Goal: Task Accomplishment & Management: Manage account settings

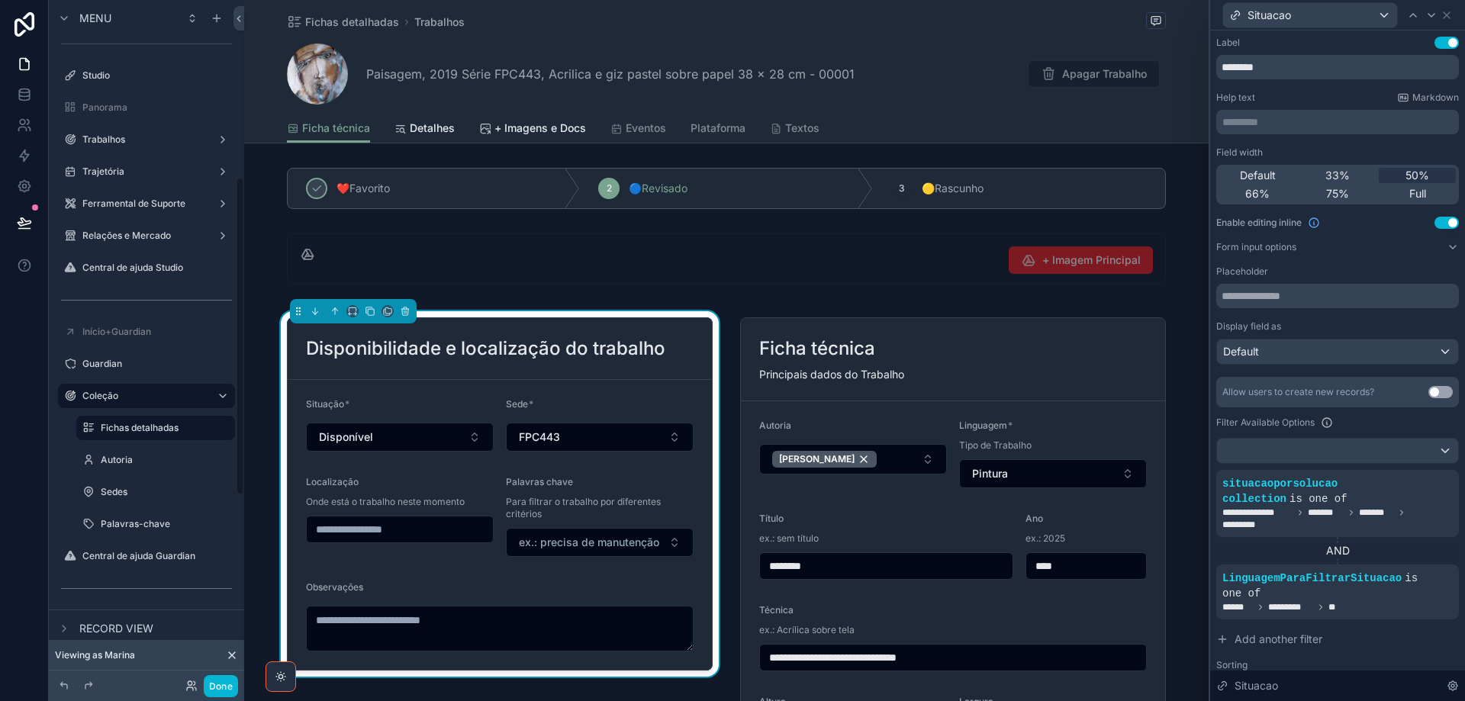
scroll to position [339, 0]
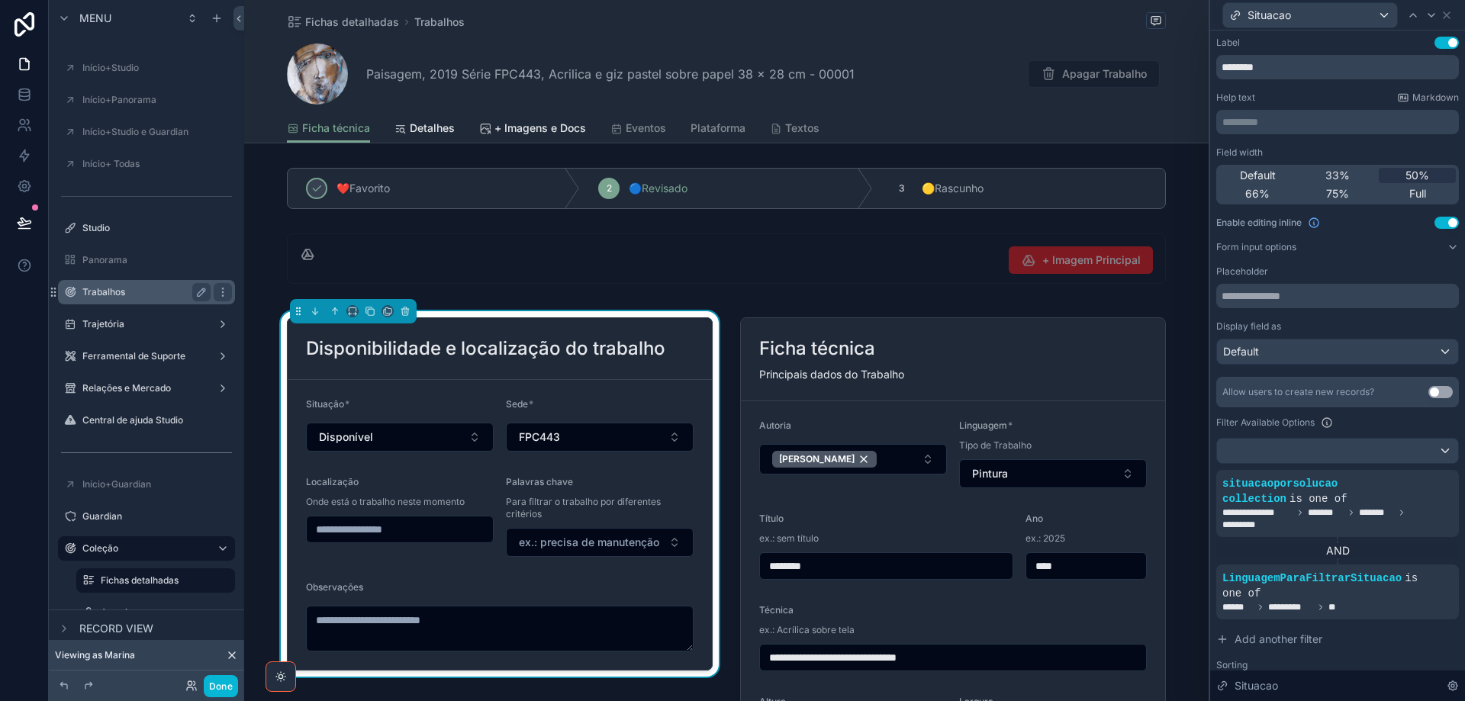
click at [136, 294] on label "Trabalhos" at bounding box center [143, 292] width 122 height 12
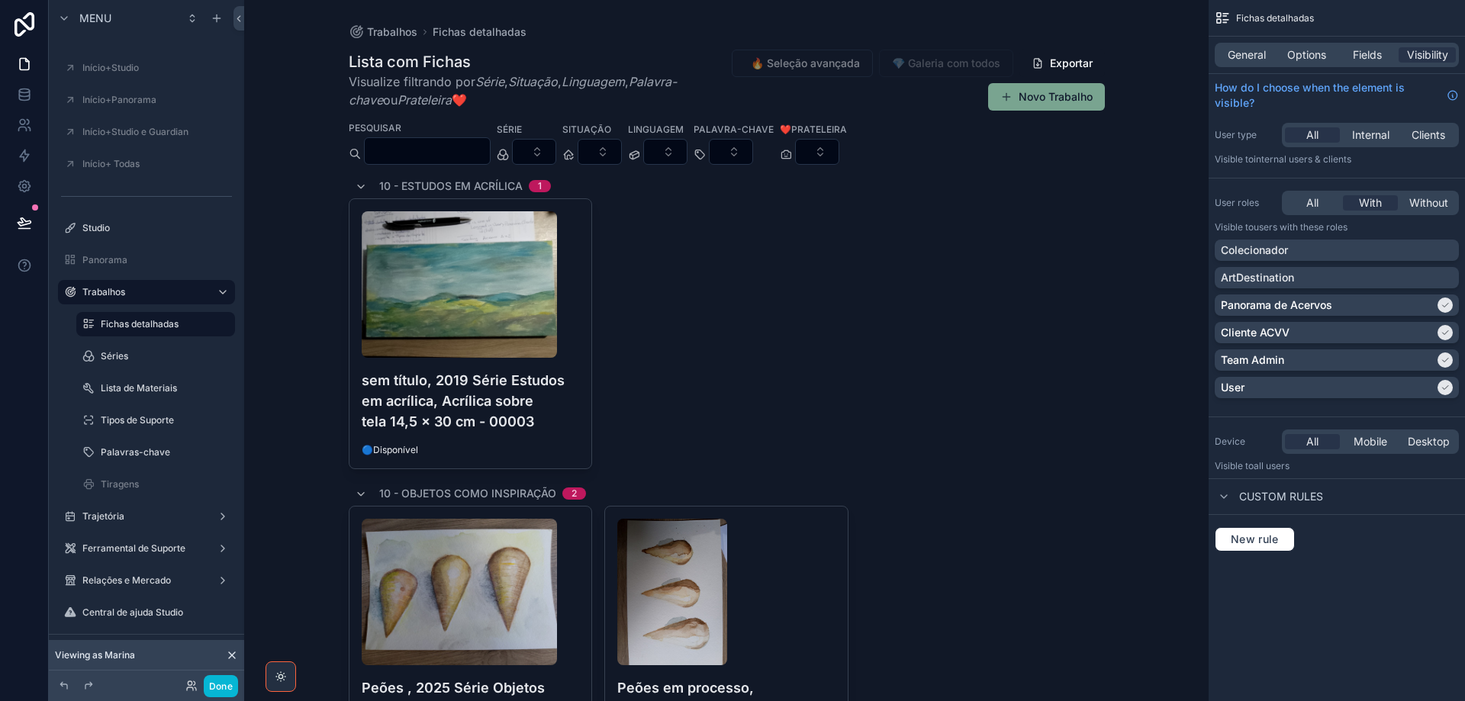
click at [487, 401] on h4 "sem título, 2019 Série Estudos em acrílica, Acrílica sobre tela 14,5 x 30 cm - …" at bounding box center [471, 401] width 218 height 62
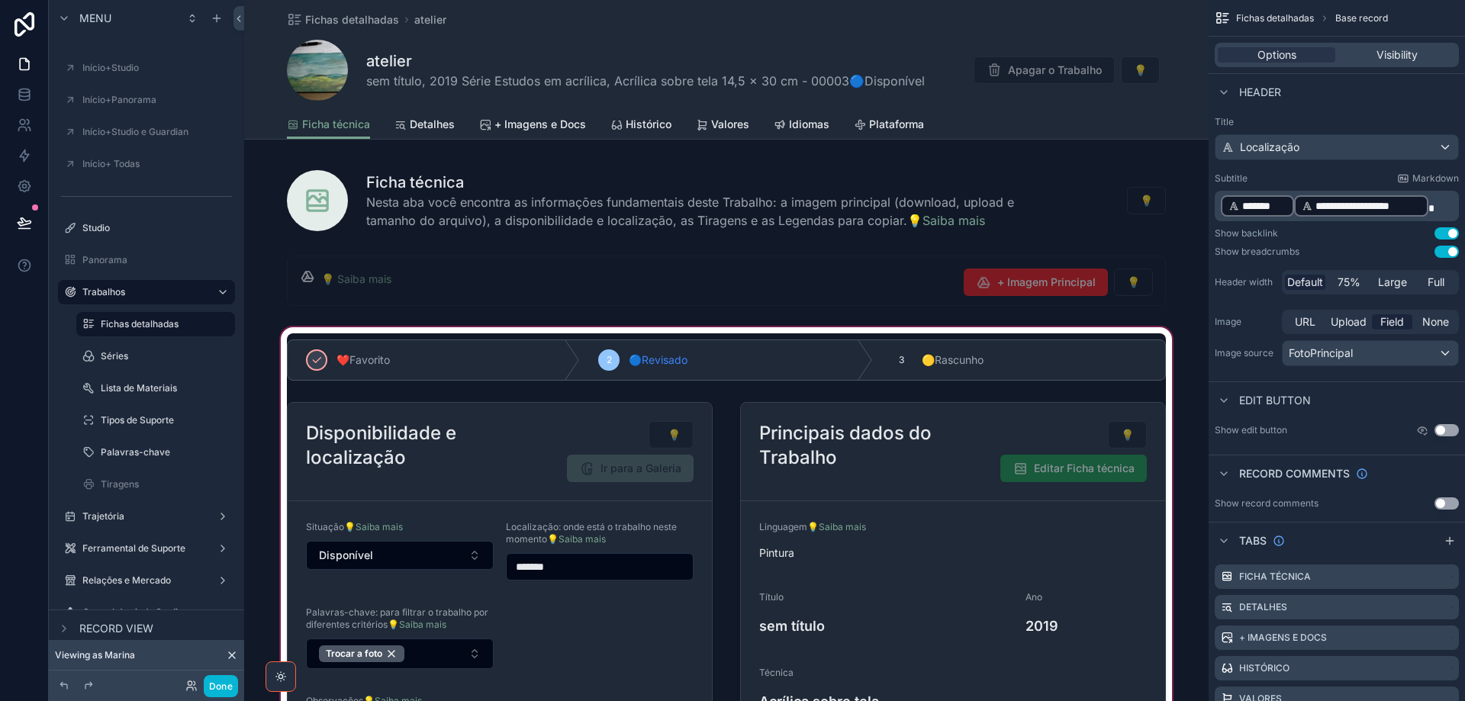
click at [459, 488] on div "scrollable content" at bounding box center [726, 612] width 964 height 577
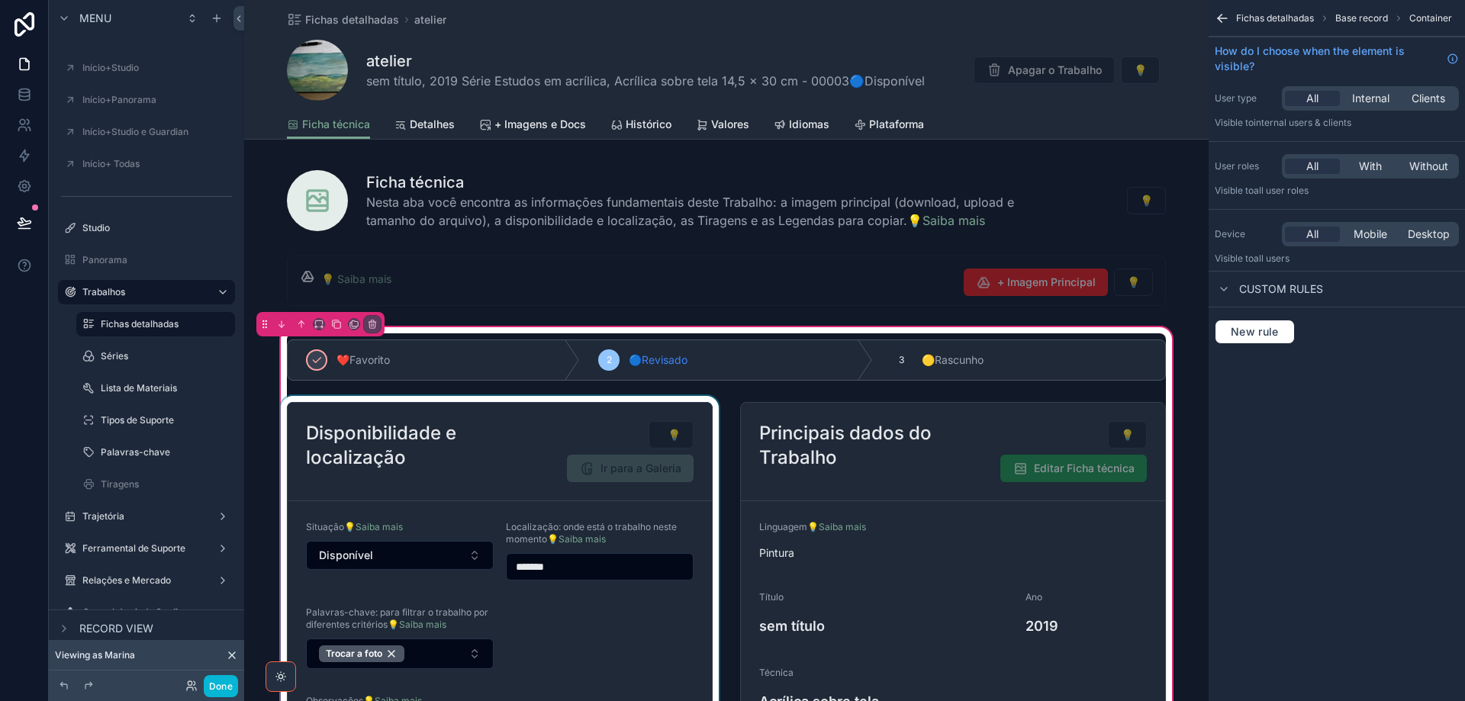
click at [491, 455] on div "scrollable content" at bounding box center [500, 644] width 444 height 497
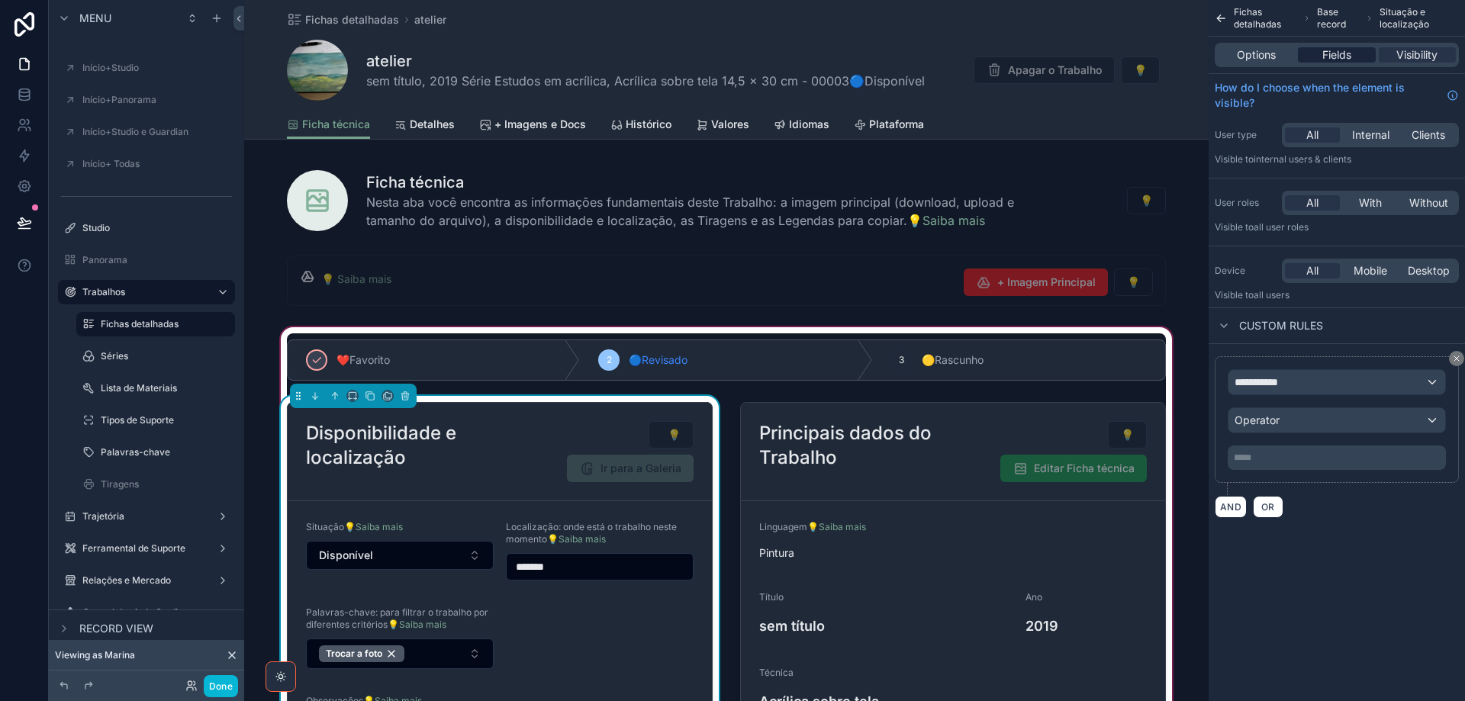
click at [1346, 55] on span "Fields" at bounding box center [1336, 54] width 29 height 15
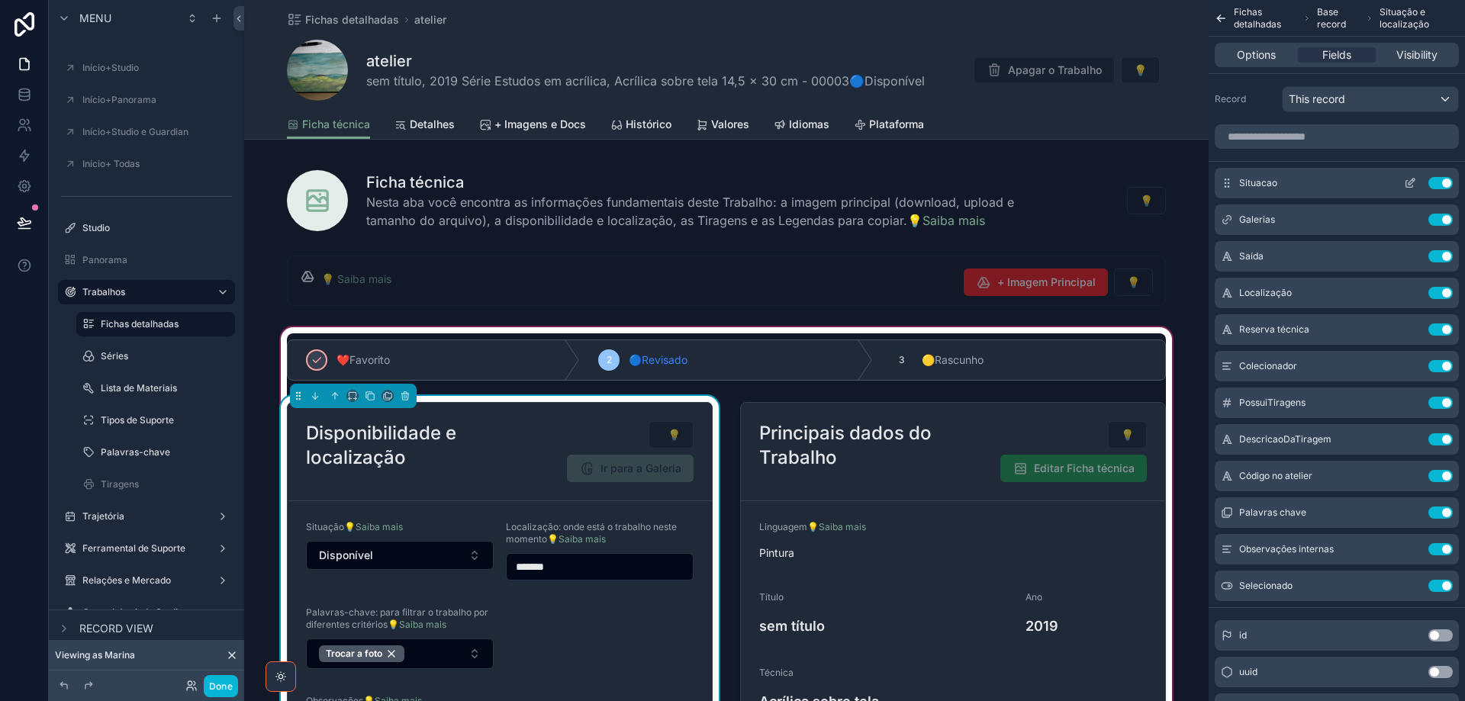
click at [1409, 187] on icon "scrollable content" at bounding box center [1409, 184] width 7 height 7
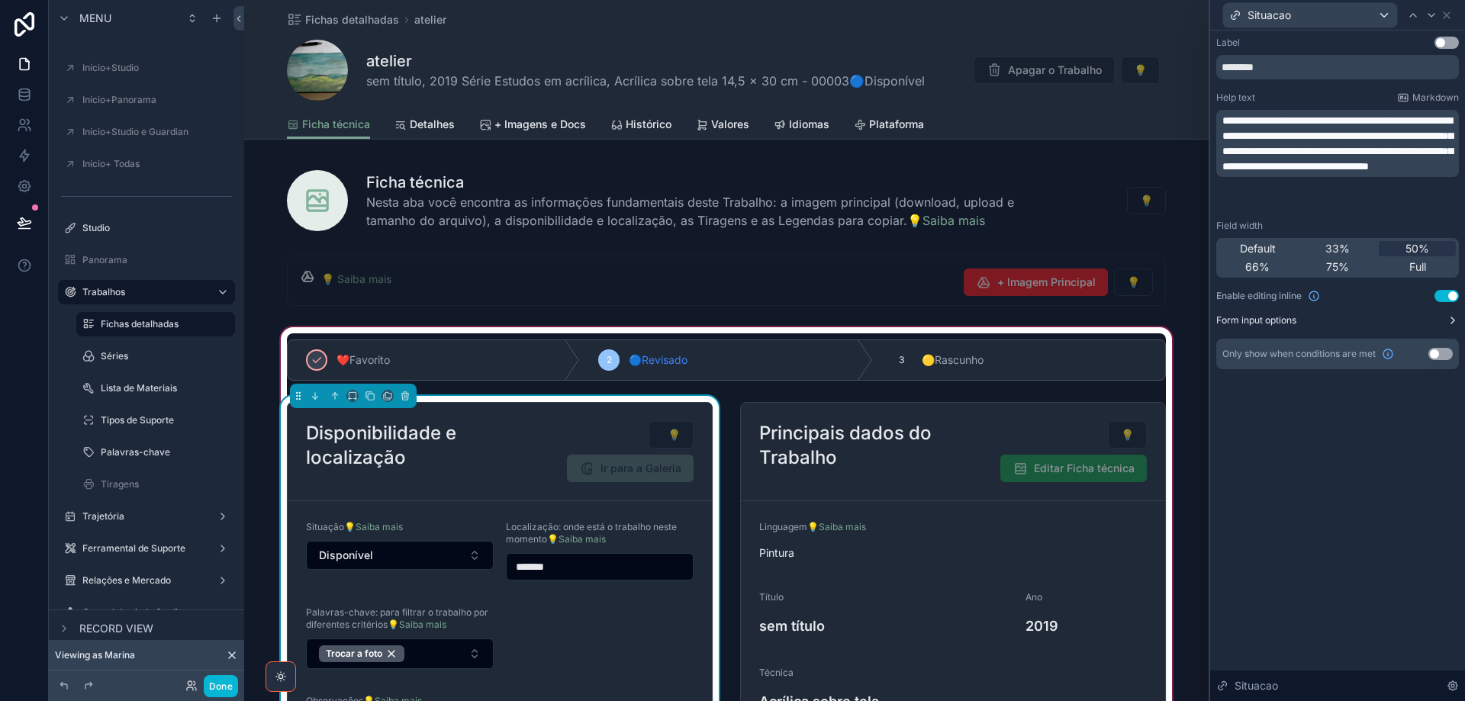
click at [1433, 326] on button "Form input options" at bounding box center [1337, 320] width 243 height 12
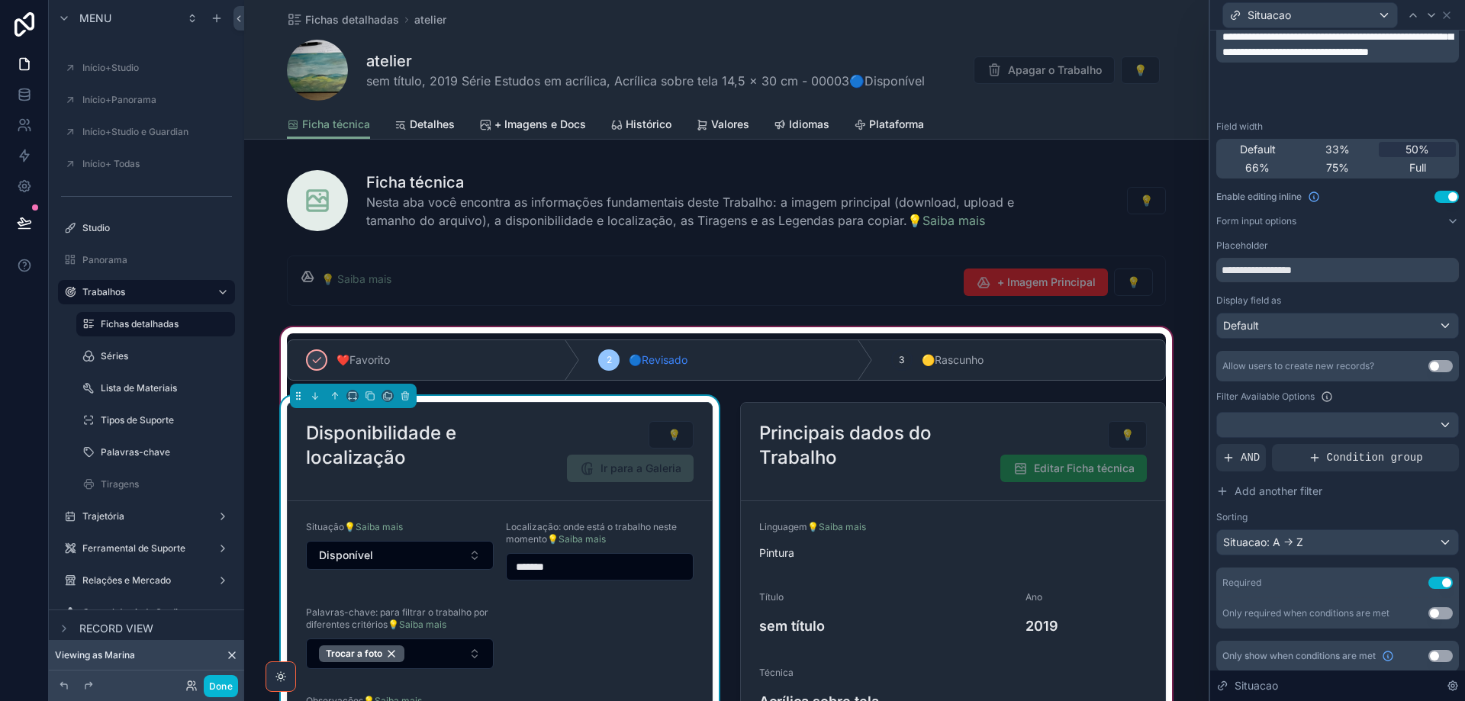
scroll to position [121, 0]
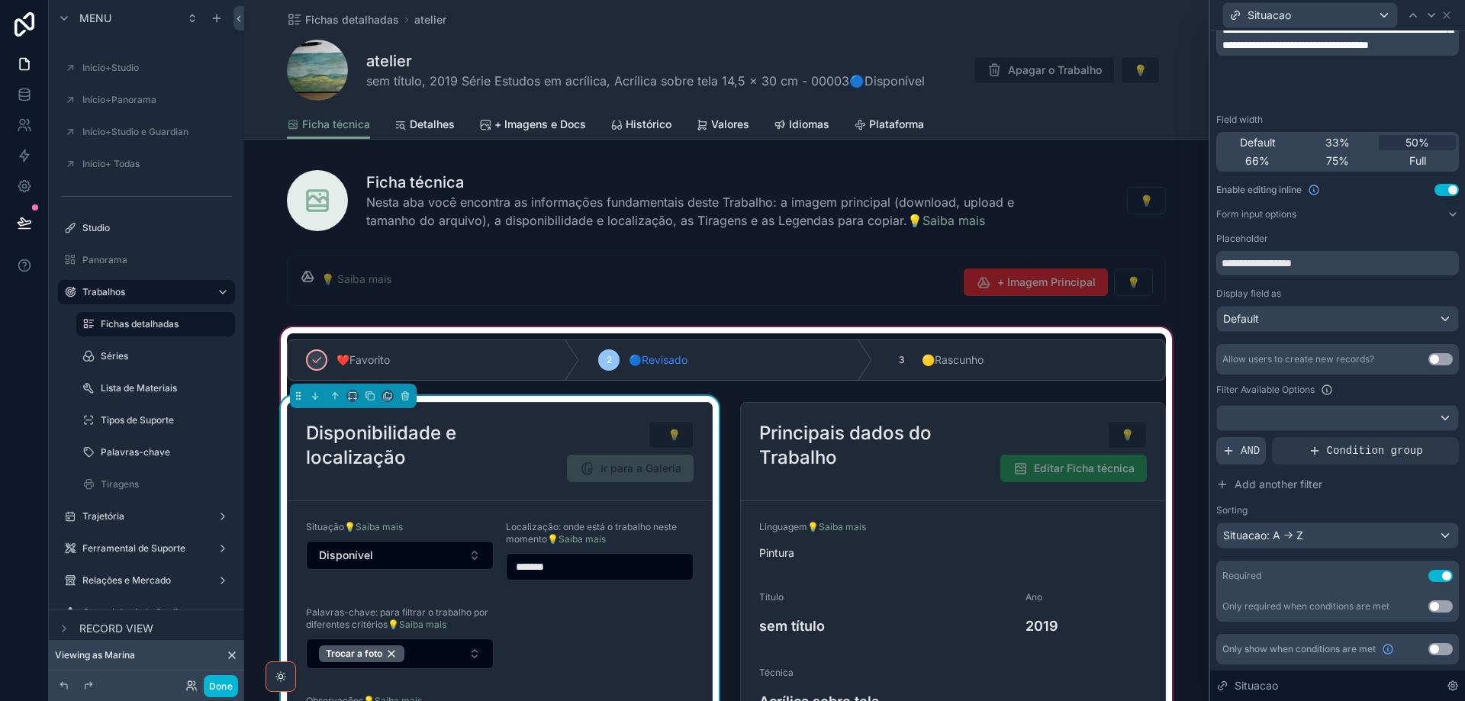
click at [1237, 456] on div "AND" at bounding box center [1241, 450] width 50 height 27
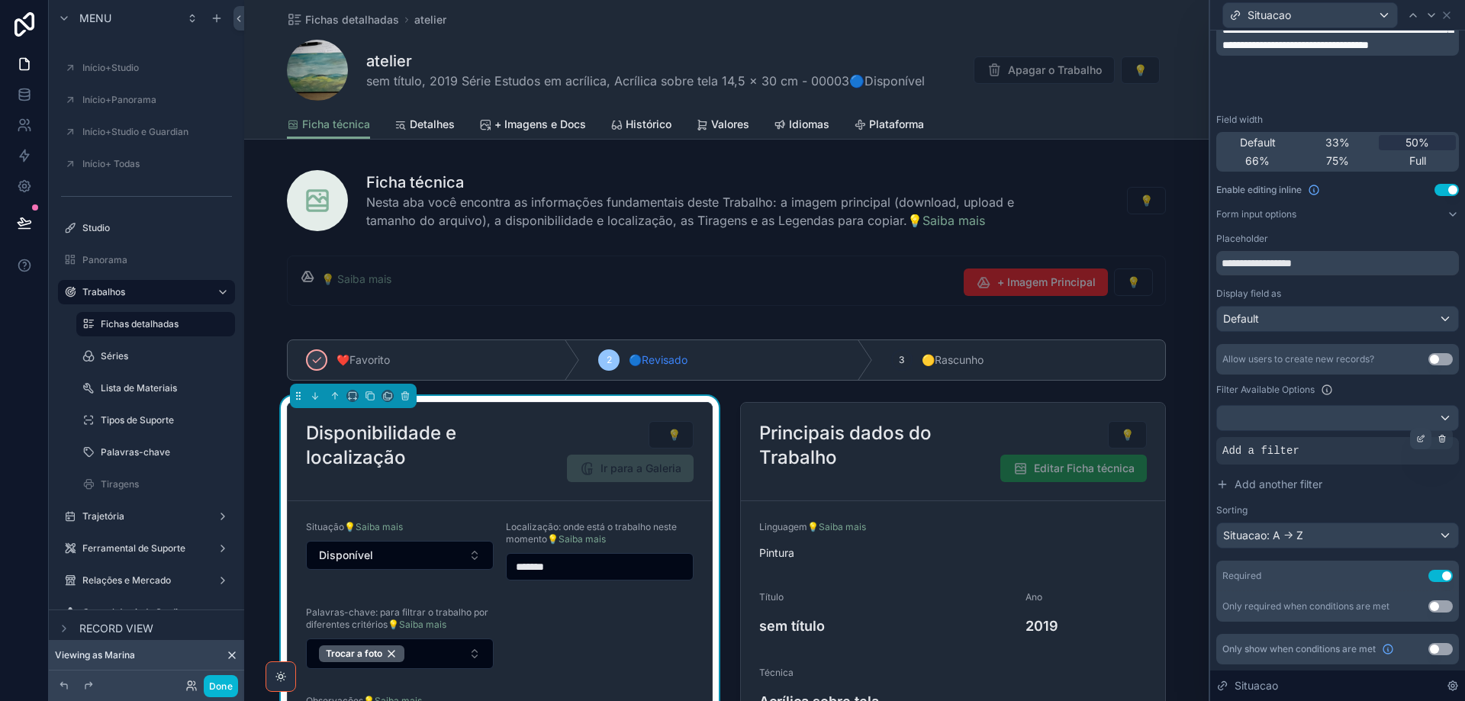
click at [1420, 436] on icon at bounding box center [1422, 437] width 5 height 5
click at [1091, 432] on span "Select a field" at bounding box center [1061, 427] width 65 height 13
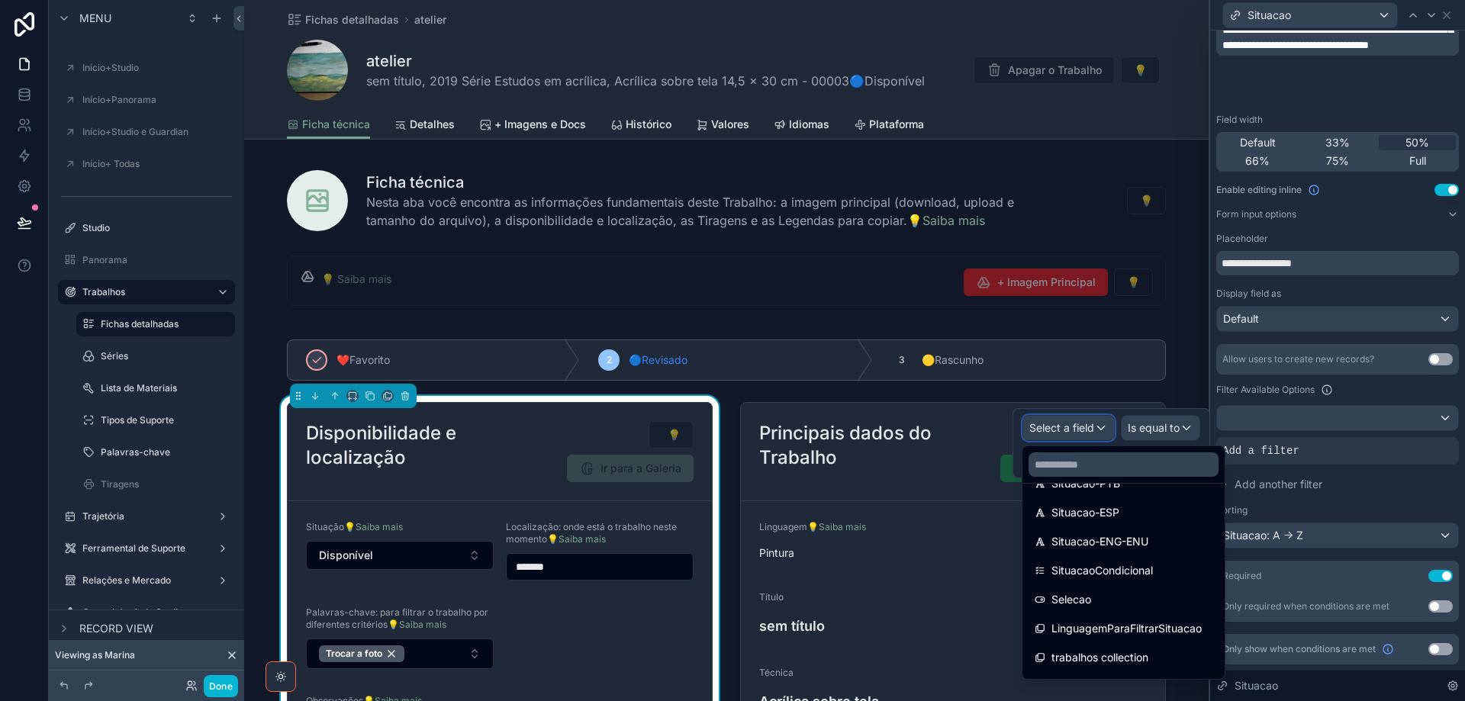
scroll to position [305, 0]
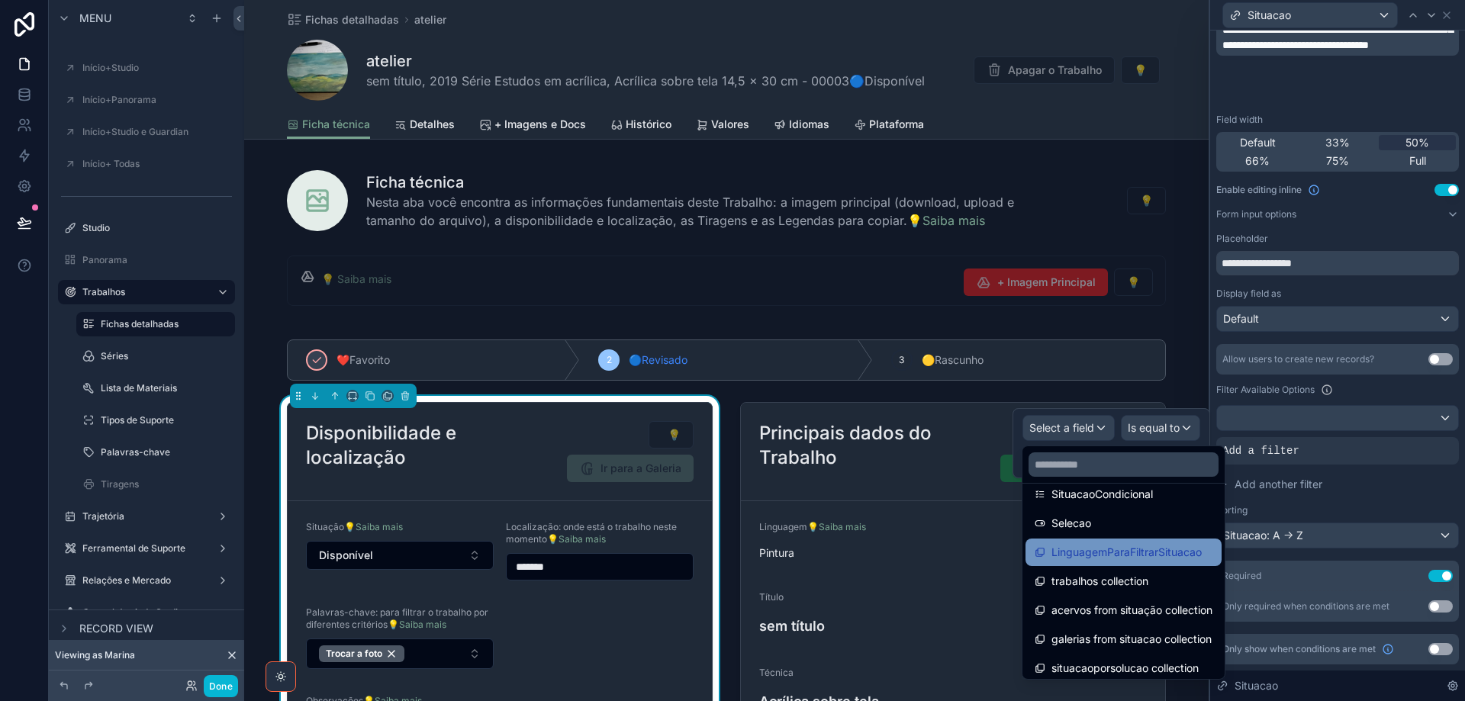
click at [1117, 559] on span "LinguagemParaFiltrarSituacao" at bounding box center [1126, 552] width 150 height 18
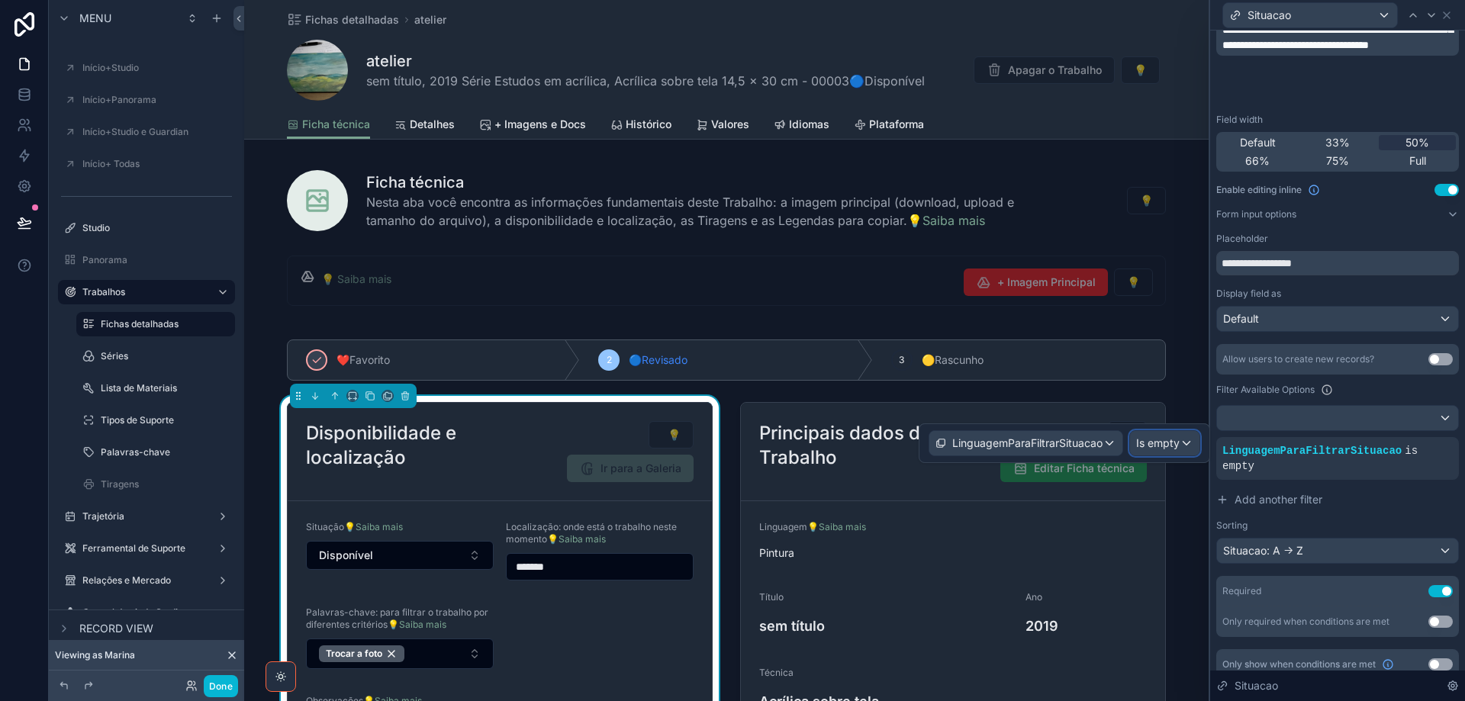
click at [1169, 443] on span "Is empty" at bounding box center [1157, 443] width 43 height 15
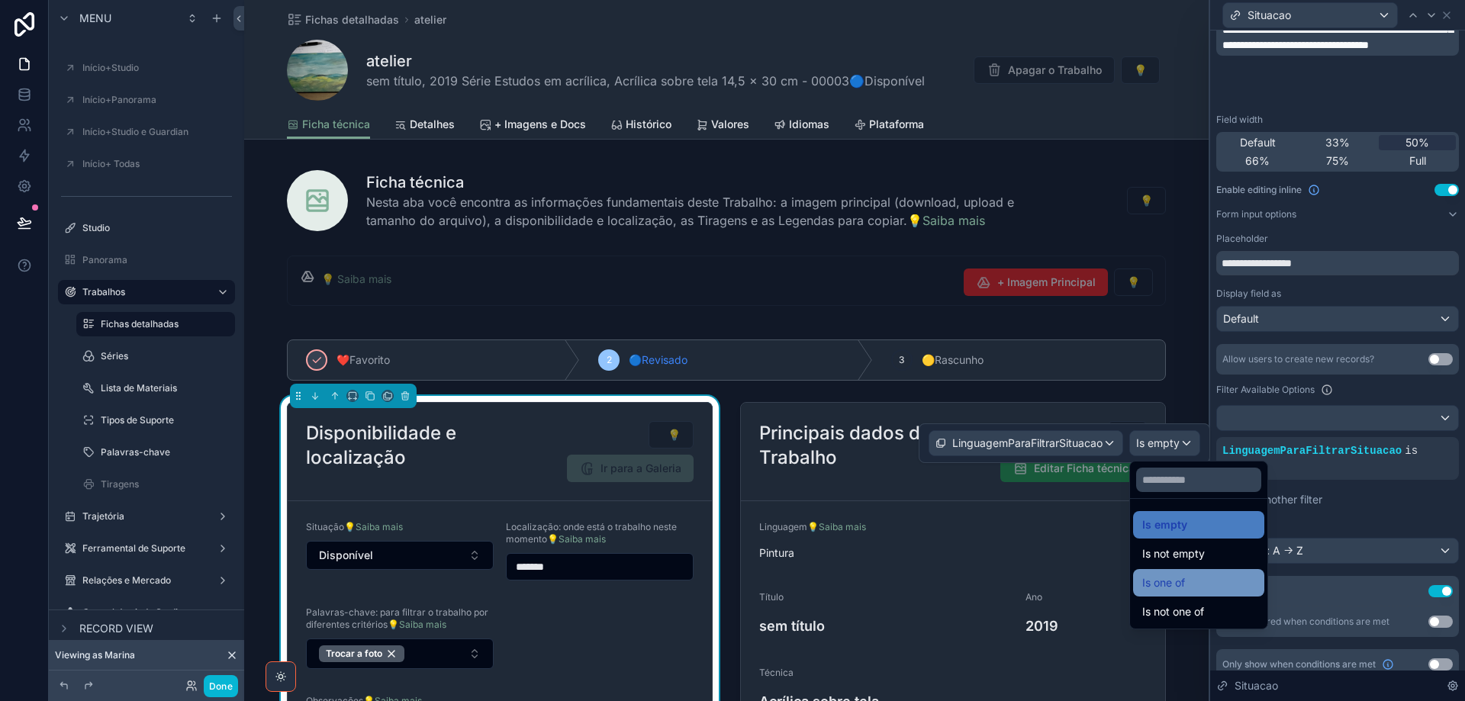
click at [1189, 595] on div "Is one of" at bounding box center [1198, 582] width 131 height 27
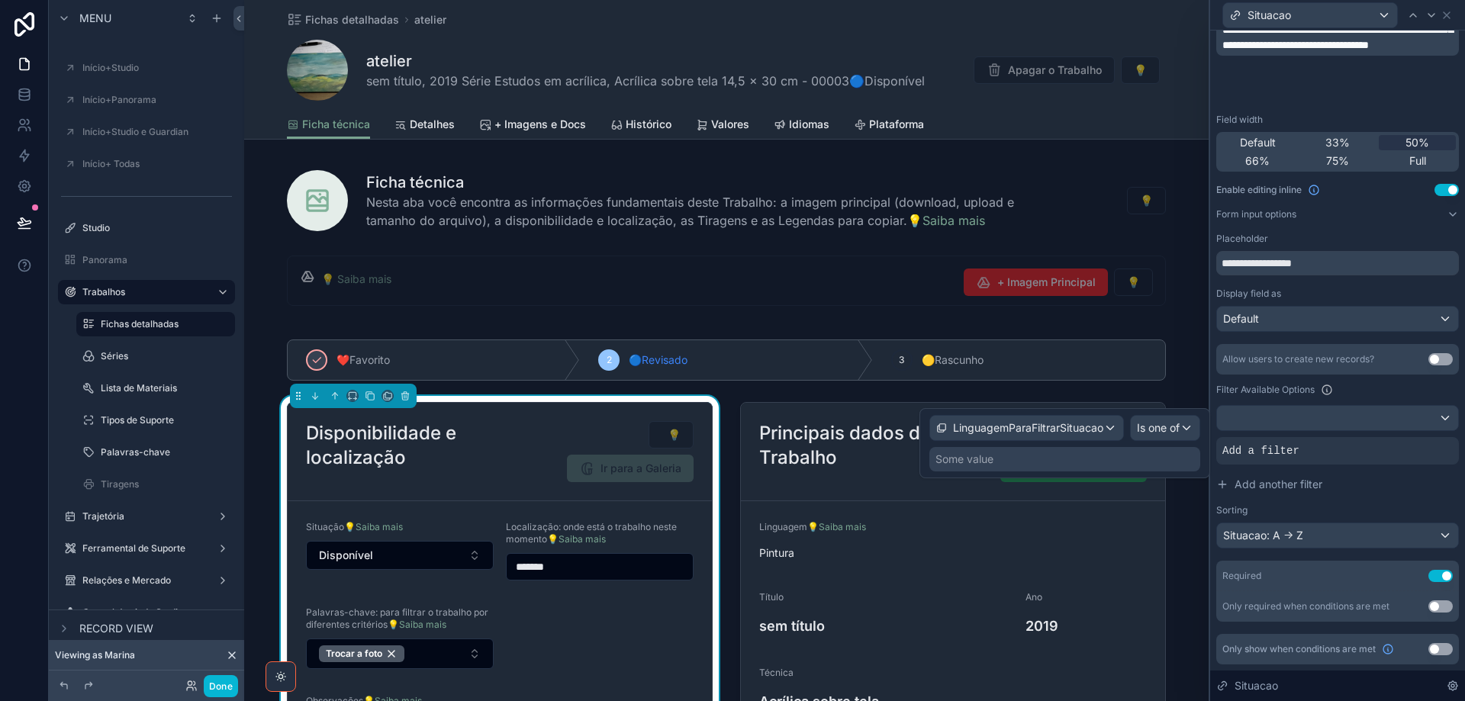
click at [1121, 462] on div "Some value" at bounding box center [1064, 459] width 271 height 24
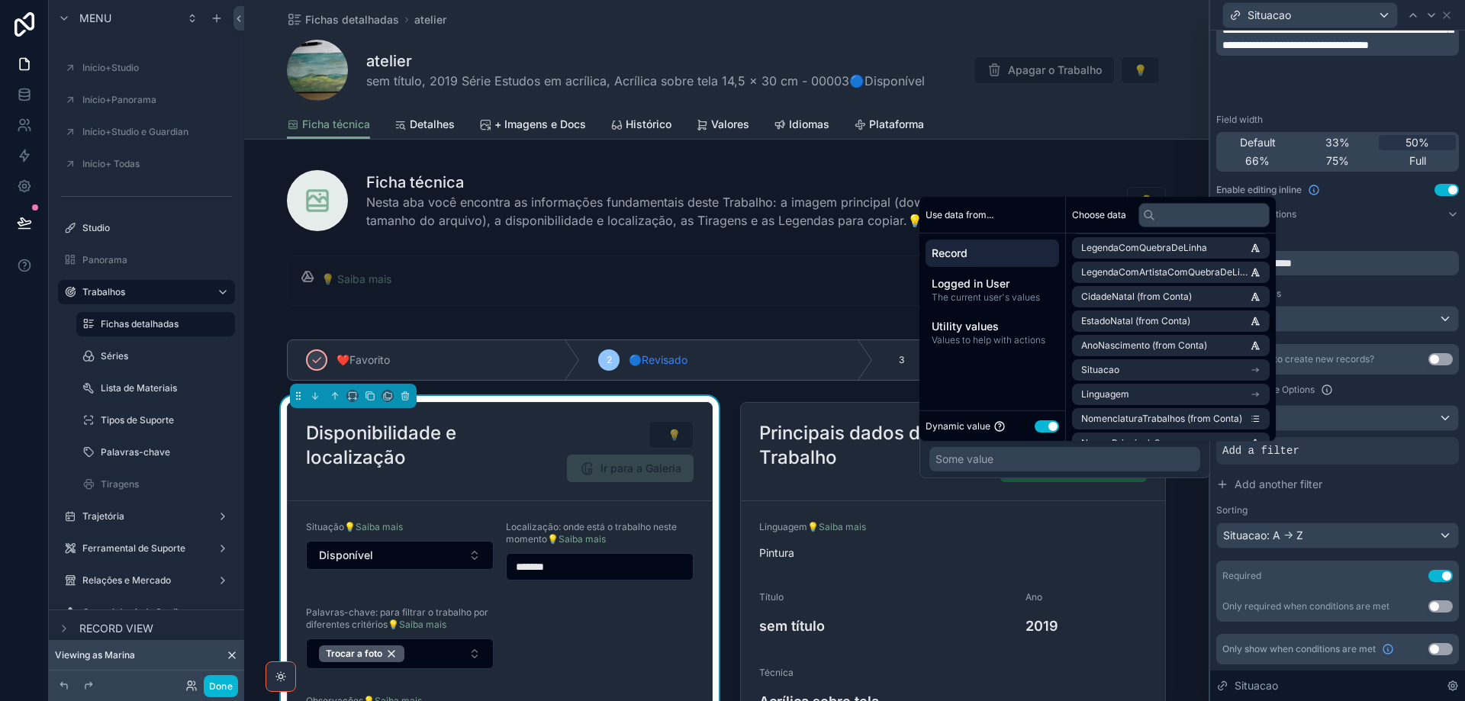
scroll to position [2212, 0]
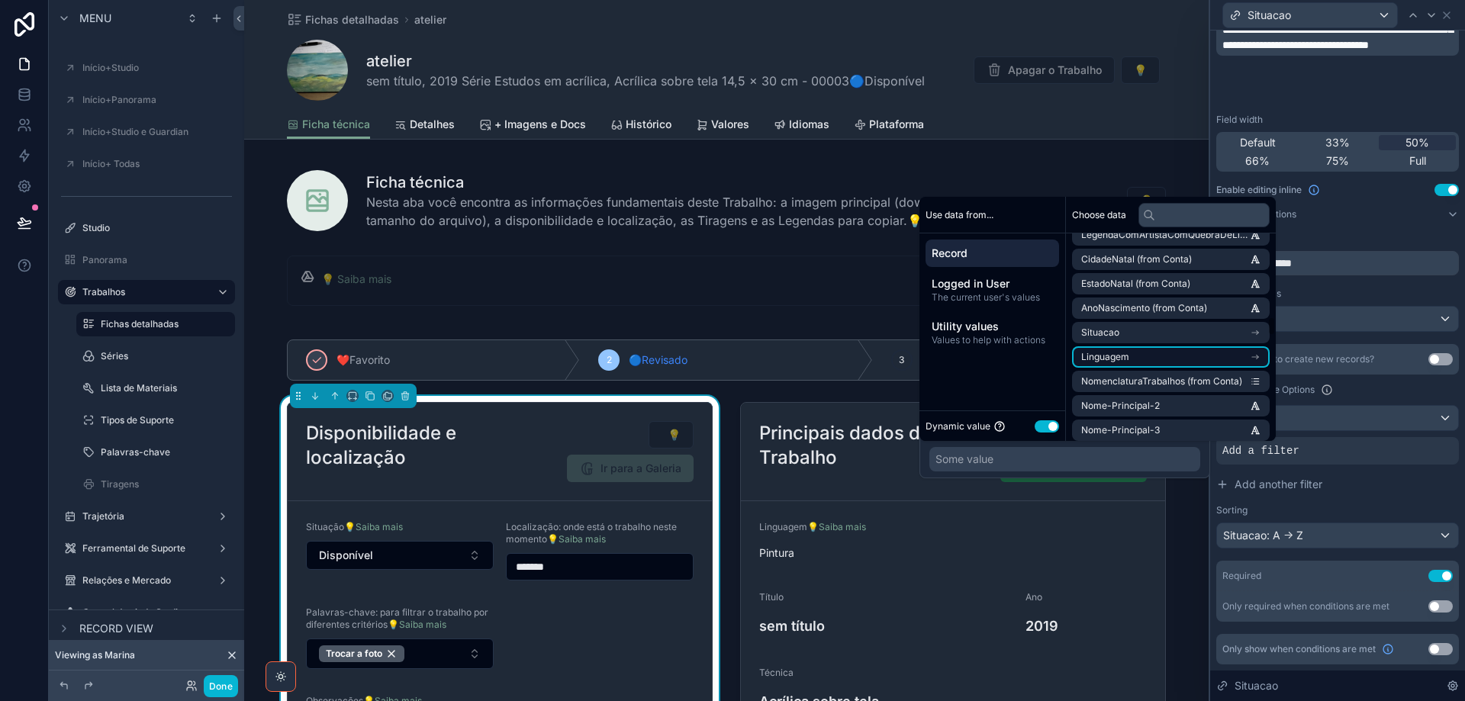
click at [1166, 362] on li "Linguagem" at bounding box center [1171, 356] width 198 height 21
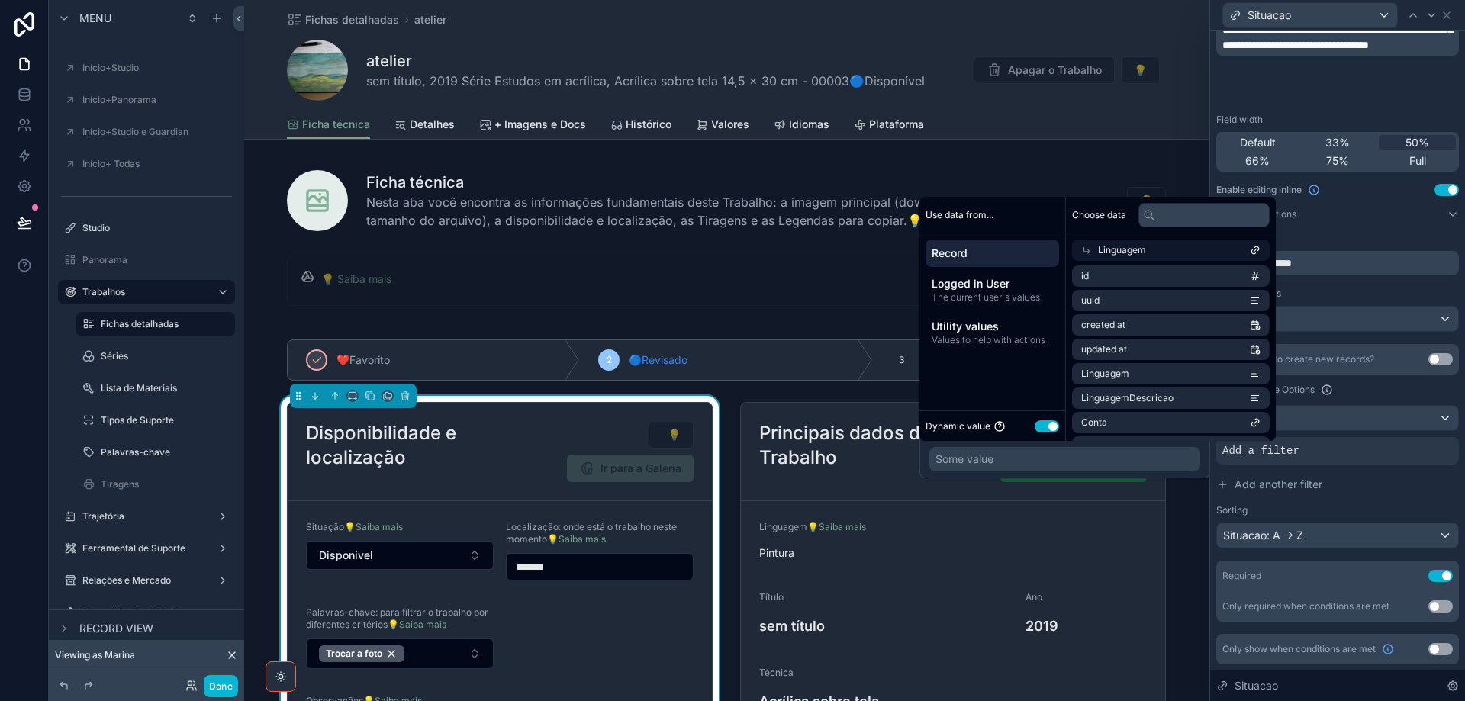
scroll to position [0, 0]
click at [1179, 276] on li "id" at bounding box center [1171, 277] width 198 height 21
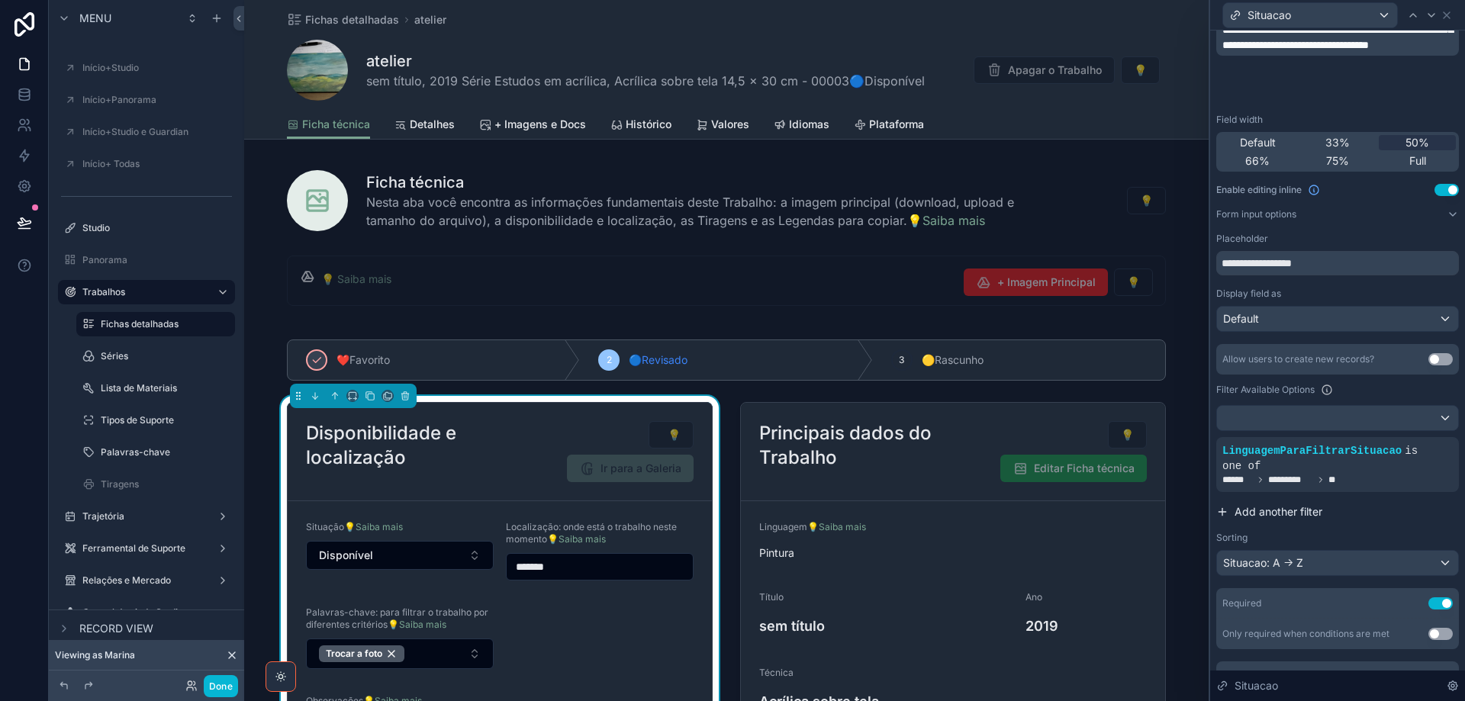
click at [1357, 506] on button "Add another filter" at bounding box center [1337, 511] width 243 height 27
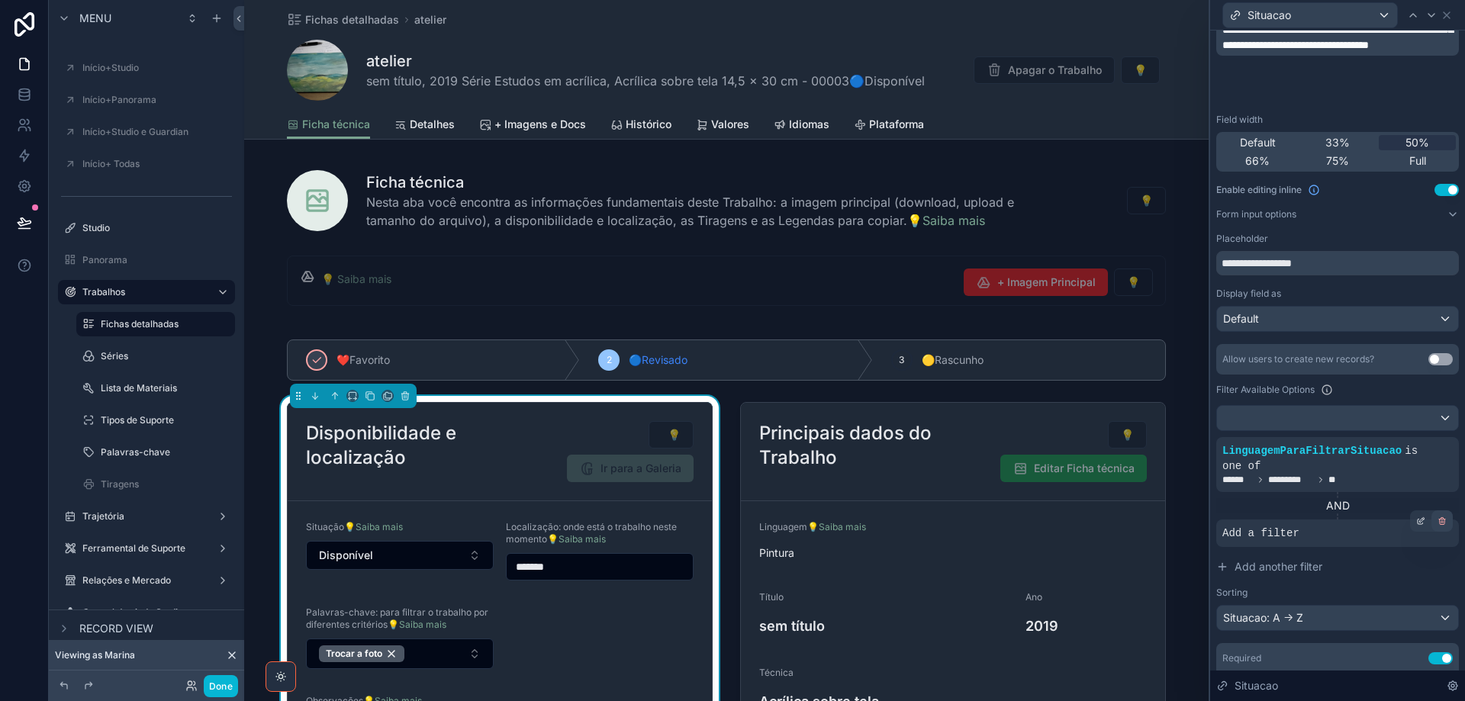
click at [1441, 523] on icon at bounding box center [1441, 522] width 0 height 2
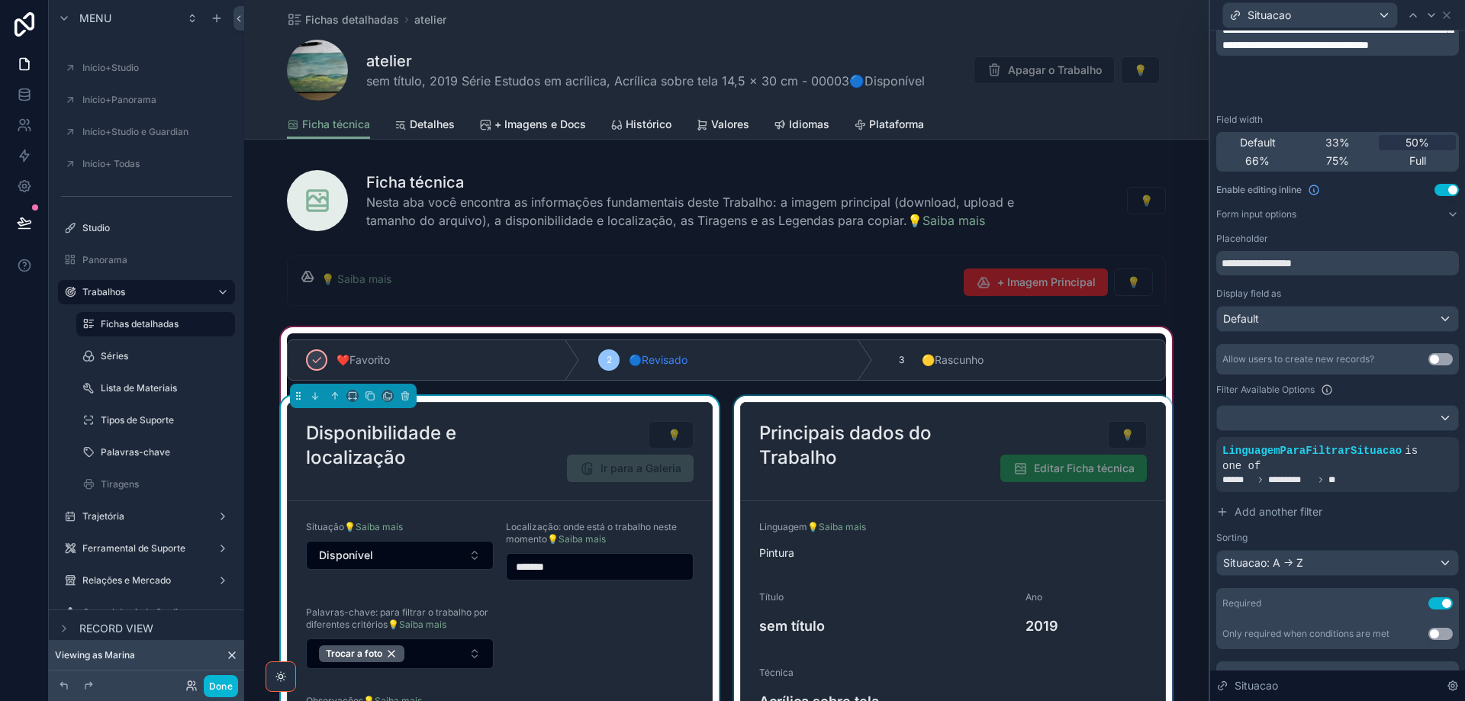
click at [964, 518] on div "scrollable content" at bounding box center [953, 644] width 444 height 497
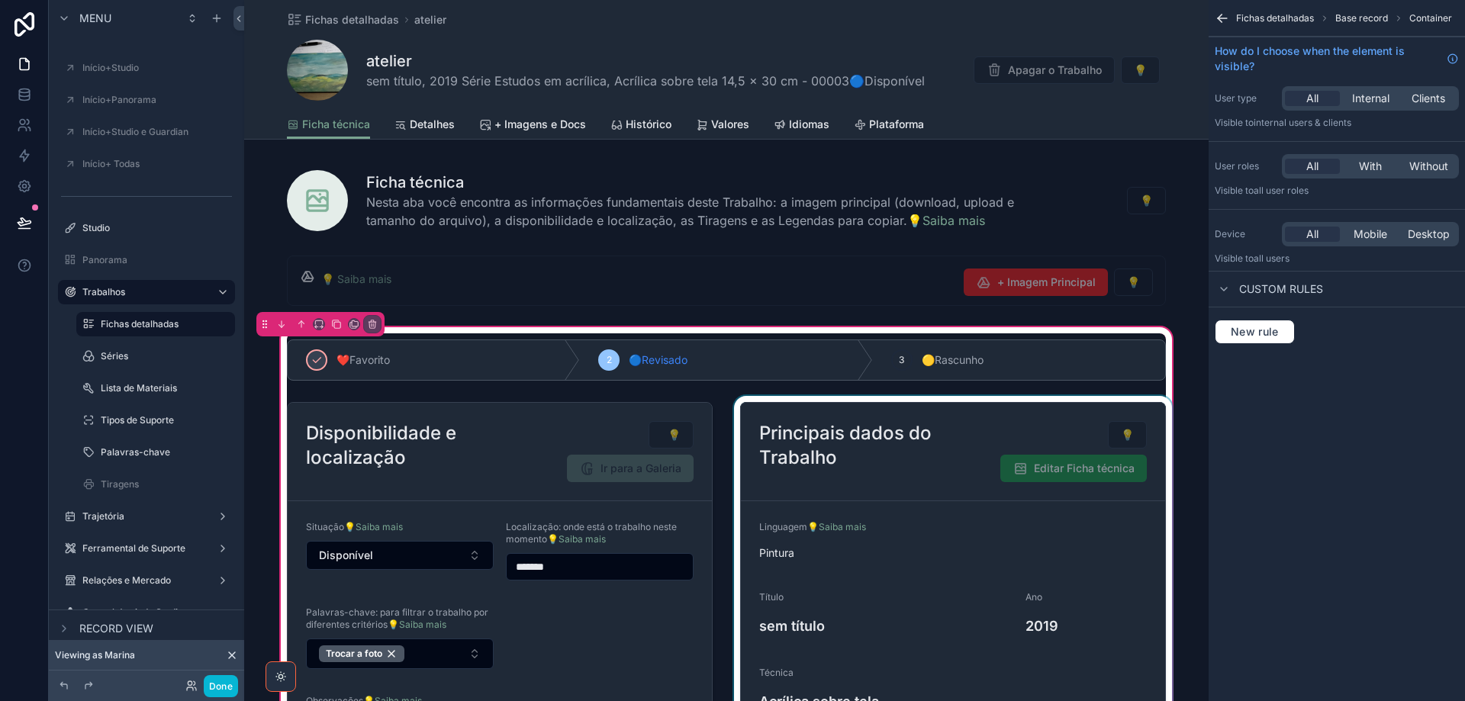
click at [1037, 474] on div "scrollable content" at bounding box center [953, 644] width 444 height 497
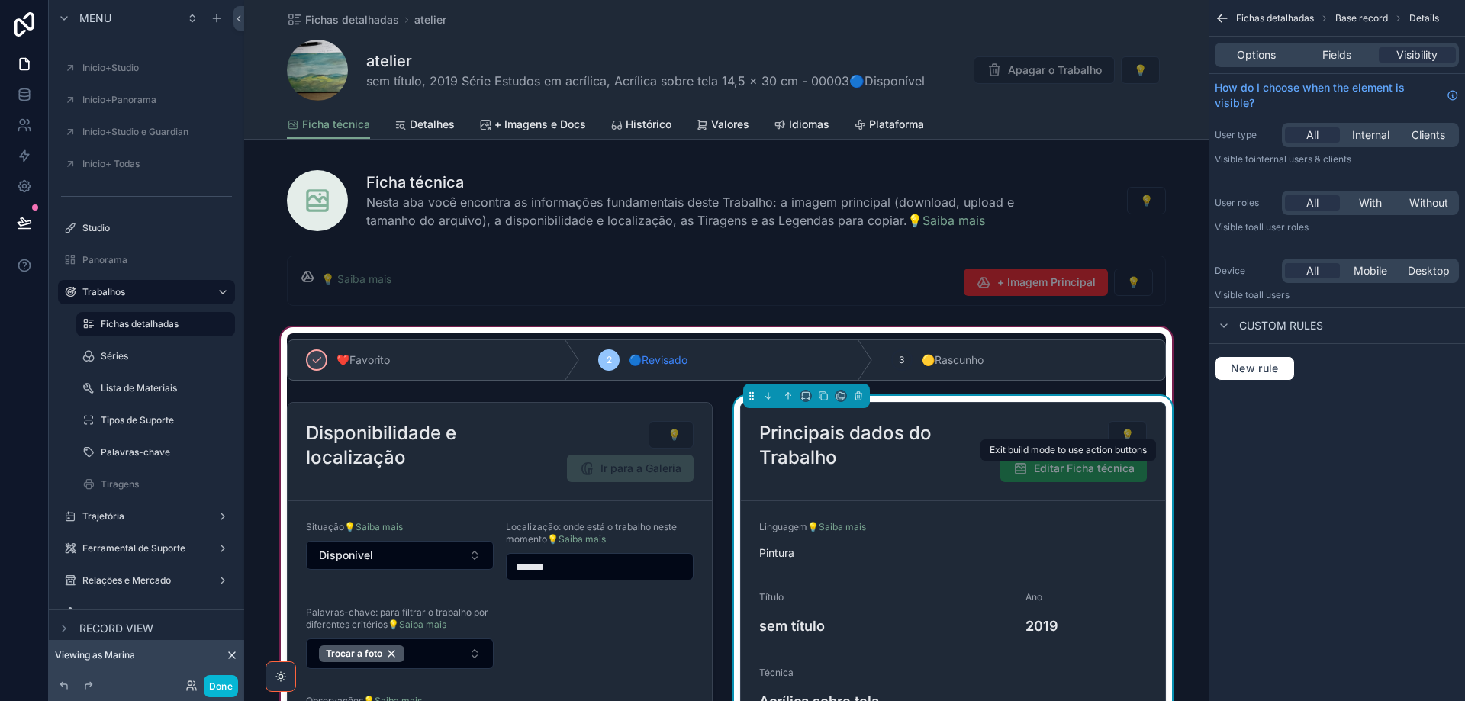
click at [1044, 471] on span "Editar Ficha técnica" at bounding box center [1073, 470] width 146 height 13
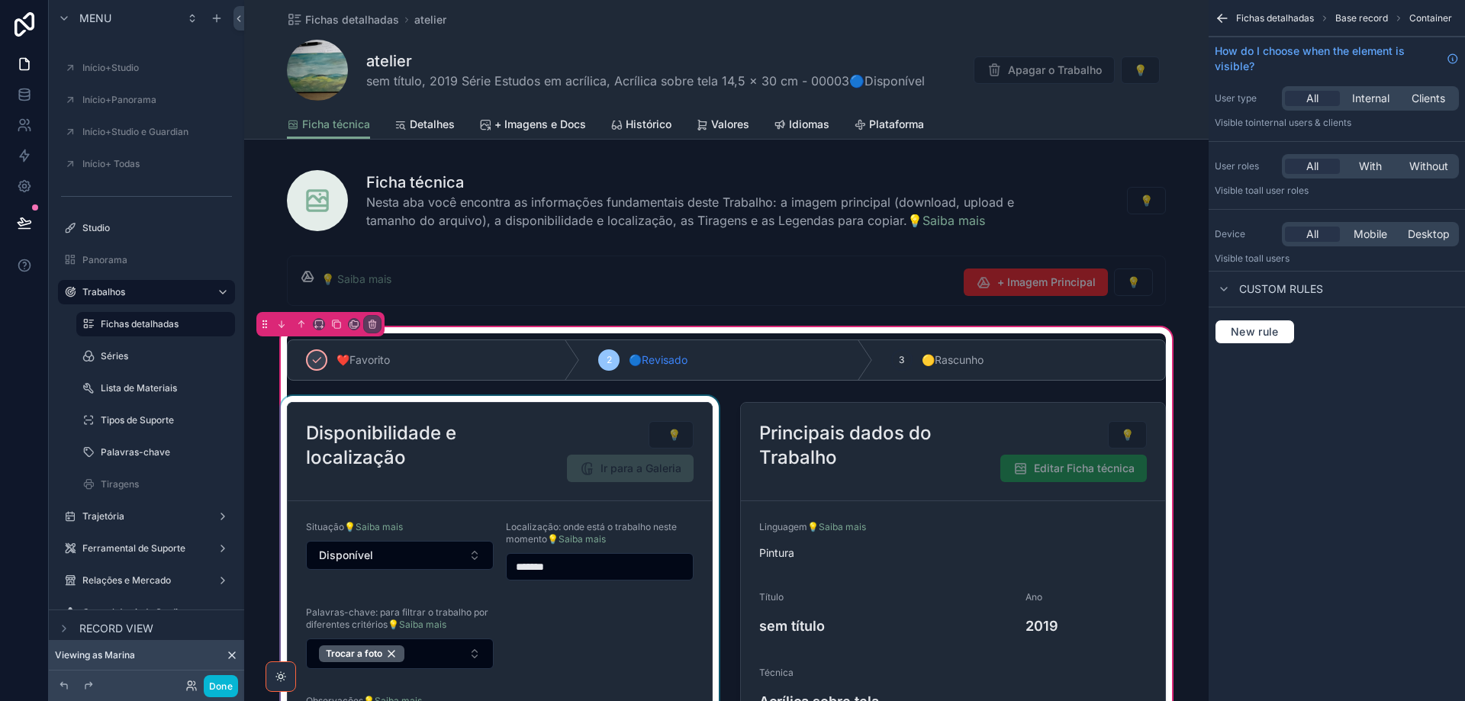
click at [413, 561] on div "scrollable content" at bounding box center [500, 644] width 444 height 497
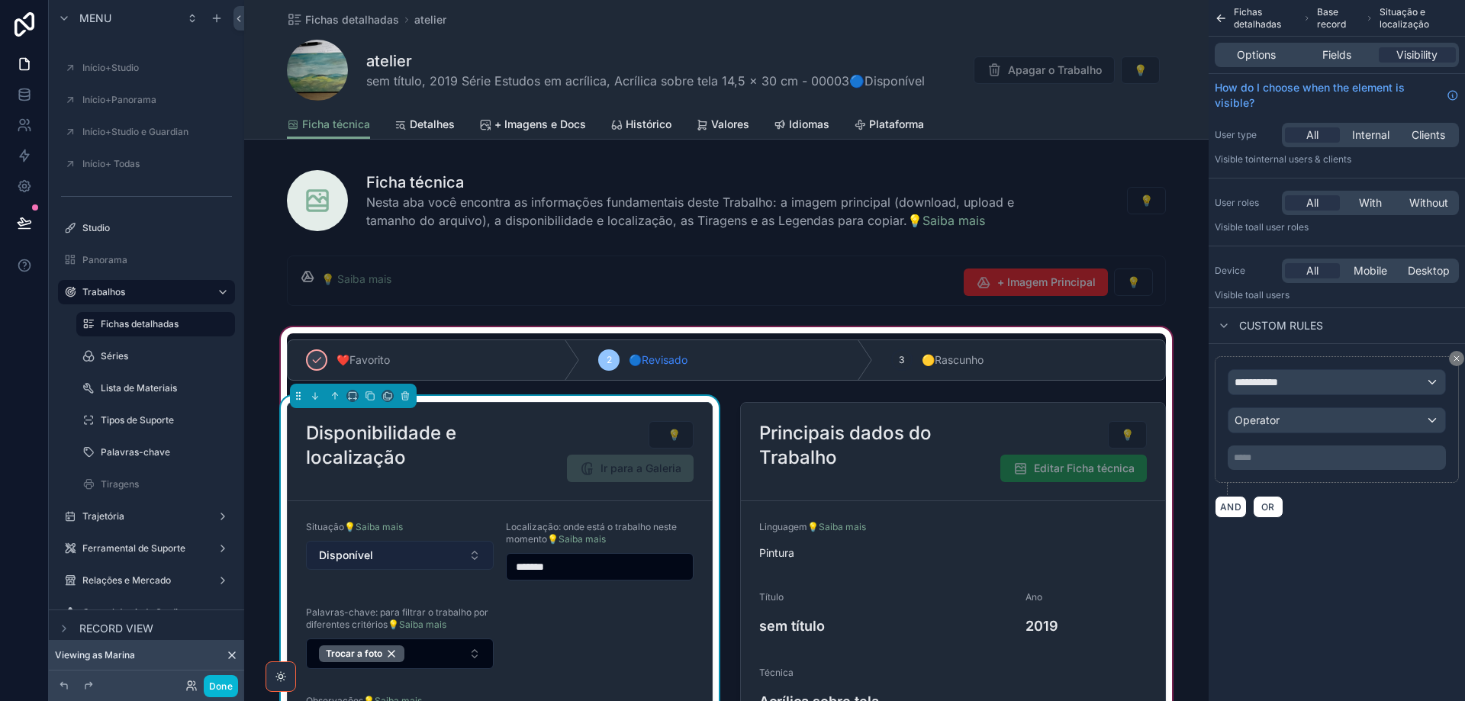
click at [413, 553] on button "Disponível" at bounding box center [400, 555] width 188 height 29
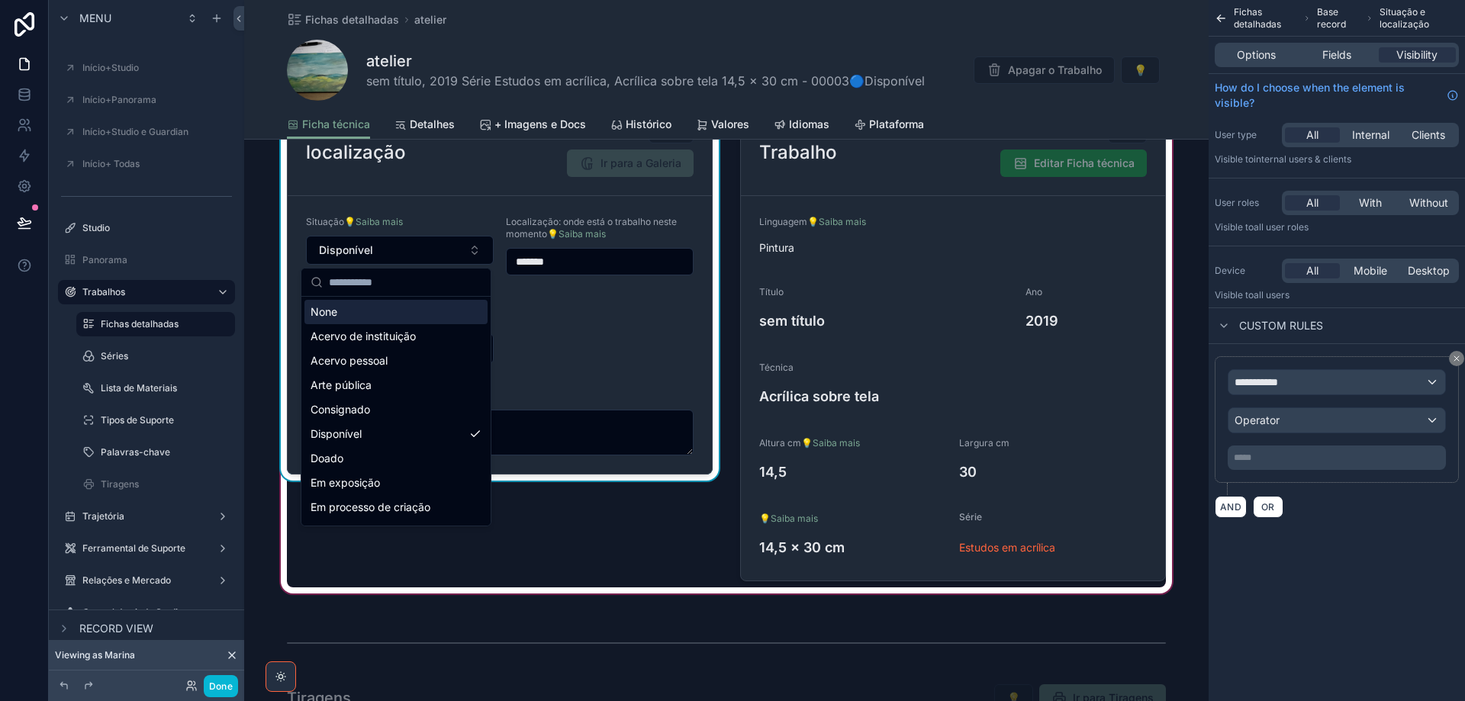
click at [446, 183] on div "Disponibilidade e localização 💡 Ir para a Galeria" at bounding box center [500, 147] width 424 height 98
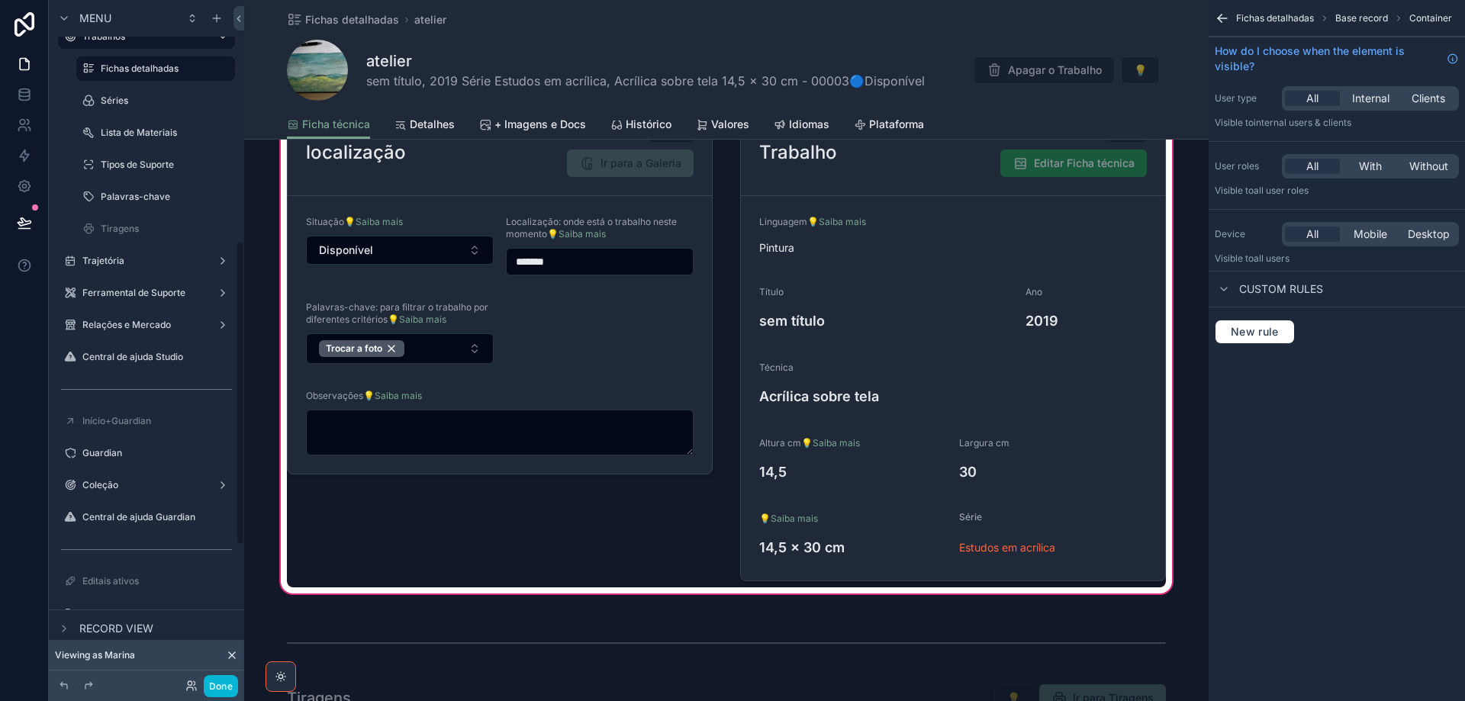
scroll to position [645, 0]
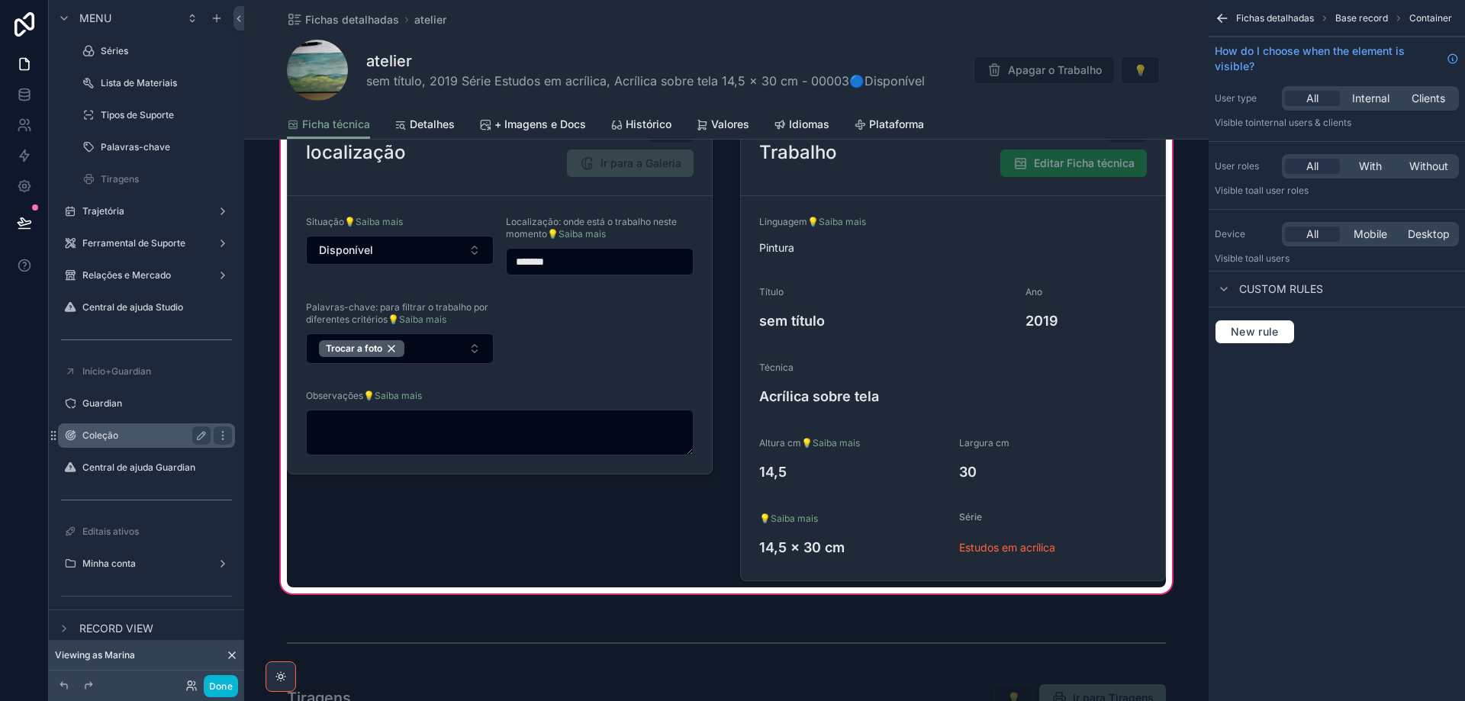
click at [128, 436] on label "Coleção" at bounding box center [143, 435] width 122 height 12
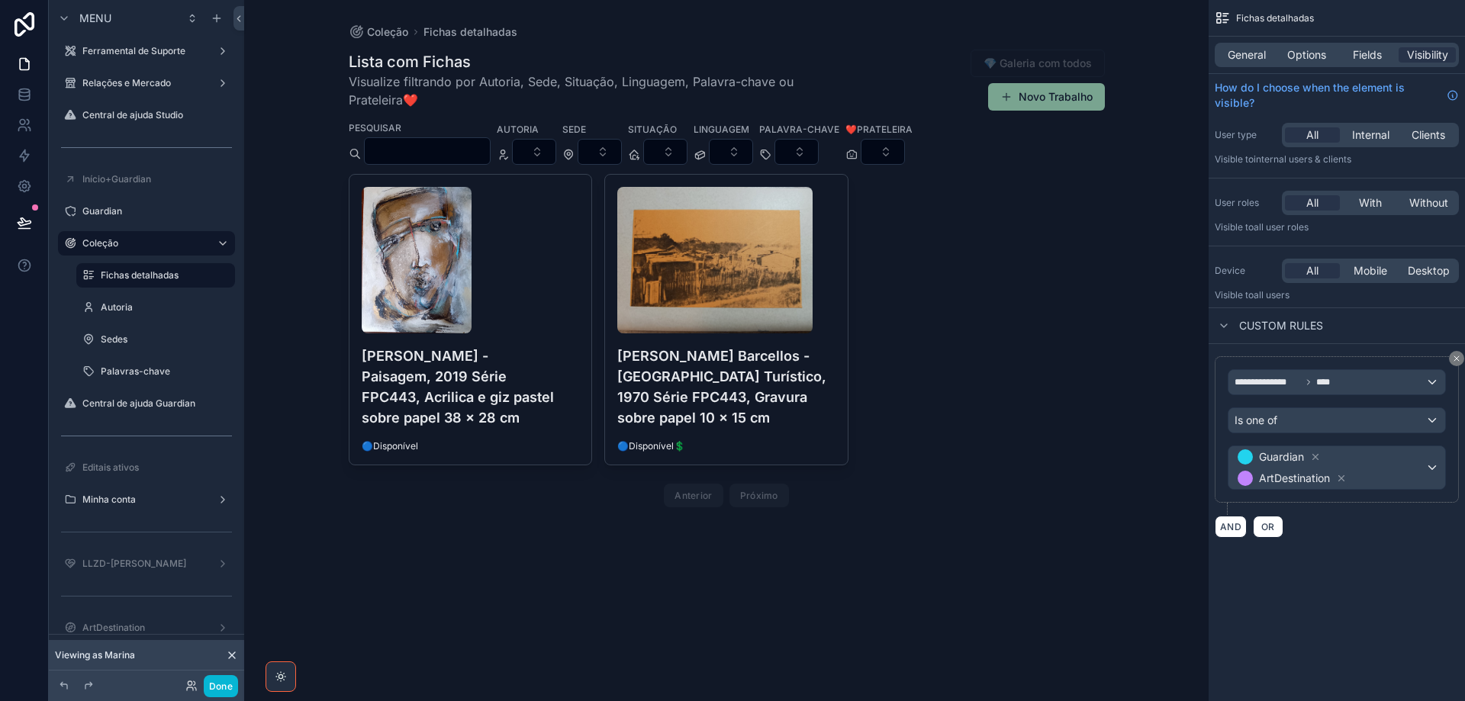
click at [509, 381] on div "scrollable content" at bounding box center [726, 281] width 780 height 562
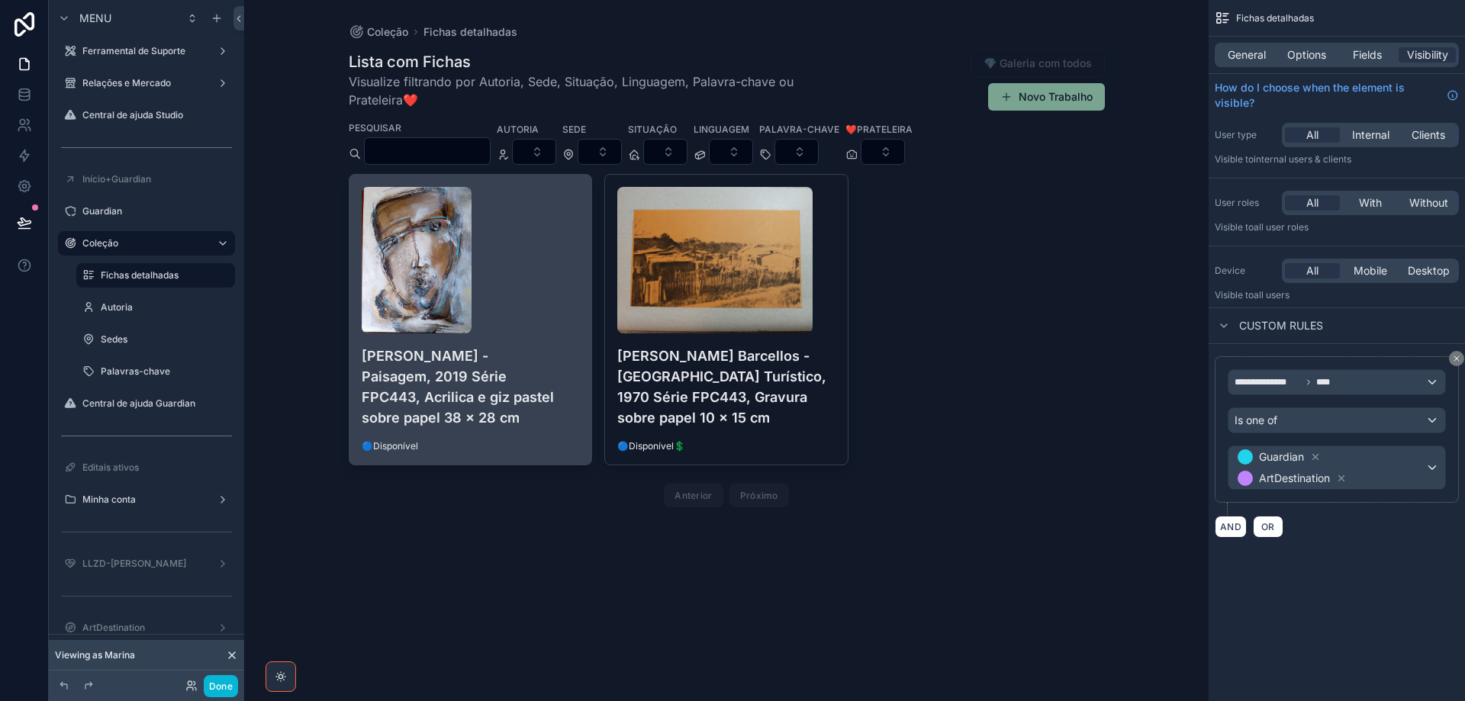
click at [507, 371] on h4 "[PERSON_NAME] - Paisagem, 2019 Série FPC443, Acrilica e giz pastel sobre papel …" at bounding box center [471, 387] width 218 height 82
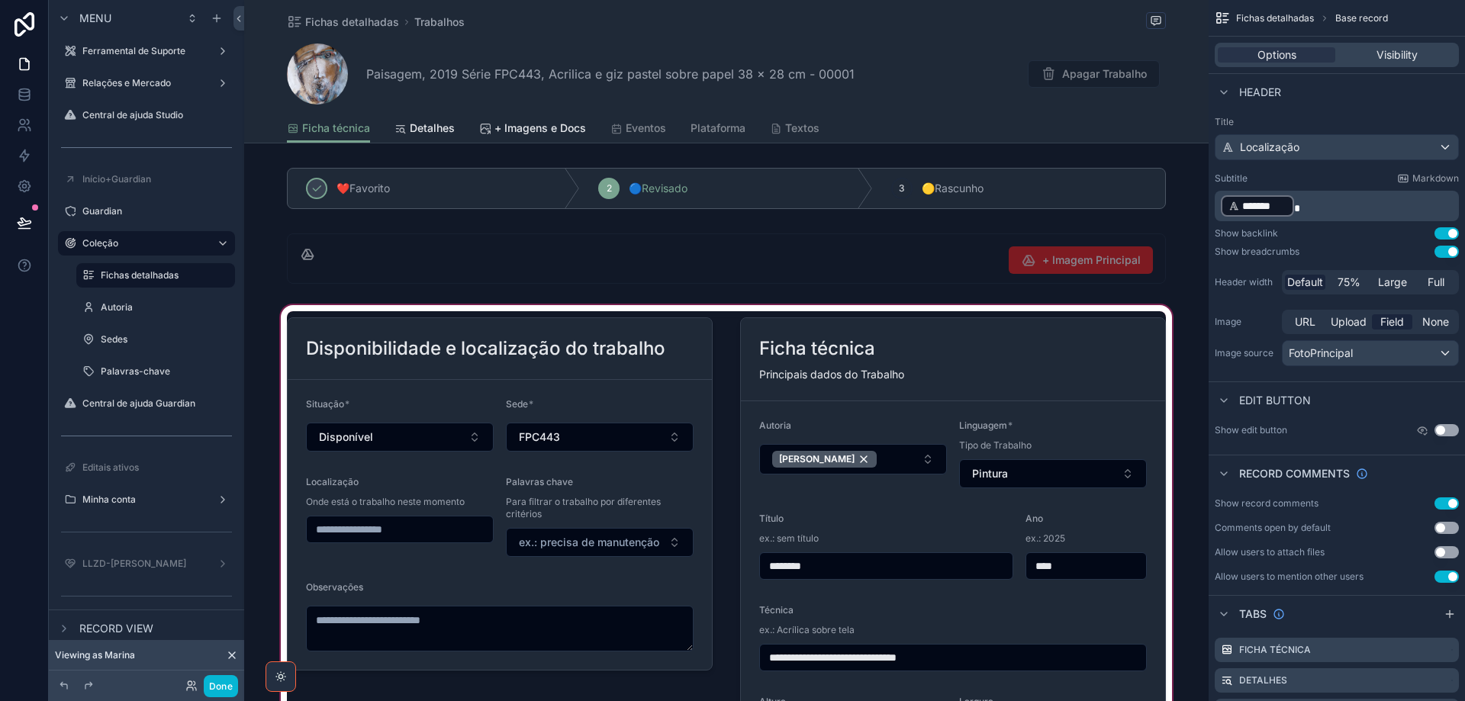
click at [436, 389] on div "scrollable content" at bounding box center [726, 589] width 964 height 574
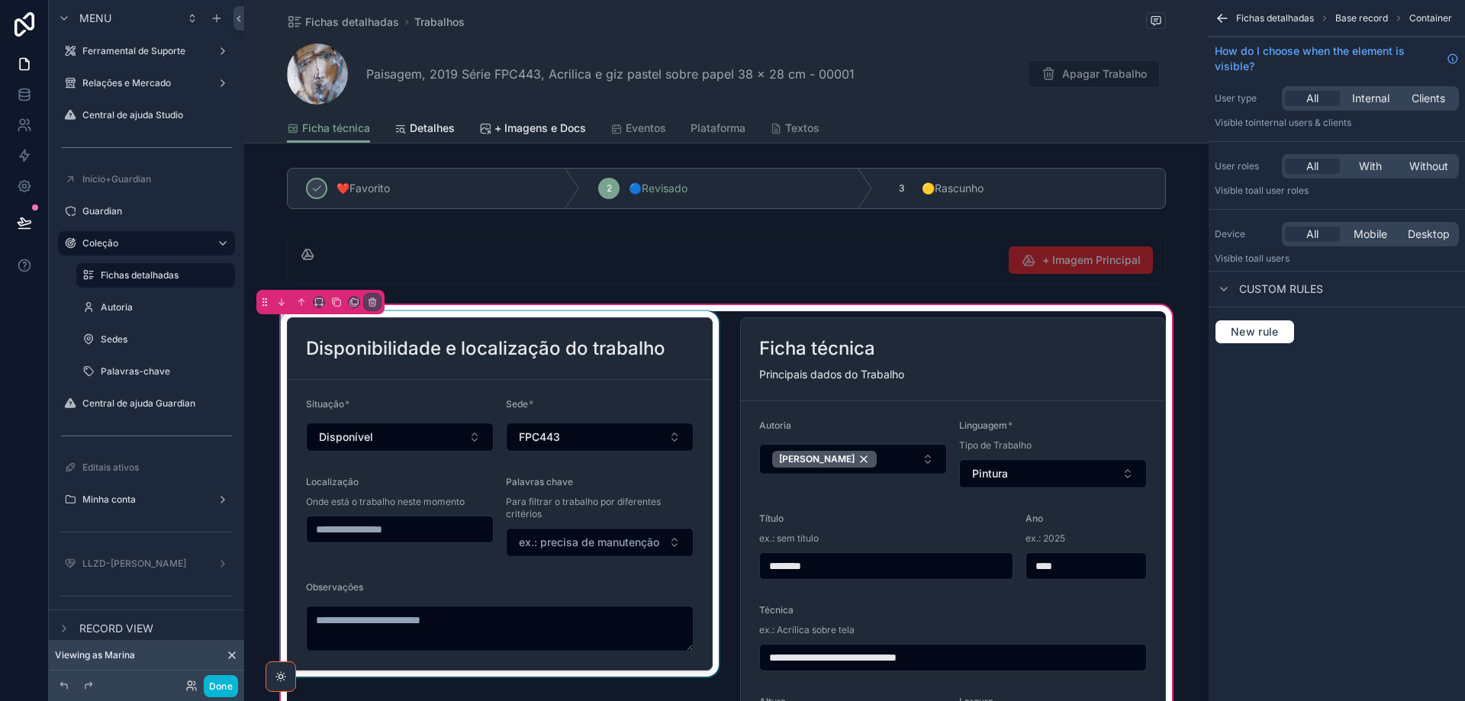
click at [480, 379] on div "scrollable content" at bounding box center [500, 588] width 444 height 555
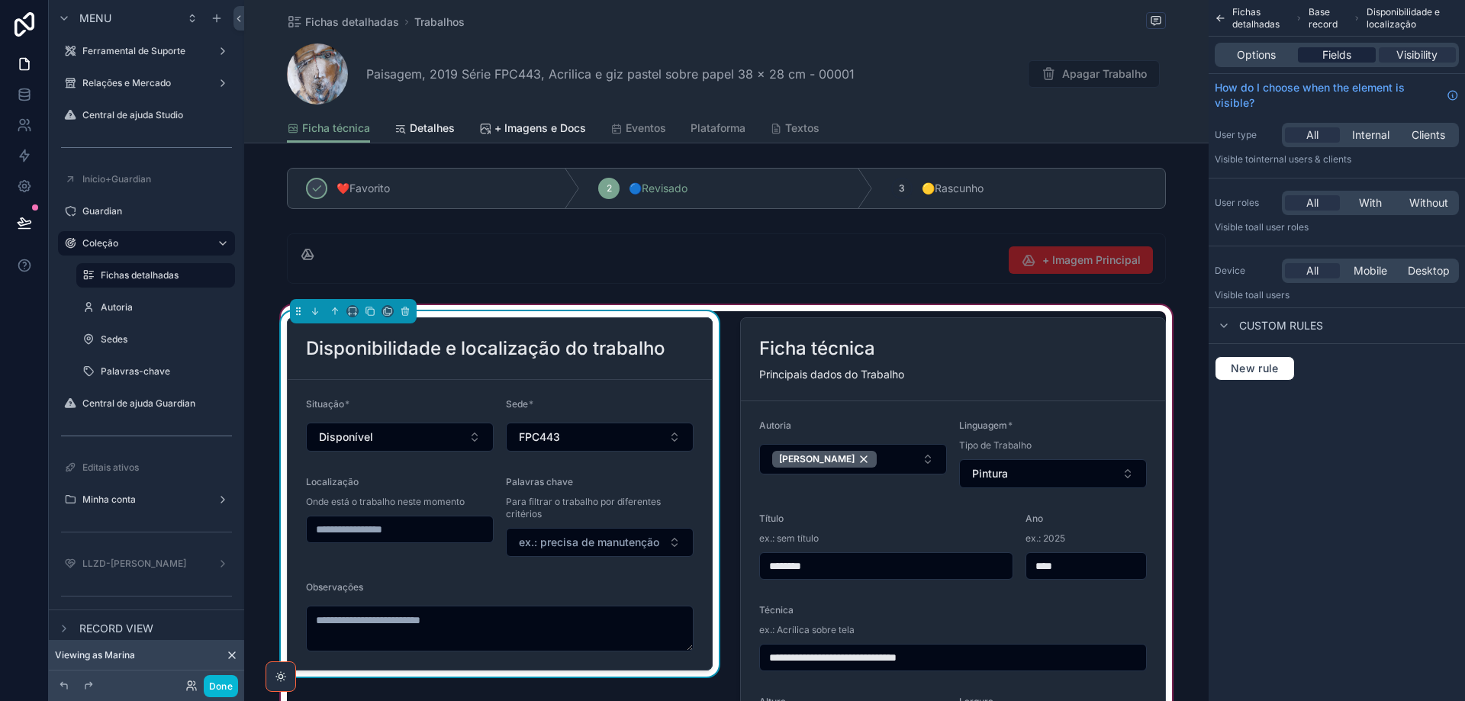
click at [1344, 58] on span "Fields" at bounding box center [1336, 54] width 29 height 15
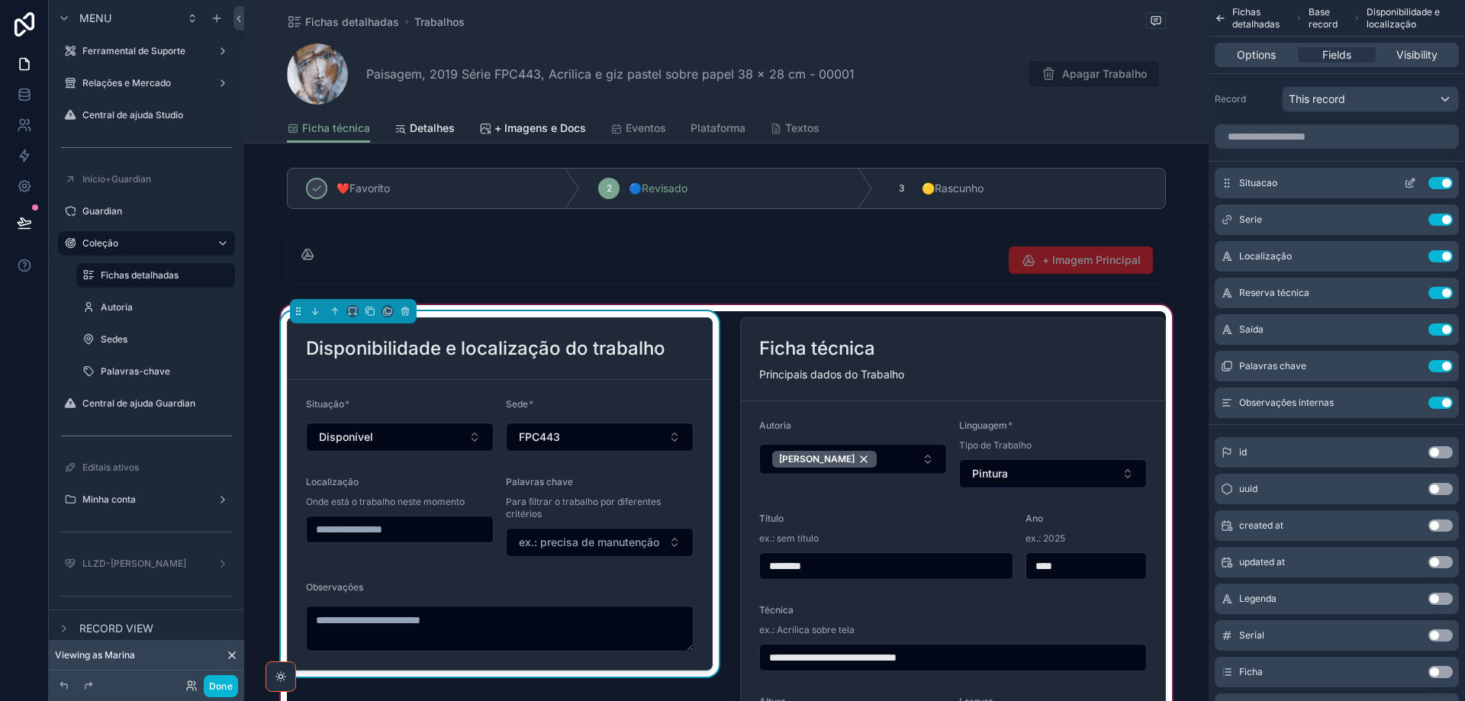
click at [1407, 183] on icon "scrollable content" at bounding box center [1410, 183] width 12 height 12
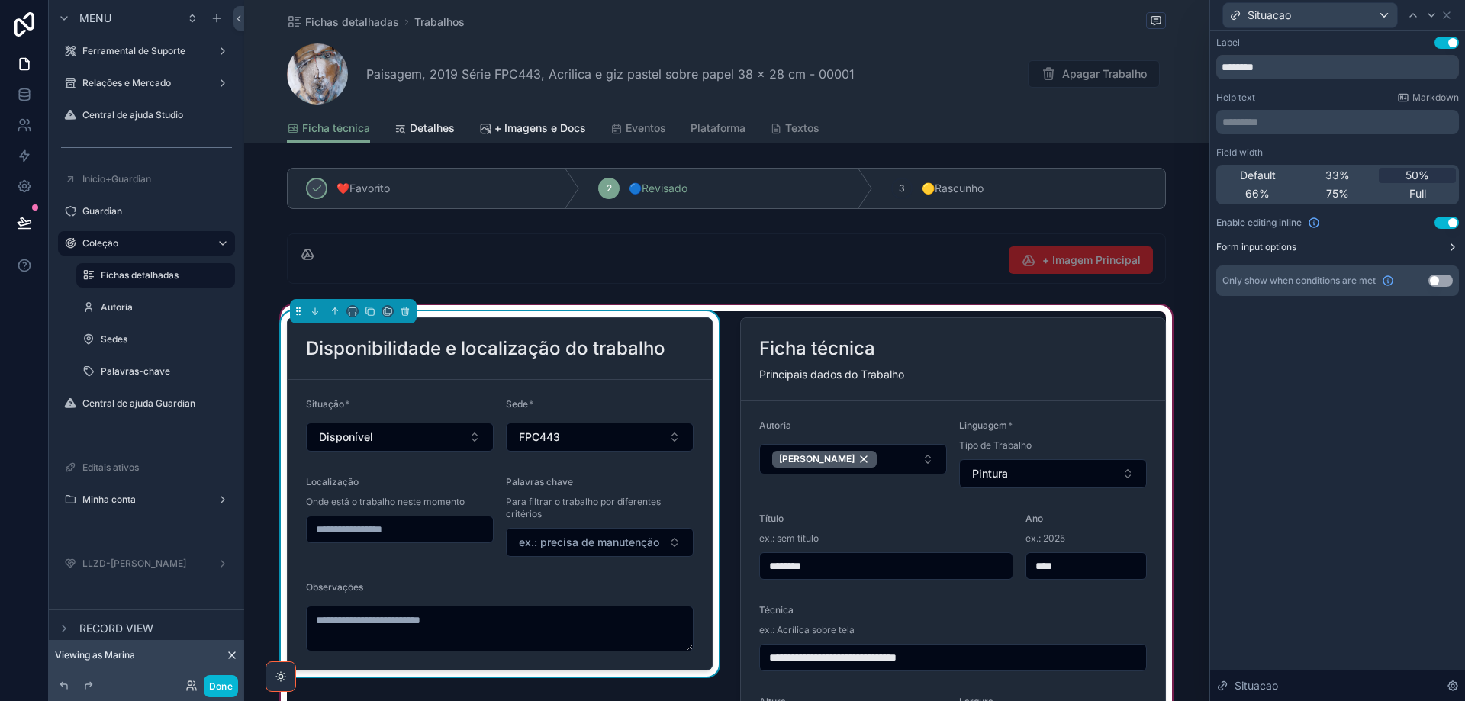
click at [1430, 243] on button "Form input options" at bounding box center [1337, 247] width 243 height 12
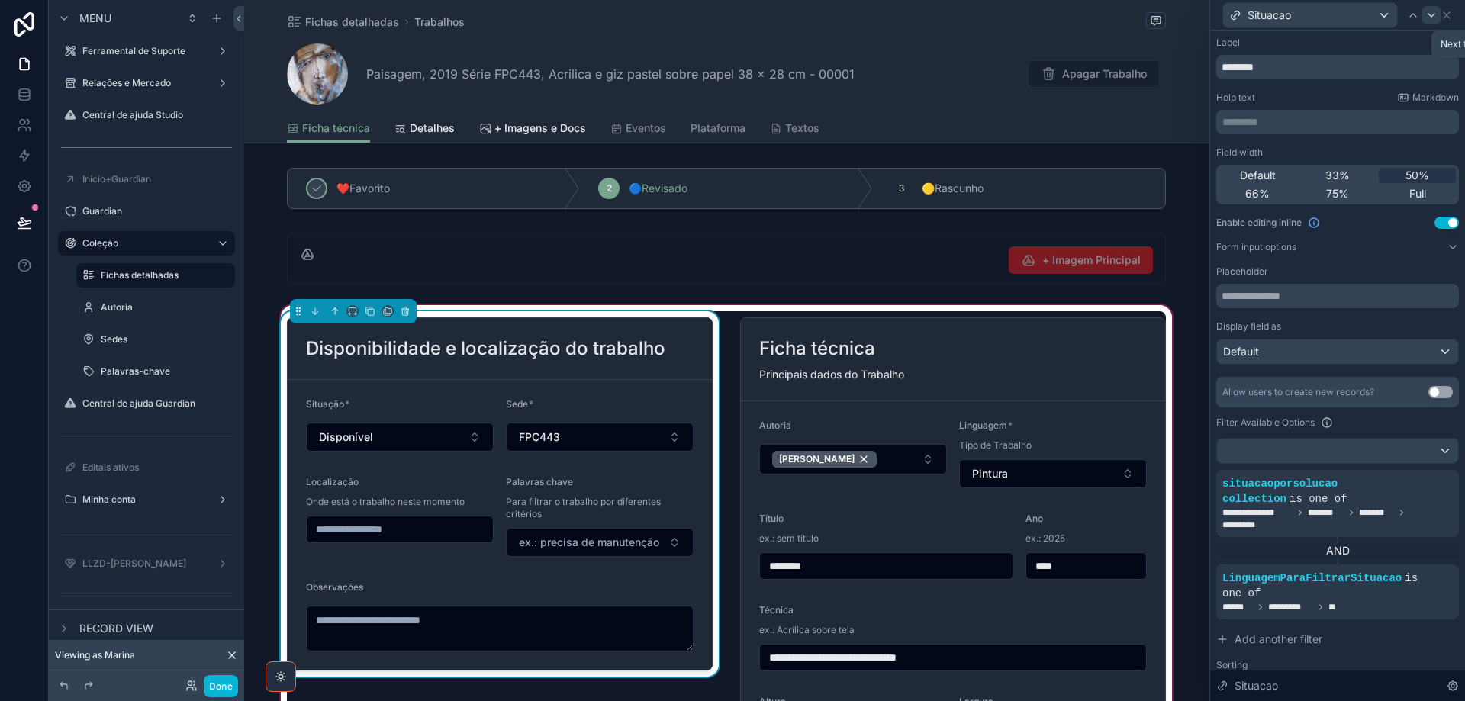
click at [1427, 17] on icon at bounding box center [1431, 15] width 12 height 12
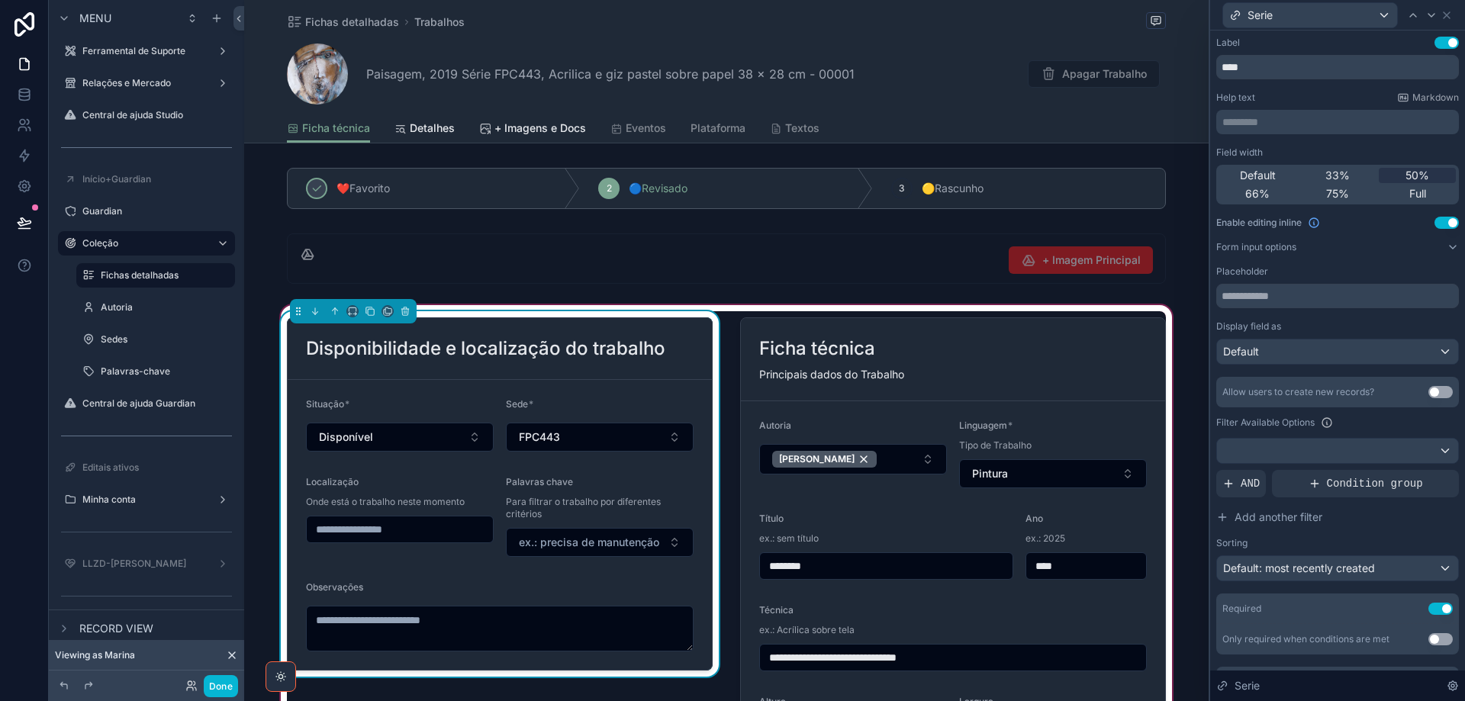
click at [1254, 126] on p "********* ﻿" at bounding box center [1338, 121] width 233 height 15
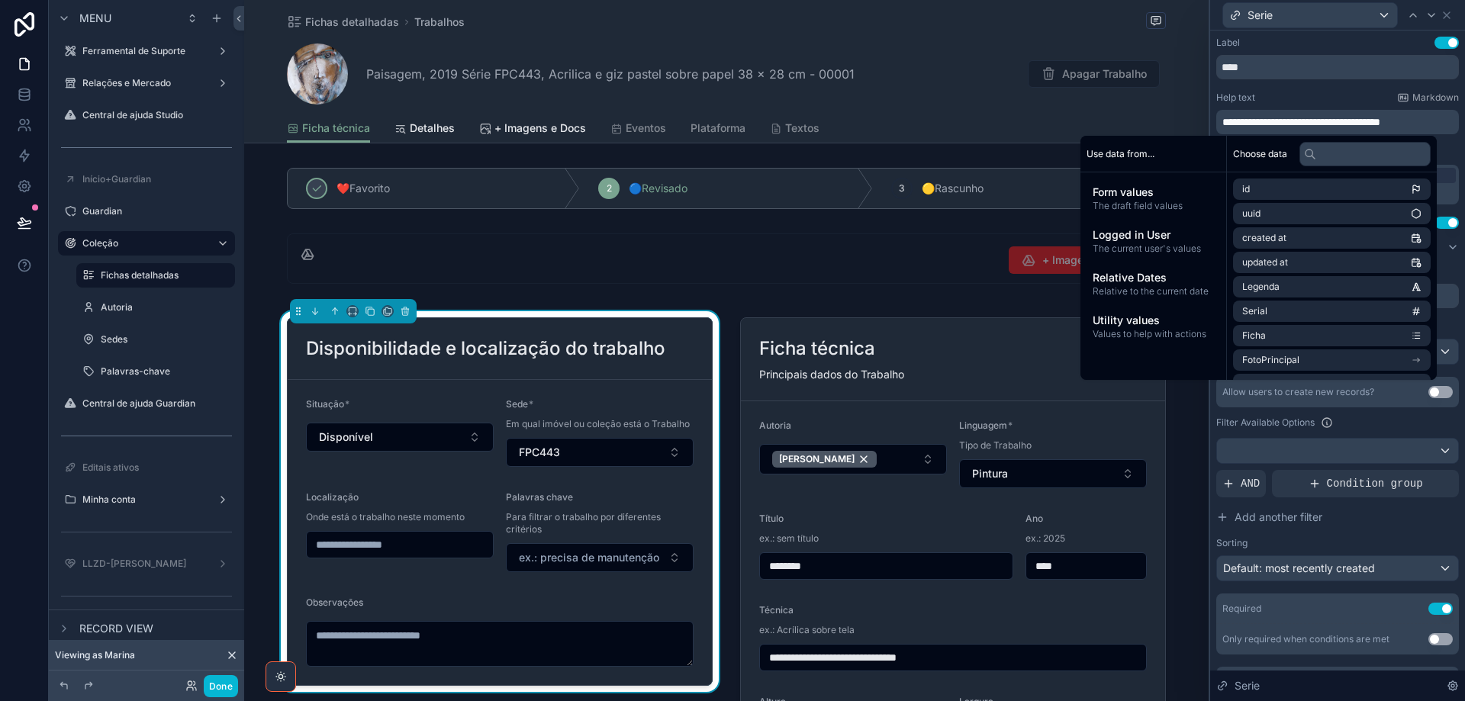
click at [1380, 124] on span "**********" at bounding box center [1301, 122] width 158 height 11
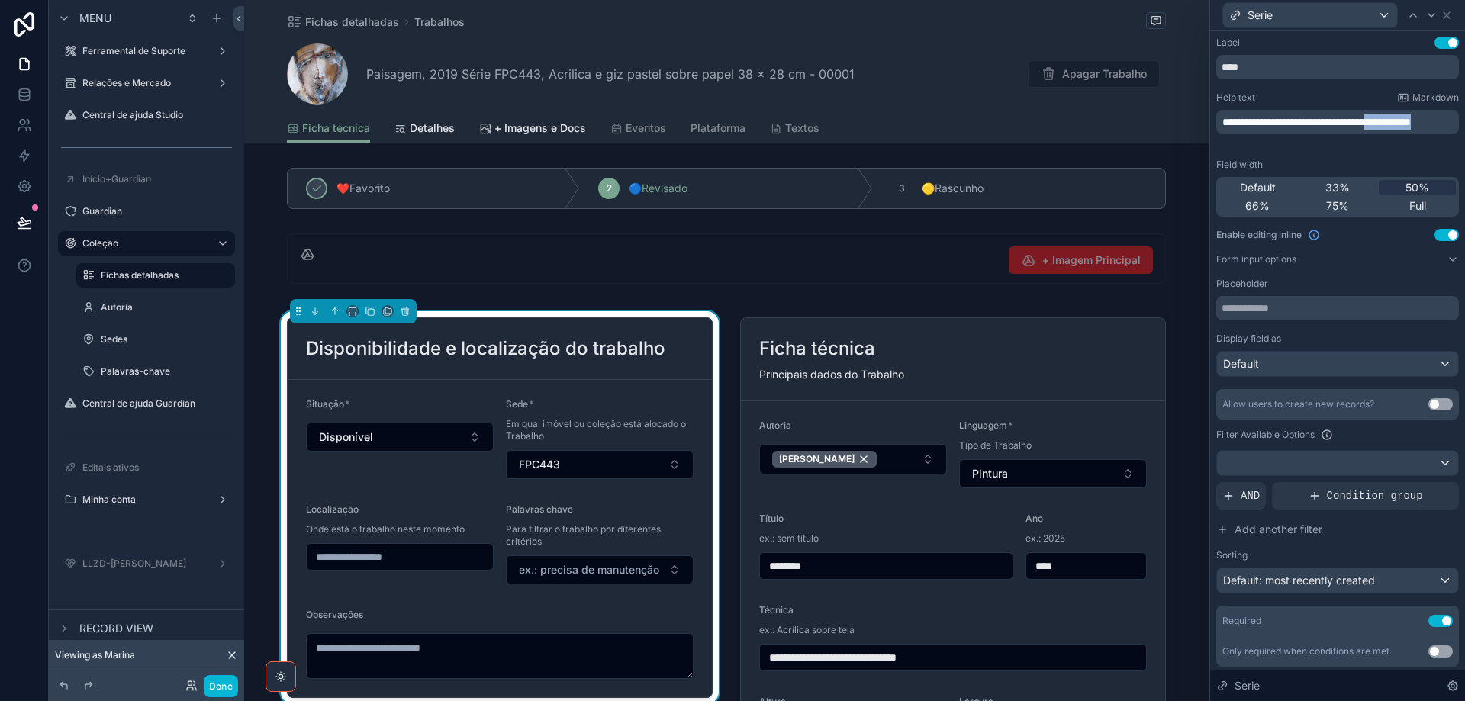
drag, startPoint x: 1419, startPoint y: 124, endPoint x: 1430, endPoint y: 130, distance: 13.0
click at [1430, 130] on p "**********" at bounding box center [1338, 121] width 233 height 15
click at [1327, 96] on div "Help text Markdown" at bounding box center [1337, 98] width 243 height 12
drag, startPoint x: 1420, startPoint y: 121, endPoint x: 1431, endPoint y: 129, distance: 13.8
click at [1431, 129] on p "**********" at bounding box center [1338, 121] width 233 height 15
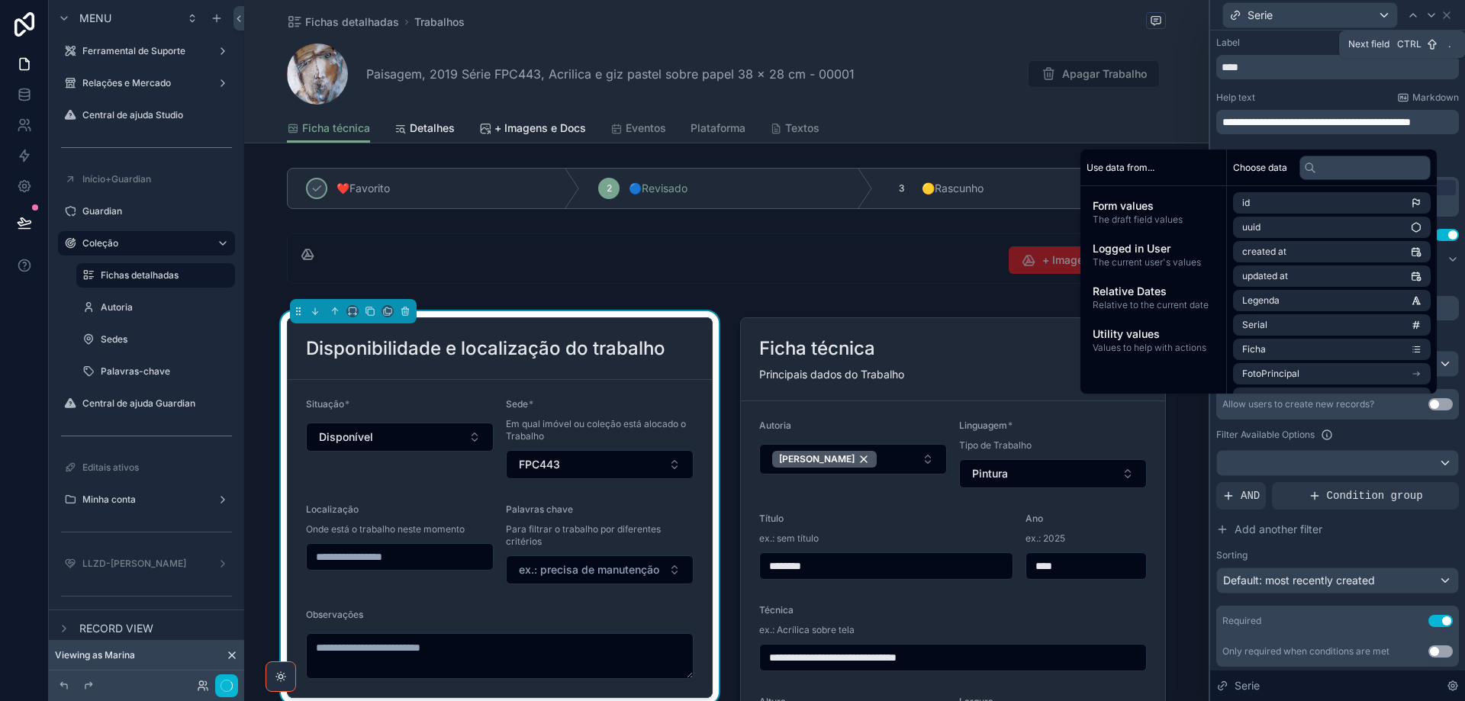
click at [1431, 18] on icon at bounding box center [1431, 15] width 12 height 12
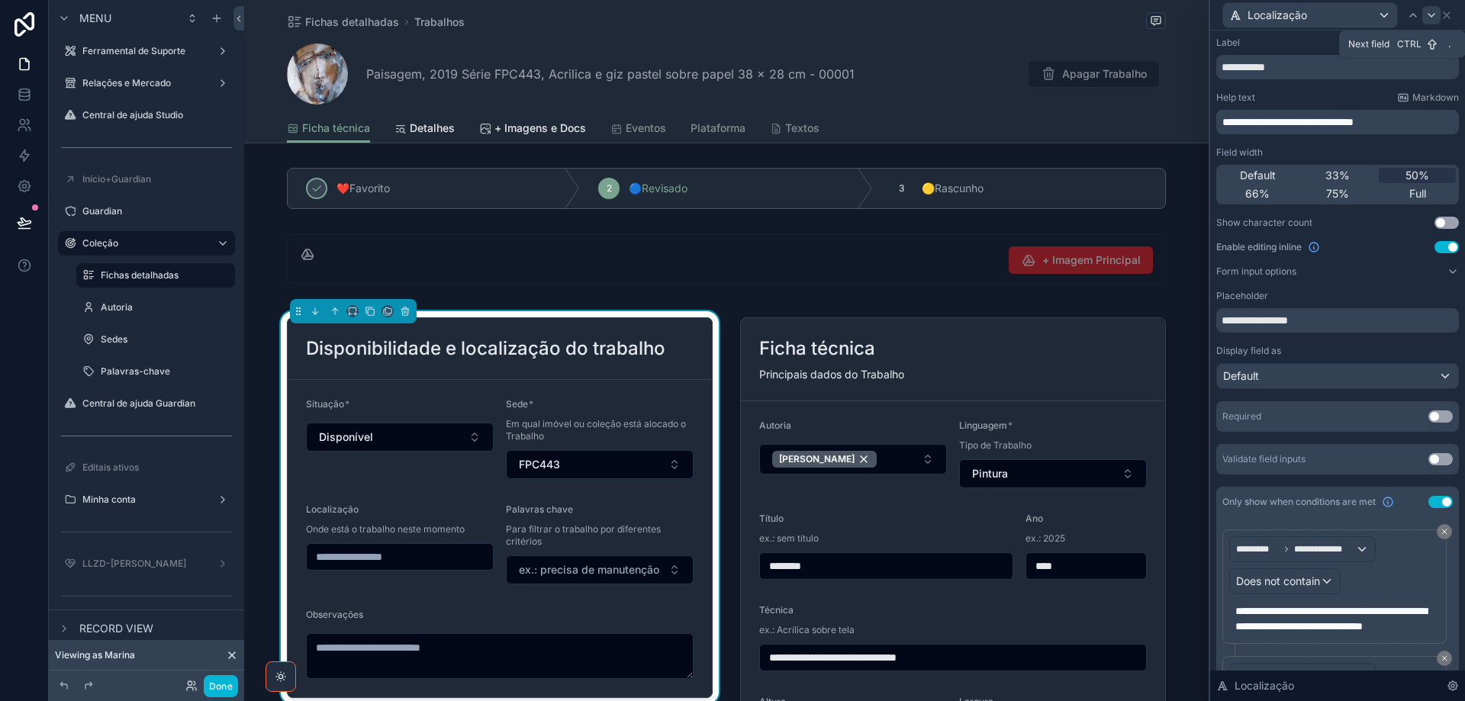
click at [1432, 17] on icon at bounding box center [1431, 15] width 12 height 12
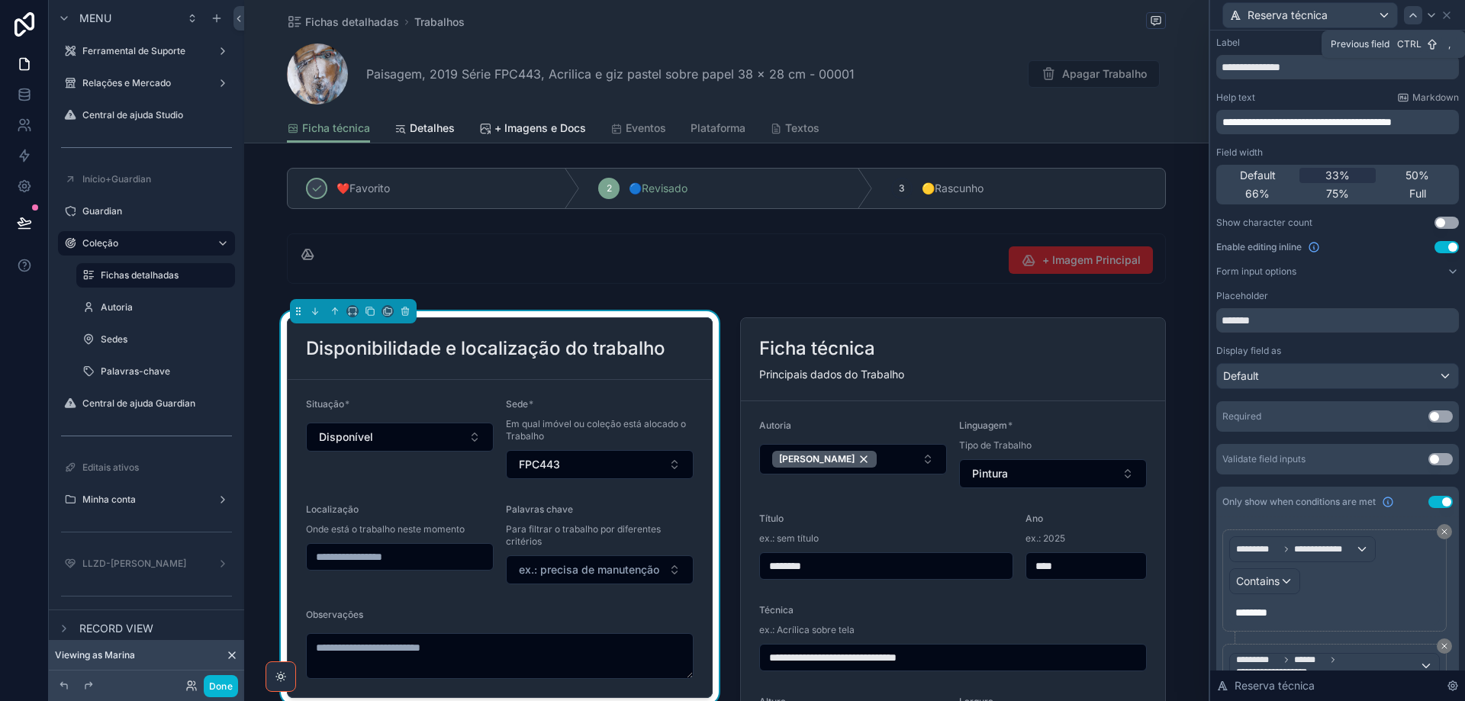
click at [1414, 19] on icon at bounding box center [1413, 15] width 12 height 12
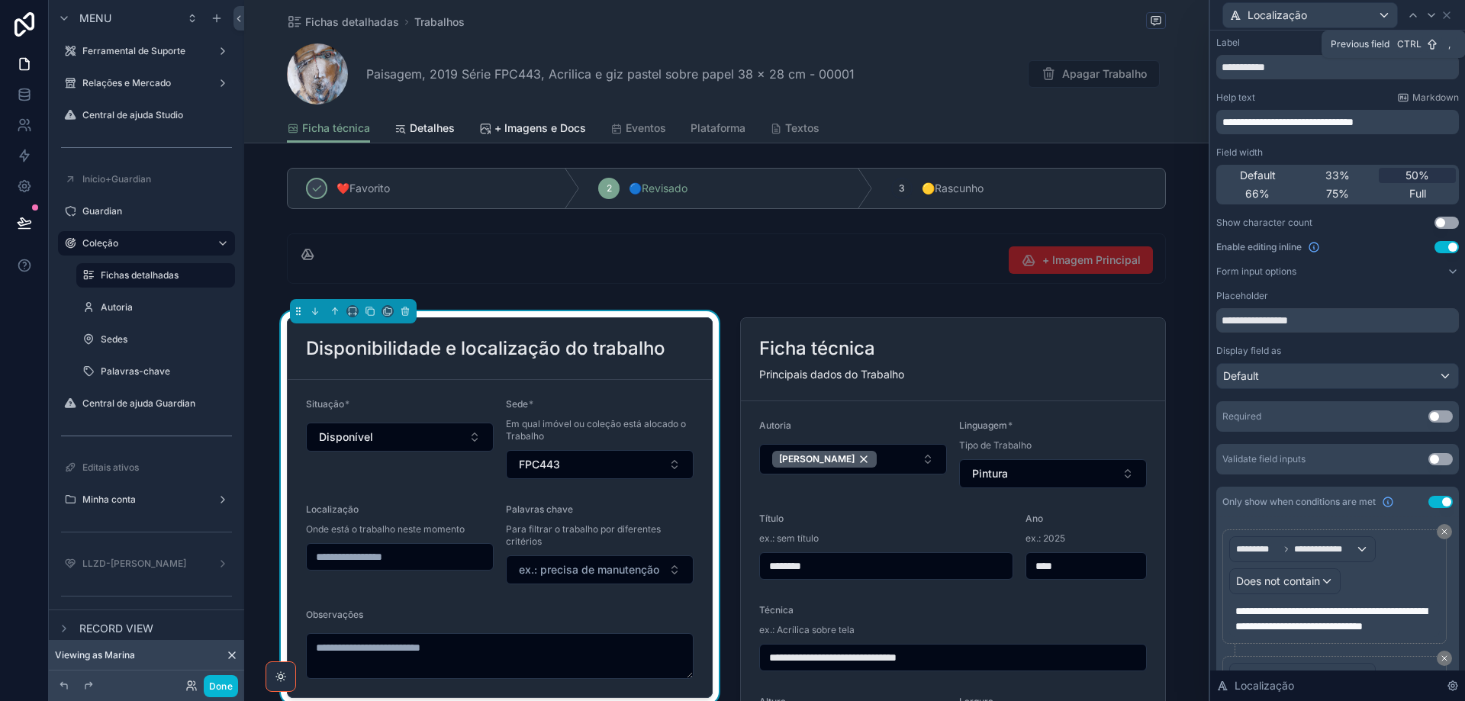
click at [1414, 19] on icon at bounding box center [1413, 15] width 12 height 12
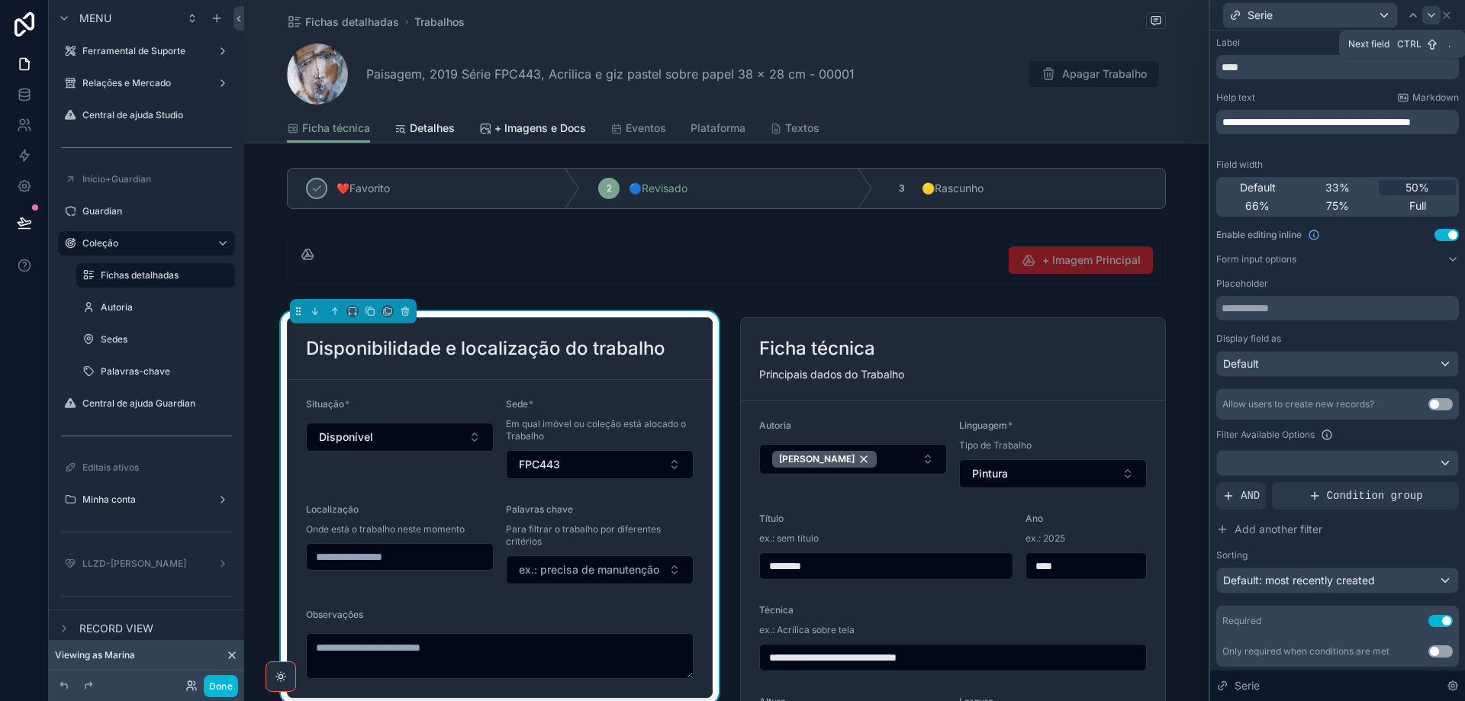
click at [1434, 19] on icon at bounding box center [1431, 15] width 12 height 12
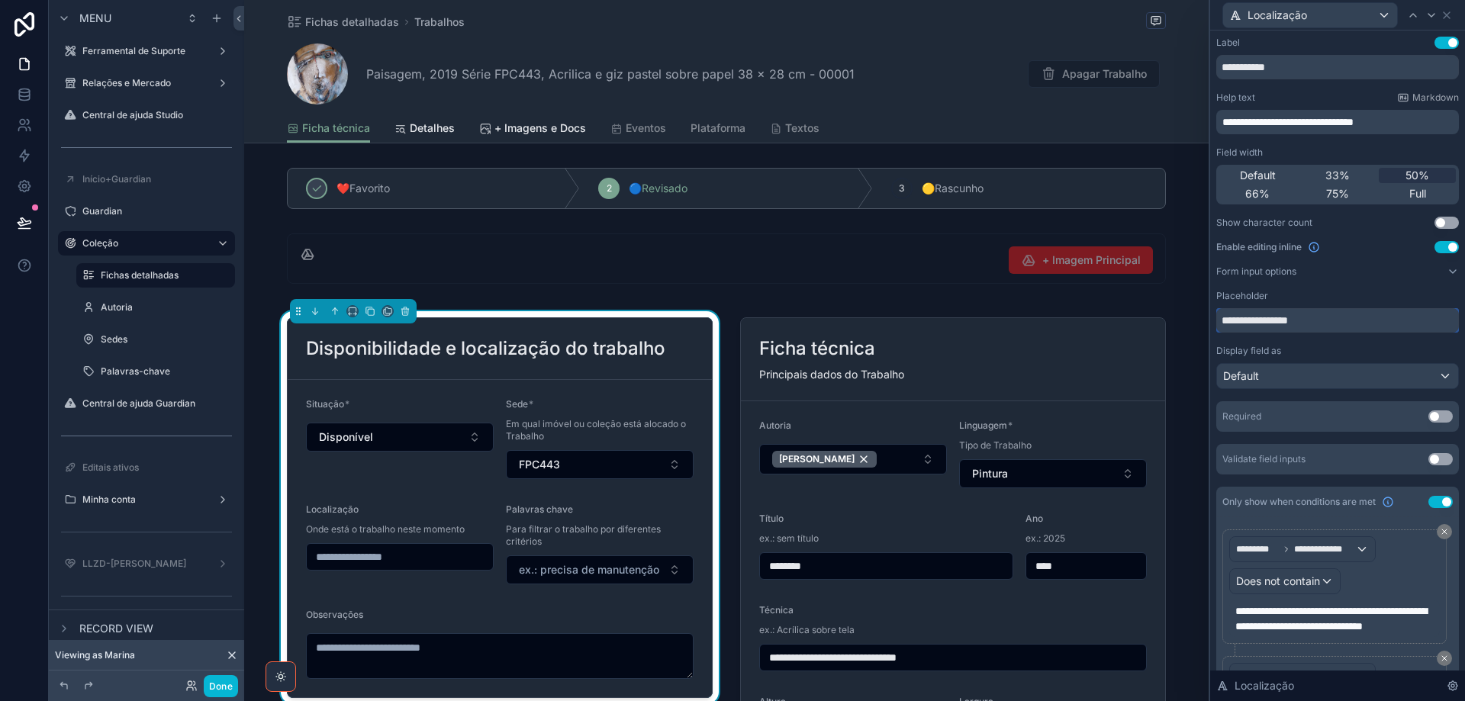
drag, startPoint x: 1323, startPoint y: 315, endPoint x: 1211, endPoint y: 315, distance: 111.4
click at [1211, 315] on div "**********" at bounding box center [1337, 608] width 255 height 1155
click at [1430, 20] on icon at bounding box center [1431, 15] width 12 height 12
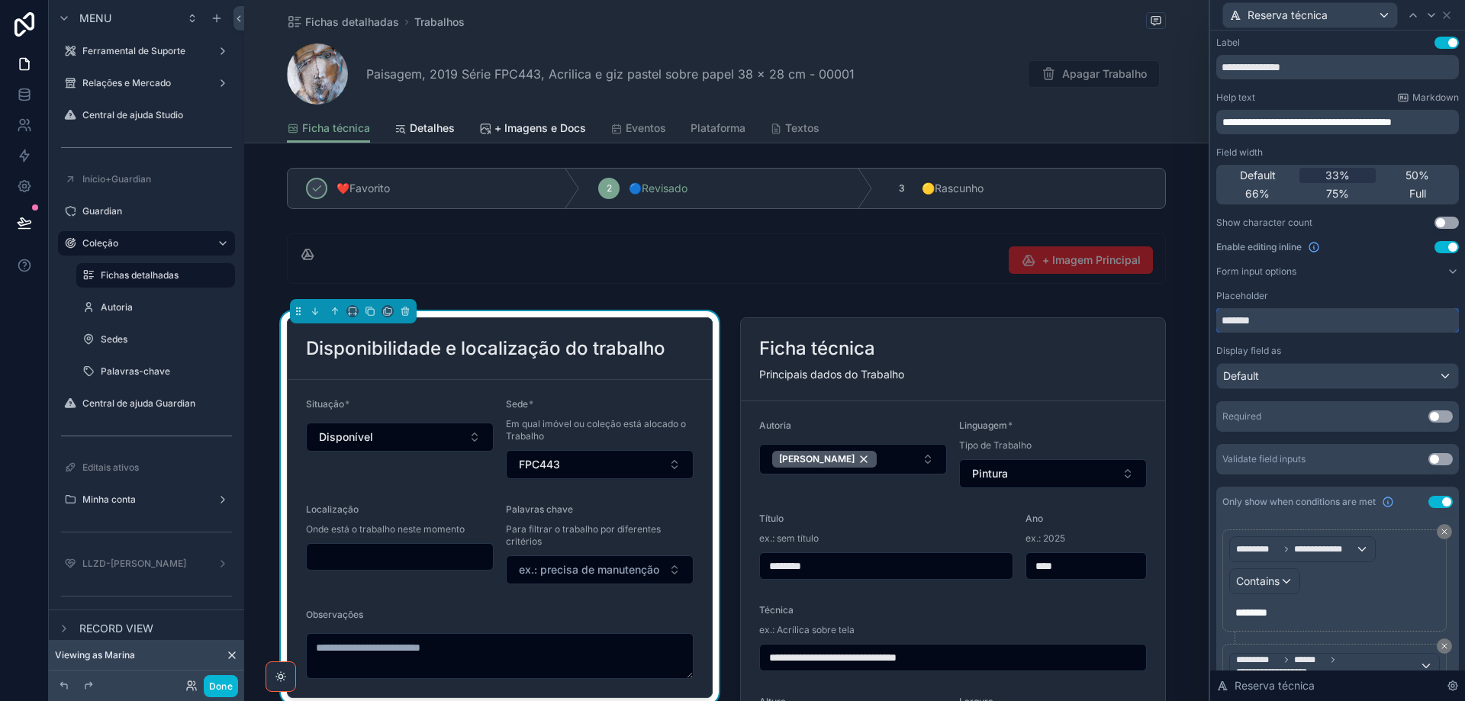
drag, startPoint x: 1277, startPoint y: 324, endPoint x: 1184, endPoint y: 323, distance: 93.1
click at [1184, 323] on div "**********" at bounding box center [732, 350] width 1465 height 701
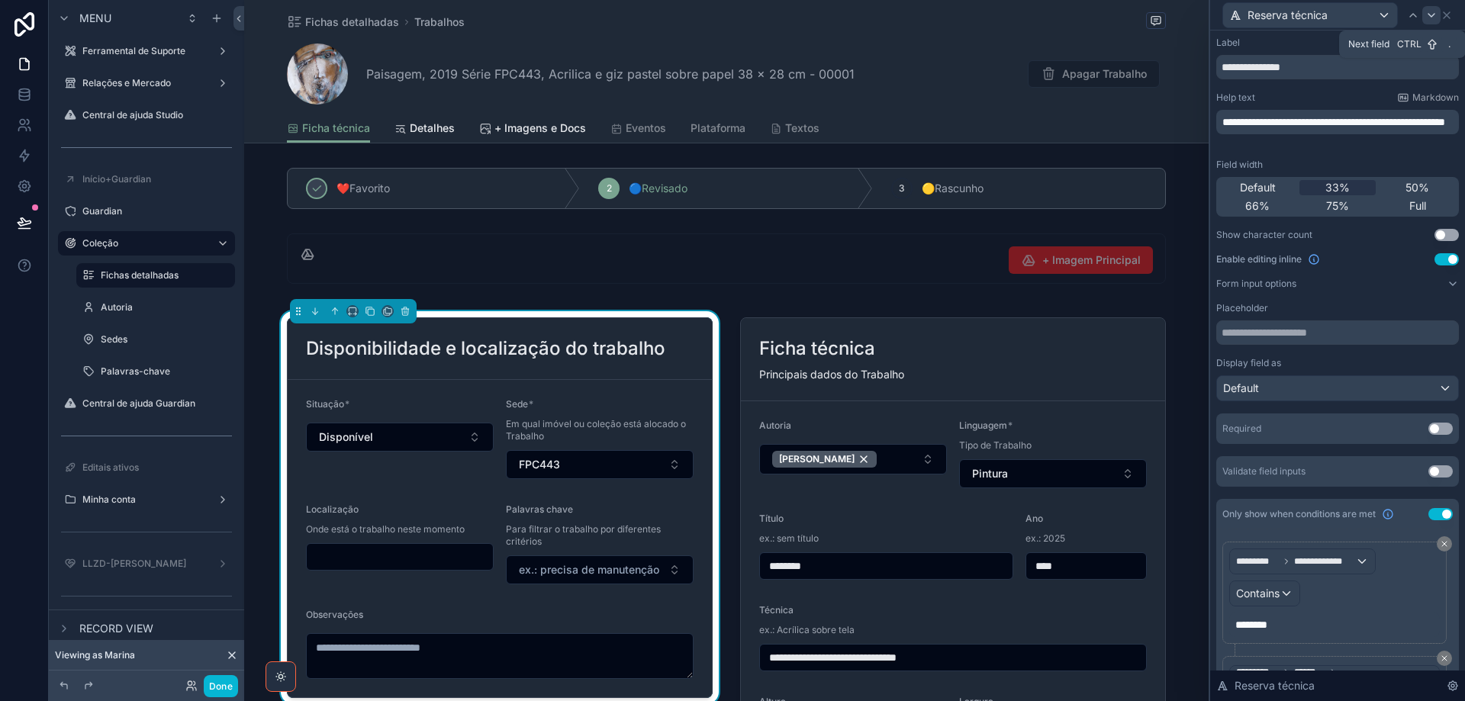
click at [1431, 21] on icon at bounding box center [1431, 15] width 12 height 12
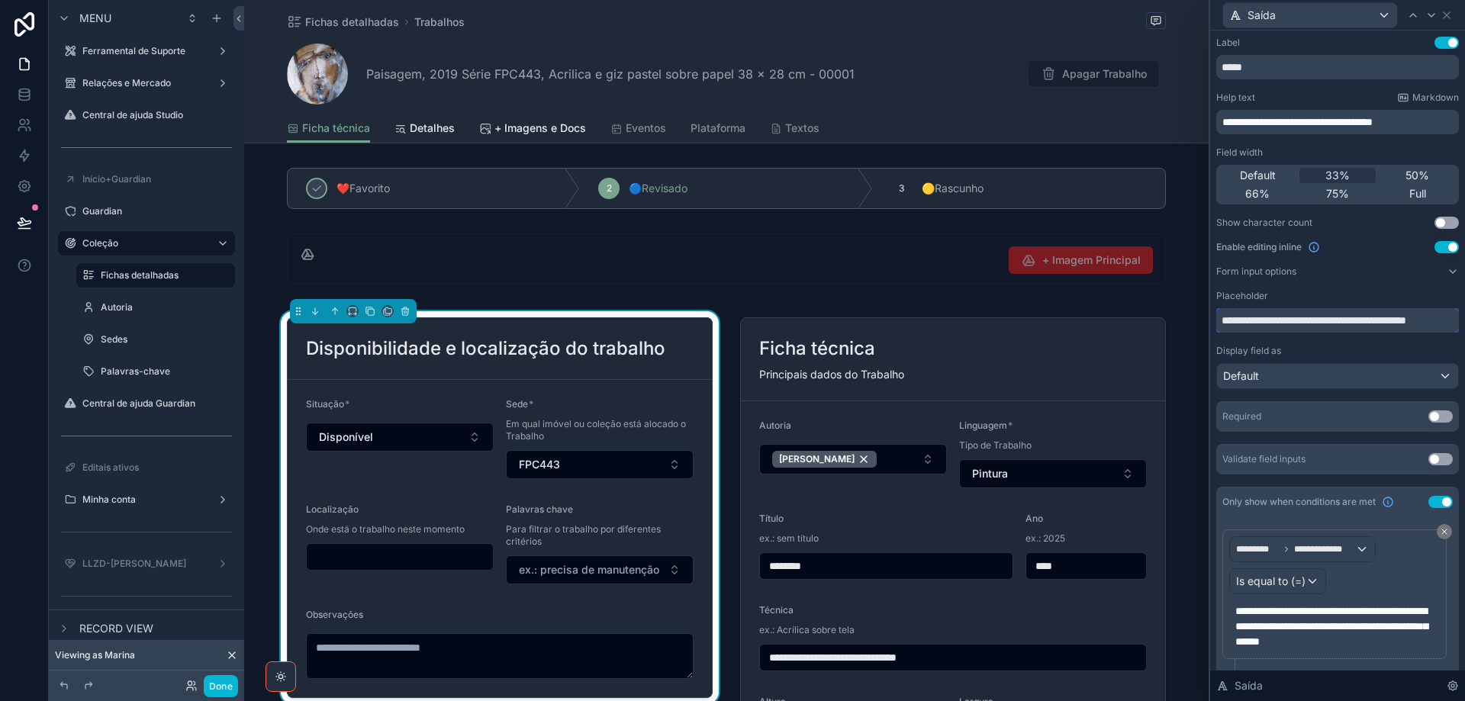
click at [1326, 321] on input "**********" at bounding box center [1337, 320] width 243 height 24
click at [1431, 13] on icon at bounding box center [1431, 15] width 12 height 12
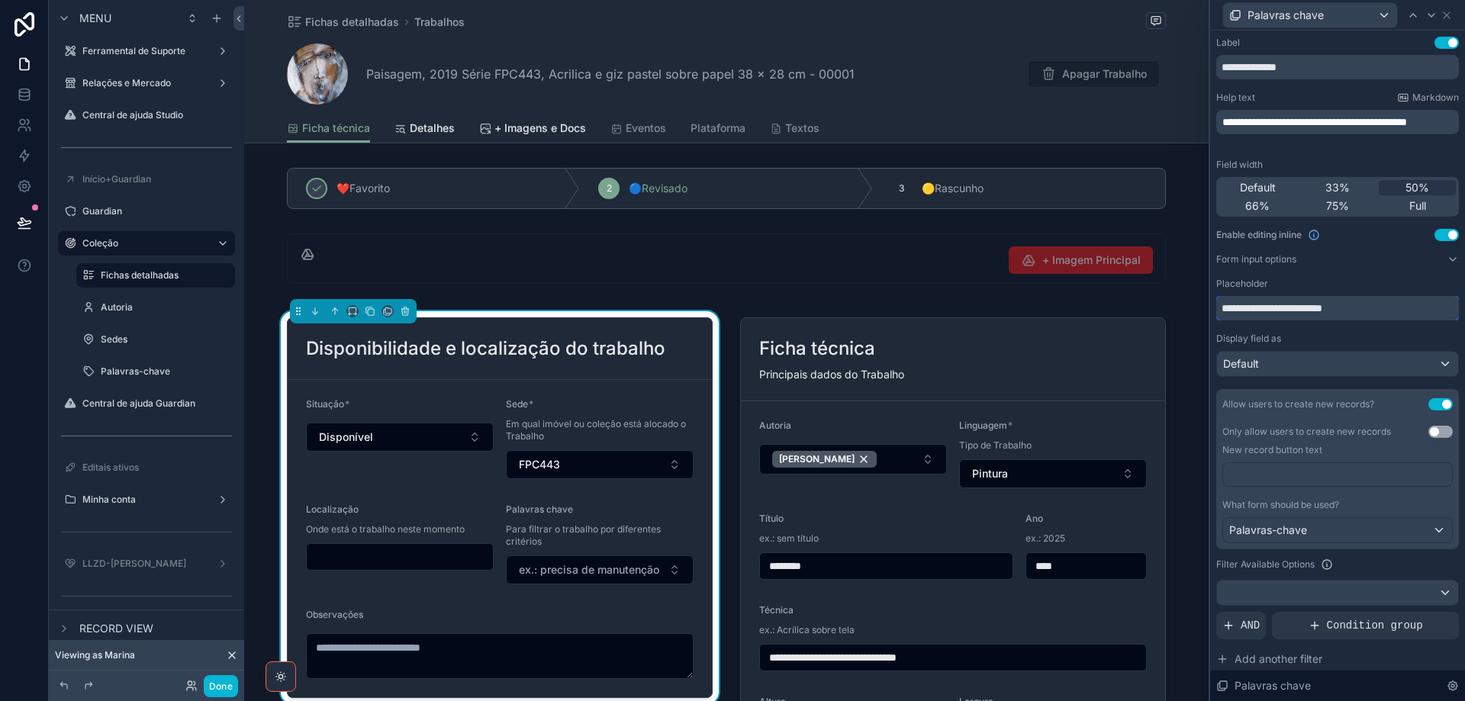
drag, startPoint x: 1369, startPoint y: 308, endPoint x: 1205, endPoint y: 300, distance: 165.0
click at [1205, 300] on div "**********" at bounding box center [732, 350] width 1465 height 701
click at [1269, 130] on p "**********" at bounding box center [1338, 121] width 233 height 15
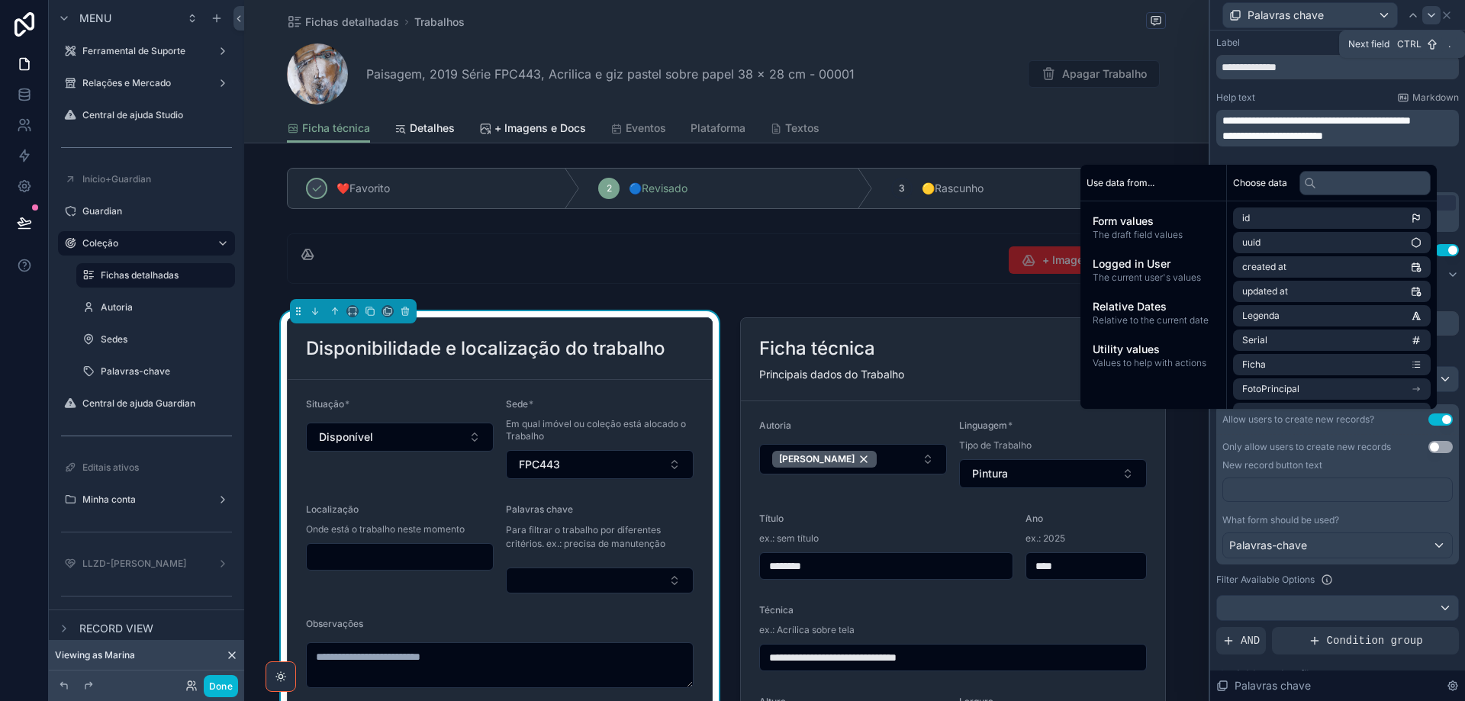
click at [1430, 17] on icon at bounding box center [1431, 15] width 12 height 12
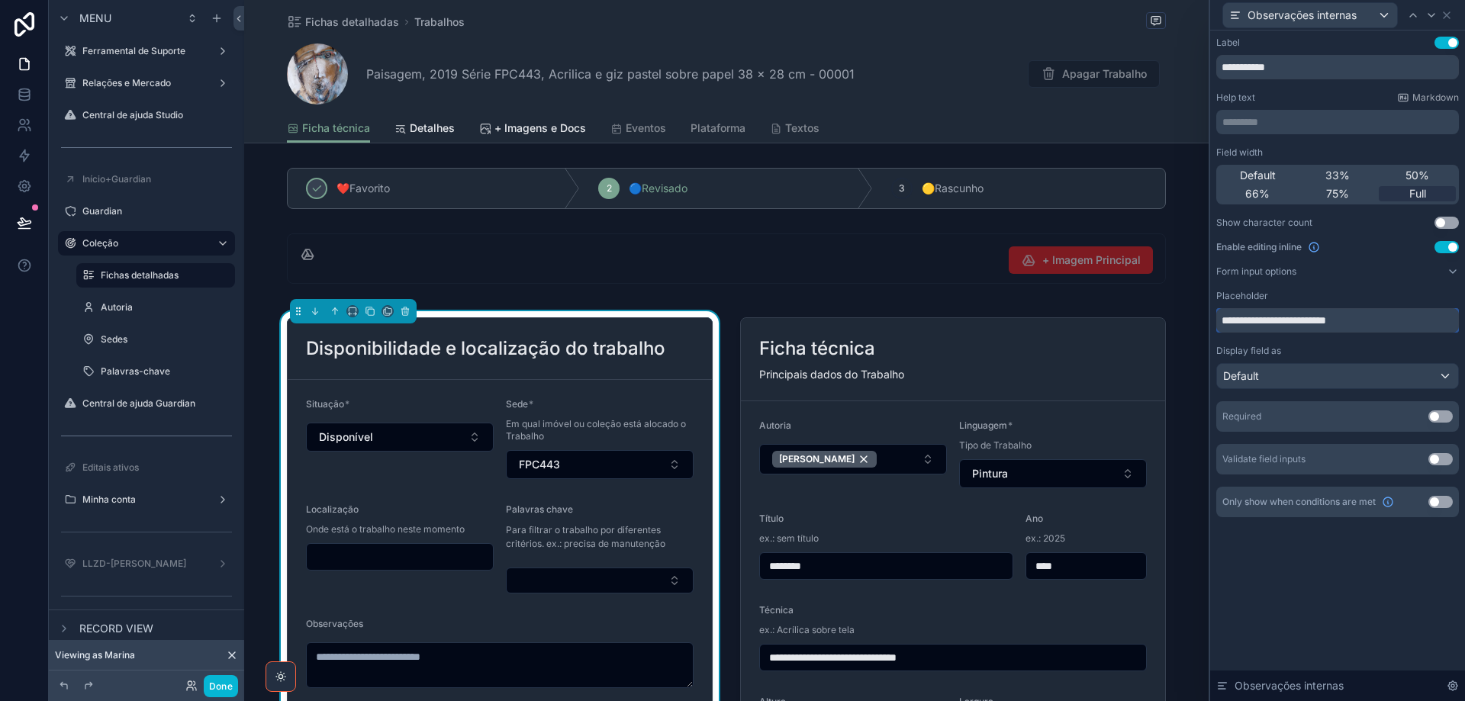
drag, startPoint x: 1385, startPoint y: 322, endPoint x: 1214, endPoint y: 326, distance: 170.9
click at [1214, 326] on div "**********" at bounding box center [1337, 292] width 255 height 523
click at [1304, 112] on div "﻿" at bounding box center [1337, 122] width 243 height 24
click at [1301, 118] on p "********* ﻿" at bounding box center [1338, 121] width 233 height 15
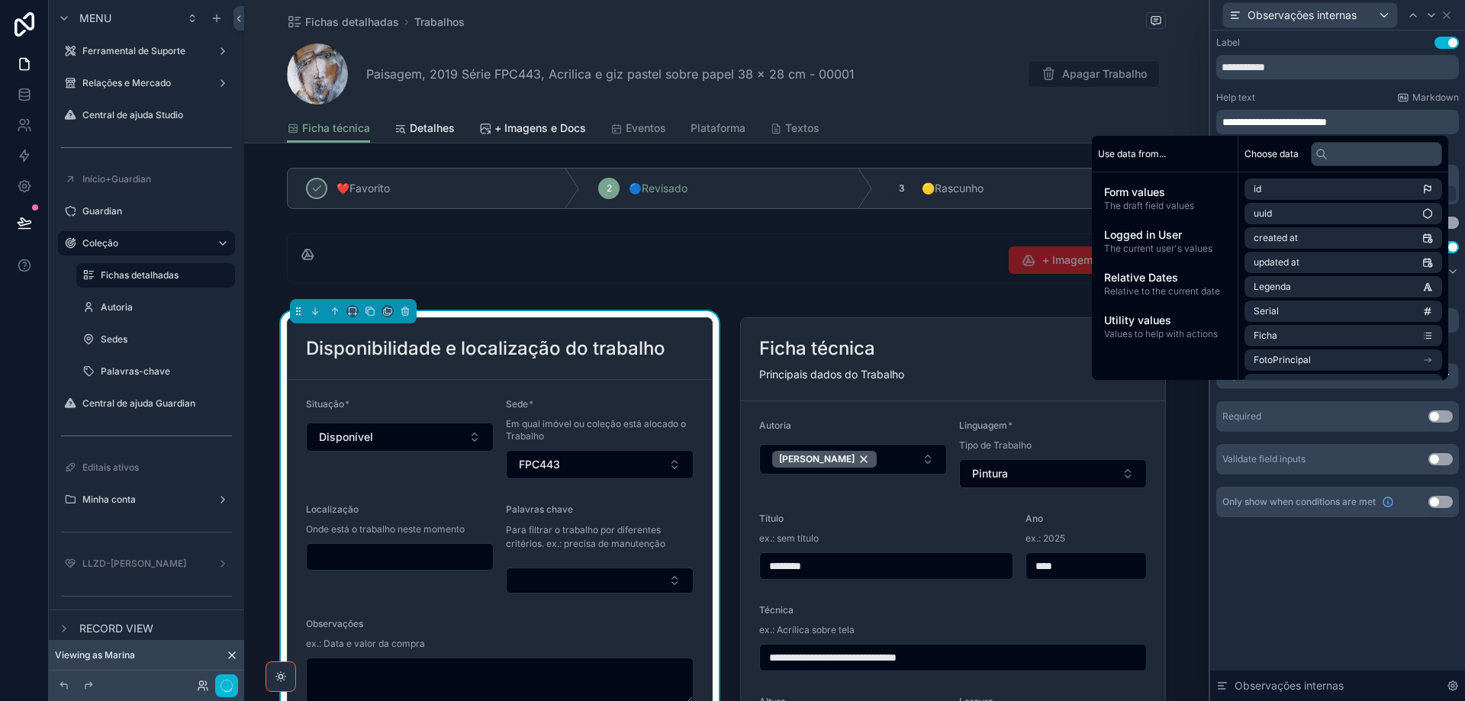
click at [1433, 16] on icon at bounding box center [1431, 15] width 12 height 12
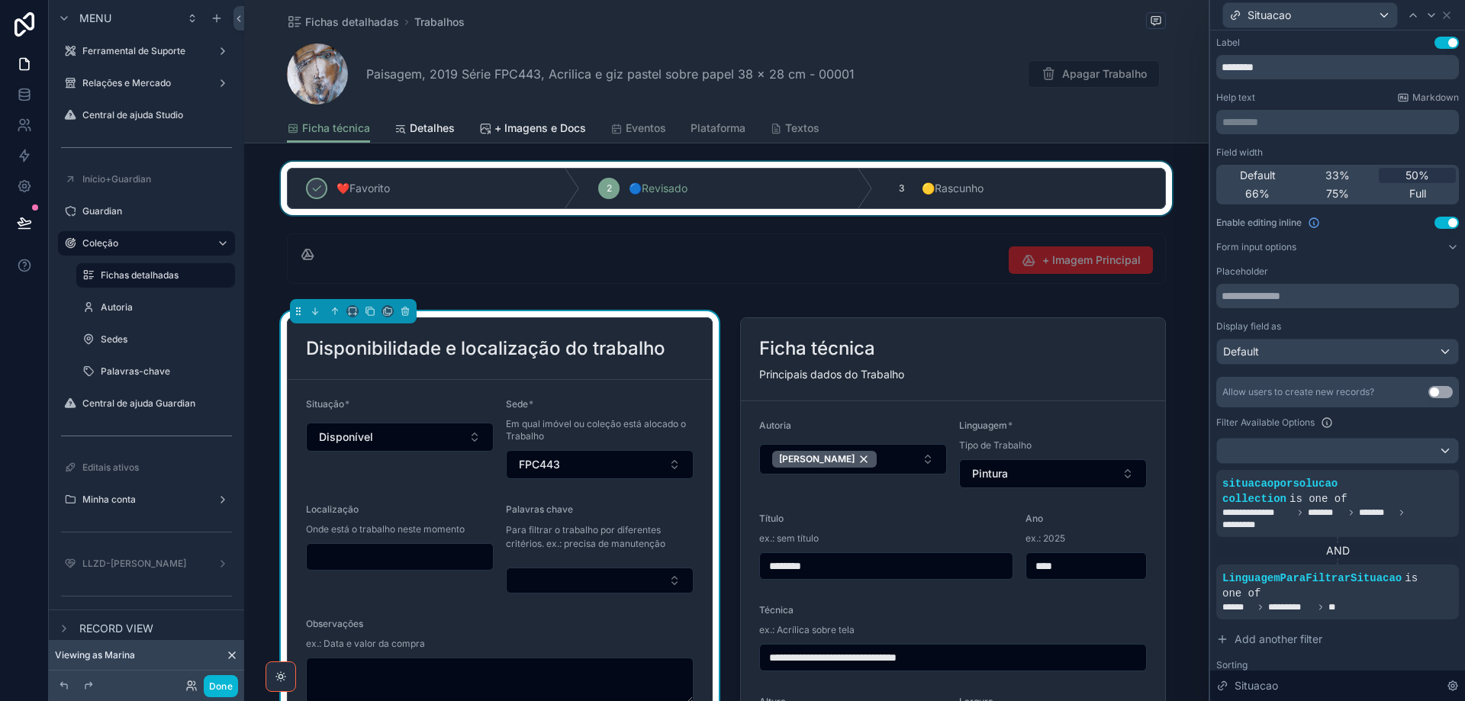
drag, startPoint x: 941, startPoint y: 388, endPoint x: 1196, endPoint y: 205, distance: 314.4
click at [941, 390] on div "scrollable content" at bounding box center [953, 588] width 444 height 555
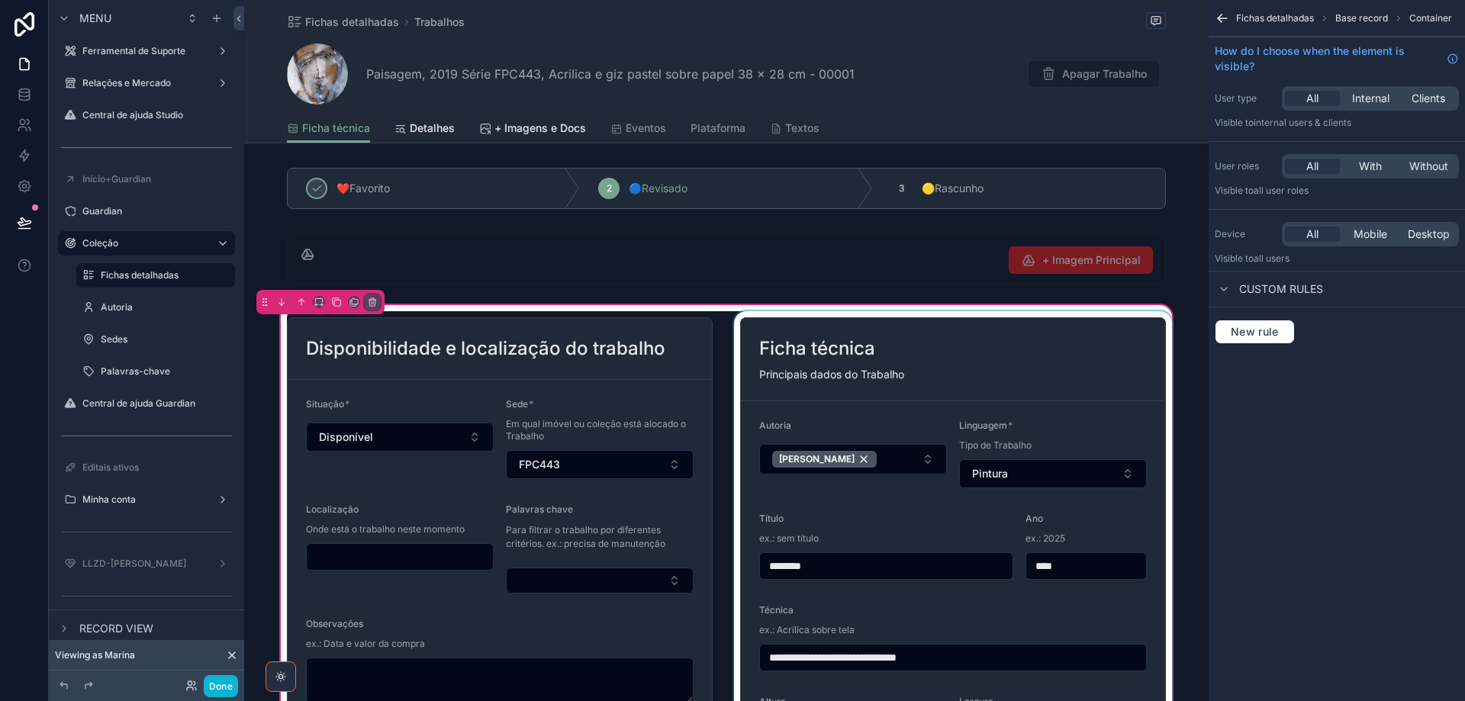
click at [1040, 367] on div "scrollable content" at bounding box center [953, 588] width 444 height 555
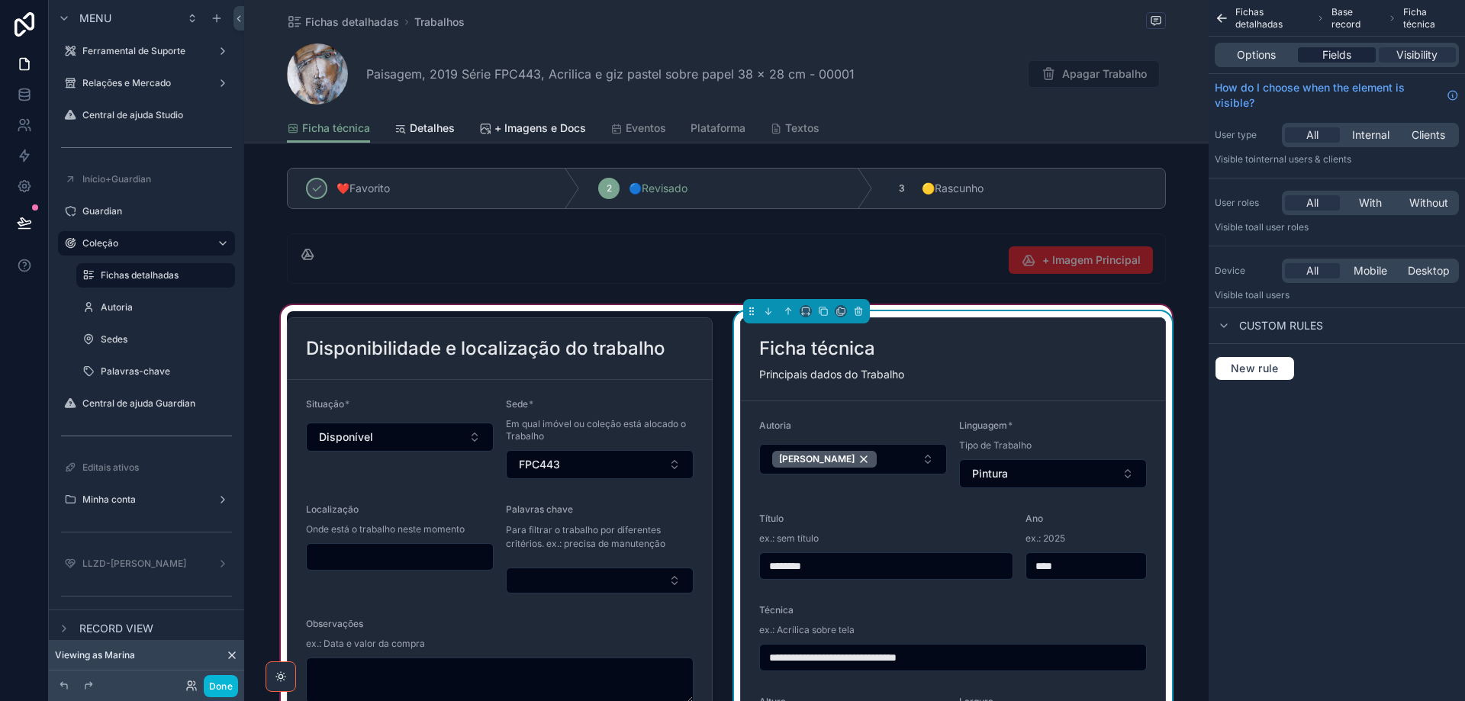
click at [1335, 59] on span "Fields" at bounding box center [1336, 54] width 29 height 15
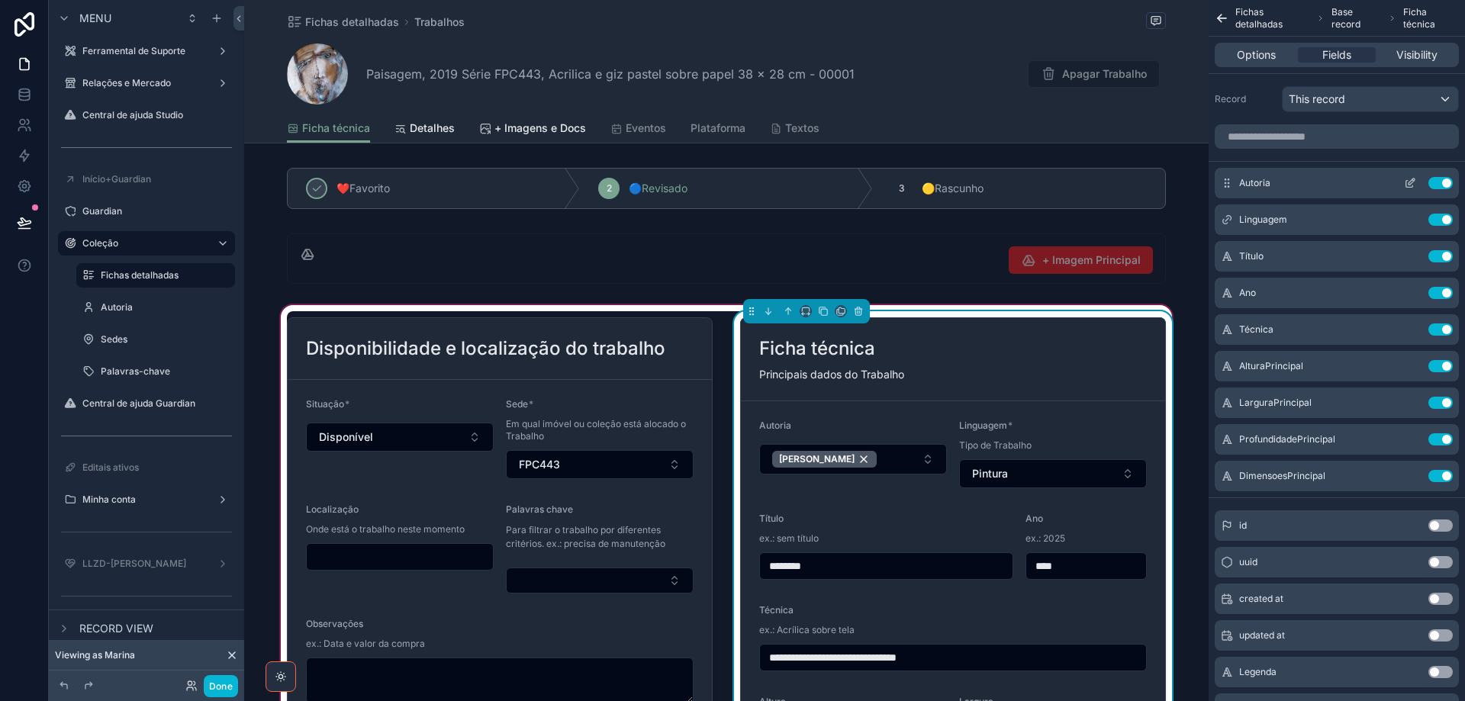
click at [1410, 185] on icon "scrollable content" at bounding box center [1411, 182] width 6 height 6
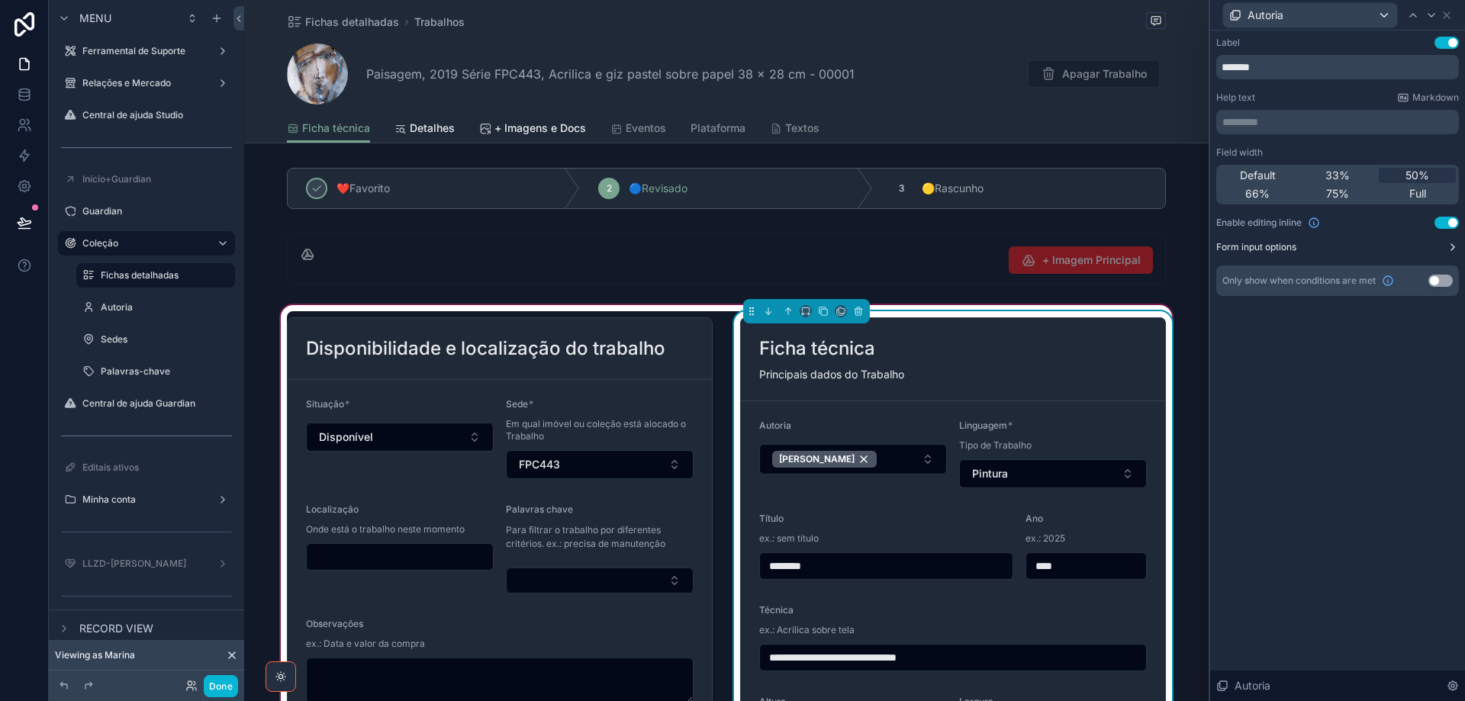
click at [1415, 249] on button "Form input options" at bounding box center [1337, 247] width 243 height 12
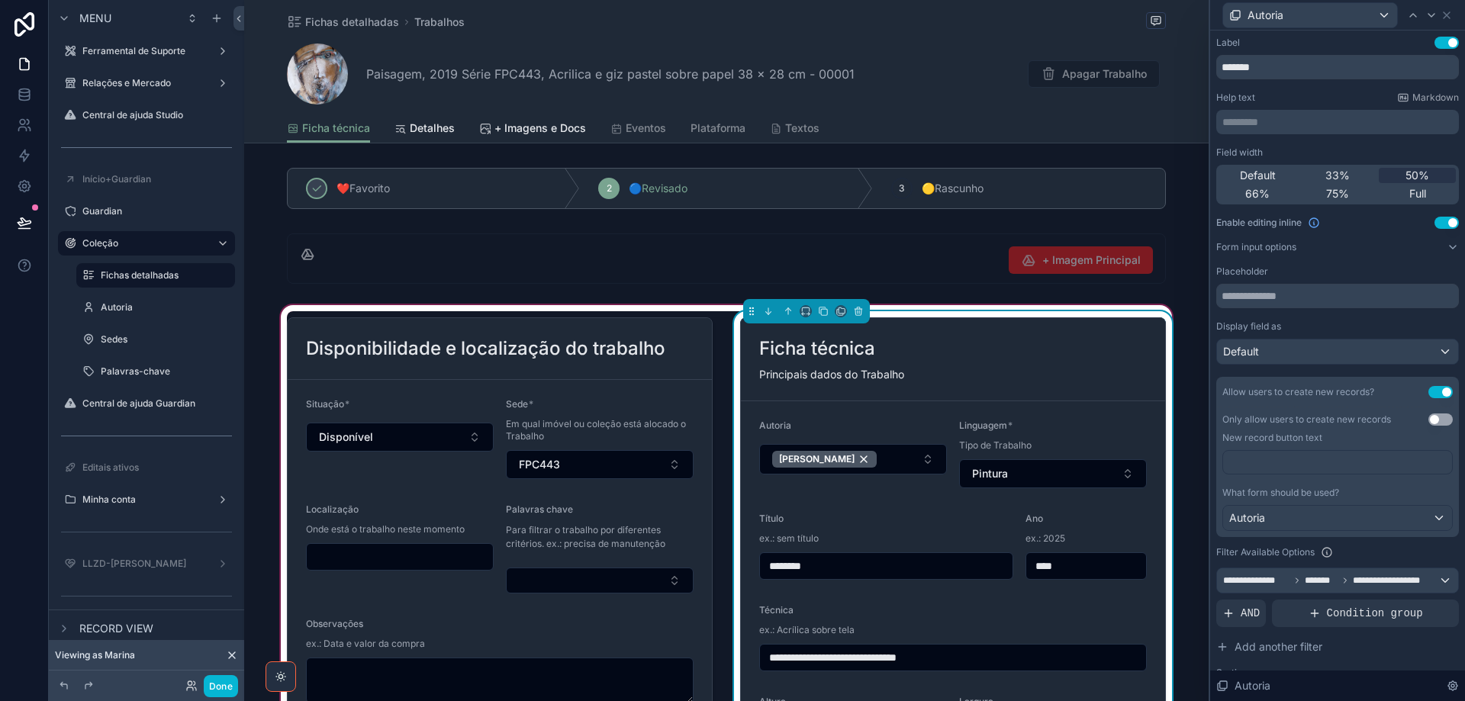
click at [1244, 123] on p "********* ﻿" at bounding box center [1338, 121] width 233 height 15
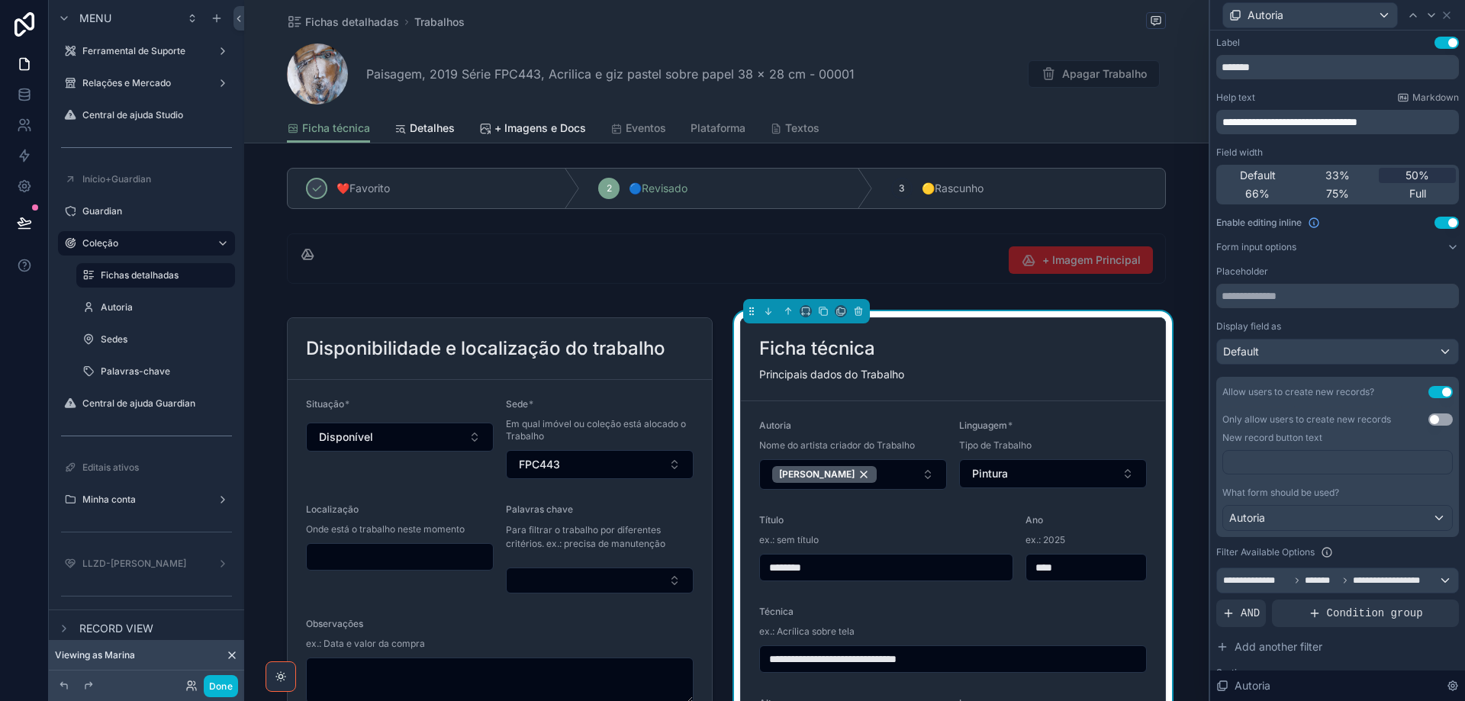
click at [1443, 263] on div "**********" at bounding box center [1337, 449] width 243 height 607
click at [1433, 14] on icon at bounding box center [1431, 15] width 12 height 12
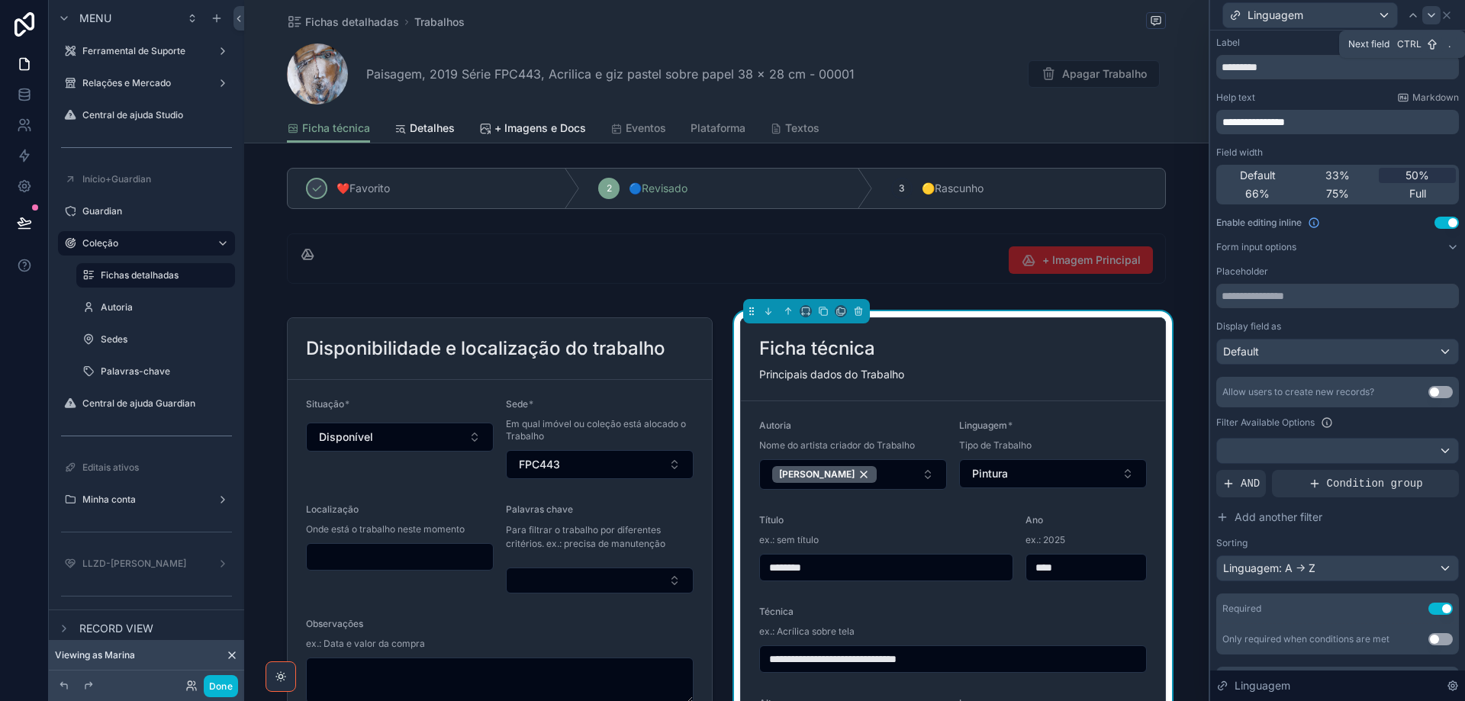
click at [1434, 11] on icon at bounding box center [1431, 15] width 12 height 12
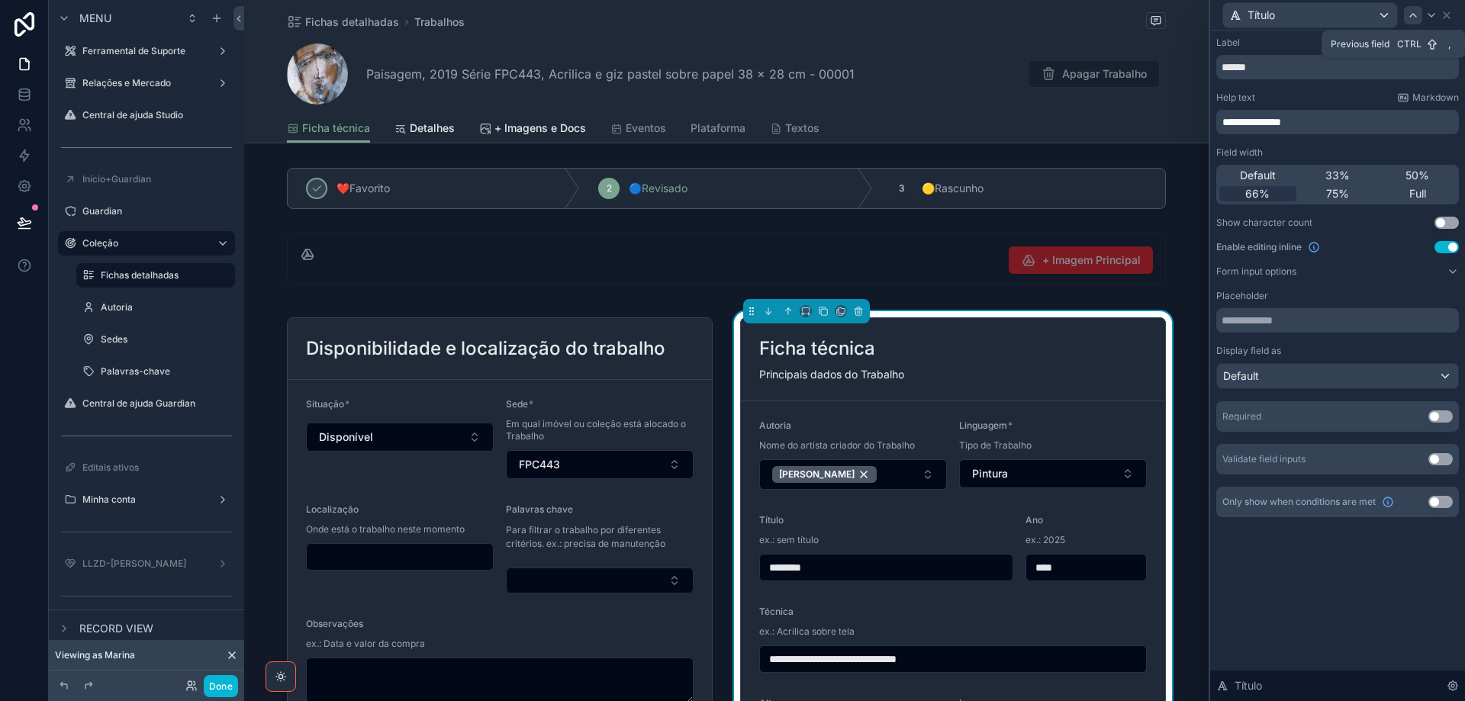
click at [1410, 13] on icon at bounding box center [1413, 15] width 12 height 12
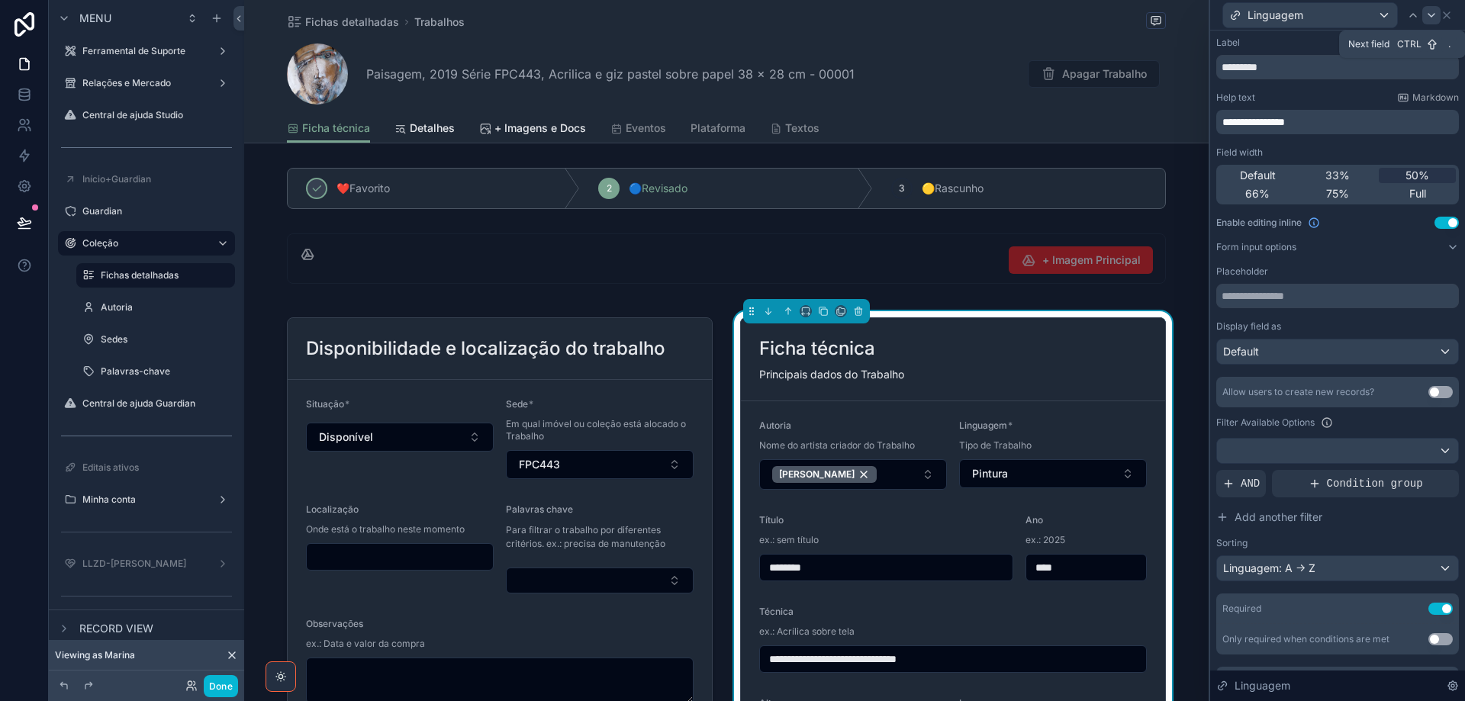
click at [1434, 14] on icon at bounding box center [1431, 15] width 6 height 3
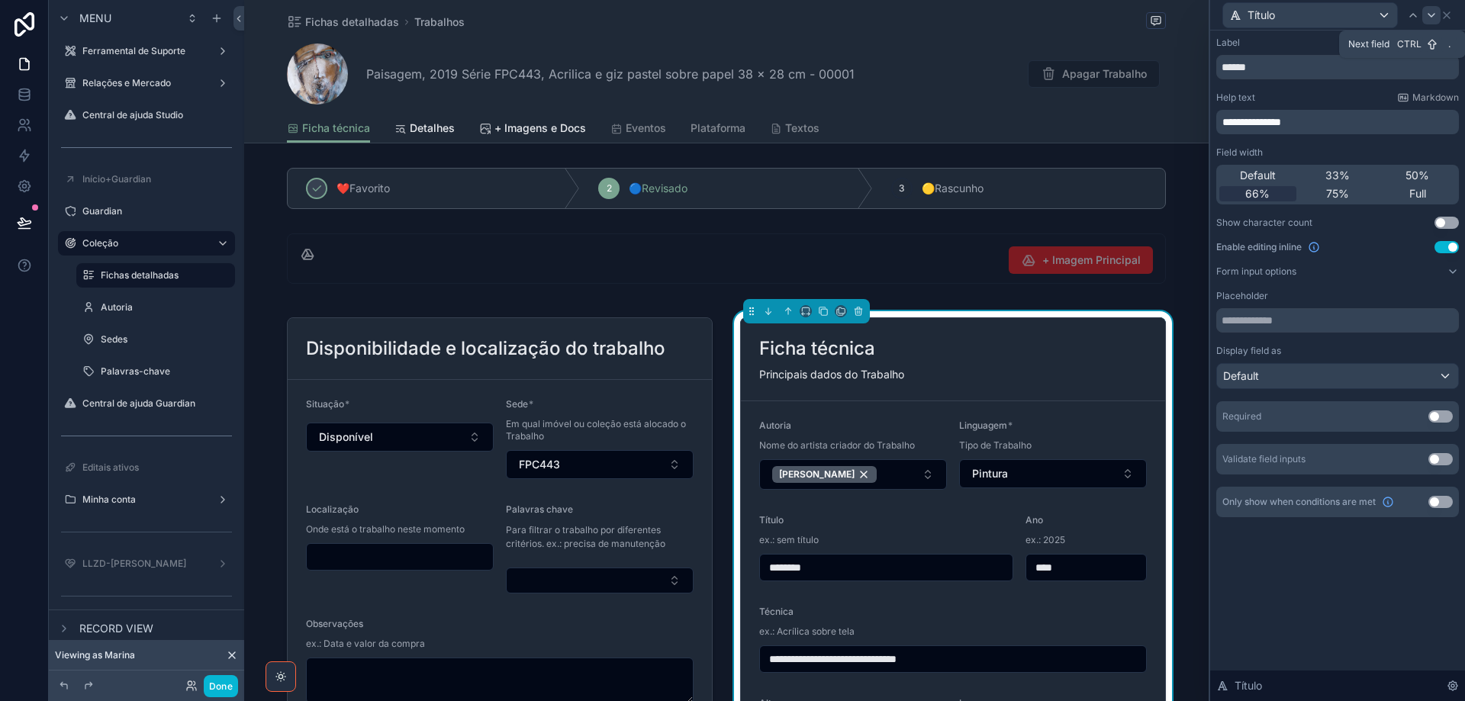
click at [1431, 15] on icon at bounding box center [1431, 15] width 12 height 12
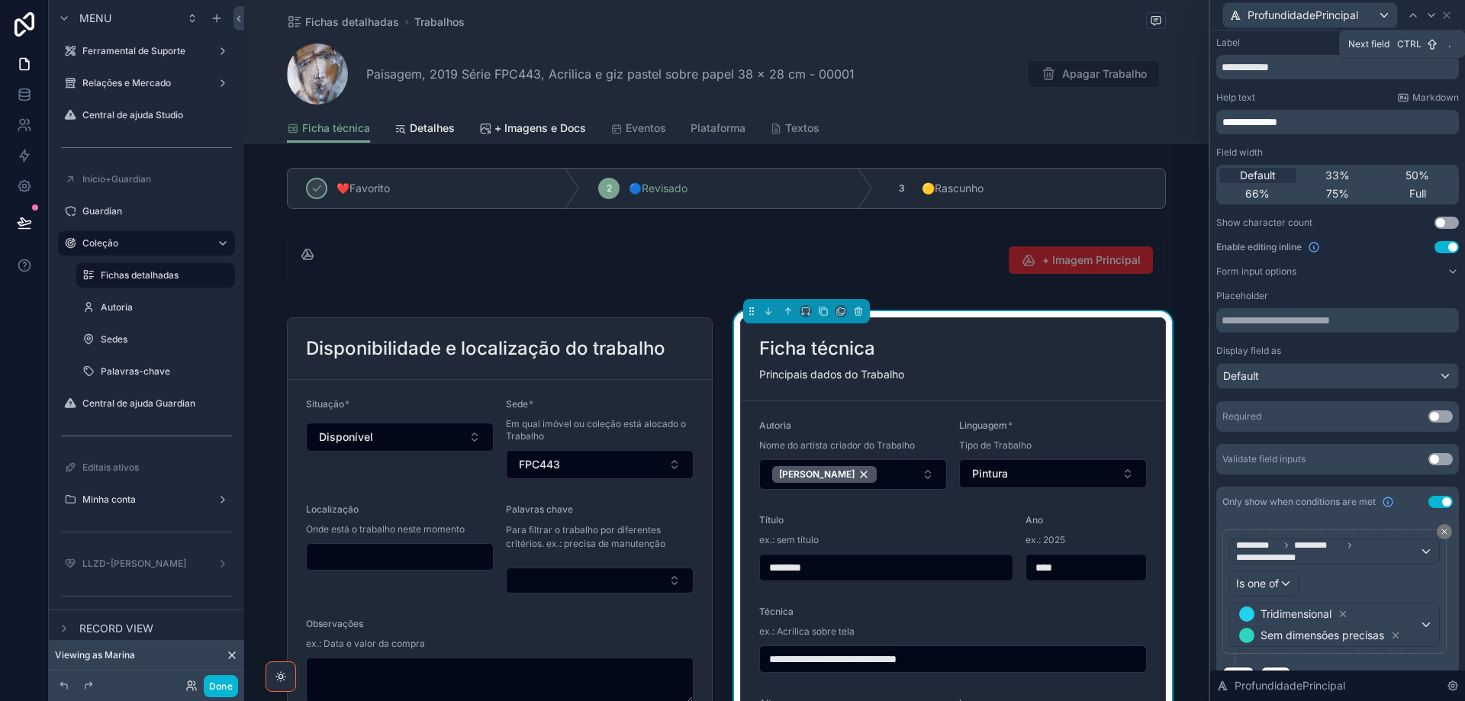
click at [1431, 15] on icon at bounding box center [1431, 15] width 12 height 12
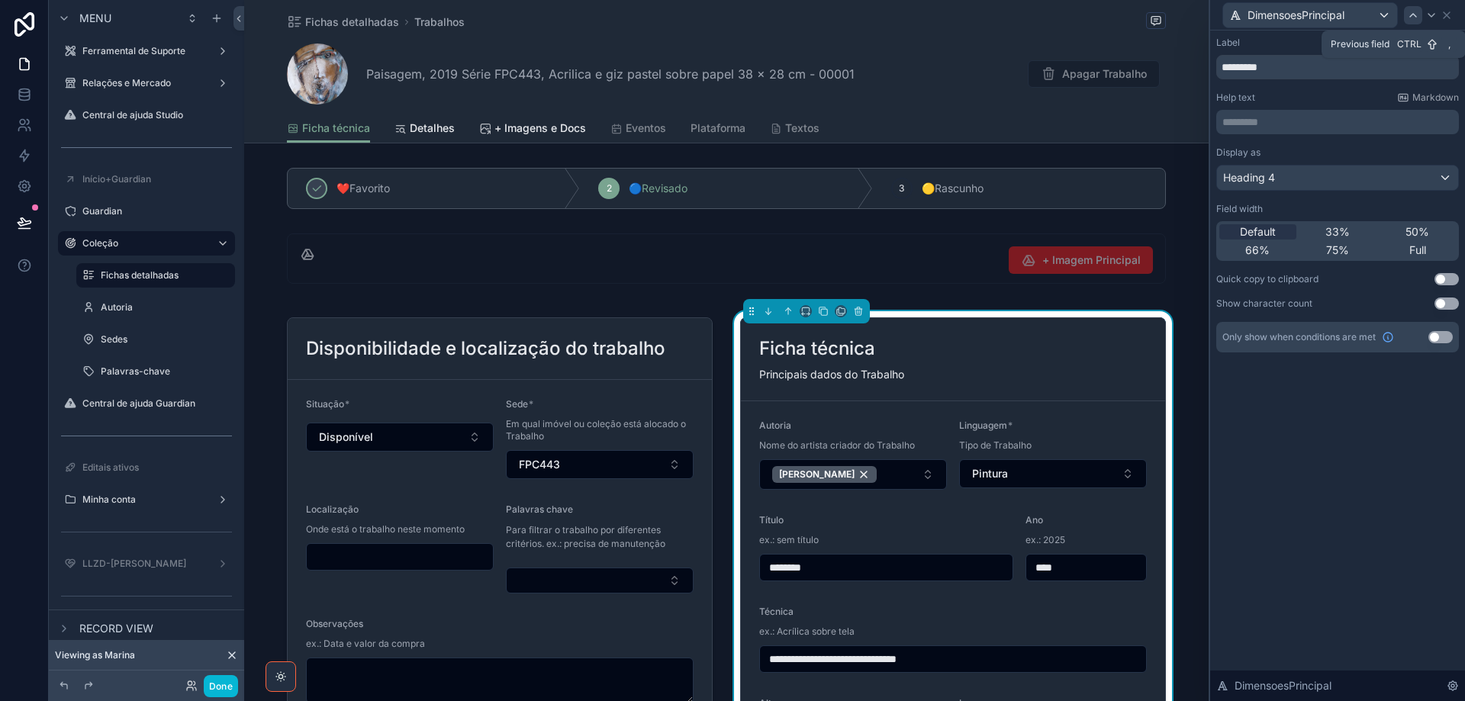
click at [1413, 16] on icon at bounding box center [1413, 15] width 12 height 12
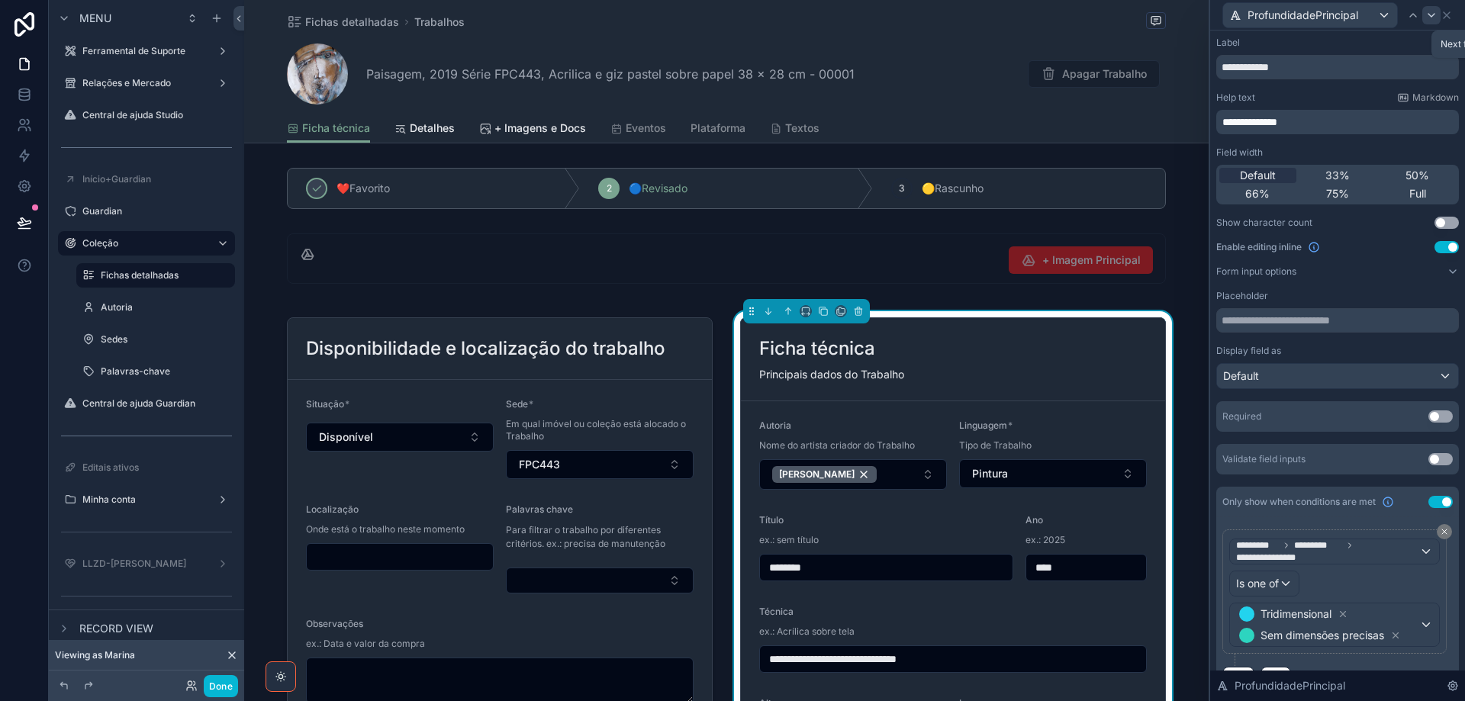
click at [1430, 16] on icon at bounding box center [1431, 15] width 6 height 3
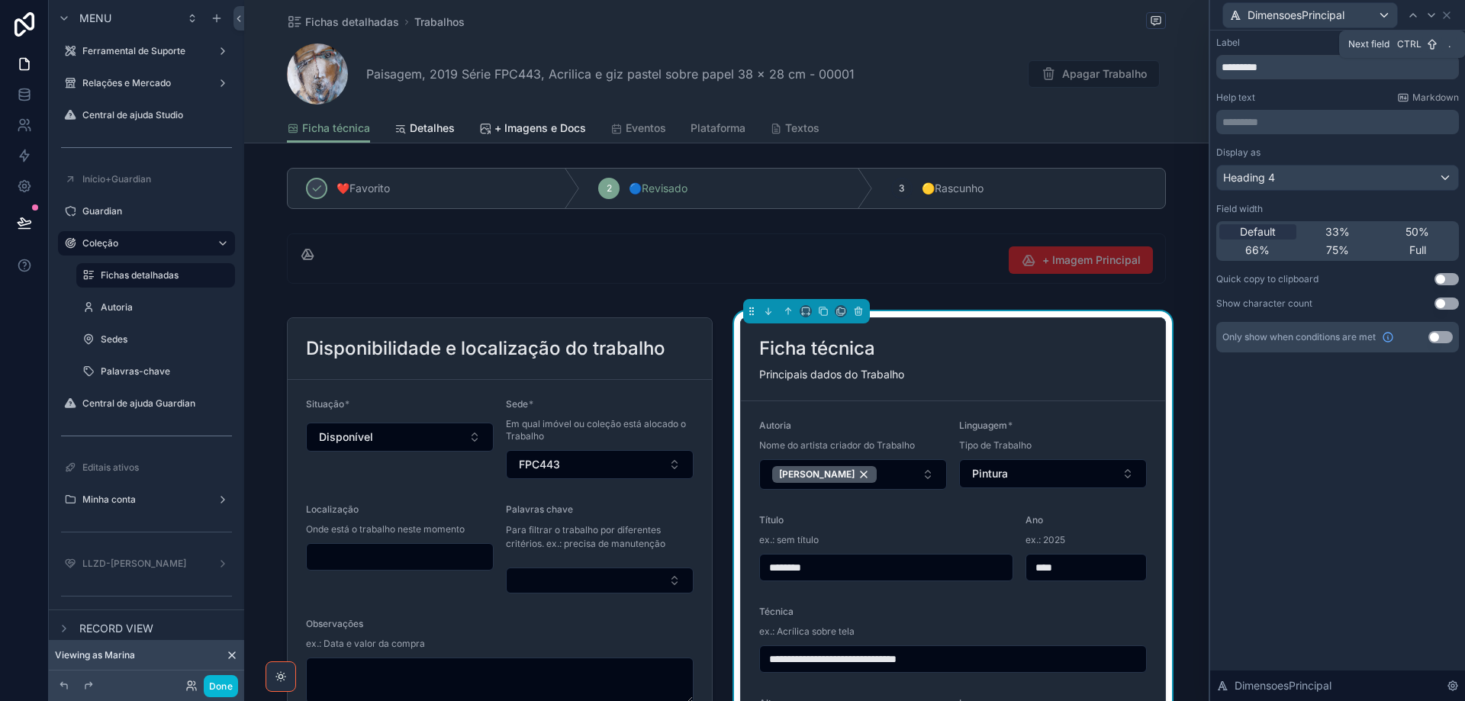
click at [1428, 18] on icon at bounding box center [1431, 15] width 12 height 12
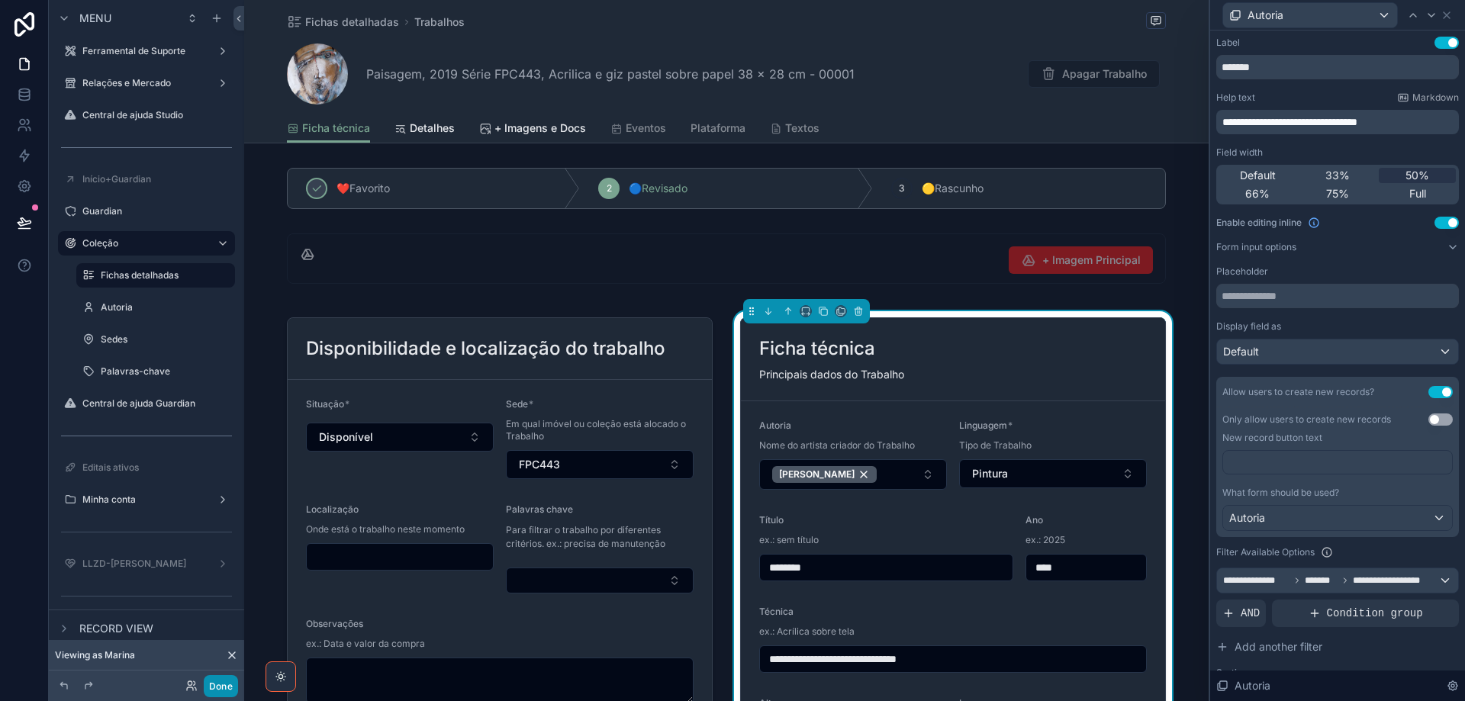
drag, startPoint x: 220, startPoint y: 683, endPoint x: 6, endPoint y: 477, distance: 297.3
click at [221, 683] on button "Done" at bounding box center [221, 686] width 34 height 22
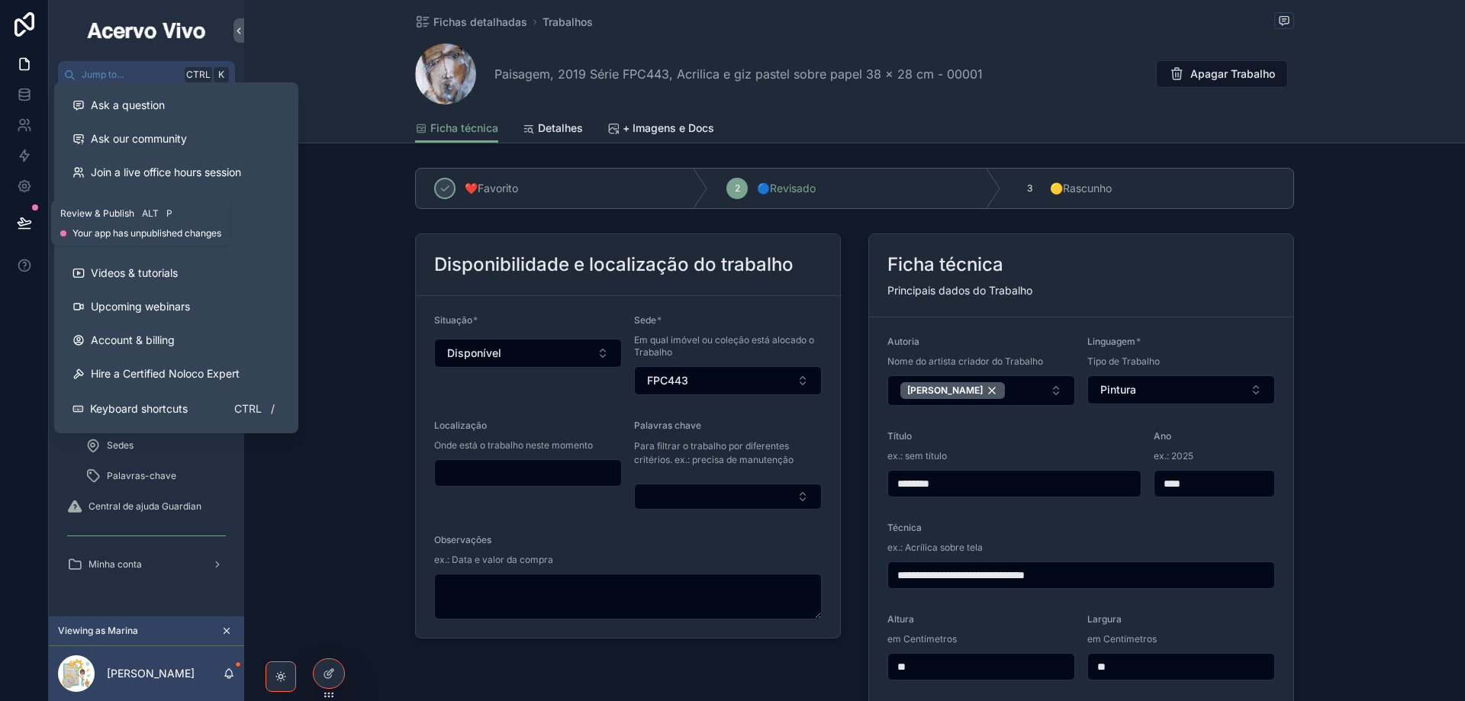
click at [21, 225] on icon at bounding box center [24, 222] width 13 height 8
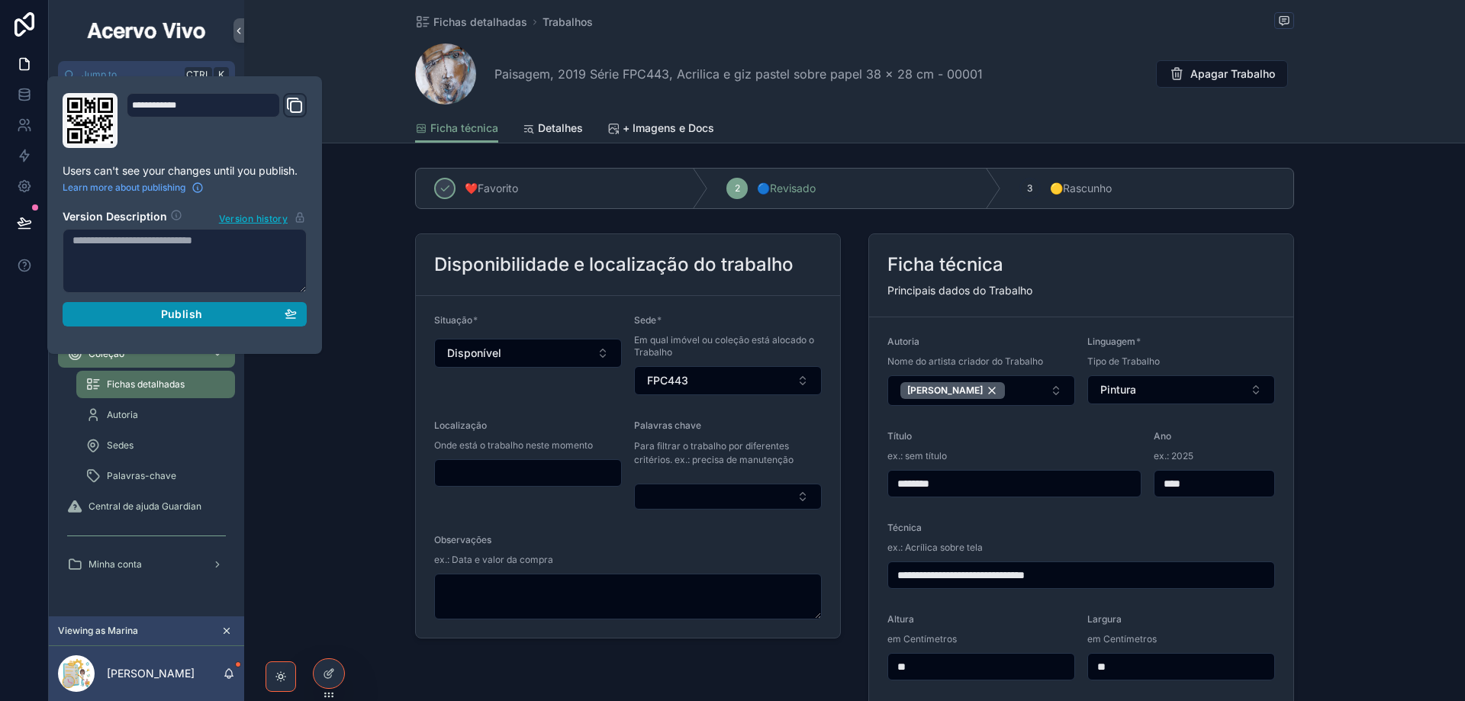
click at [127, 315] on div "Publish" at bounding box center [184, 314] width 224 height 14
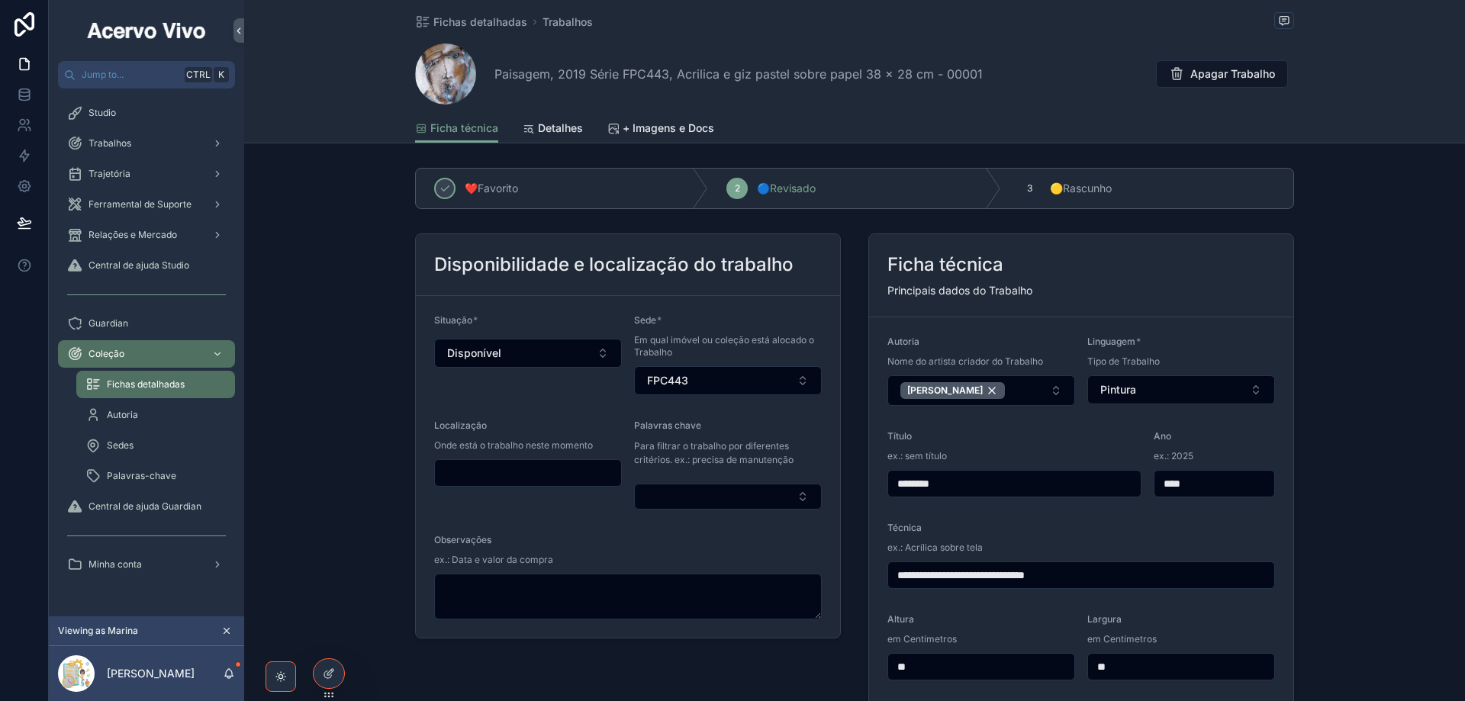
click at [332, 459] on div "**********" at bounding box center [854, 505] width 1221 height 557
click at [324, 676] on icon at bounding box center [327, 674] width 7 height 7
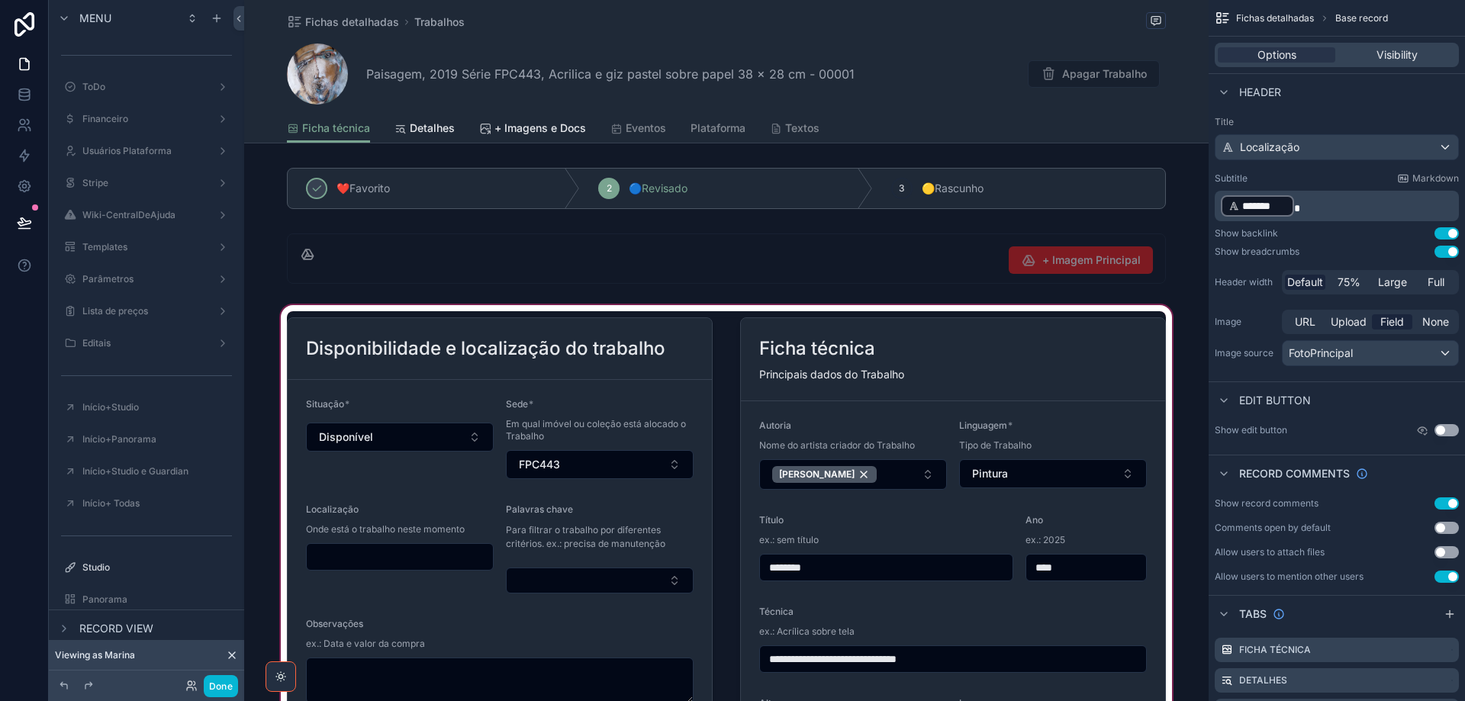
click at [1100, 371] on div "scrollable content" at bounding box center [726, 589] width 964 height 575
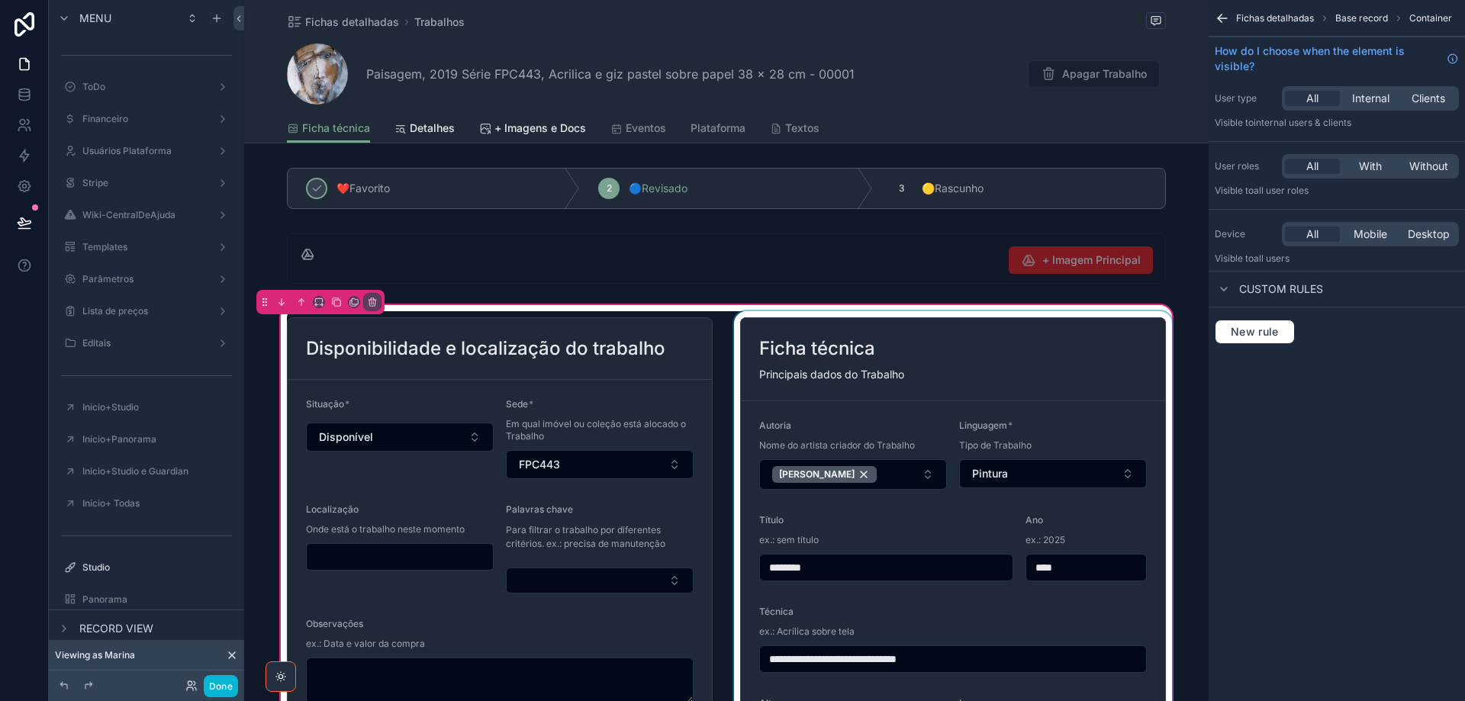
click at [1092, 355] on div "scrollable content" at bounding box center [953, 589] width 444 height 557
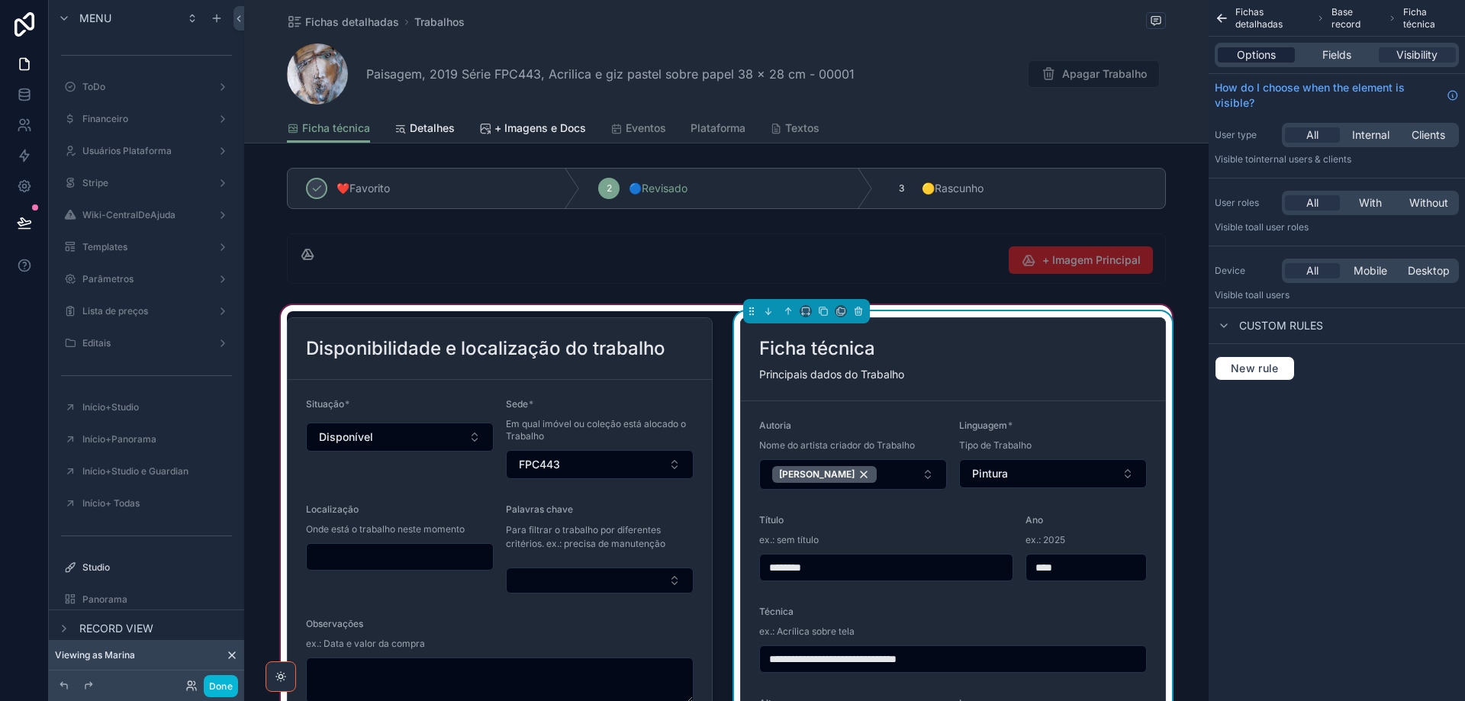
click at [1264, 60] on span "Options" at bounding box center [1256, 54] width 39 height 15
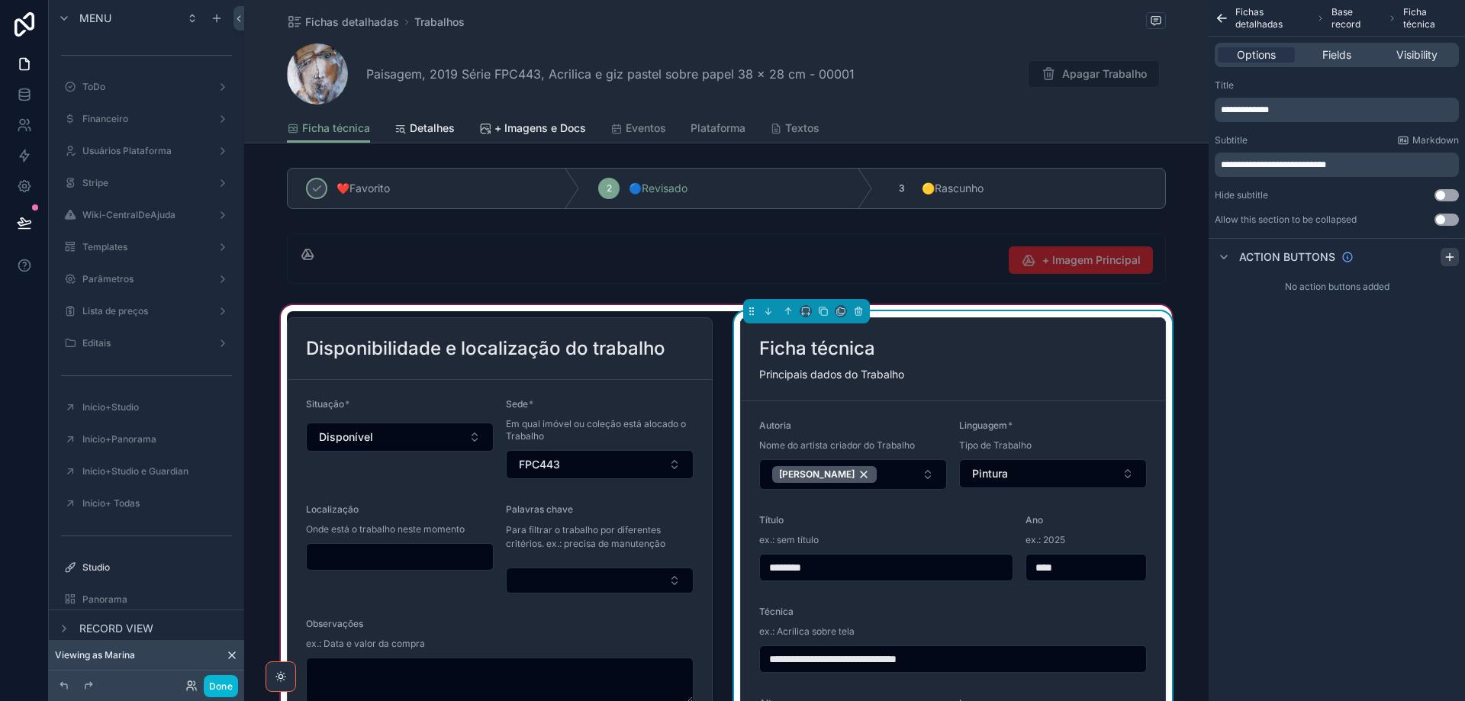
drag, startPoint x: 1450, startPoint y: 256, endPoint x: 1419, endPoint y: 280, distance: 39.2
click at [1451, 257] on icon "scrollable content" at bounding box center [1449, 257] width 7 height 0
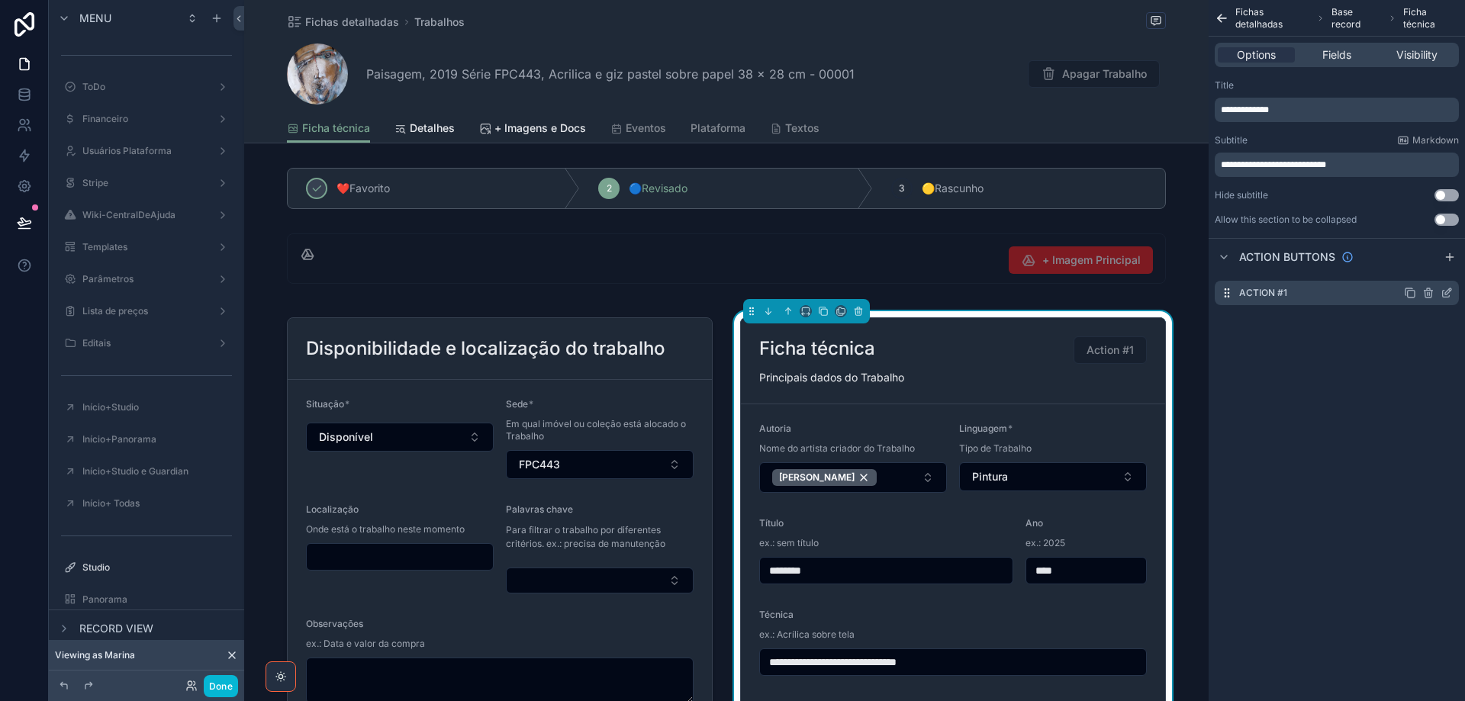
click at [1446, 295] on icon "scrollable content" at bounding box center [1446, 293] width 12 height 12
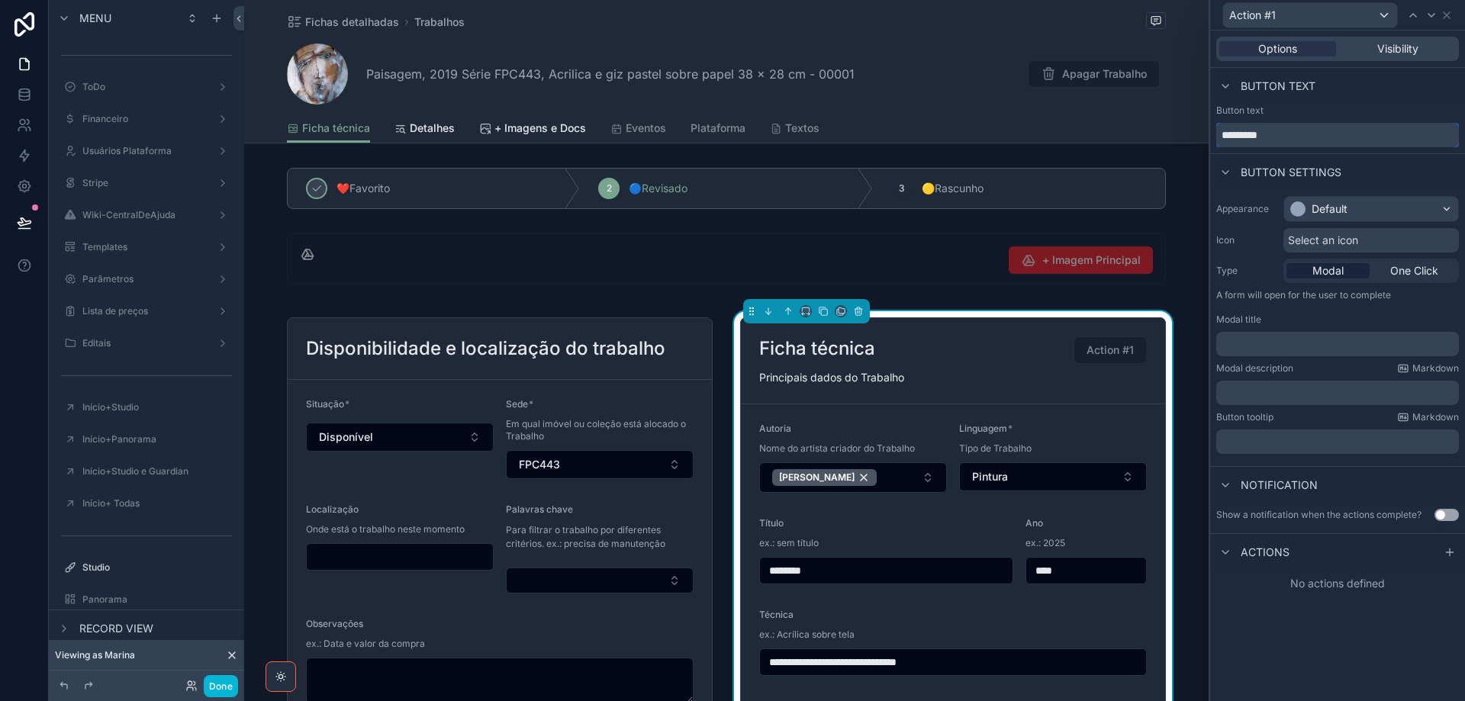
drag, startPoint x: 1304, startPoint y: 137, endPoint x: 1208, endPoint y: 133, distance: 96.2
click at [1208, 133] on div "Action #1 Options Visibility Button text Button text ********* Button settings …" at bounding box center [732, 350] width 1465 height 701
paste input "**********"
type input "**********"
click at [1339, 209] on div "Default" at bounding box center [1329, 208] width 36 height 15
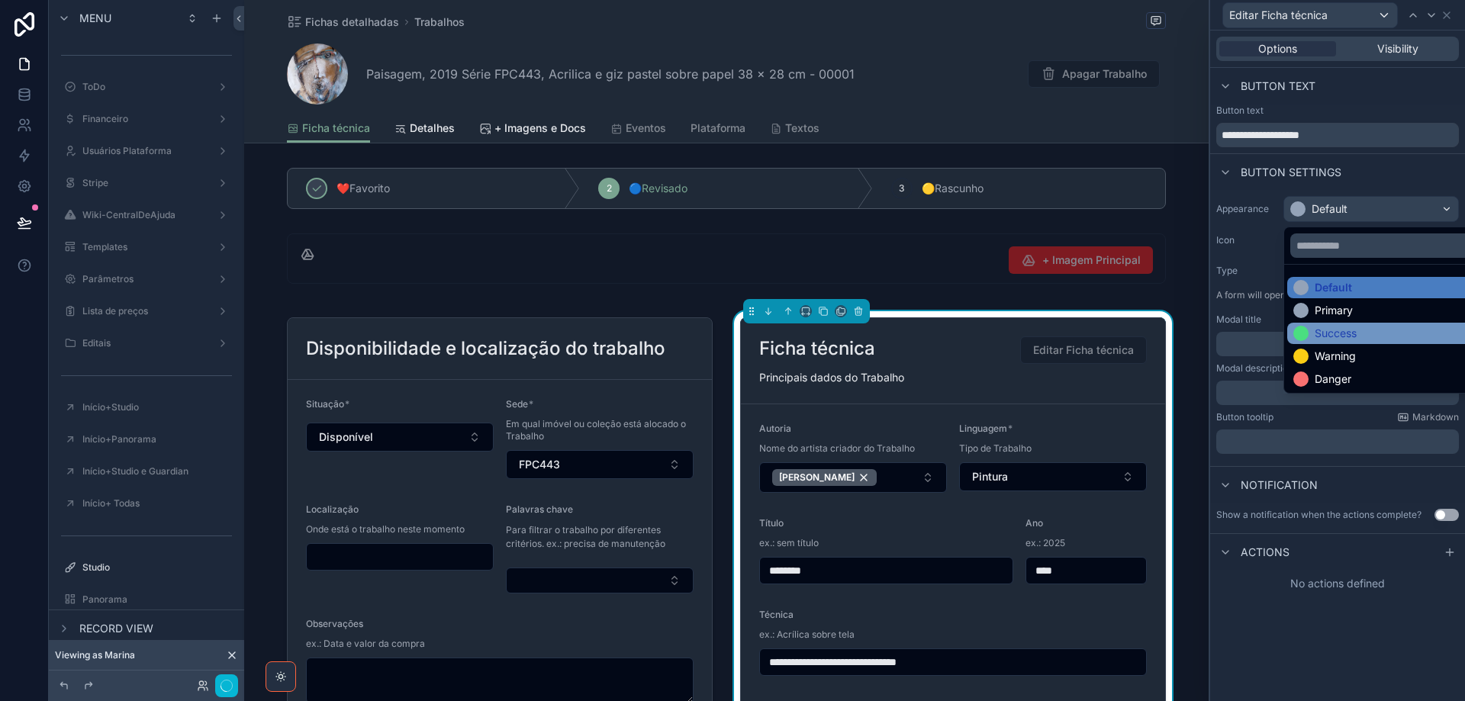
click at [1369, 333] on div "Success" at bounding box center [1388, 333] width 191 height 15
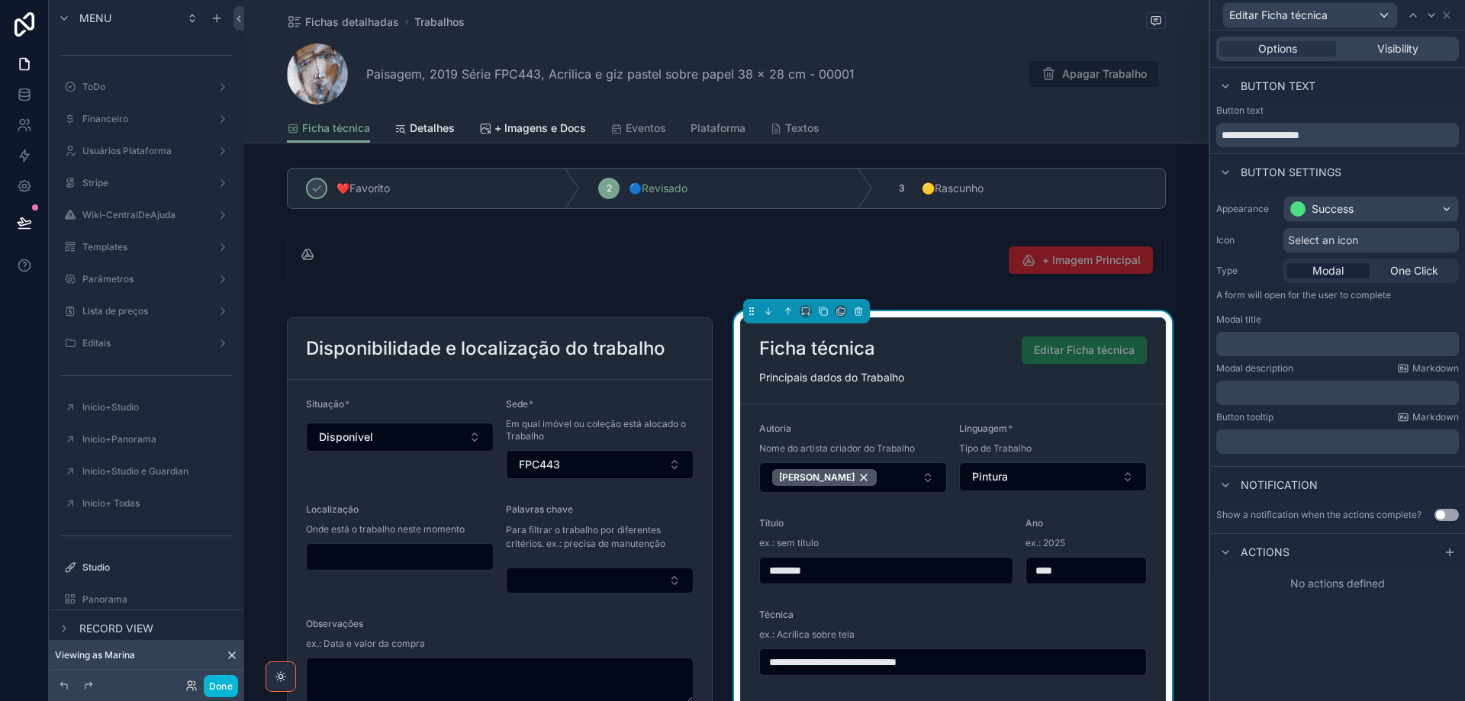
click at [1358, 236] on span "Select an icon" at bounding box center [1323, 240] width 70 height 15
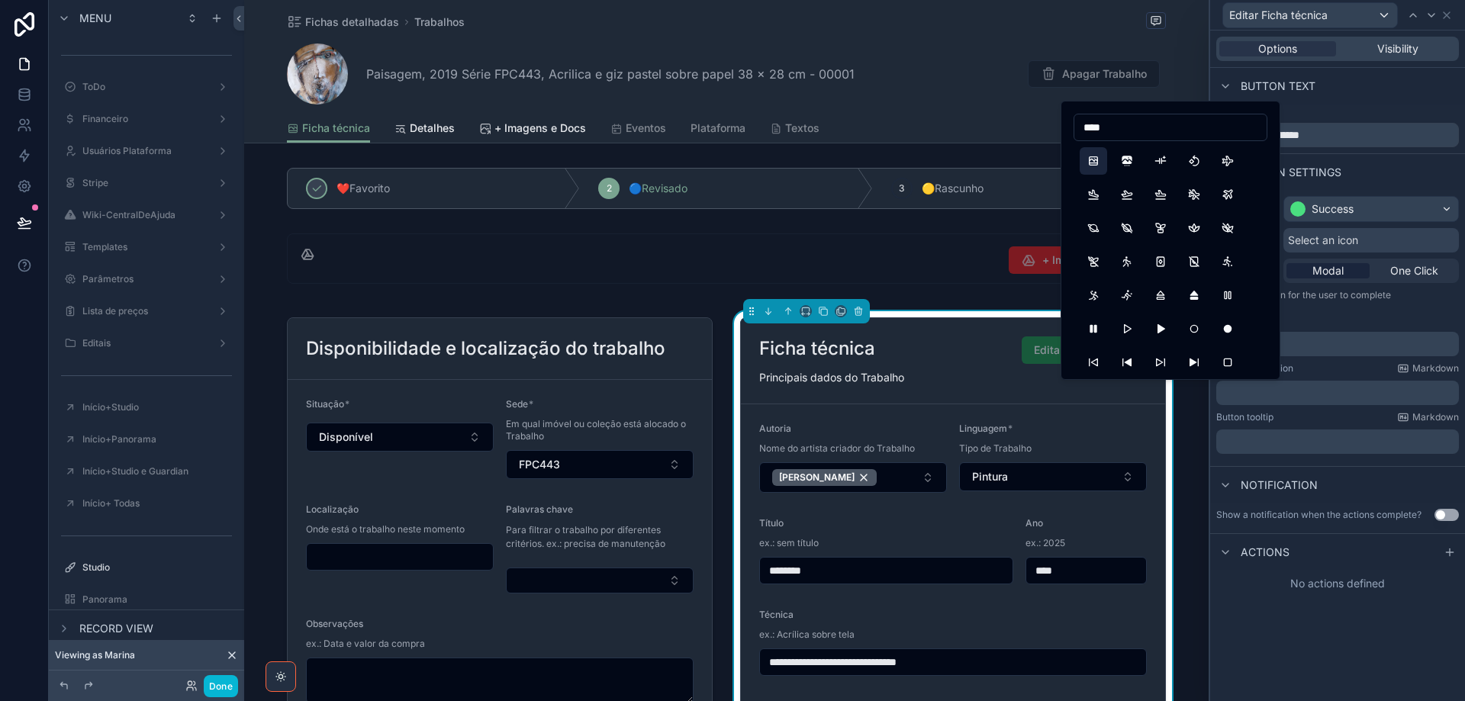
type input "****"
click at [1092, 161] on button "Polaroid" at bounding box center [1092, 160] width 27 height 27
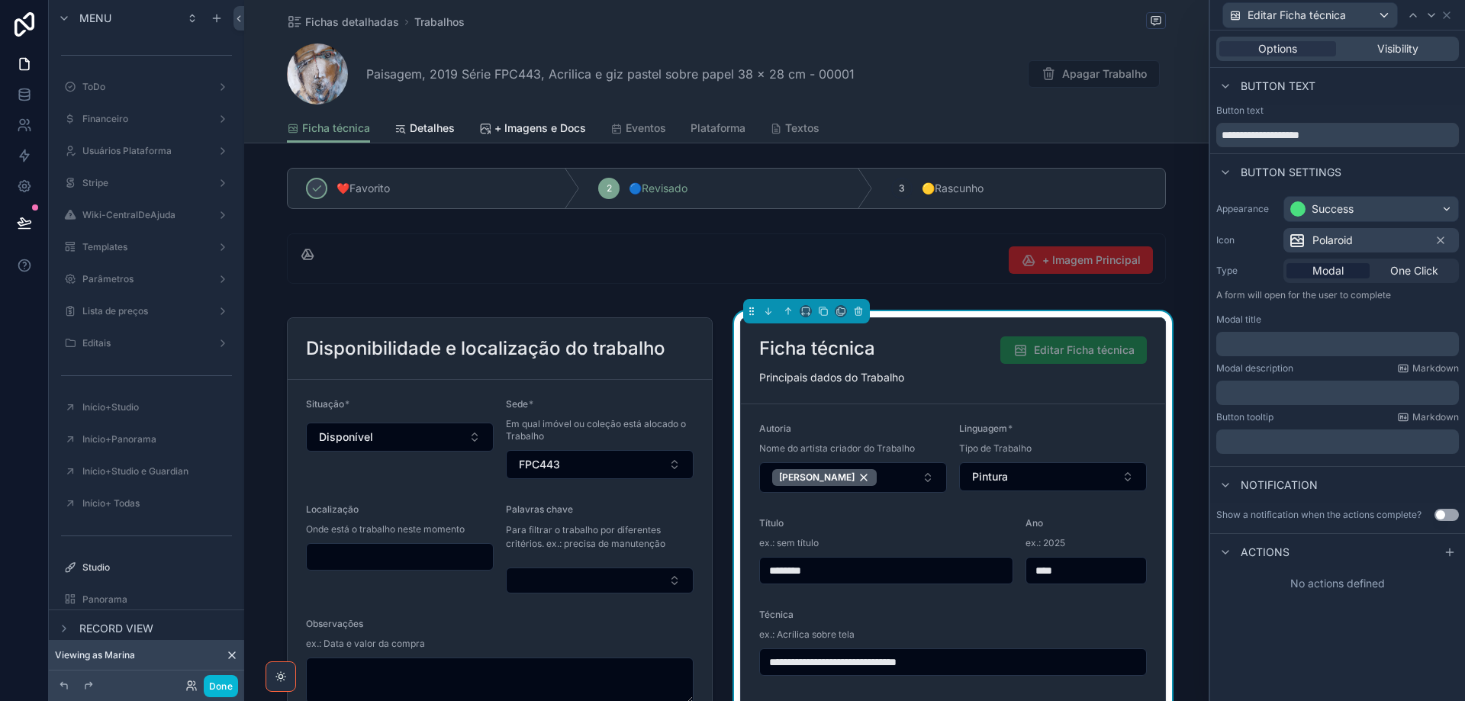
click at [1283, 344] on p "﻿" at bounding box center [1338, 343] width 233 height 15
click at [1260, 384] on div "﻿" at bounding box center [1337, 393] width 243 height 24
click at [1260, 392] on p "﻿" at bounding box center [1338, 392] width 233 height 15
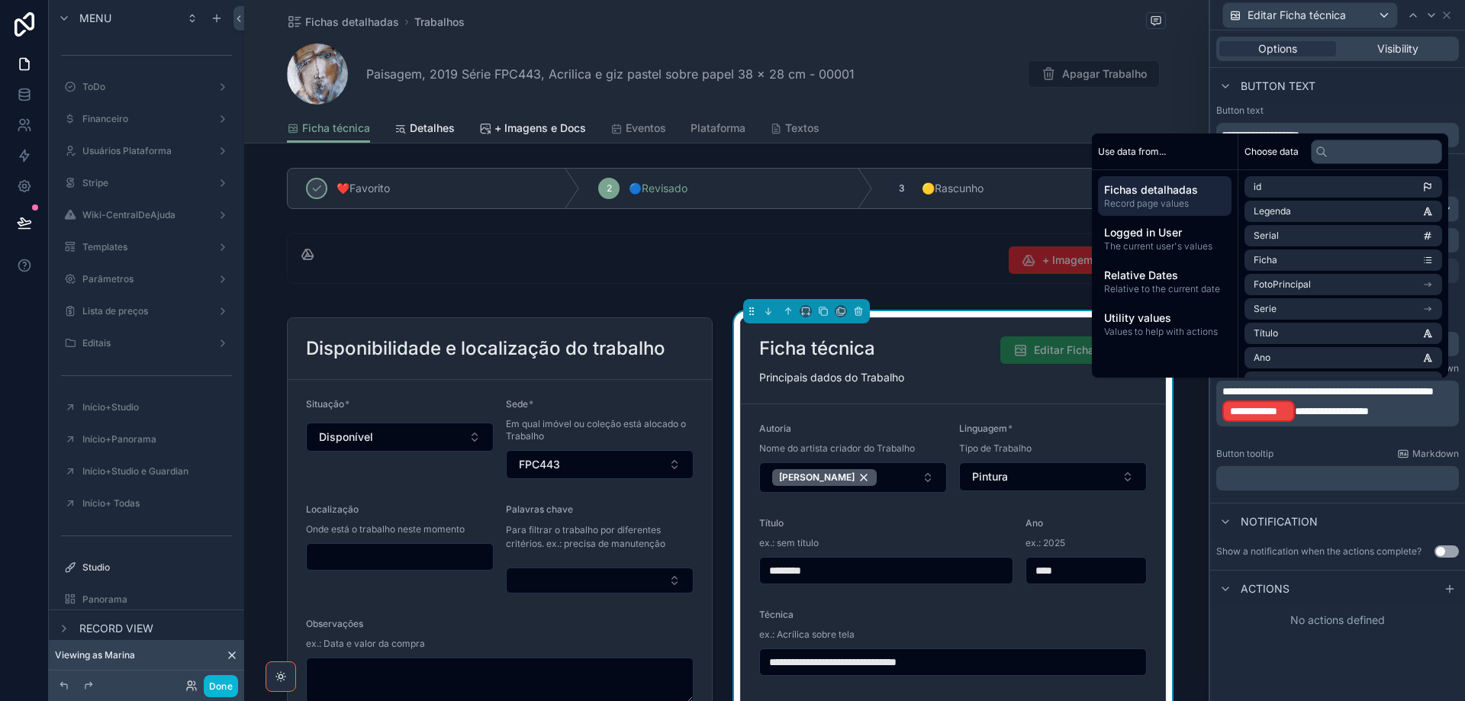
click at [1259, 478] on p "﻿" at bounding box center [1338, 478] width 233 height 15
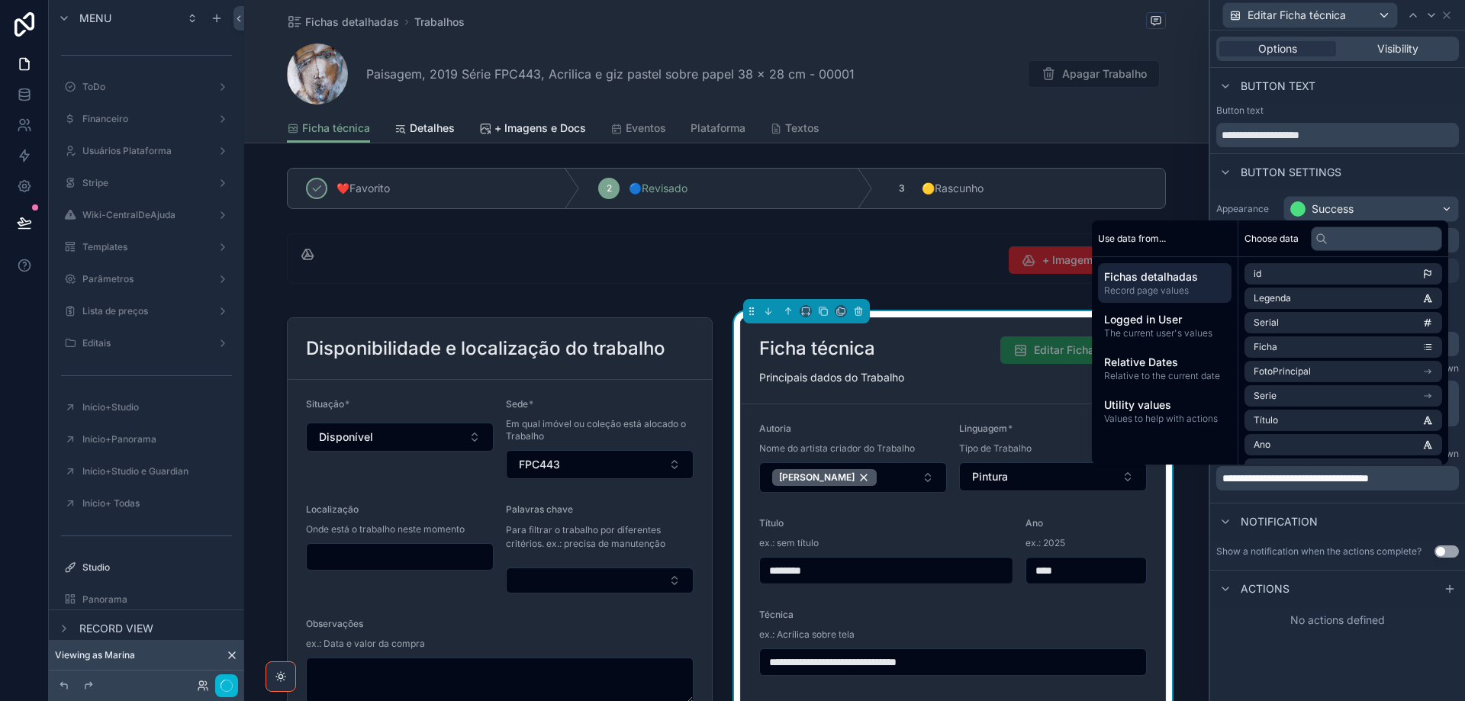
drag, startPoint x: 1454, startPoint y: 547, endPoint x: 1337, endPoint y: 558, distance: 118.0
click at [1454, 548] on button "Use setting" at bounding box center [1446, 551] width 24 height 12
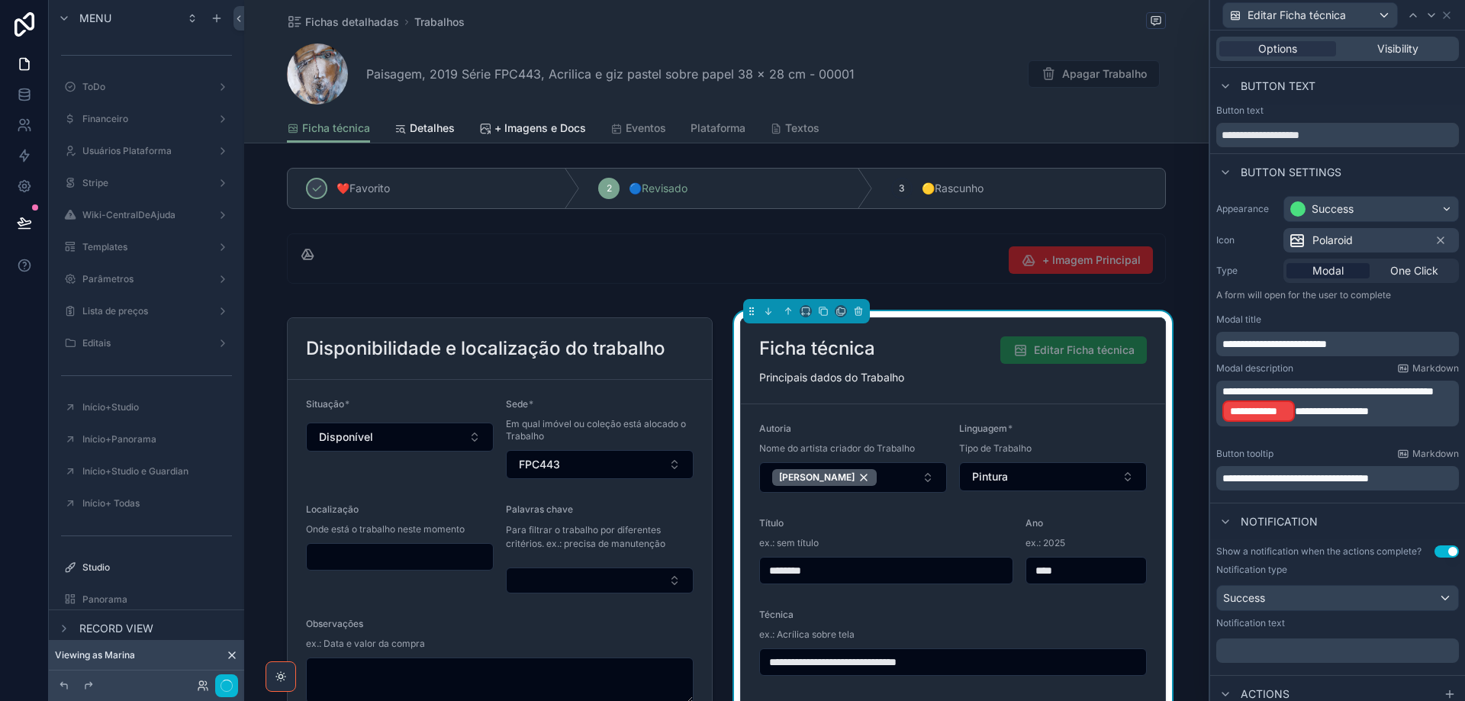
click at [1258, 655] on p "﻿" at bounding box center [1338, 650] width 233 height 15
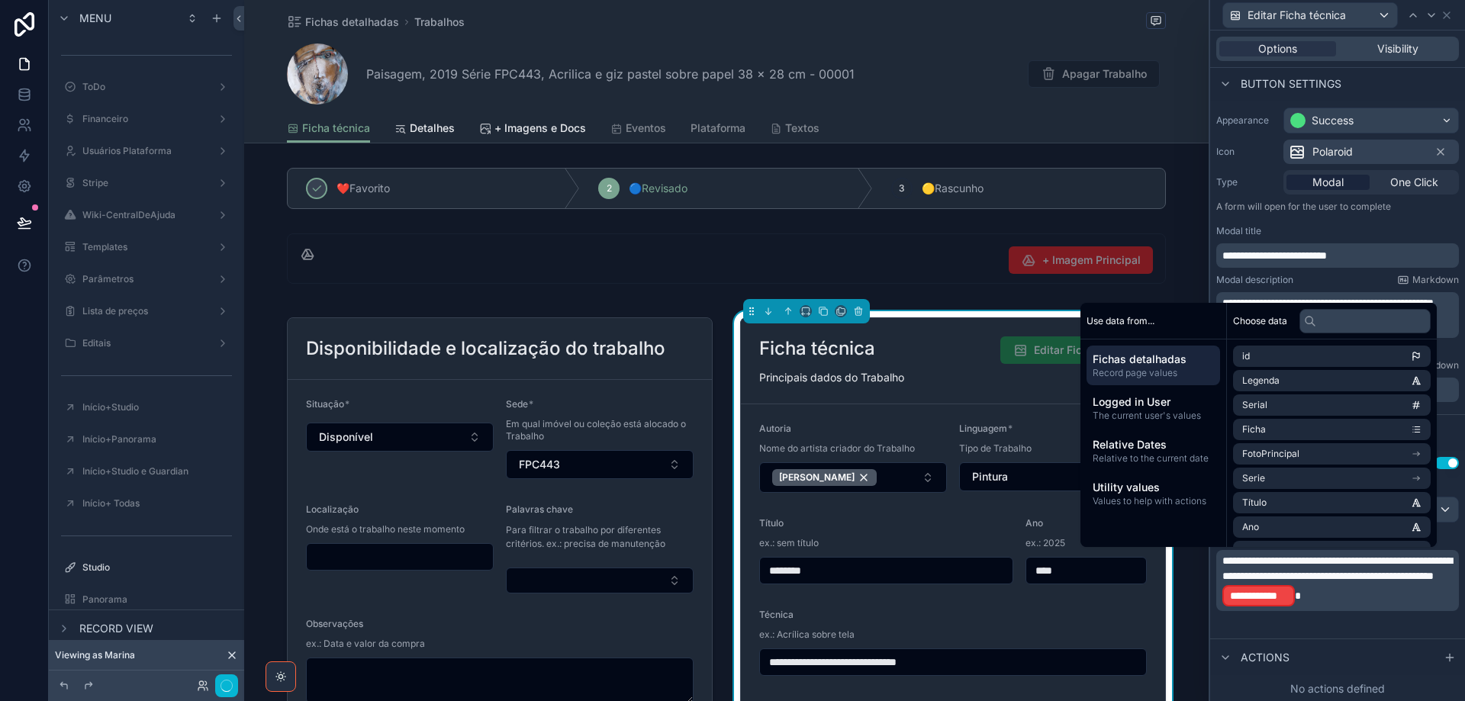
scroll to position [66, 0]
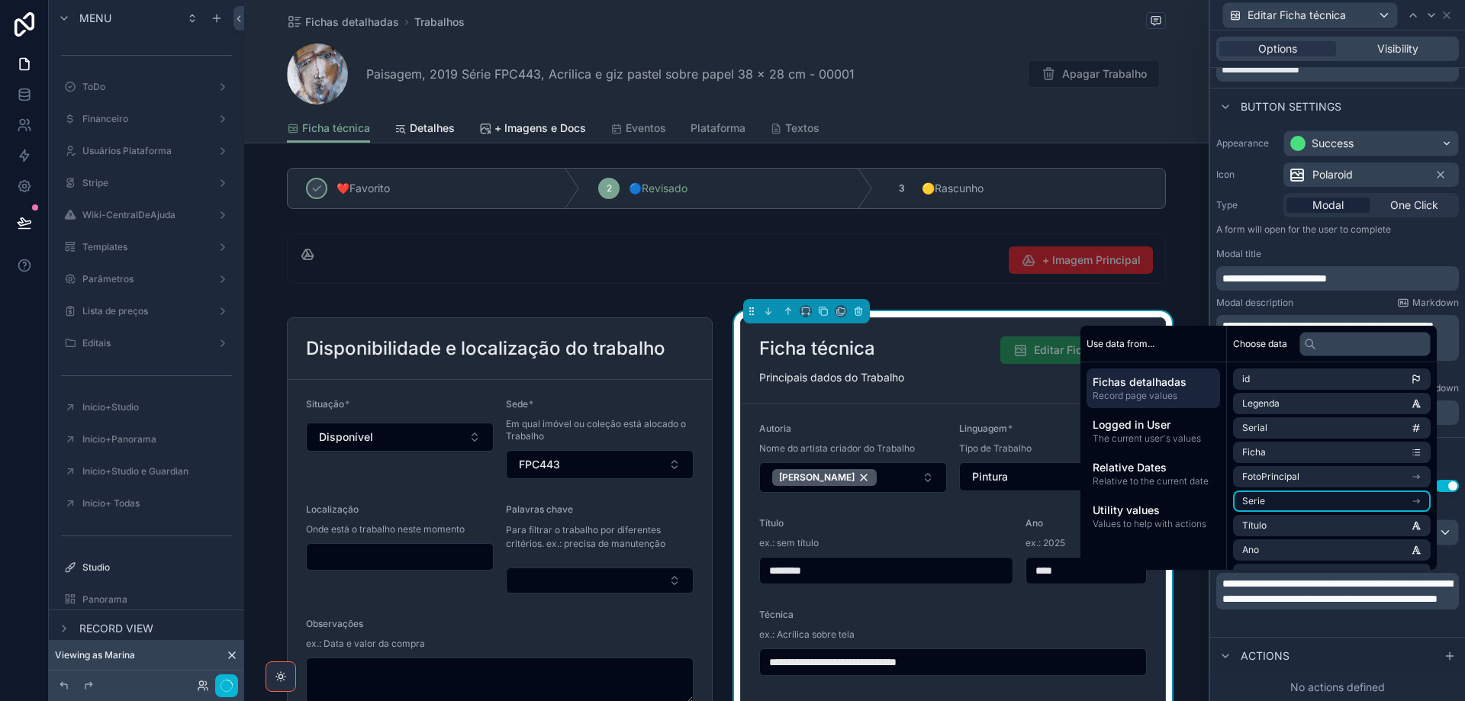
click at [1283, 503] on li "Serie" at bounding box center [1332, 501] width 198 height 21
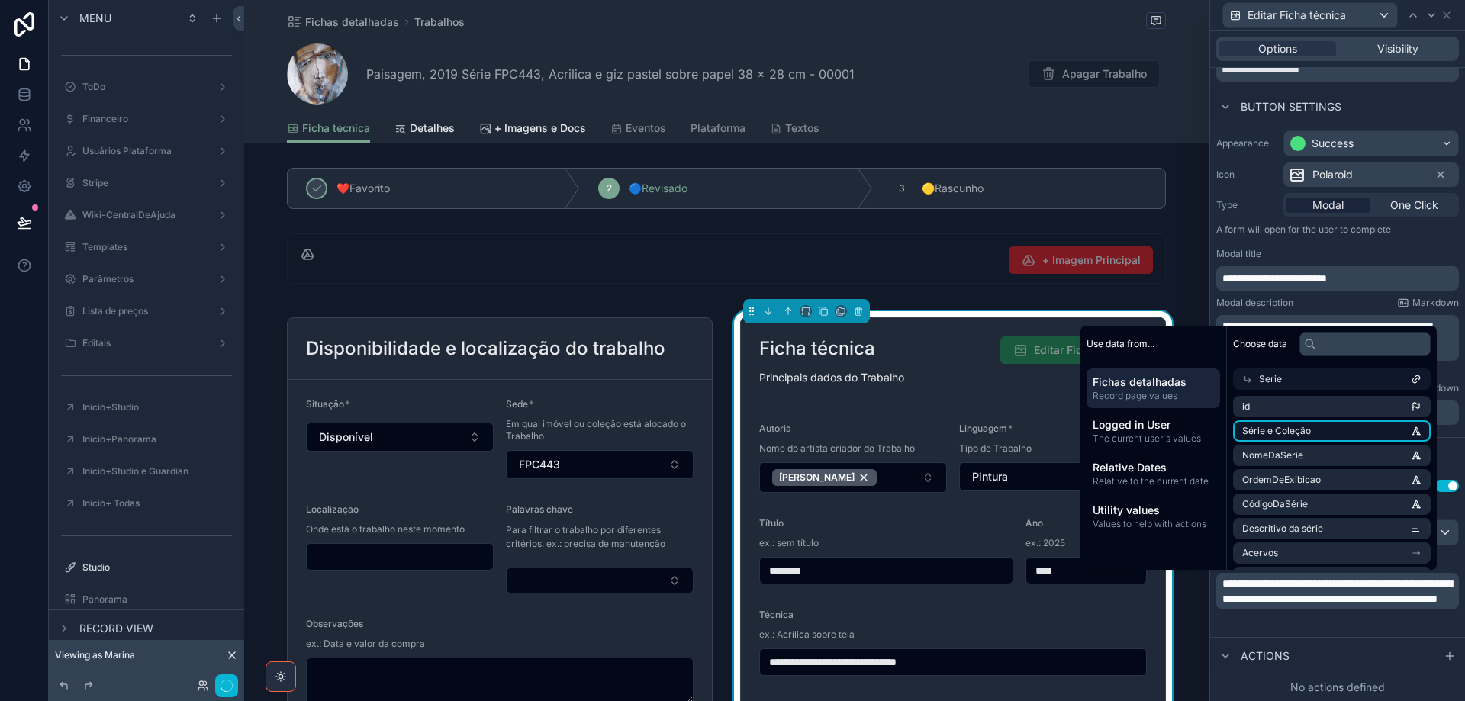
click at [1317, 432] on li "Série e Coleção" at bounding box center [1332, 430] width 198 height 21
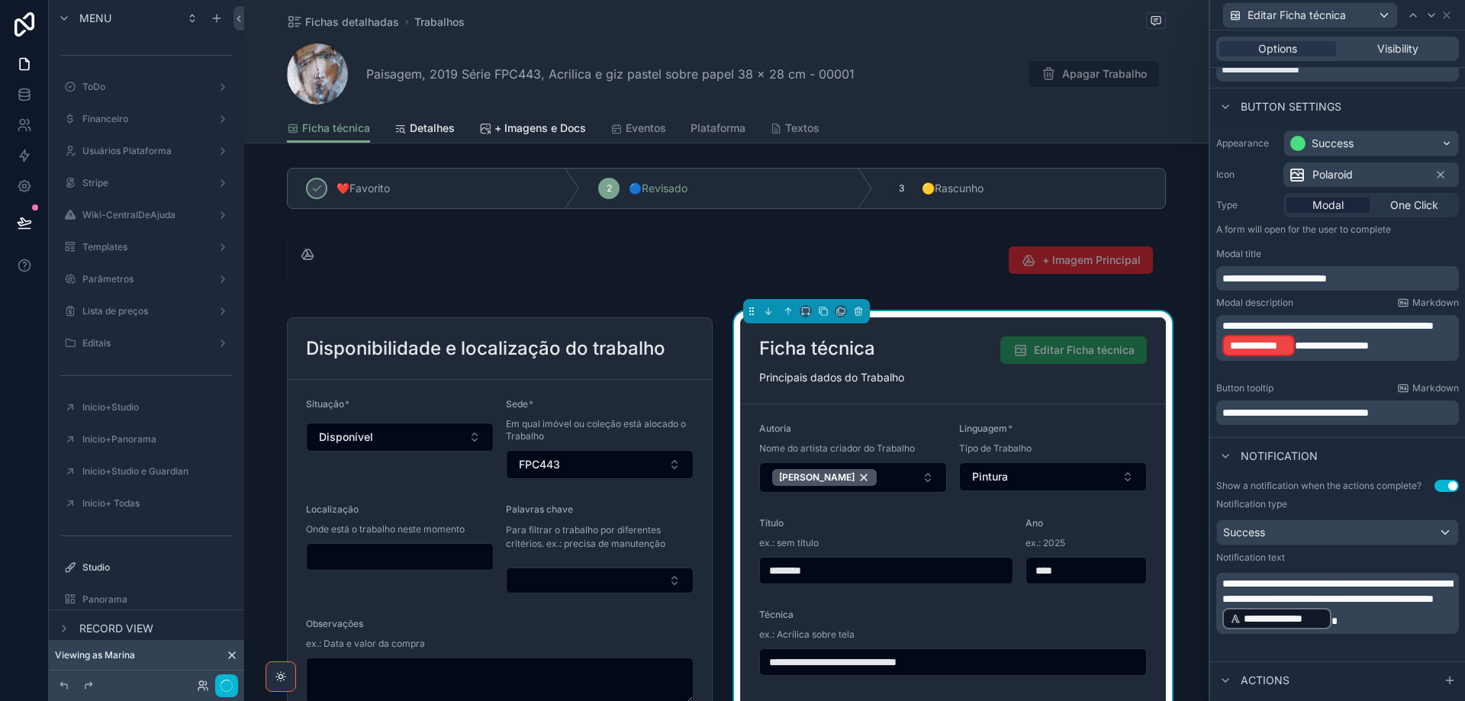
click at [1384, 604] on span "**********" at bounding box center [1337, 591] width 230 height 26
click at [1376, 604] on span "**********" at bounding box center [1337, 591] width 230 height 26
click at [867, 41] on div "Fichas detalhadas Trabalhos Paisagem, 2019 Série FPC443, Acrilica e giz pastel …" at bounding box center [726, 57] width 879 height 114
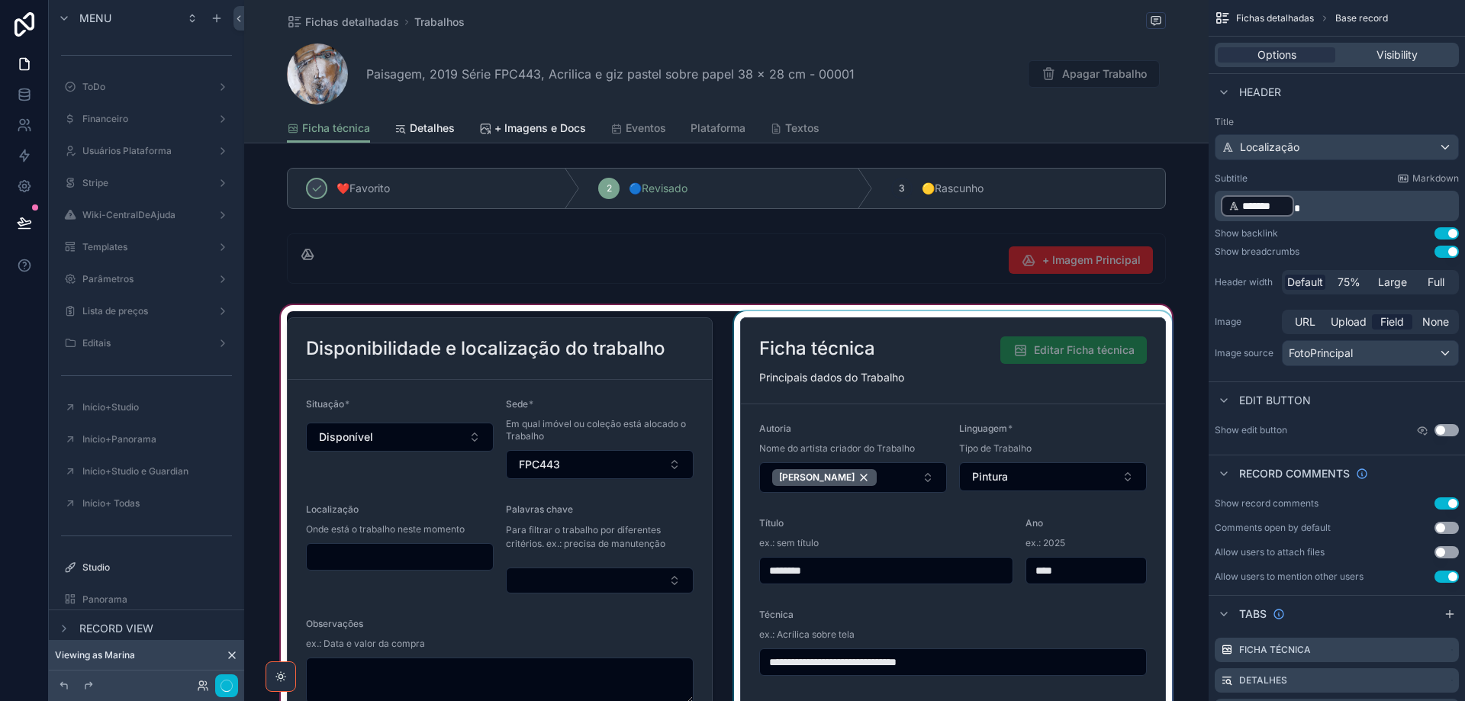
click at [1085, 417] on div "scrollable content" at bounding box center [726, 591] width 964 height 578
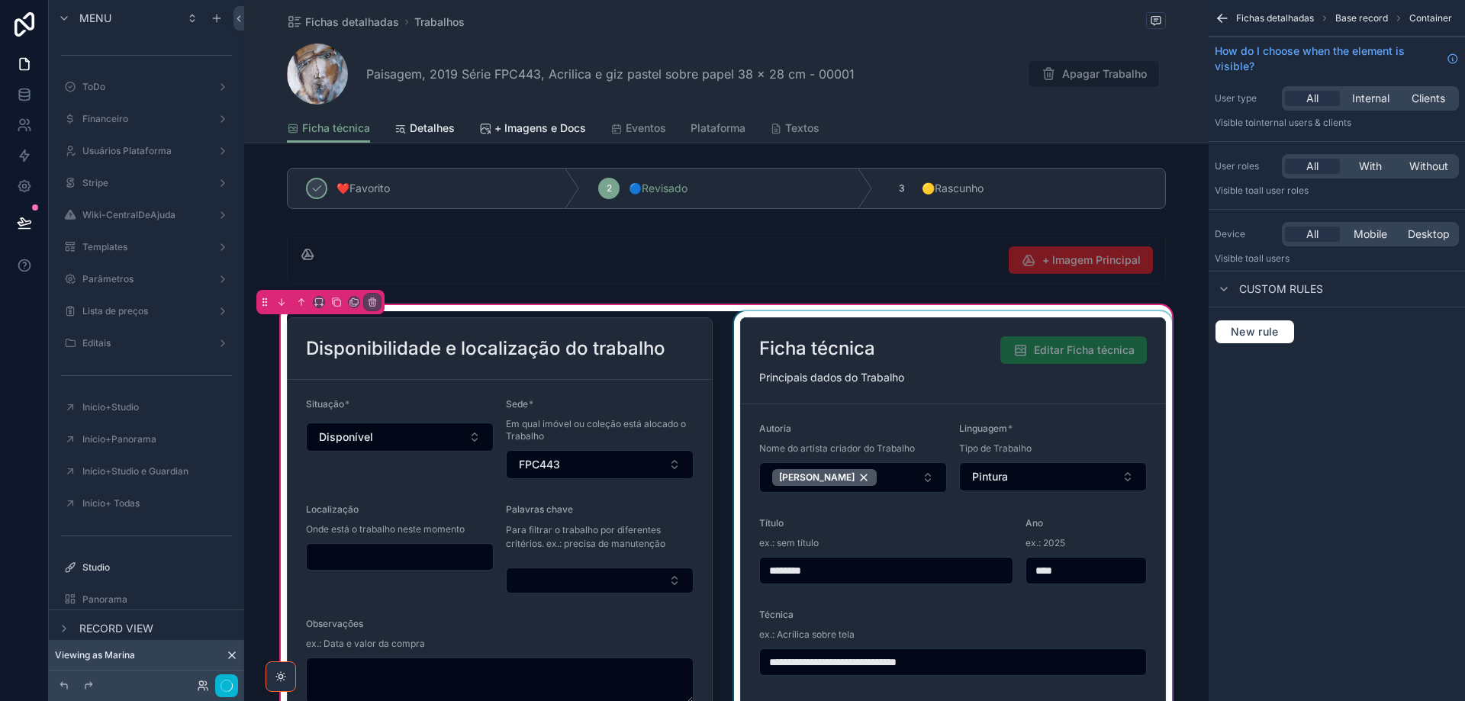
click at [1086, 417] on div "scrollable content" at bounding box center [953, 591] width 444 height 560
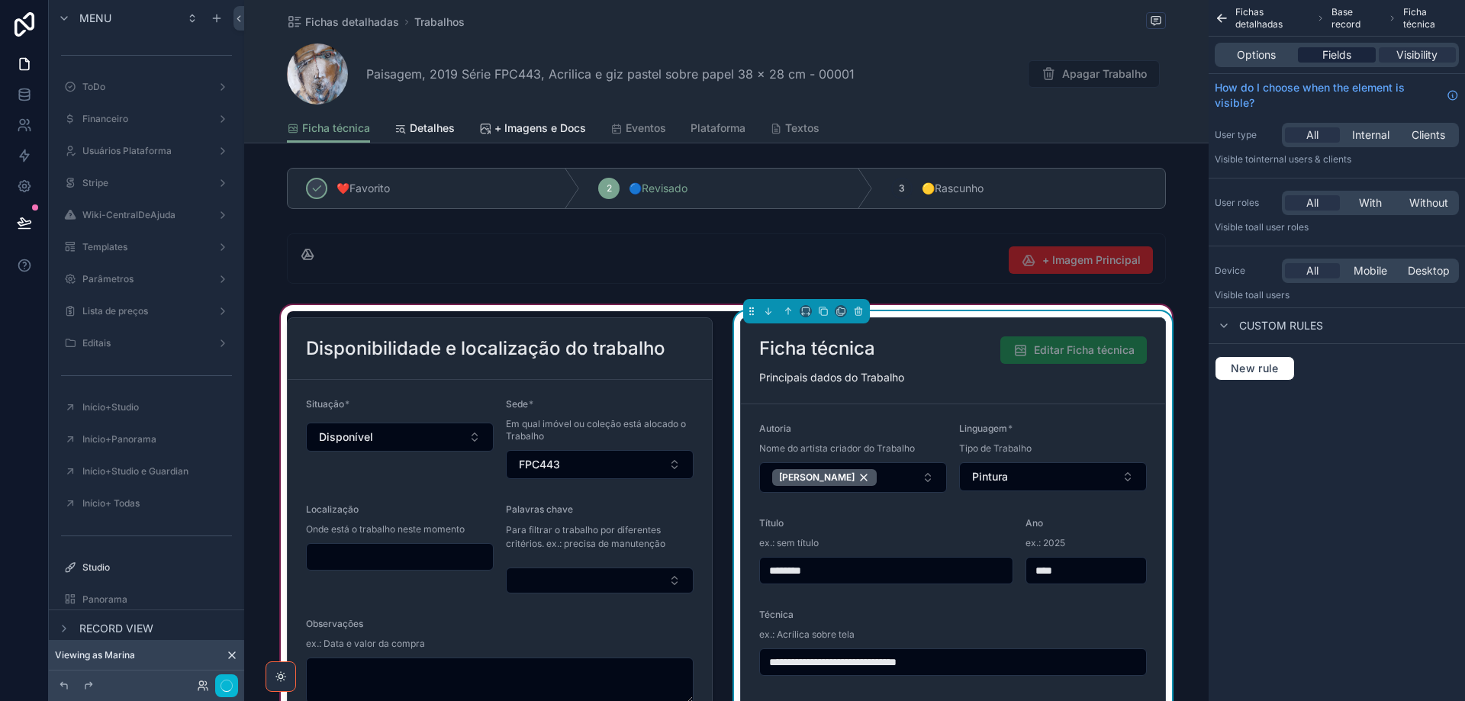
click at [1336, 58] on span "Fields" at bounding box center [1336, 54] width 29 height 15
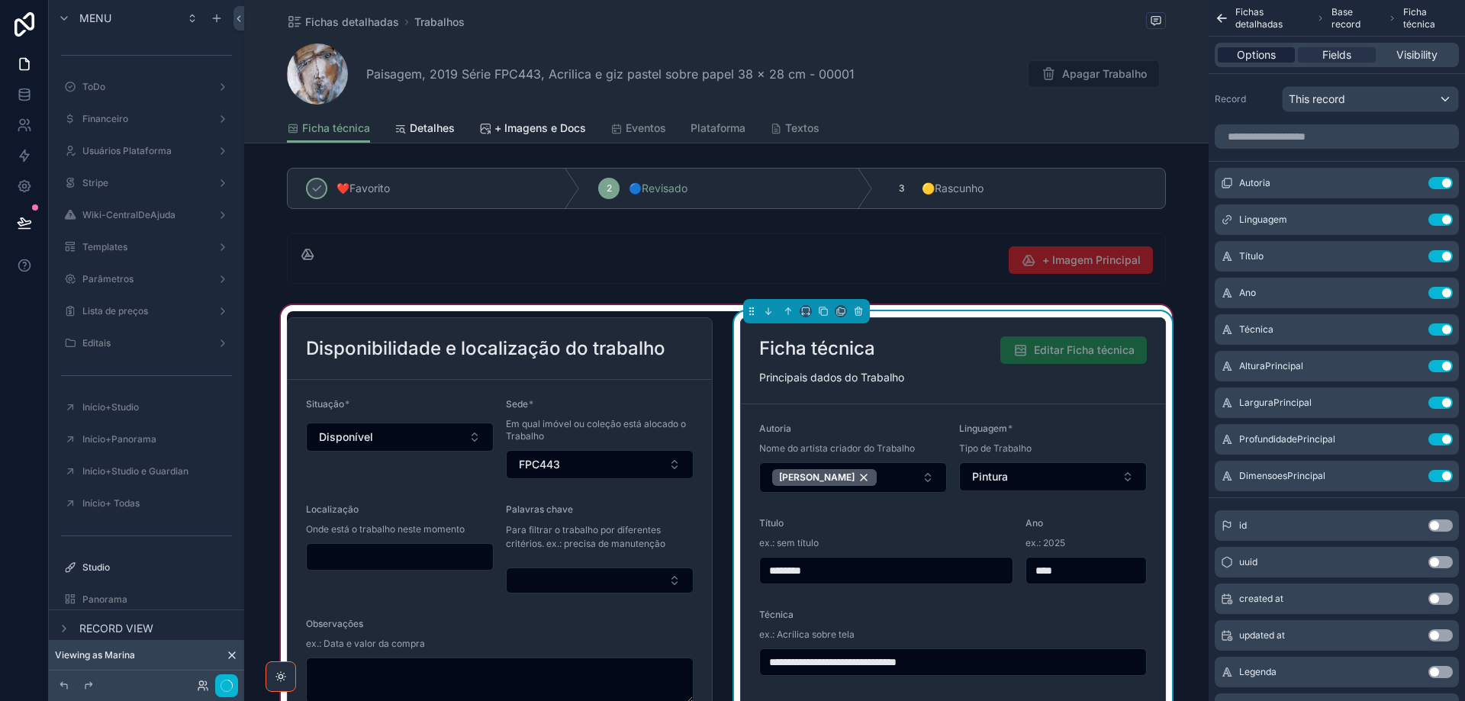
click at [1256, 57] on span "Options" at bounding box center [1256, 54] width 39 height 15
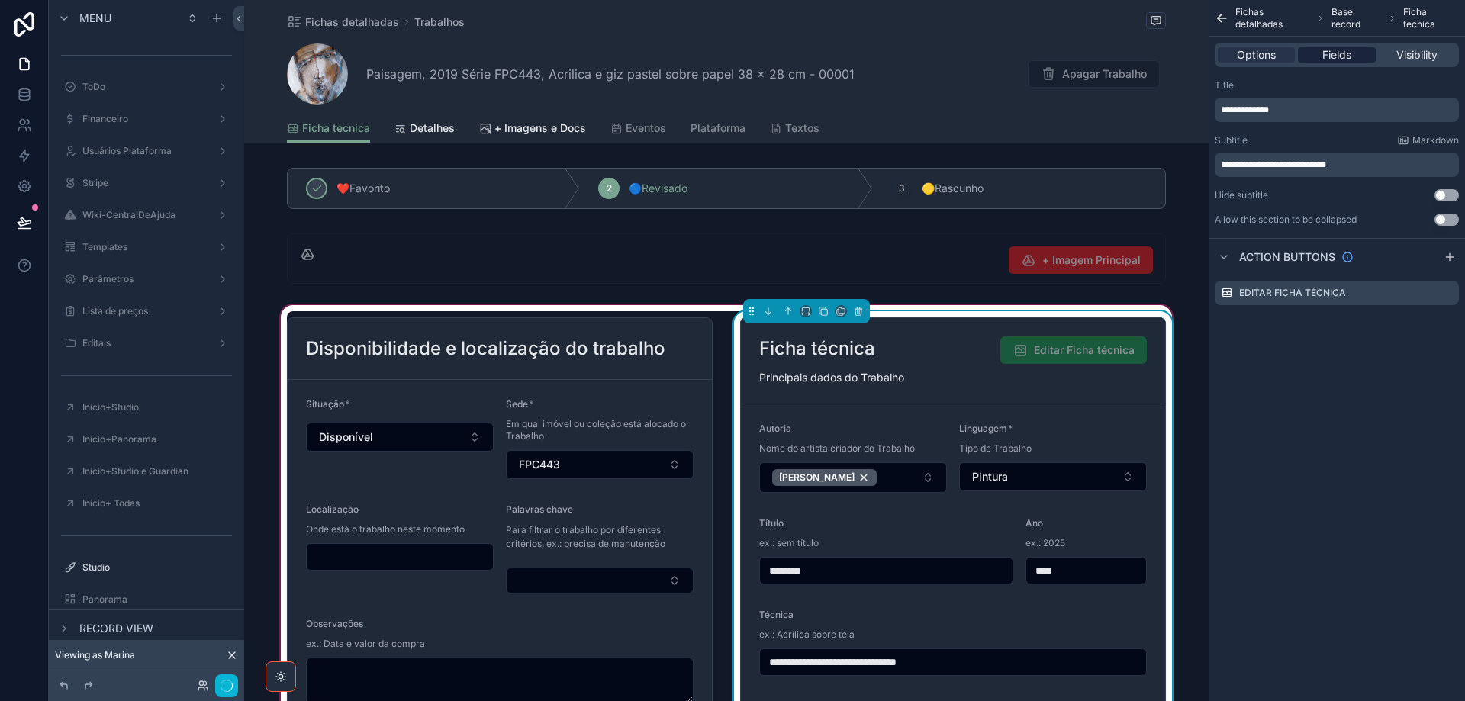
click at [1326, 55] on span "Fields" at bounding box center [1336, 54] width 29 height 15
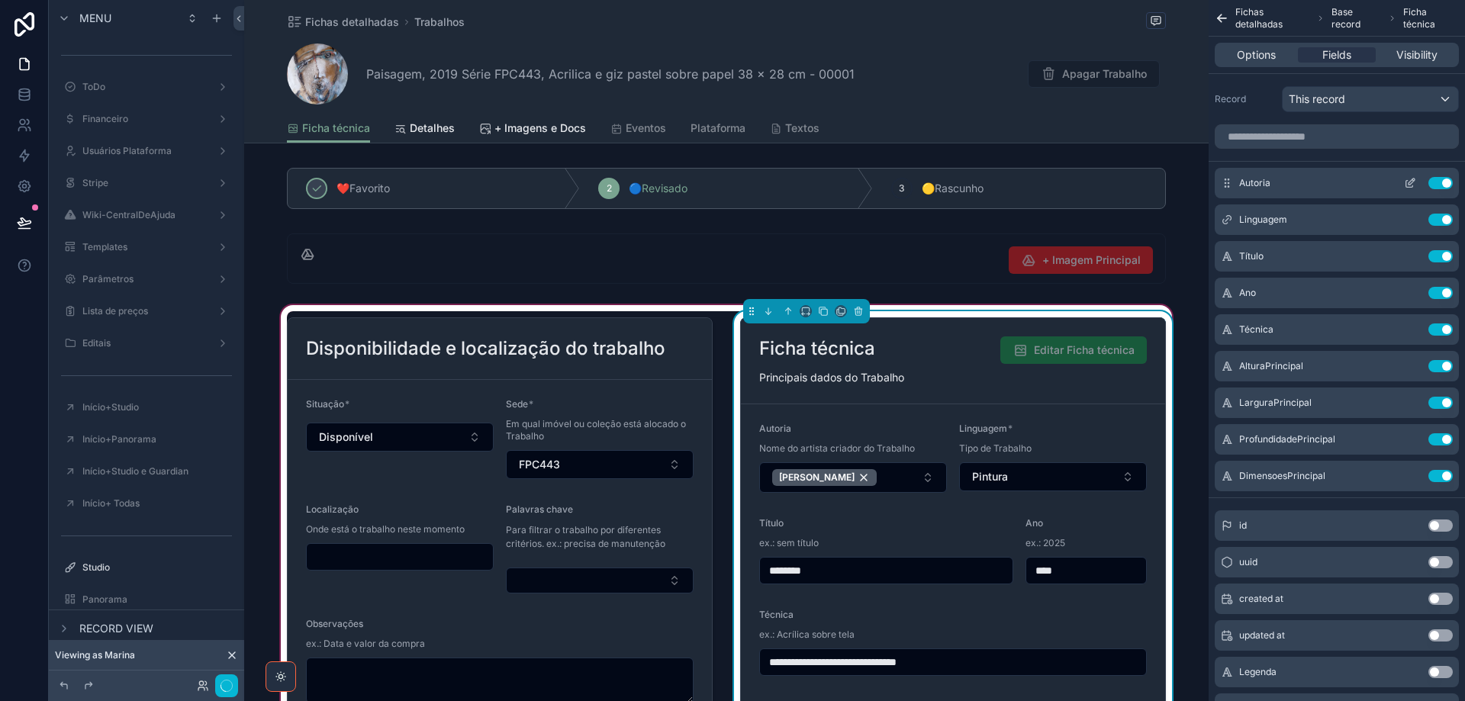
click at [1435, 185] on button "Use setting" at bounding box center [1440, 183] width 24 height 12
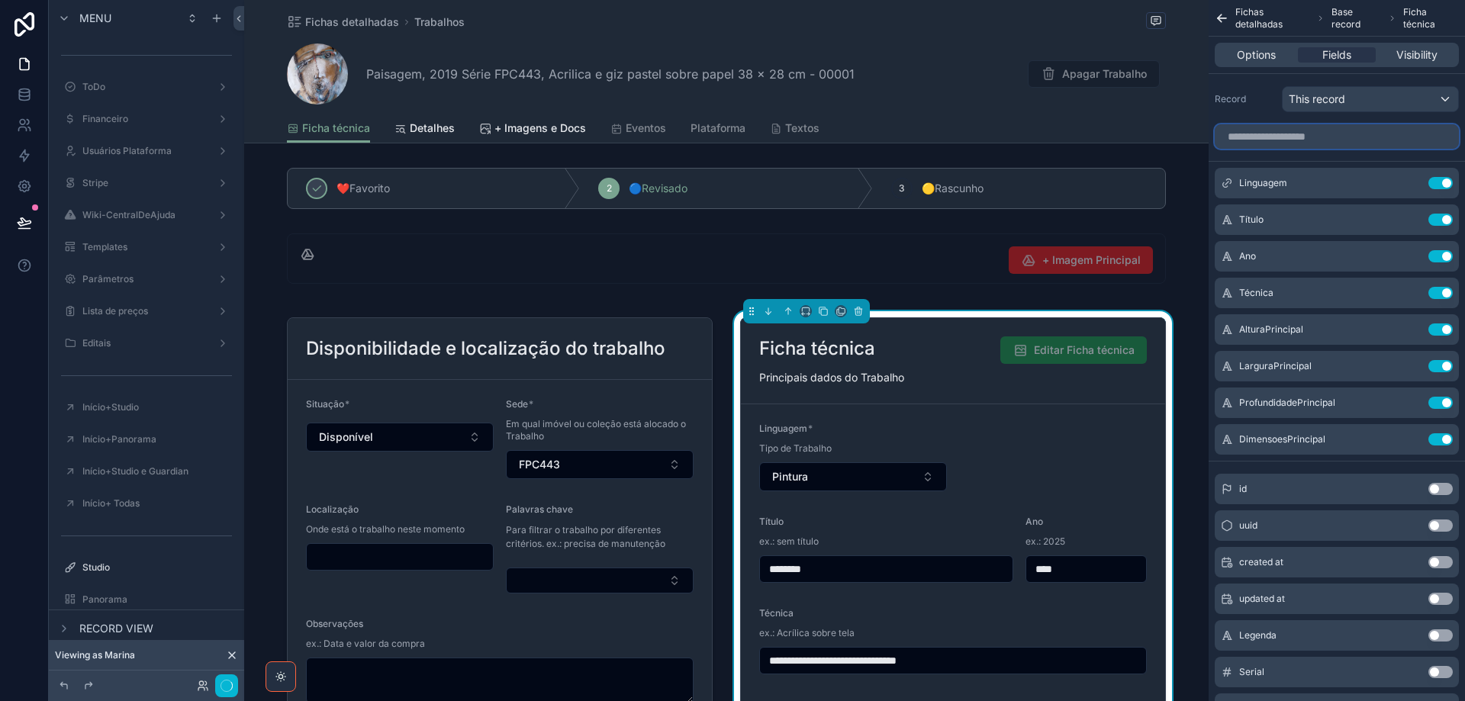
click at [1318, 136] on input "scrollable content" at bounding box center [1336, 136] width 244 height 24
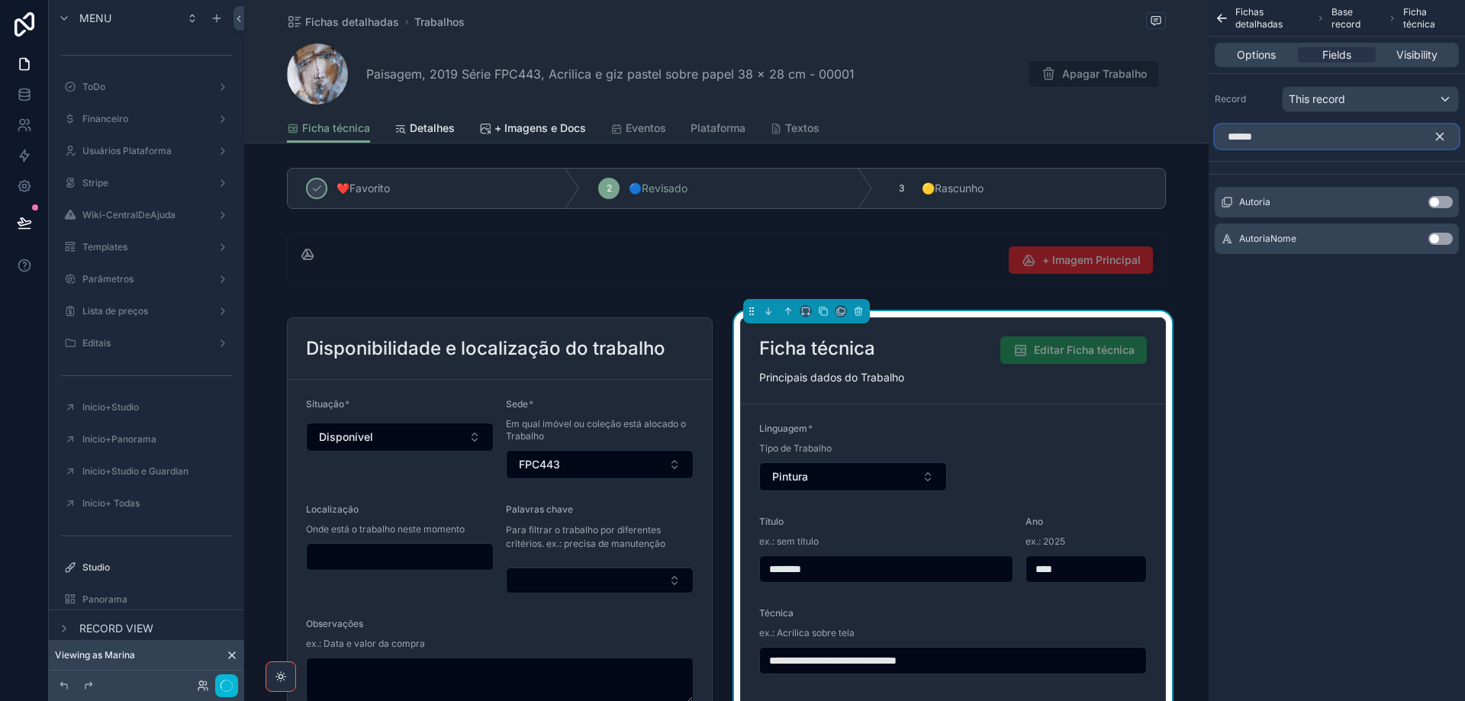
type input "******"
drag, startPoint x: 1448, startPoint y: 201, endPoint x: 1349, endPoint y: 438, distance: 256.1
click at [1446, 201] on button "Use setting" at bounding box center [1440, 202] width 24 height 12
click at [1443, 138] on icon "scrollable content" at bounding box center [1440, 137] width 14 height 14
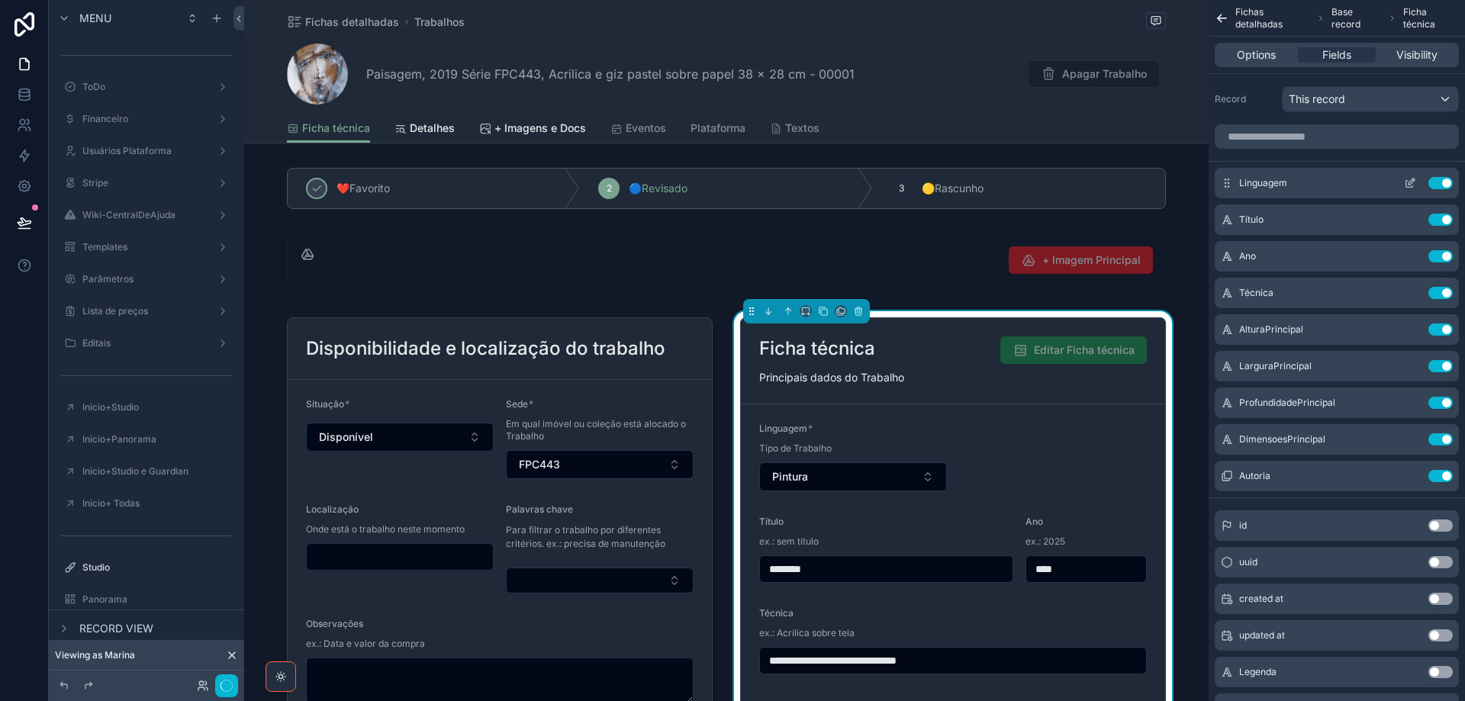
drag, startPoint x: 1224, startPoint y: 475, endPoint x: 1234, endPoint y: 177, distance: 298.4
click at [1234, 177] on div "Linguagem Use setting Título Use setting Ano Use setting Técnica Use setting Al…" at bounding box center [1336, 329] width 256 height 323
drag, startPoint x: 1228, startPoint y: 479, endPoint x: 1248, endPoint y: 212, distance: 267.7
click at [1248, 207] on div "Linguagem Use setting Título Use setting Ano Use setting Técnica Use setting Al…" at bounding box center [1336, 329] width 256 height 323
click at [66, 686] on icon at bounding box center [64, 686] width 12 height 12
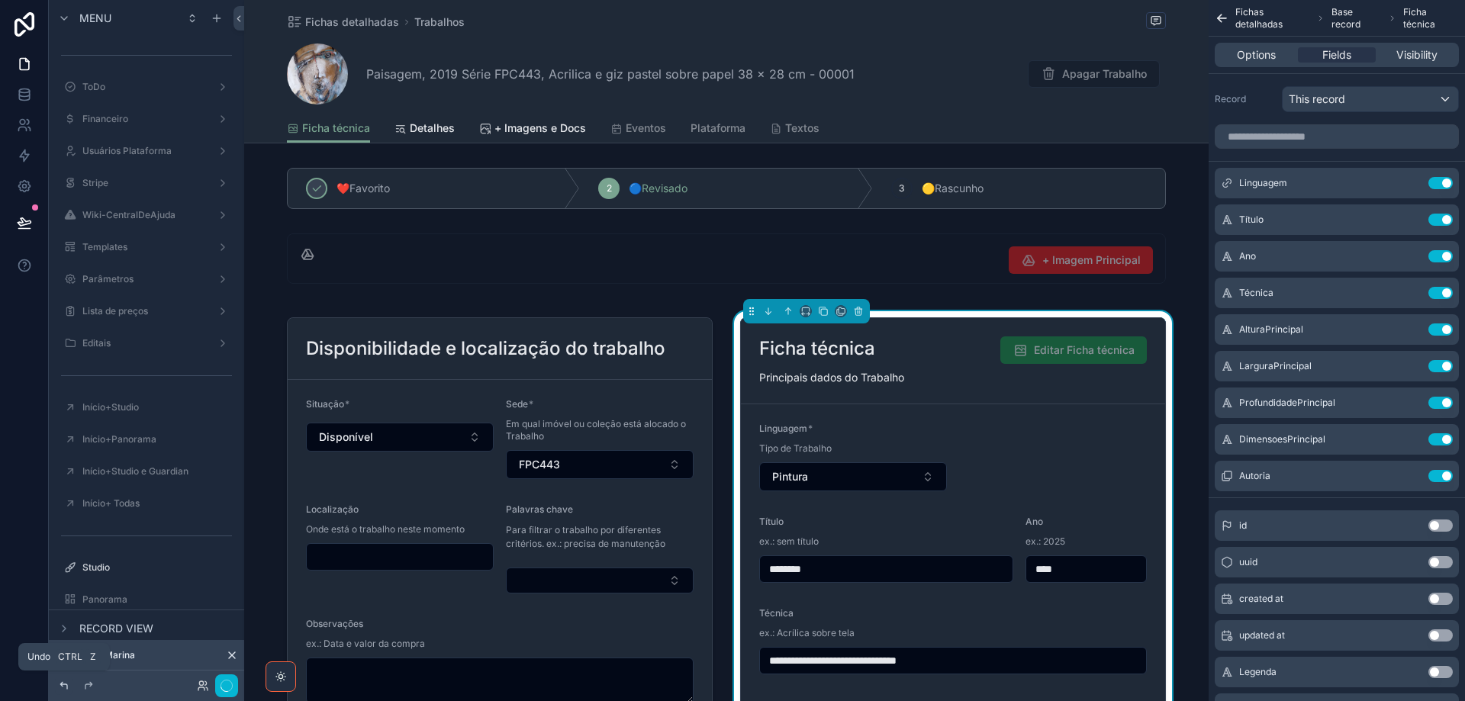
click at [66, 686] on icon at bounding box center [64, 686] width 12 height 12
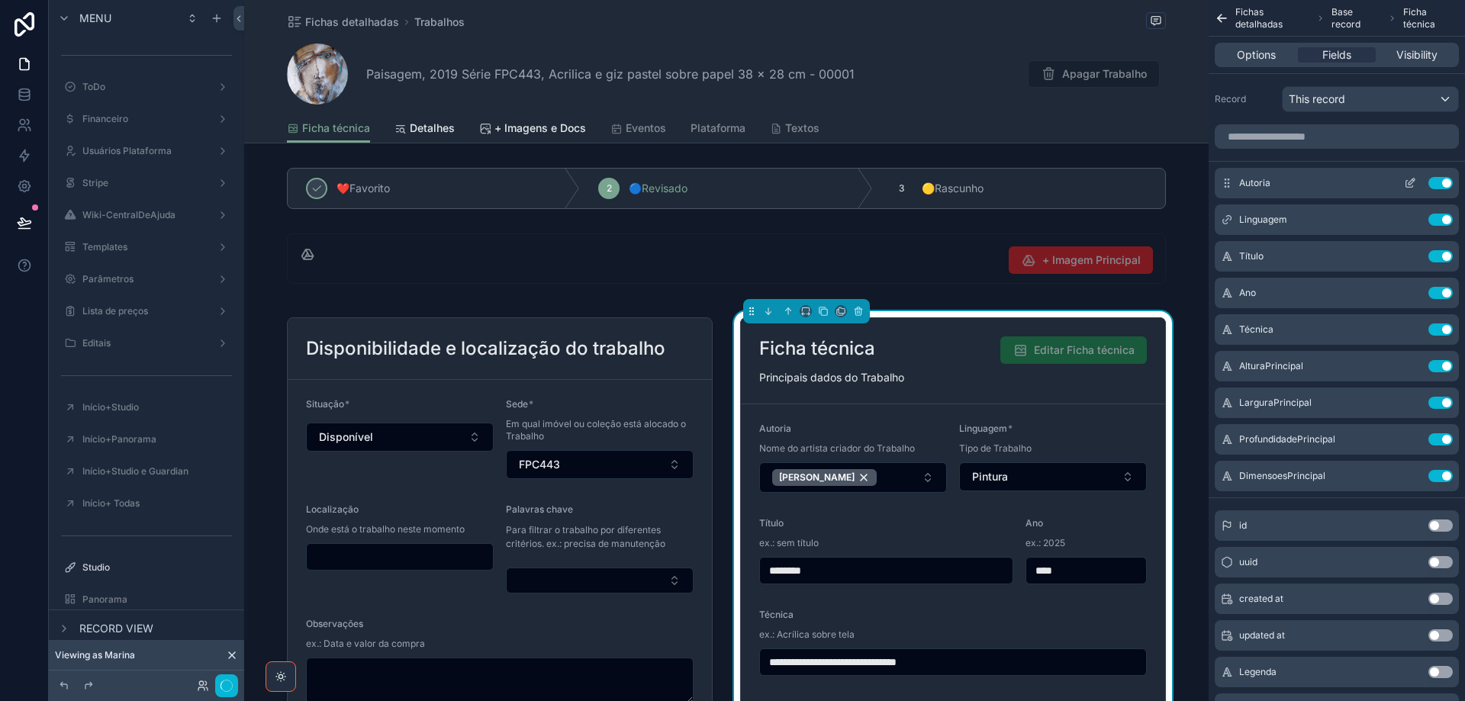
click at [1410, 183] on icon "scrollable content" at bounding box center [1410, 183] width 12 height 12
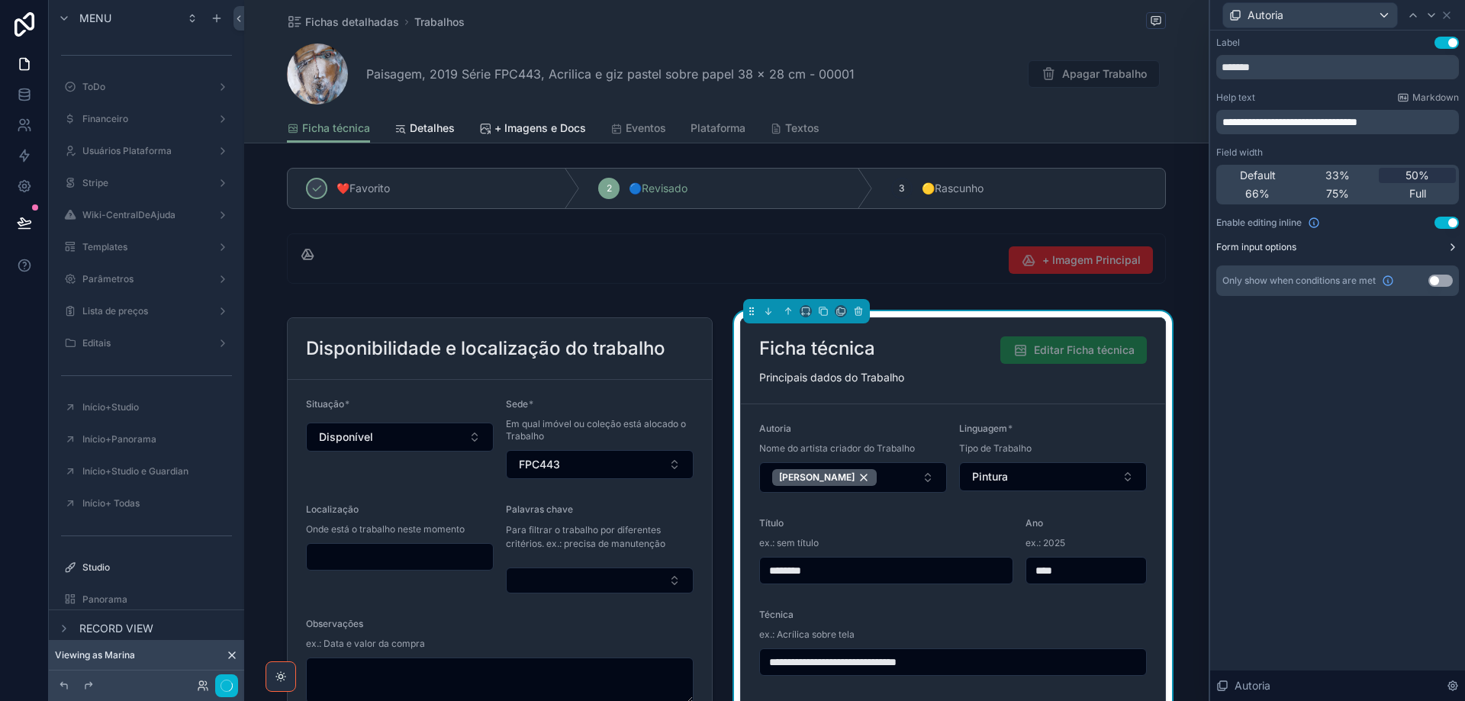
click at [1455, 249] on icon at bounding box center [1452, 247] width 12 height 12
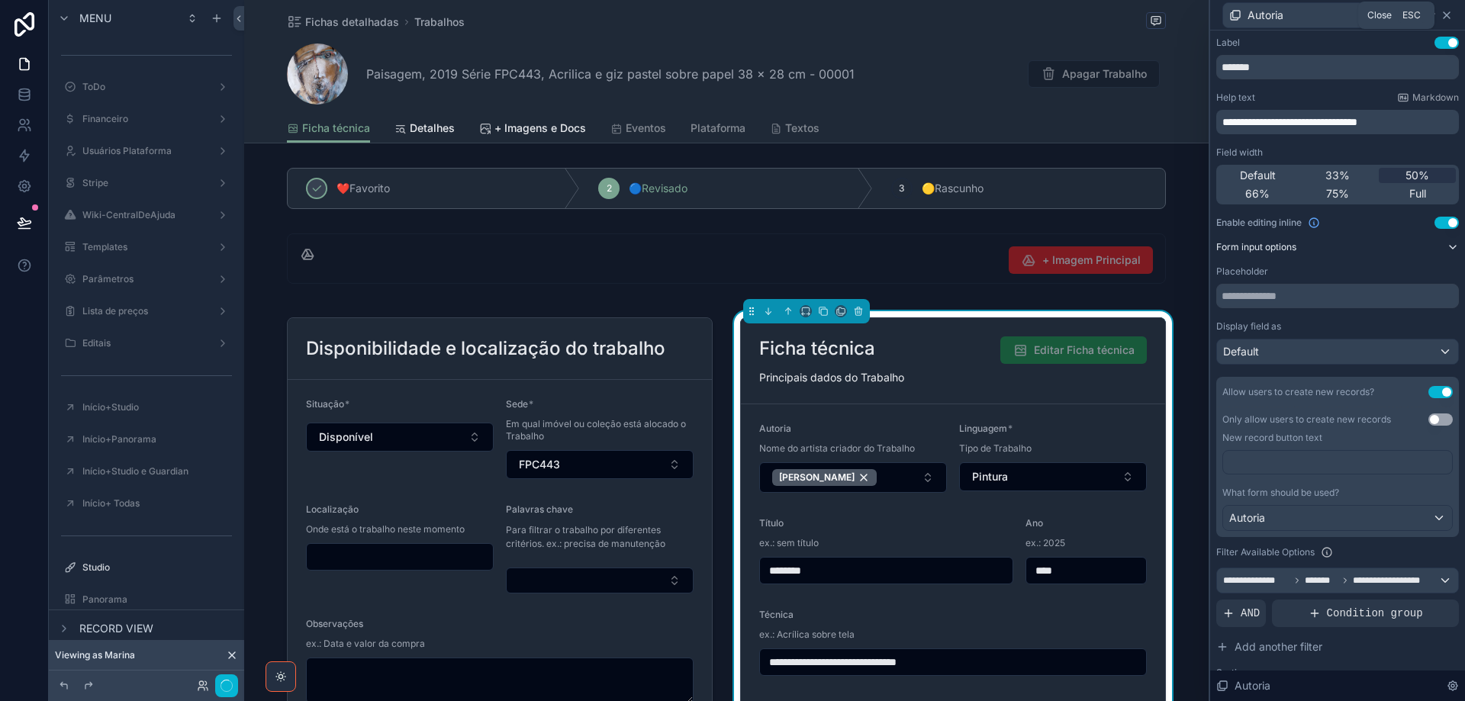
click at [1447, 14] on icon at bounding box center [1446, 15] width 6 height 6
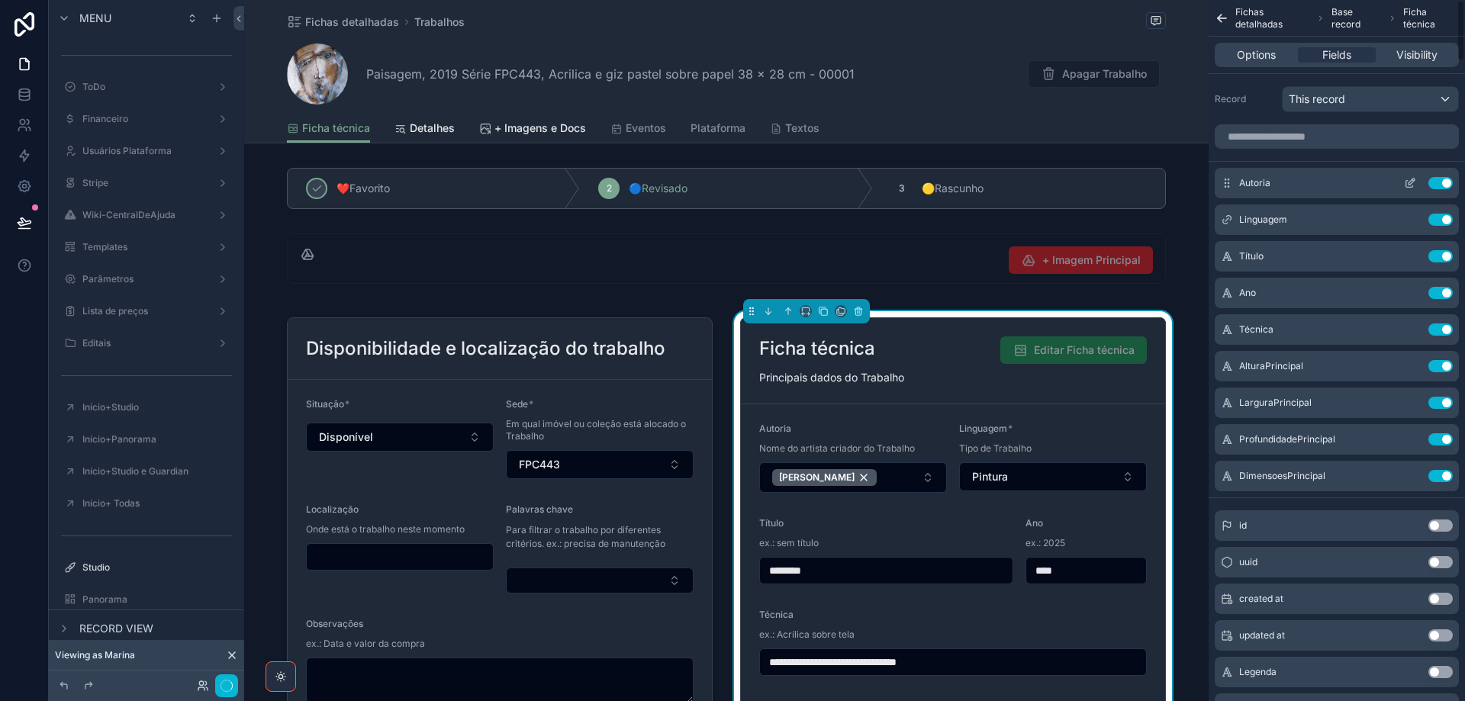
click at [1407, 183] on icon "scrollable content" at bounding box center [1410, 183] width 12 height 12
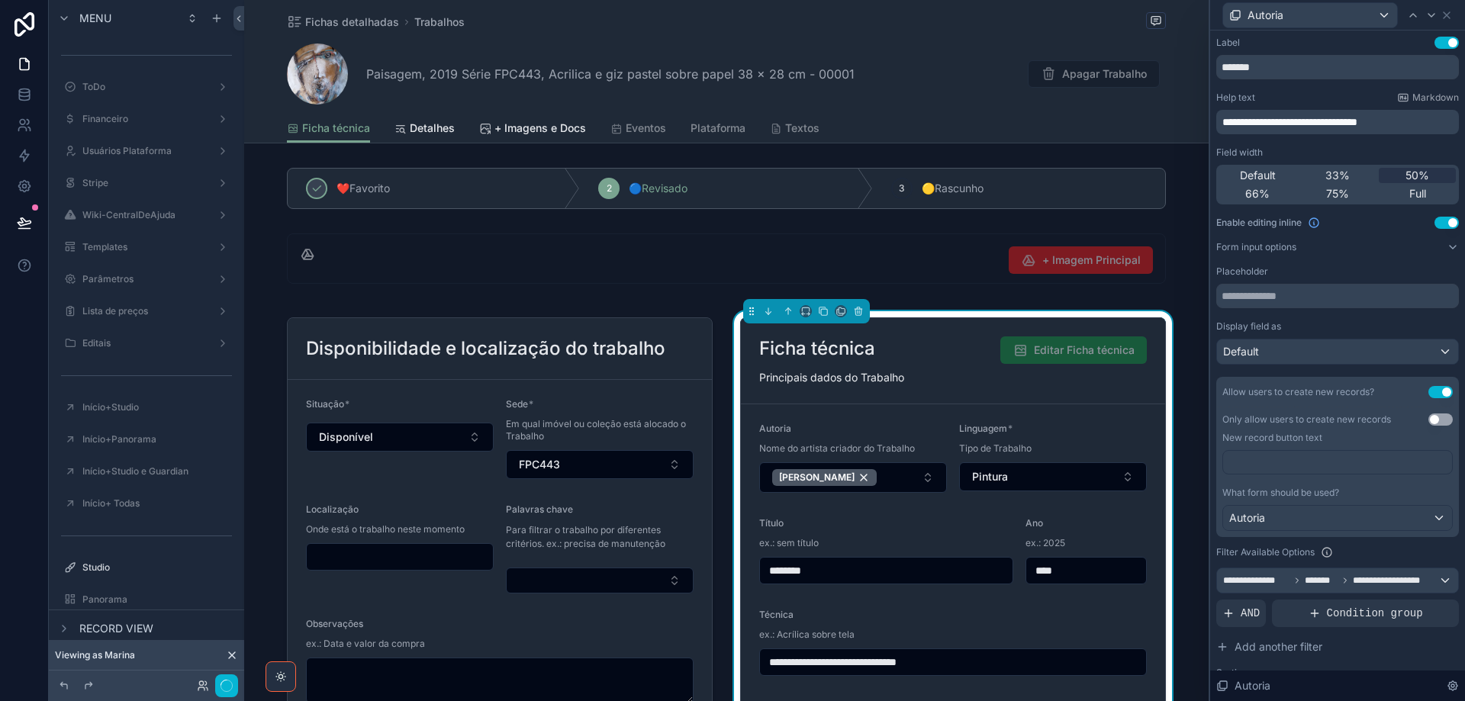
drag, startPoint x: 1428, startPoint y: 220, endPoint x: 1443, endPoint y: 109, distance: 111.6
click at [1434, 219] on button "Use setting" at bounding box center [1446, 223] width 24 height 12
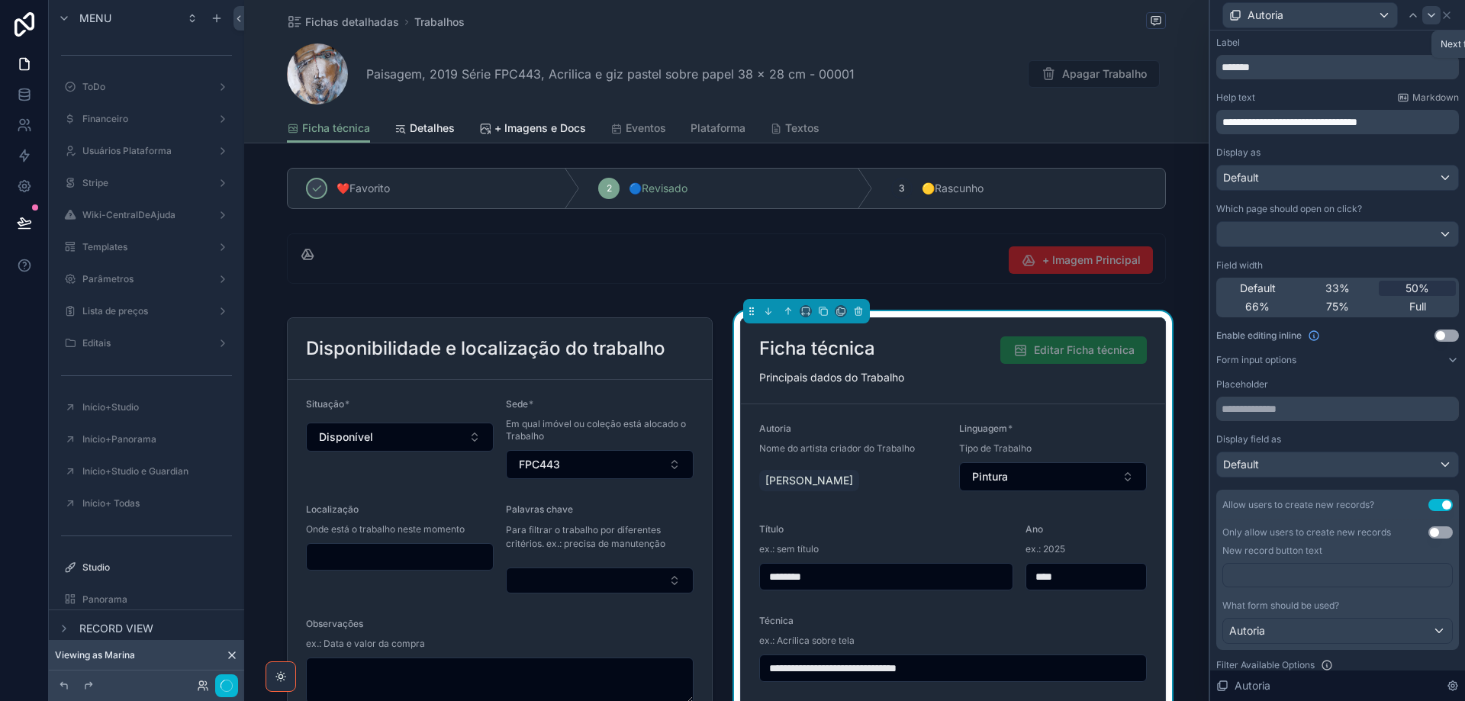
click at [1430, 18] on icon at bounding box center [1431, 15] width 12 height 12
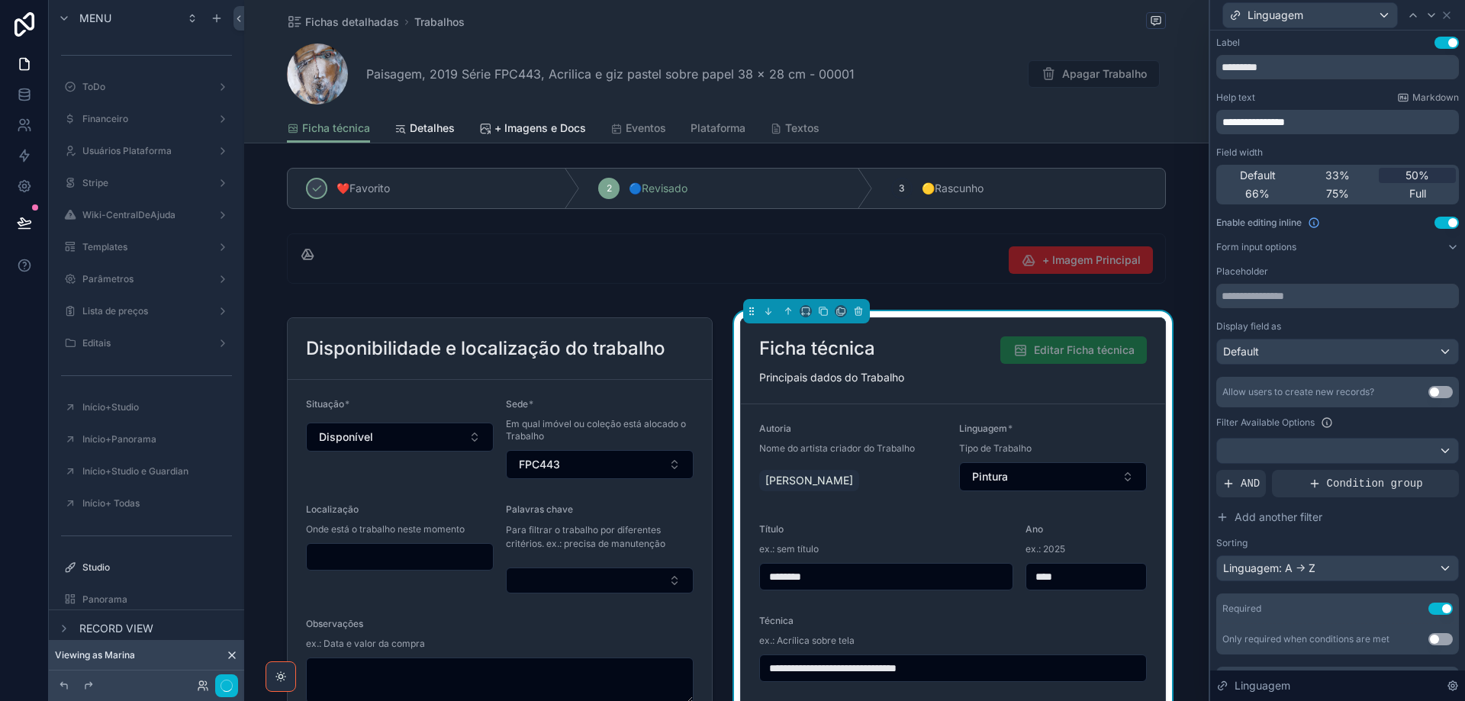
click at [1434, 218] on button "Use setting" at bounding box center [1446, 223] width 24 height 12
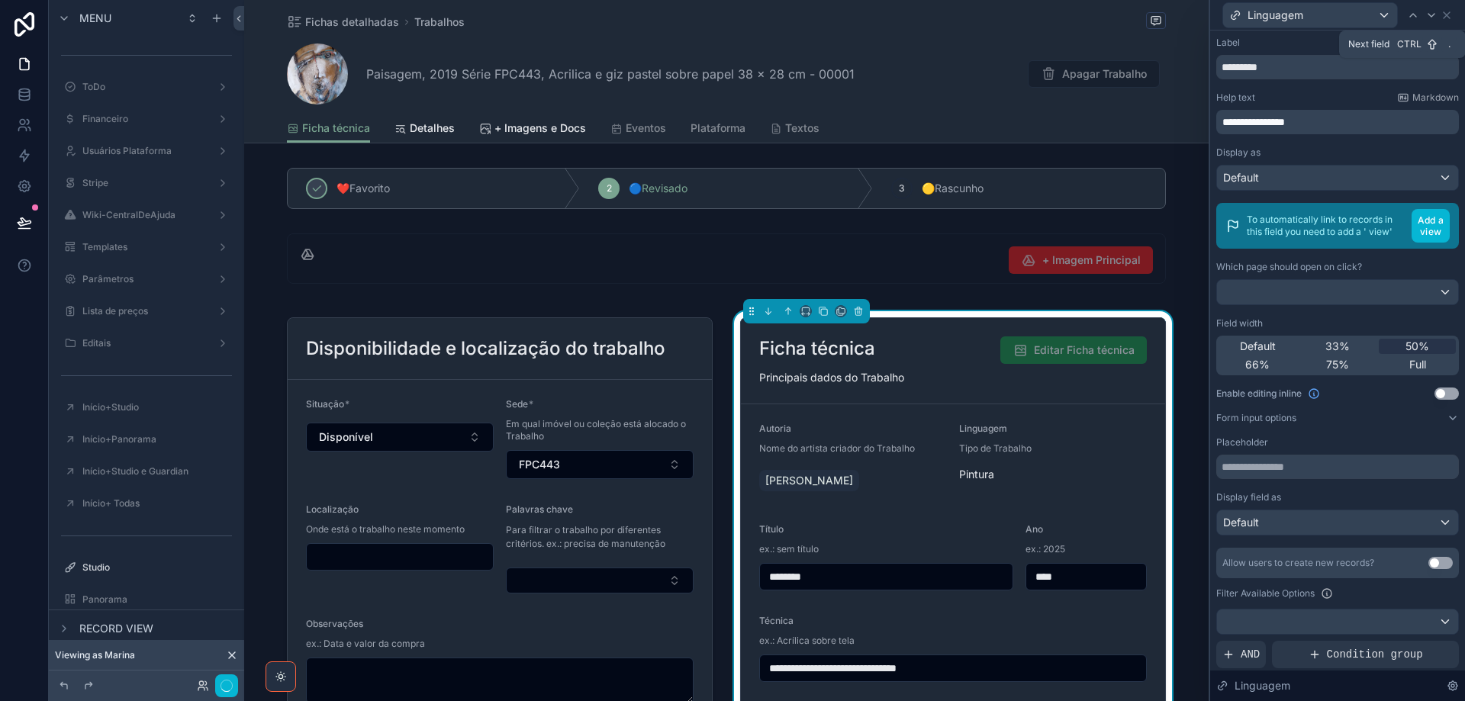
click at [1430, 15] on icon at bounding box center [1431, 15] width 12 height 12
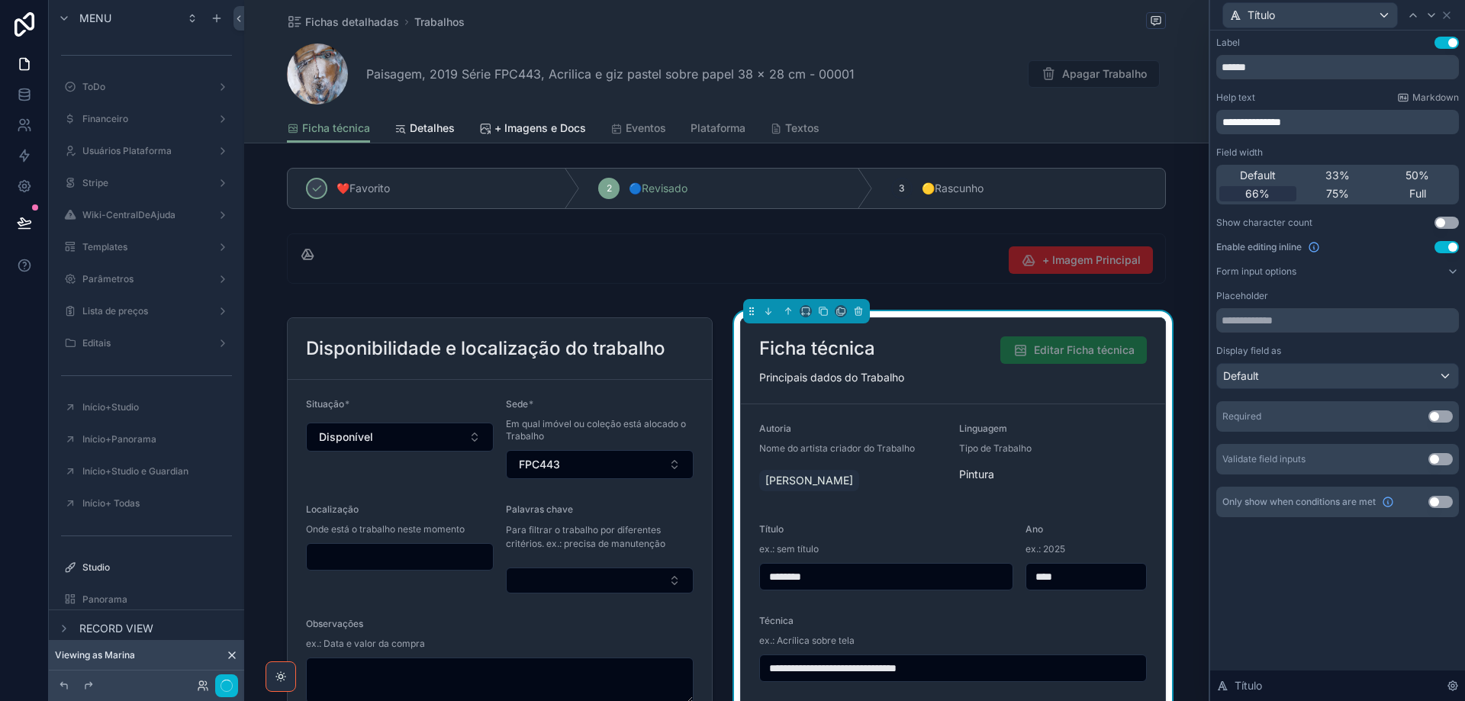
drag, startPoint x: 1443, startPoint y: 247, endPoint x: 1433, endPoint y: 36, distance: 211.5
click at [1442, 247] on button "Use setting" at bounding box center [1446, 247] width 24 height 12
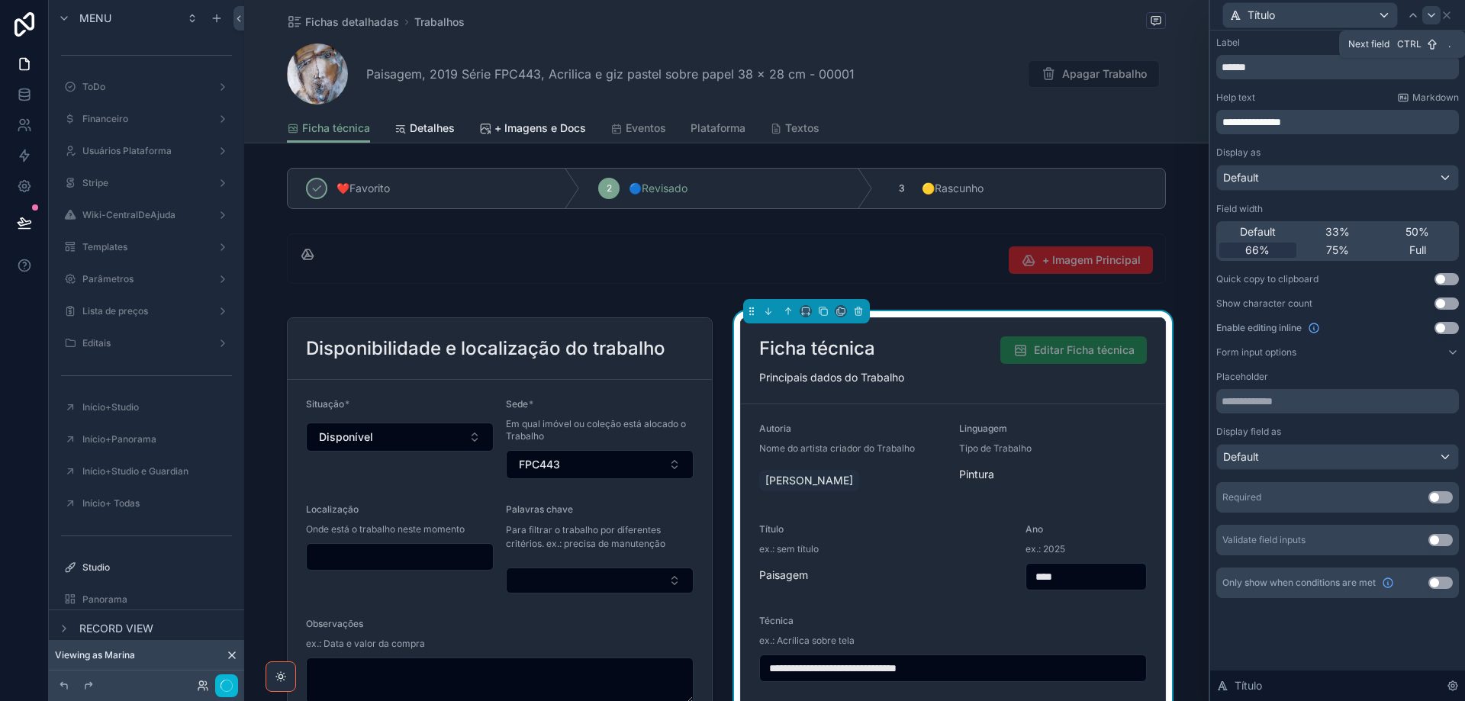
click at [1433, 18] on icon at bounding box center [1431, 15] width 12 height 12
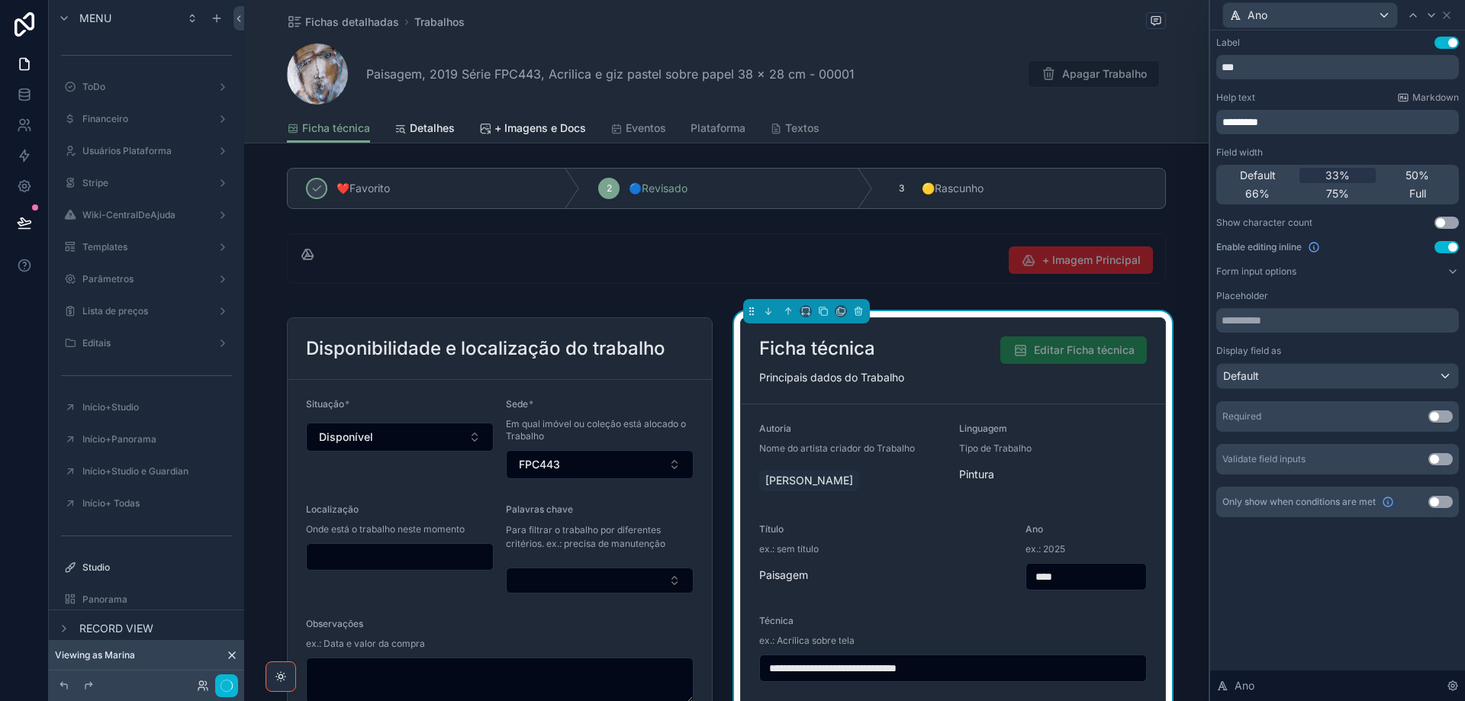
click at [1439, 245] on button "Use setting" at bounding box center [1446, 247] width 24 height 12
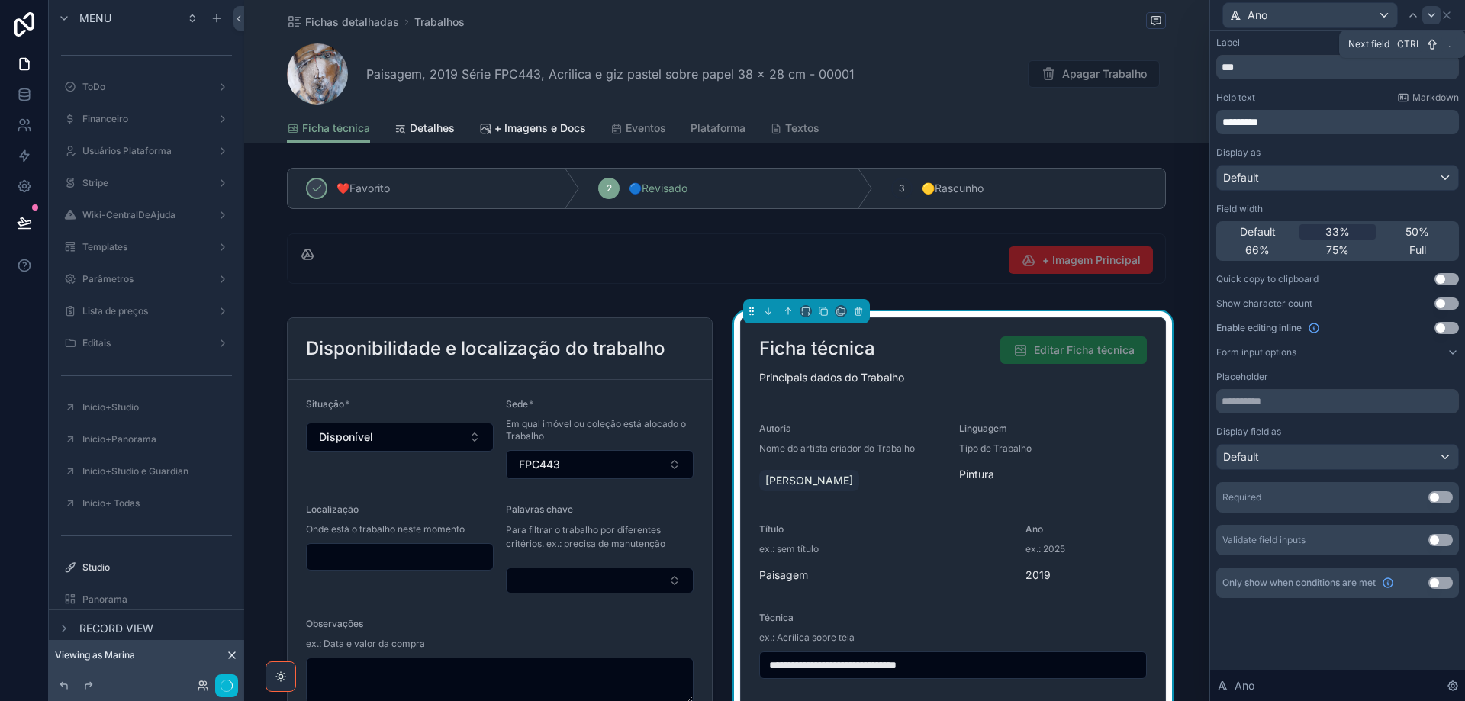
click at [1430, 18] on icon at bounding box center [1431, 15] width 12 height 12
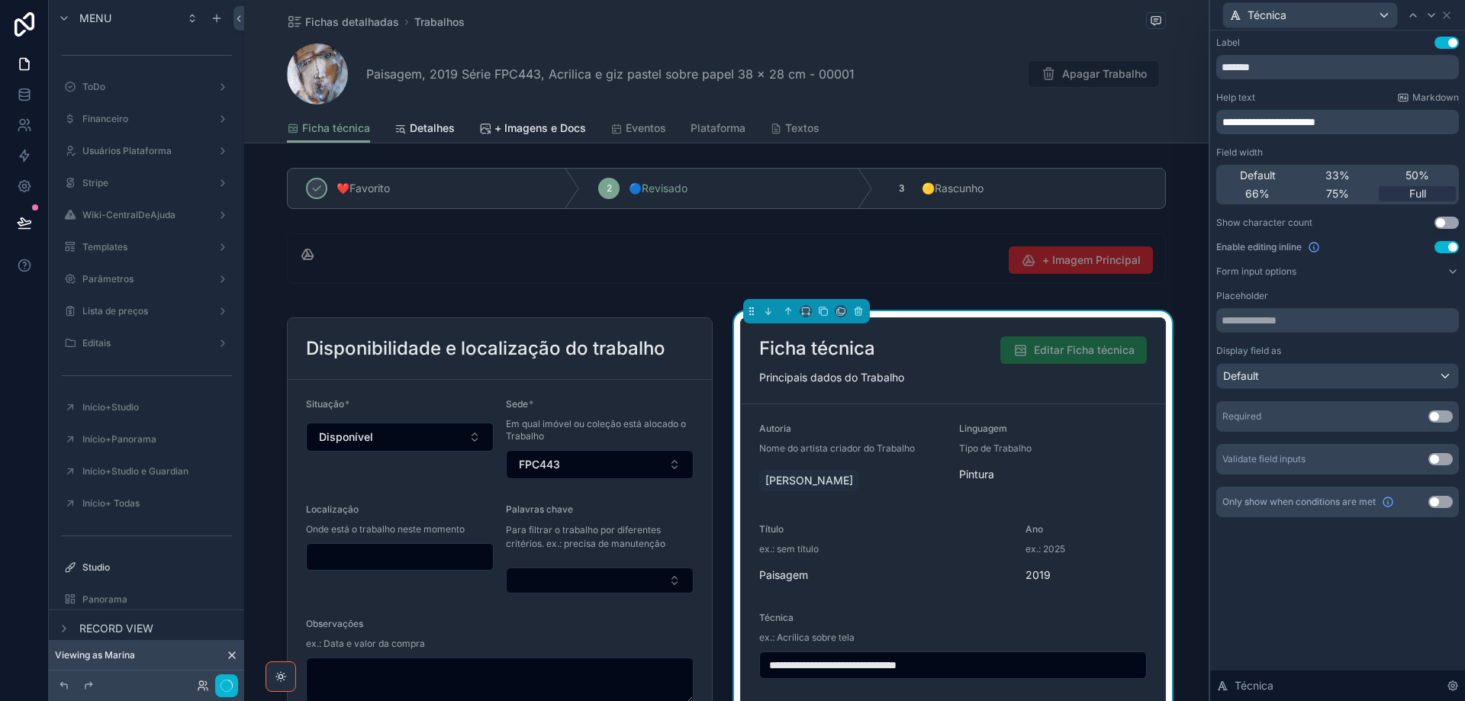
click at [1441, 247] on button "Use setting" at bounding box center [1446, 247] width 24 height 12
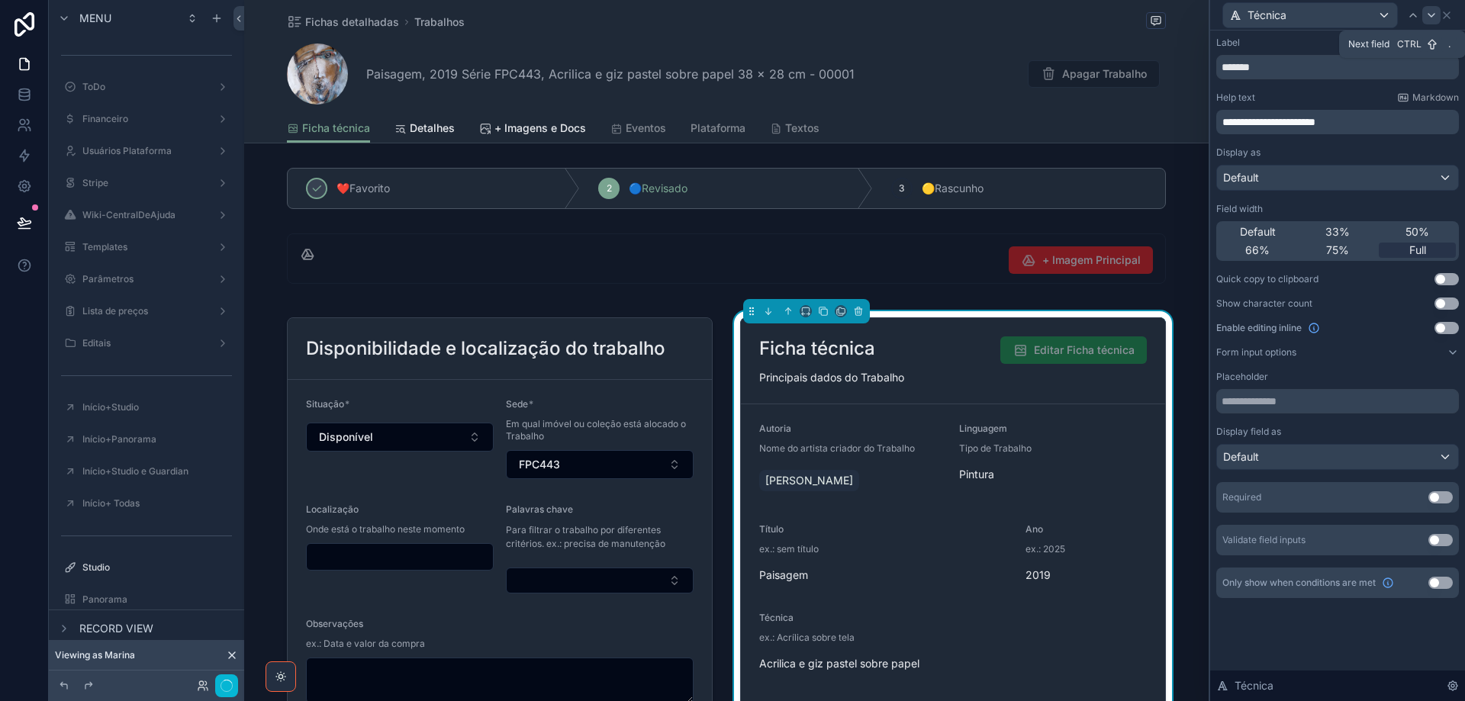
click at [1428, 18] on icon at bounding box center [1431, 15] width 12 height 12
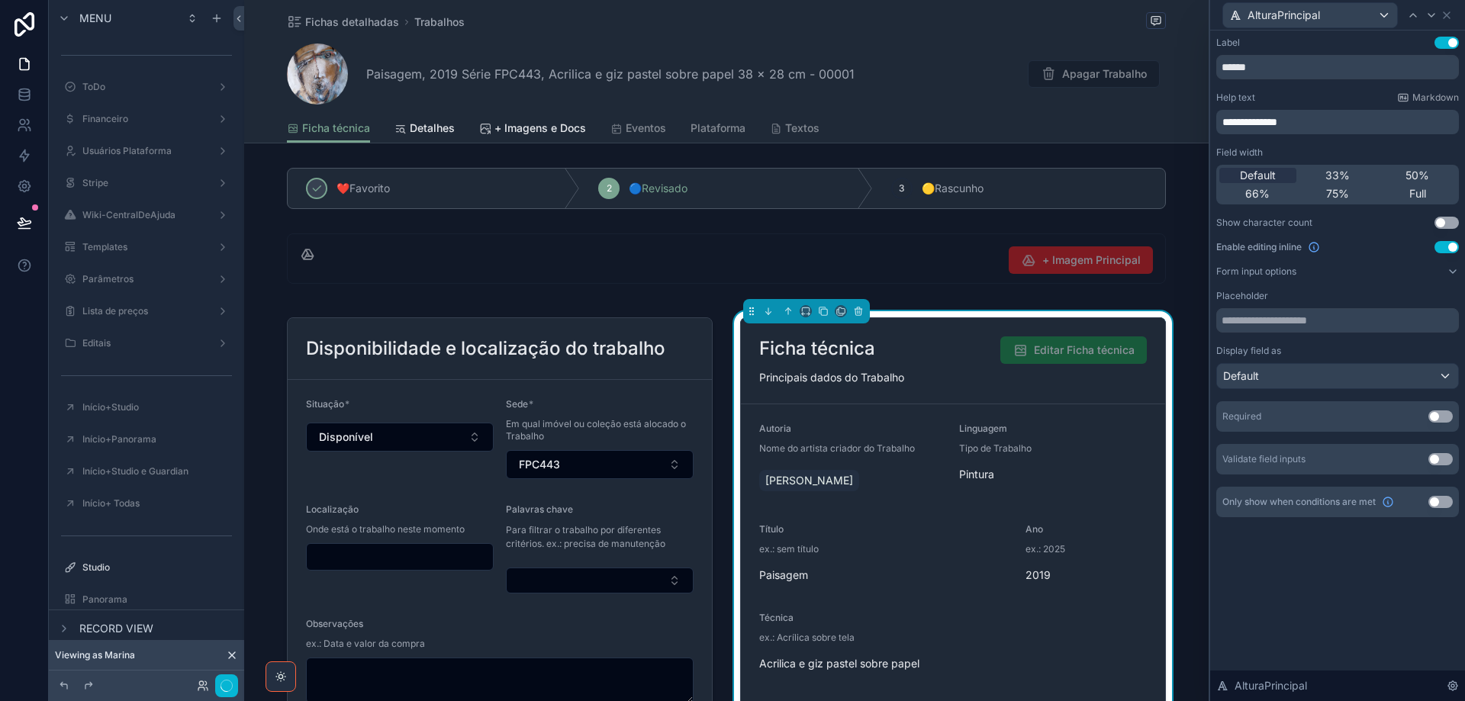
click at [1439, 248] on button "Use setting" at bounding box center [1446, 247] width 24 height 12
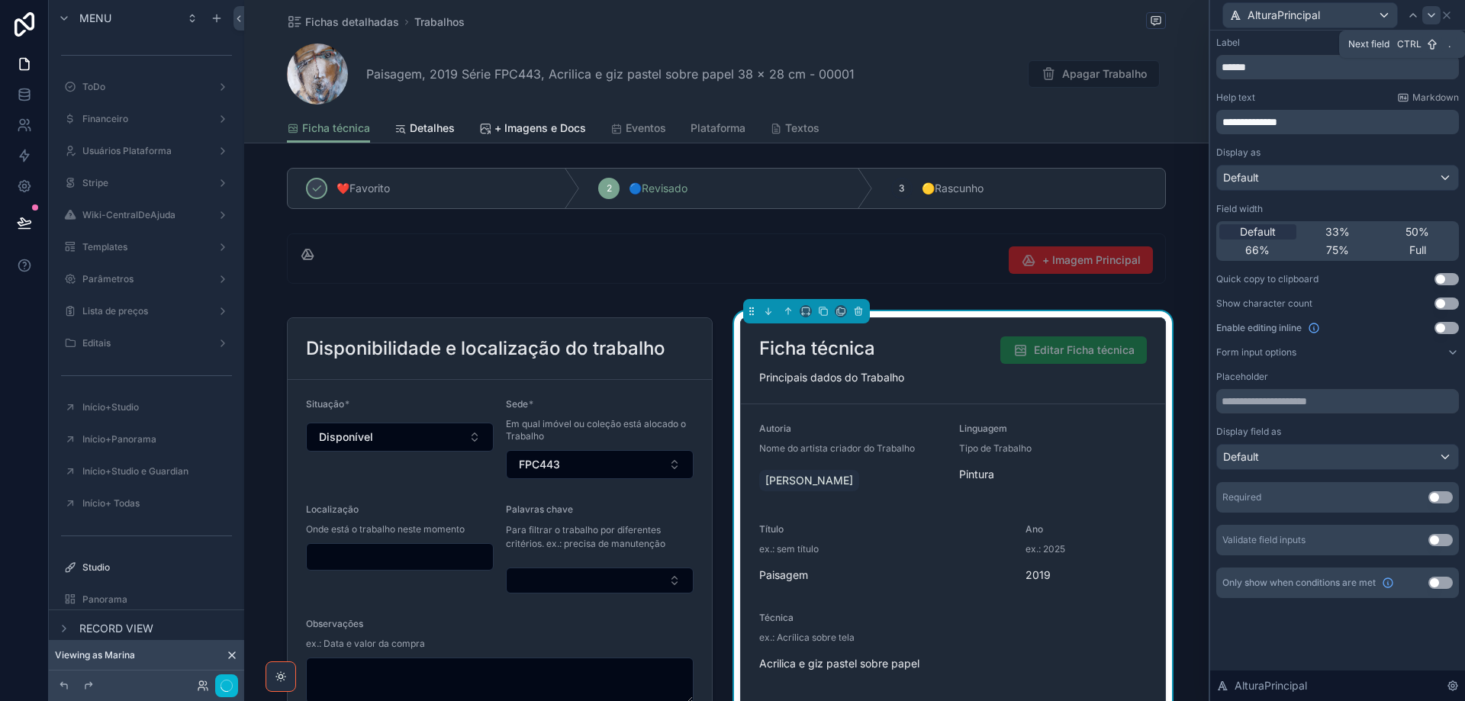
click at [1433, 19] on icon at bounding box center [1431, 15] width 12 height 12
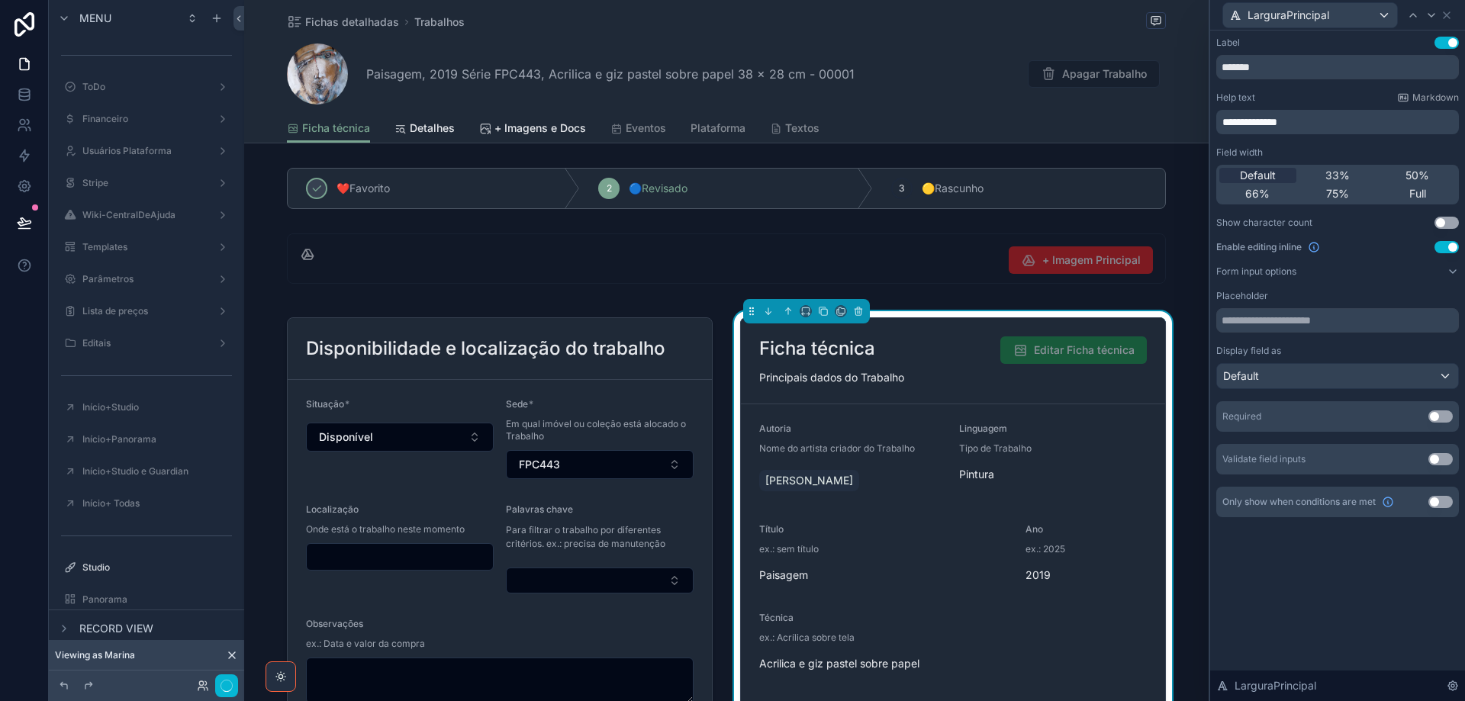
click at [1440, 246] on button "Use setting" at bounding box center [1446, 247] width 24 height 12
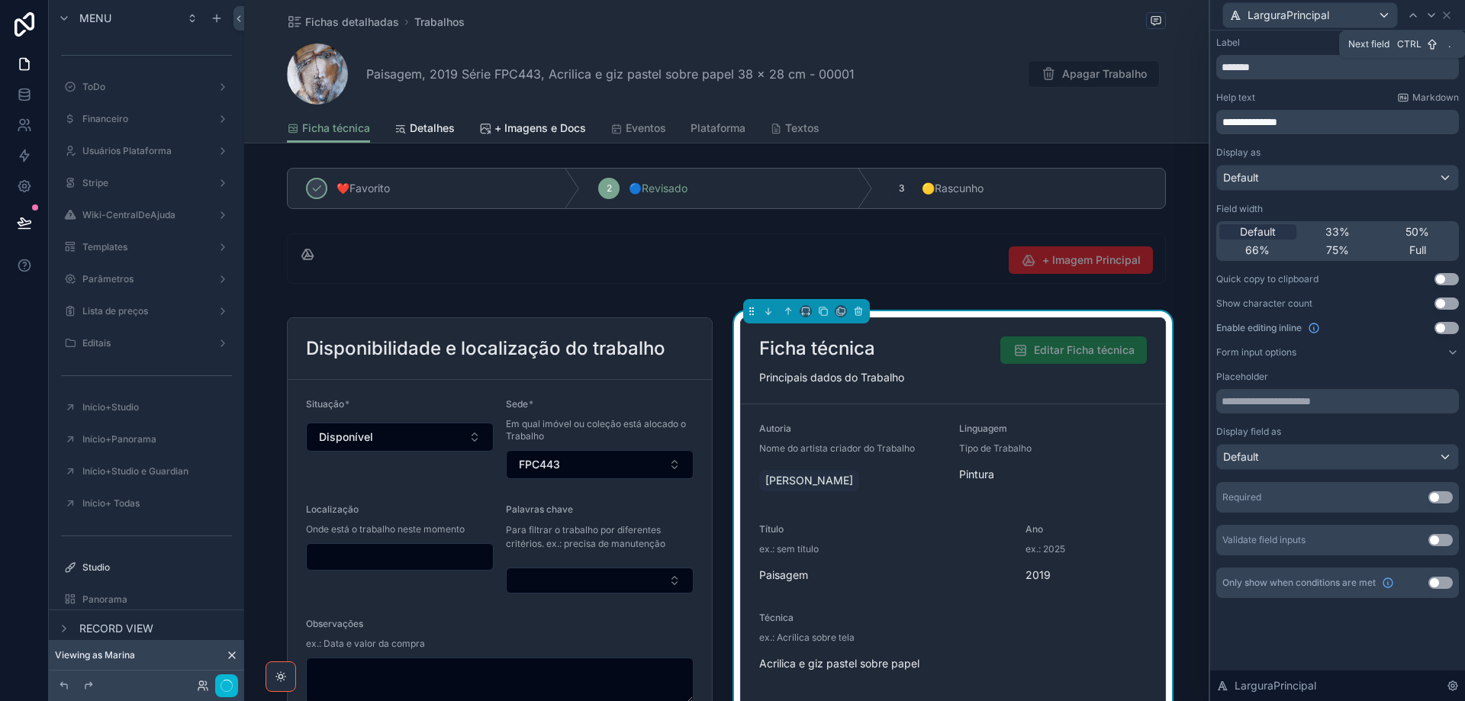
click at [1433, 17] on icon at bounding box center [1431, 15] width 12 height 12
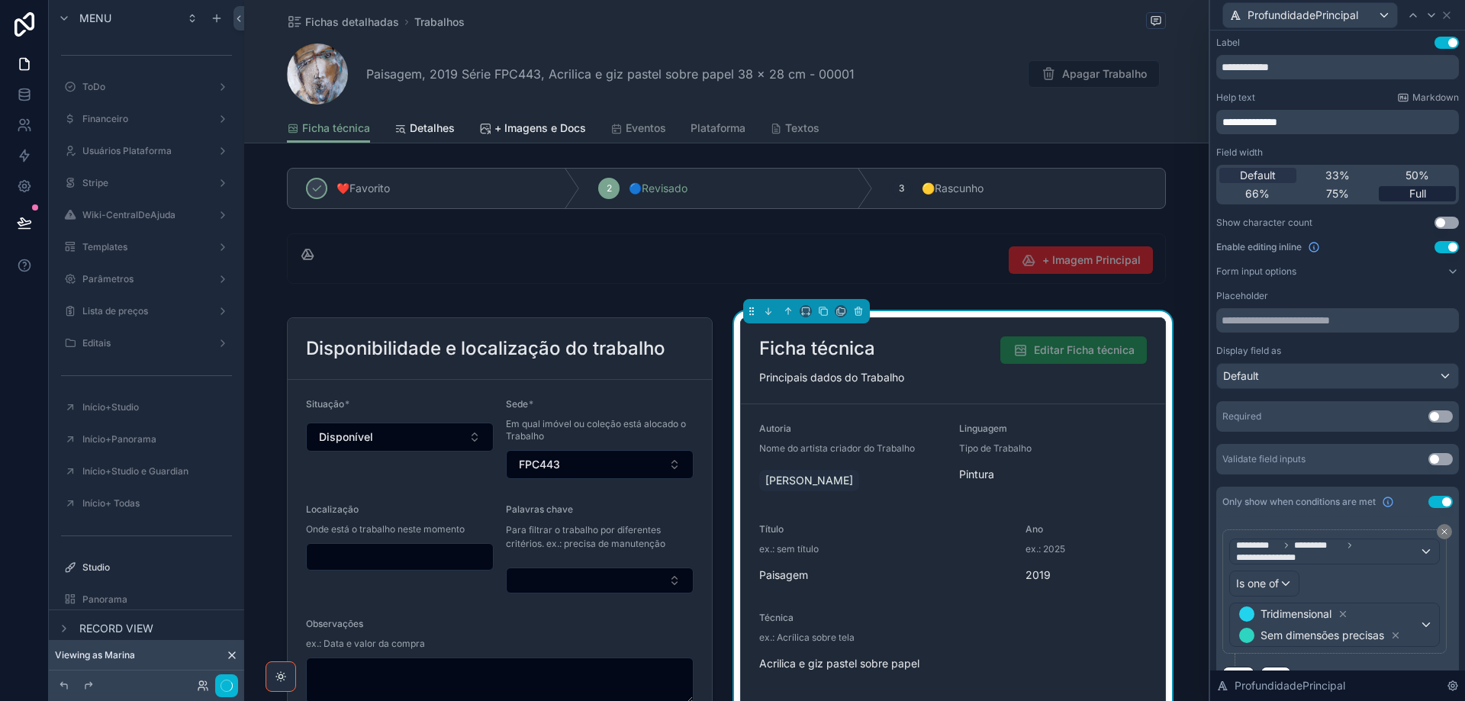
click at [1434, 246] on button "Use setting" at bounding box center [1446, 247] width 24 height 12
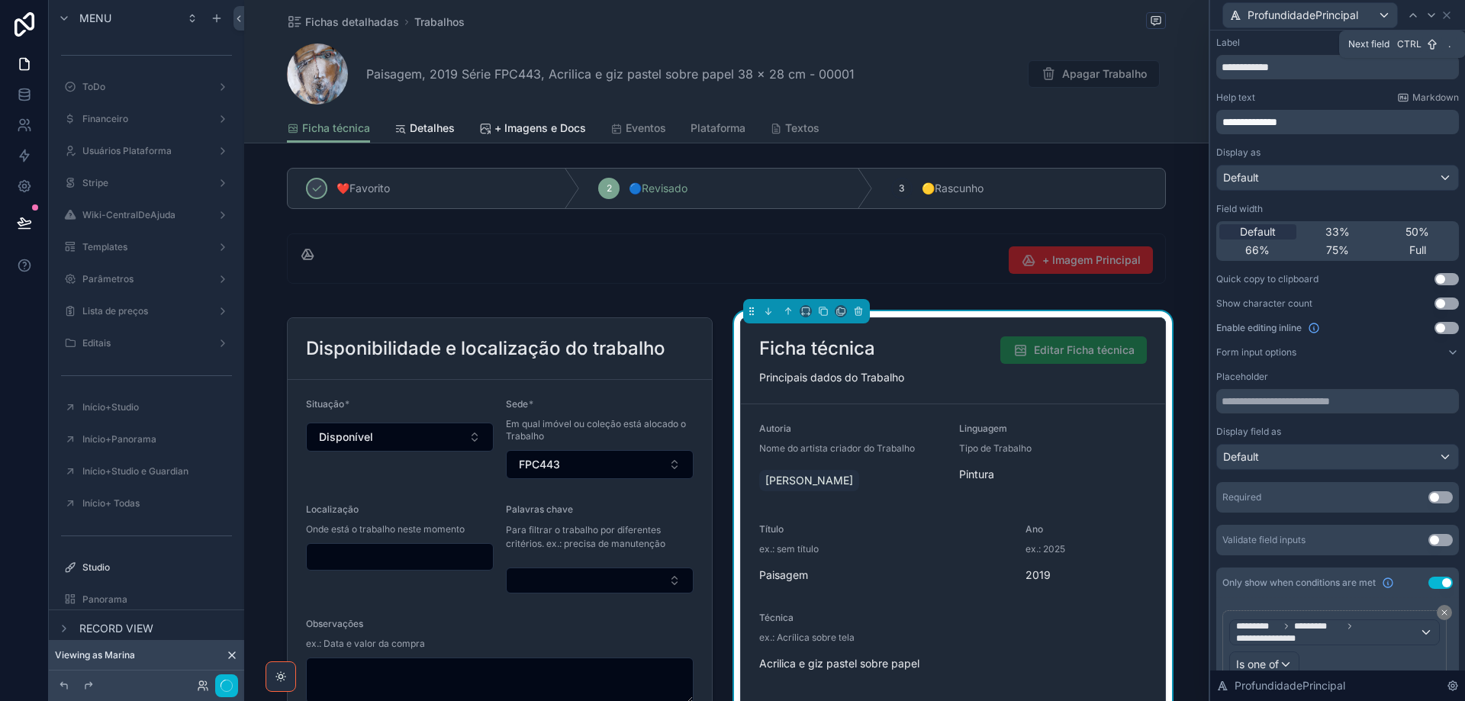
click at [1431, 13] on icon at bounding box center [1431, 15] width 12 height 12
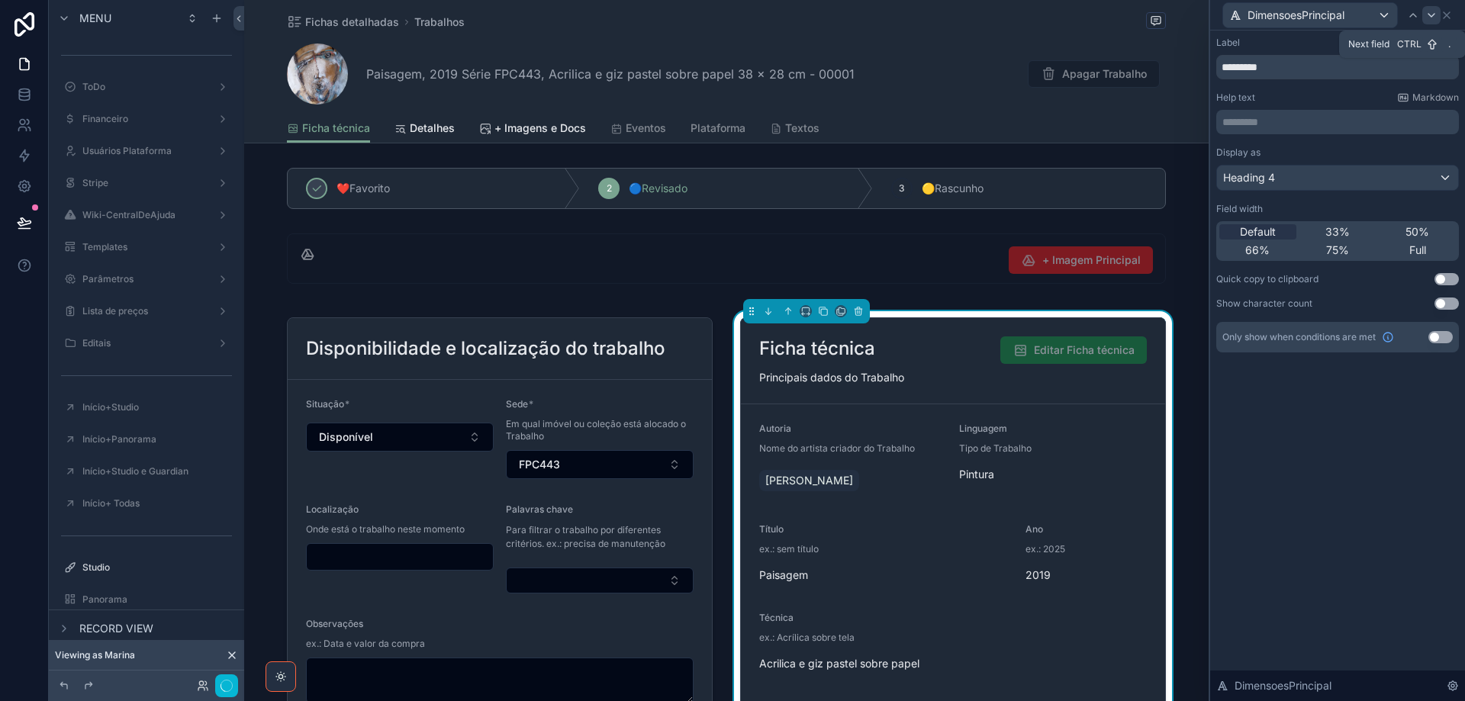
click at [1434, 14] on icon at bounding box center [1431, 15] width 12 height 12
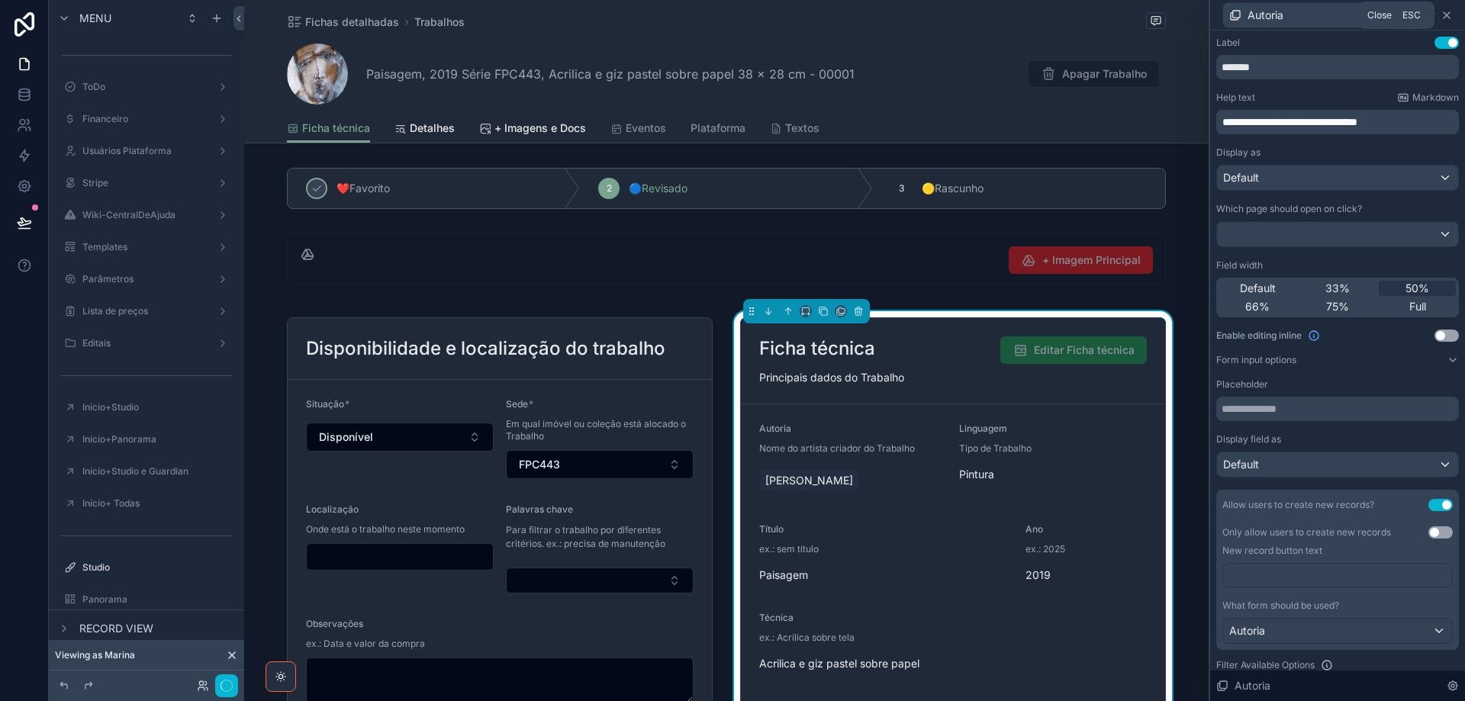
click at [1448, 17] on icon at bounding box center [1446, 15] width 6 height 6
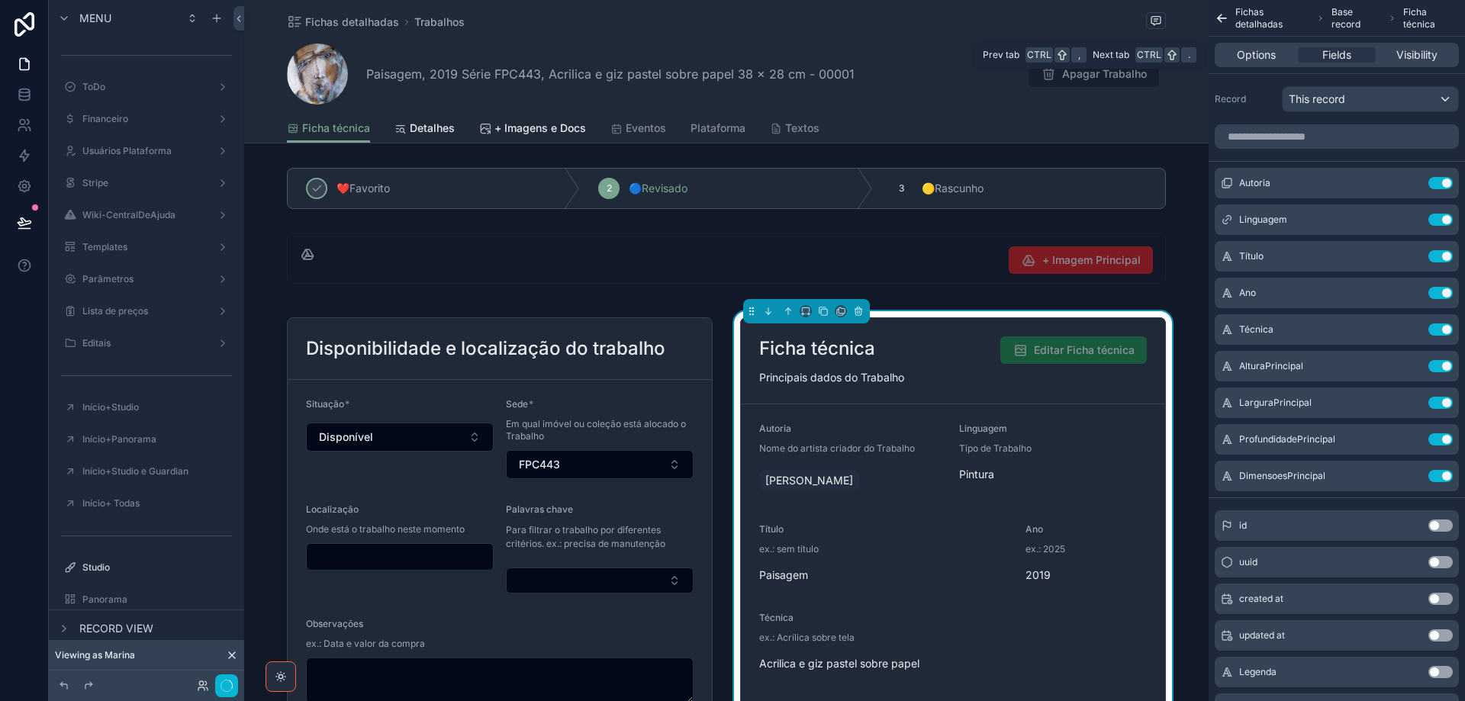
drag, startPoint x: 1260, startPoint y: 52, endPoint x: 1259, endPoint y: 64, distance: 12.3
click at [1259, 53] on span "Options" at bounding box center [1256, 54] width 39 height 15
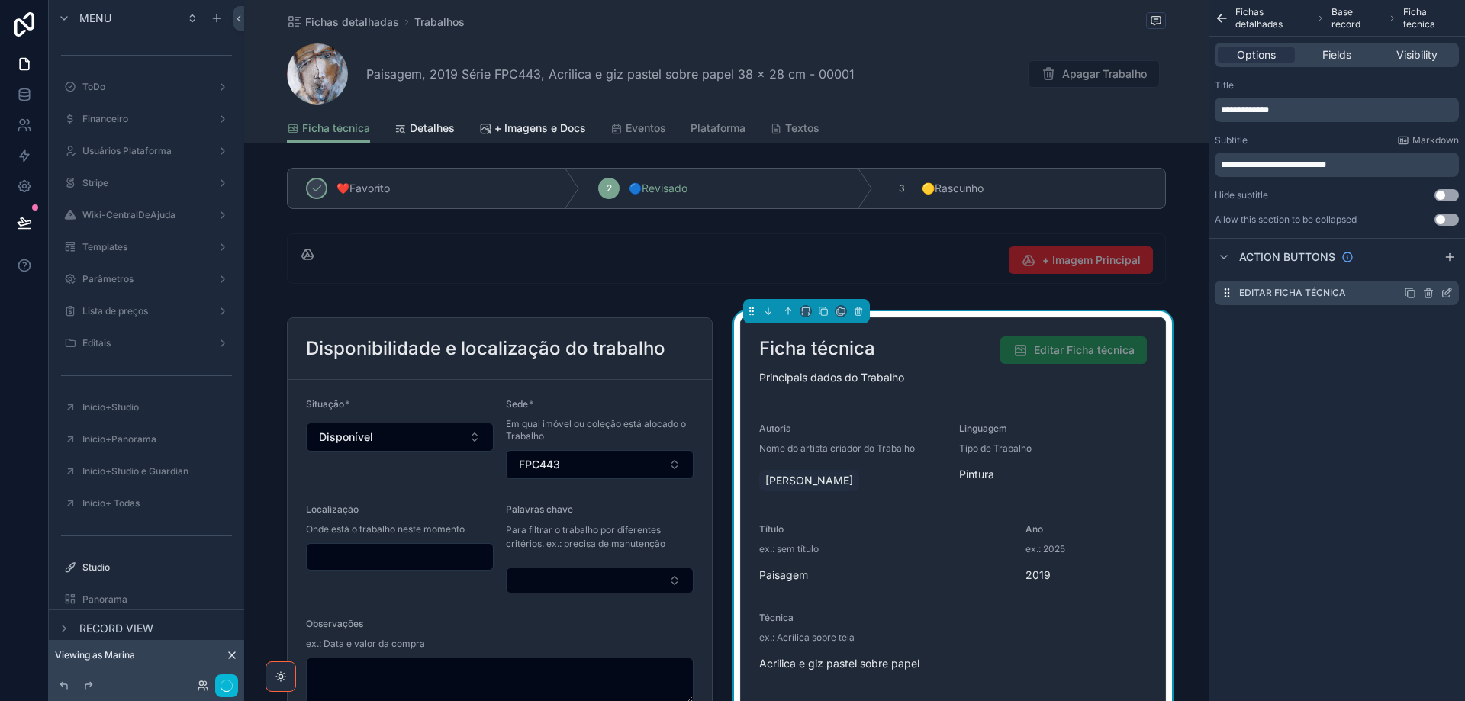
click at [1449, 291] on icon "scrollable content" at bounding box center [1446, 293] width 12 height 12
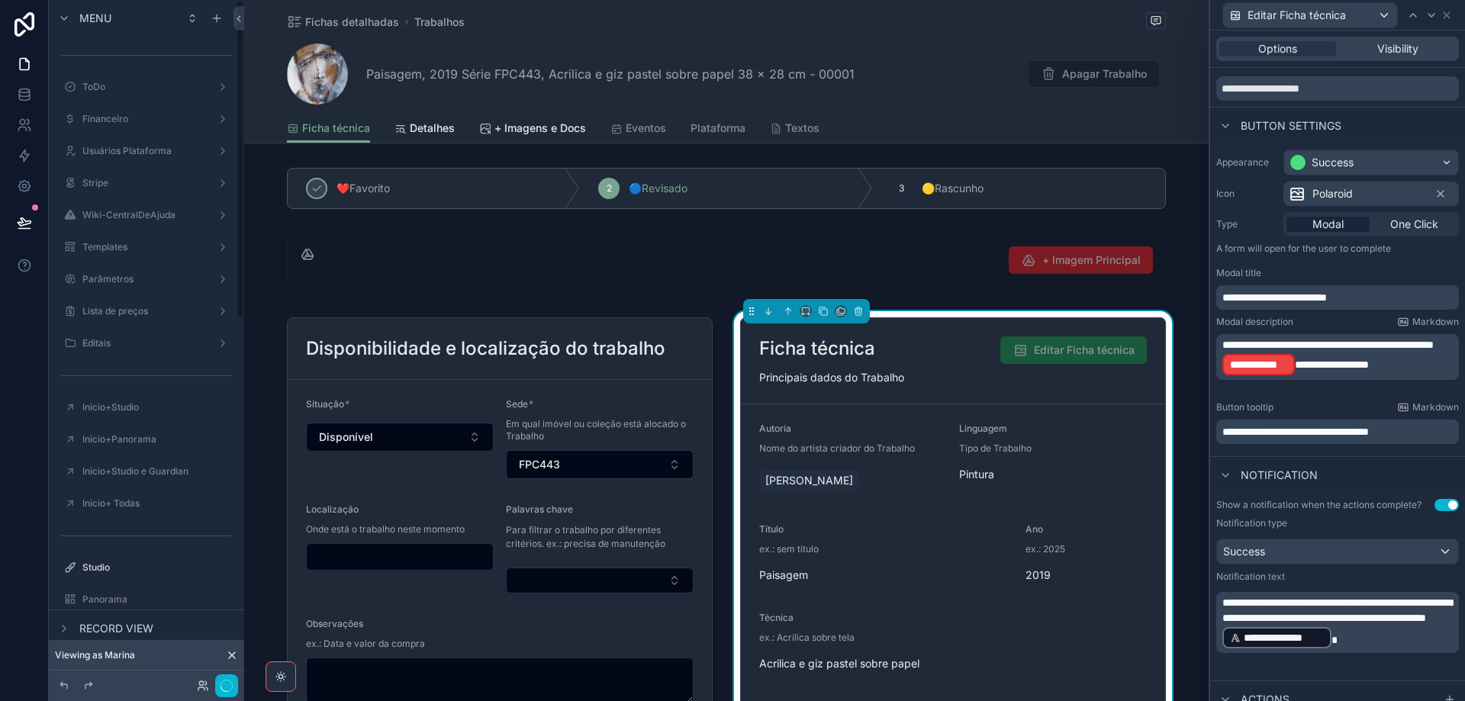
scroll to position [90, 0]
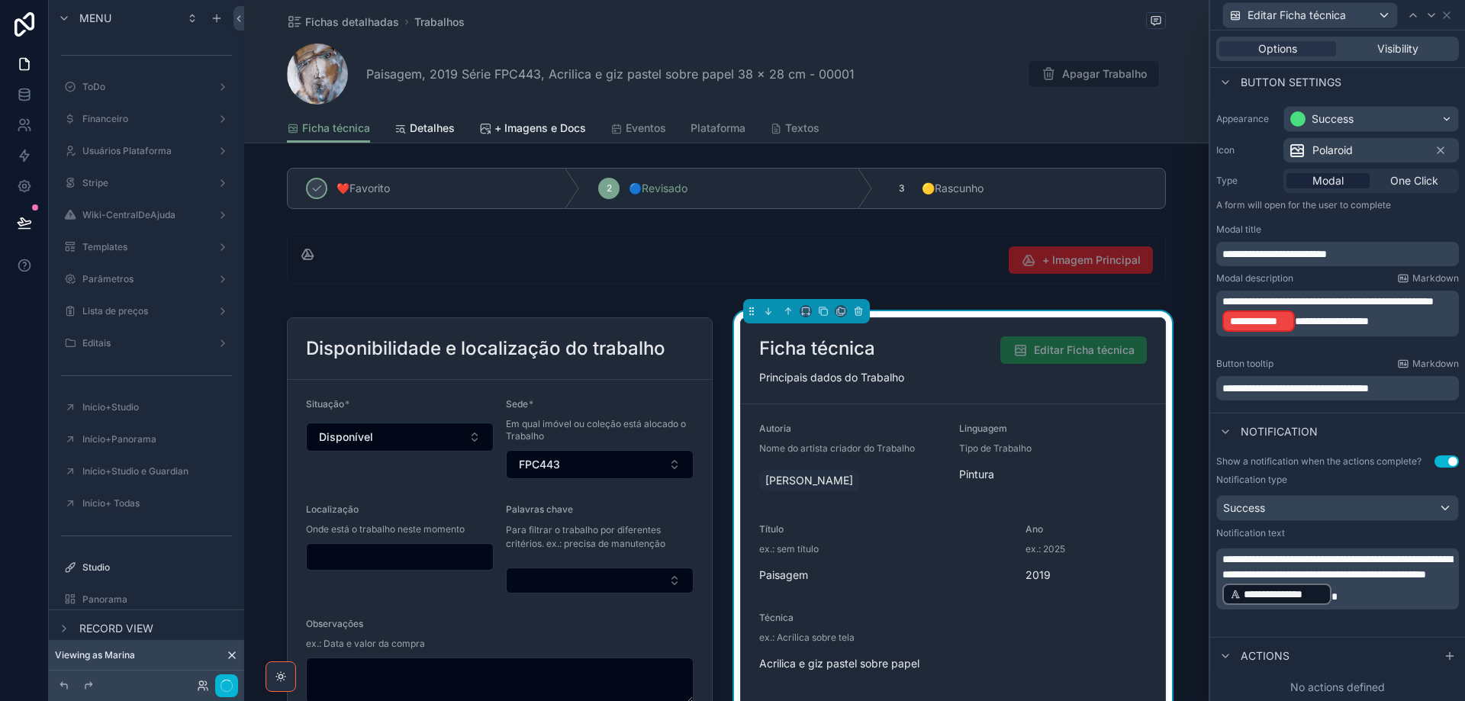
drag, startPoint x: 1439, startPoint y: 657, endPoint x: 1420, endPoint y: 668, distance: 22.2
click at [1443, 657] on icon at bounding box center [1449, 656] width 12 height 12
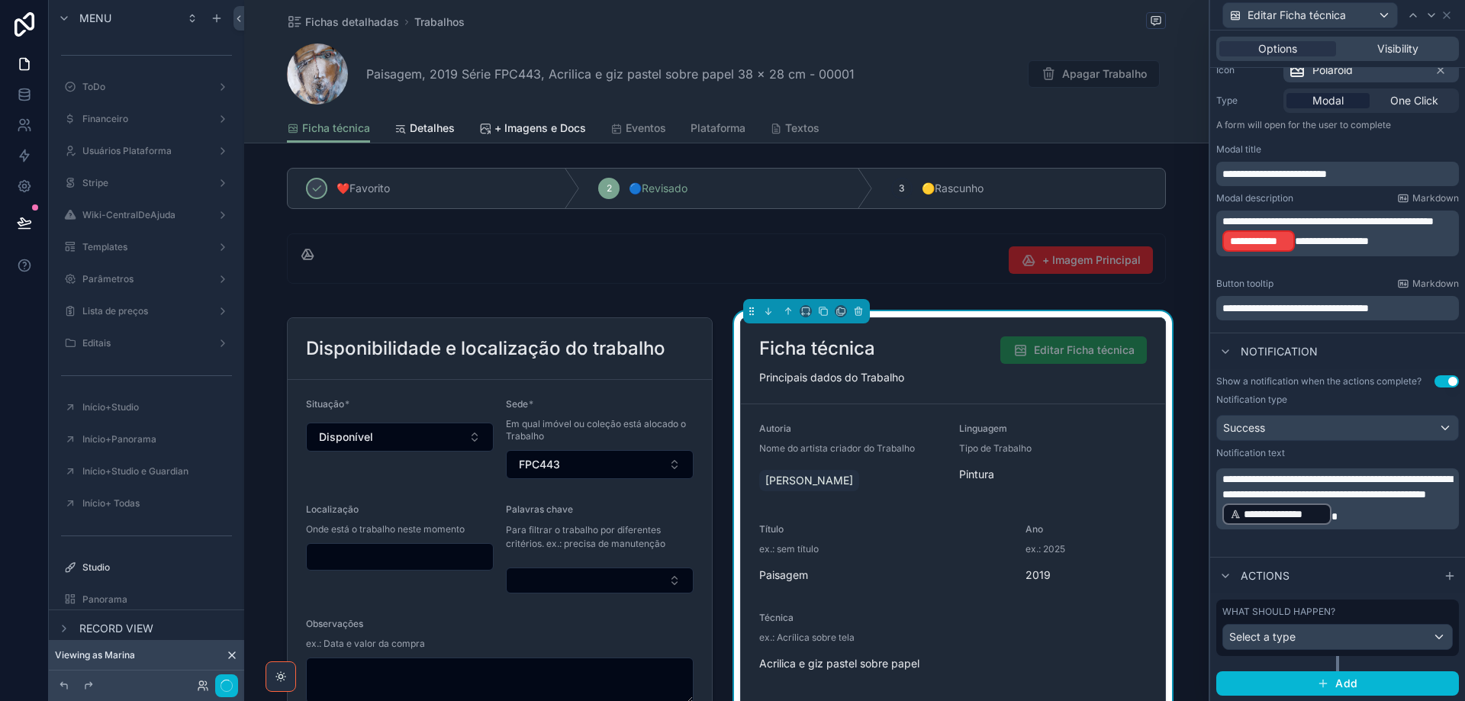
scroll to position [171, 0]
click at [1346, 639] on div "Select a type" at bounding box center [1337, 636] width 229 height 24
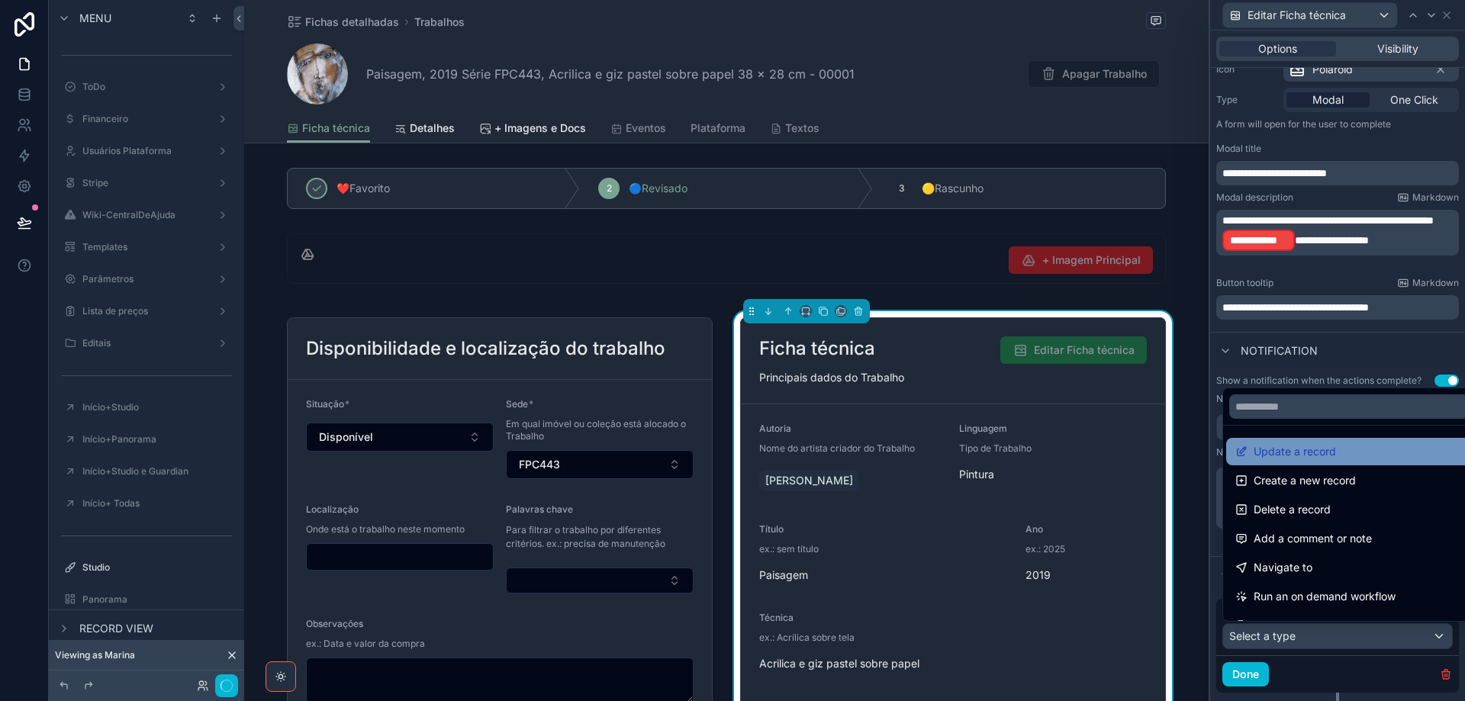
click at [1348, 452] on div "Update a record" at bounding box center [1349, 451] width 228 height 18
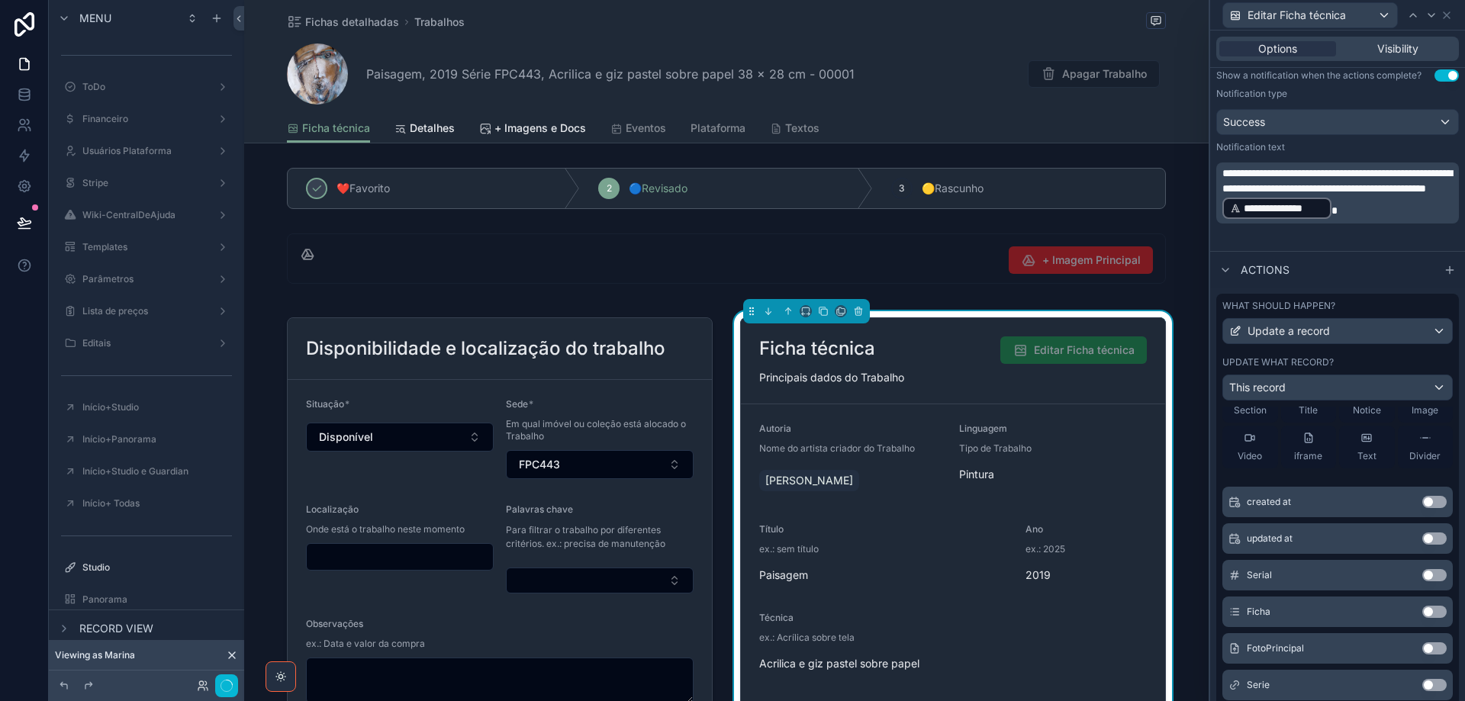
scroll to position [0, 0]
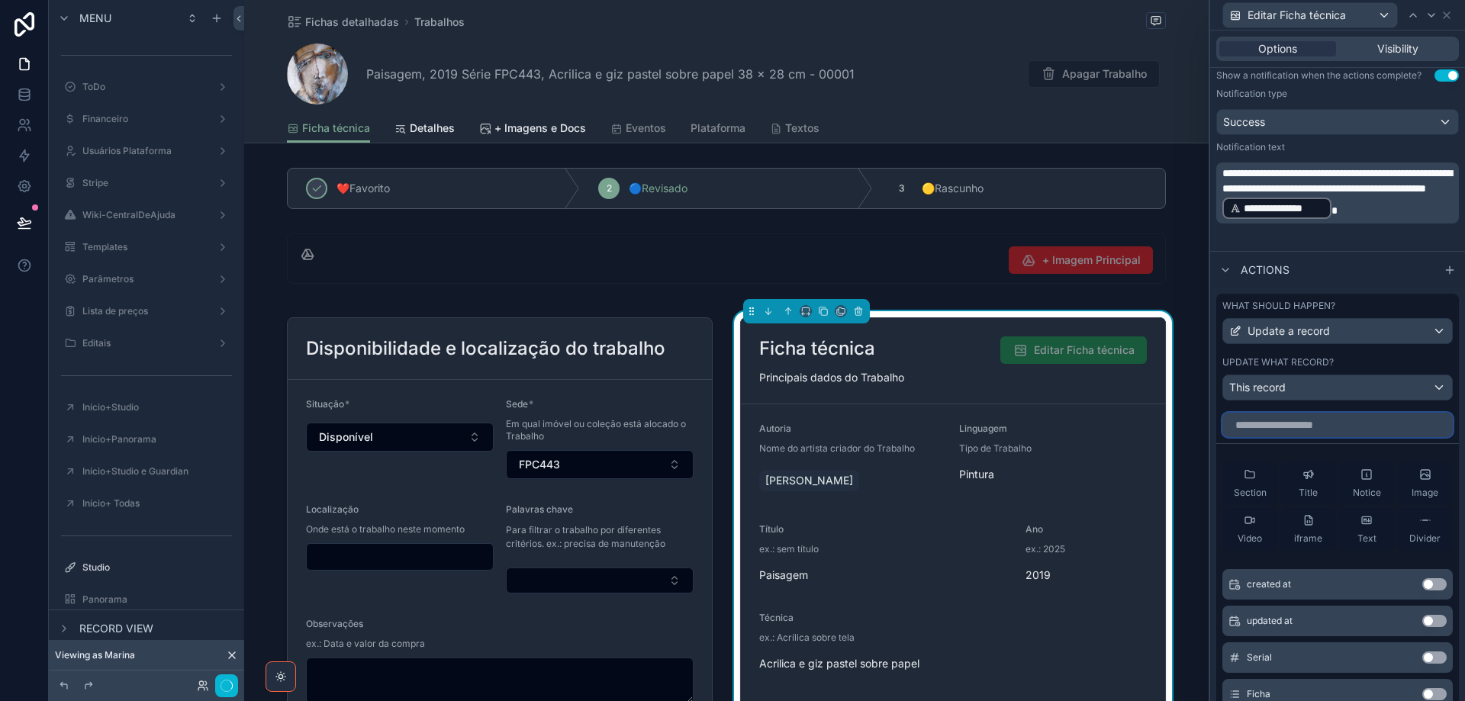
click at [1307, 427] on input "text" at bounding box center [1337, 425] width 230 height 24
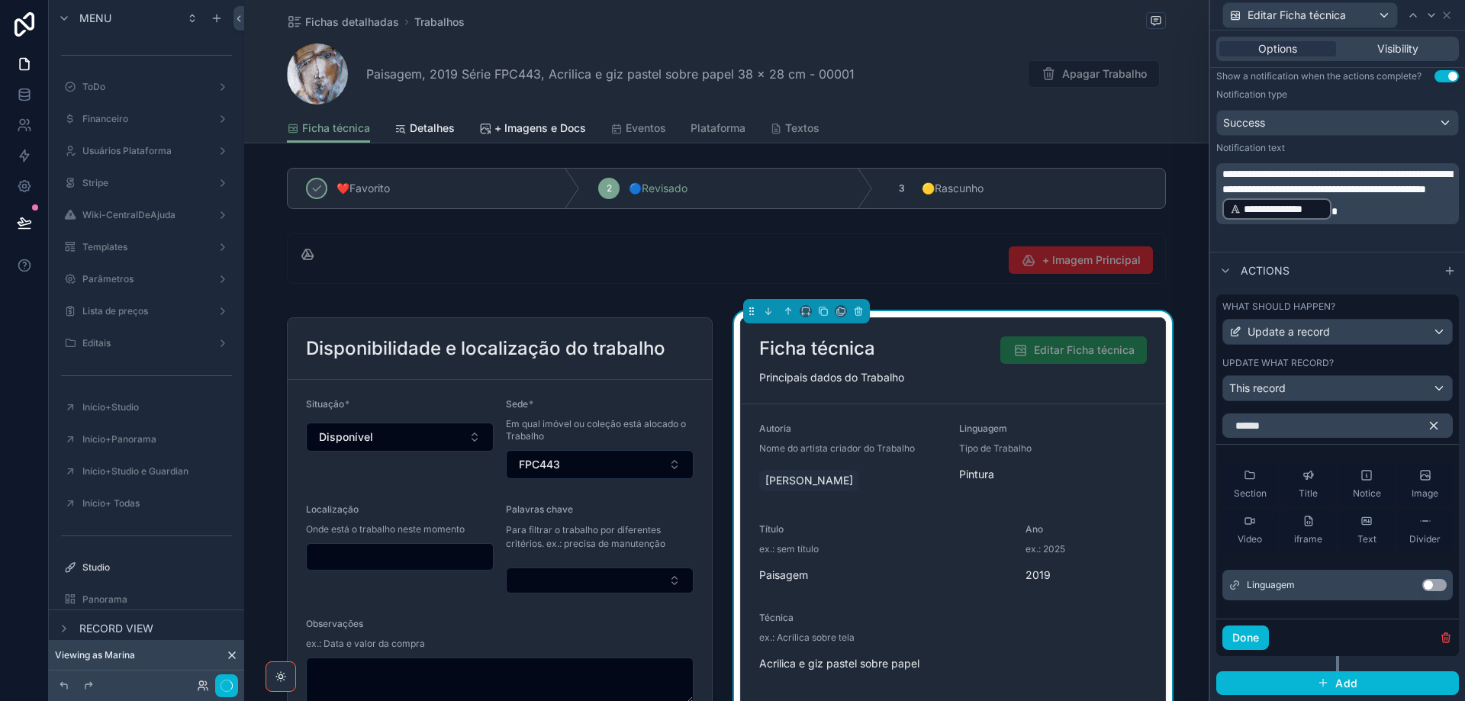
click at [1427, 586] on button "Use setting" at bounding box center [1434, 585] width 24 height 12
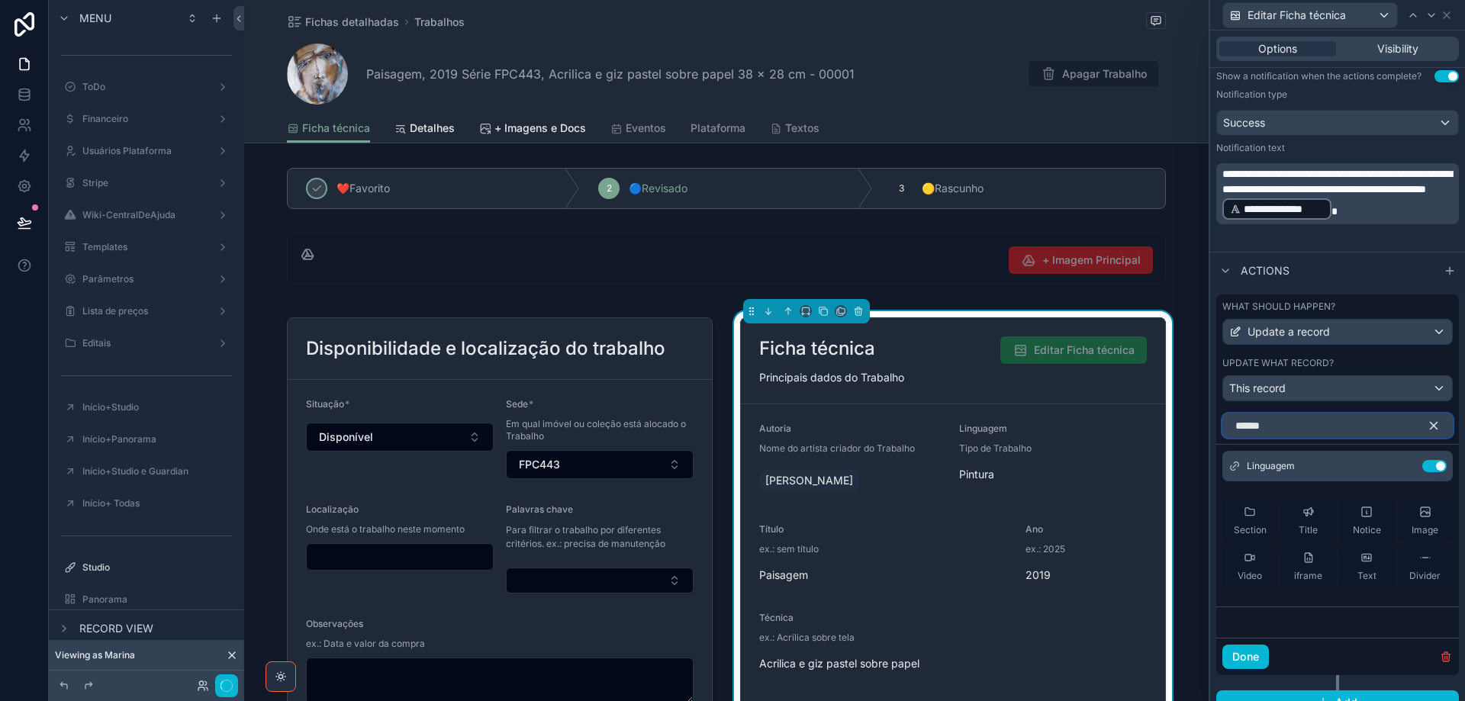
drag, startPoint x: 1277, startPoint y: 430, endPoint x: 1210, endPoint y: 443, distance: 68.4
click at [1211, 443] on div "What should happen? Update a record Update what record? This record ****** Ling…" at bounding box center [1337, 504] width 255 height 432
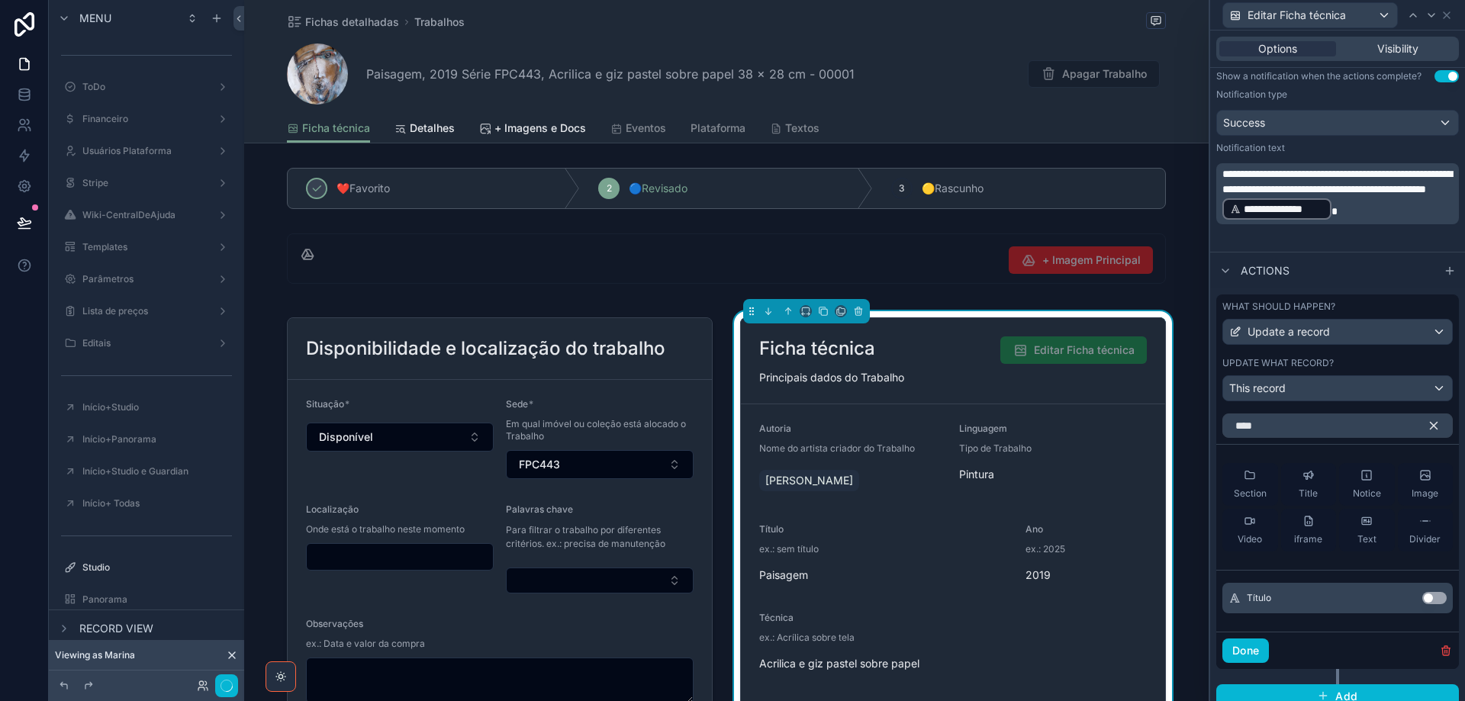
click at [1427, 597] on button "Use setting" at bounding box center [1434, 598] width 24 height 12
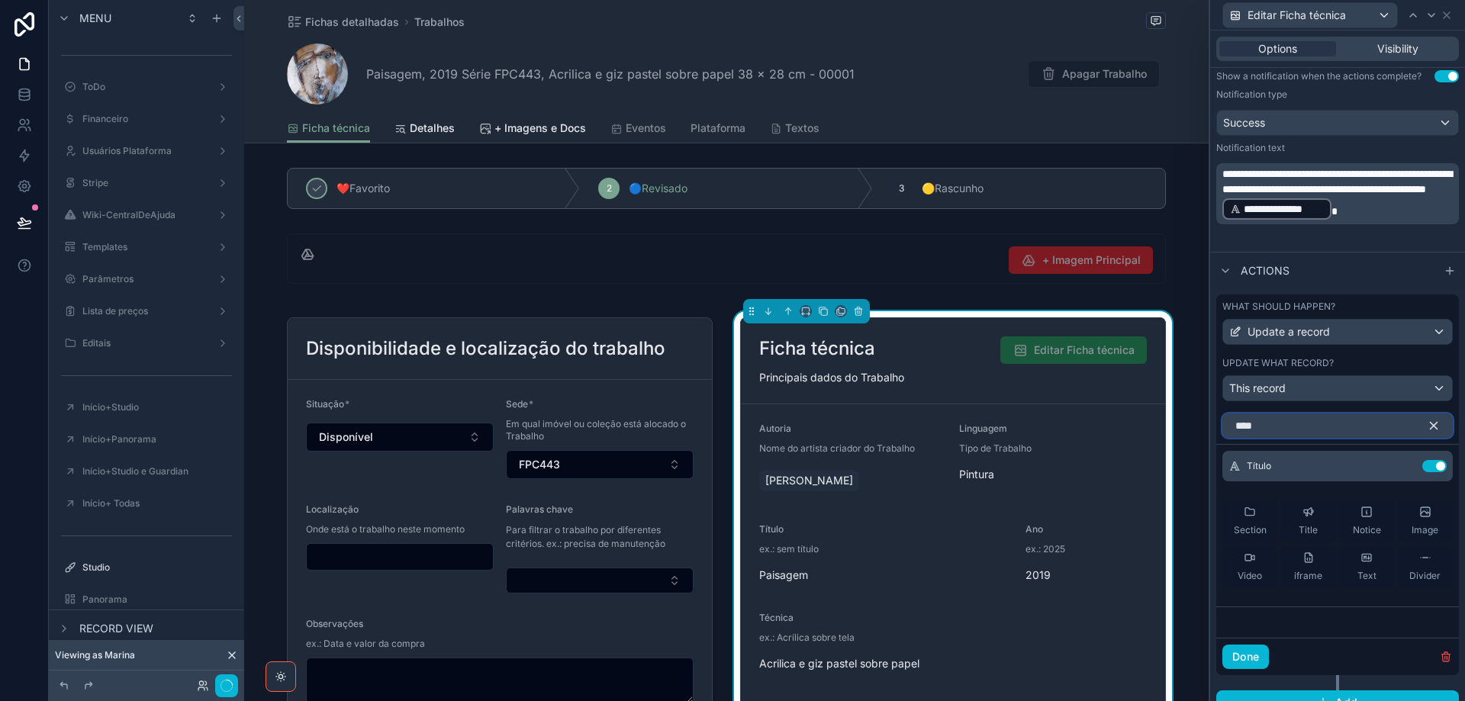
drag, startPoint x: 1279, startPoint y: 423, endPoint x: 1226, endPoint y: 429, distance: 53.8
click at [1226, 429] on input "****" at bounding box center [1337, 425] width 230 height 24
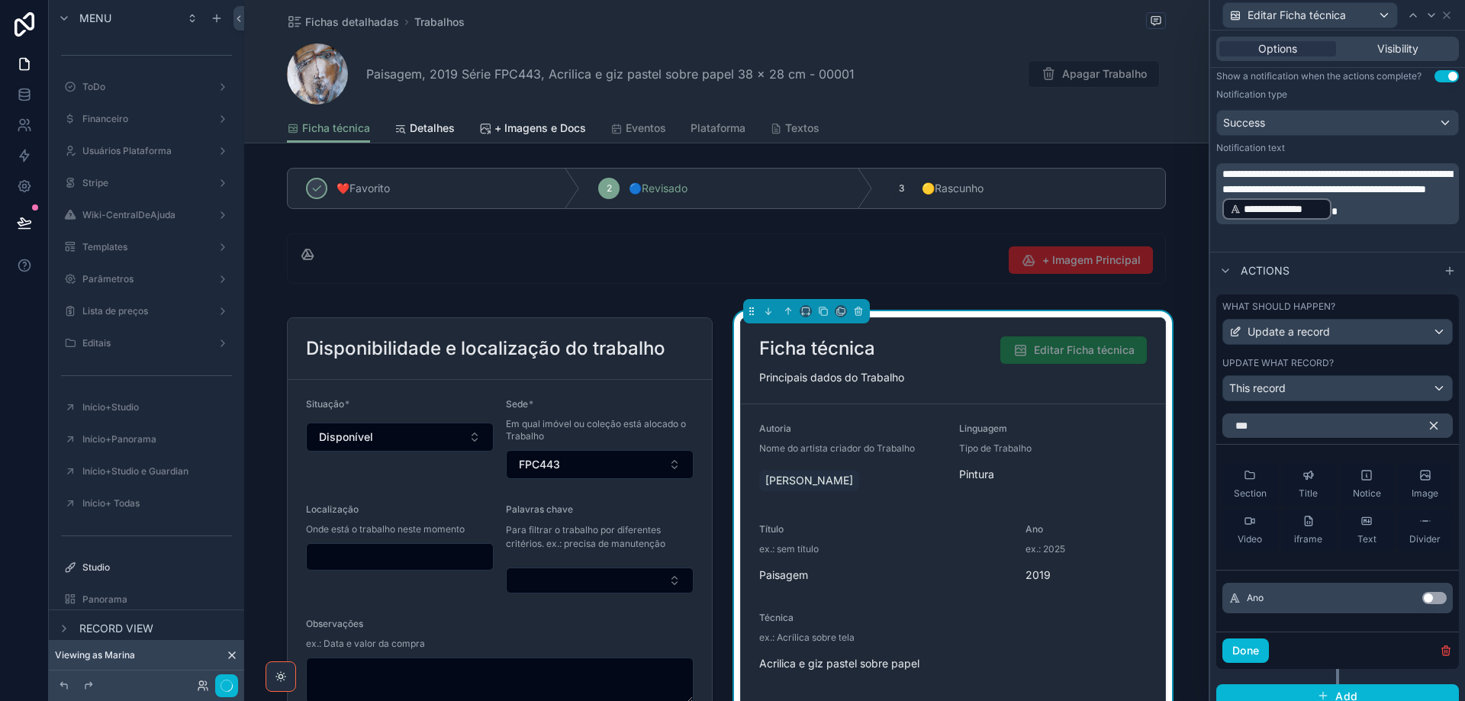
drag, startPoint x: 1427, startPoint y: 594, endPoint x: 1270, endPoint y: 432, distance: 226.0
click at [1427, 596] on button "Use setting" at bounding box center [1434, 598] width 24 height 12
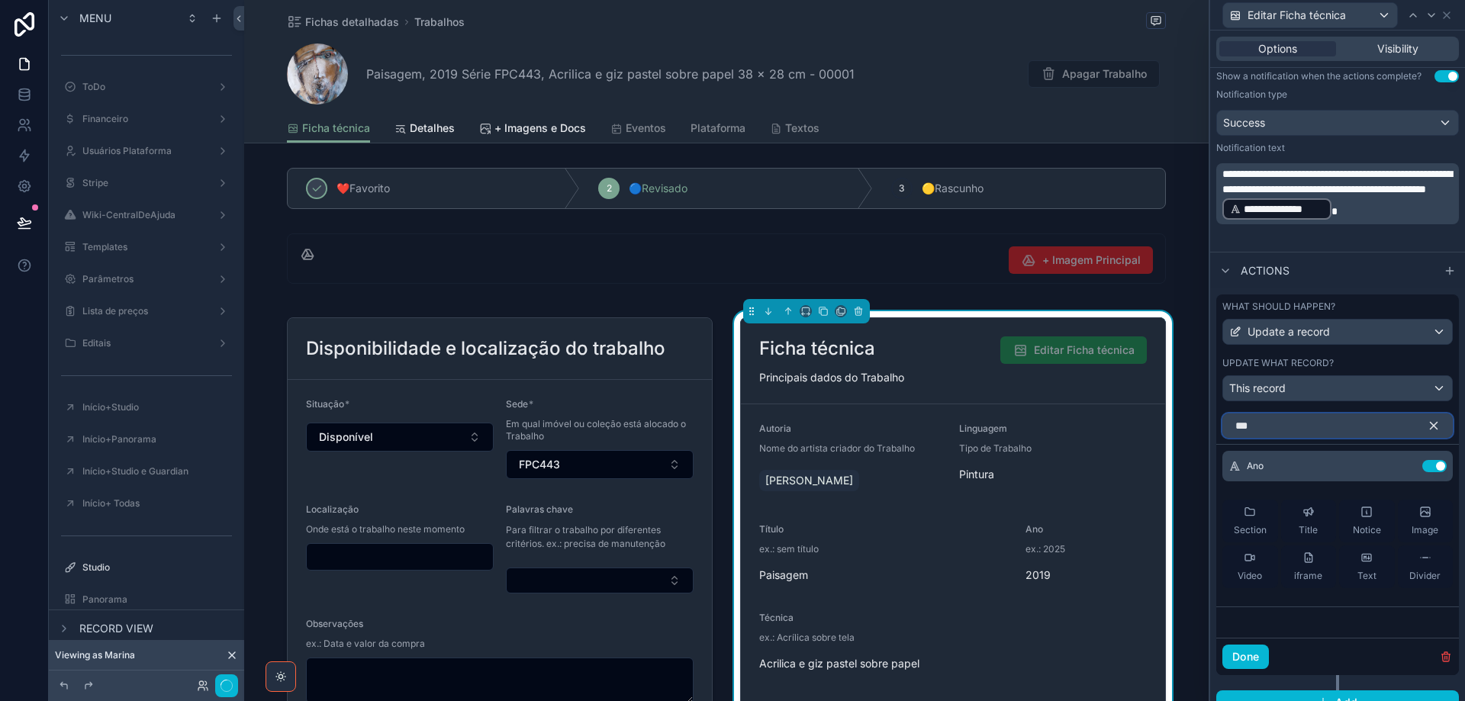
drag, startPoint x: 1267, startPoint y: 429, endPoint x: 1230, endPoint y: 429, distance: 36.6
click at [1230, 429] on input "***" at bounding box center [1337, 425] width 230 height 24
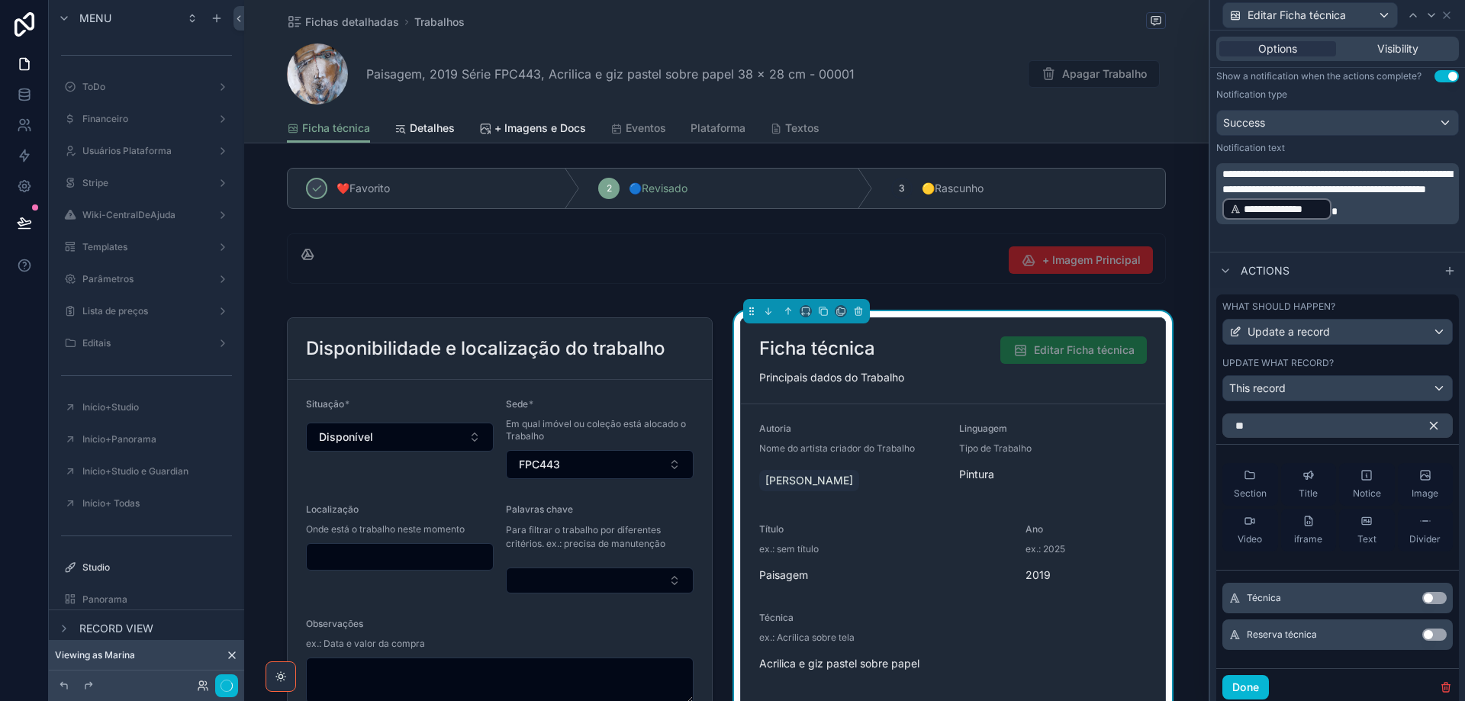
click at [1430, 602] on button "Use setting" at bounding box center [1434, 598] width 24 height 12
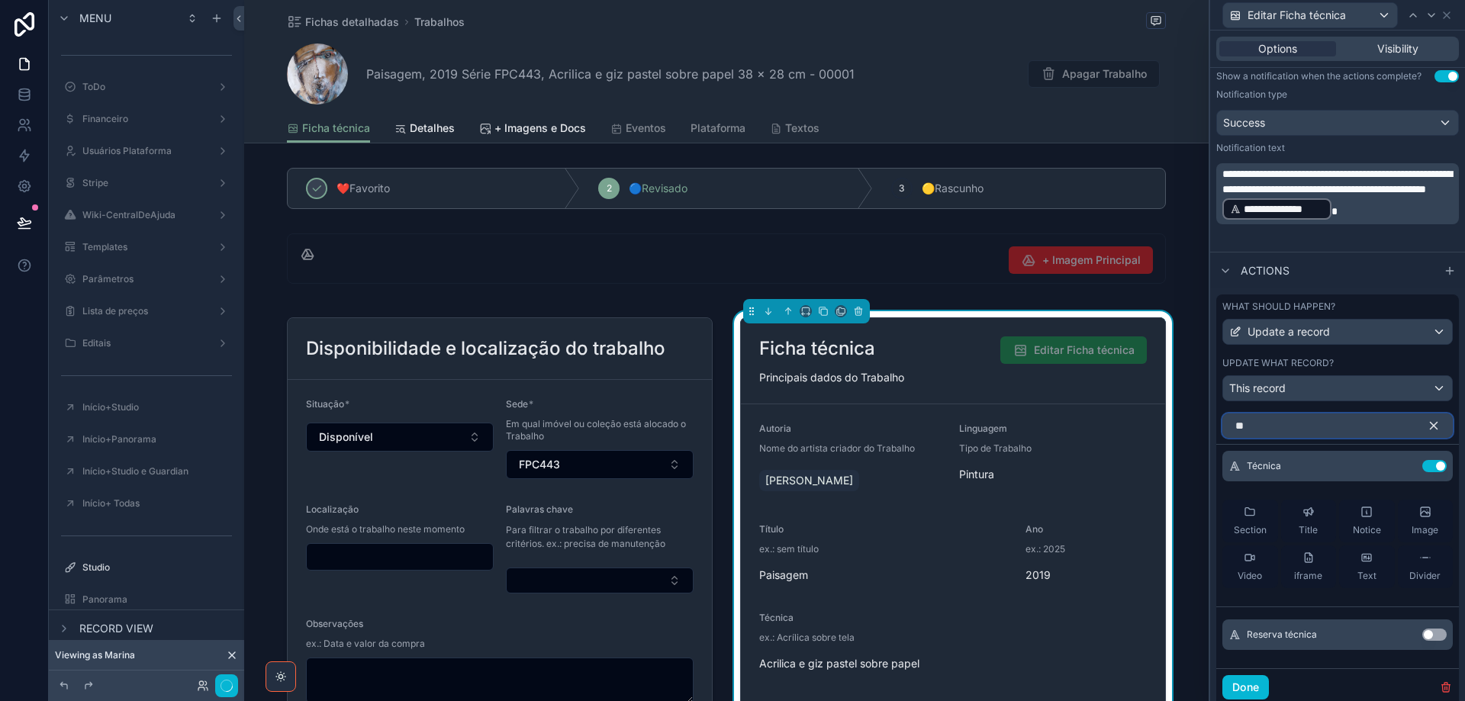
drag, startPoint x: 1250, startPoint y: 427, endPoint x: 1225, endPoint y: 427, distance: 25.2
click at [1225, 427] on input "**" at bounding box center [1337, 425] width 230 height 24
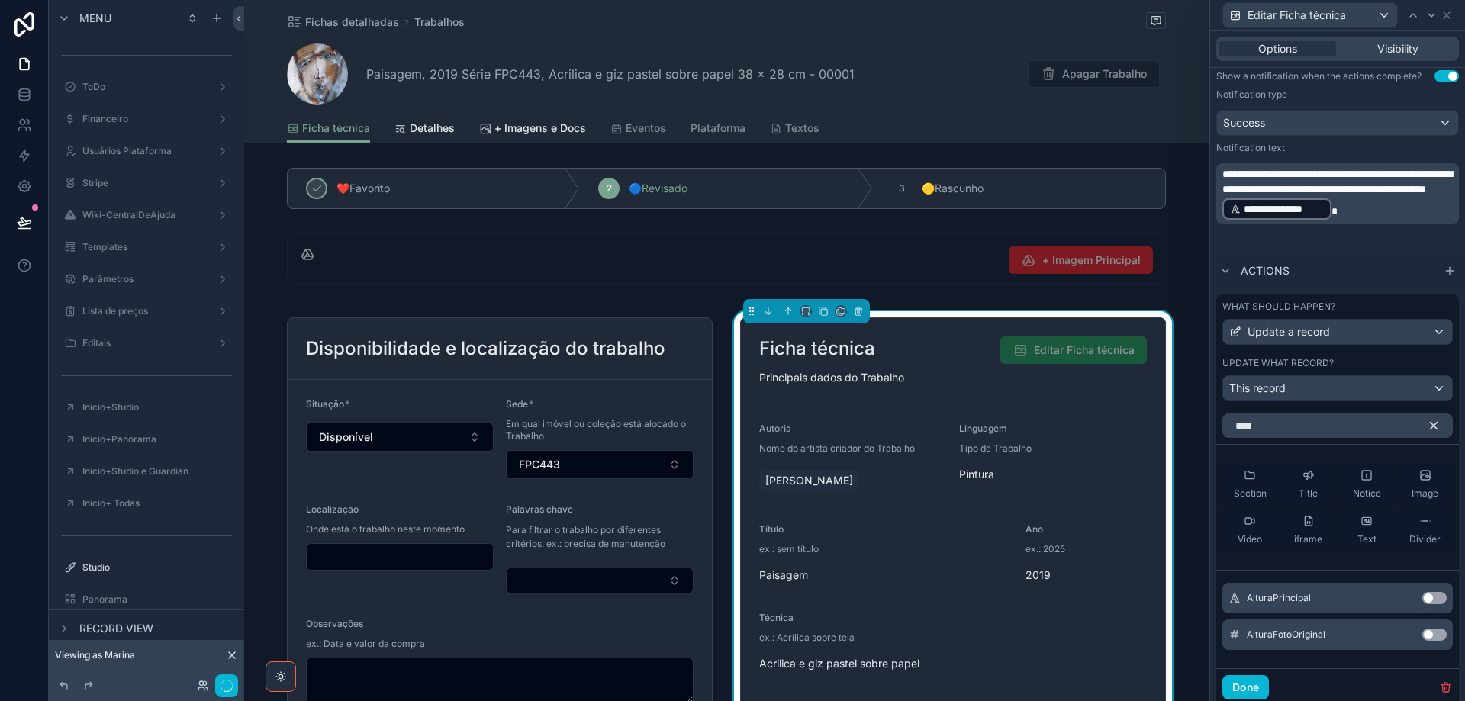
click at [1427, 601] on button "Use setting" at bounding box center [1434, 598] width 24 height 12
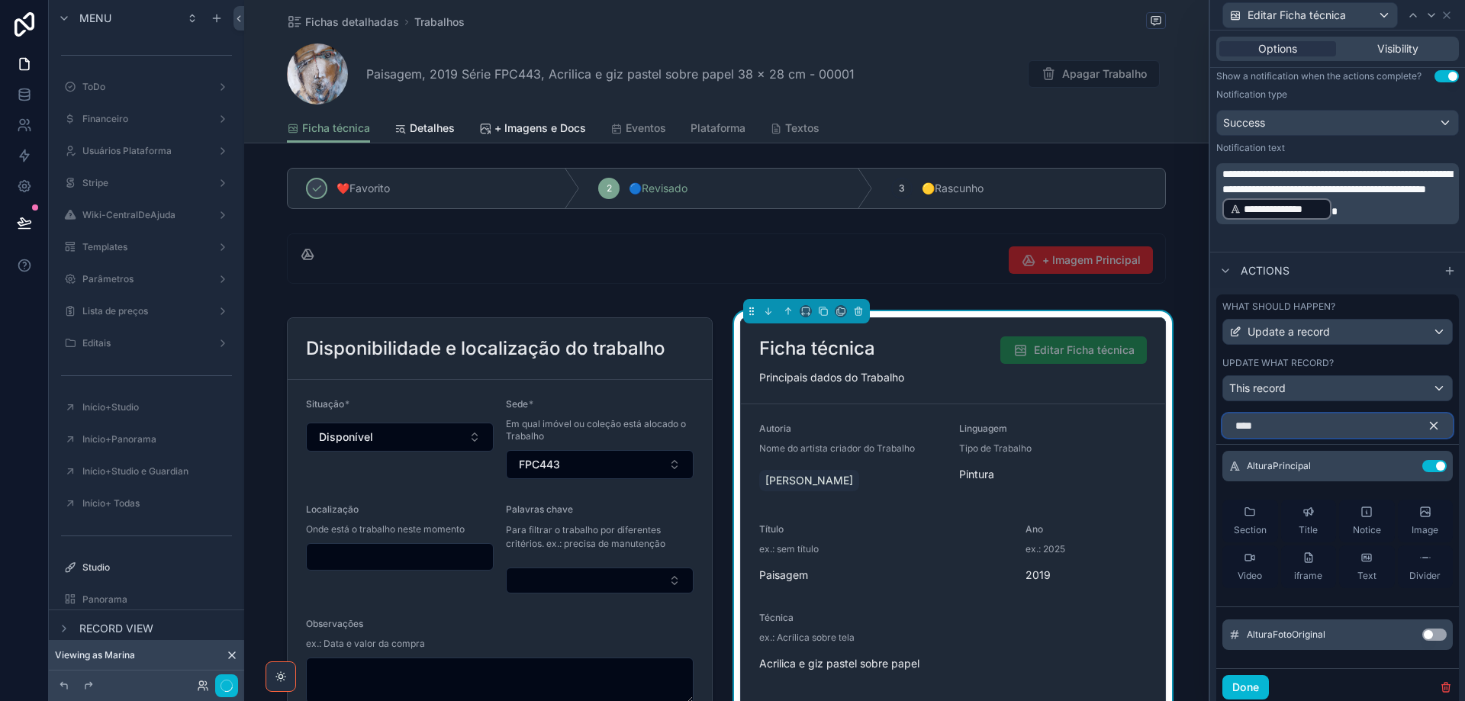
drag, startPoint x: 1250, startPoint y: 429, endPoint x: 1221, endPoint y: 434, distance: 28.7
click at [1225, 429] on input "****" at bounding box center [1337, 425] width 230 height 24
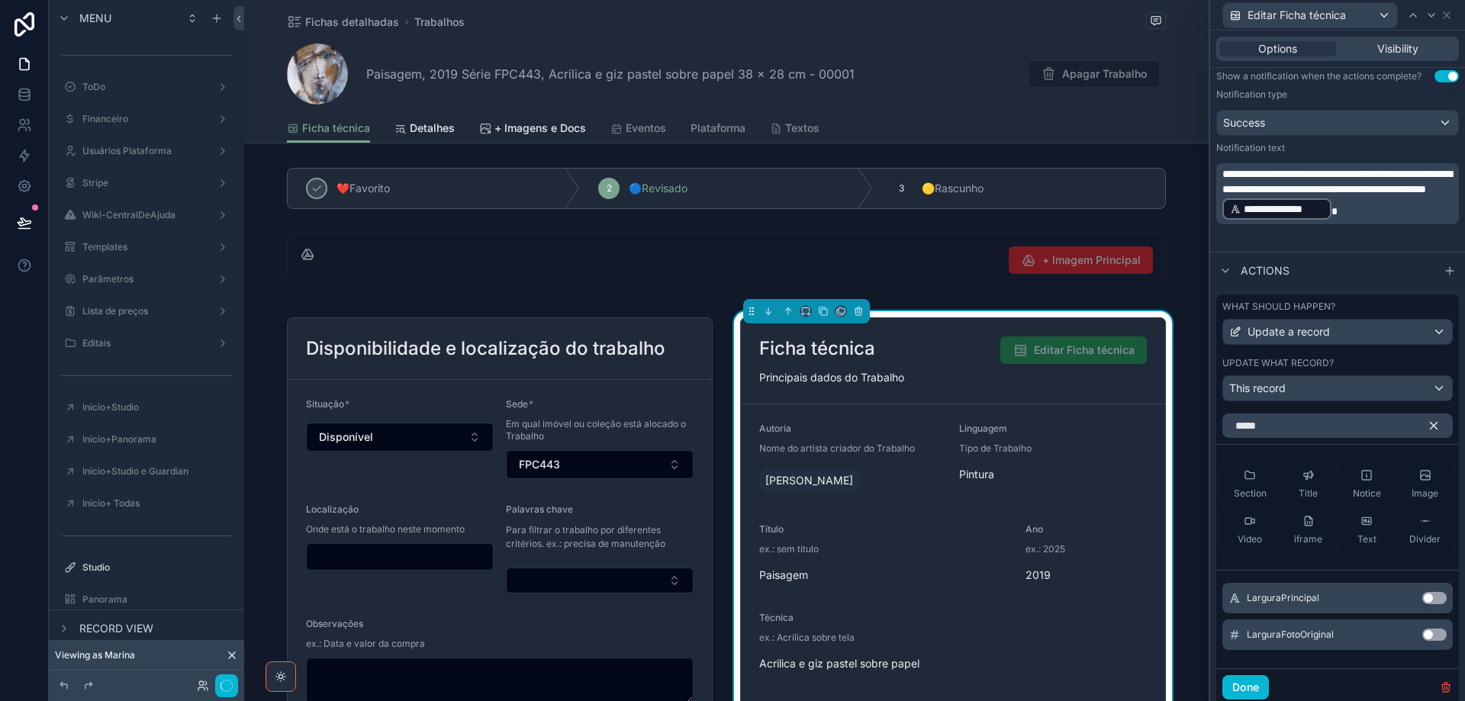
drag, startPoint x: 1427, startPoint y: 599, endPoint x: 1263, endPoint y: 424, distance: 239.6
click at [1426, 598] on button "Use setting" at bounding box center [1434, 598] width 24 height 12
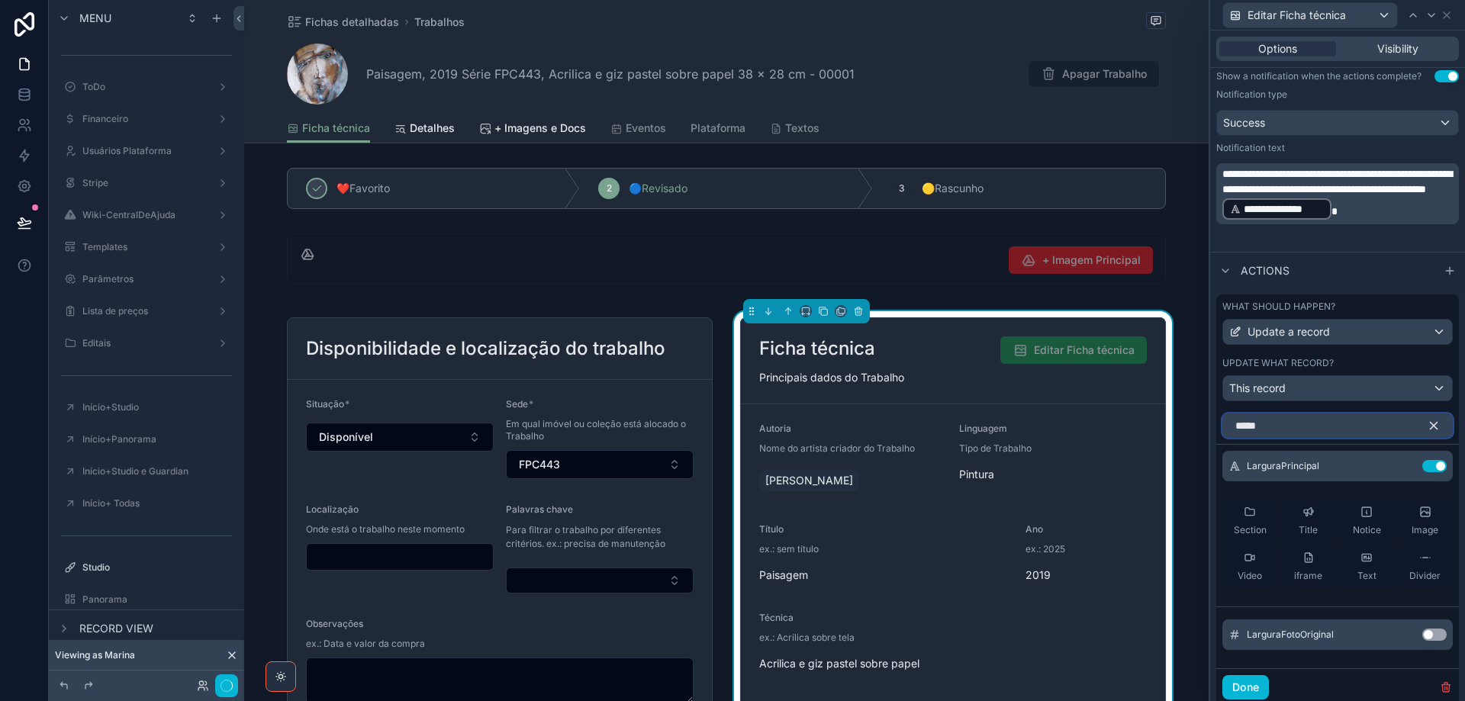
drag, startPoint x: 1268, startPoint y: 424, endPoint x: 1226, endPoint y: 429, distance: 42.2
click at [1226, 429] on input "*****" at bounding box center [1337, 425] width 230 height 24
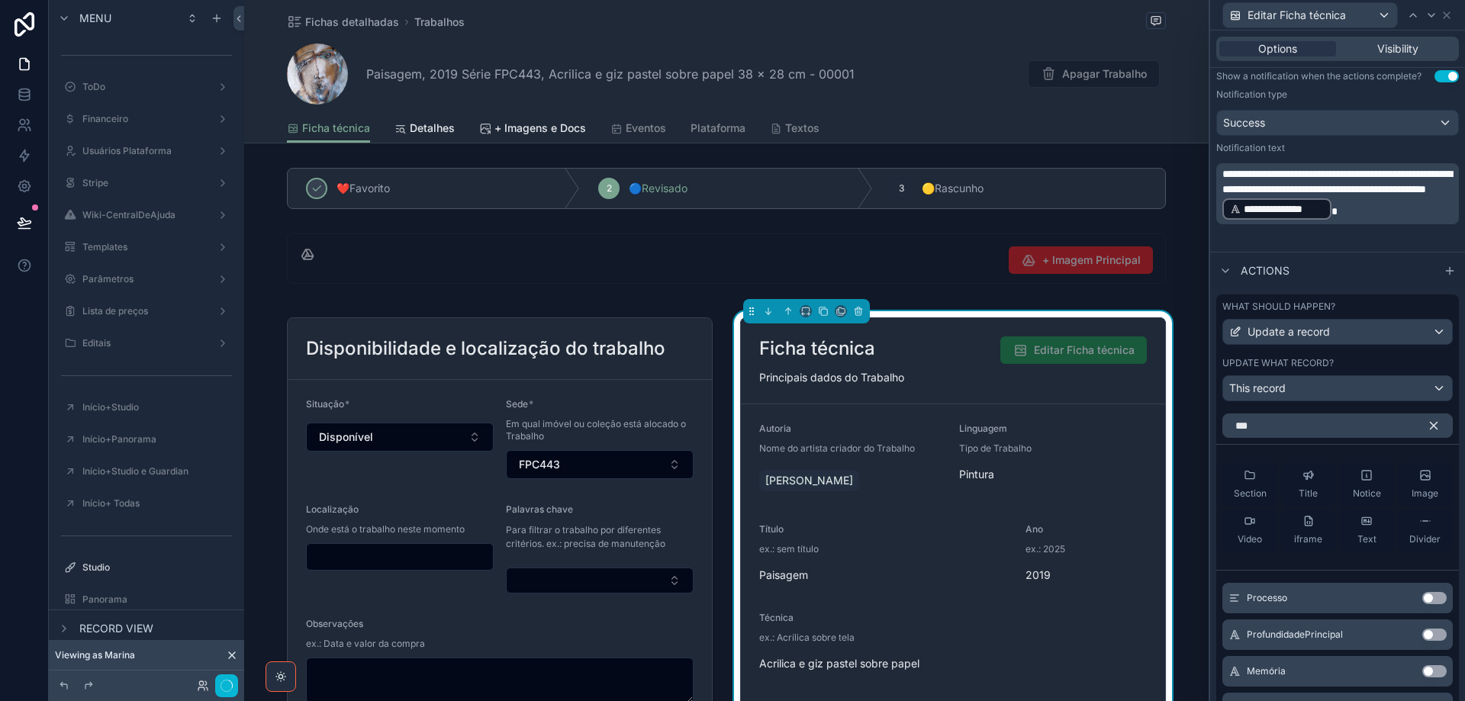
click at [1422, 635] on button "Use setting" at bounding box center [1434, 635] width 24 height 12
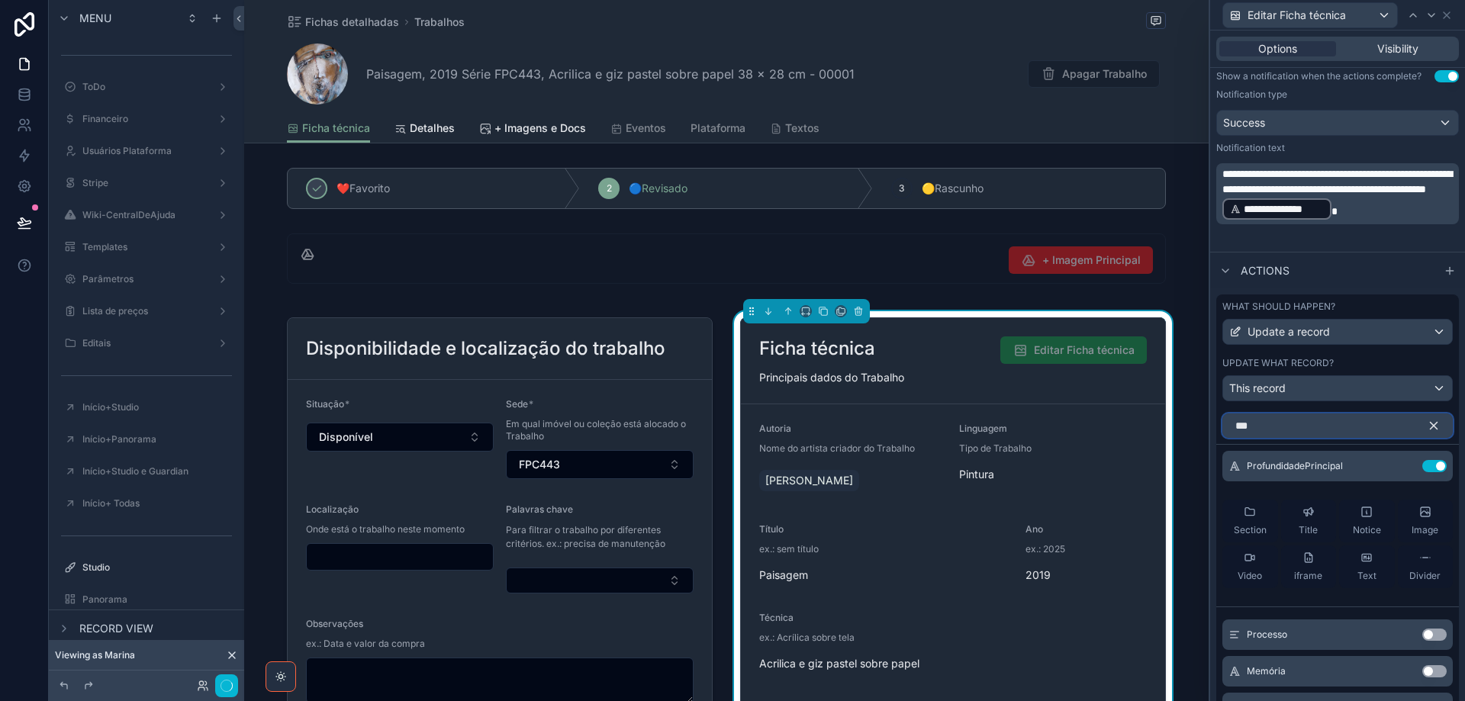
drag, startPoint x: 1257, startPoint y: 431, endPoint x: 1205, endPoint y: 433, distance: 51.9
click at [1211, 432] on div "What should happen? Update a record Update what record? This record *** Profund…" at bounding box center [1337, 564] width 255 height 552
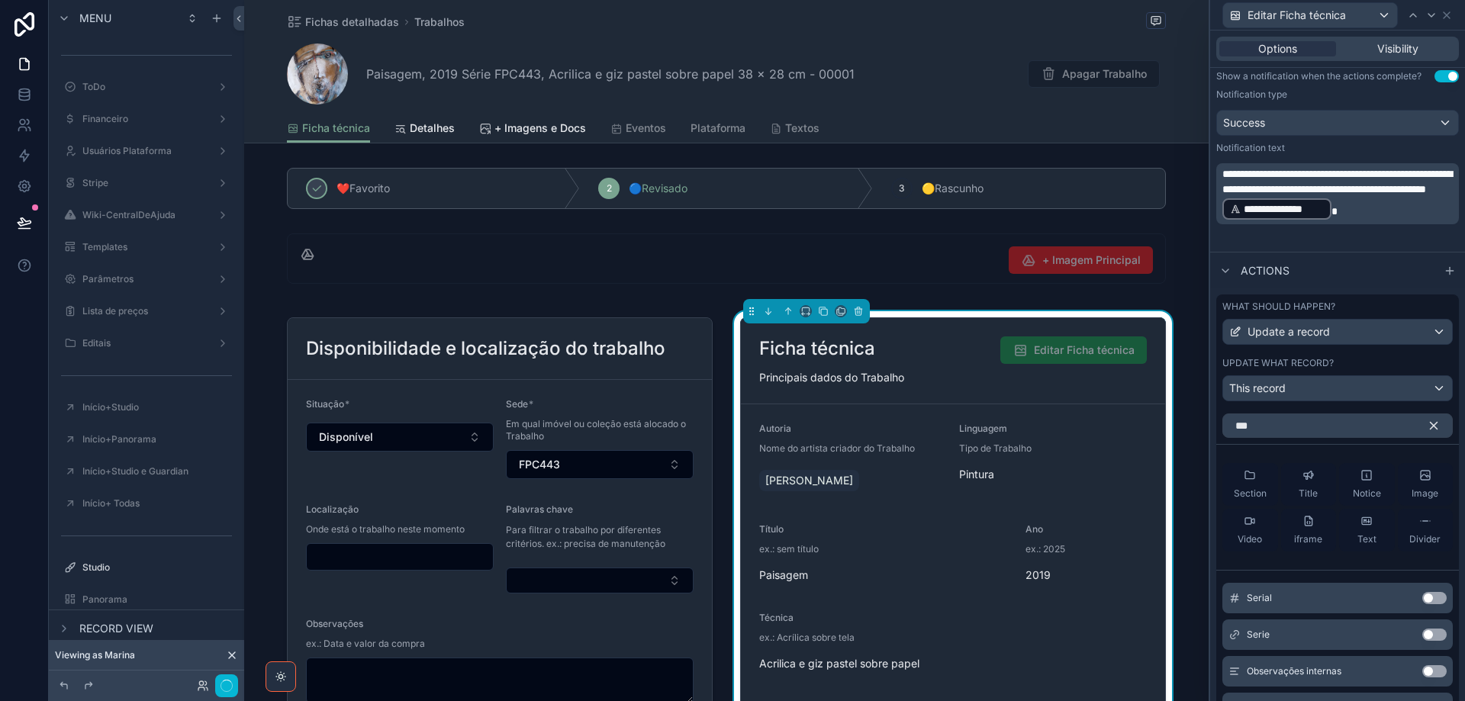
click at [1422, 631] on button "Use setting" at bounding box center [1434, 635] width 24 height 12
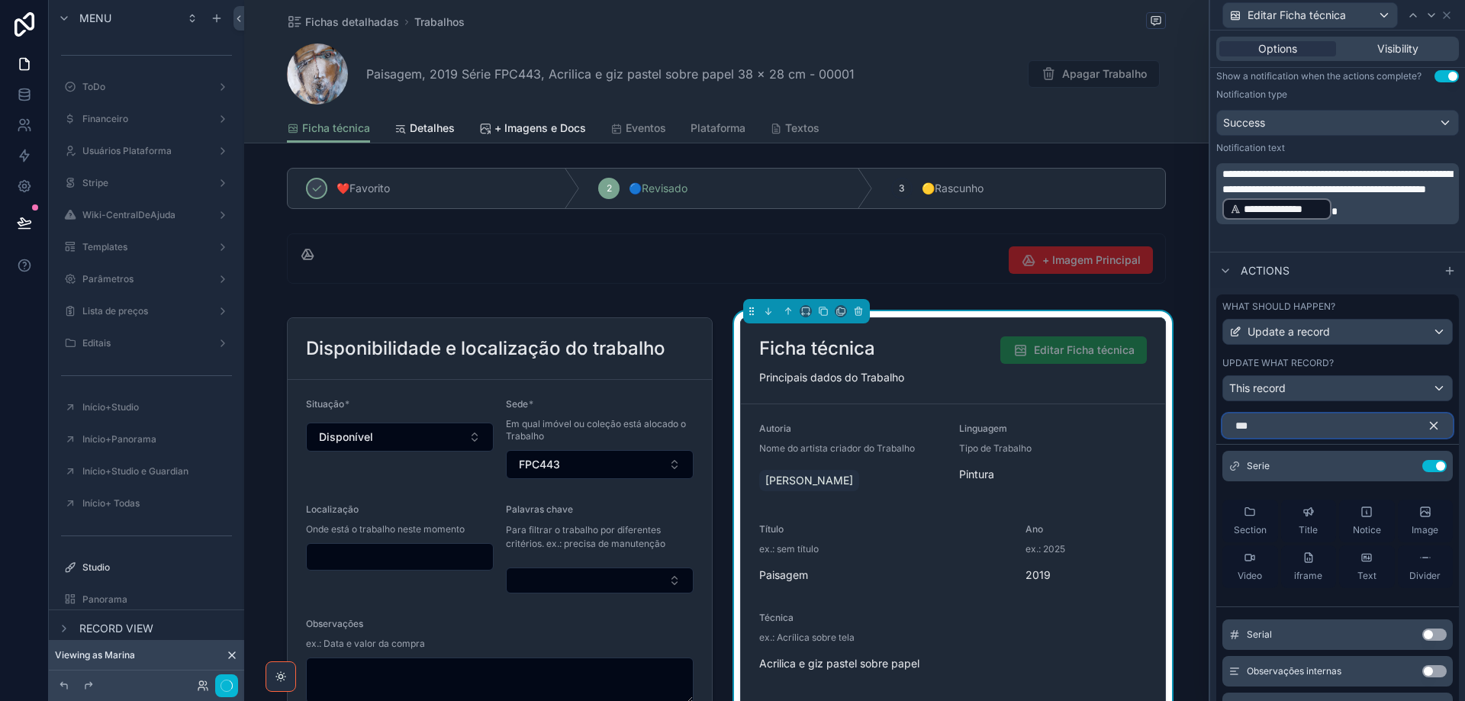
drag, startPoint x: 1269, startPoint y: 429, endPoint x: 1227, endPoint y: 431, distance: 41.2
click at [1227, 431] on input "***" at bounding box center [1337, 425] width 230 height 24
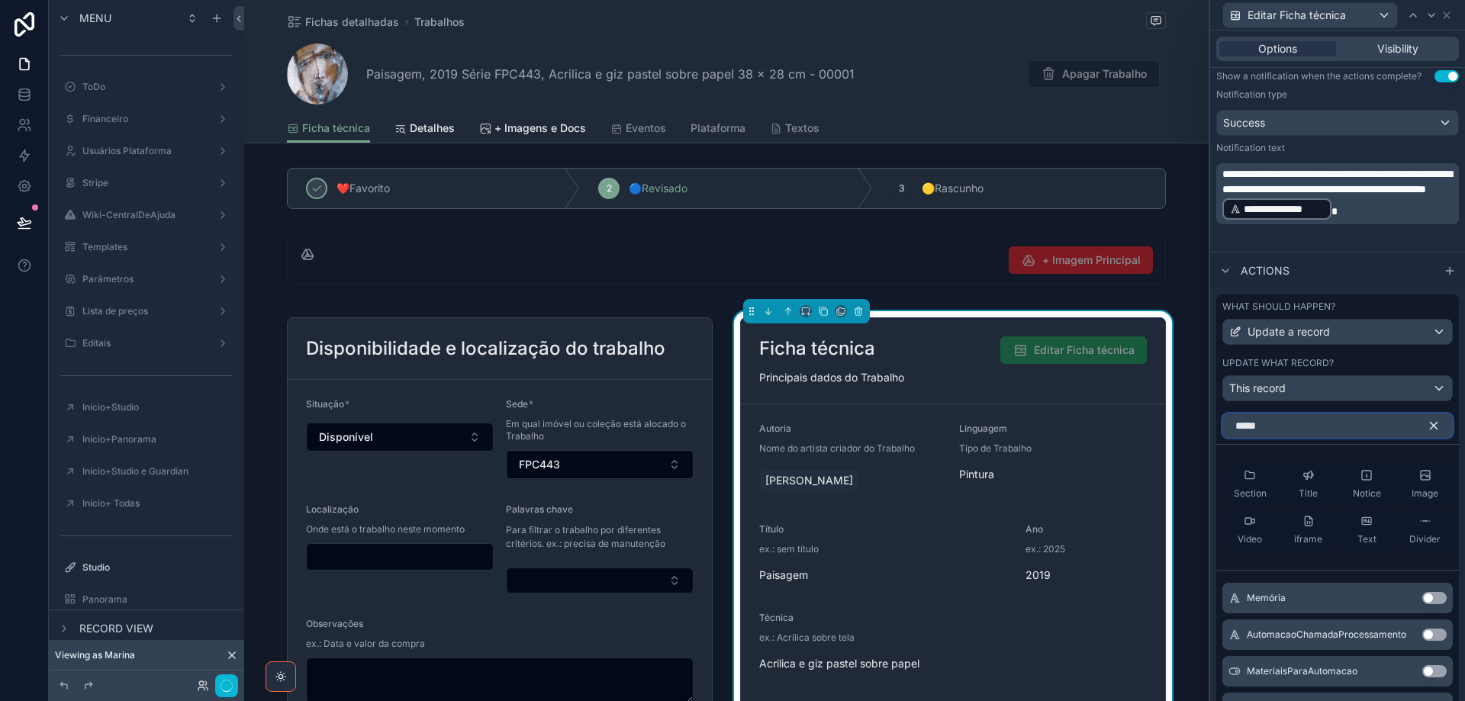
type input "*****"
drag, startPoint x: 1427, startPoint y: 636, endPoint x: 70, endPoint y: 521, distance: 1361.2
click at [1427, 635] on button "Use setting" at bounding box center [1434, 635] width 24 height 12
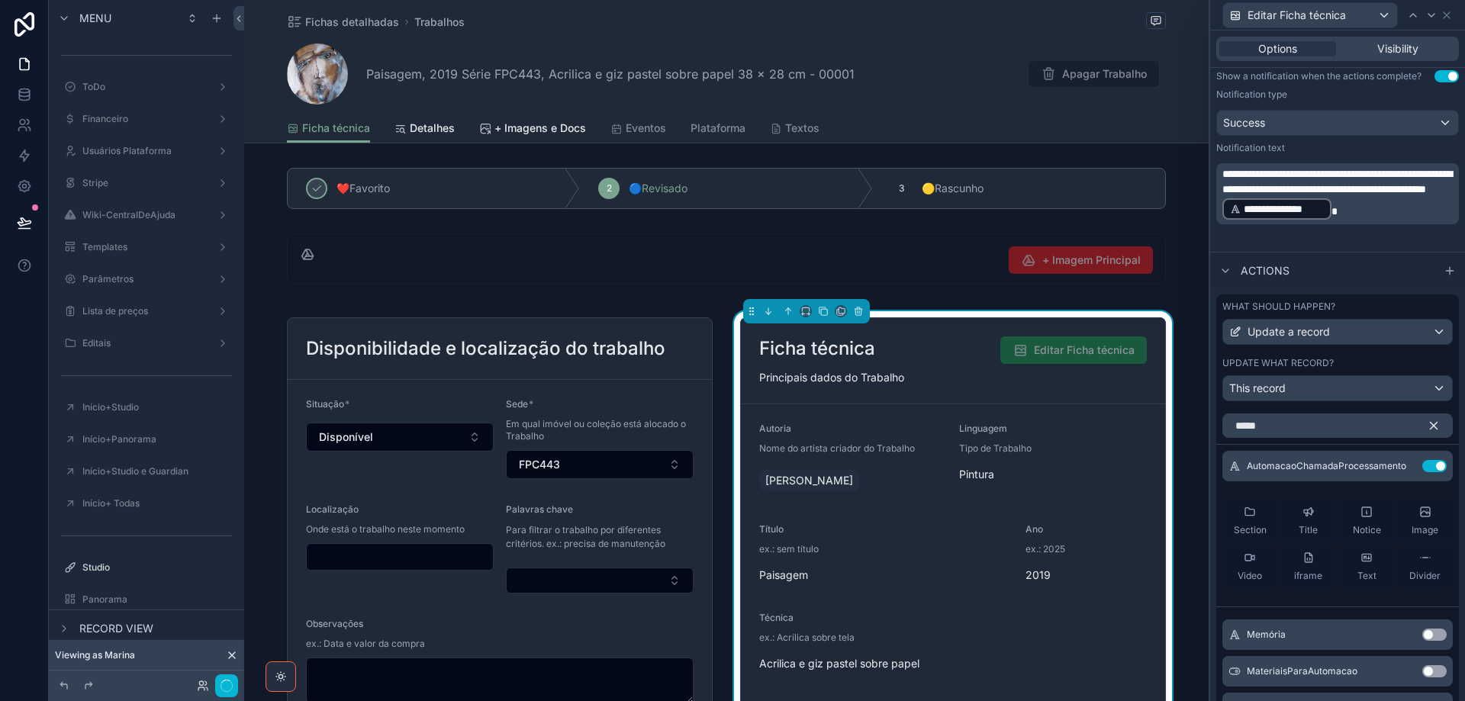
click at [1430, 423] on icon "button" at bounding box center [1433, 426] width 7 height 7
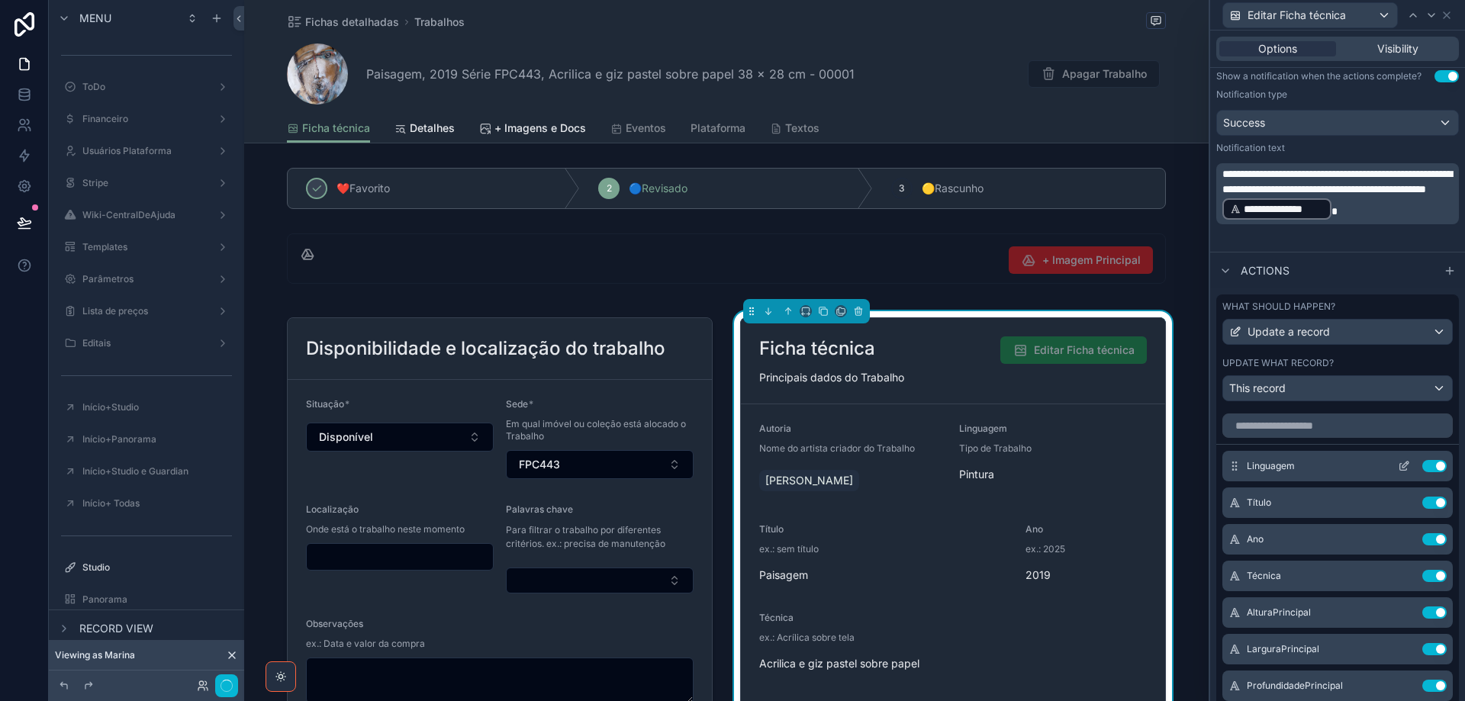
click at [1402, 467] on icon at bounding box center [1405, 465] width 6 height 6
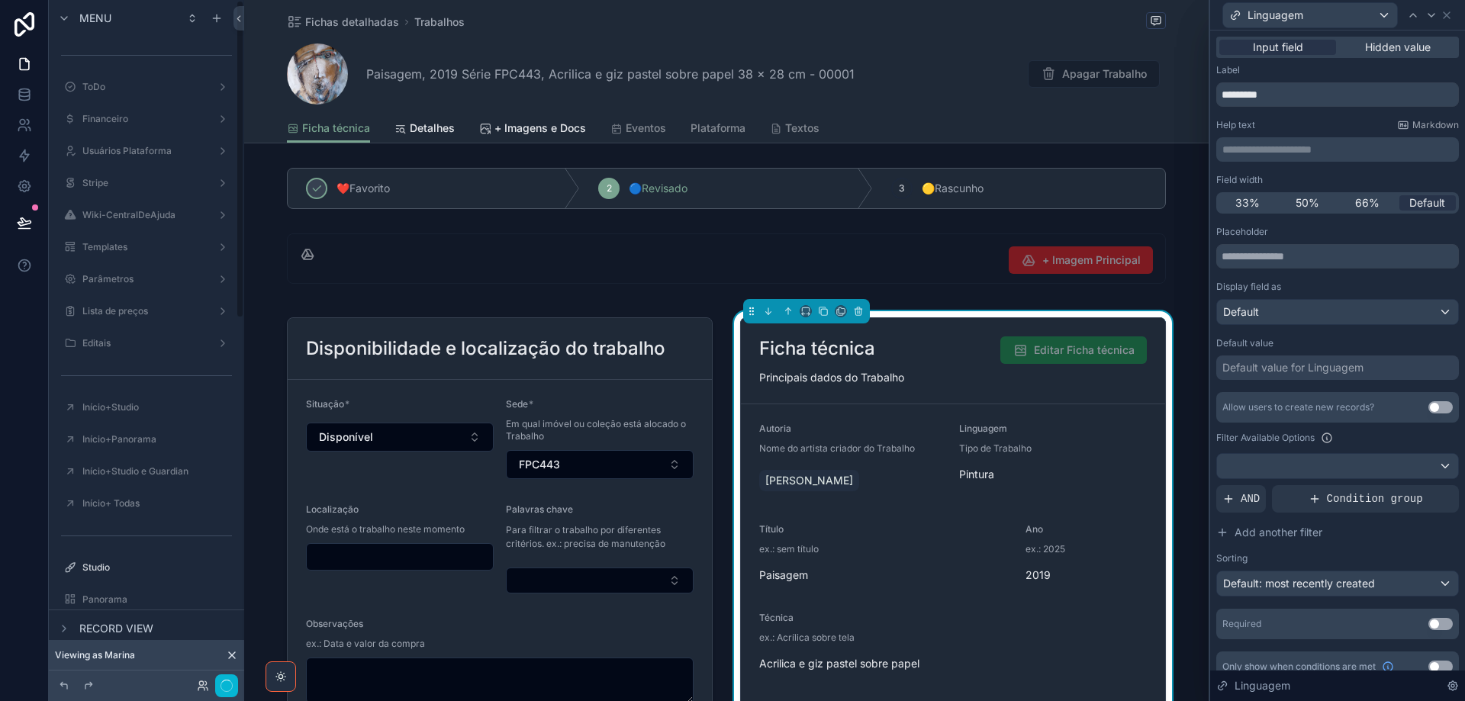
click at [1298, 149] on p "**********" at bounding box center [1338, 149] width 233 height 15
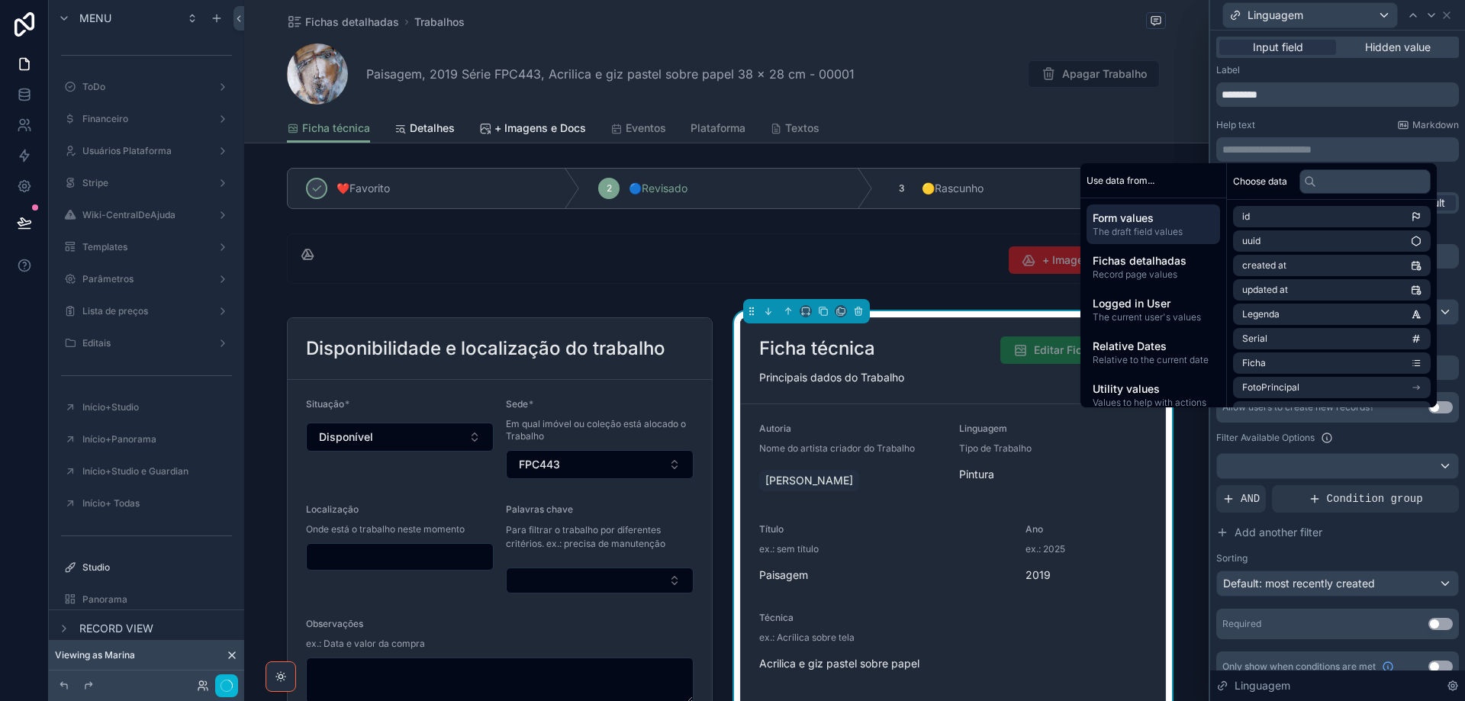
scroll to position [0, 0]
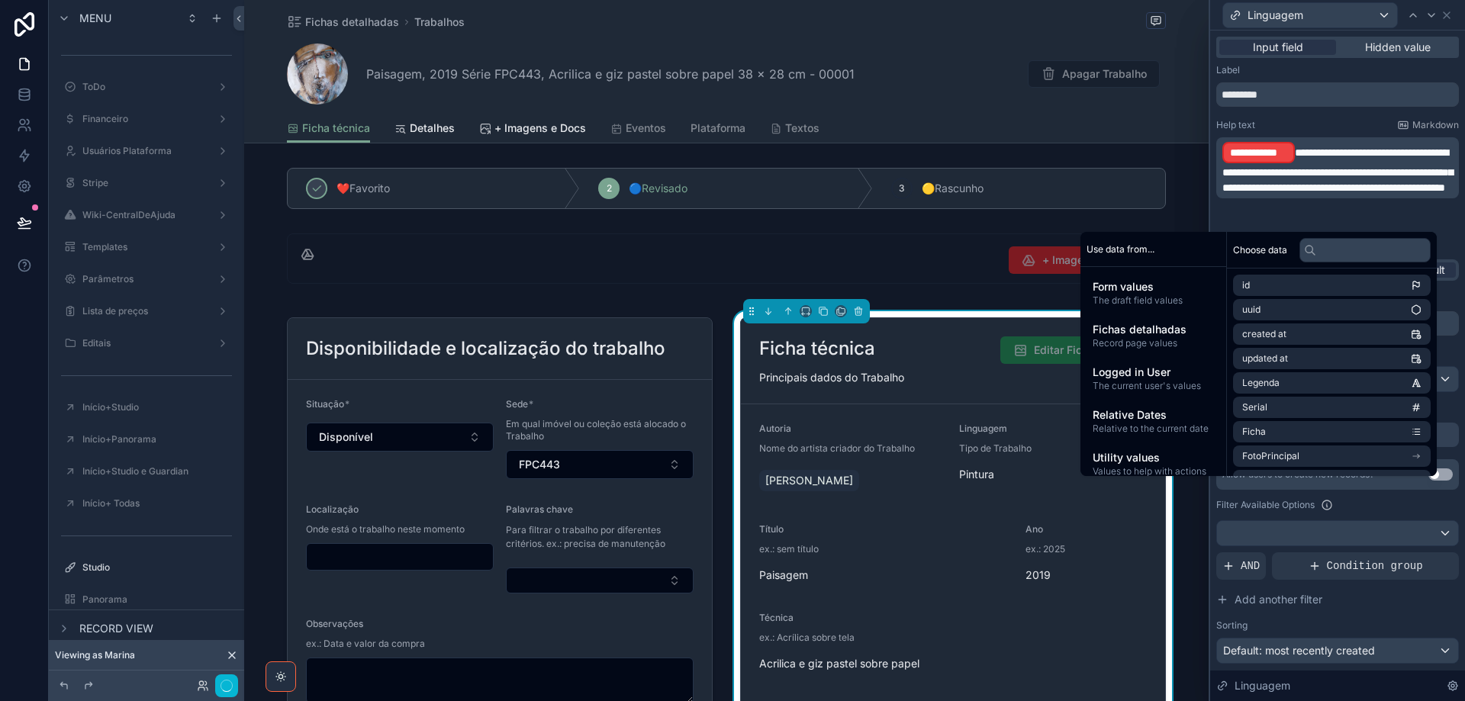
click at [1296, 150] on span "**********" at bounding box center [1337, 170] width 230 height 46
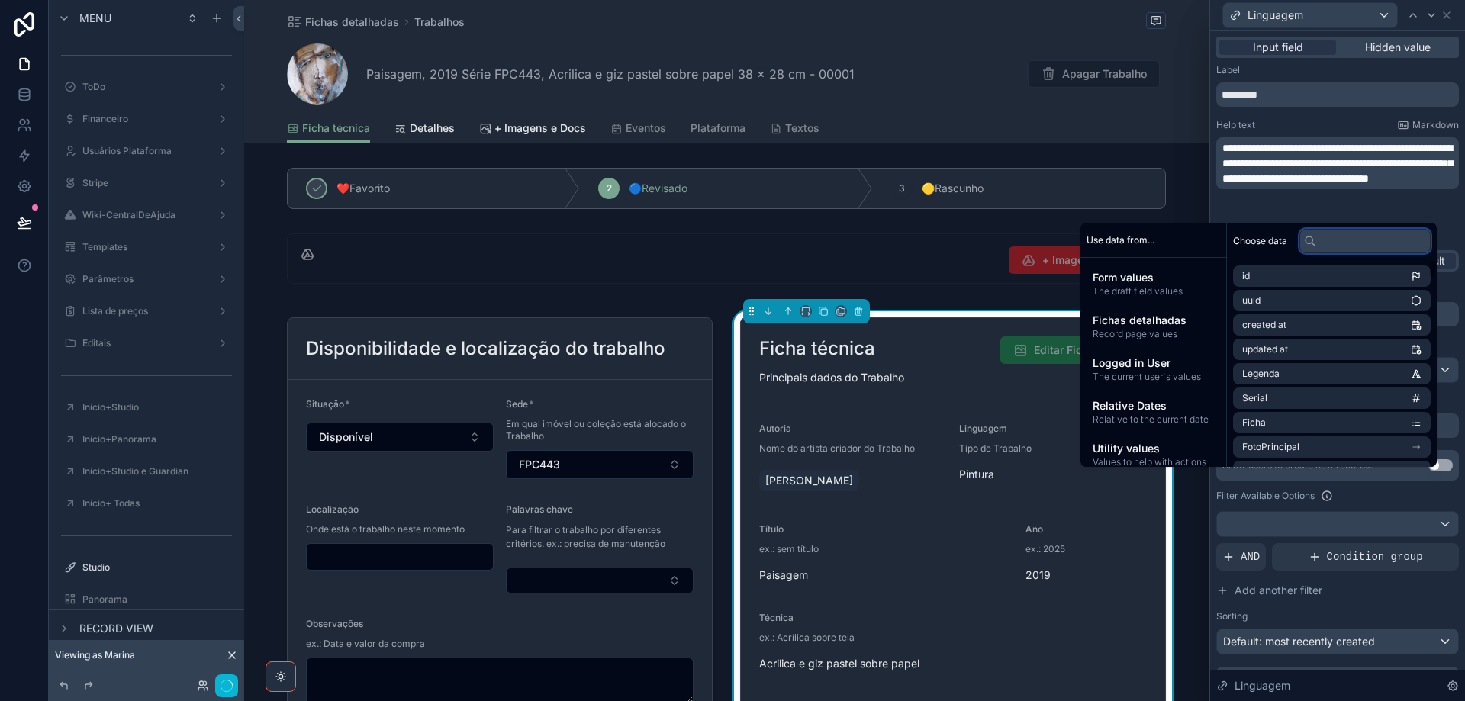
click at [1348, 247] on input "text" at bounding box center [1364, 241] width 131 height 24
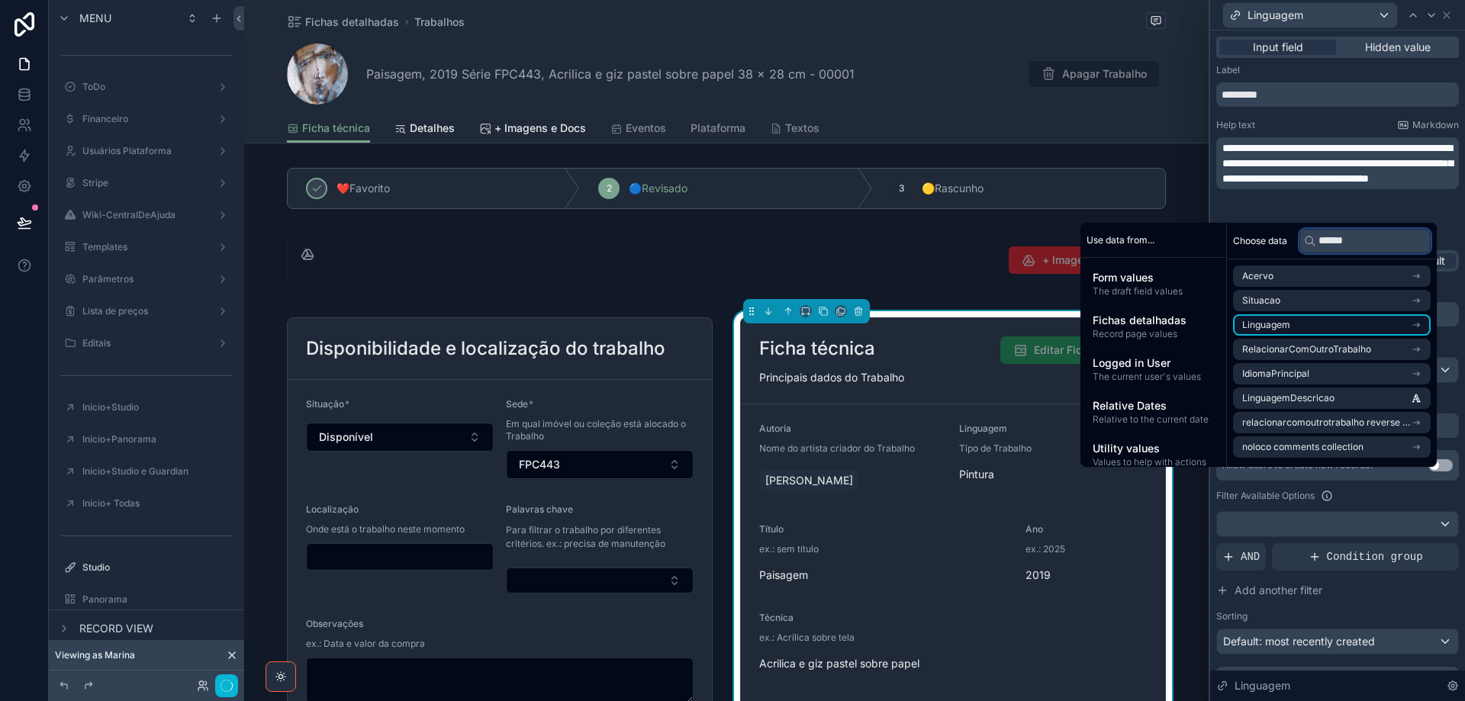
type input "******"
click at [1372, 323] on li "Linguagem" at bounding box center [1332, 324] width 198 height 21
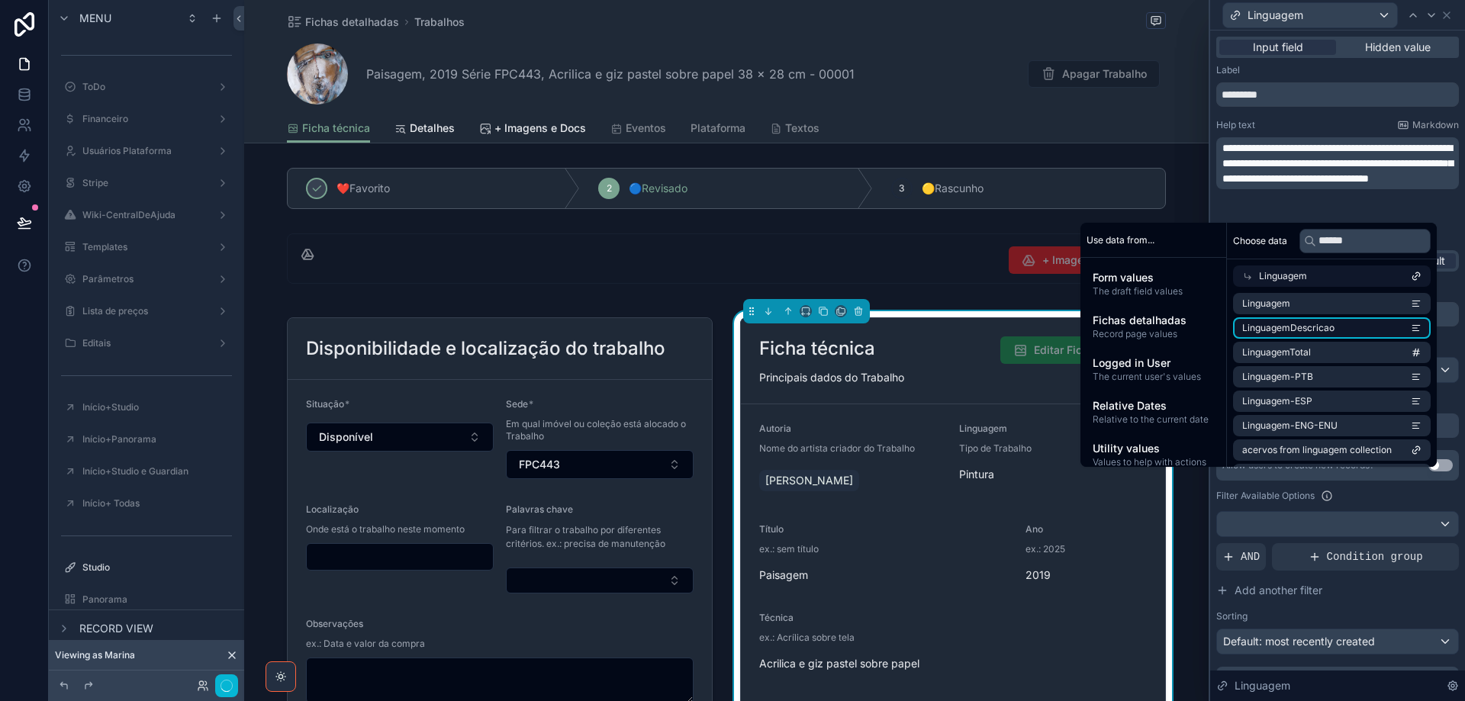
click at [1369, 326] on li "LinguagemDescricao" at bounding box center [1332, 327] width 198 height 21
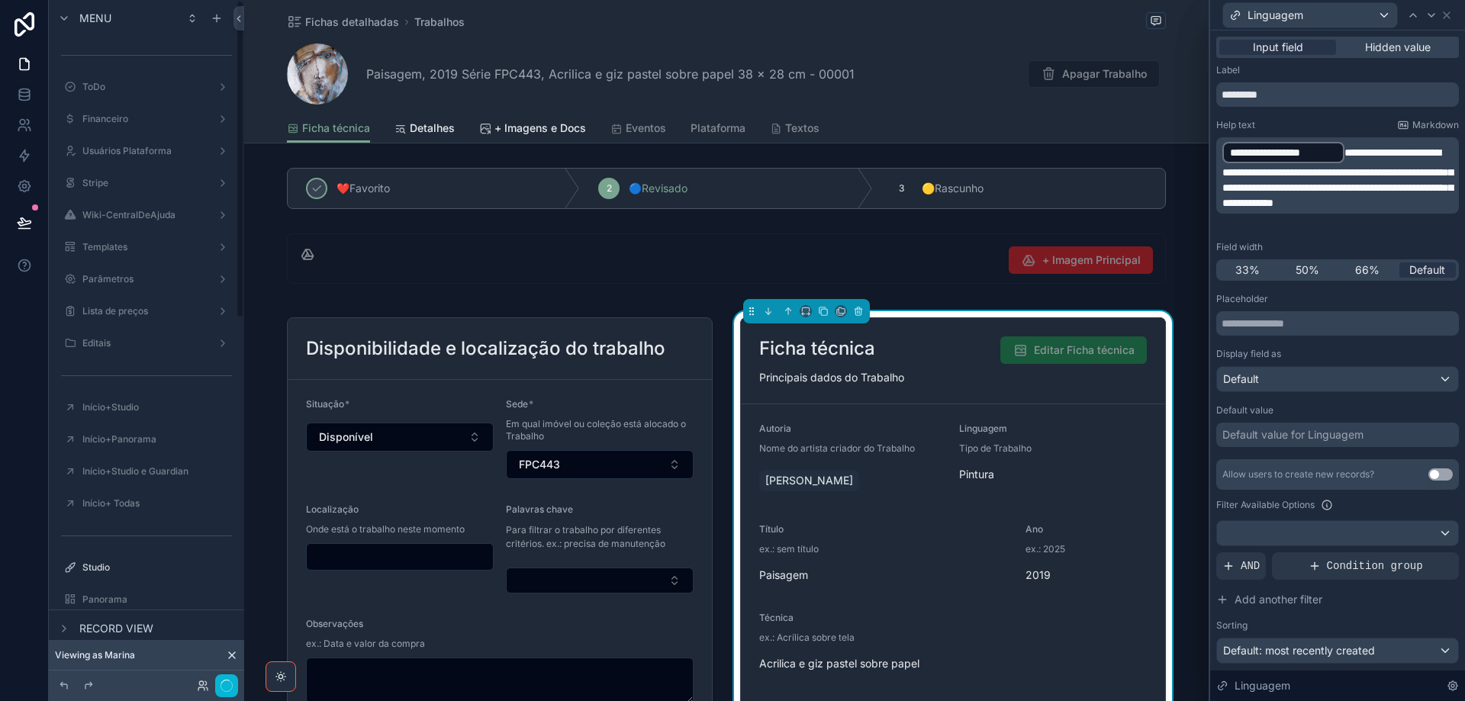
click at [1402, 208] on span "**********" at bounding box center [1337, 177] width 230 height 61
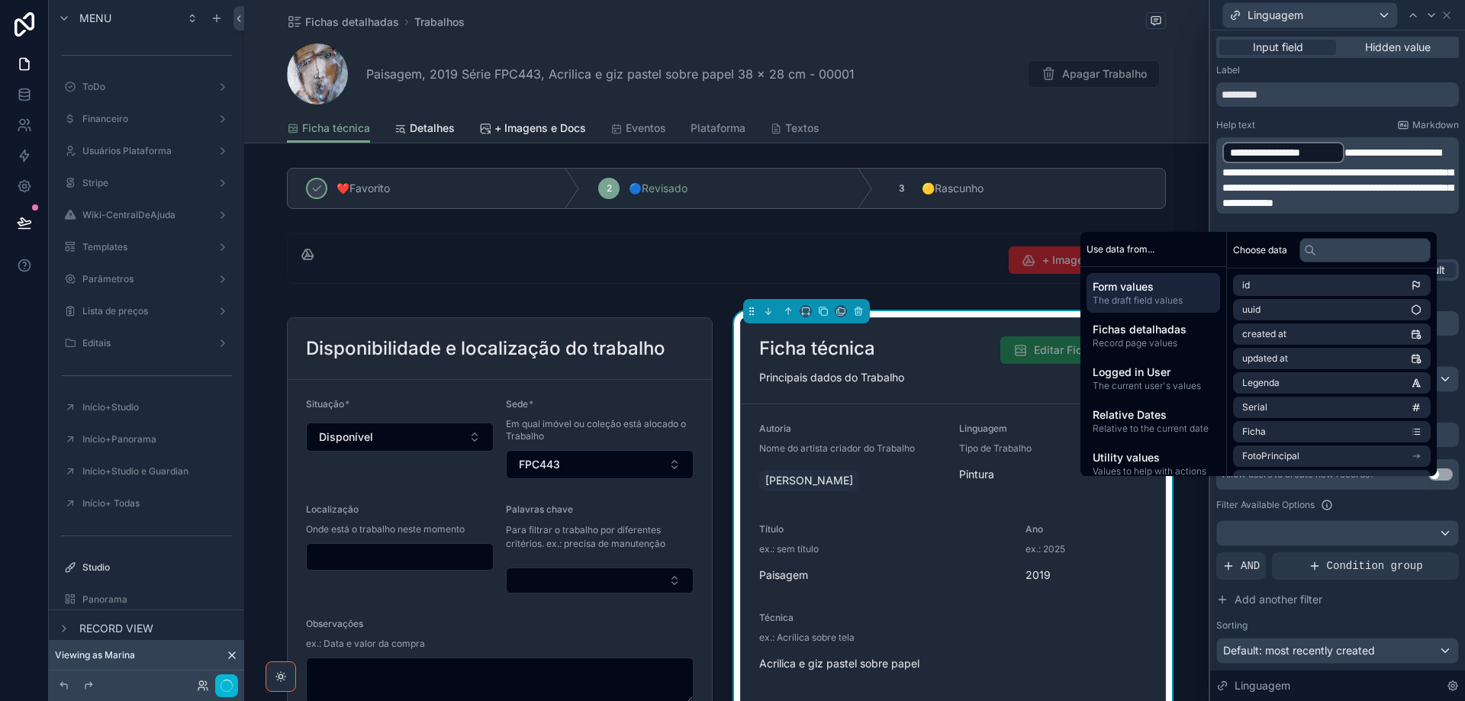
click at [1446, 238] on div "**********" at bounding box center [1337, 406] width 243 height 685
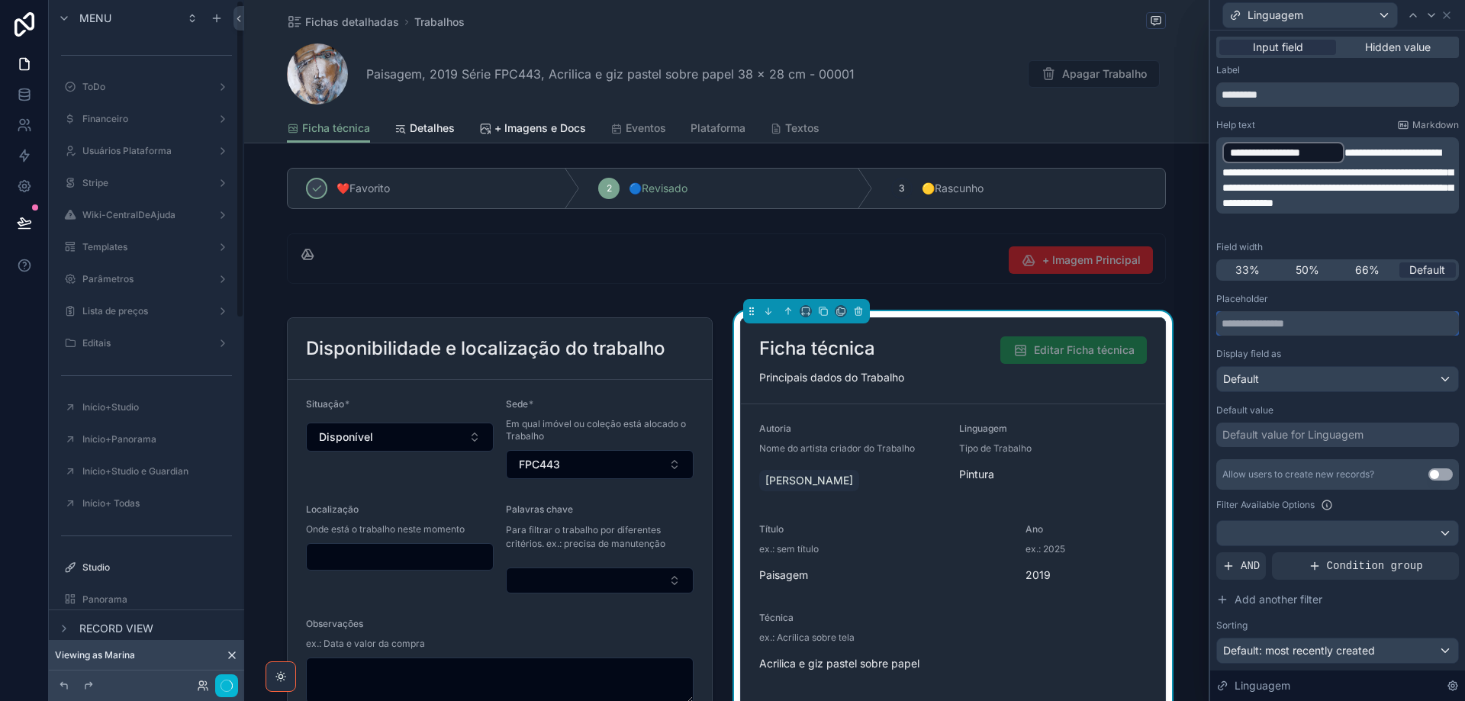
click at [1295, 318] on input "text" at bounding box center [1337, 323] width 243 height 24
click at [1277, 318] on input "text" at bounding box center [1337, 323] width 243 height 24
paste input "**********"
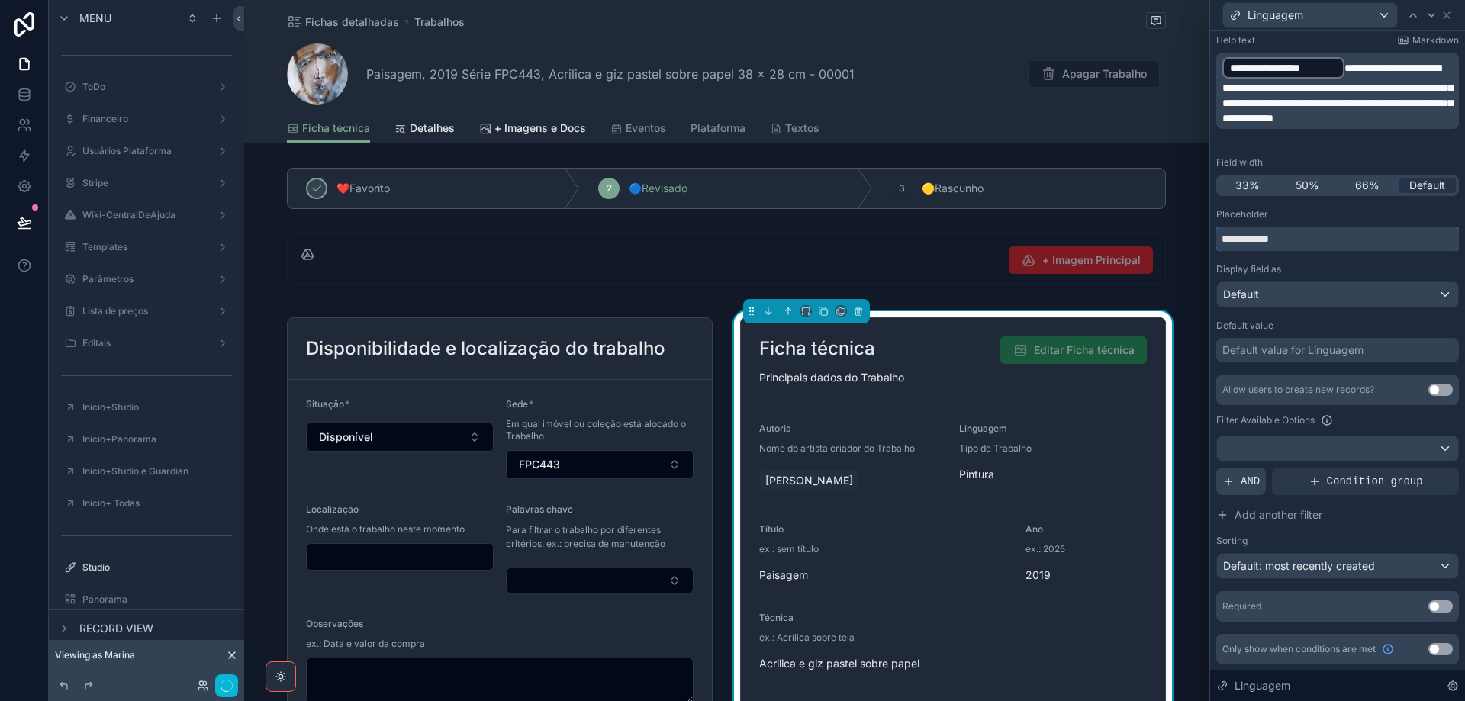
type input "**********"
click at [1253, 483] on span "AND" at bounding box center [1249, 481] width 19 height 15
click at [1420, 470] on icon at bounding box center [1422, 467] width 5 height 5
click at [1071, 456] on span "Select a field" at bounding box center [1061, 458] width 65 height 13
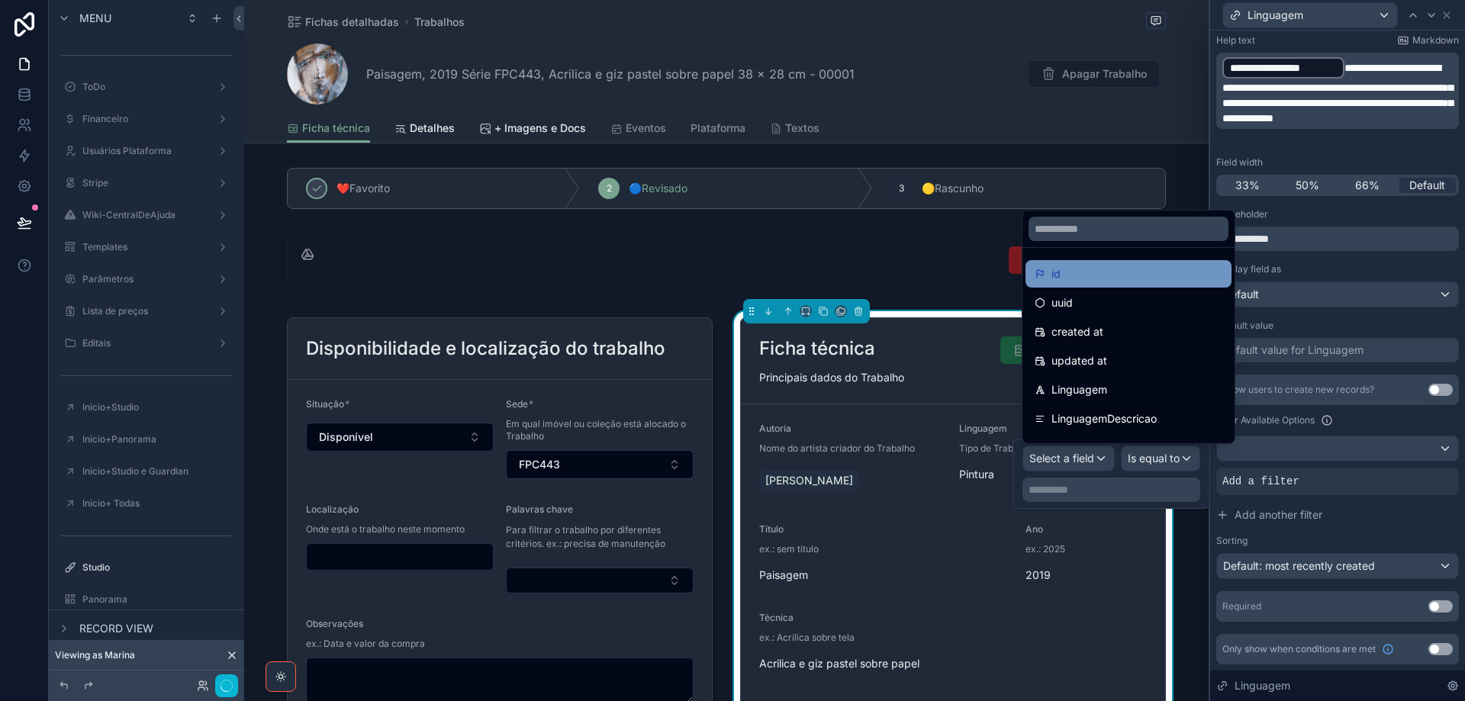
click at [1064, 281] on div "id" at bounding box center [1128, 274] width 188 height 18
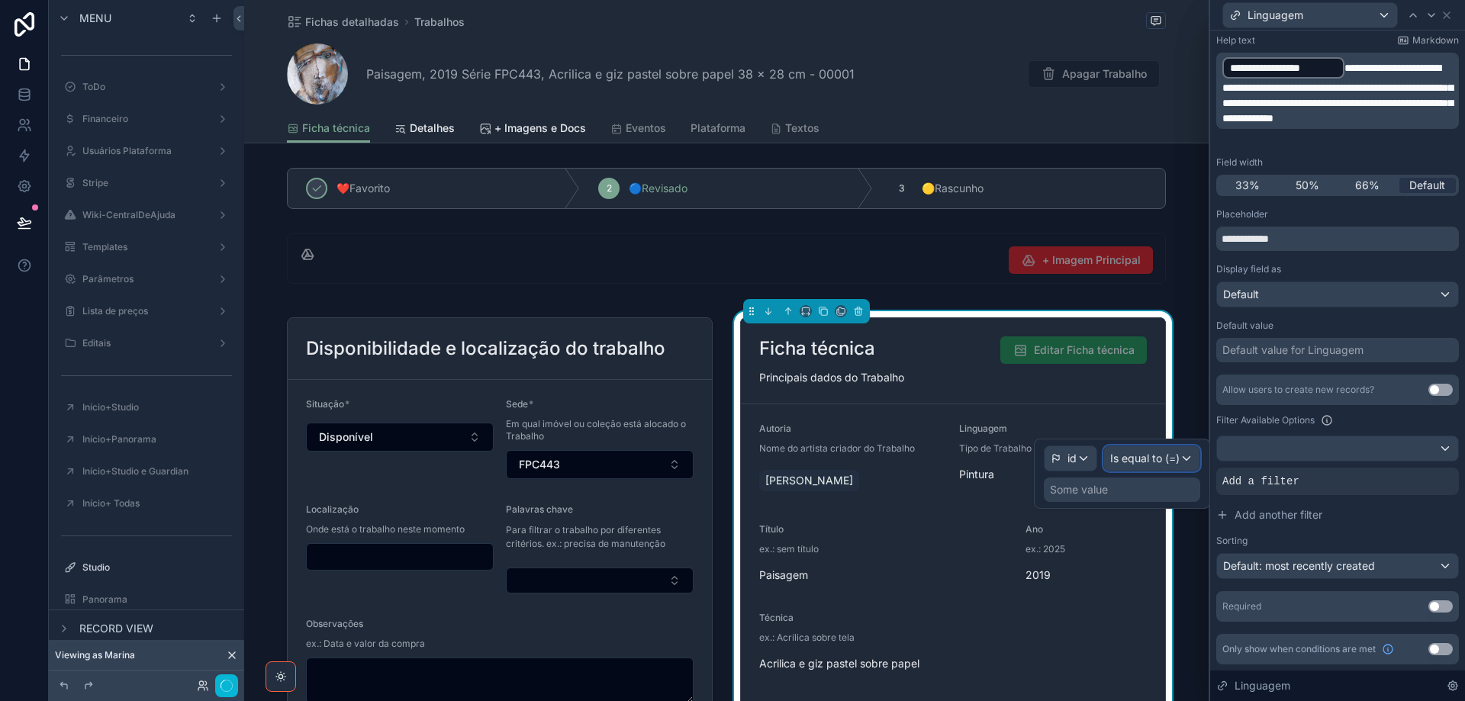
click at [1161, 462] on span "Is equal to (=)" at bounding box center [1144, 458] width 69 height 15
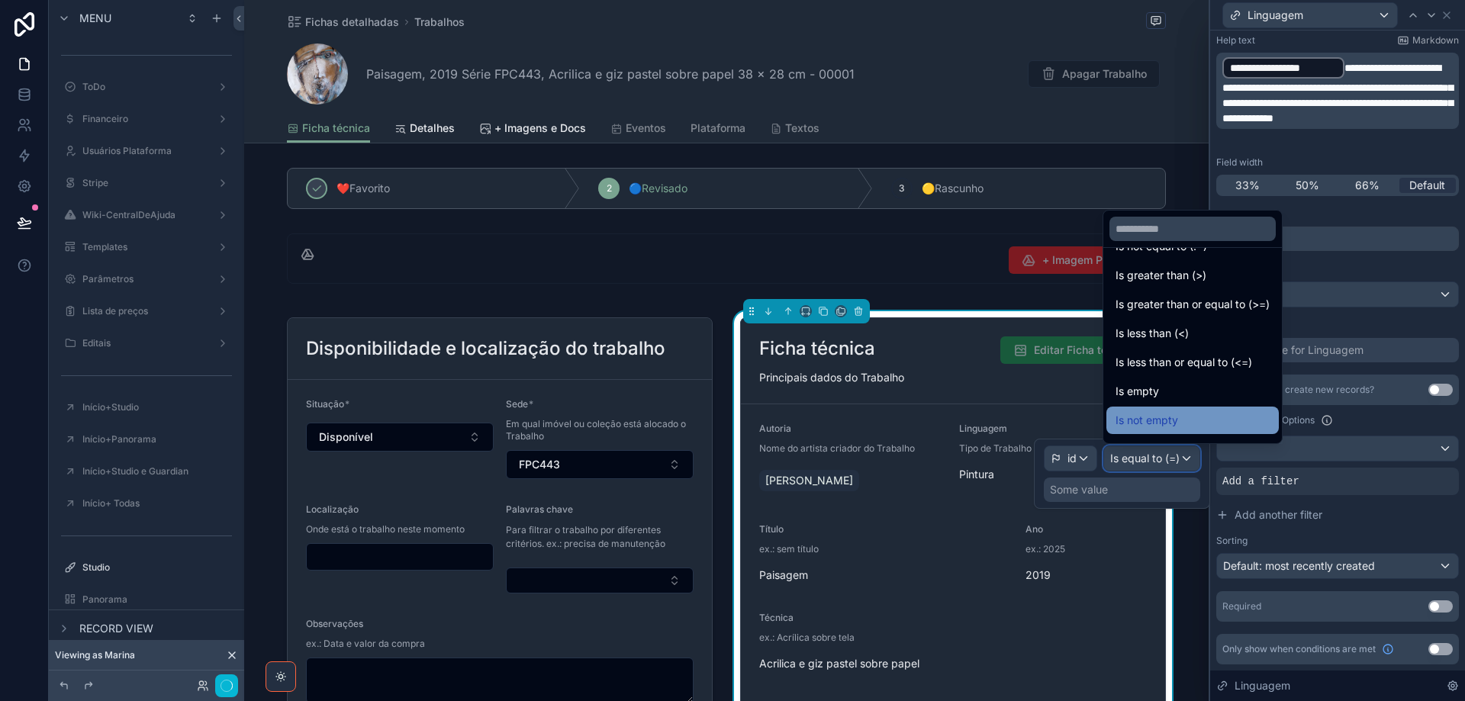
scroll to position [108, 0]
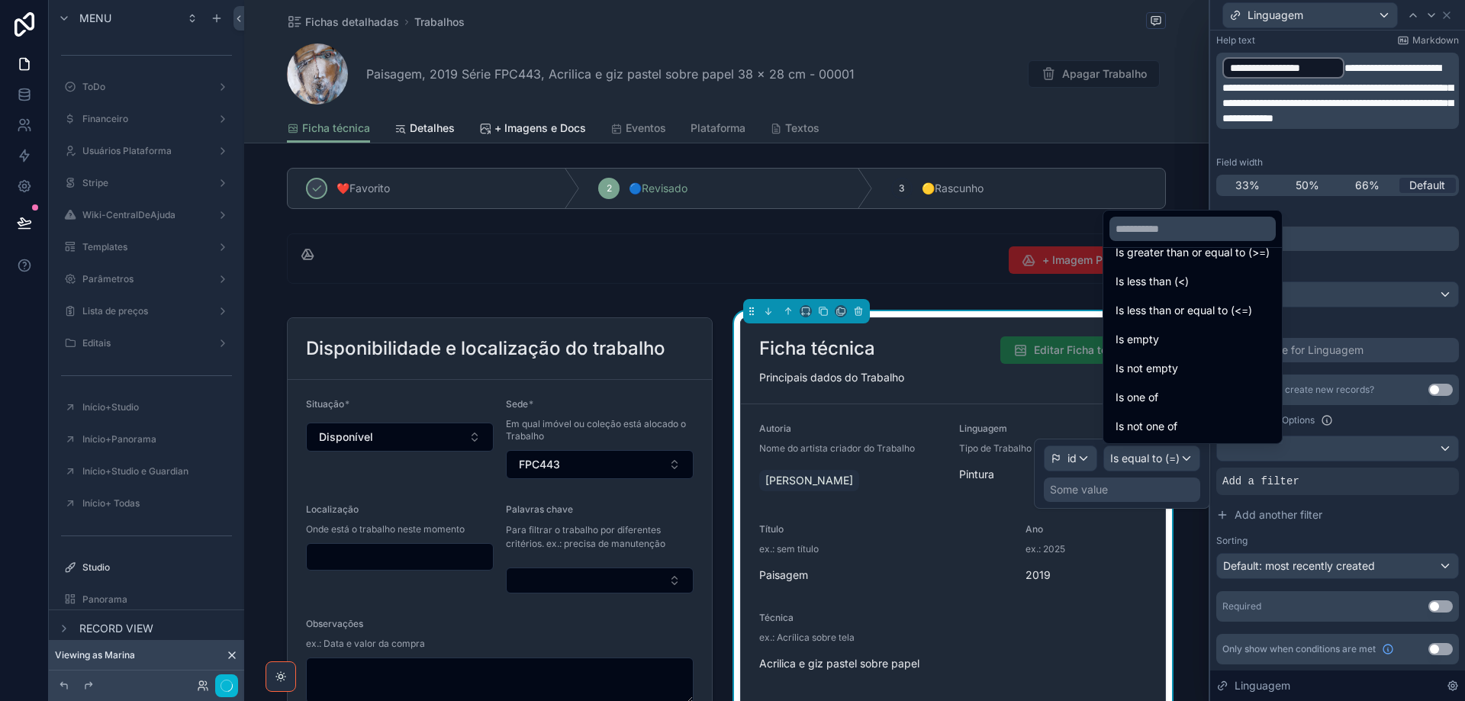
click at [1184, 394] on div "Is one of" at bounding box center [1192, 397] width 154 height 18
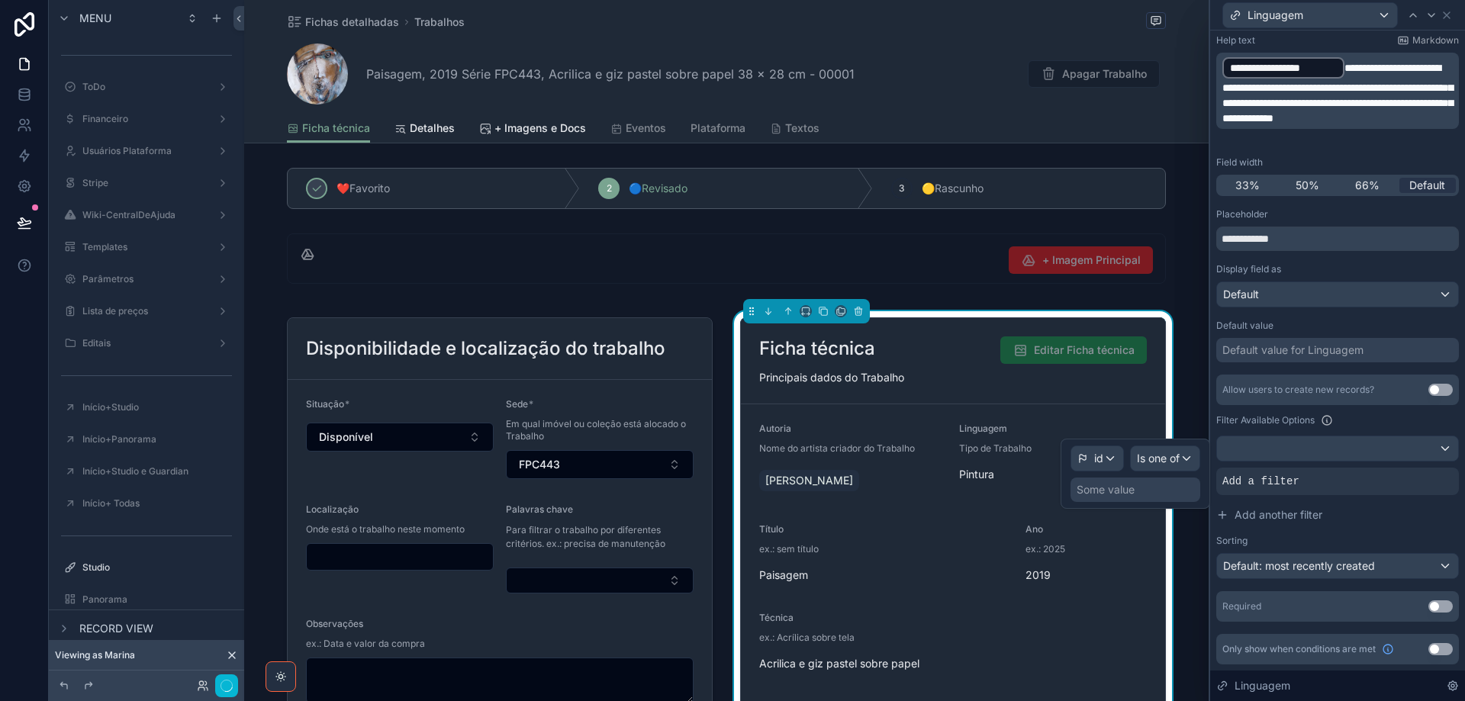
click at [1118, 493] on div "Some value" at bounding box center [1105, 489] width 58 height 15
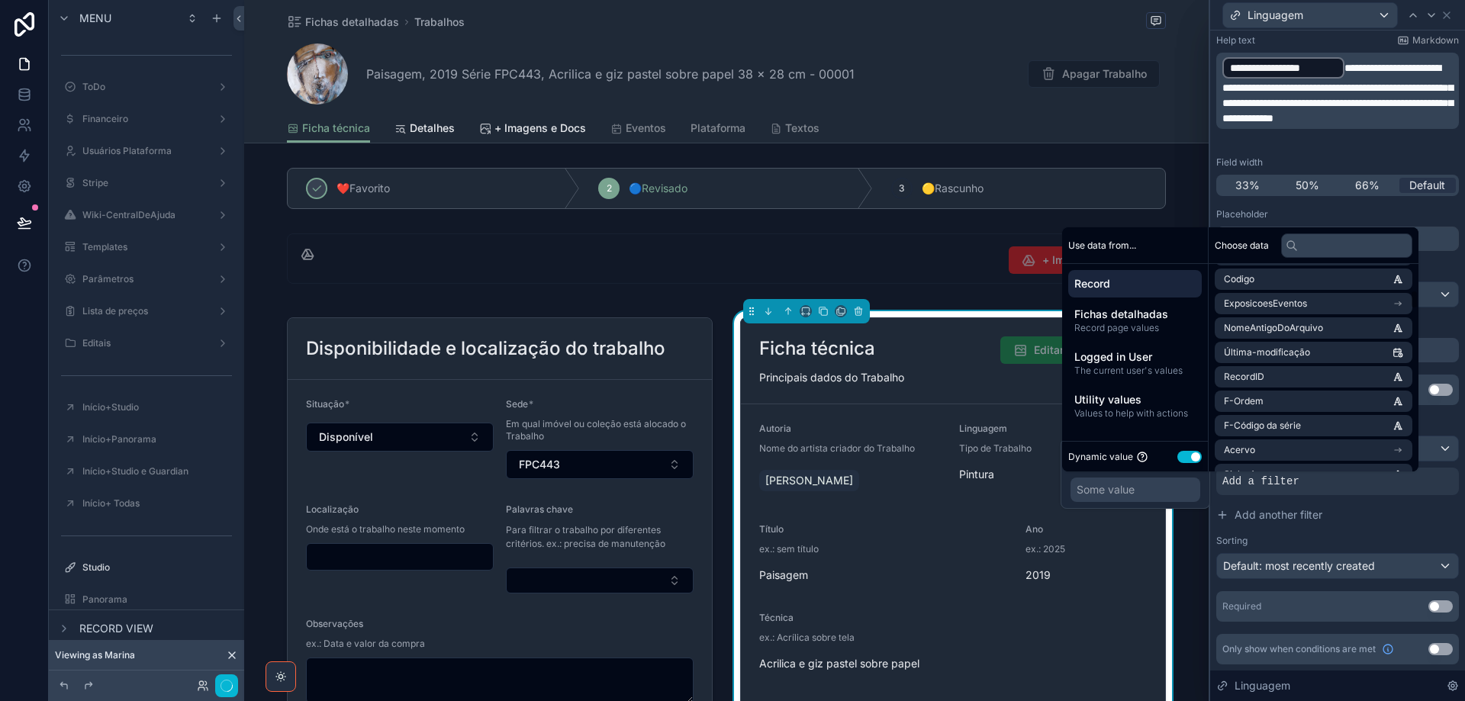
scroll to position [763, 0]
click at [1359, 446] on li "Acervo" at bounding box center [1313, 445] width 198 height 21
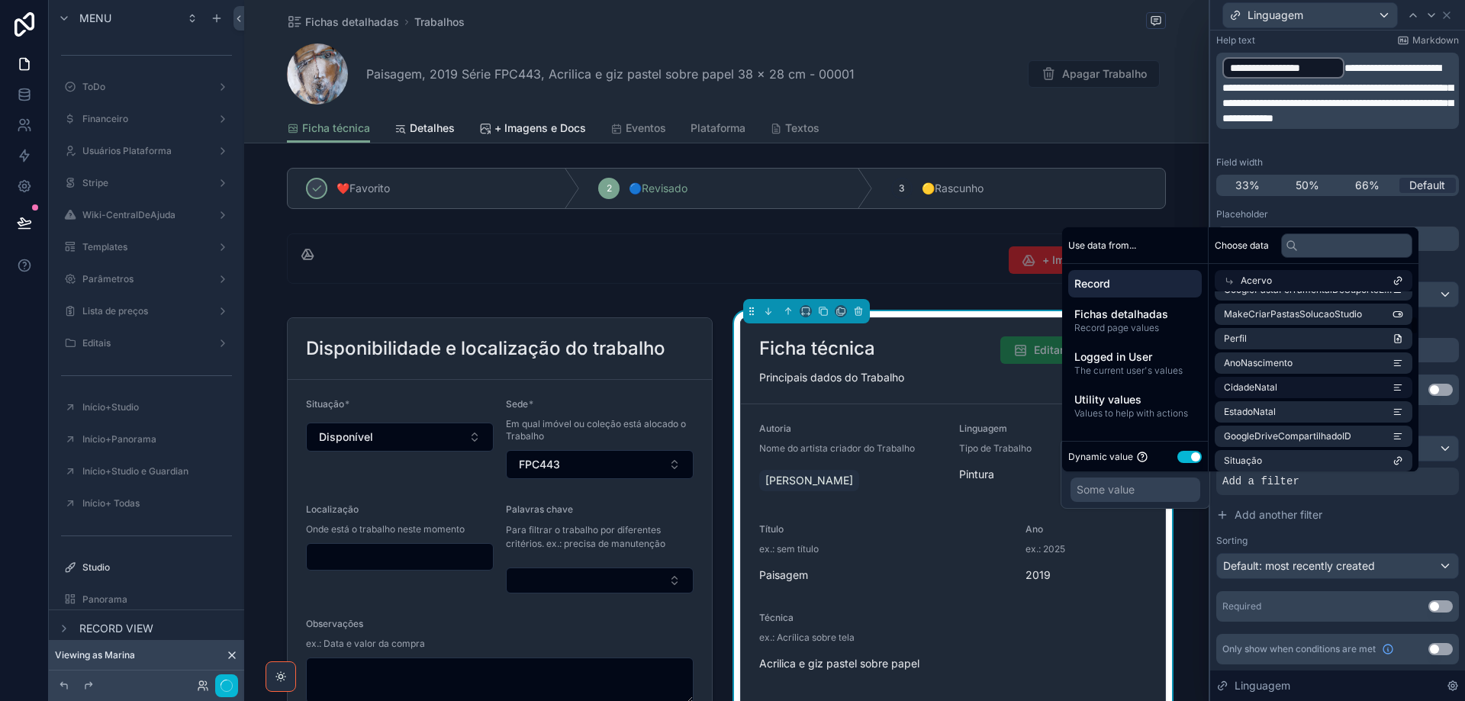
scroll to position [76, 0]
click at [1331, 249] on input "text" at bounding box center [1346, 245] width 131 height 24
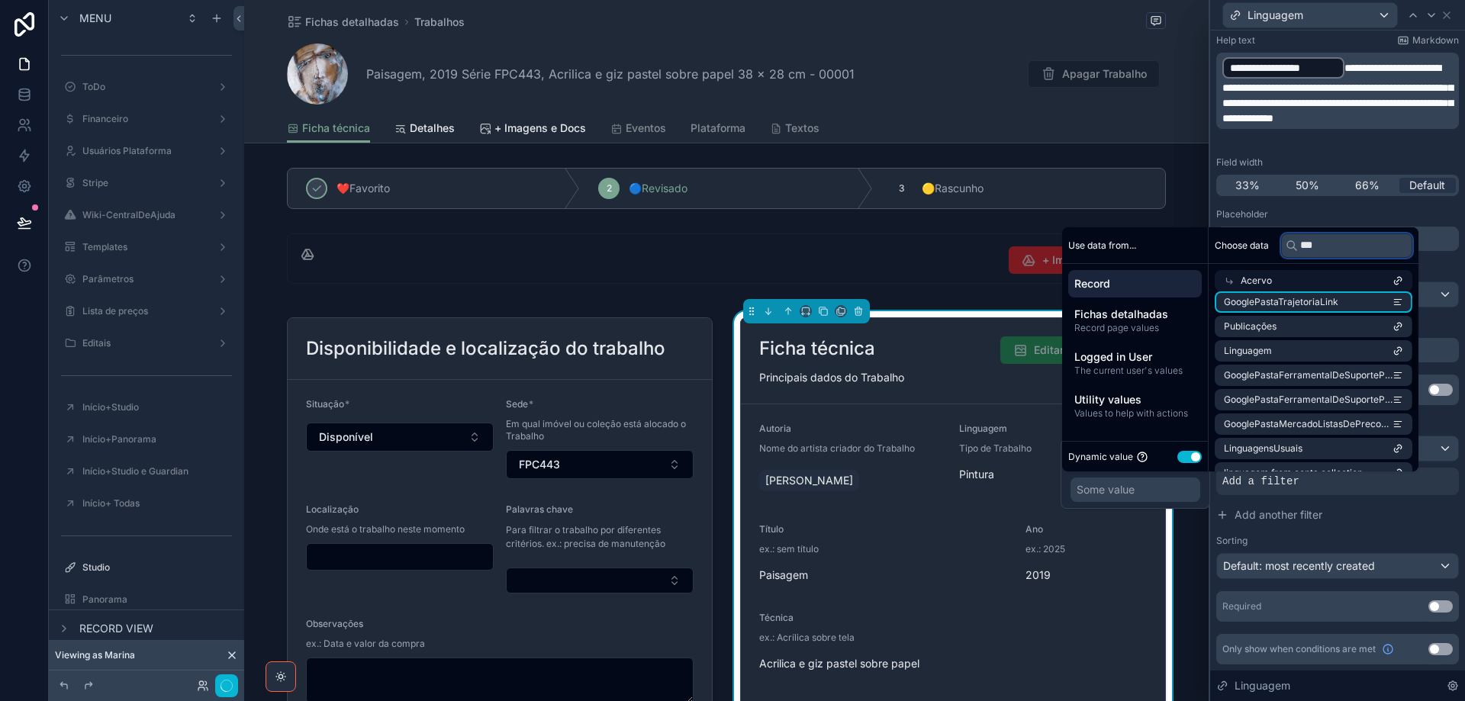
scroll to position [0, 0]
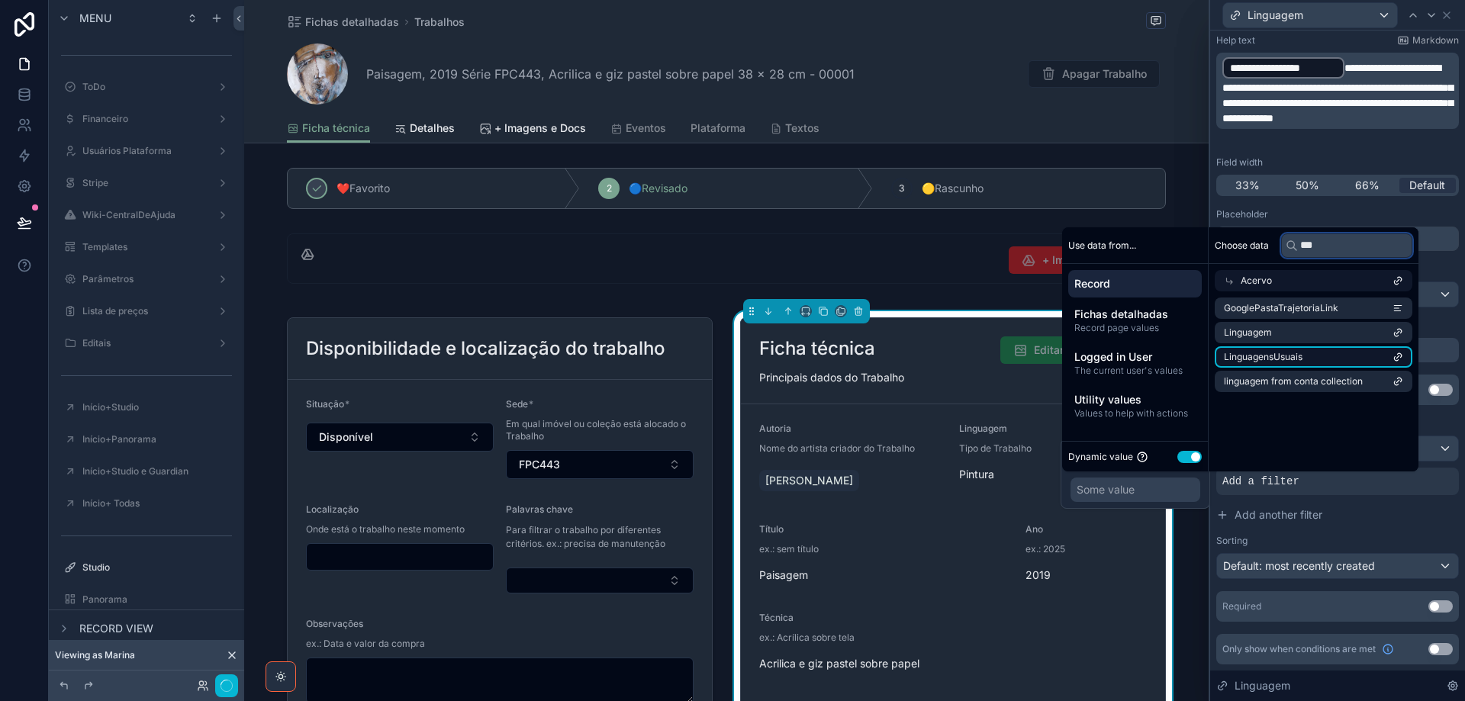
type input "***"
click at [1343, 355] on li "LinguagensUsuais" at bounding box center [1313, 356] width 198 height 21
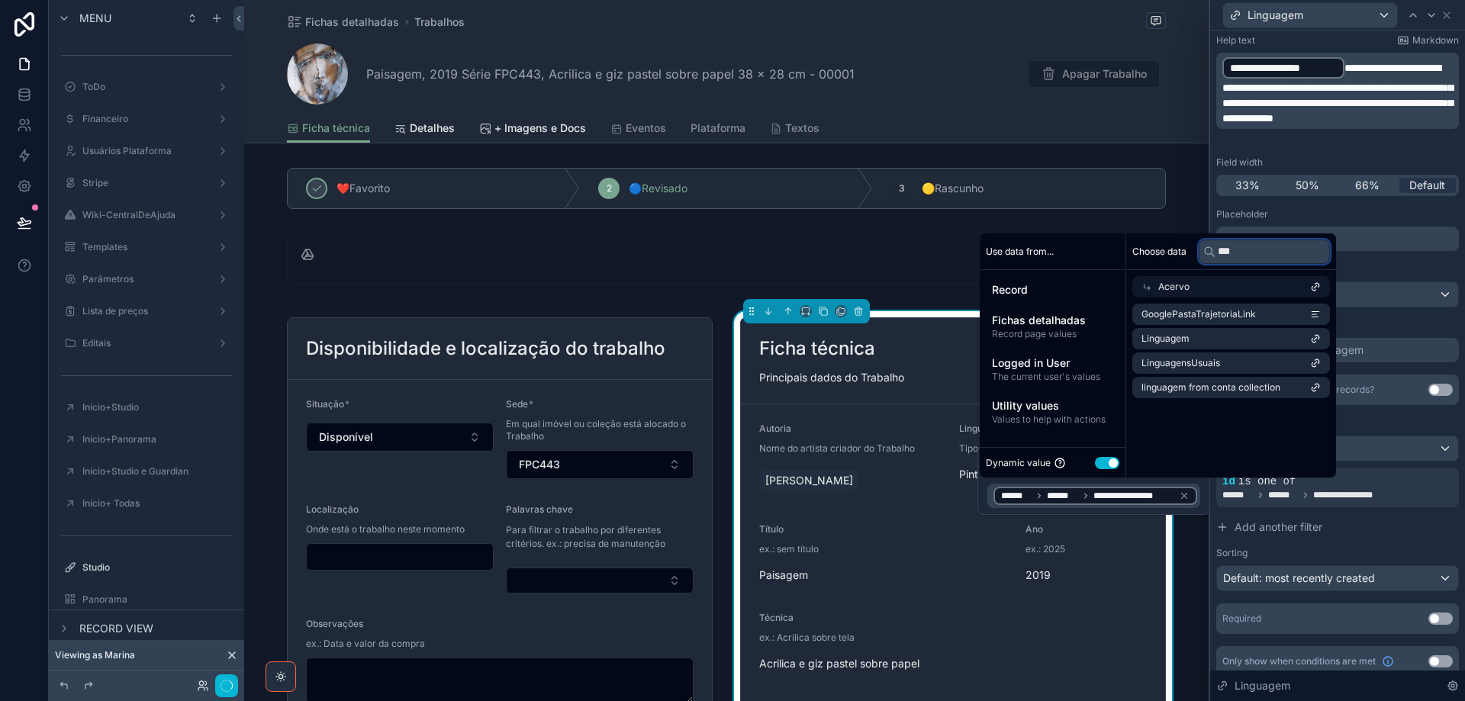
drag, startPoint x: 1326, startPoint y: 245, endPoint x: 1208, endPoint y: 252, distance: 118.4
click at [1208, 252] on div "***" at bounding box center [1263, 252] width 131 height 24
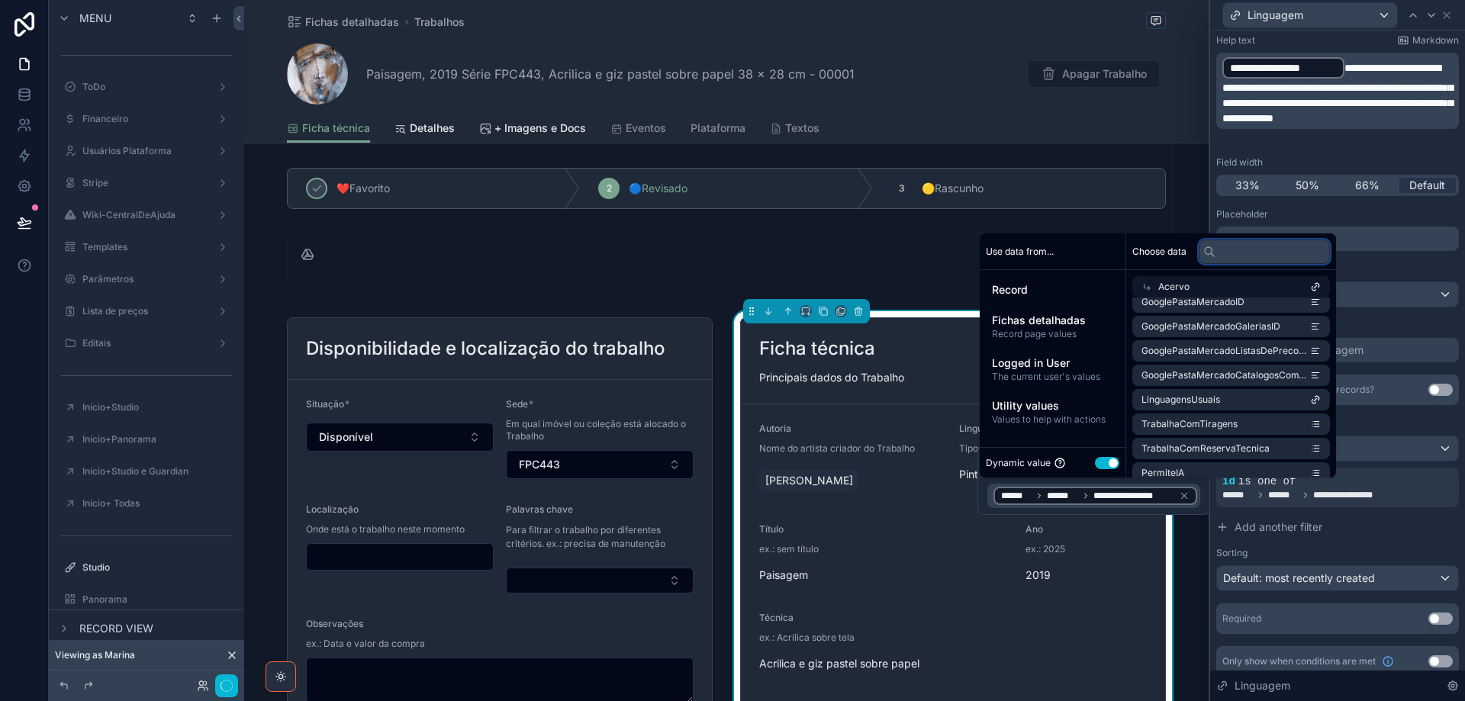
scroll to position [1755, 0]
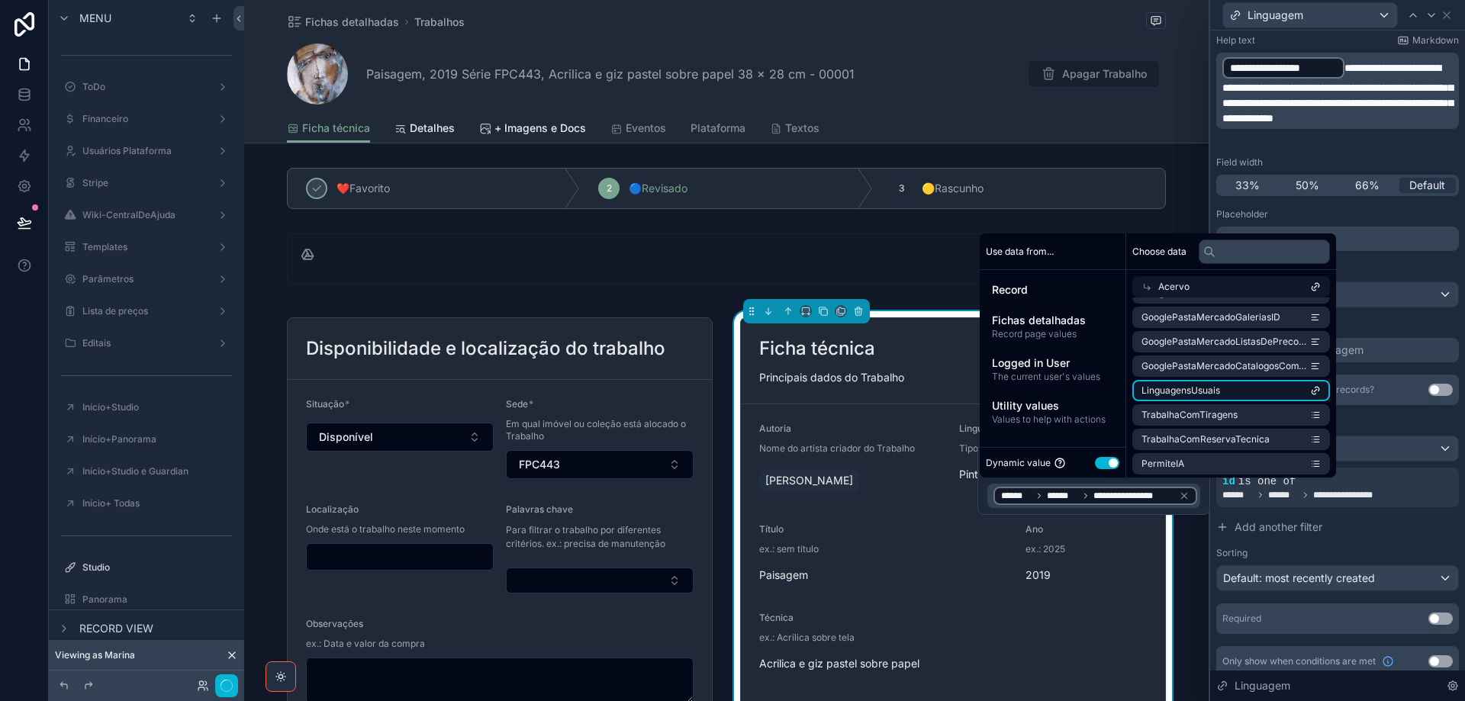
click at [1263, 391] on li "LinguagensUsuais" at bounding box center [1231, 390] width 198 height 21
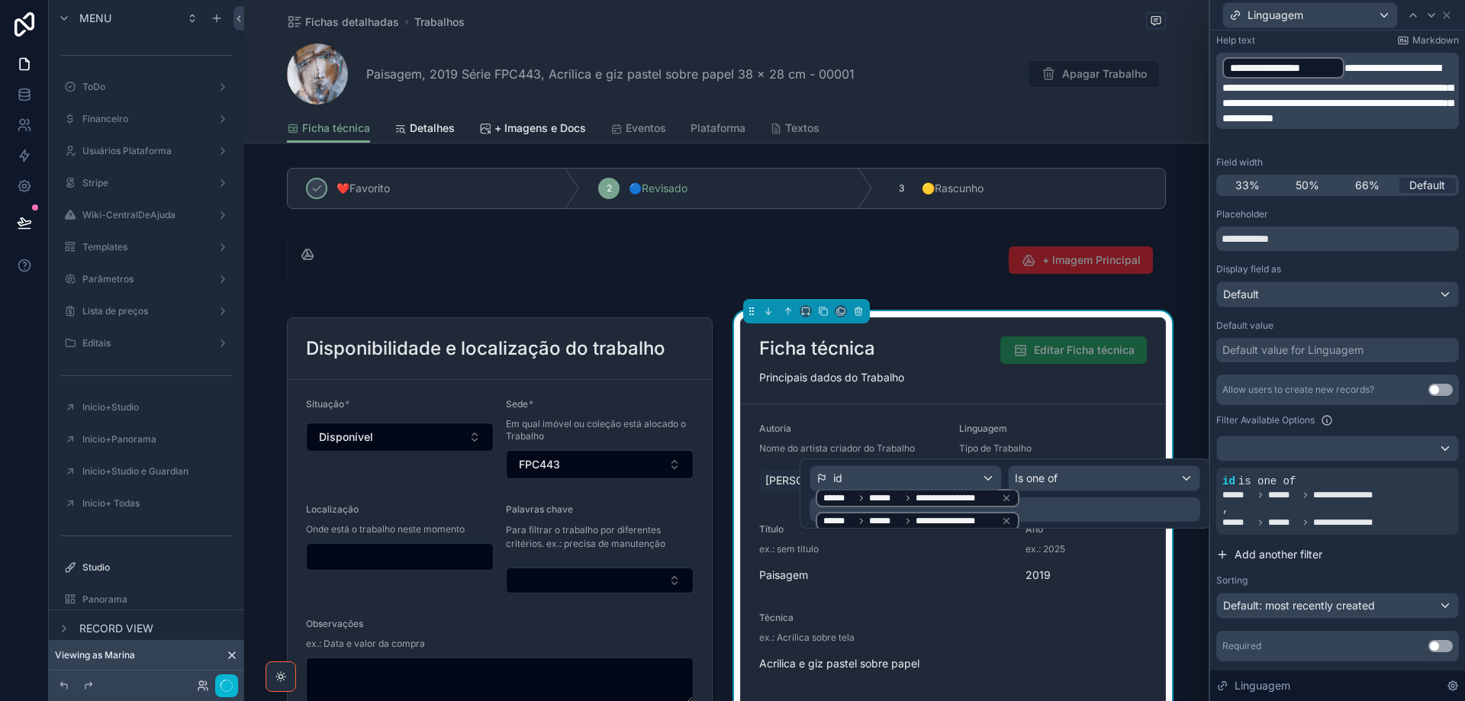
drag, startPoint x: 998, startPoint y: 520, endPoint x: 1401, endPoint y: 536, distance: 403.1
click at [1001, 520] on icon at bounding box center [1006, 521] width 11 height 11
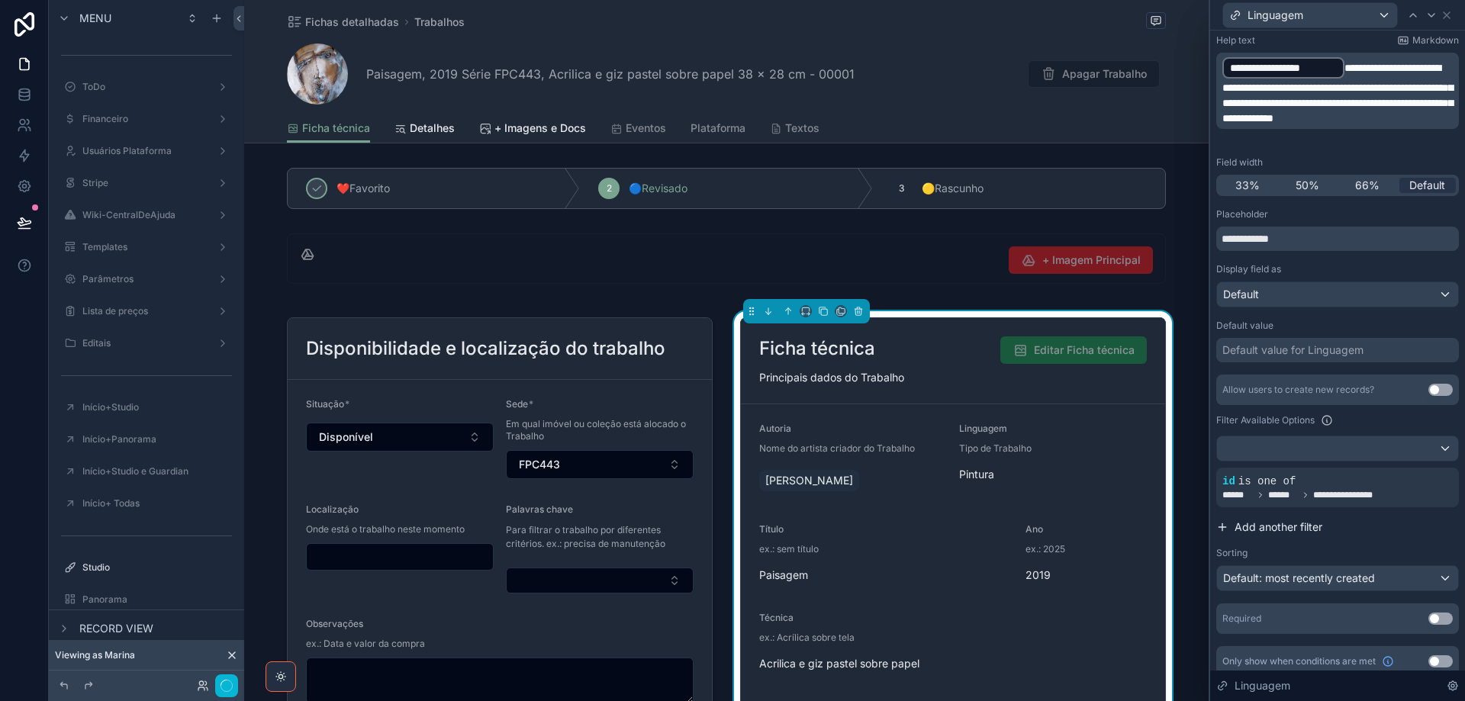
click at [1302, 528] on span "Add another filter" at bounding box center [1278, 526] width 88 height 15
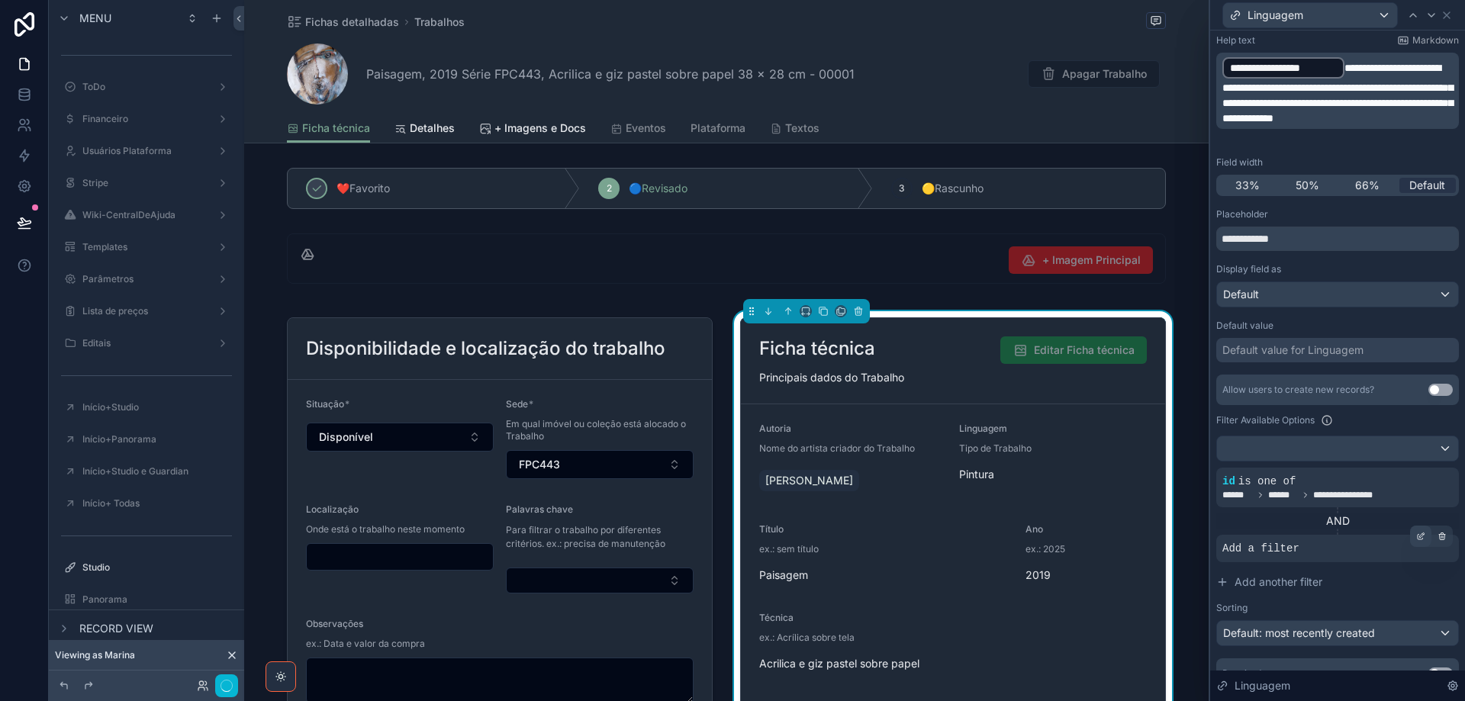
click at [1416, 538] on icon at bounding box center [1420, 536] width 9 height 9
click at [1076, 529] on span "Select a field" at bounding box center [1061, 525] width 65 height 13
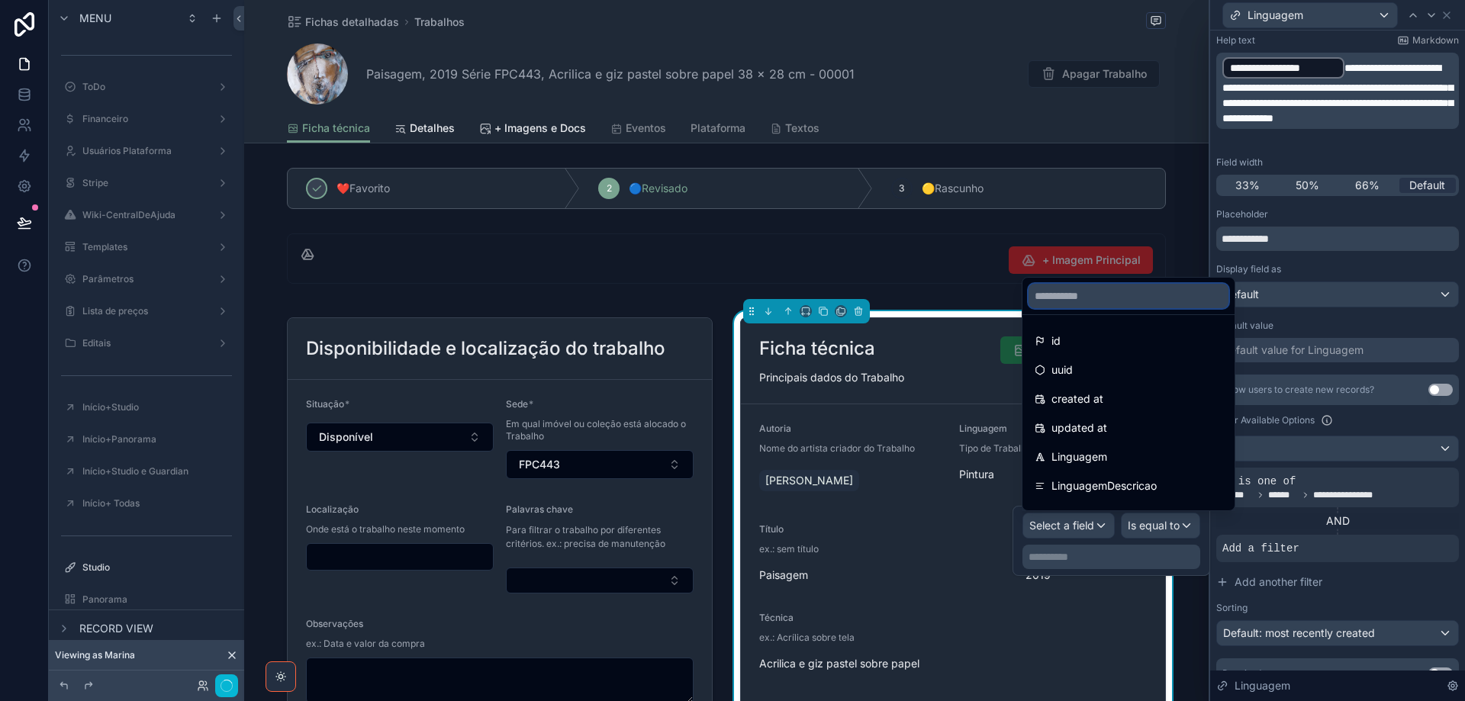
click at [1081, 299] on input "text" at bounding box center [1128, 296] width 200 height 24
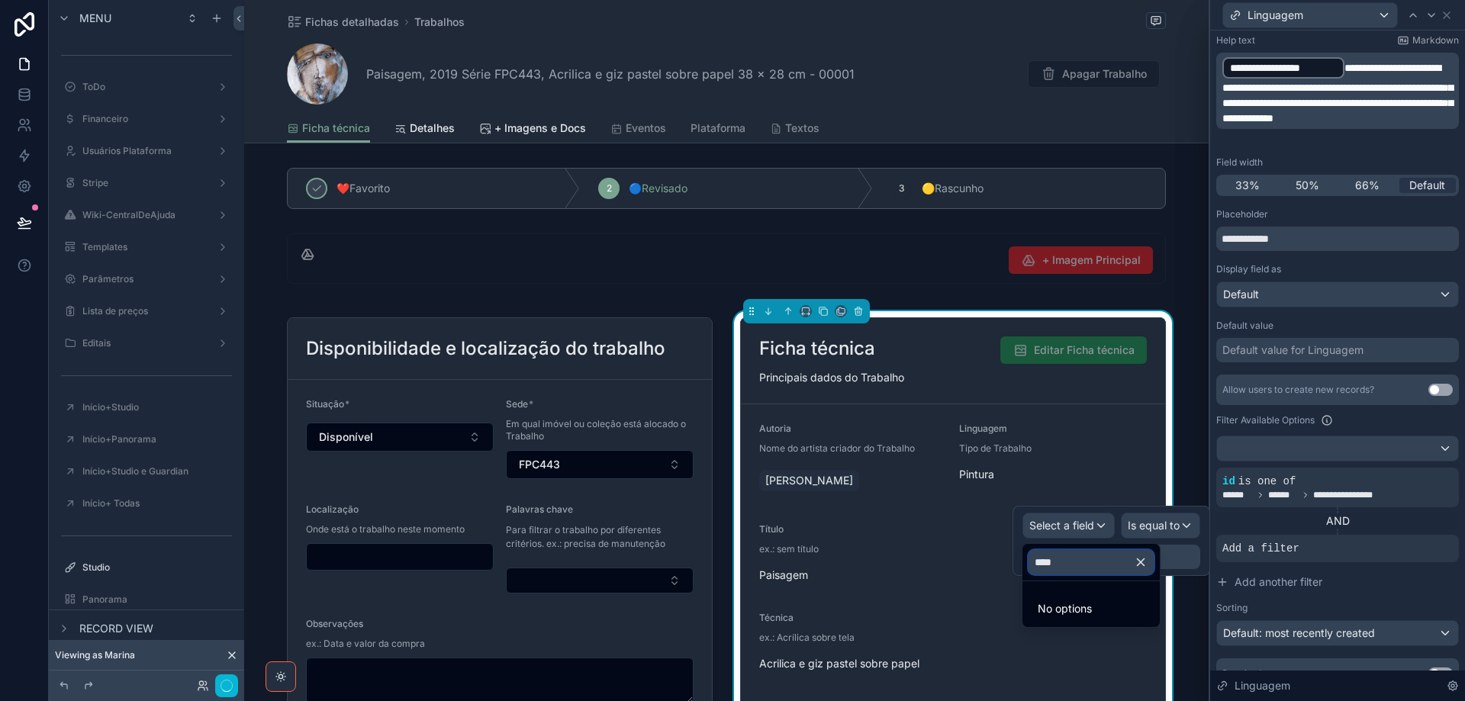
type input "****"
click at [1147, 559] on icon "button" at bounding box center [1141, 562] width 14 height 14
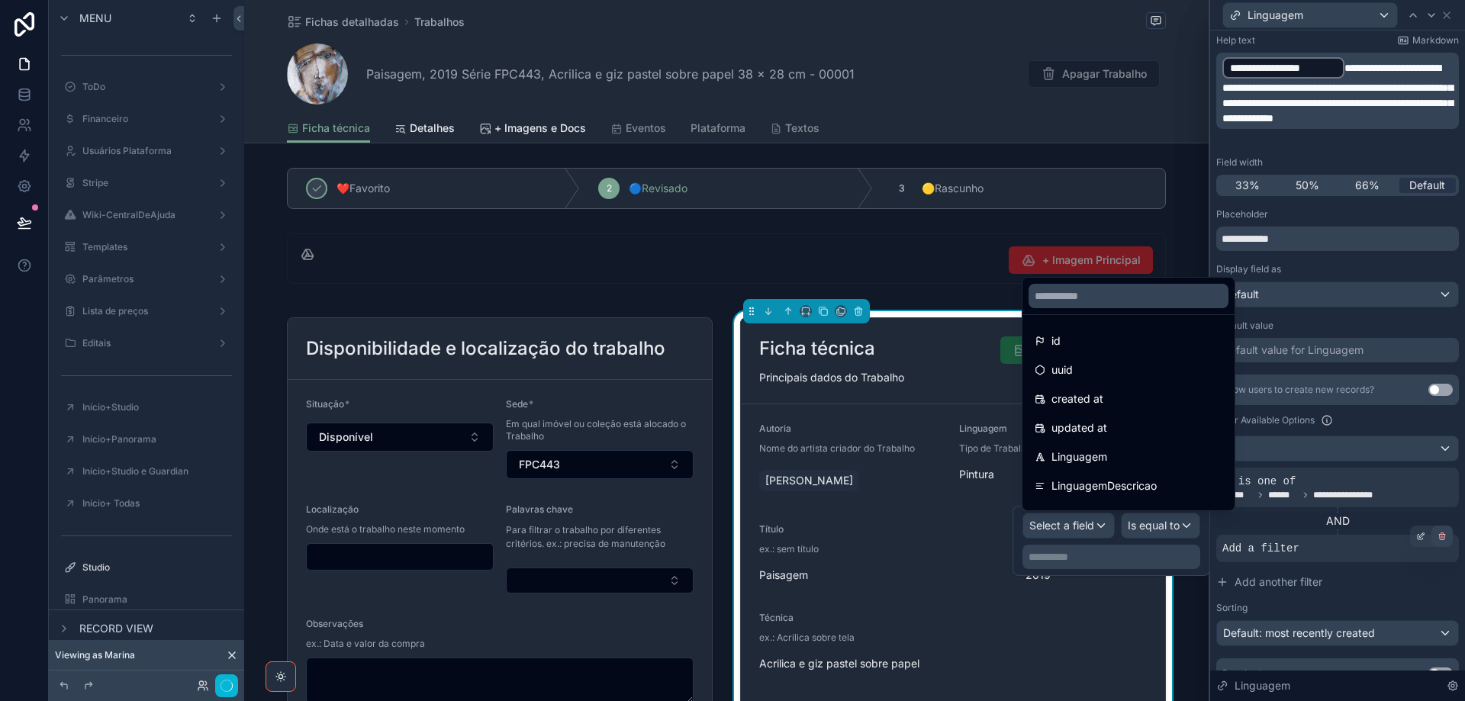
click at [1441, 534] on icon at bounding box center [1442, 534] width 2 height 2
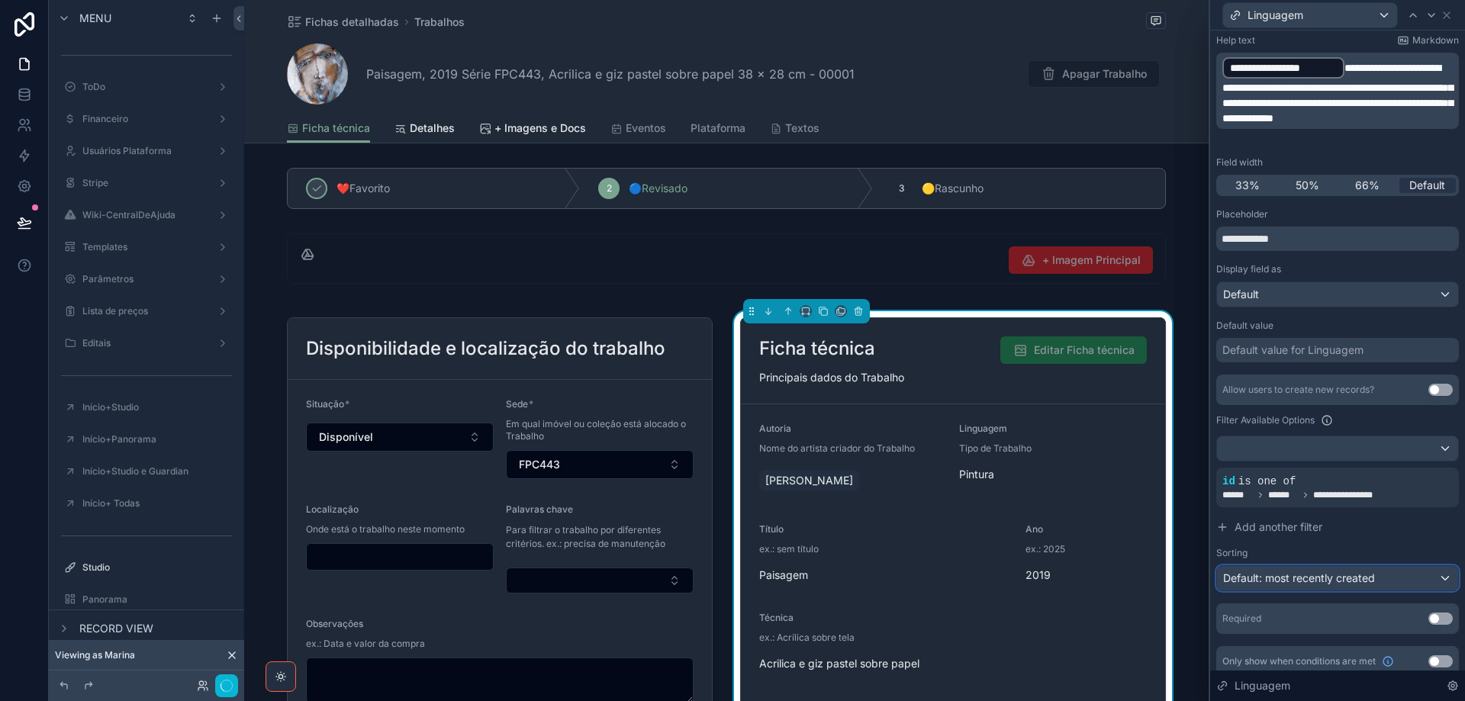
click at [1401, 582] on div "Default: most recently created" at bounding box center [1337, 578] width 241 height 24
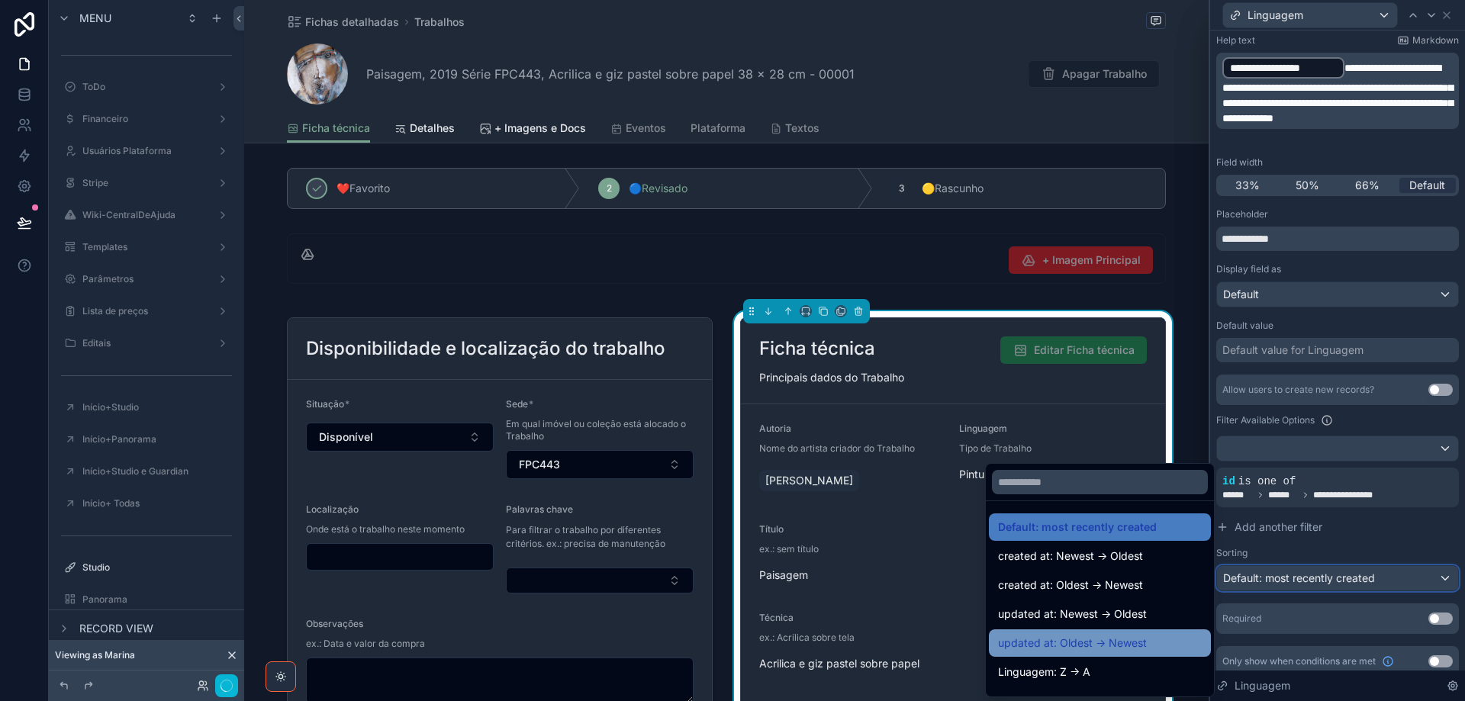
scroll to position [76, 0]
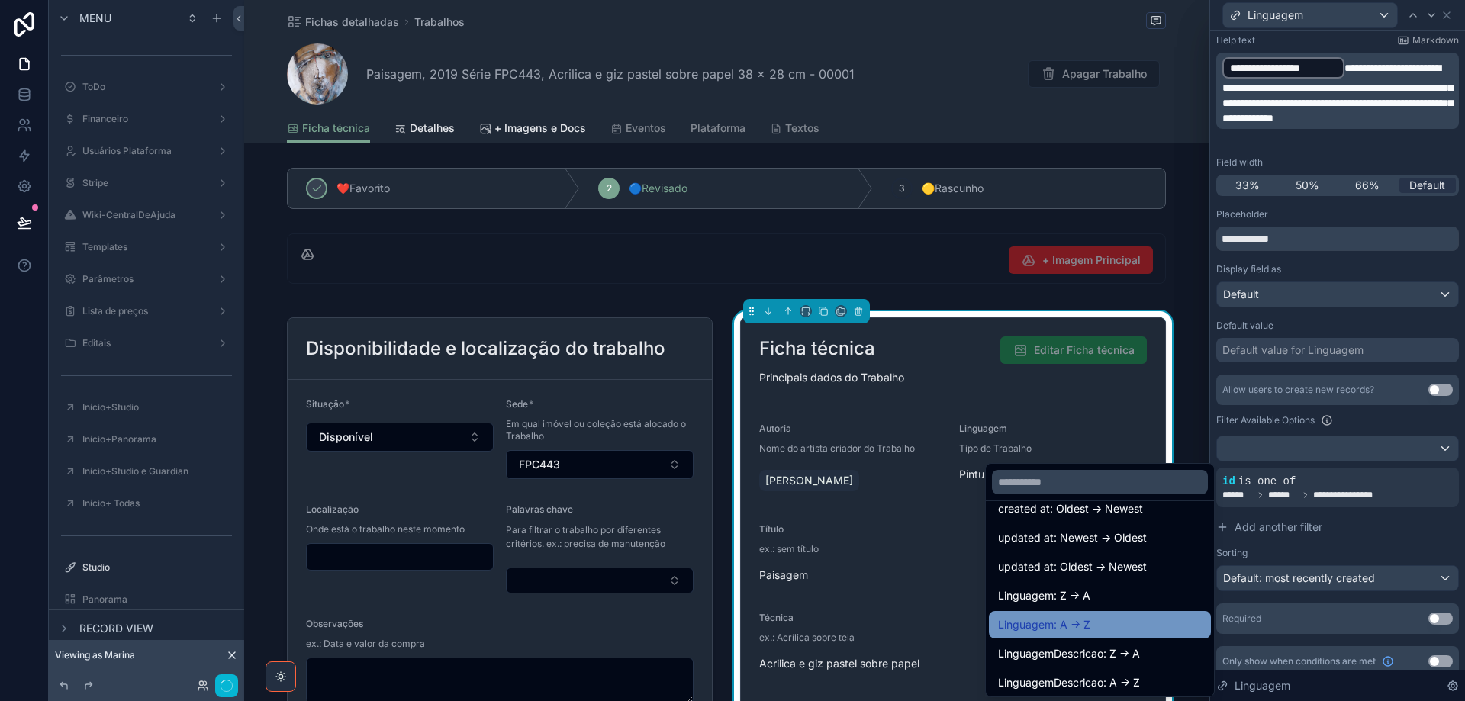
click at [1101, 626] on div "Linguagem: A -> Z" at bounding box center [1100, 625] width 204 height 18
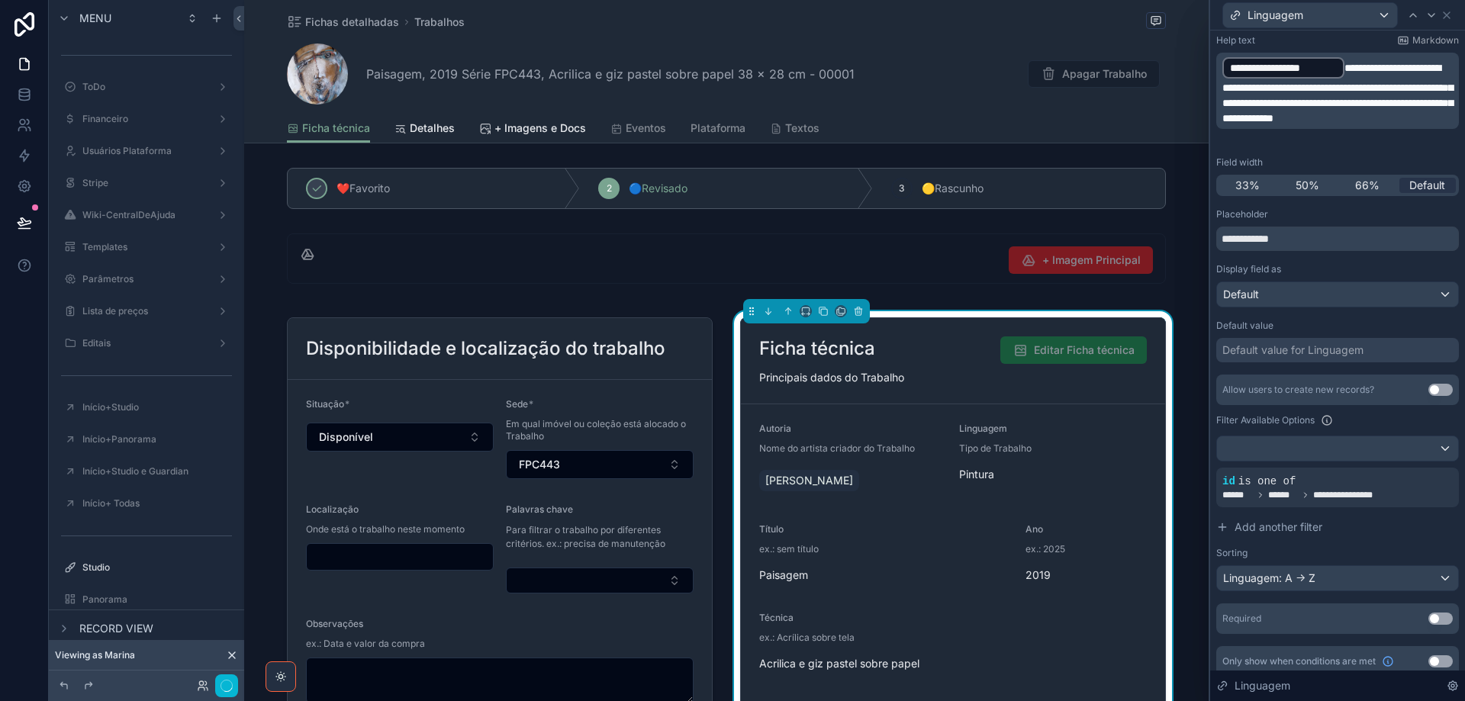
click at [1439, 619] on button "Use setting" at bounding box center [1440, 619] width 24 height 12
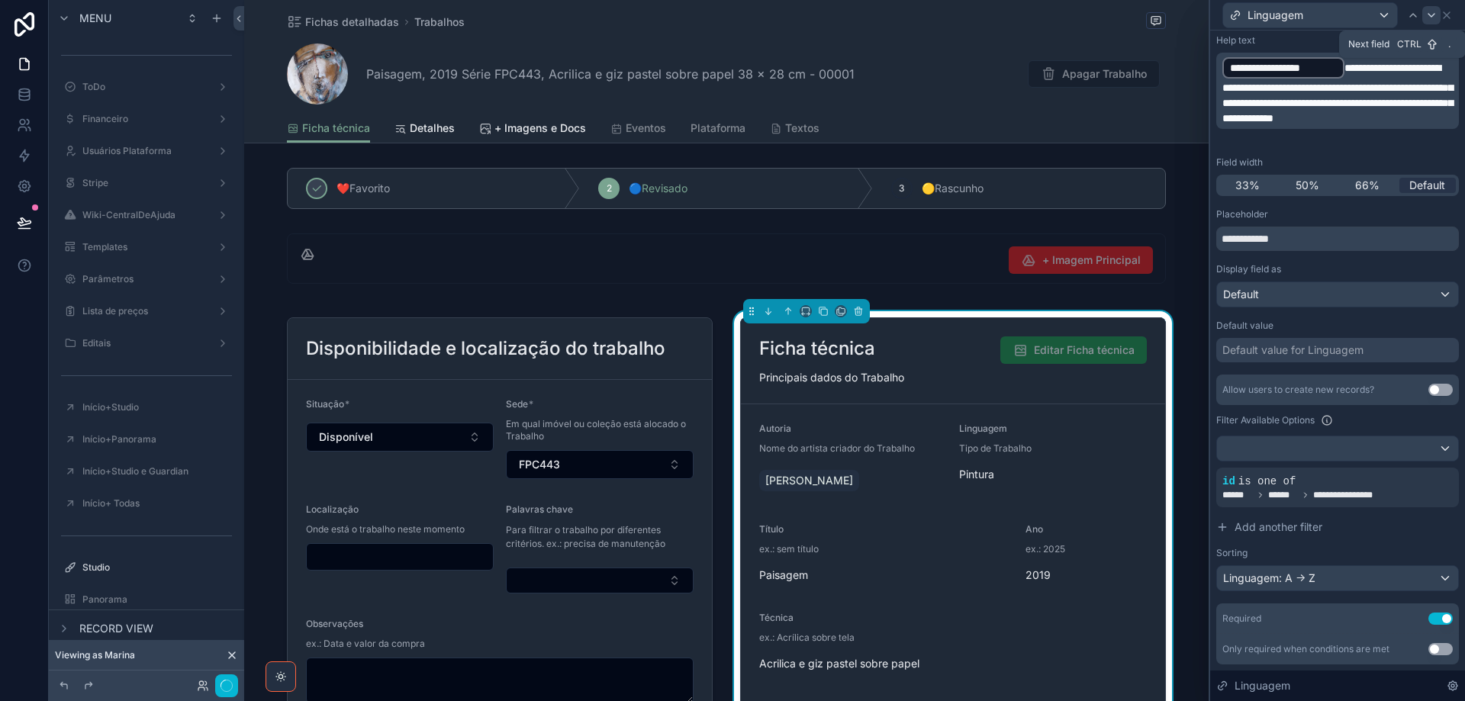
click at [1433, 10] on icon at bounding box center [1431, 15] width 12 height 12
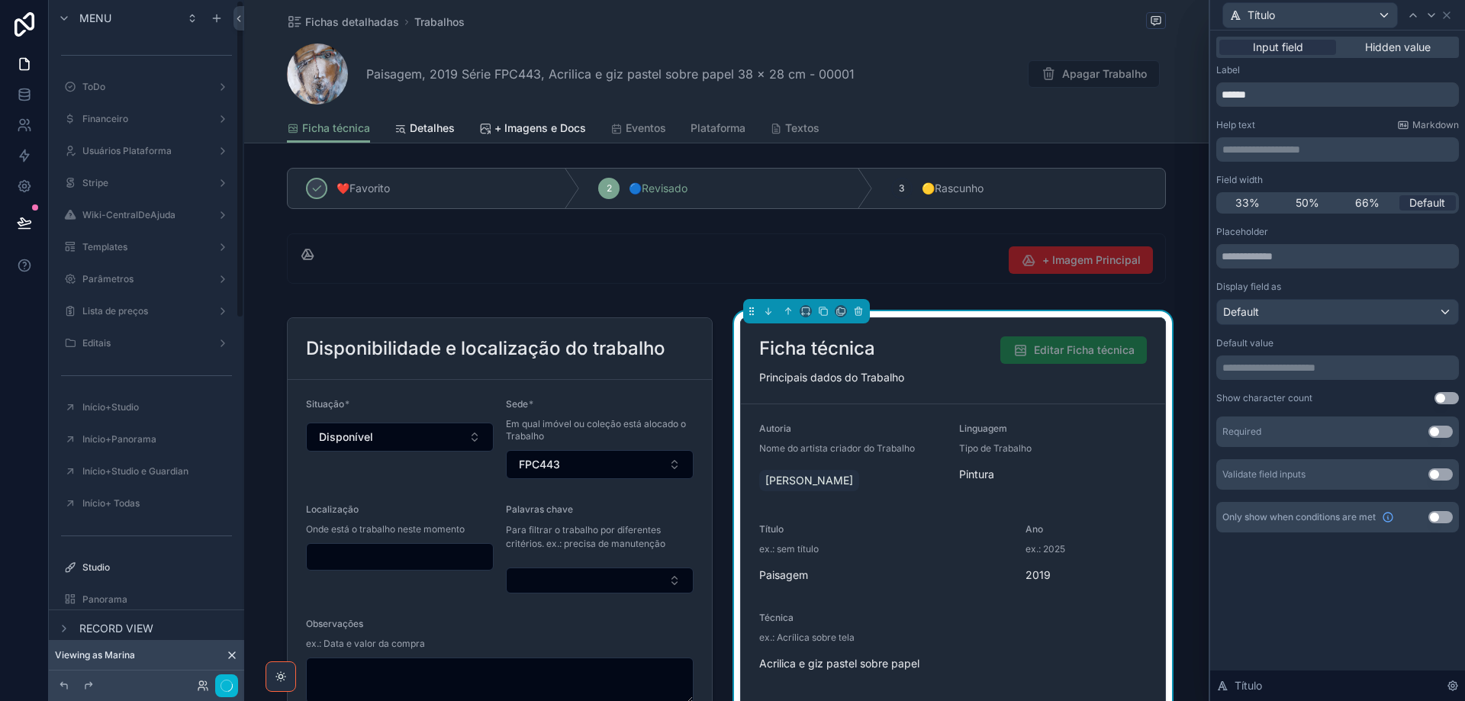
click at [1333, 147] on p "**********" at bounding box center [1338, 149] width 233 height 15
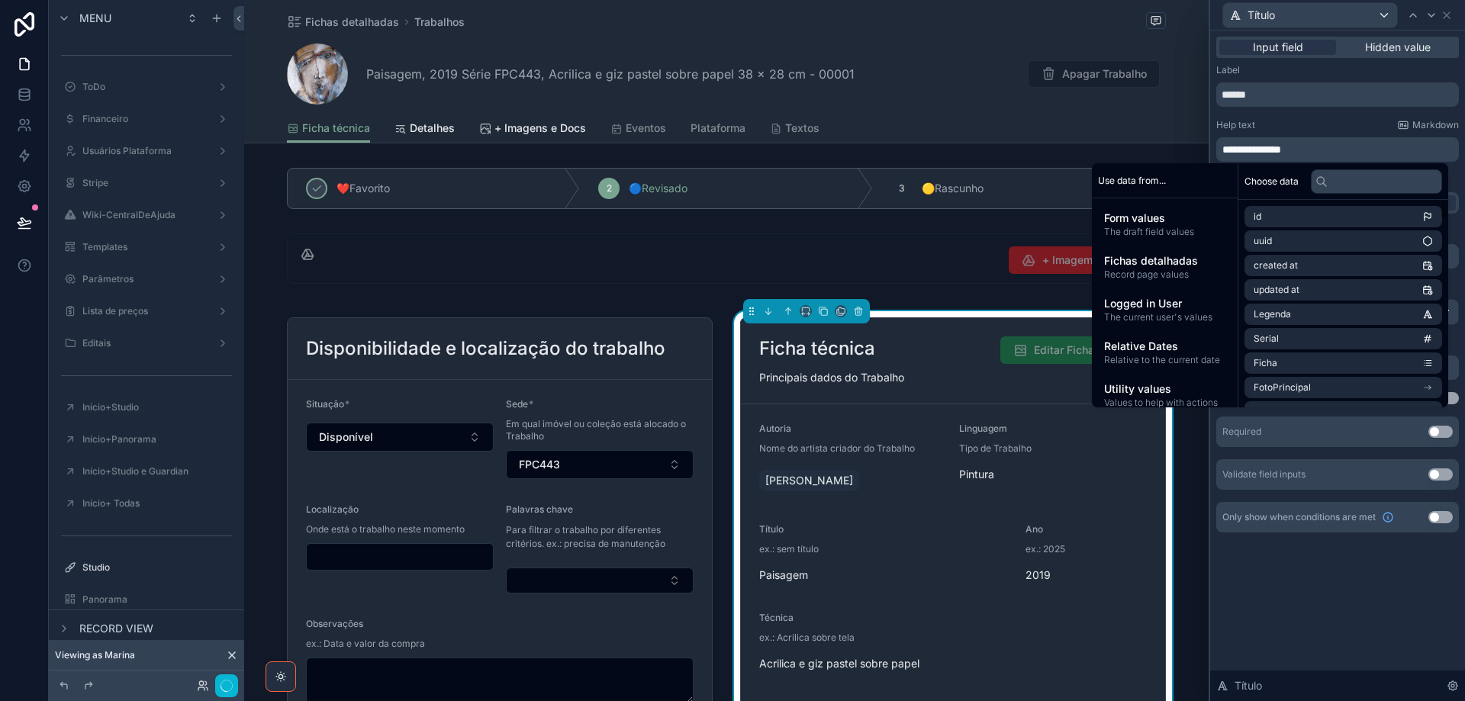
click at [1443, 433] on button "Use setting" at bounding box center [1440, 432] width 24 height 12
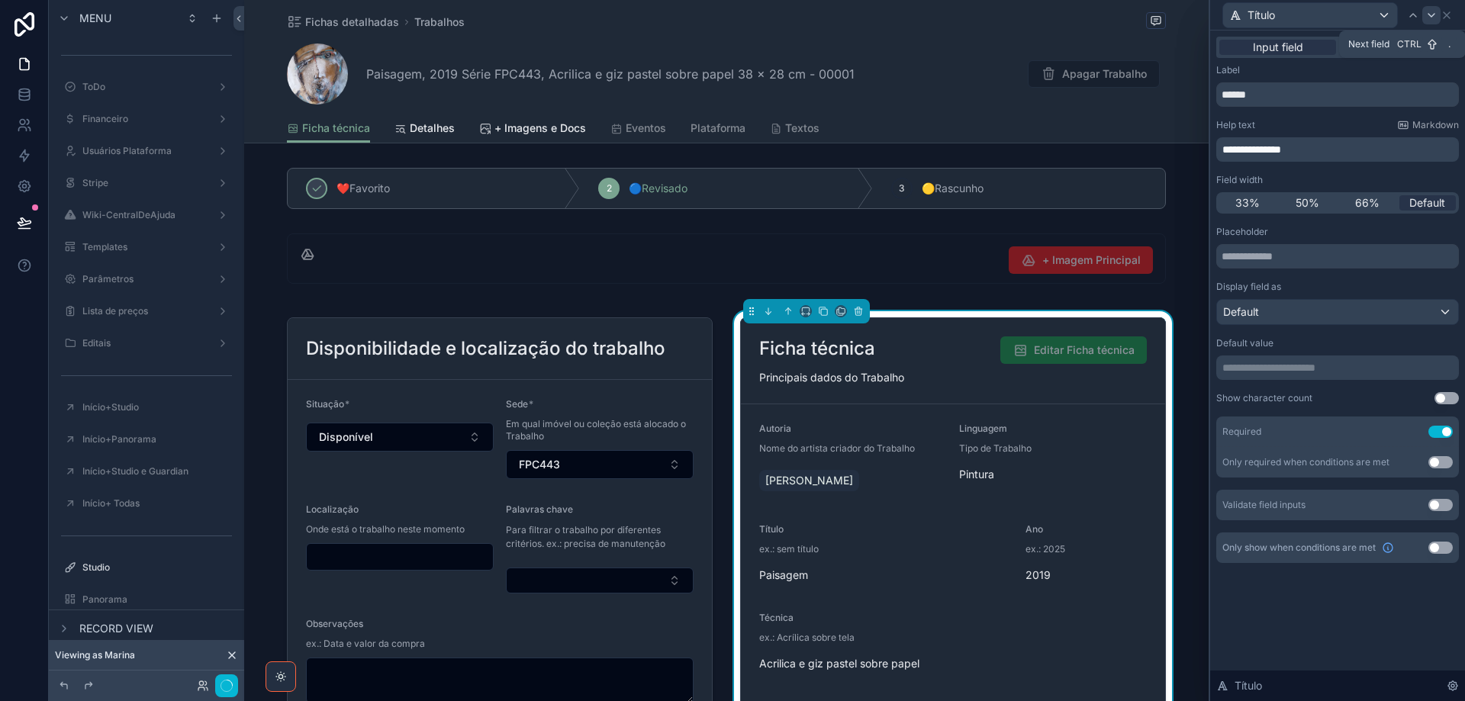
click at [1429, 14] on icon at bounding box center [1431, 15] width 6 height 3
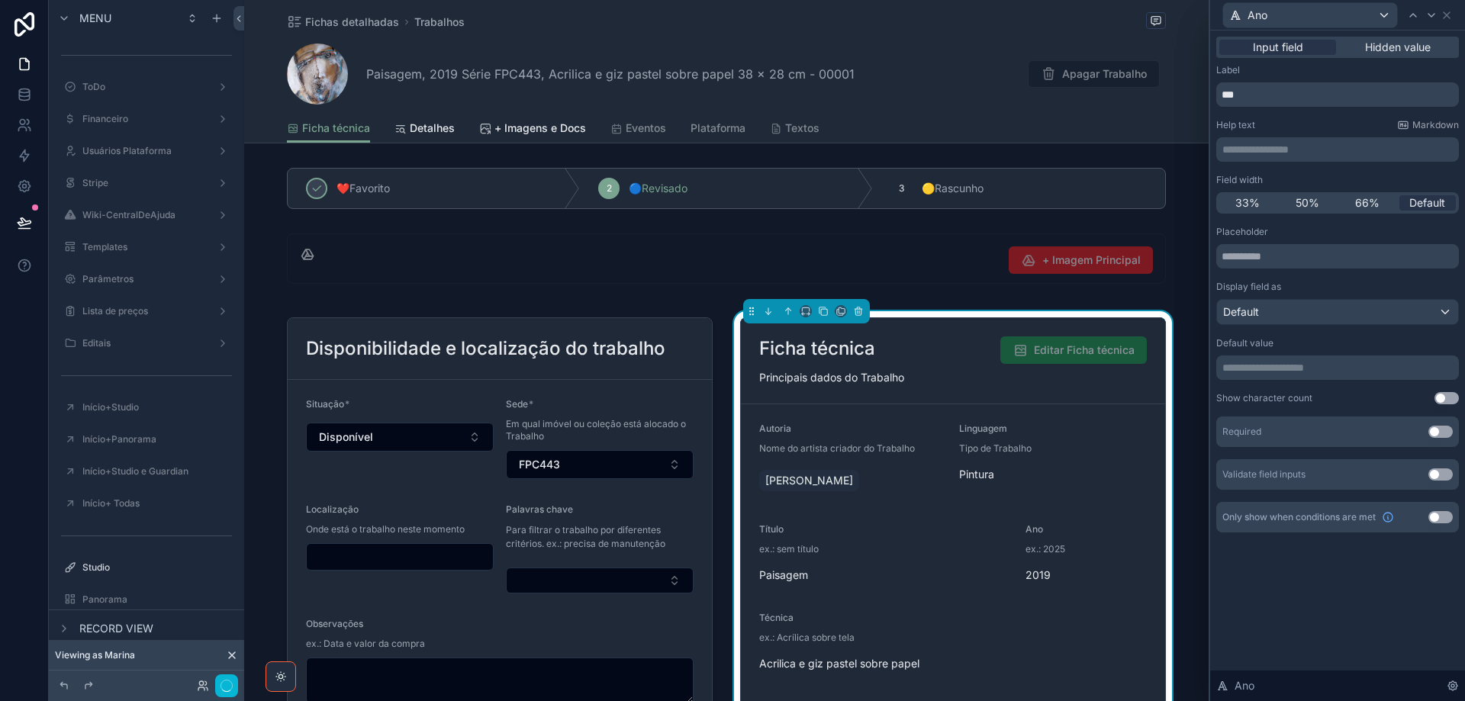
drag, startPoint x: 1446, startPoint y: 433, endPoint x: 1456, endPoint y: 143, distance: 290.1
click at [1446, 433] on button "Use setting" at bounding box center [1440, 432] width 24 height 12
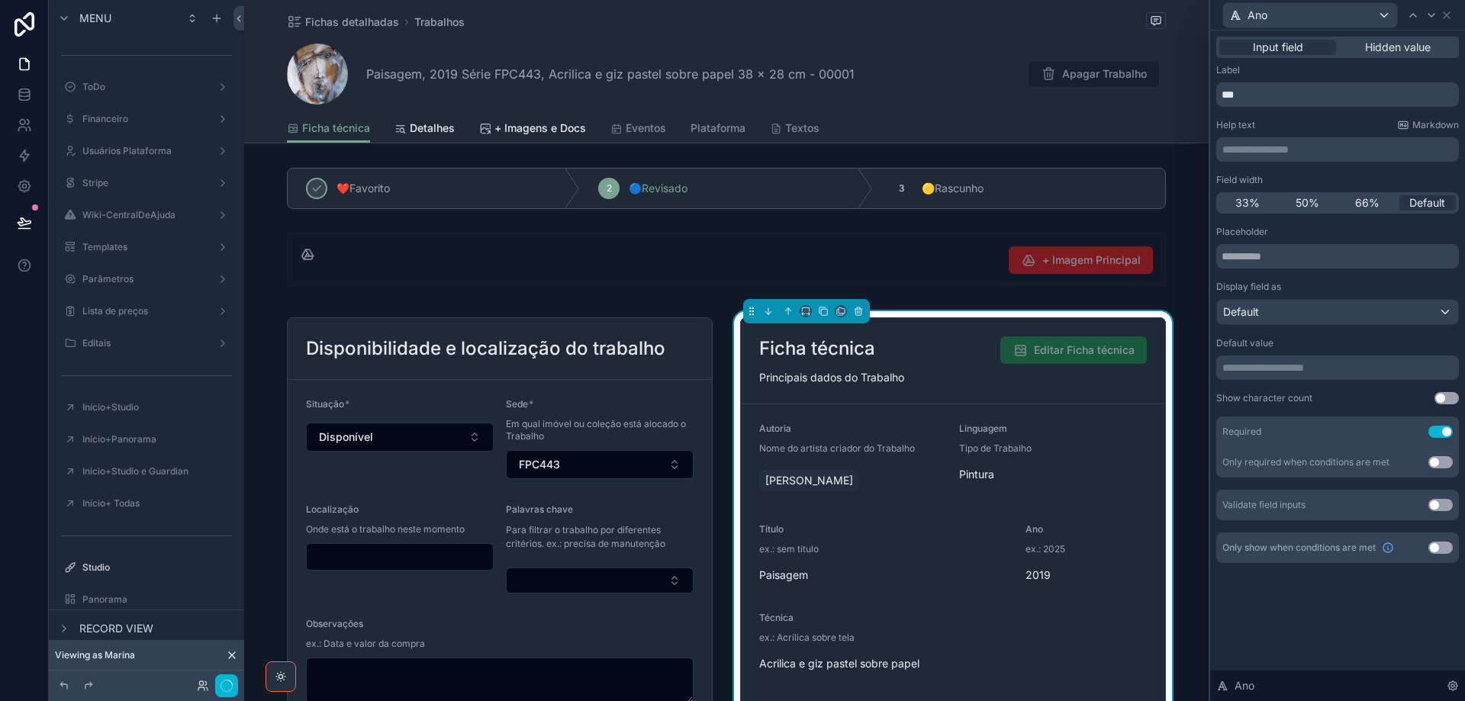
click at [1297, 156] on p "**********" at bounding box center [1338, 149] width 233 height 15
click at [1430, 19] on icon at bounding box center [1431, 15] width 12 height 12
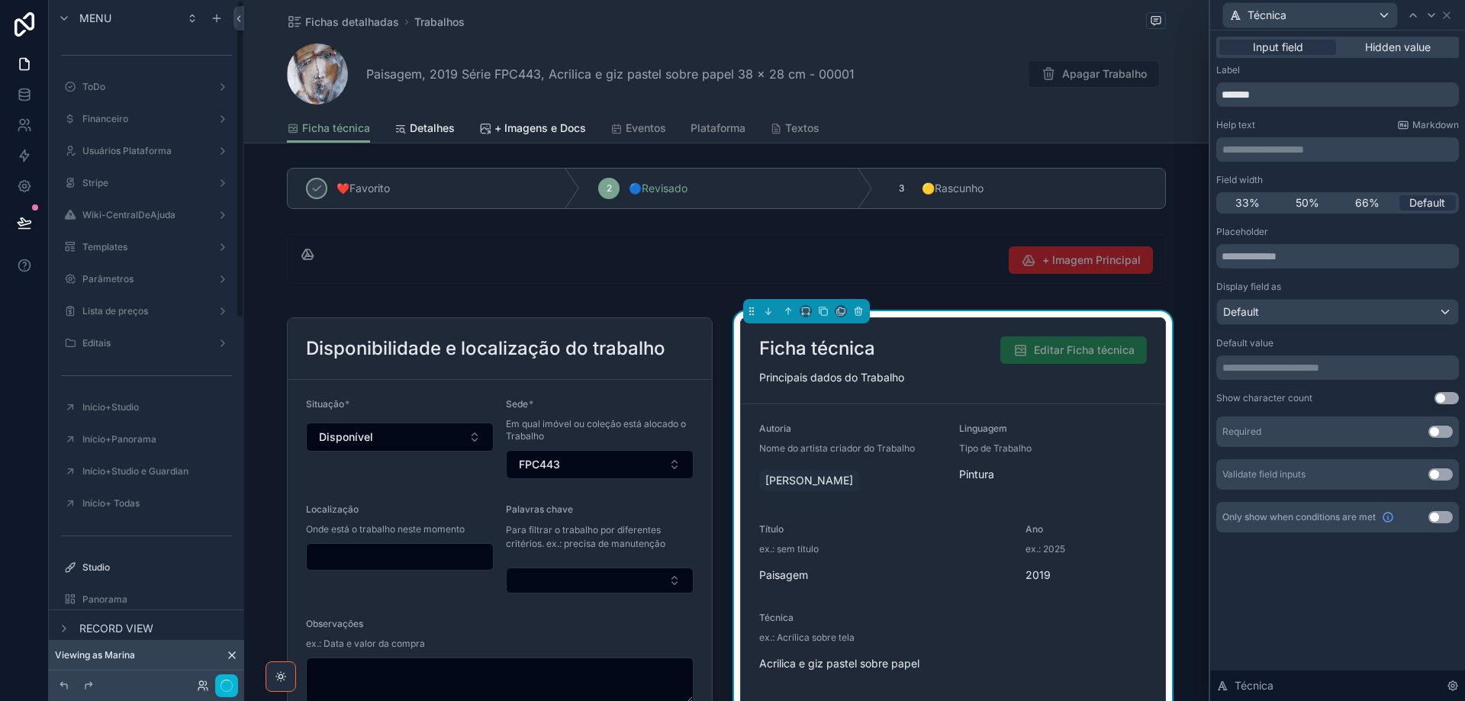
click at [1296, 137] on div "**********" at bounding box center [1337, 149] width 243 height 24
click at [1290, 153] on p "**********" at bounding box center [1338, 149] width 233 height 15
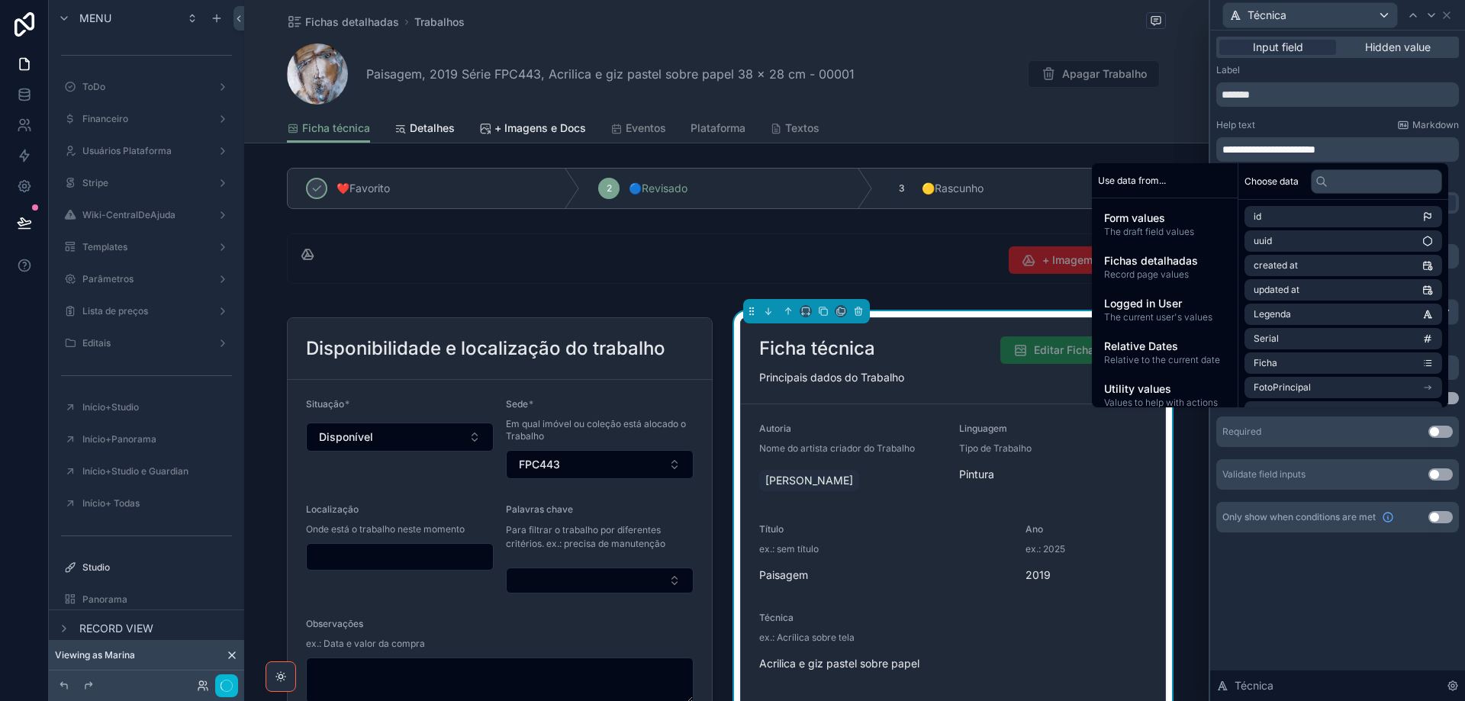
click at [1346, 121] on div "Help text Markdown" at bounding box center [1337, 125] width 243 height 12
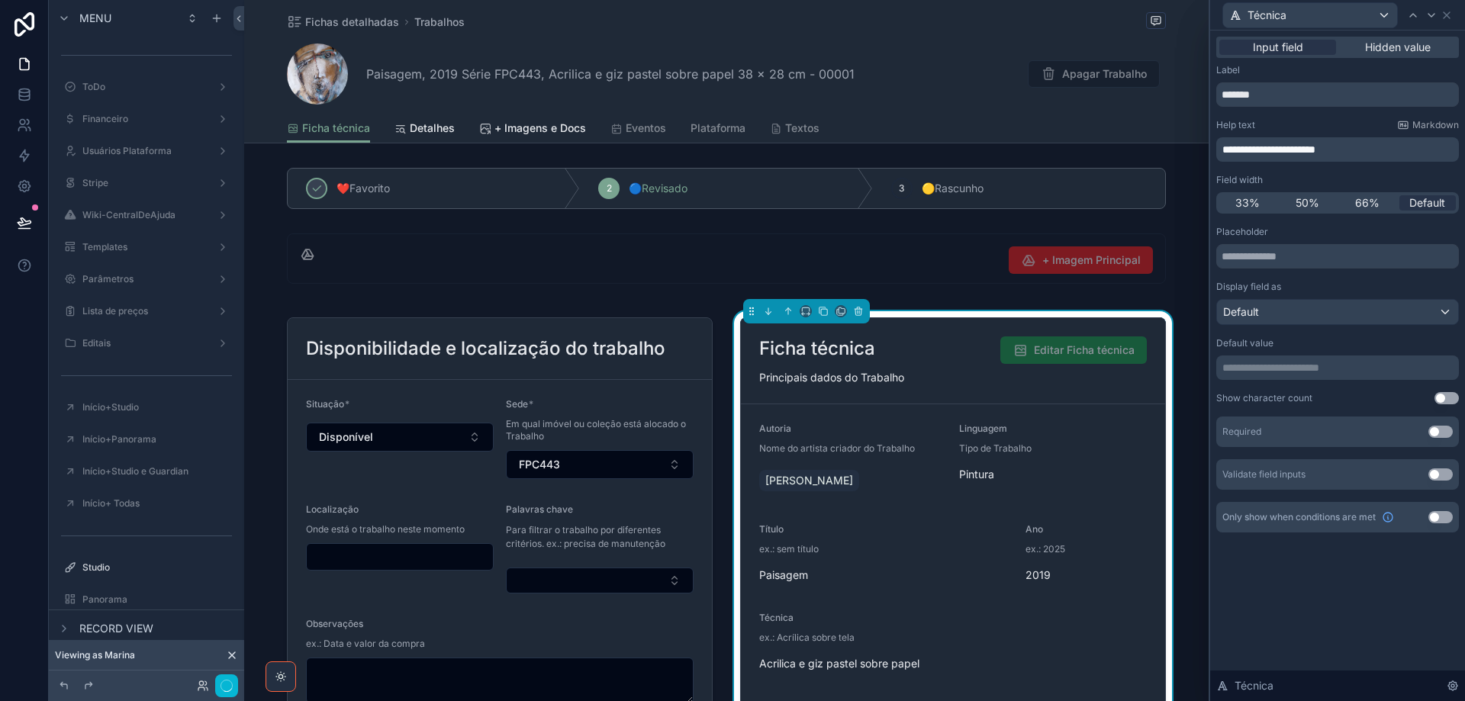
click at [1449, 434] on button "Use setting" at bounding box center [1440, 432] width 24 height 12
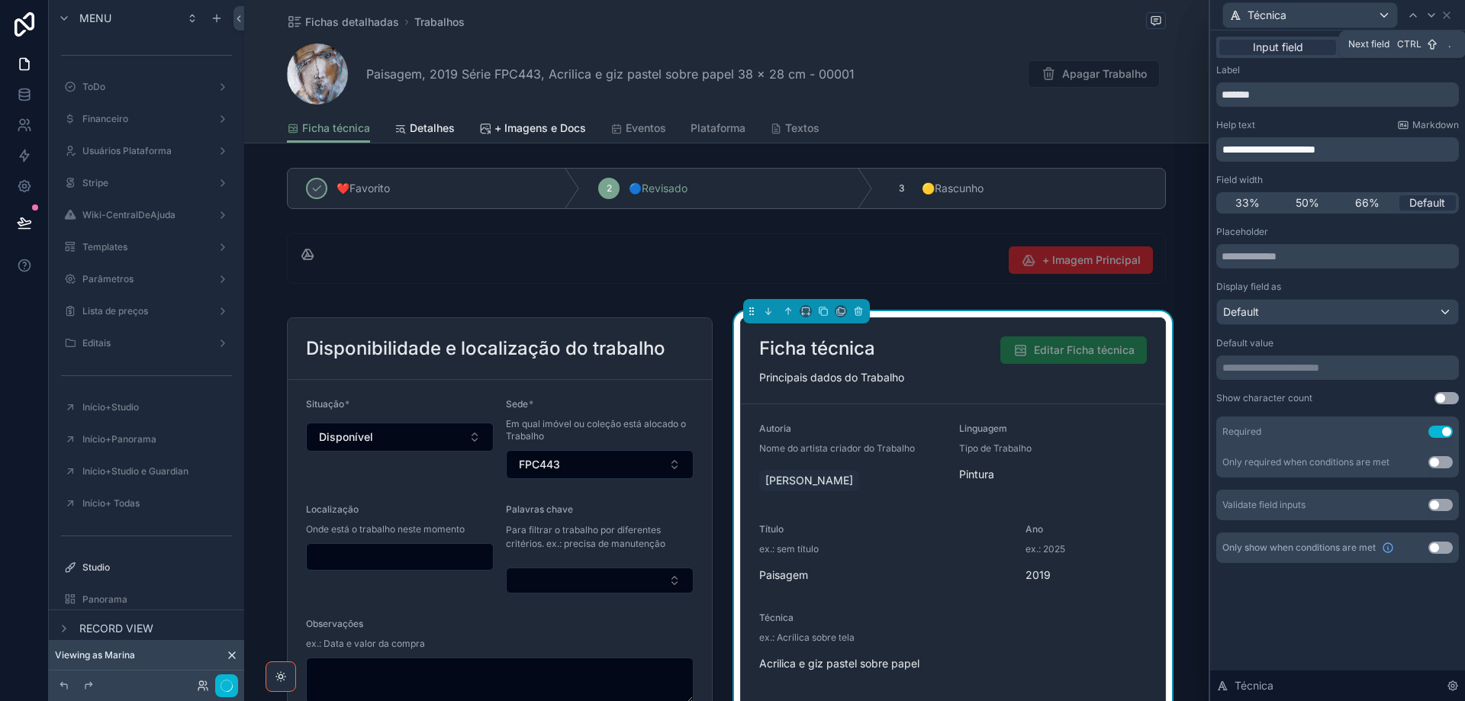
click at [1433, 13] on icon at bounding box center [1431, 15] width 12 height 12
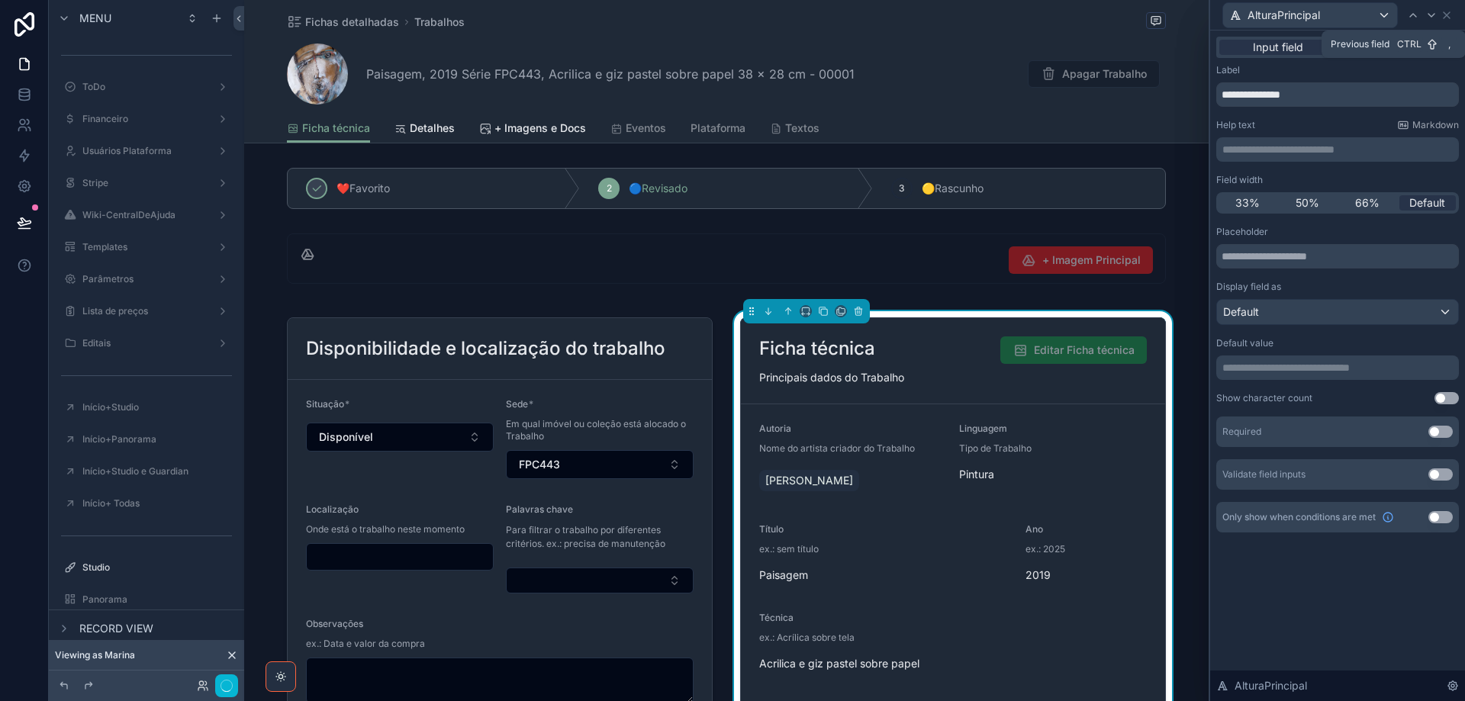
click at [1291, 142] on p "**********" at bounding box center [1338, 149] width 233 height 15
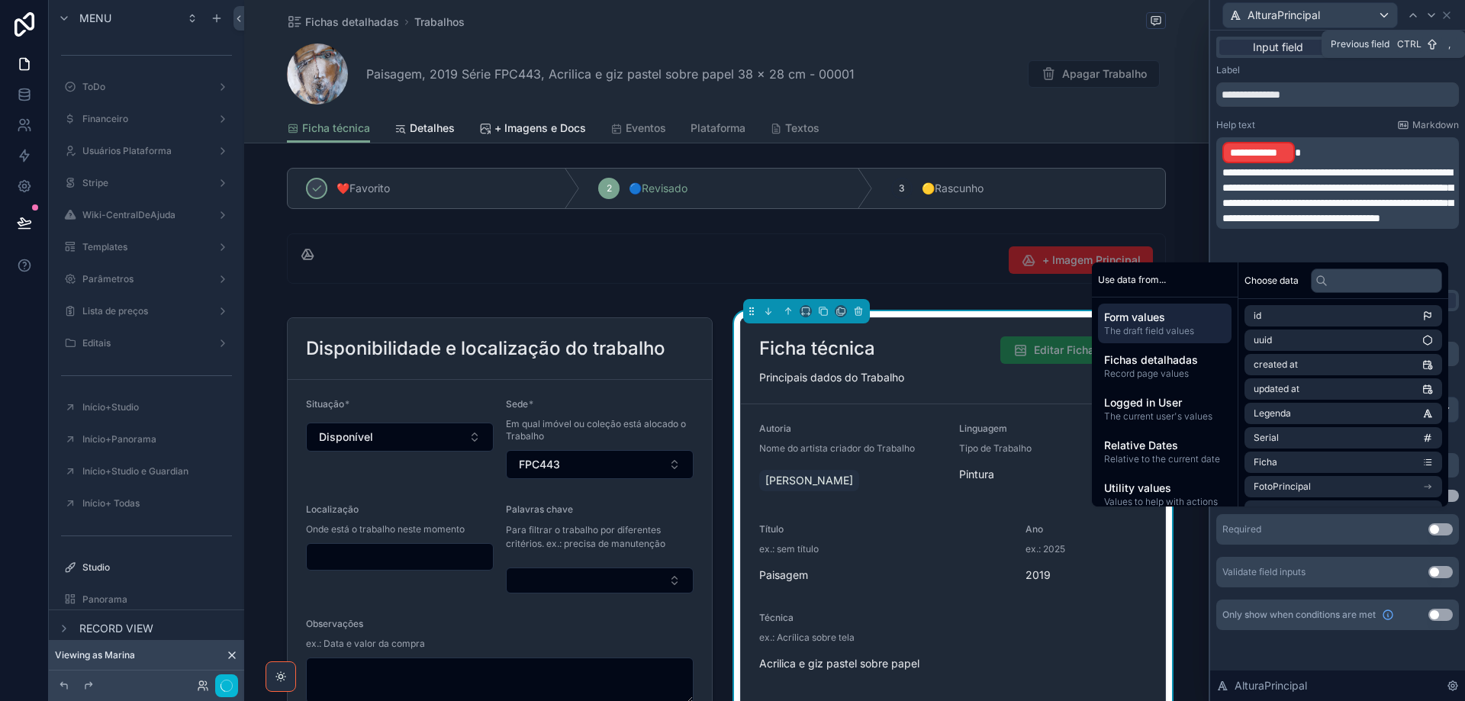
scroll to position [0, 0]
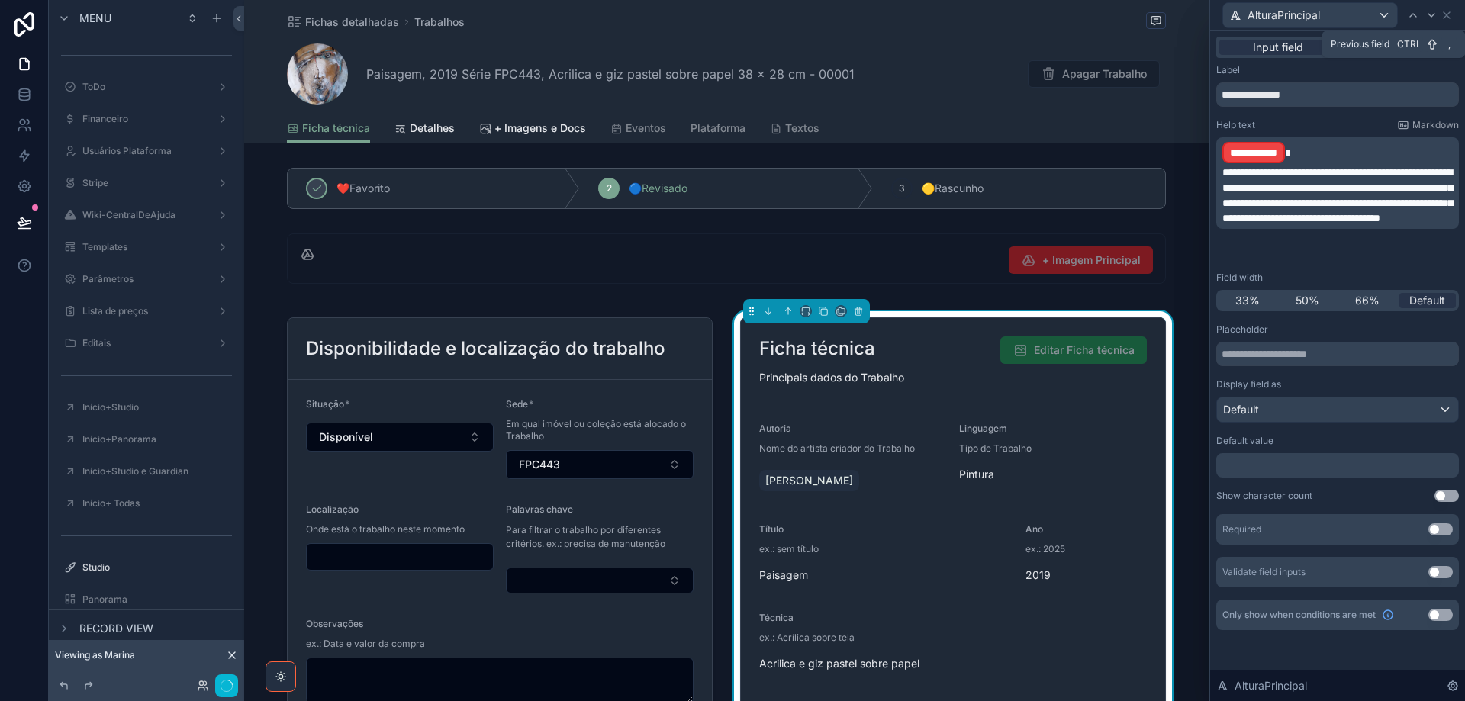
click at [1317, 150] on p "**********" at bounding box center [1338, 152] width 233 height 24
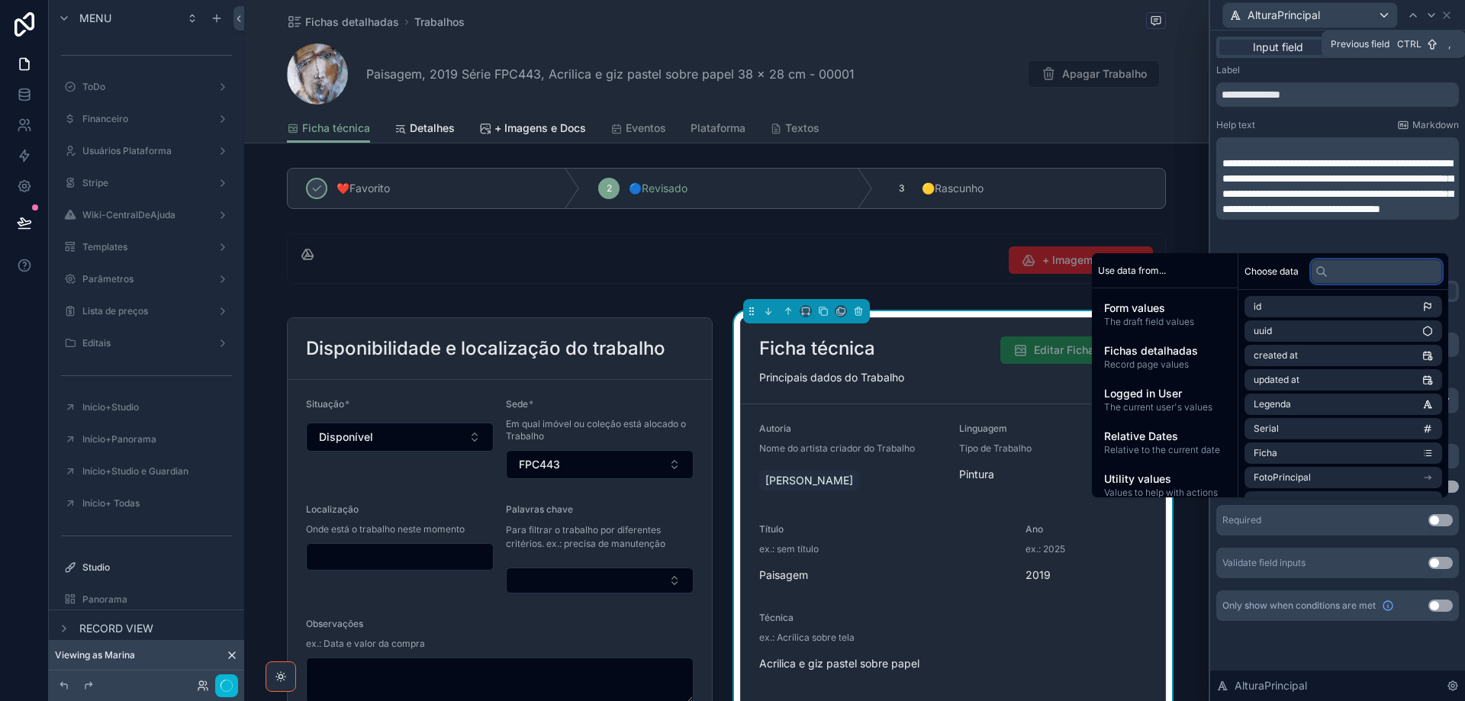
click at [1364, 274] on input "text" at bounding box center [1376, 271] width 131 height 24
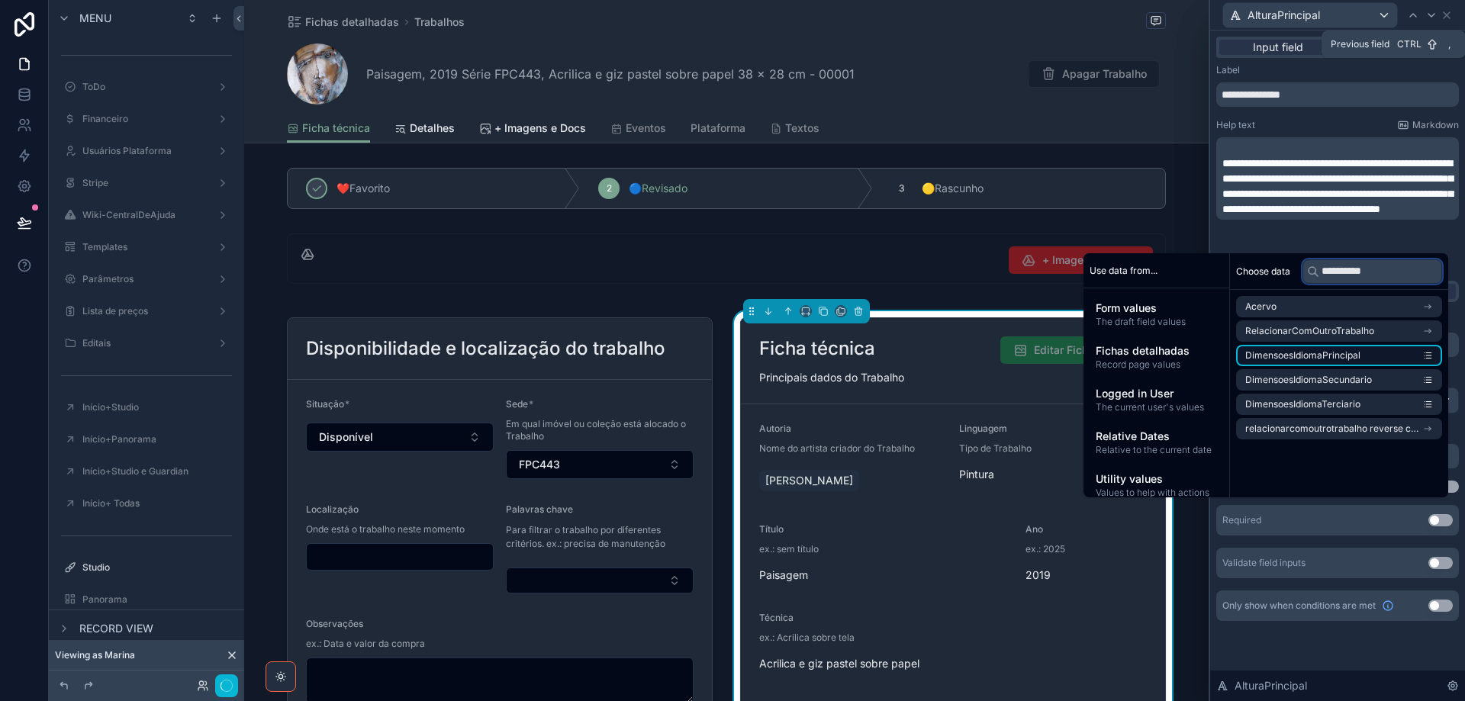
type input "**********"
click at [1360, 354] on li "DimensoesIdiomaPrincipal" at bounding box center [1339, 355] width 206 height 21
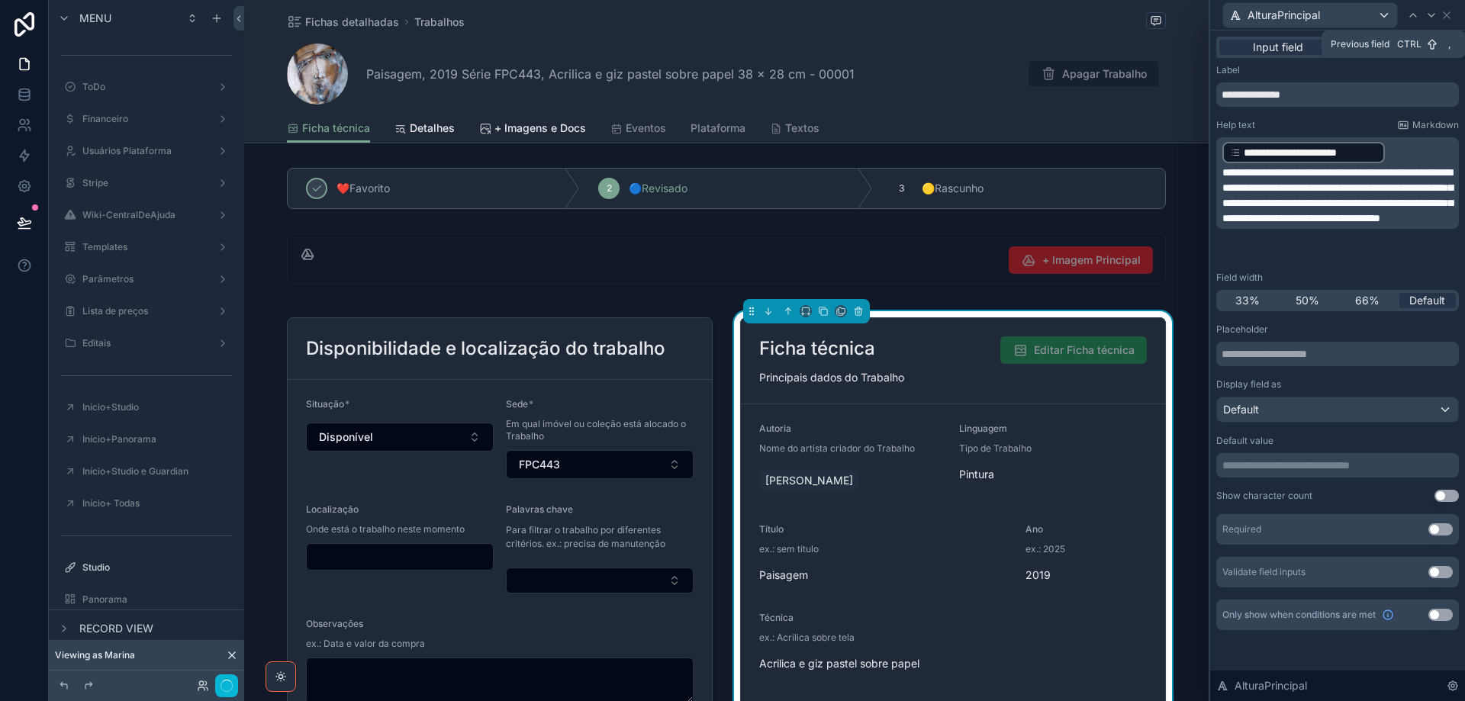
click at [1344, 119] on div "Help text Markdown" at bounding box center [1337, 125] width 243 height 12
click at [1430, 17] on icon at bounding box center [1431, 15] width 12 height 12
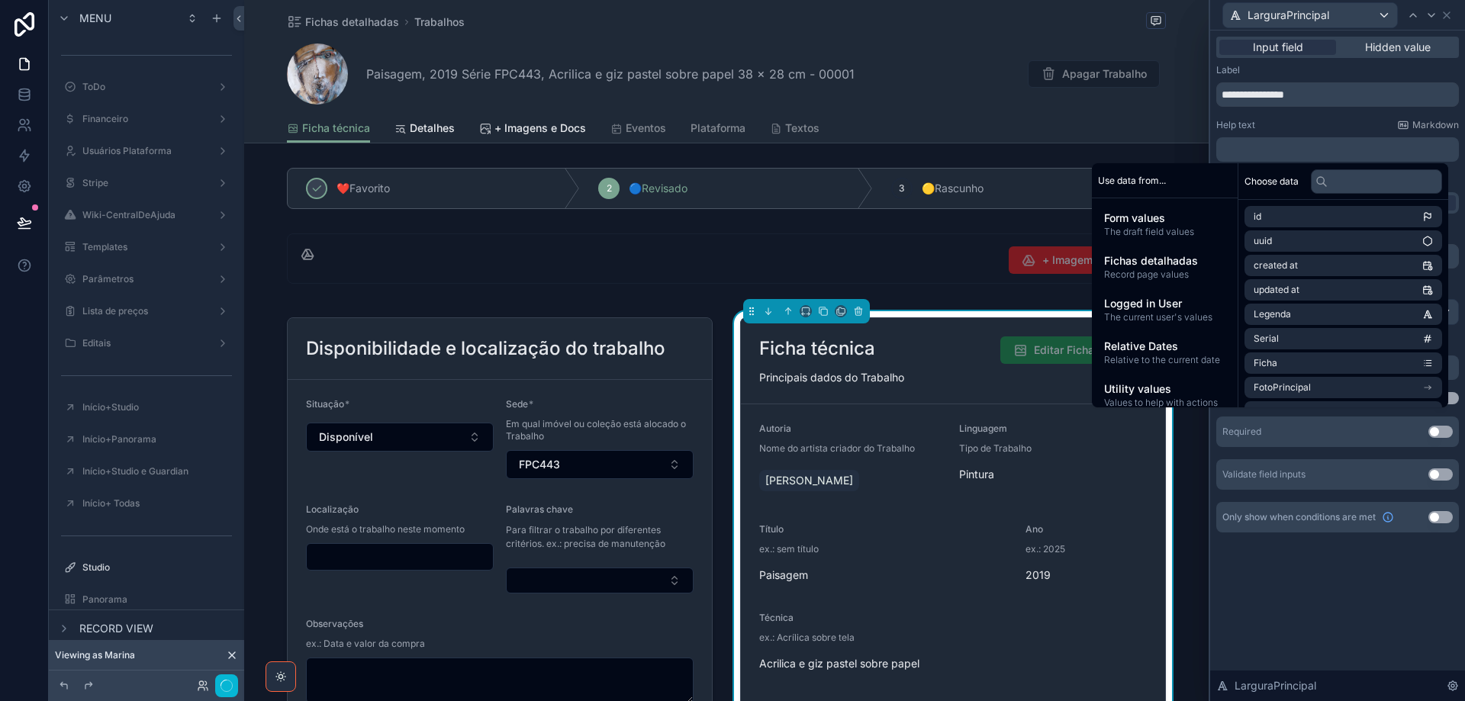
click at [1333, 182] on input "text" at bounding box center [1376, 181] width 131 height 24
click at [1355, 171] on input "text" at bounding box center [1376, 181] width 131 height 24
click at [1367, 179] on input "text" at bounding box center [1376, 181] width 131 height 24
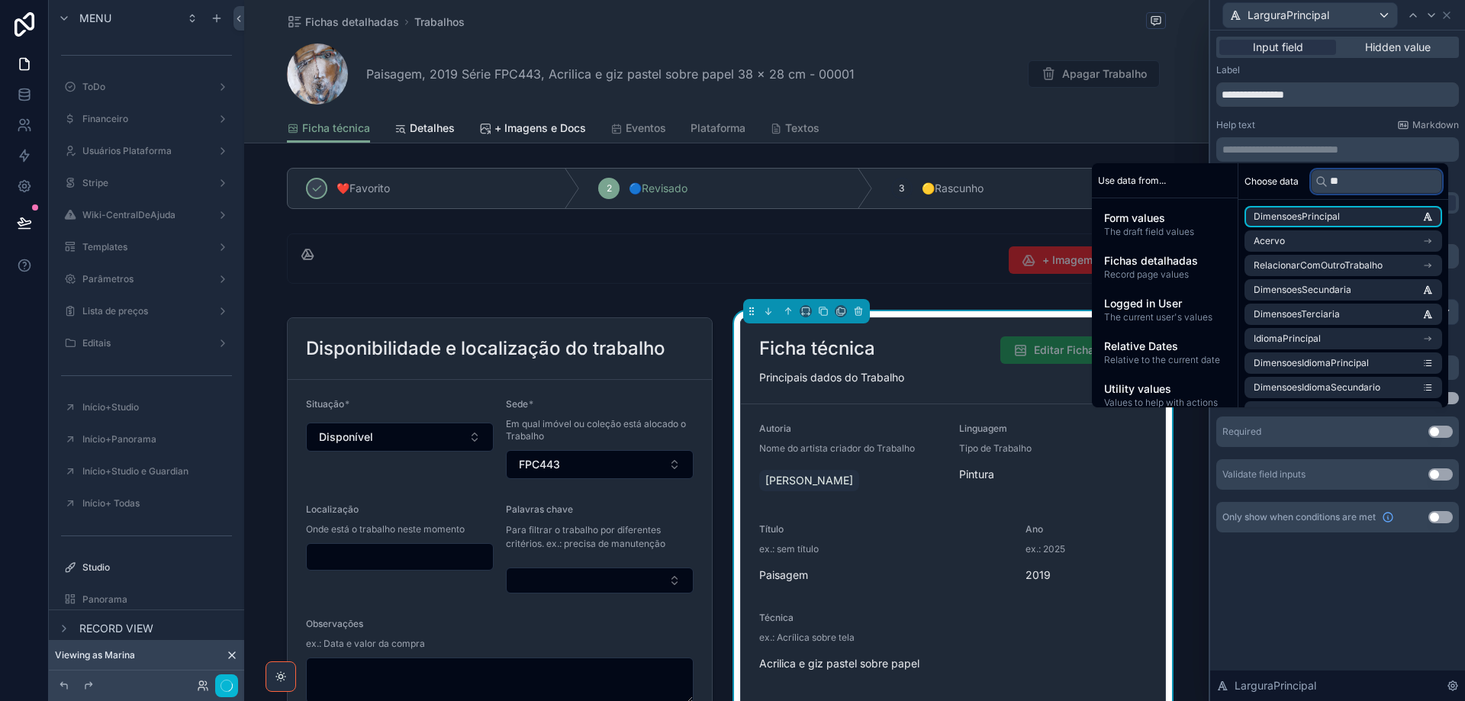
type input "*"
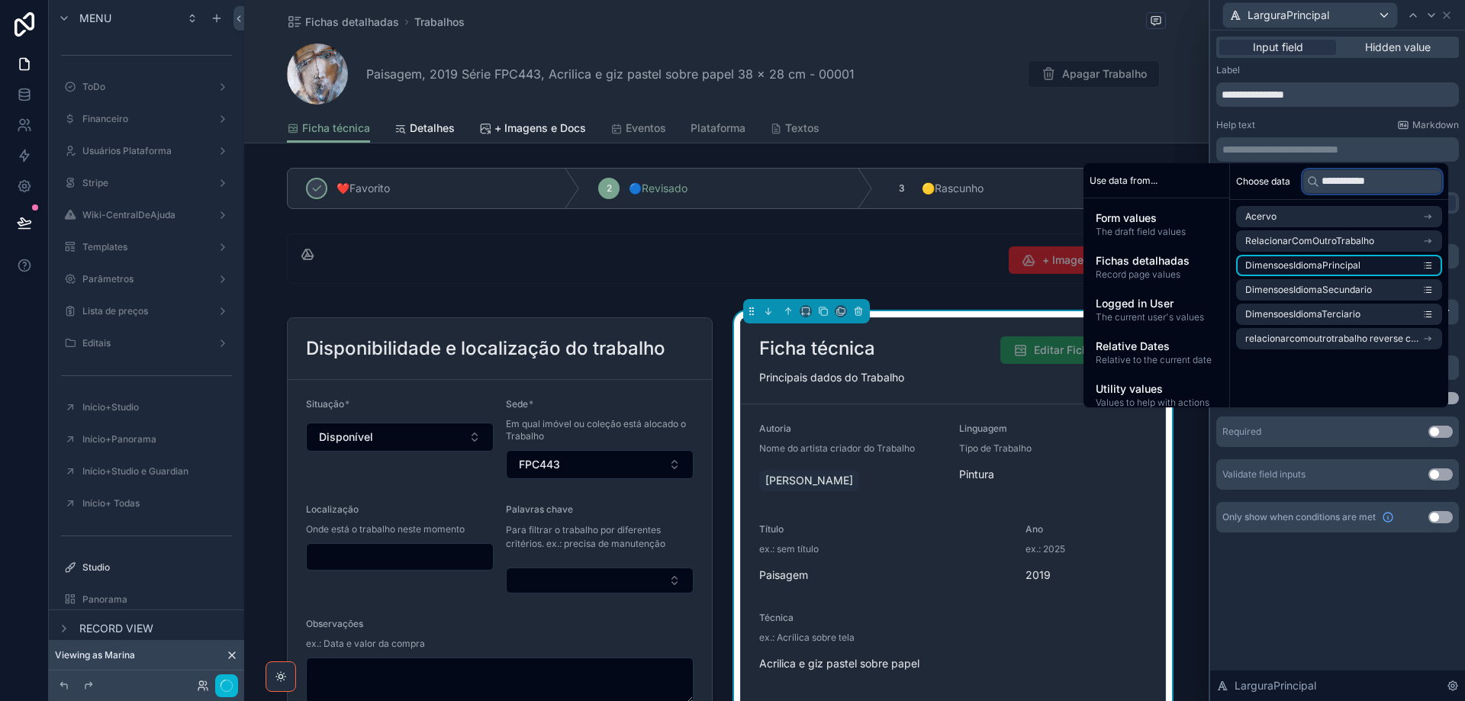
type input "**********"
click at [1360, 266] on li "DimensoesIdiomaPrincipal" at bounding box center [1339, 265] width 206 height 21
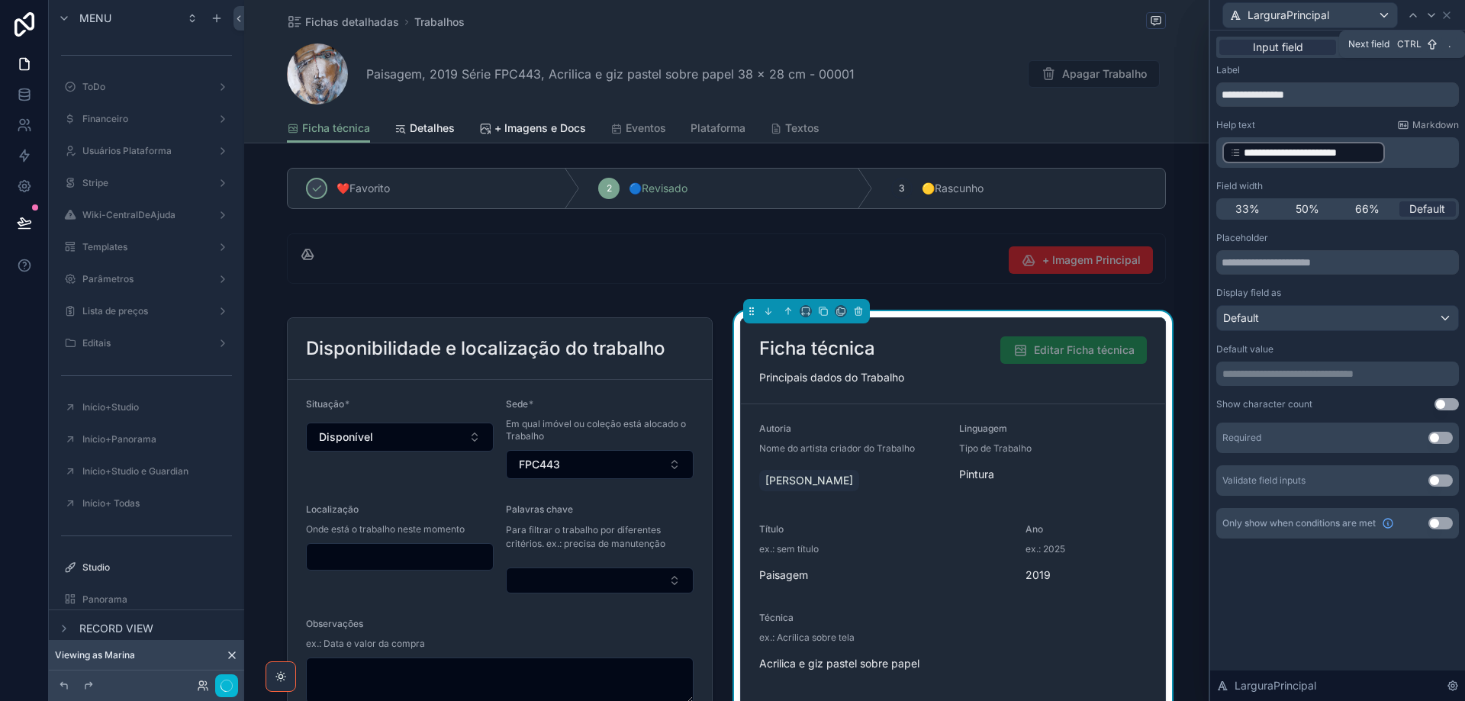
click at [1431, 13] on icon at bounding box center [1431, 15] width 12 height 12
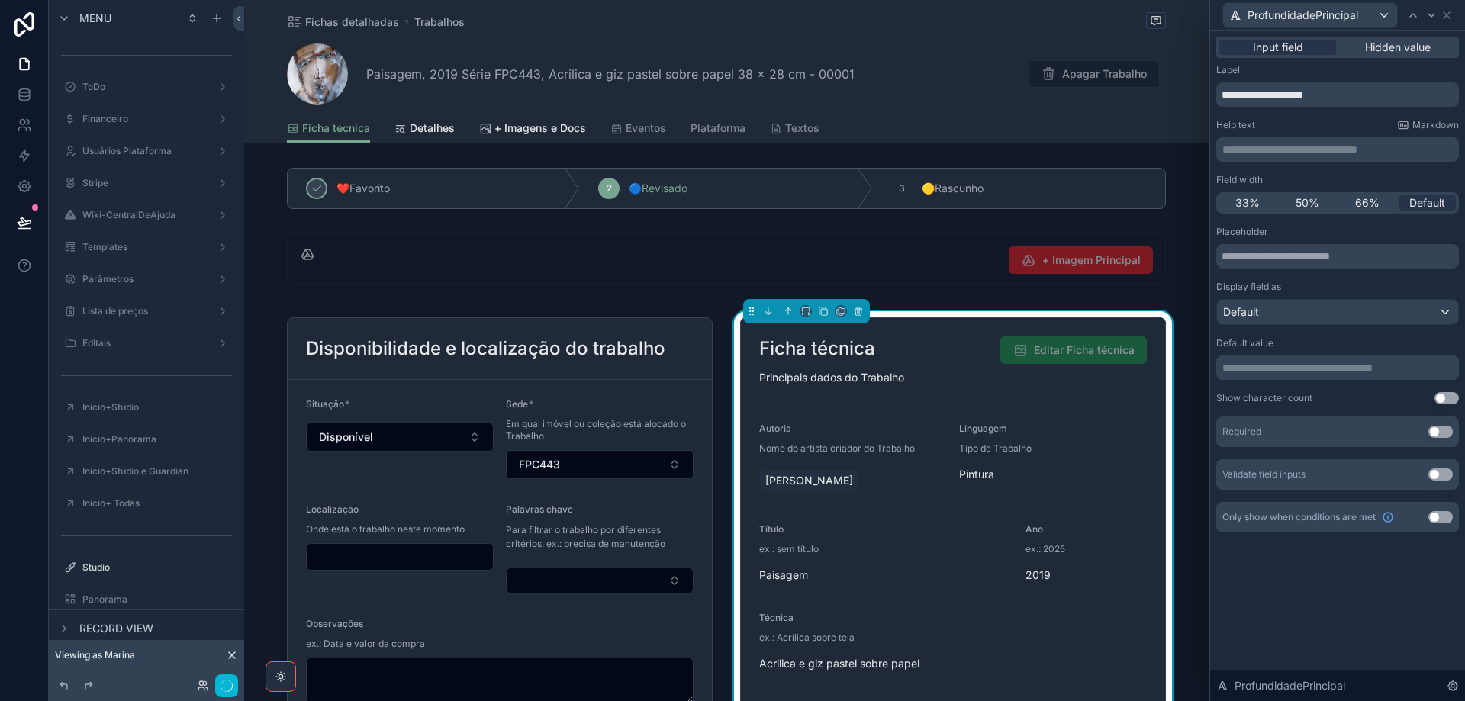
click at [1313, 154] on p "**********" at bounding box center [1338, 149] width 233 height 15
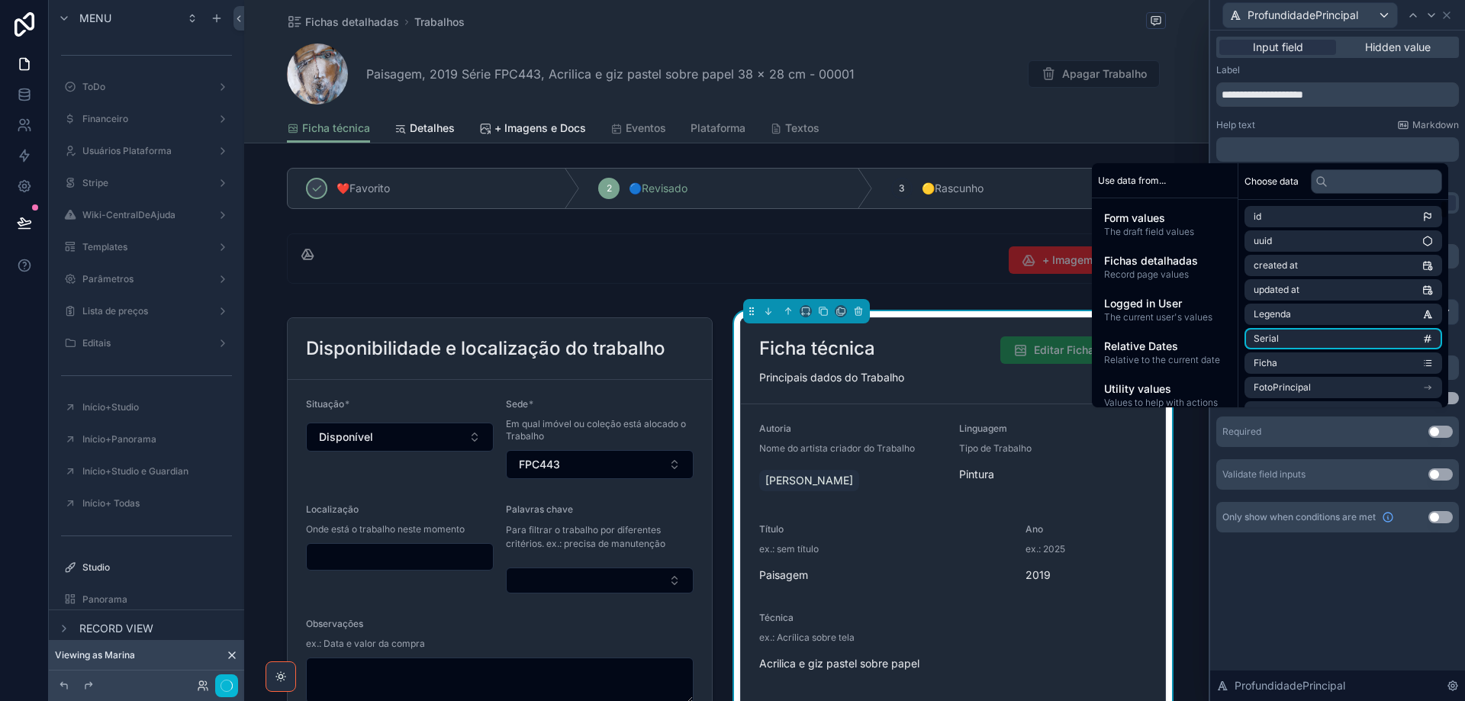
click at [1365, 166] on div "Choose data" at bounding box center [1343, 181] width 210 height 37
click at [1362, 183] on input "text" at bounding box center [1376, 181] width 131 height 24
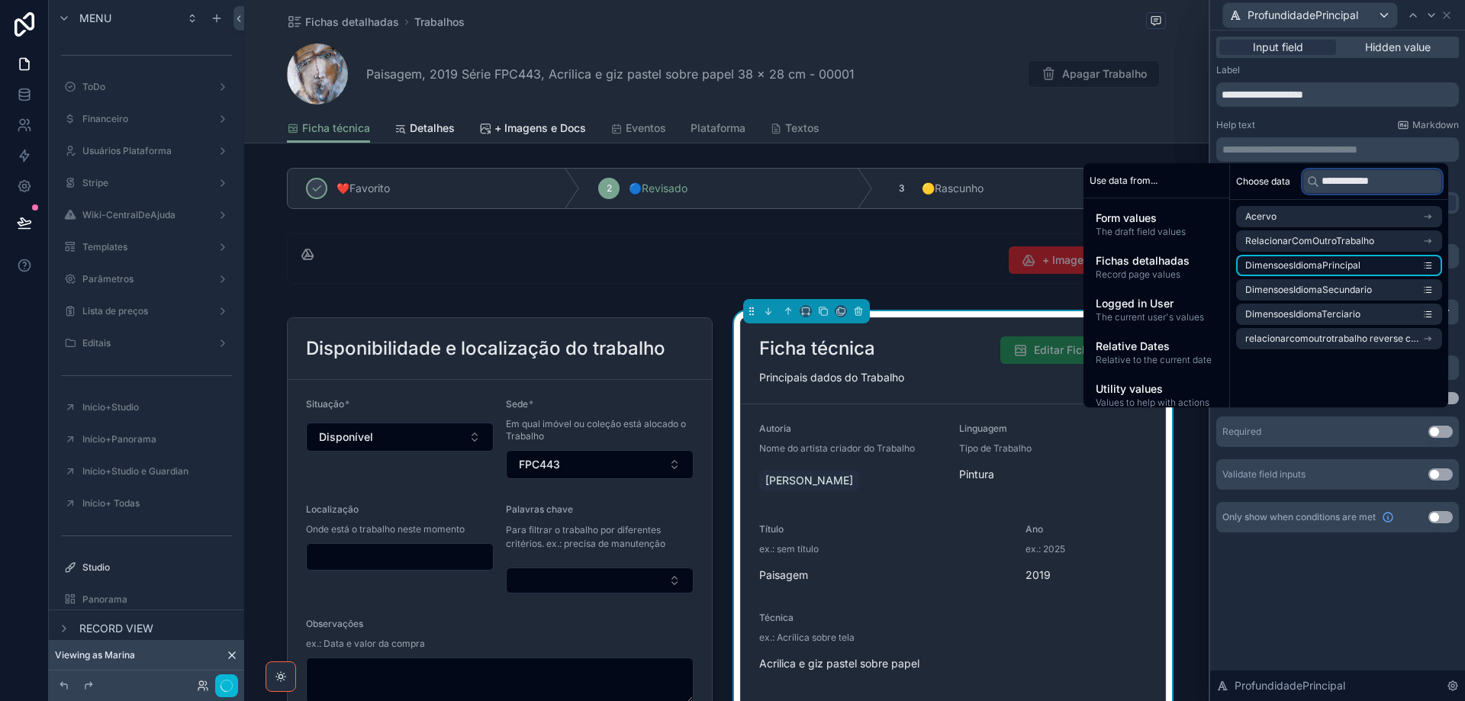
type input "**********"
click at [1352, 263] on span "DimensoesIdiomaPrincipal" at bounding box center [1302, 265] width 115 height 12
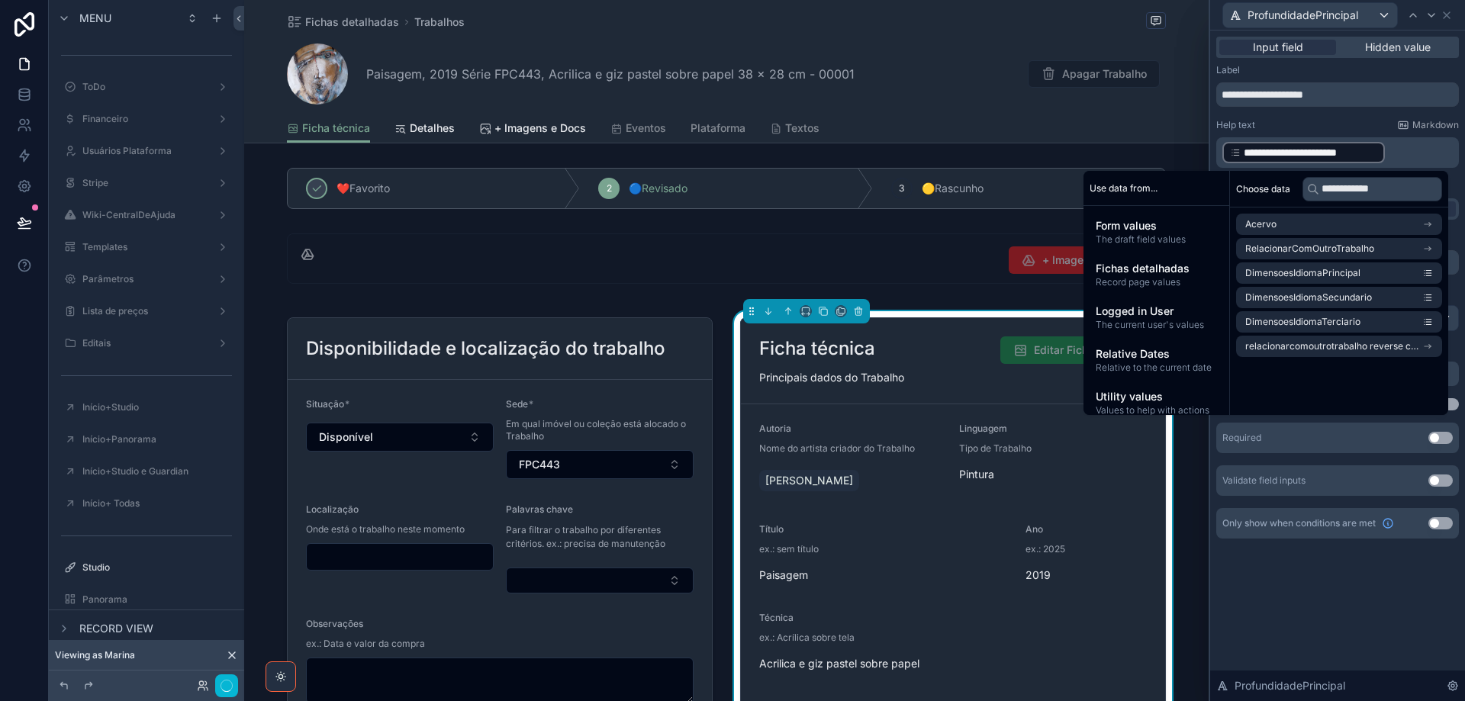
click at [1356, 120] on div "Help text Markdown" at bounding box center [1337, 125] width 243 height 12
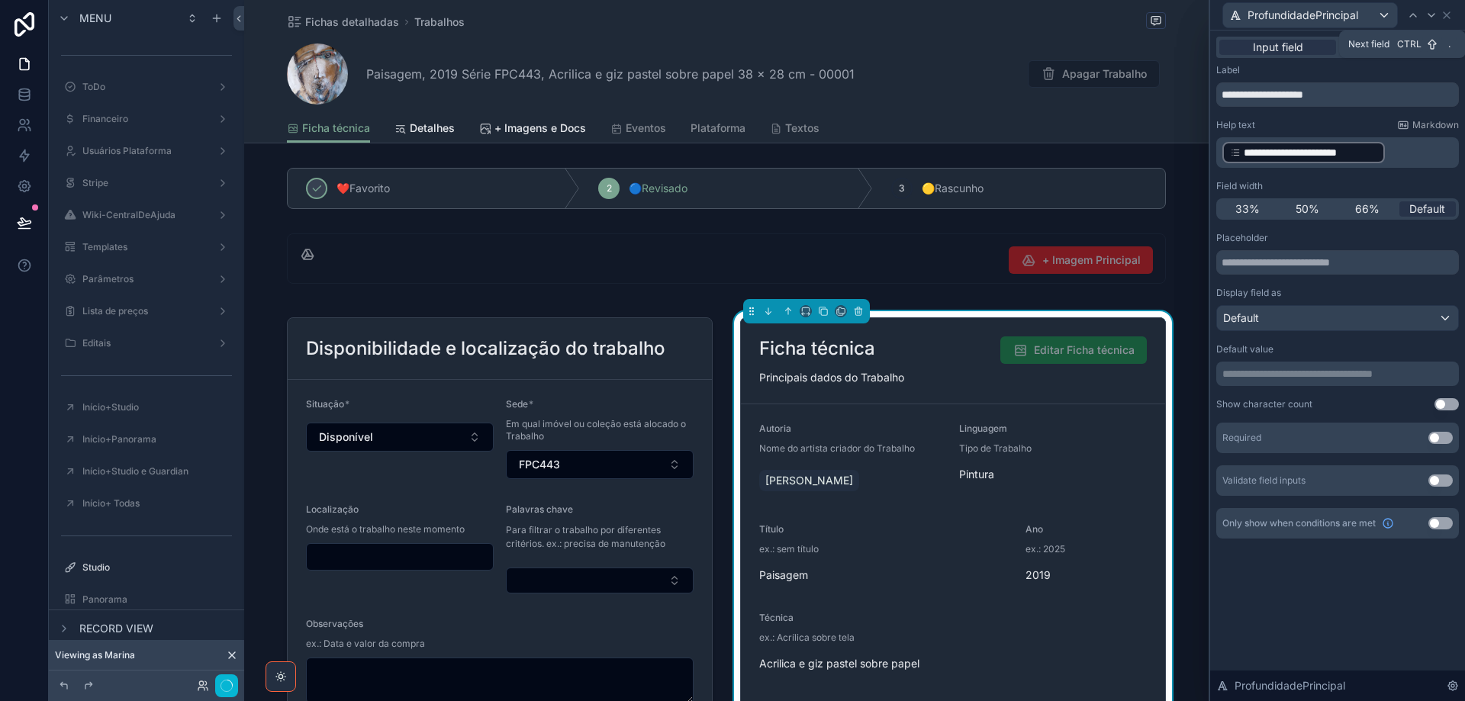
click at [1428, 11] on icon at bounding box center [1431, 15] width 12 height 12
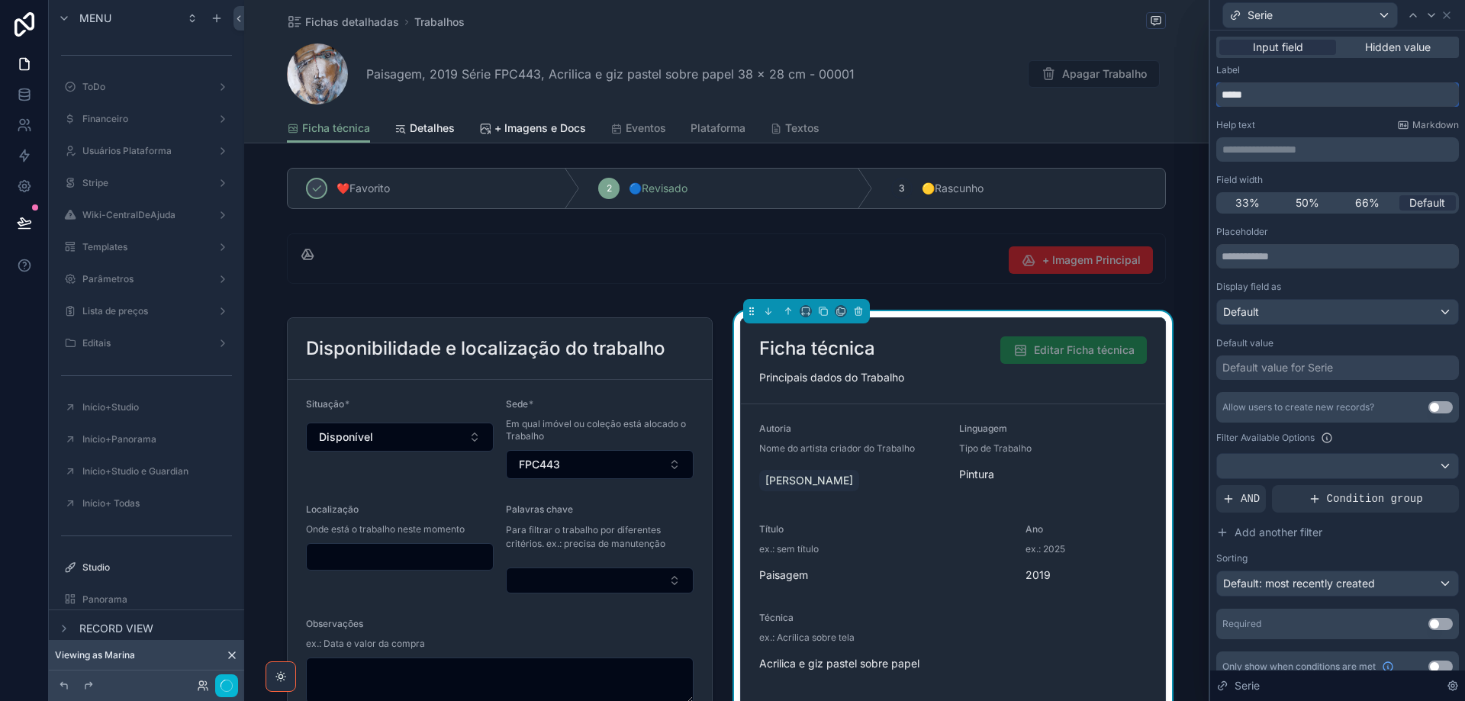
drag, startPoint x: 1268, startPoint y: 95, endPoint x: 1217, endPoint y: 95, distance: 51.1
click at [1217, 95] on input "*****" at bounding box center [1337, 94] width 243 height 24
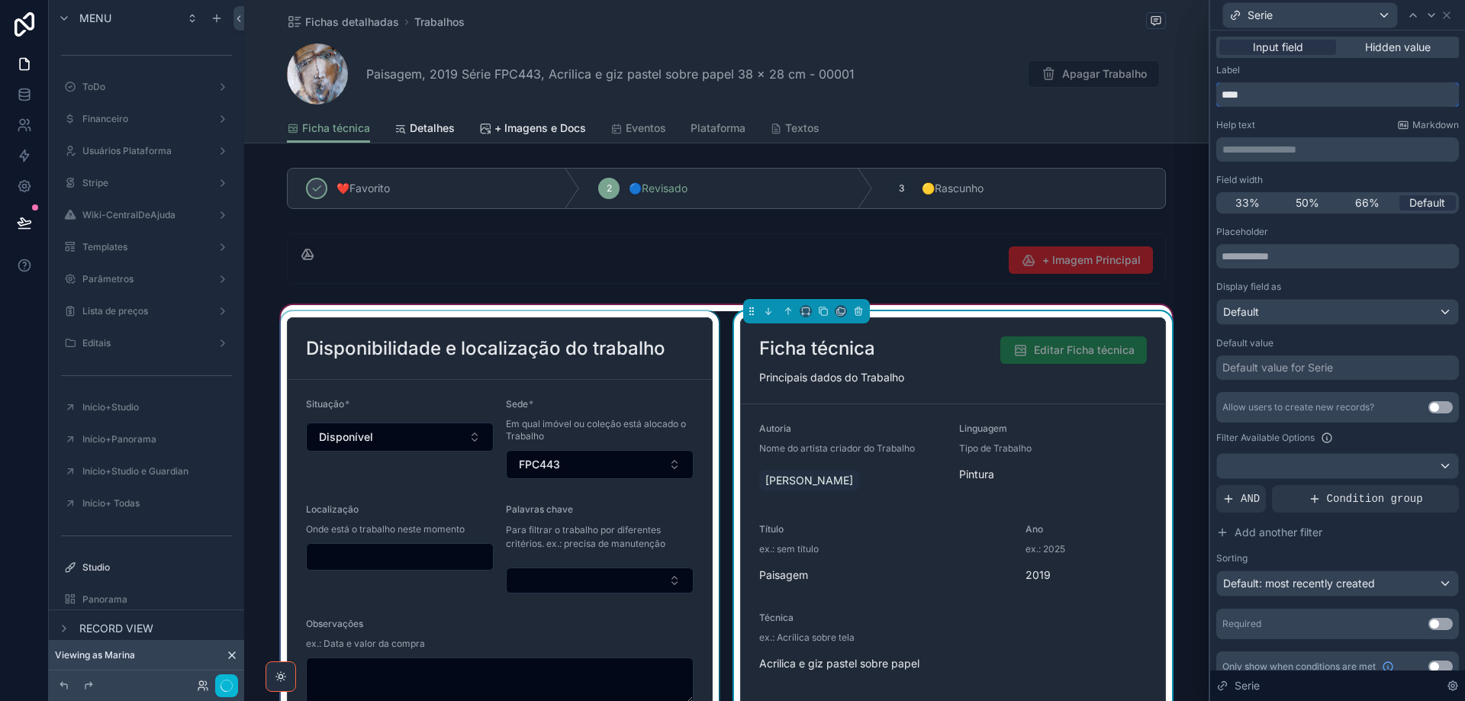
type input "****"
drag, startPoint x: 554, startPoint y: 440, endPoint x: 512, endPoint y: 416, distance: 48.5
click at [512, 416] on div "scrollable content" at bounding box center [500, 589] width 444 height 557
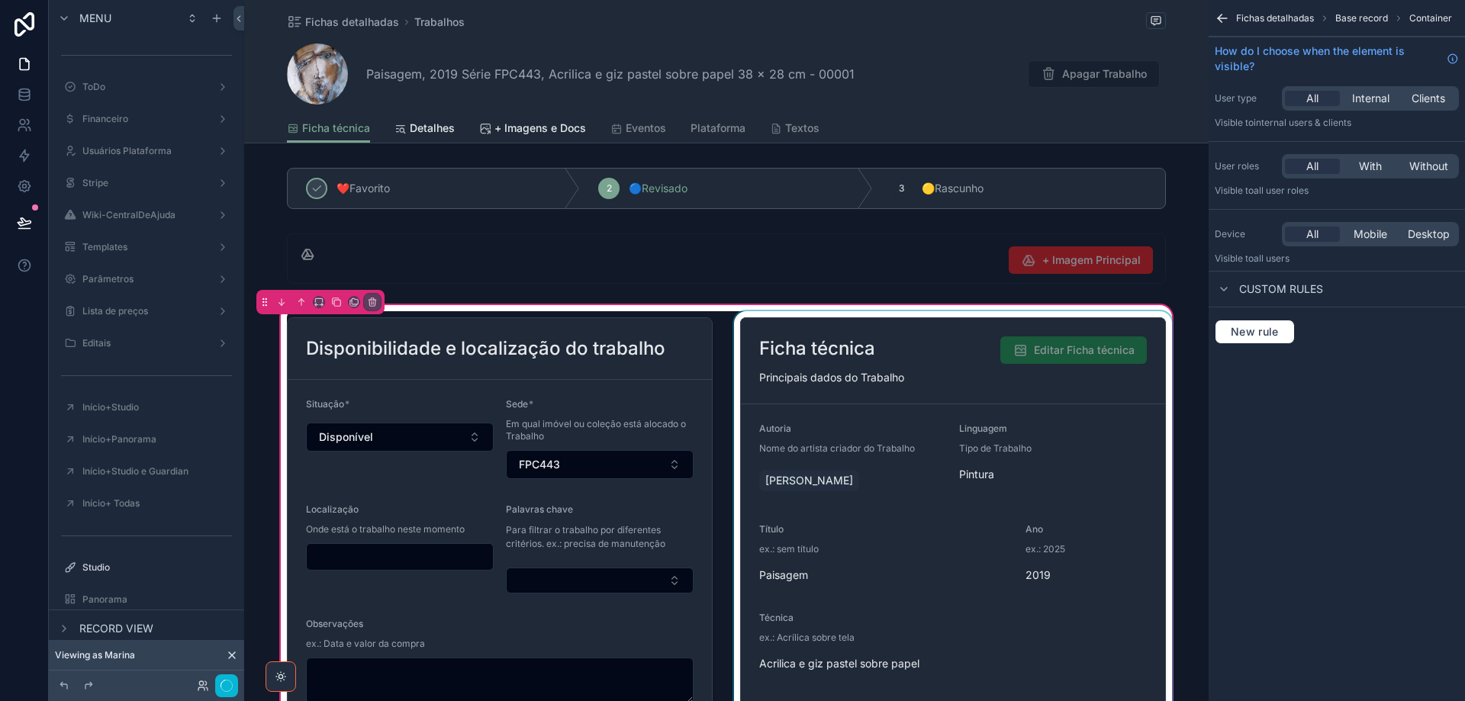
click at [944, 398] on div "scrollable content" at bounding box center [953, 589] width 444 height 557
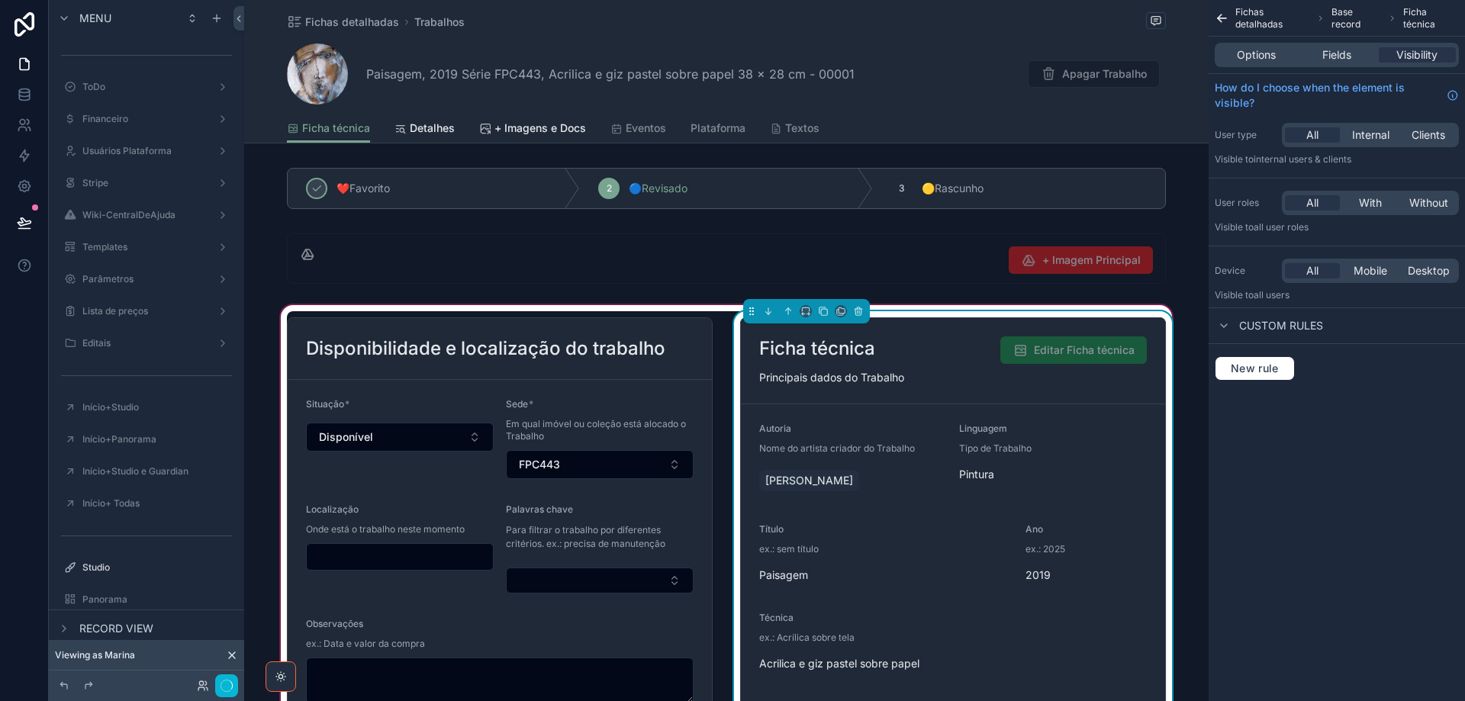
click at [1259, 62] on span "Options" at bounding box center [1256, 54] width 39 height 15
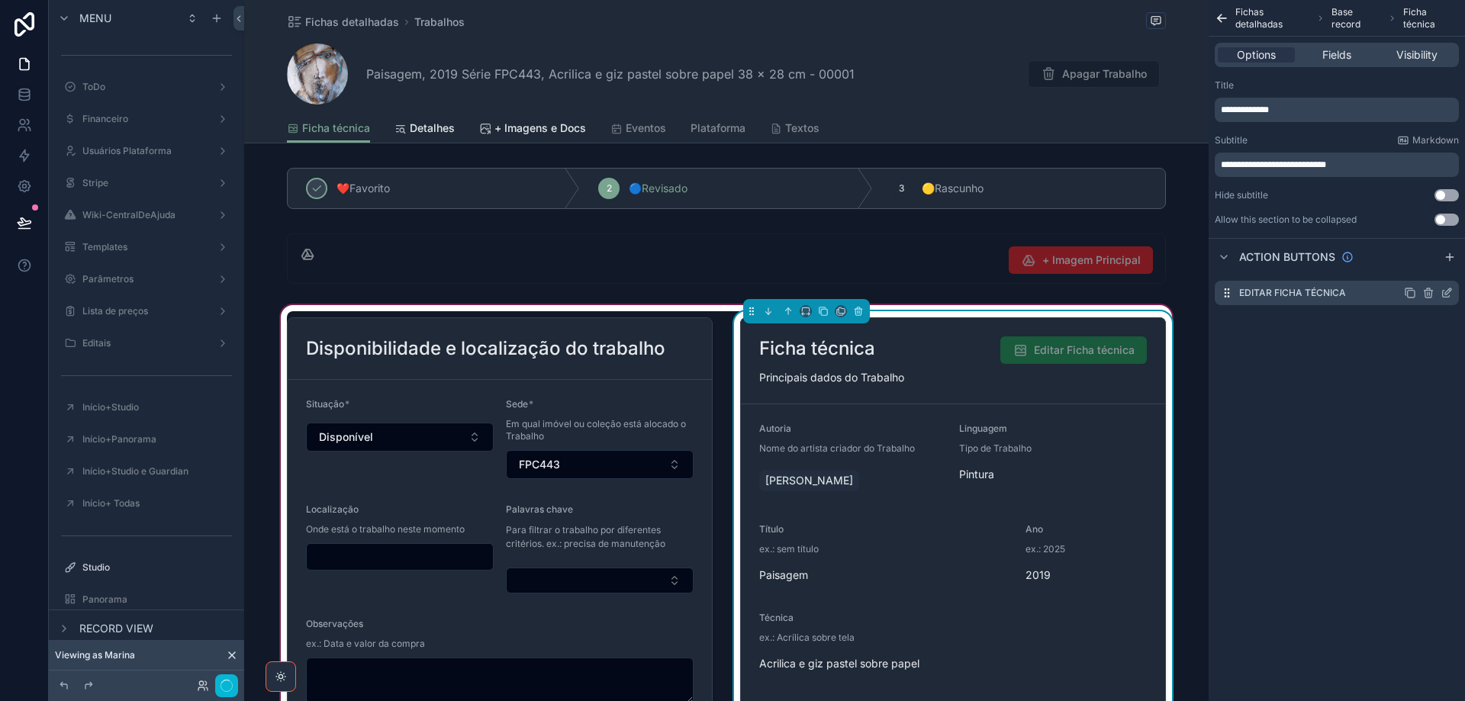
click at [1449, 289] on icon "scrollable content" at bounding box center [1446, 293] width 12 height 12
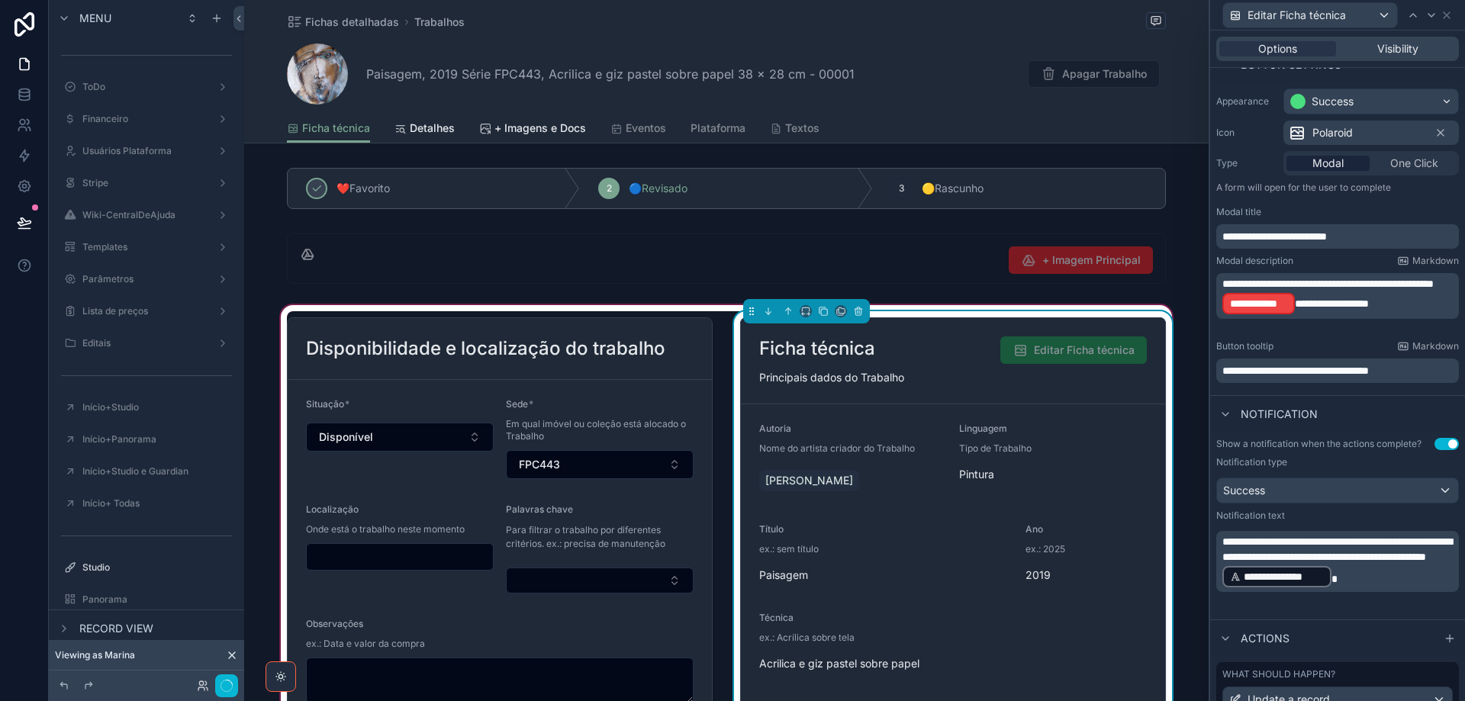
scroll to position [227, 0]
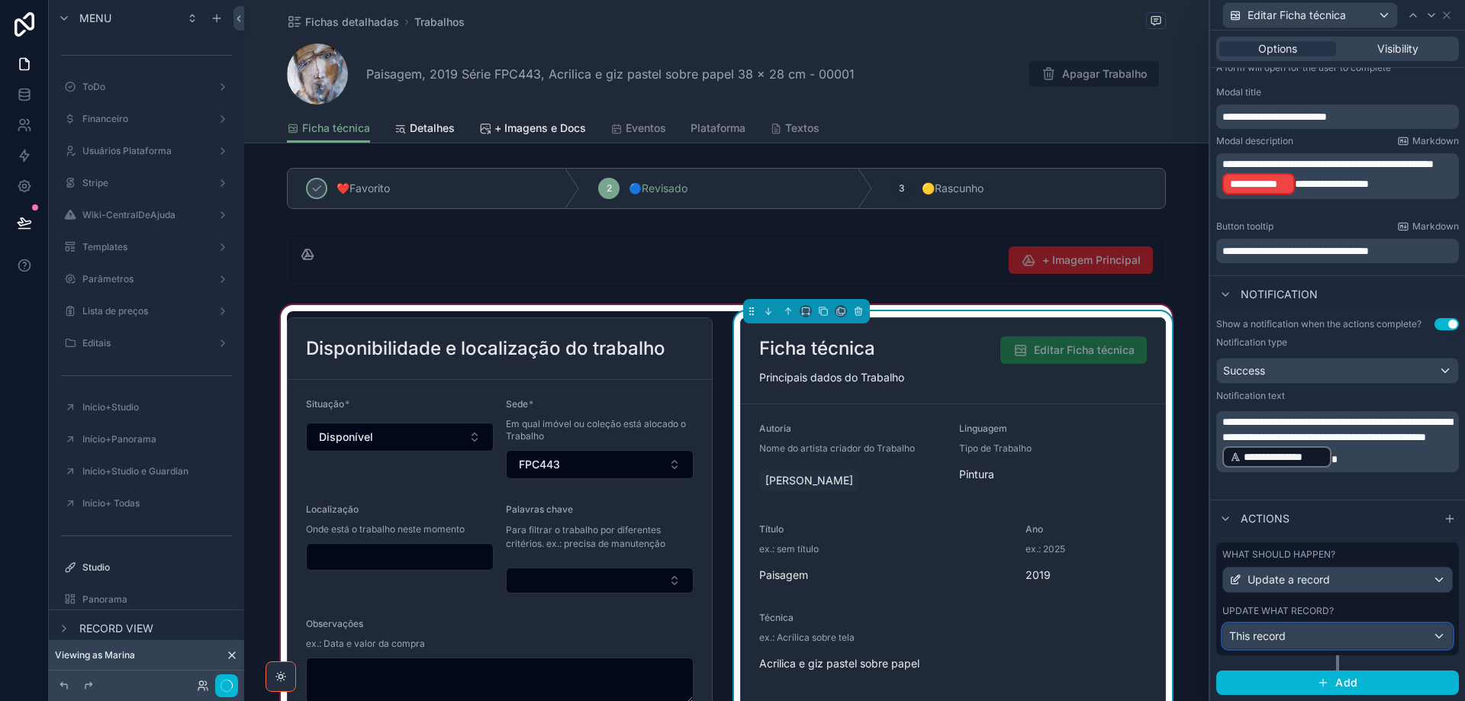
click at [1331, 634] on div "This record" at bounding box center [1337, 636] width 229 height 24
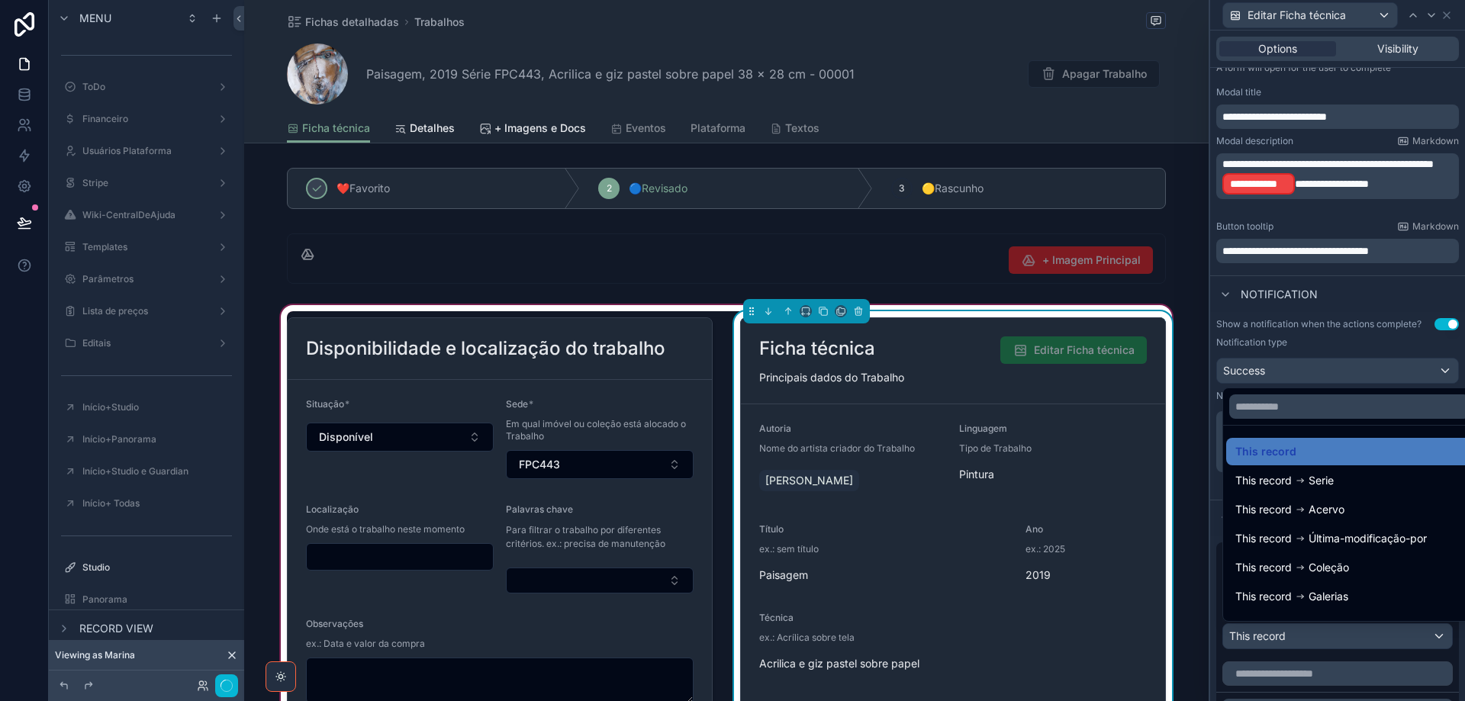
click at [1330, 634] on div at bounding box center [1337, 350] width 255 height 701
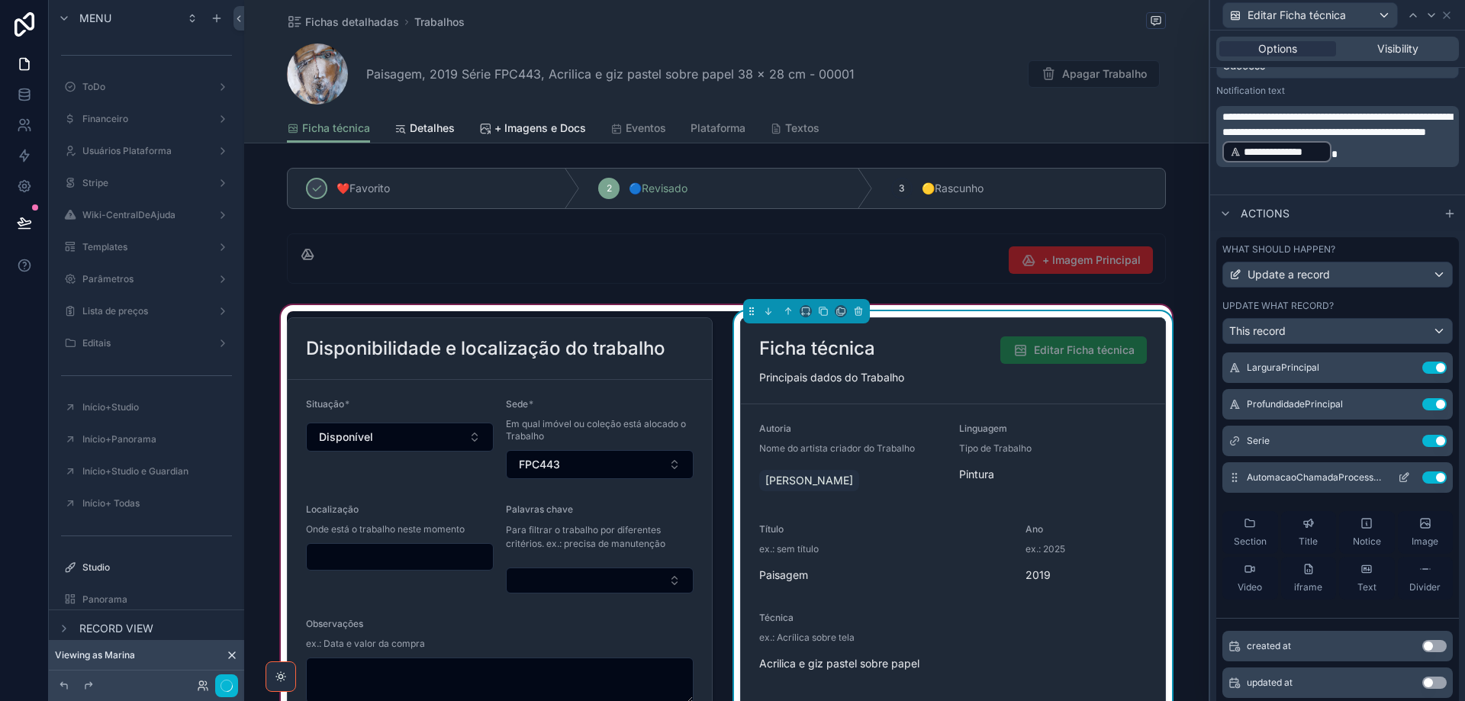
scroll to position [153, 0]
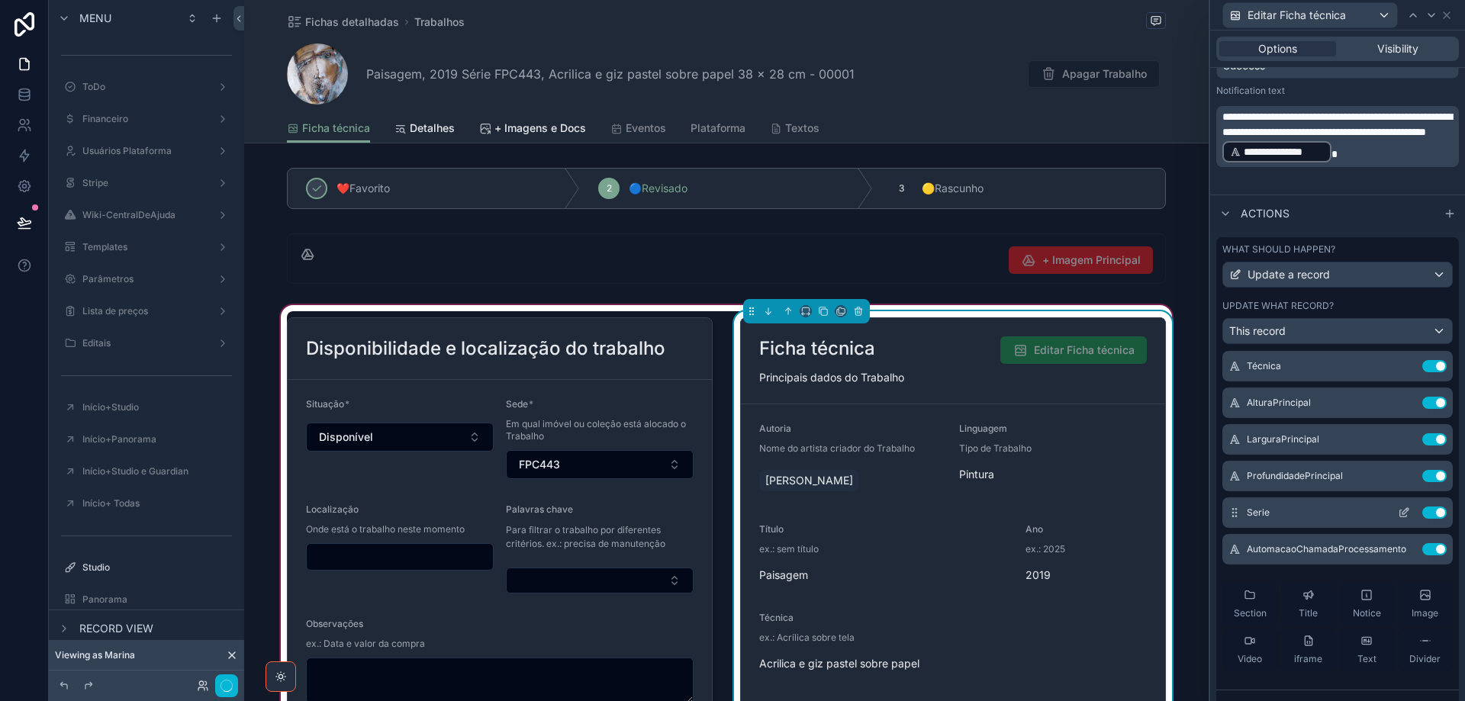
click at [1398, 514] on icon at bounding box center [1404, 513] width 12 height 12
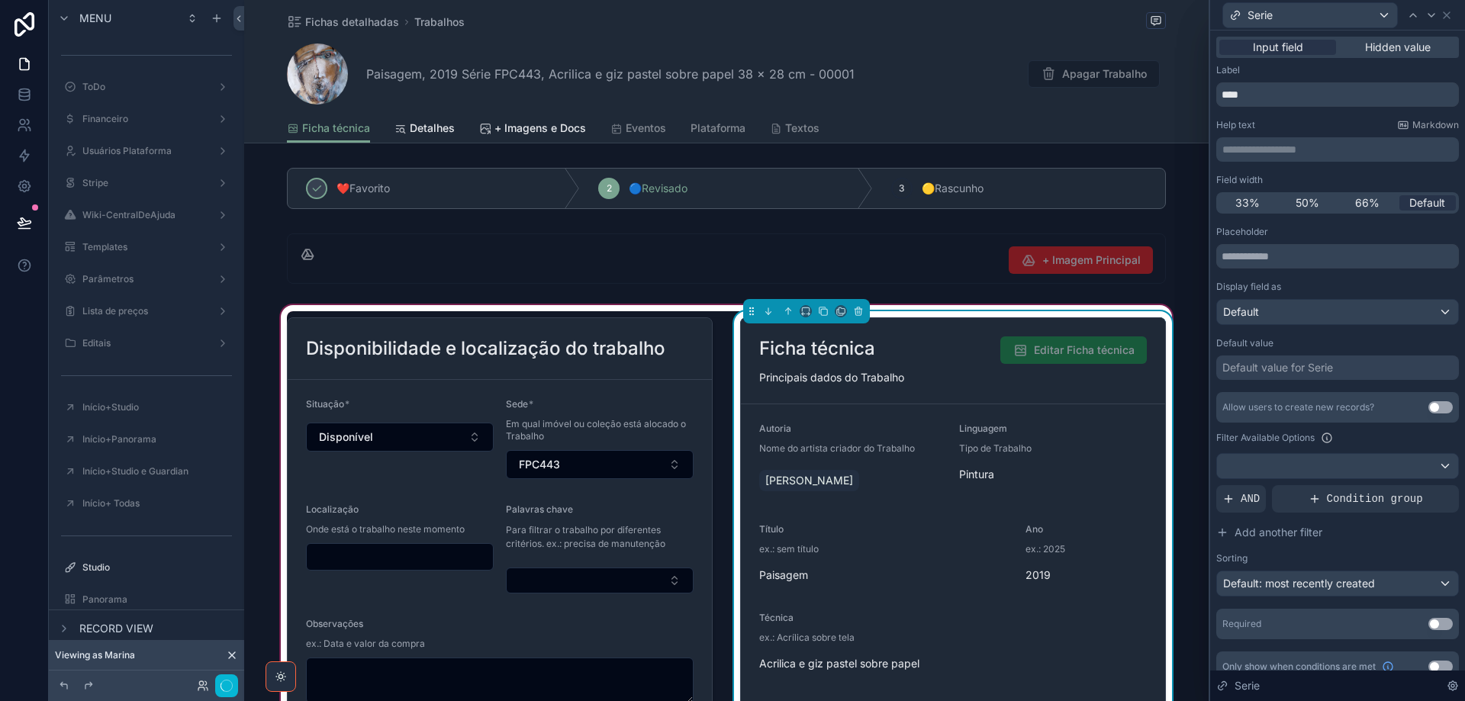
click at [1266, 147] on p "**********" at bounding box center [1338, 149] width 233 height 15
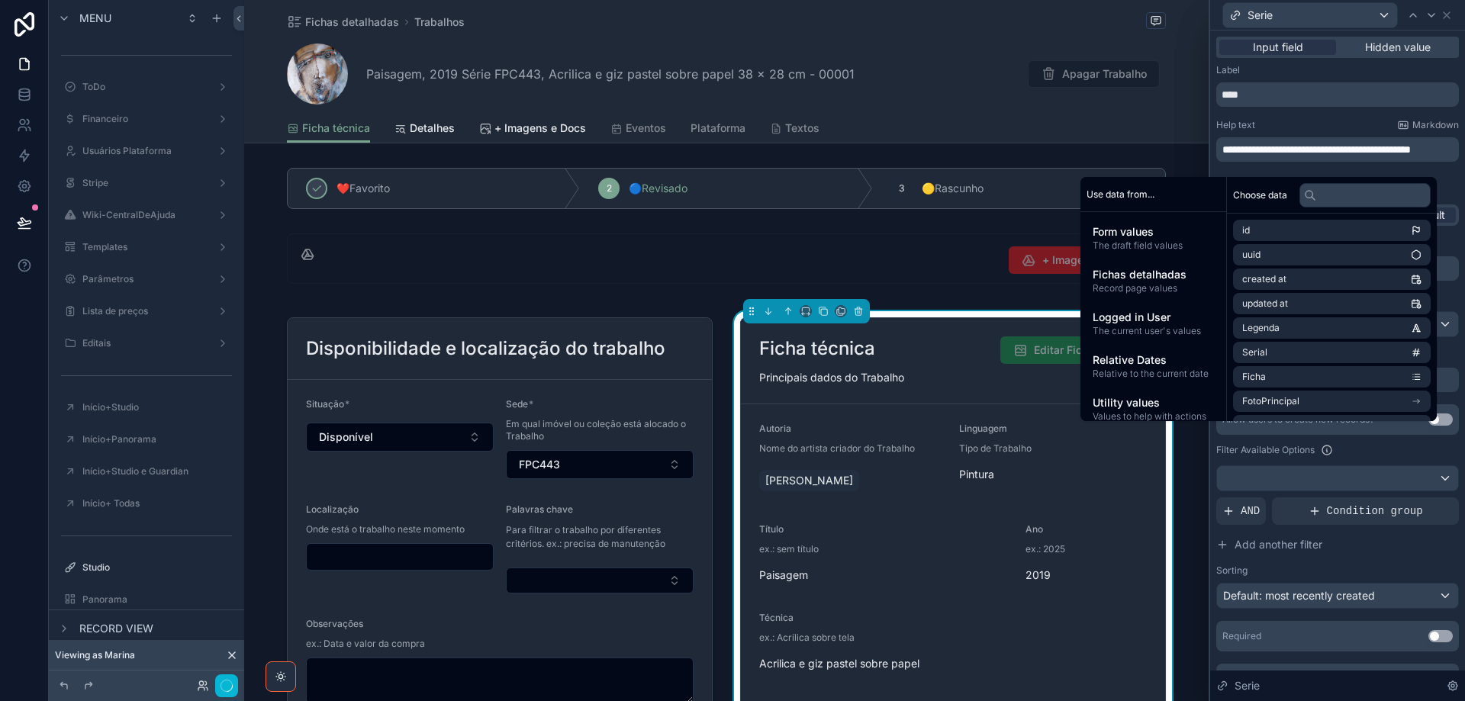
scroll to position [0, 0]
click at [1353, 69] on div "Label" at bounding box center [1337, 70] width 243 height 12
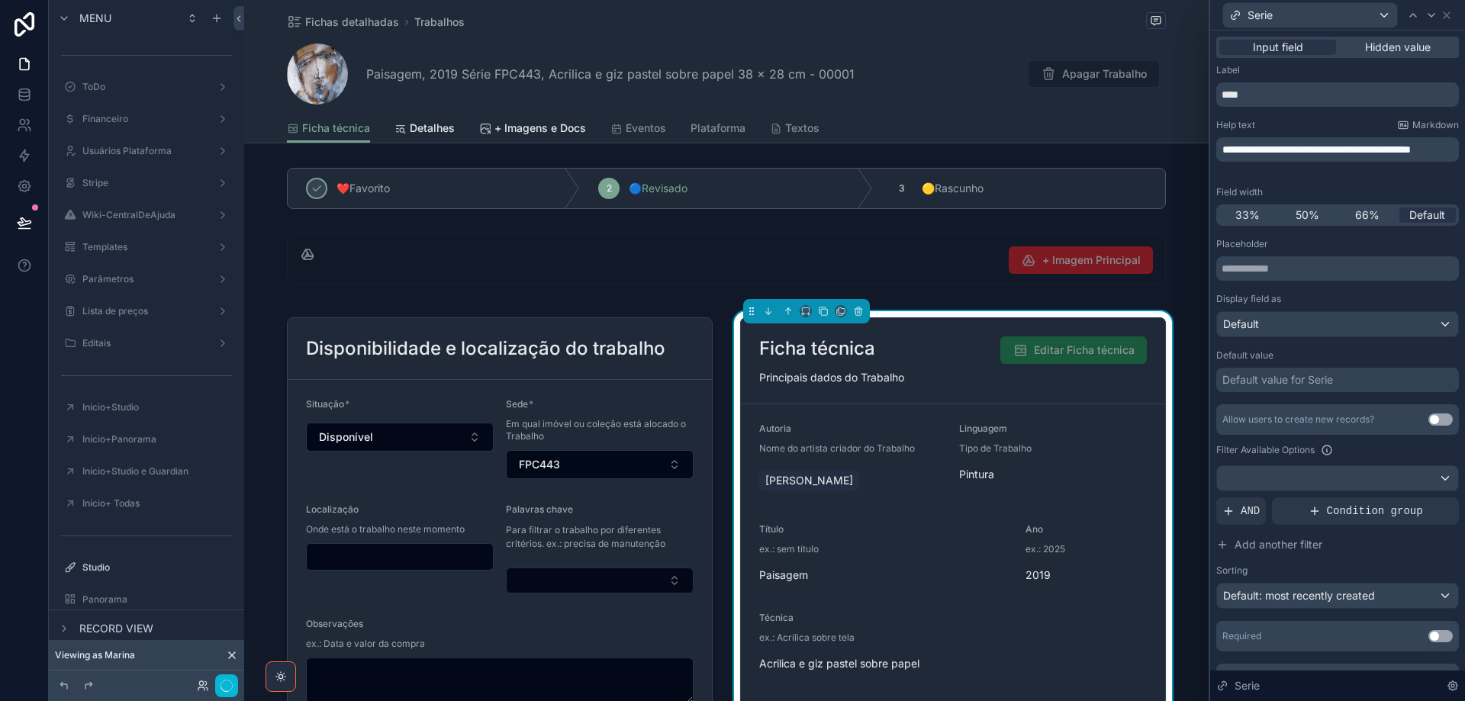
click at [1434, 417] on button "Use setting" at bounding box center [1440, 419] width 24 height 12
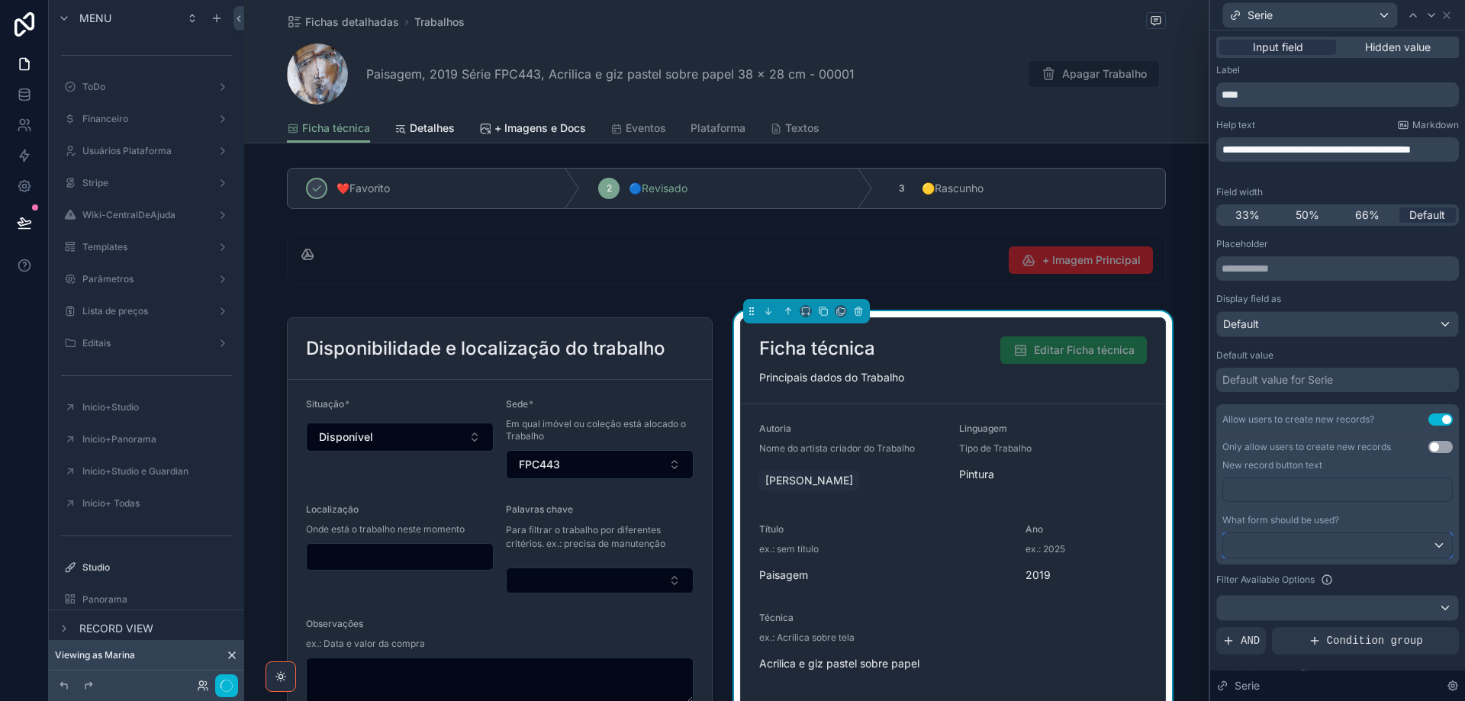
click at [1378, 540] on div at bounding box center [1337, 545] width 229 height 24
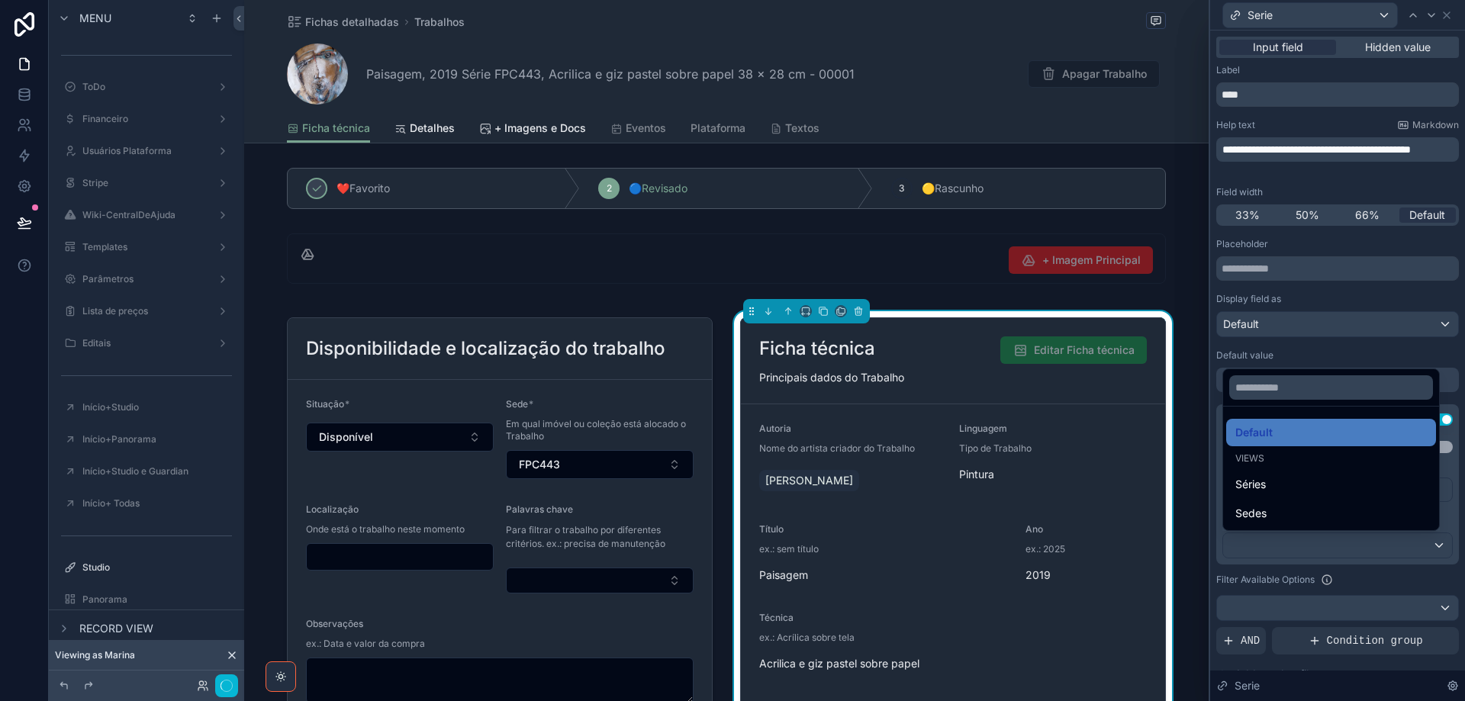
click at [1328, 514] on div "Sedes" at bounding box center [1330, 513] width 191 height 18
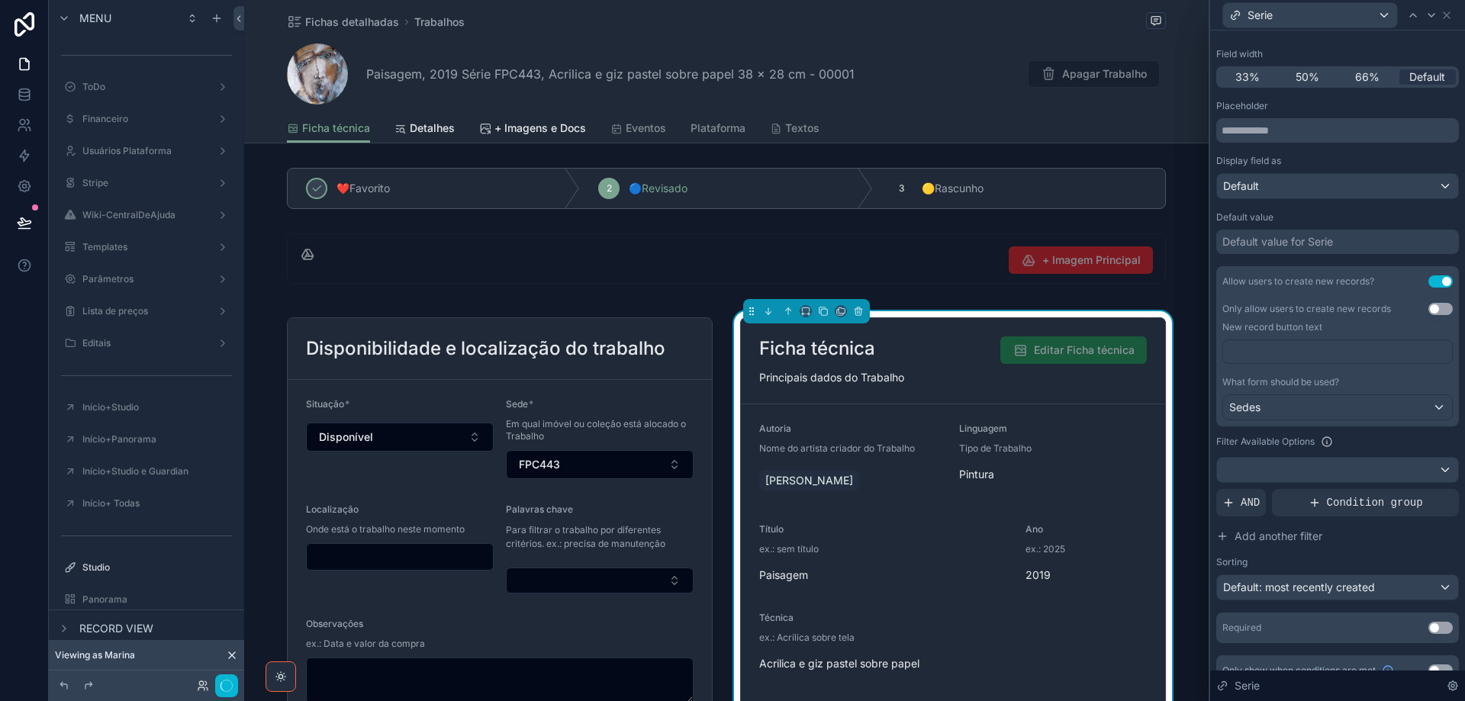
scroll to position [159, 0]
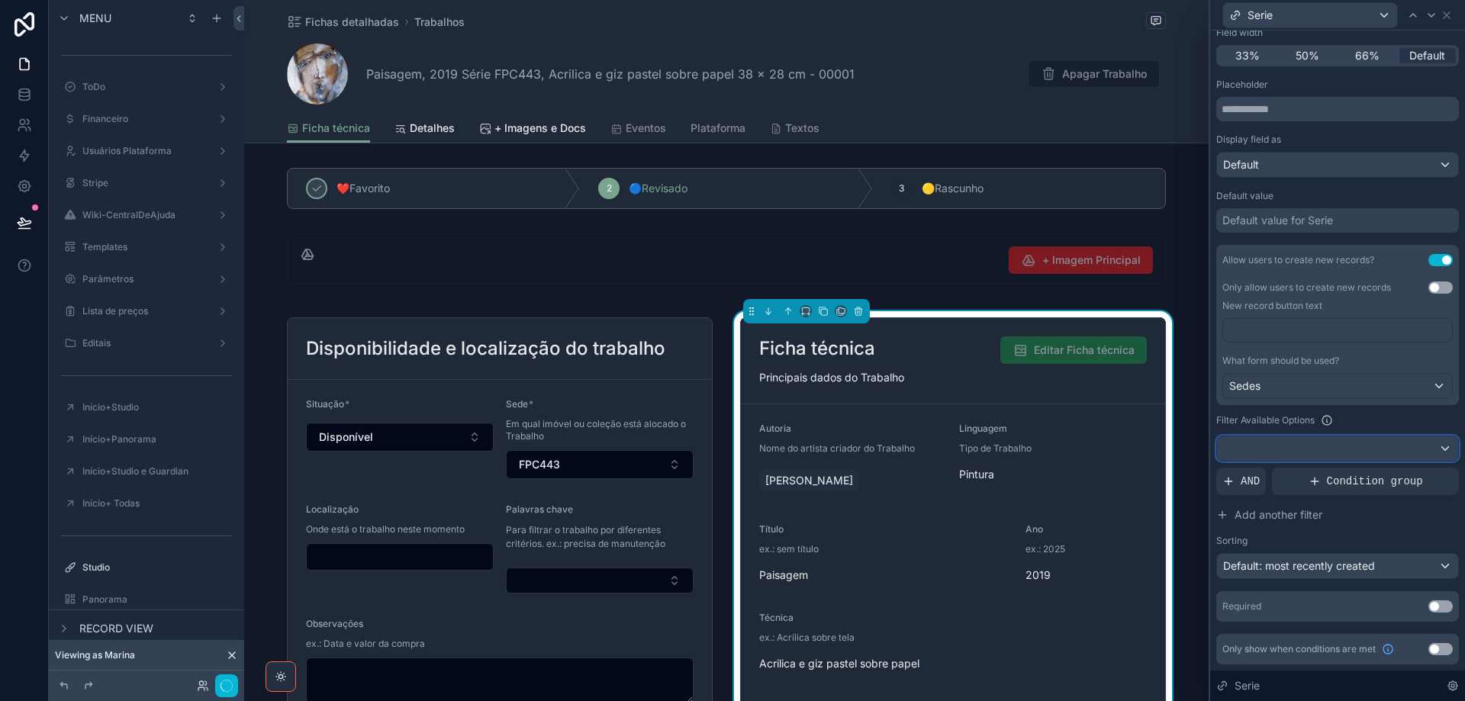
click at [1260, 447] on div at bounding box center [1337, 448] width 241 height 24
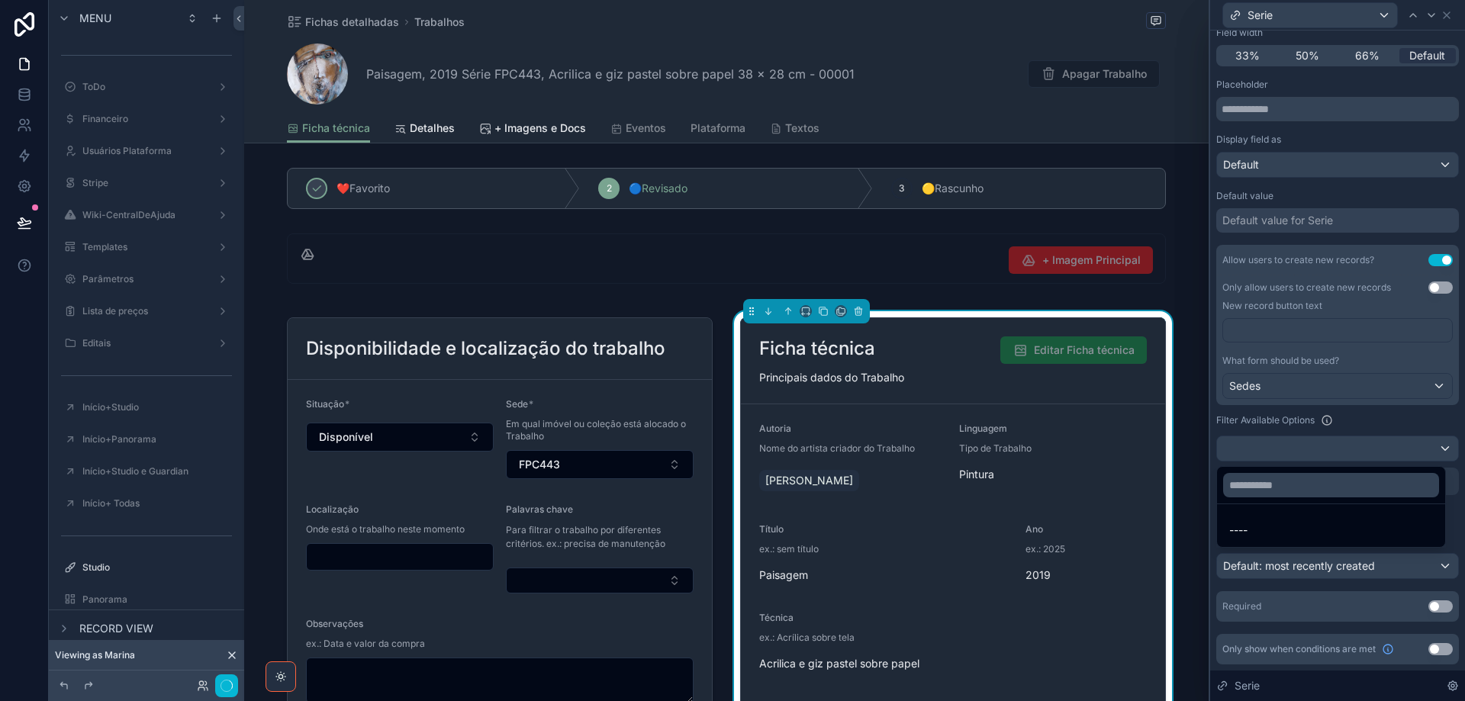
click at [1260, 447] on div at bounding box center [1337, 350] width 255 height 701
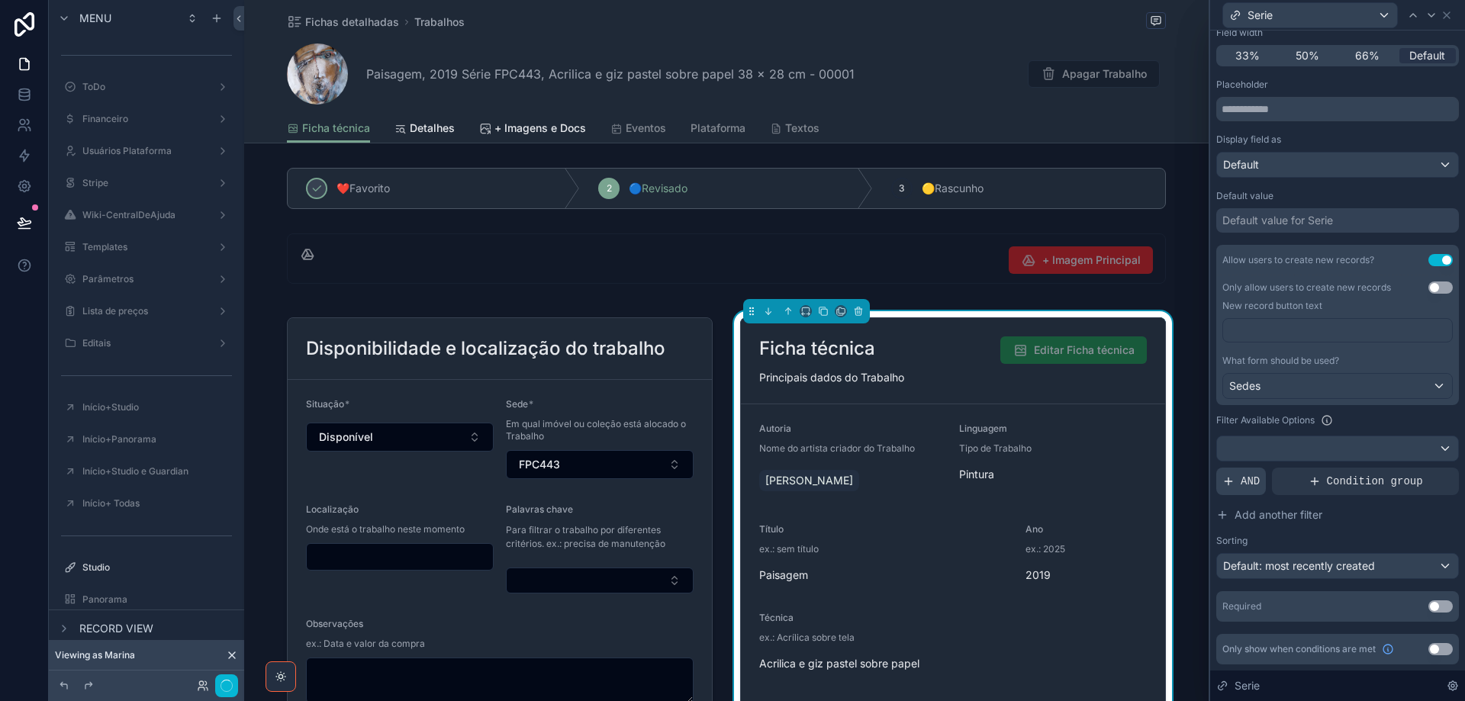
click at [1249, 483] on span "AND" at bounding box center [1249, 481] width 19 height 15
click at [1420, 468] on icon at bounding box center [1422, 467] width 5 height 5
click at [1069, 455] on span "Select a field" at bounding box center [1061, 458] width 65 height 13
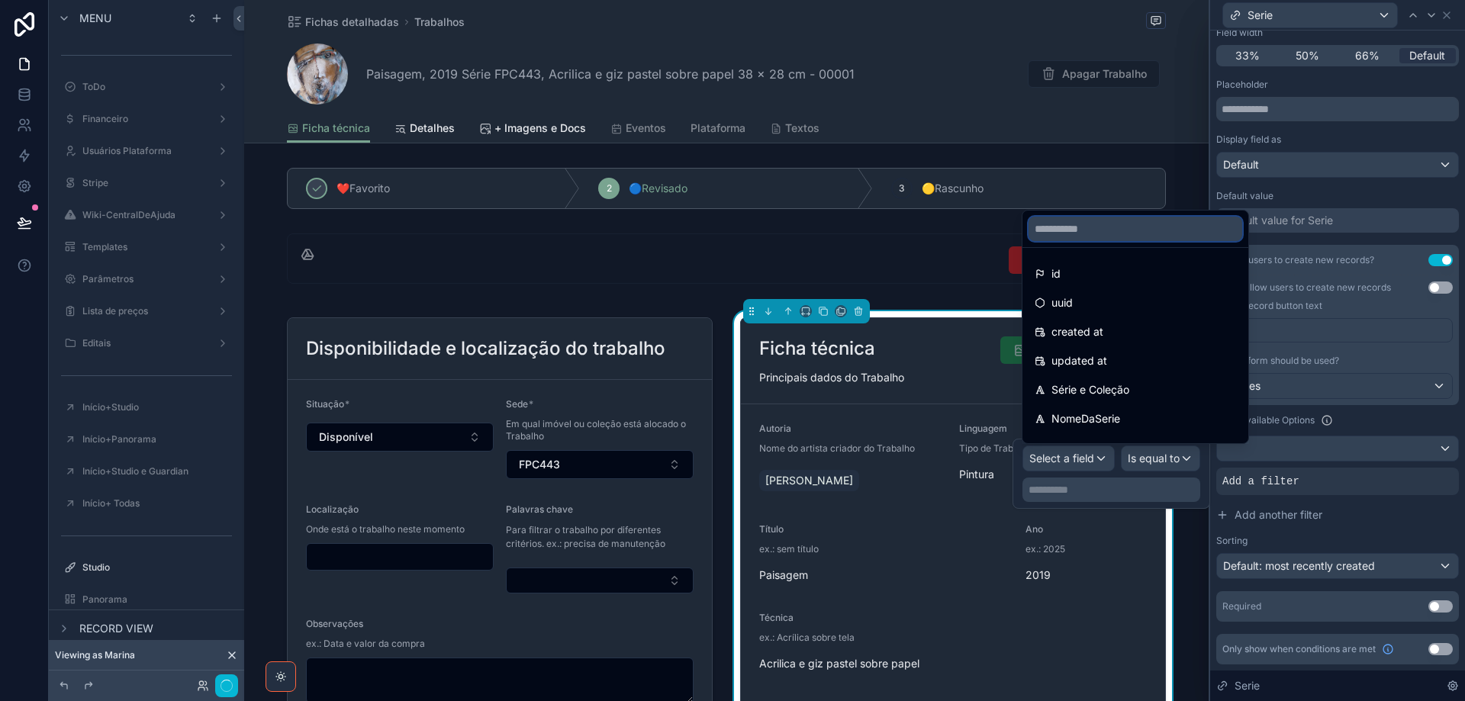
click at [1134, 224] on input "text" at bounding box center [1135, 229] width 214 height 24
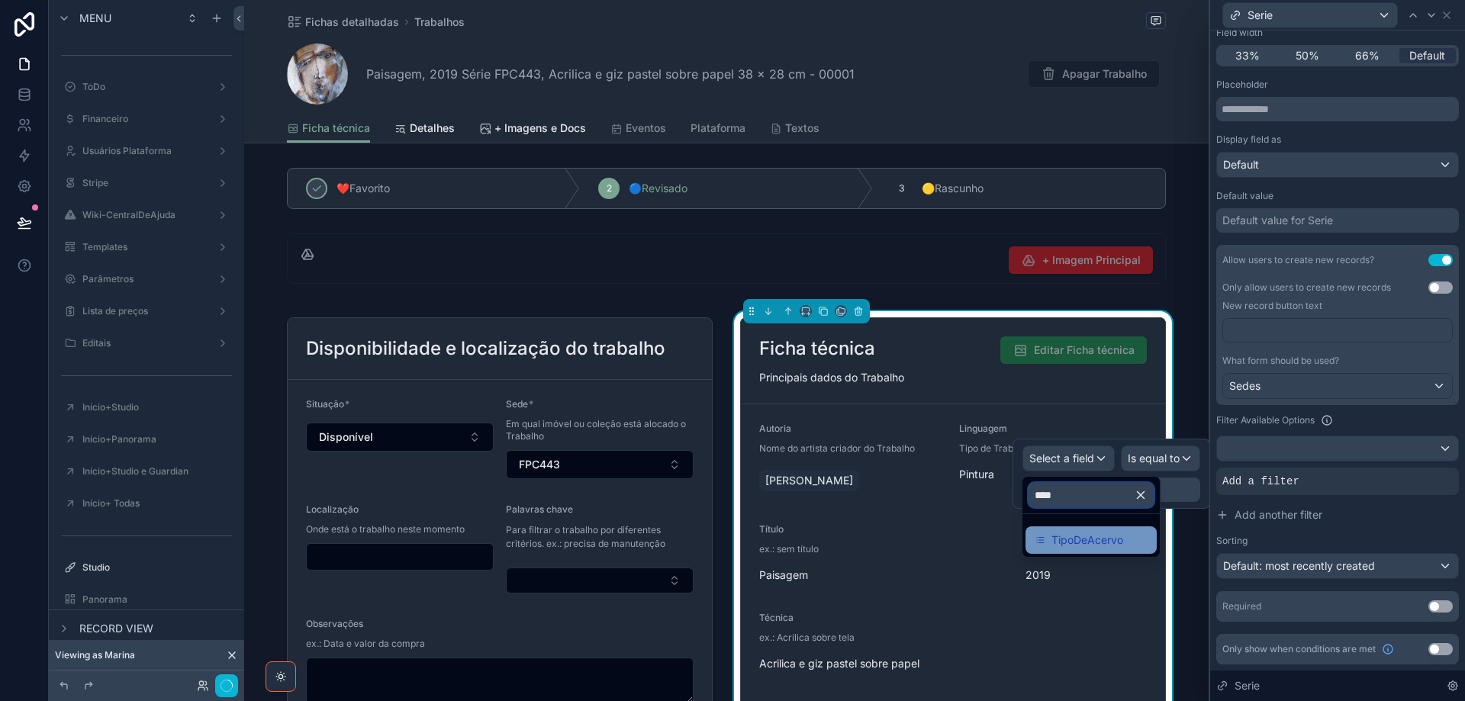
type input "****"
drag, startPoint x: 1099, startPoint y: 542, endPoint x: 1172, endPoint y: 507, distance: 80.9
click at [1099, 544] on span "TipoDeAcervo" at bounding box center [1087, 540] width 72 height 18
click at [1147, 456] on span "Is equal to (=)" at bounding box center [1144, 458] width 69 height 15
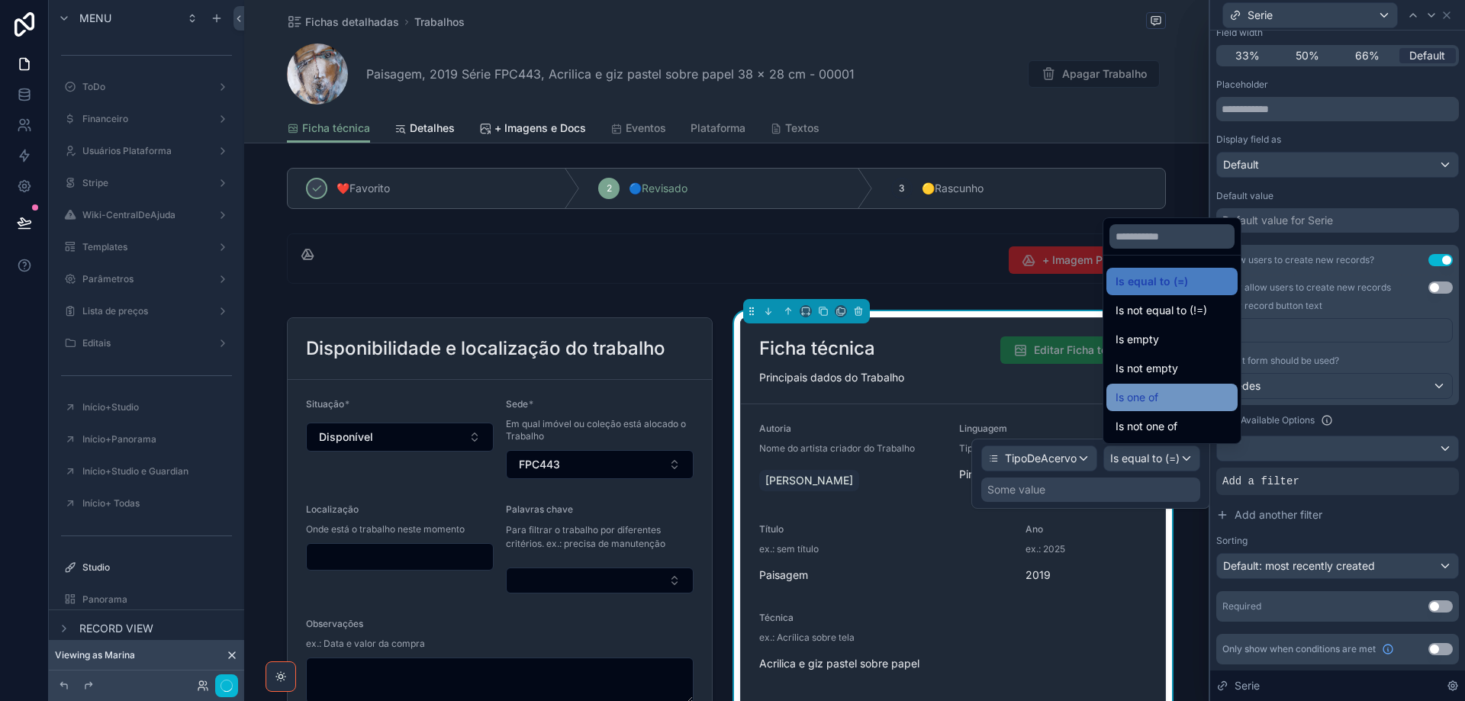
click at [1165, 395] on div "Is one of" at bounding box center [1171, 397] width 113 height 18
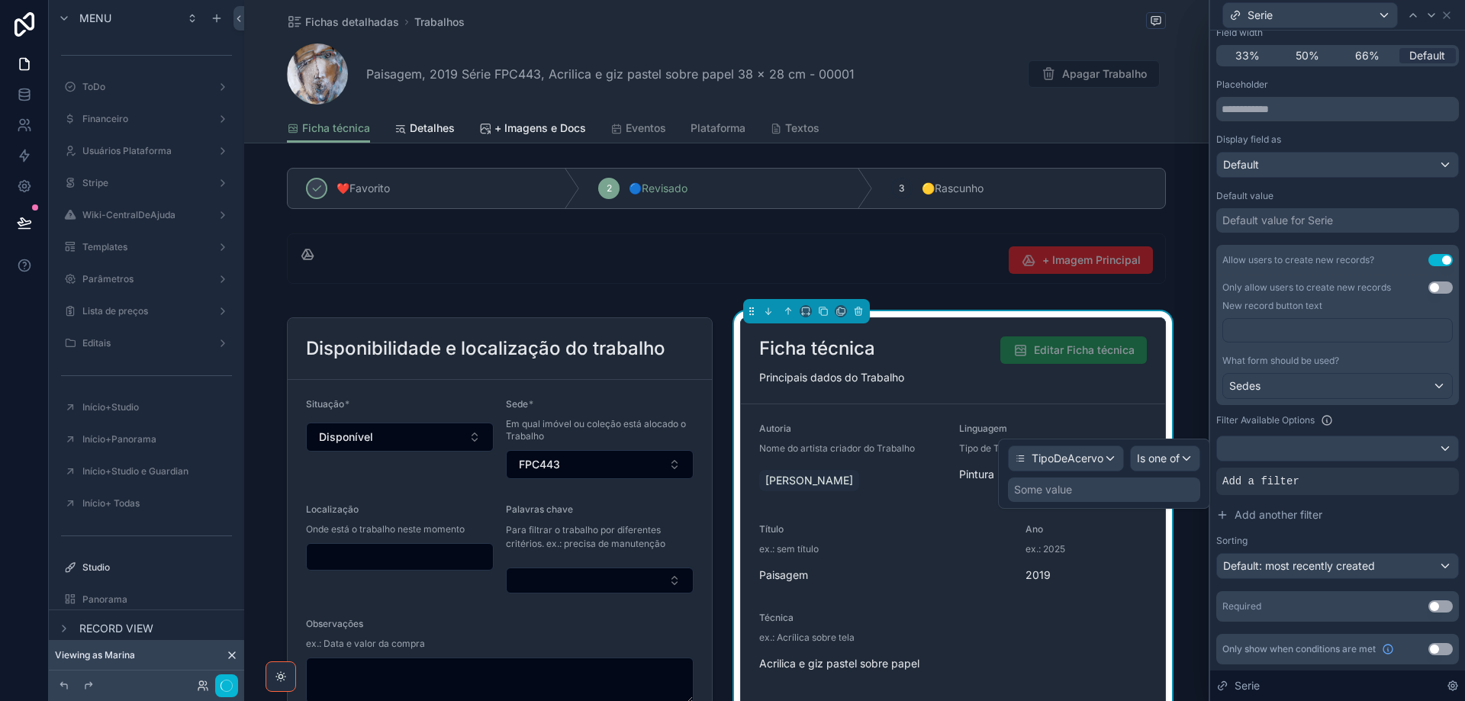
click at [1113, 485] on div "Some value" at bounding box center [1104, 490] width 192 height 24
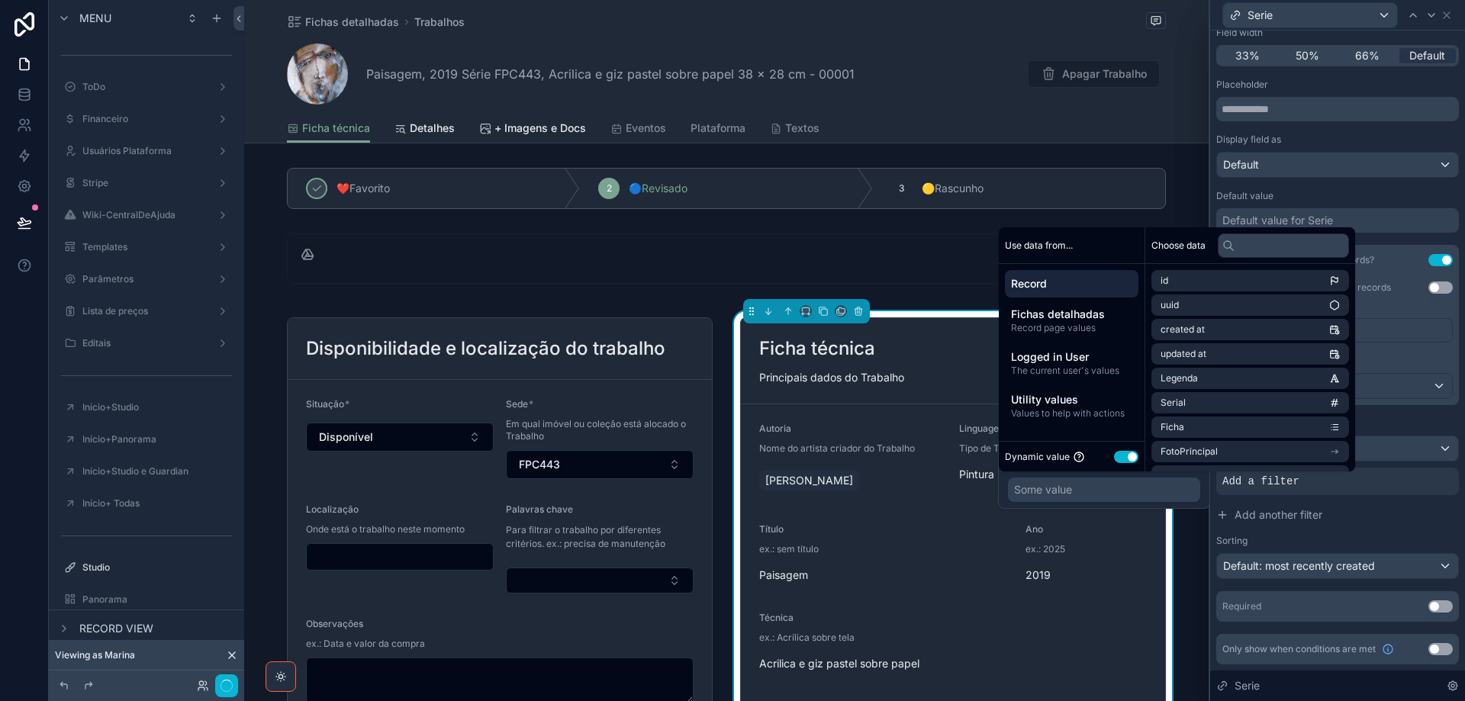
click at [1120, 448] on div "Dynamic value Use setting" at bounding box center [1072, 456] width 146 height 31
click at [1120, 455] on button "Use setting" at bounding box center [1126, 457] width 24 height 12
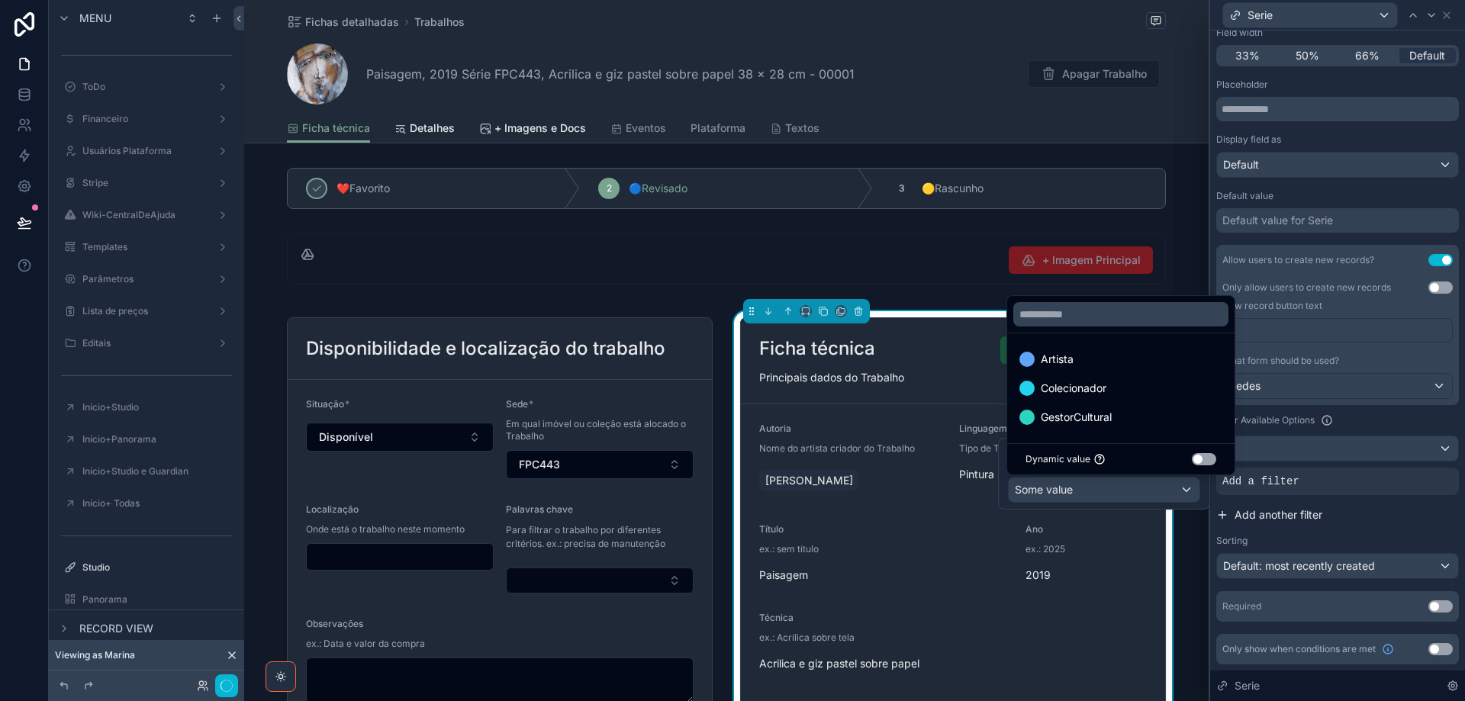
drag, startPoint x: 1170, startPoint y: 388, endPoint x: 1354, endPoint y: 515, distance: 223.2
click at [1169, 388] on div "Colecionador" at bounding box center [1120, 388] width 203 height 18
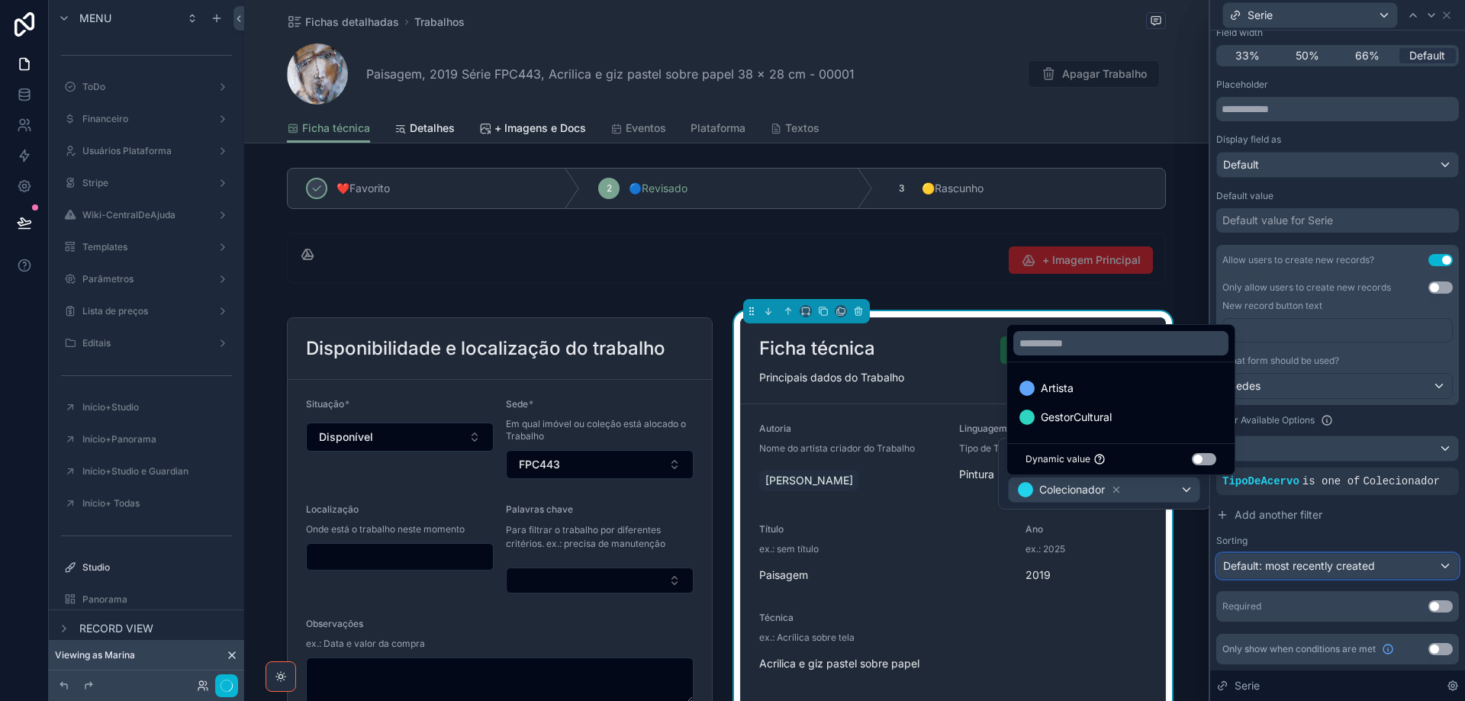
click at [1346, 560] on span "Default: most recently created" at bounding box center [1299, 565] width 152 height 13
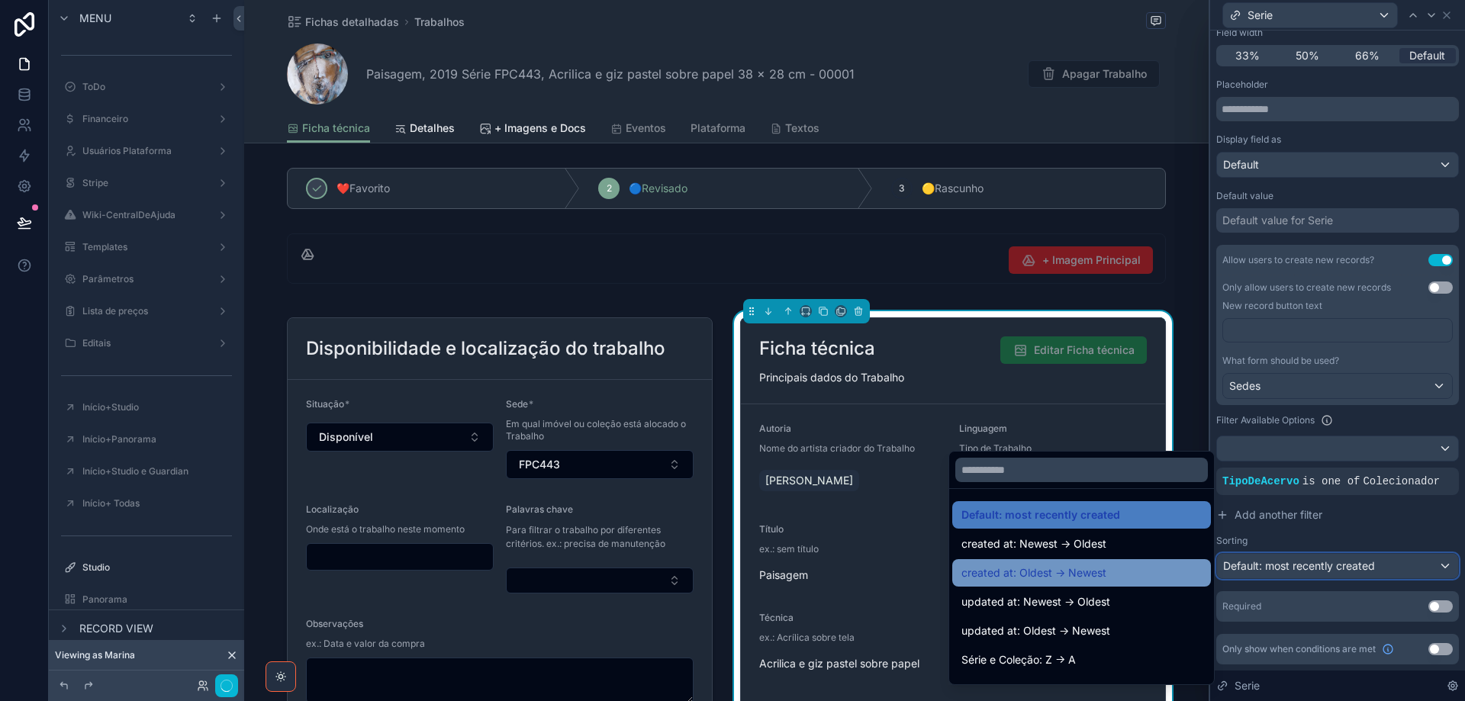
scroll to position [76, 0]
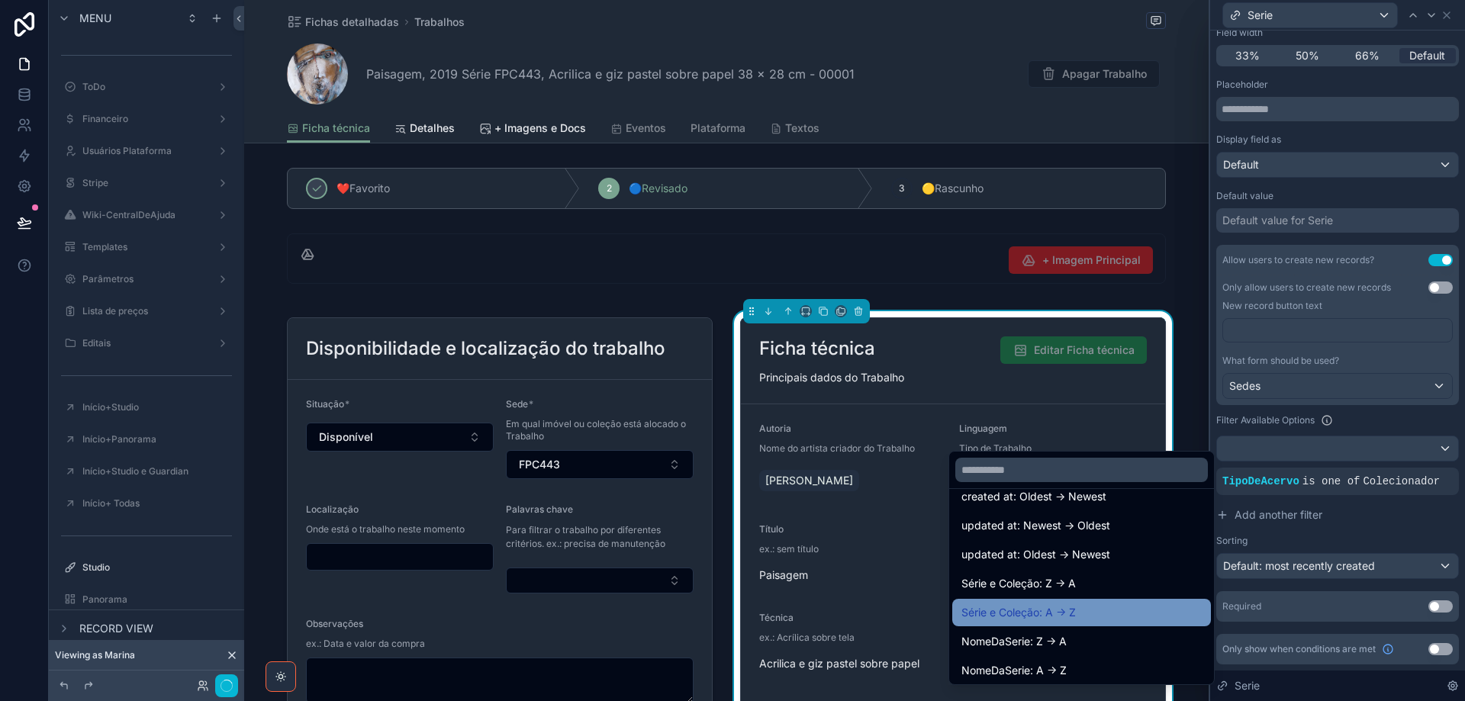
click at [1100, 604] on div "Série e Coleção: A -> Z" at bounding box center [1081, 612] width 240 height 18
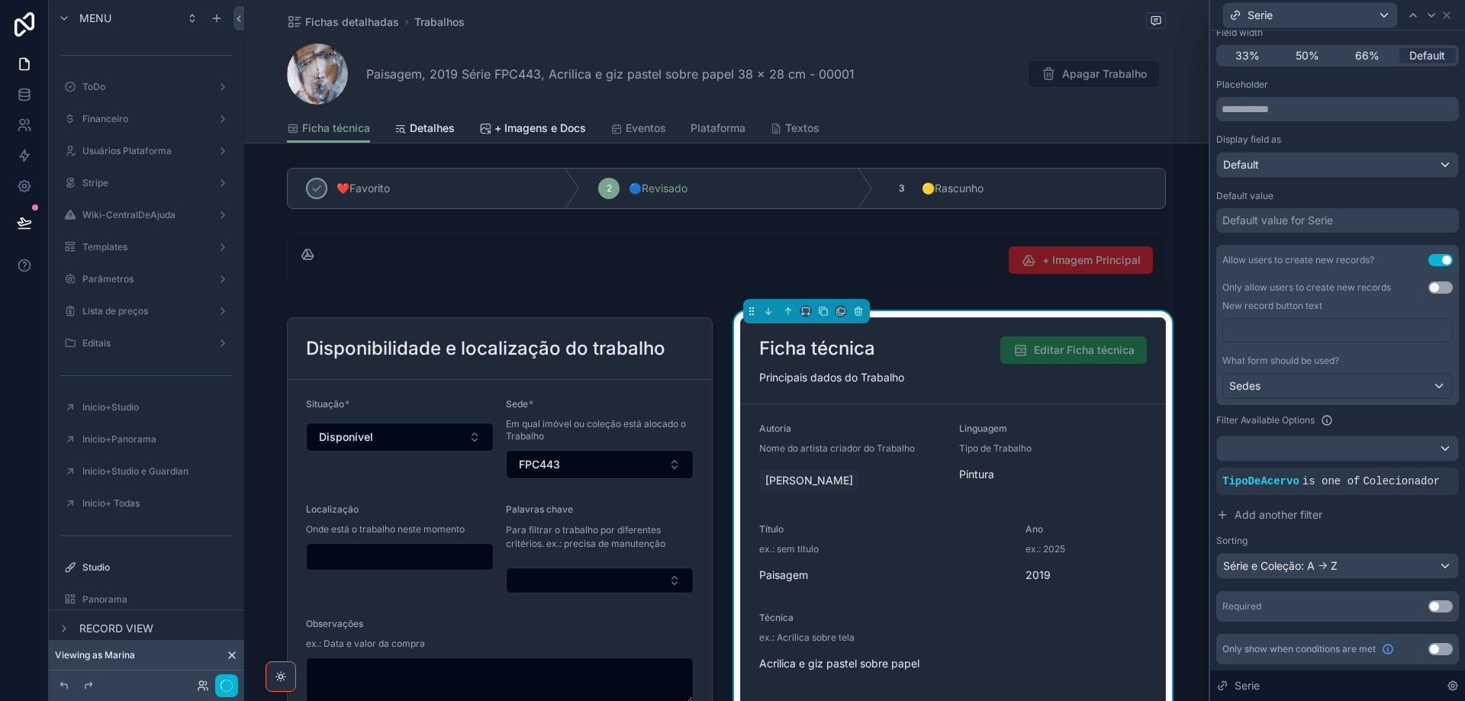
click at [1434, 607] on button "Use setting" at bounding box center [1440, 606] width 24 height 12
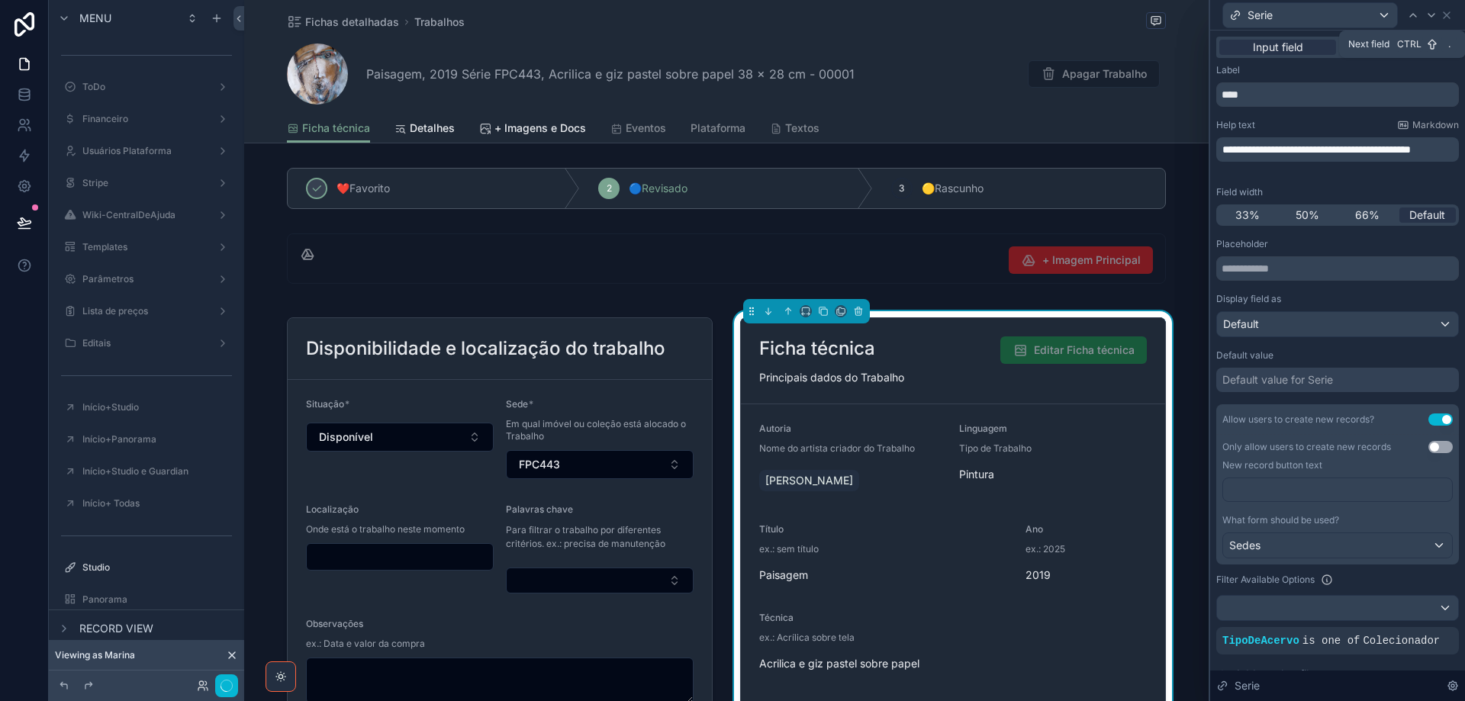
click at [1428, 14] on icon at bounding box center [1431, 15] width 12 height 12
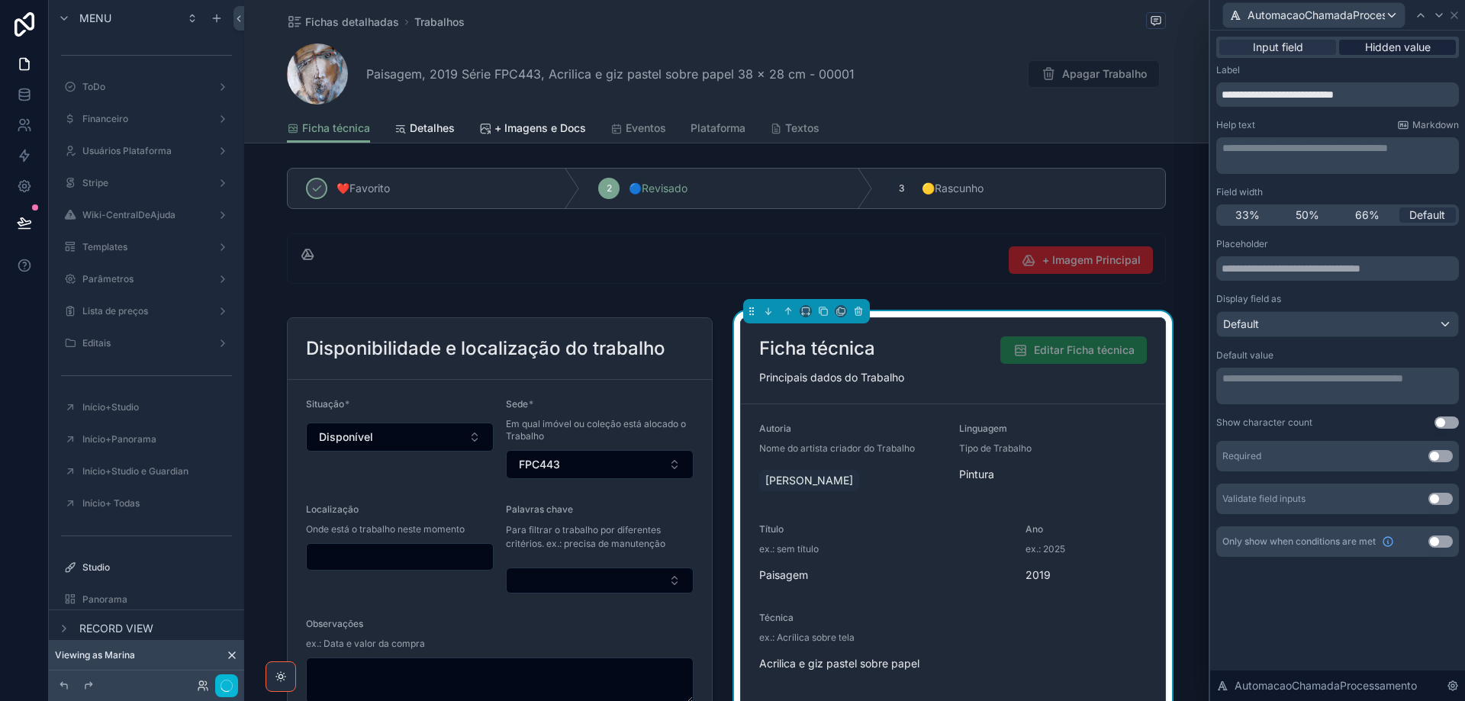
click at [1396, 45] on span "Hidden value" at bounding box center [1398, 47] width 66 height 15
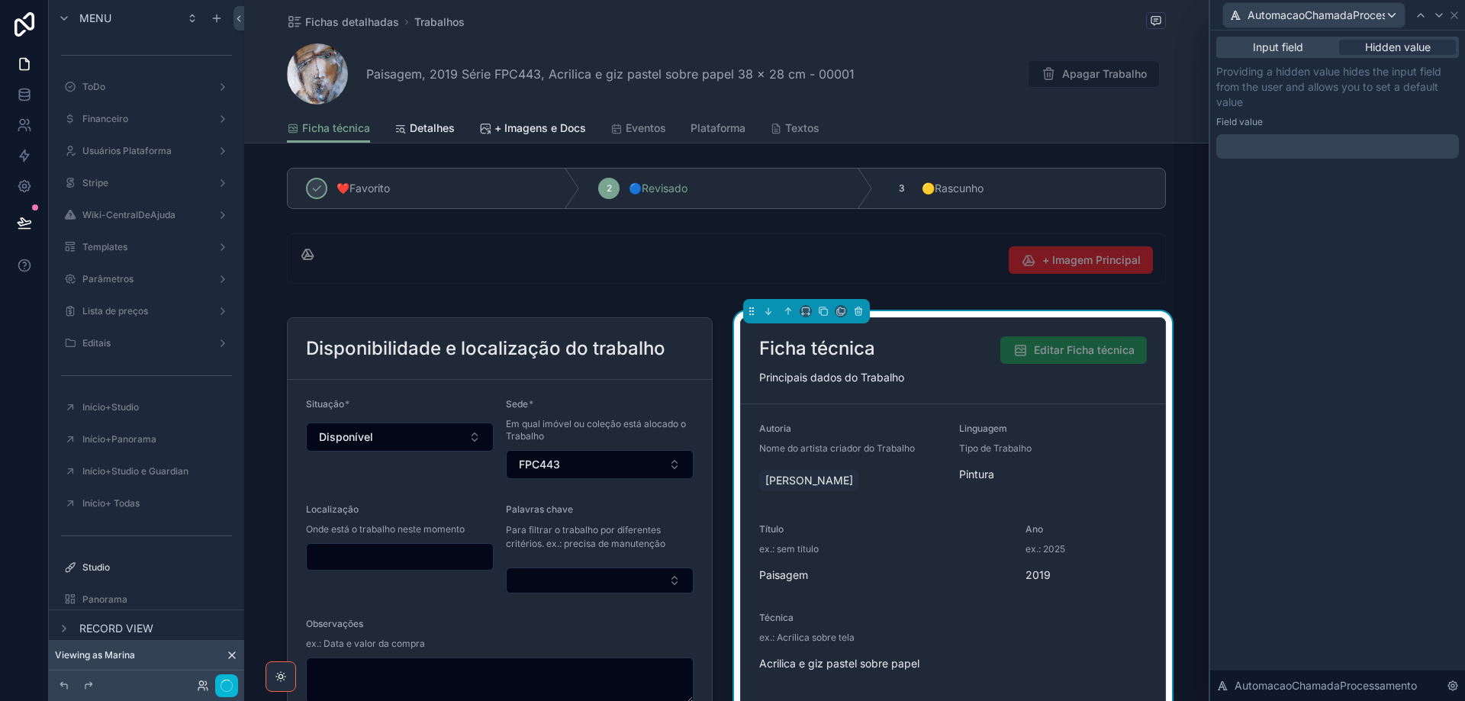
click at [1271, 144] on p "﻿" at bounding box center [1338, 146] width 233 height 15
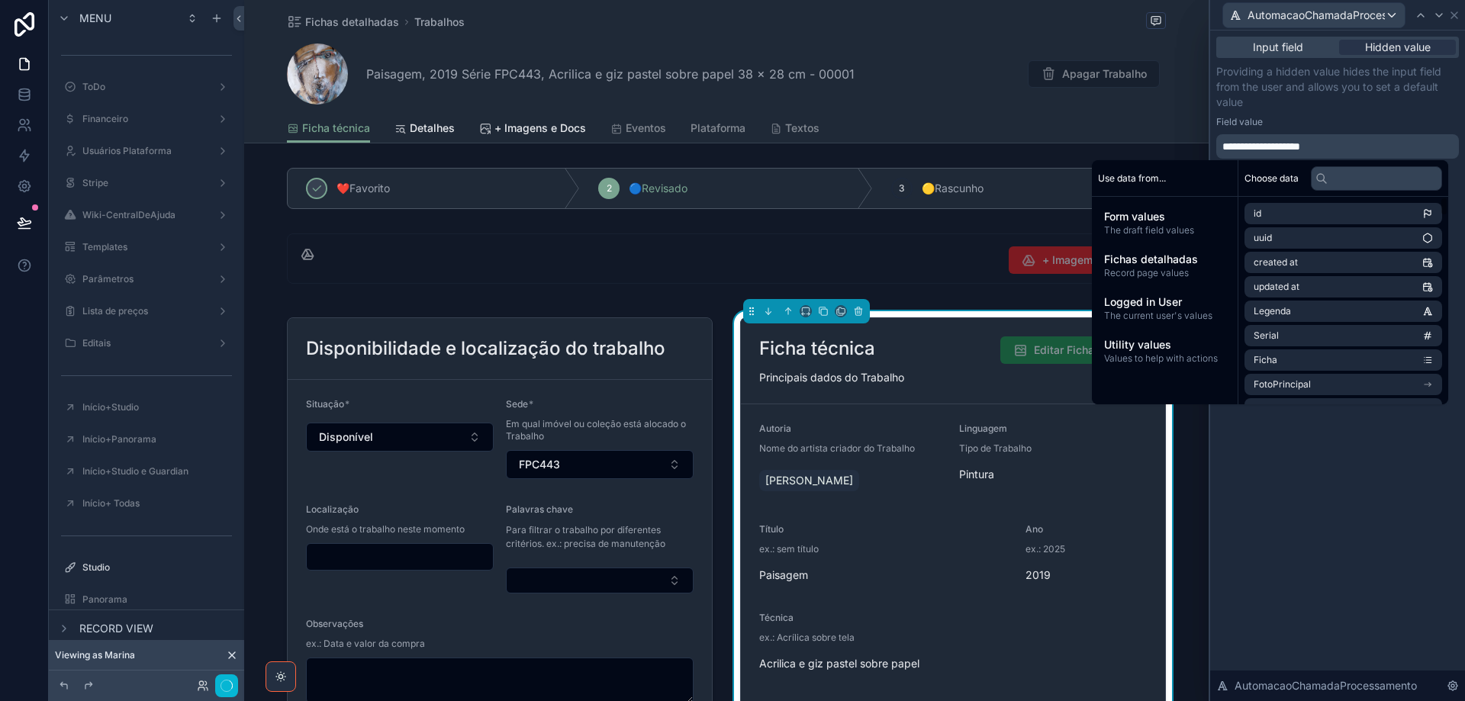
click at [1414, 552] on div "**********" at bounding box center [1337, 366] width 255 height 671
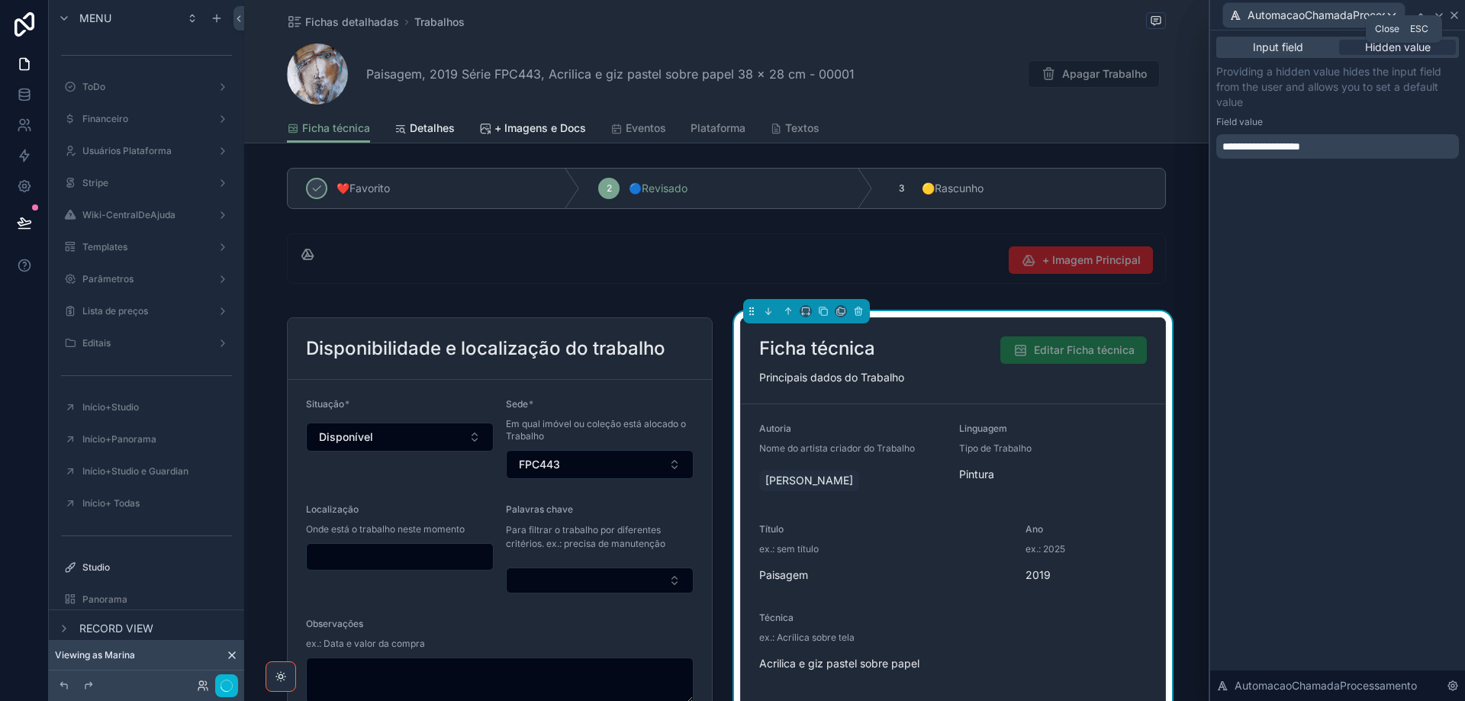
click at [1454, 18] on icon at bounding box center [1454, 15] width 12 height 12
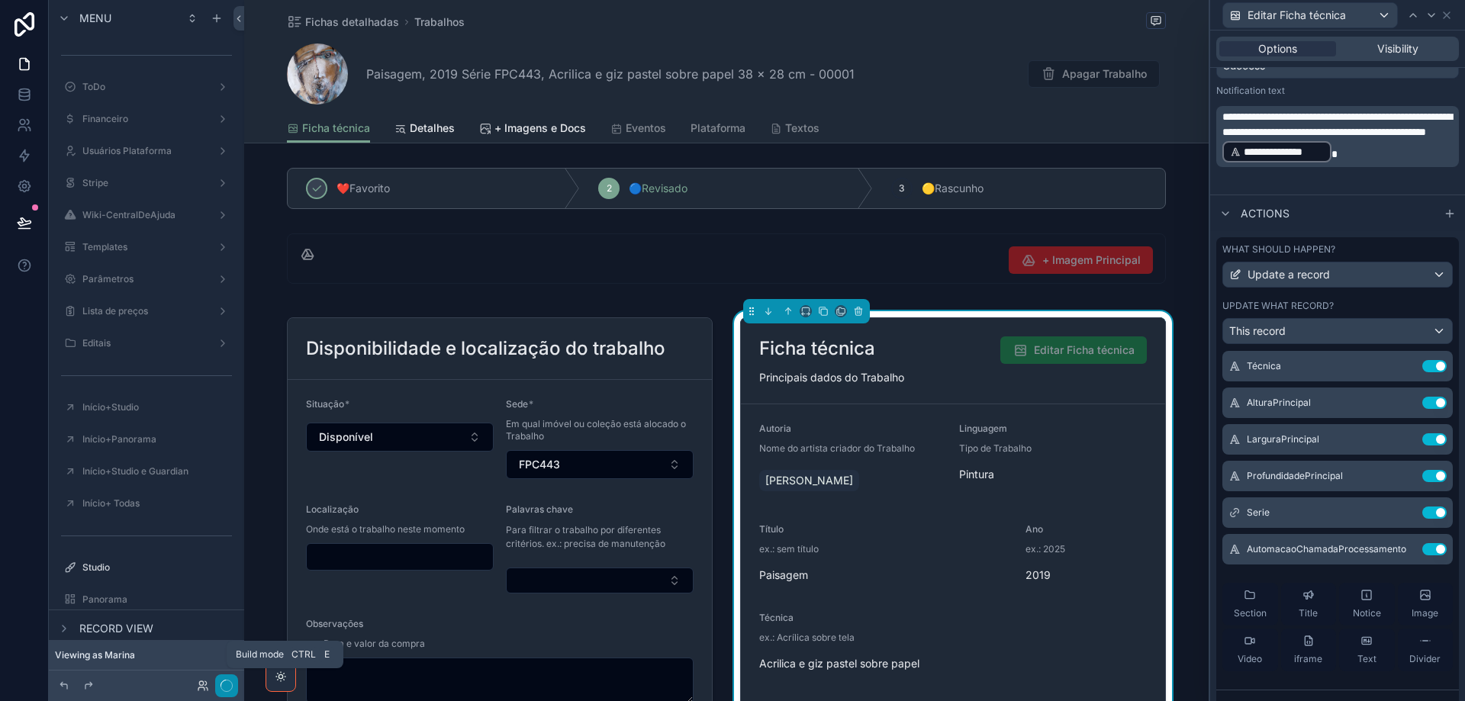
click at [227, 685] on icon "button" at bounding box center [226, 686] width 12 height 12
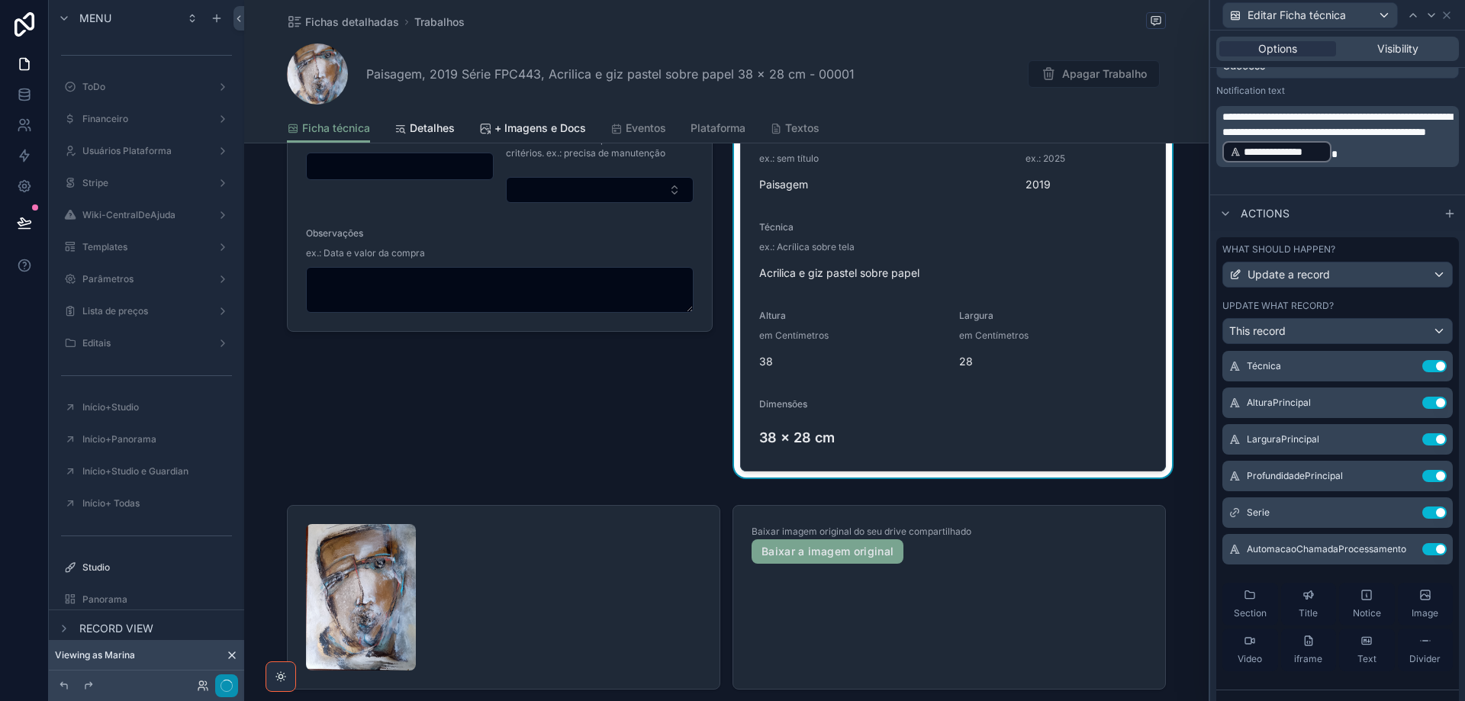
scroll to position [534, 0]
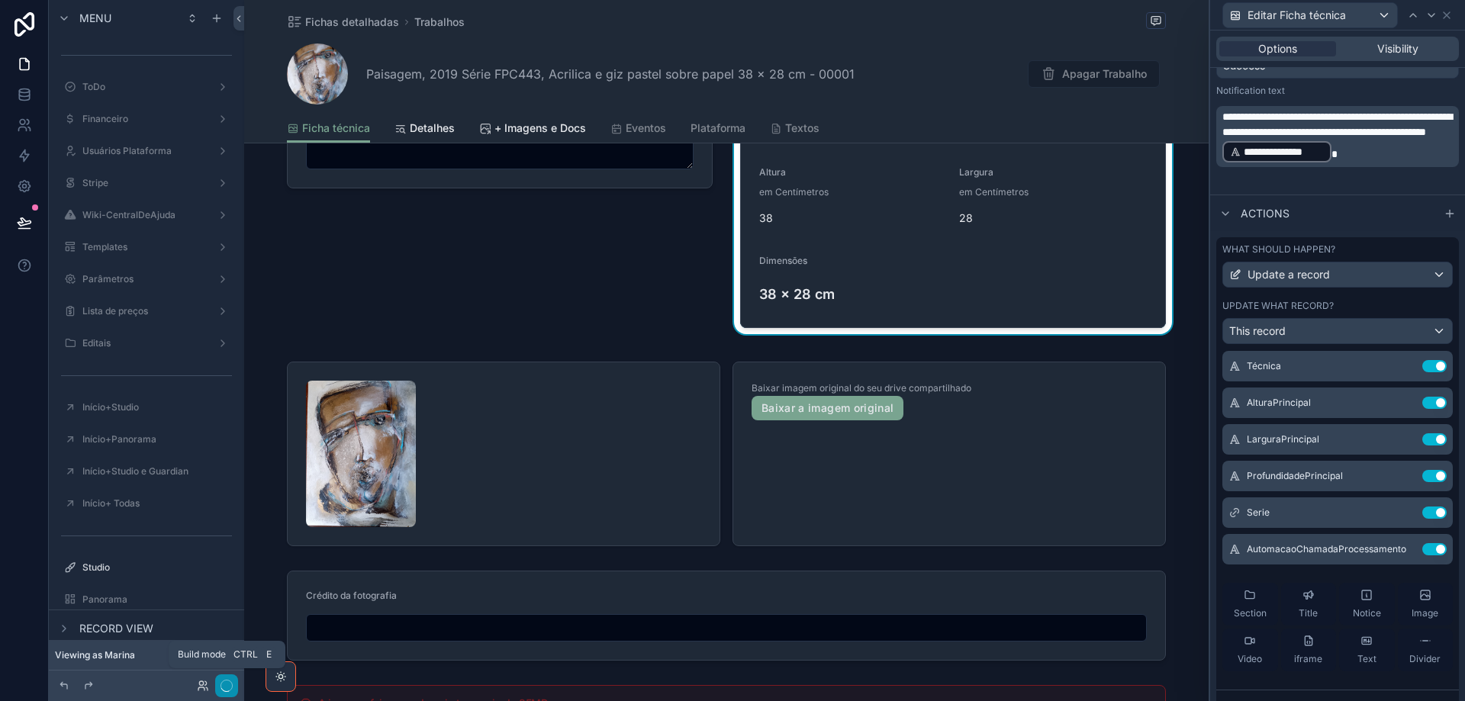
click at [226, 688] on icon "button" at bounding box center [226, 686] width 12 height 12
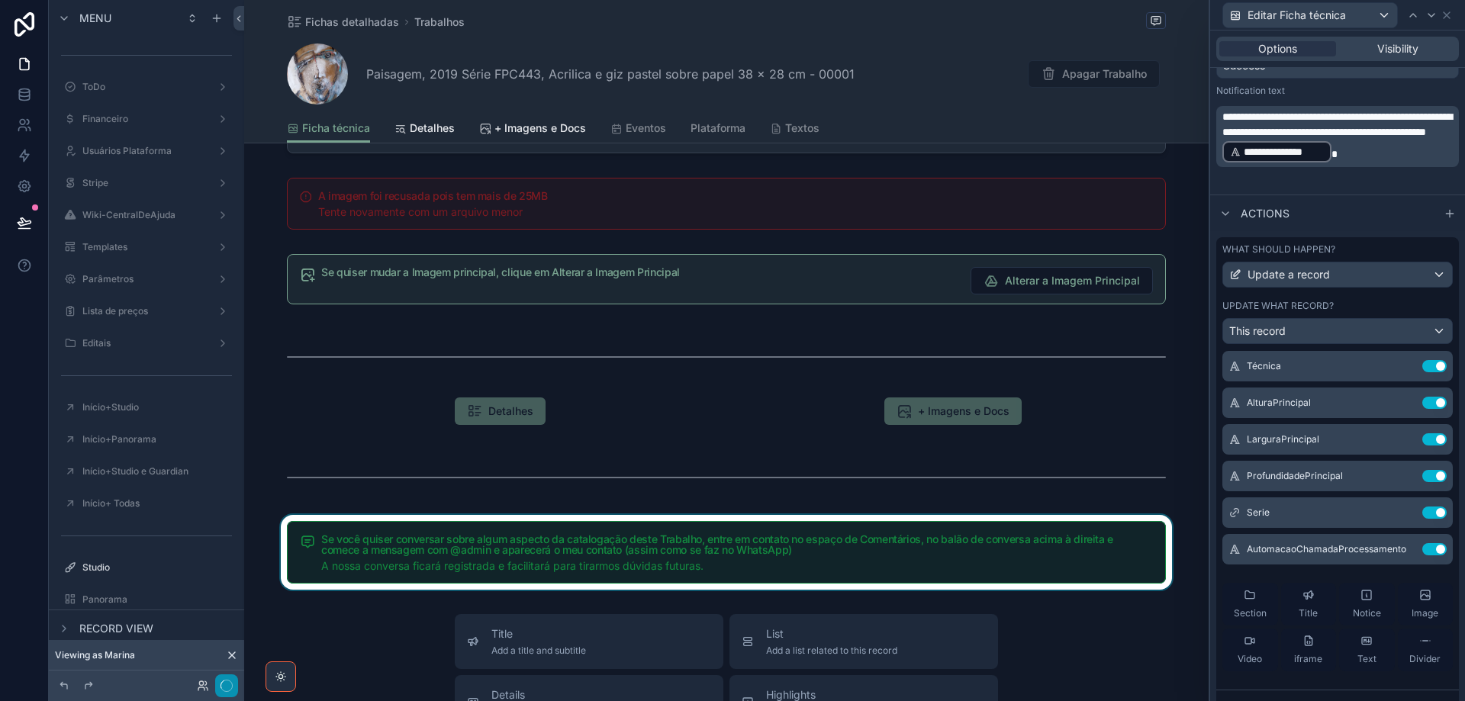
scroll to position [1068, 0]
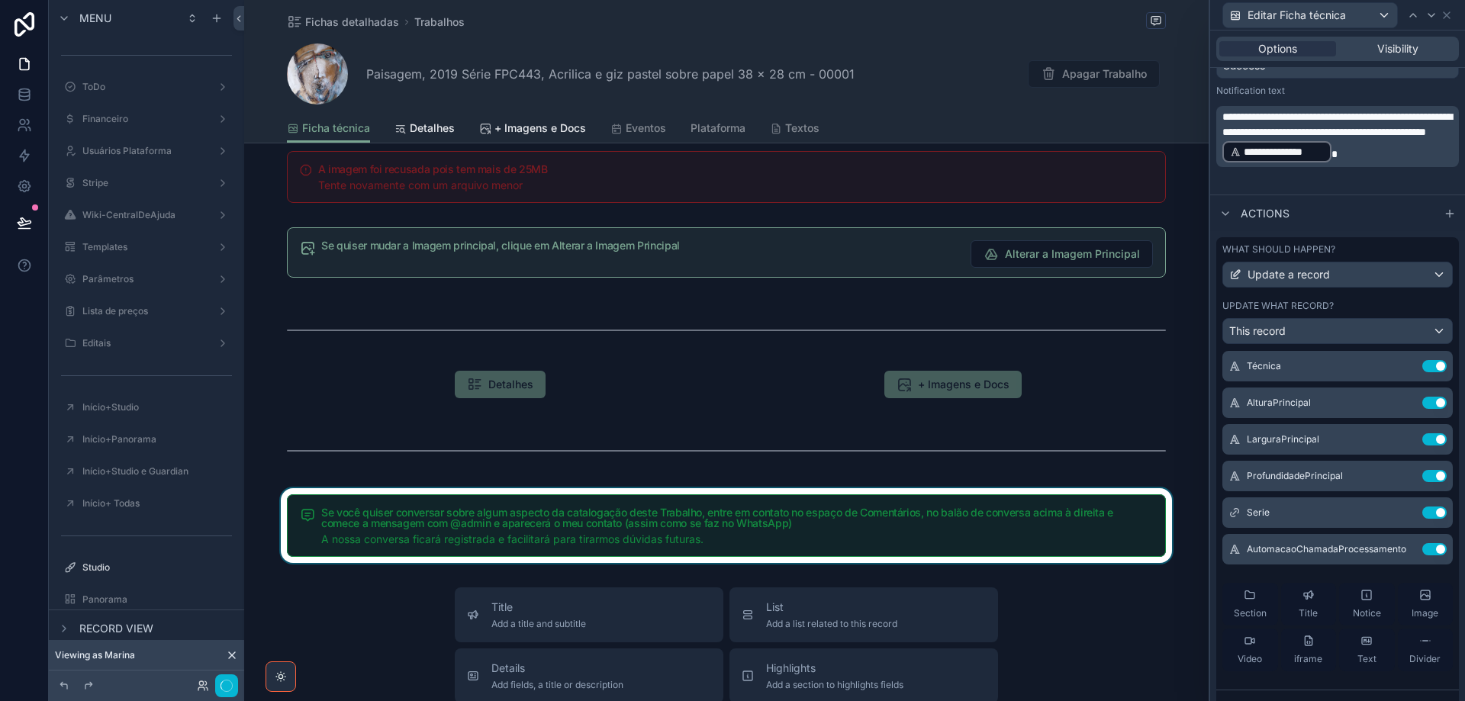
drag, startPoint x: 712, startPoint y: 529, endPoint x: 419, endPoint y: 539, distance: 293.1
click at [712, 529] on div "scrollable content" at bounding box center [726, 525] width 964 height 75
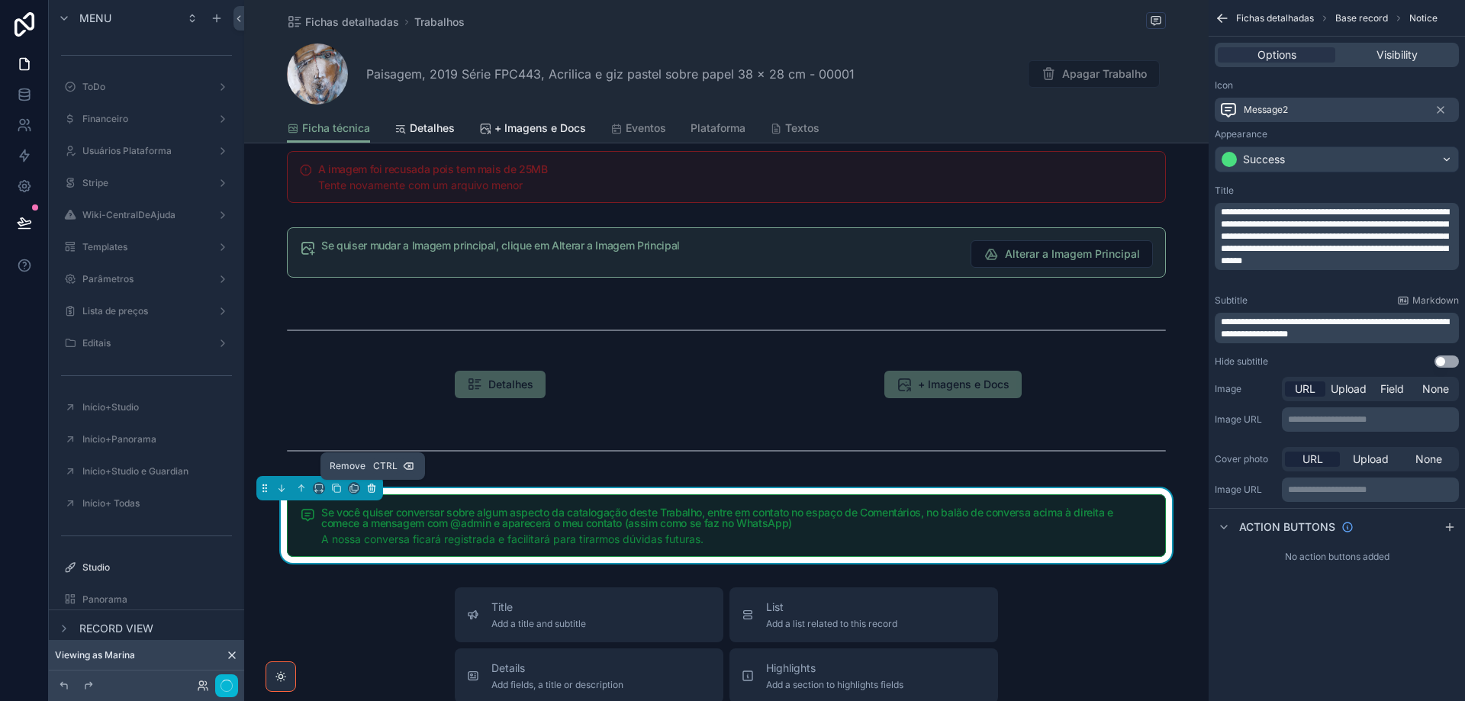
click at [372, 493] on icon "scrollable content" at bounding box center [371, 488] width 11 height 11
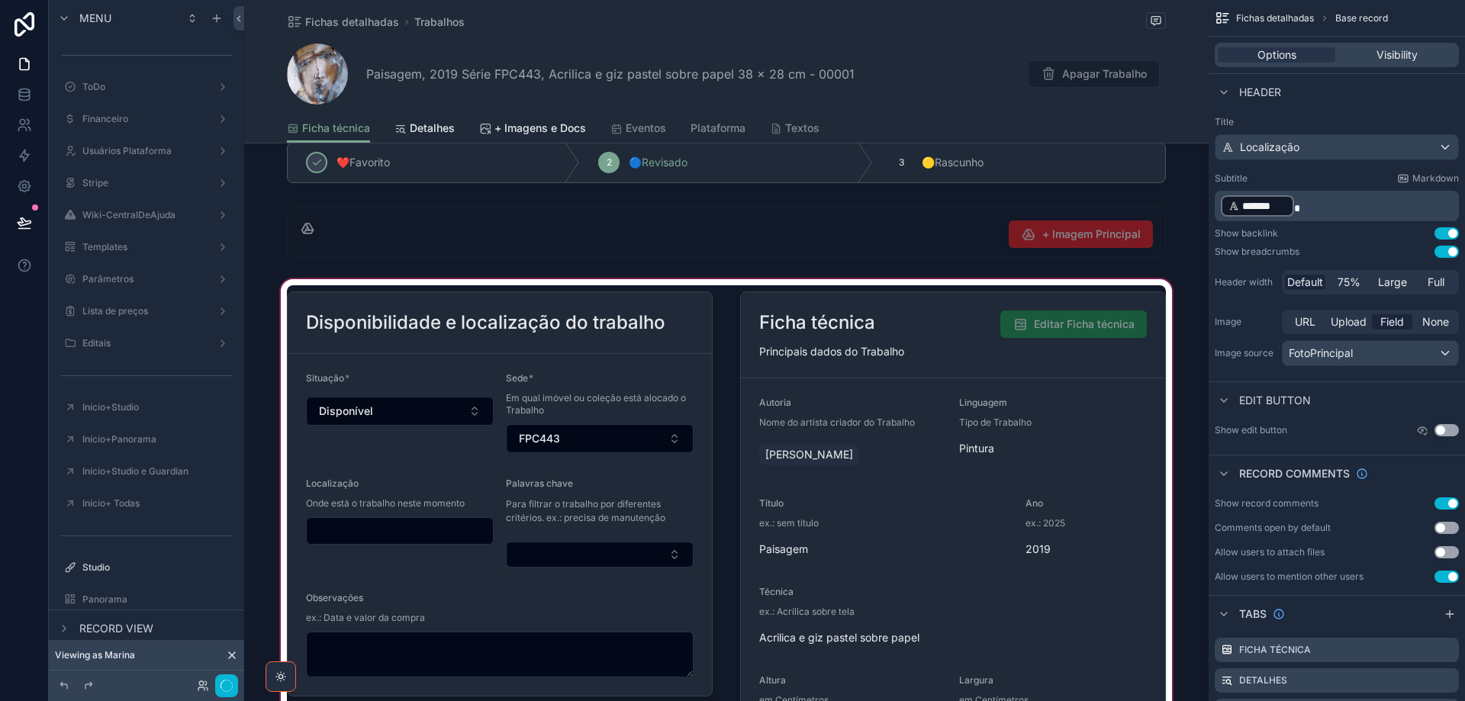
scroll to position [0, 0]
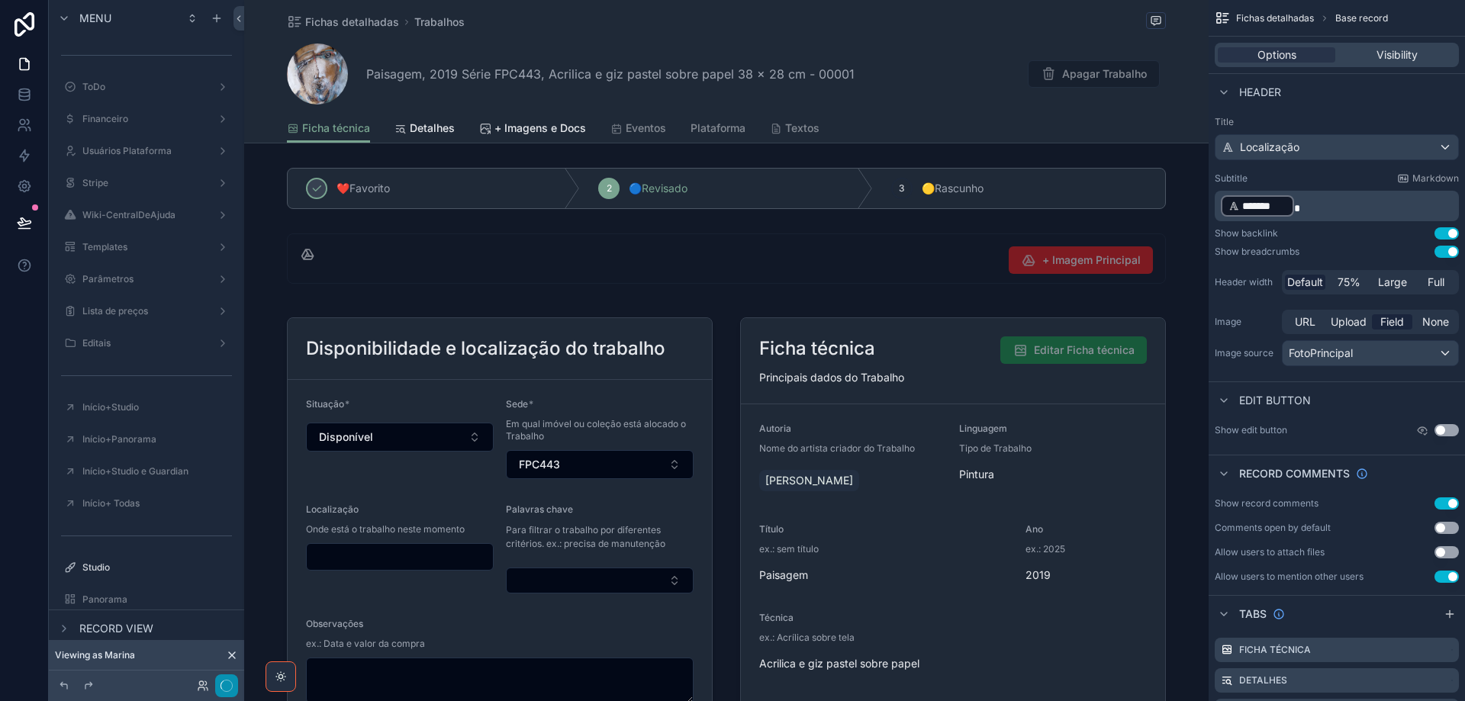
click at [226, 687] on icon "button" at bounding box center [226, 686] width 12 height 12
click at [25, 221] on icon at bounding box center [24, 222] width 13 height 8
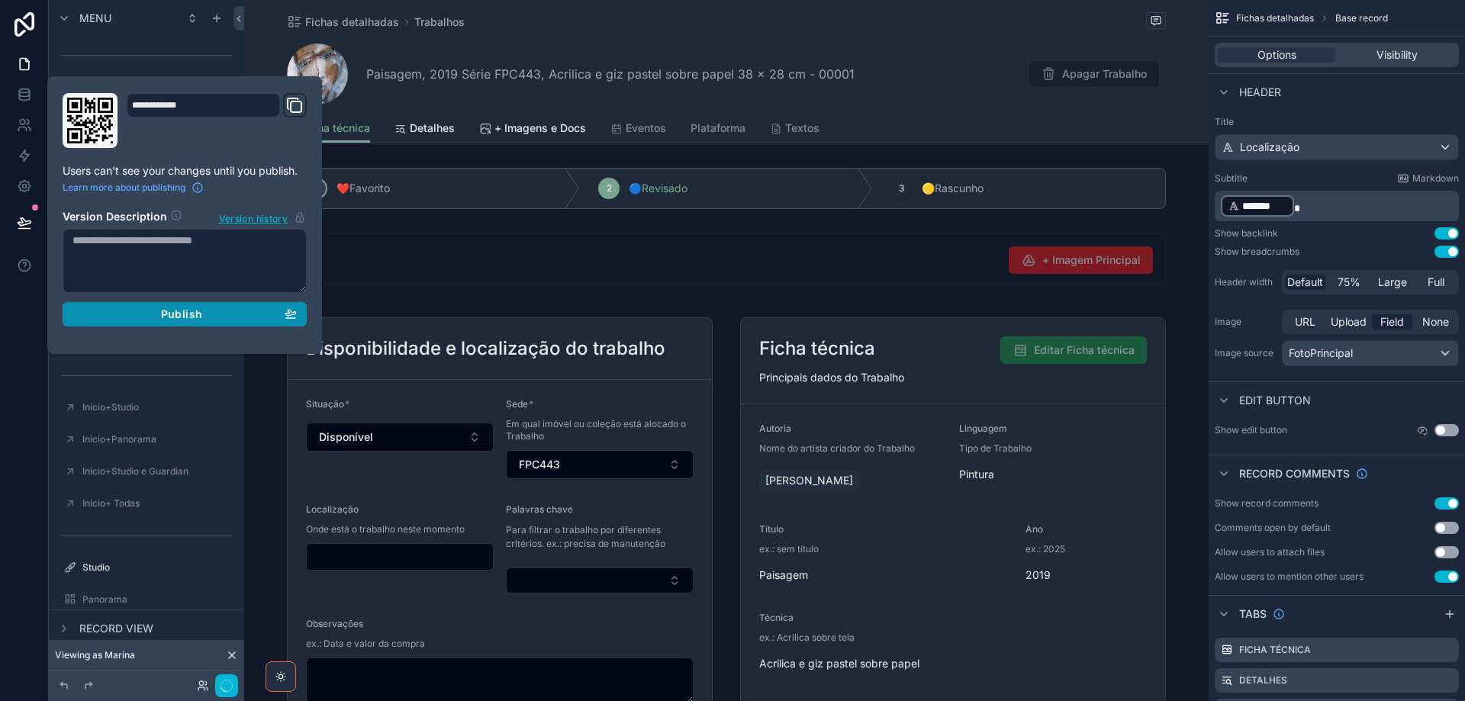
click at [109, 317] on div "Publish" at bounding box center [184, 314] width 224 height 14
click at [28, 97] on icon at bounding box center [24, 94] width 15 height 15
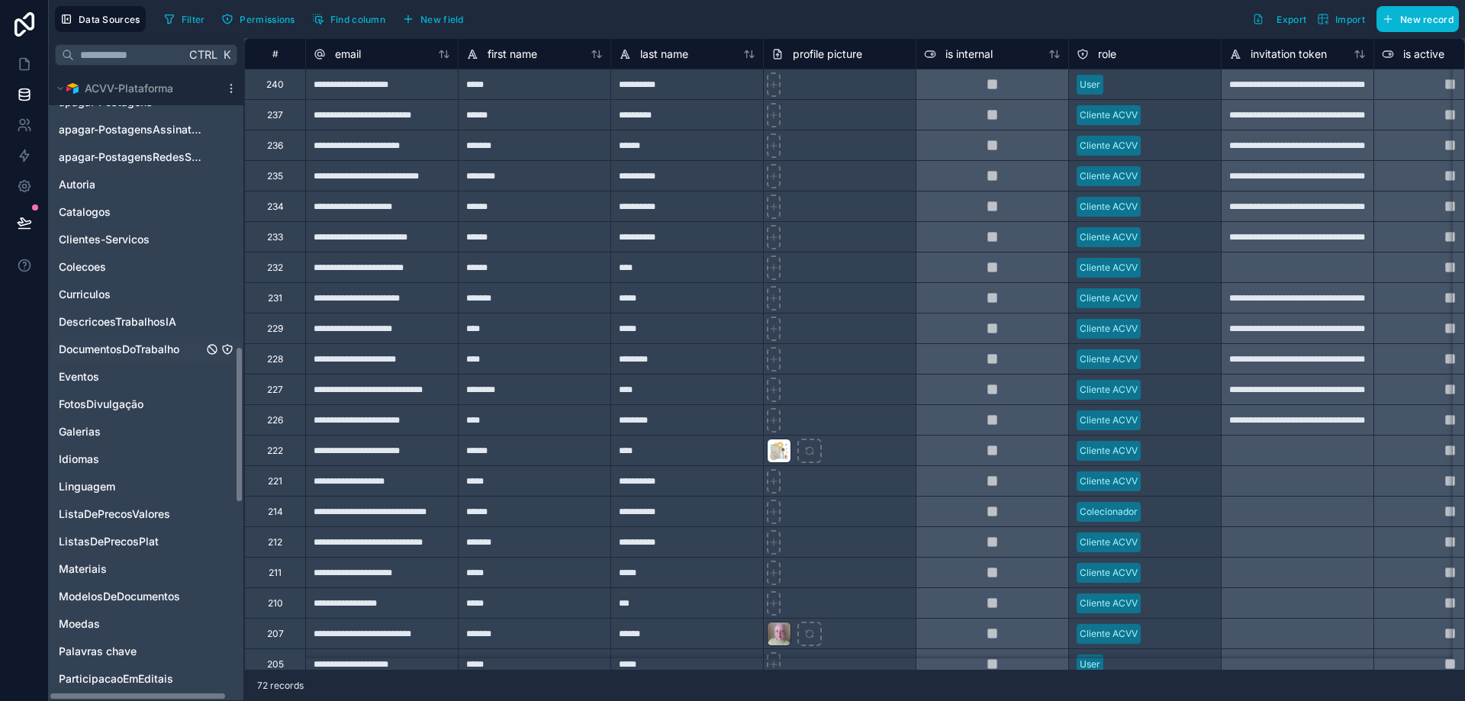
scroll to position [1221, 0]
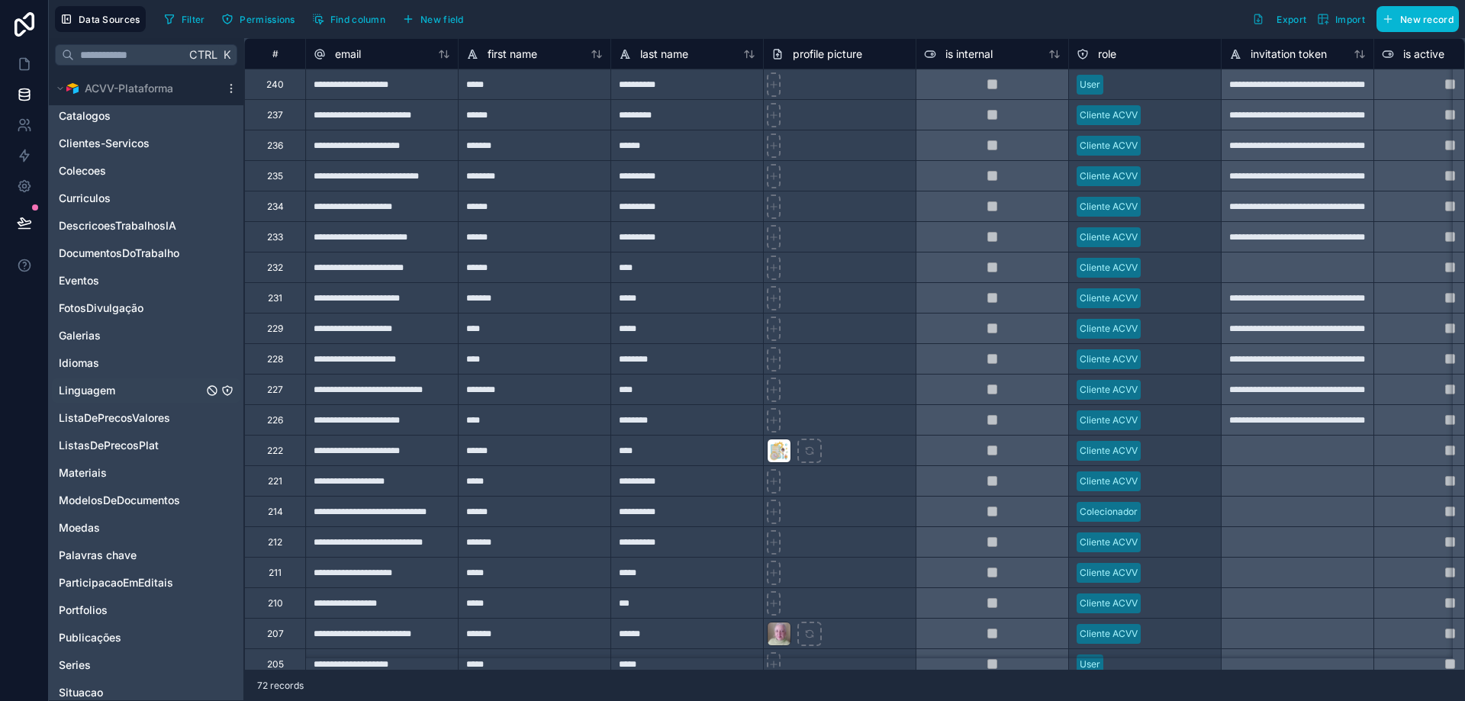
click at [229, 388] on icon "Linguagem" at bounding box center [227, 390] width 12 height 12
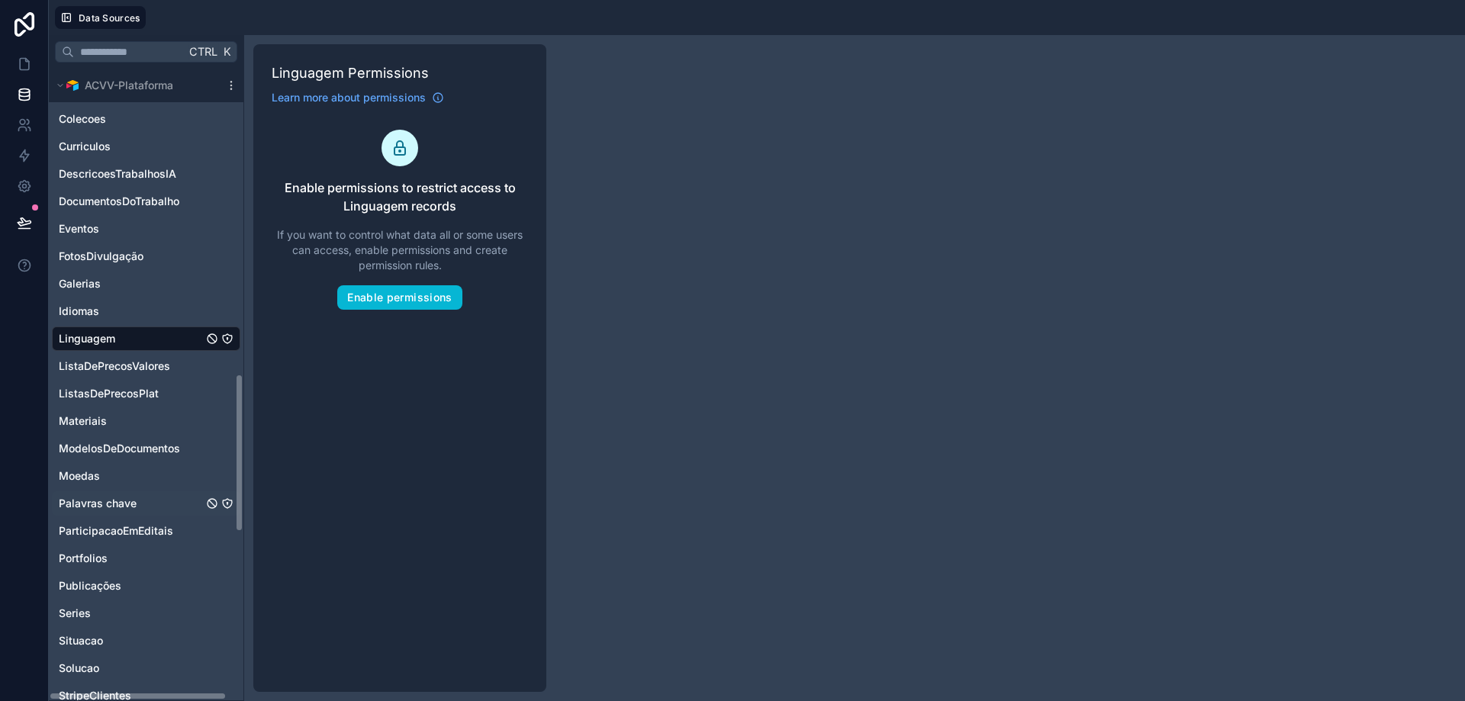
scroll to position [1297, 0]
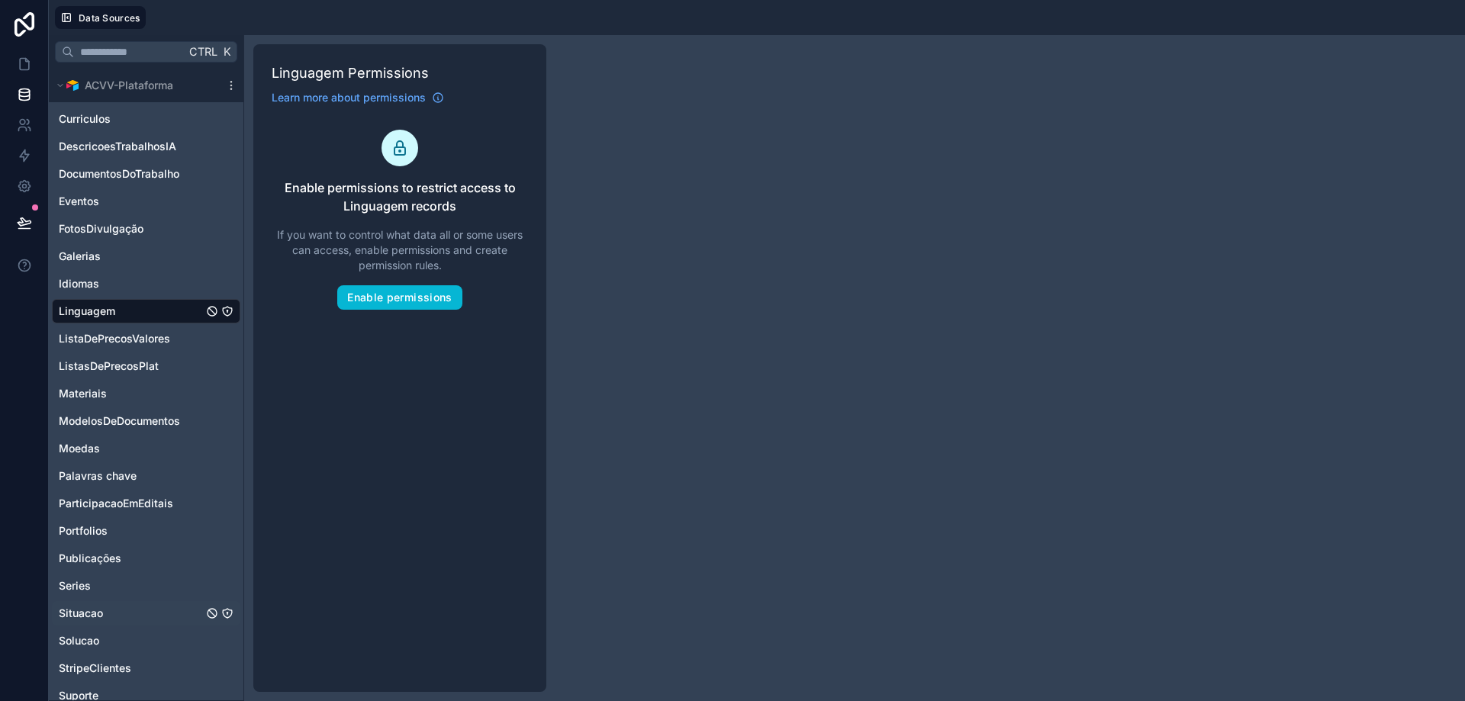
click at [228, 610] on icon "Situacao" at bounding box center [227, 613] width 12 height 12
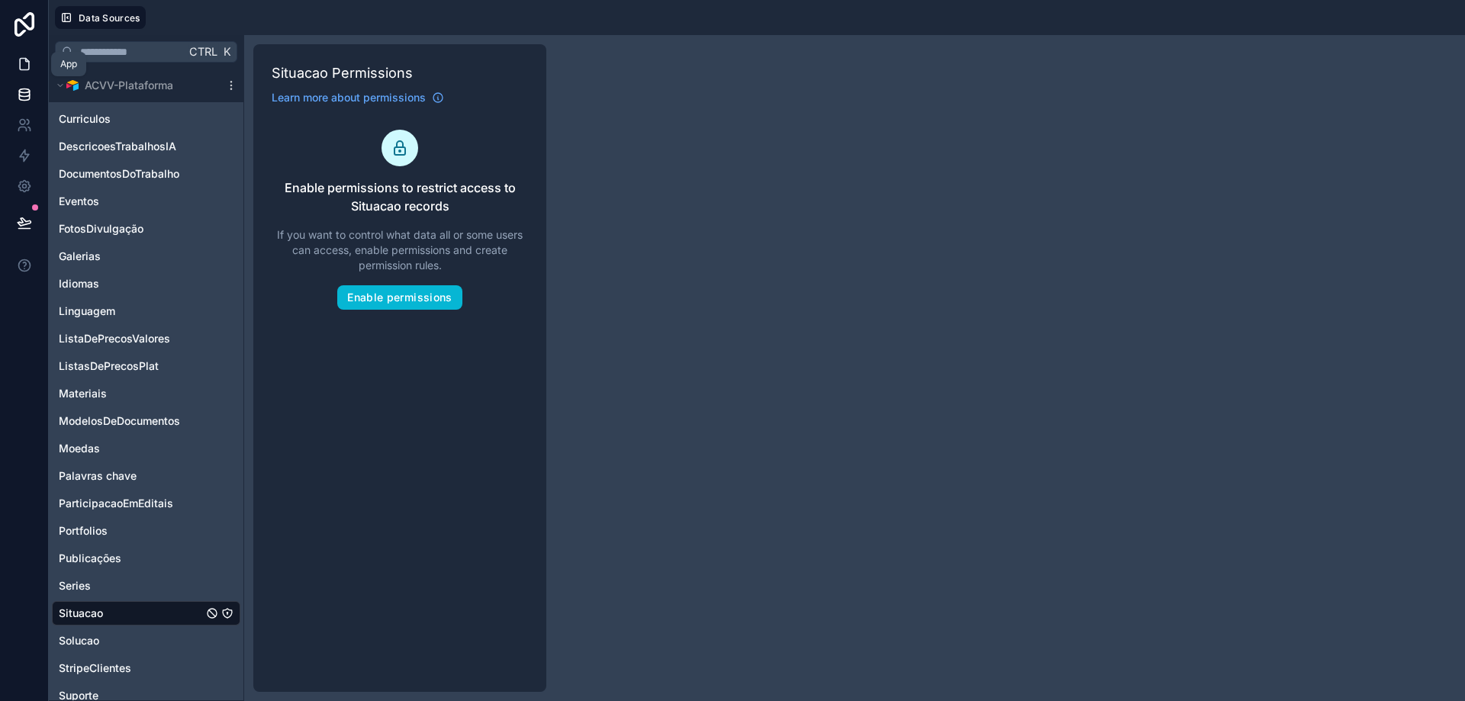
click at [25, 64] on icon at bounding box center [24, 63] width 15 height 15
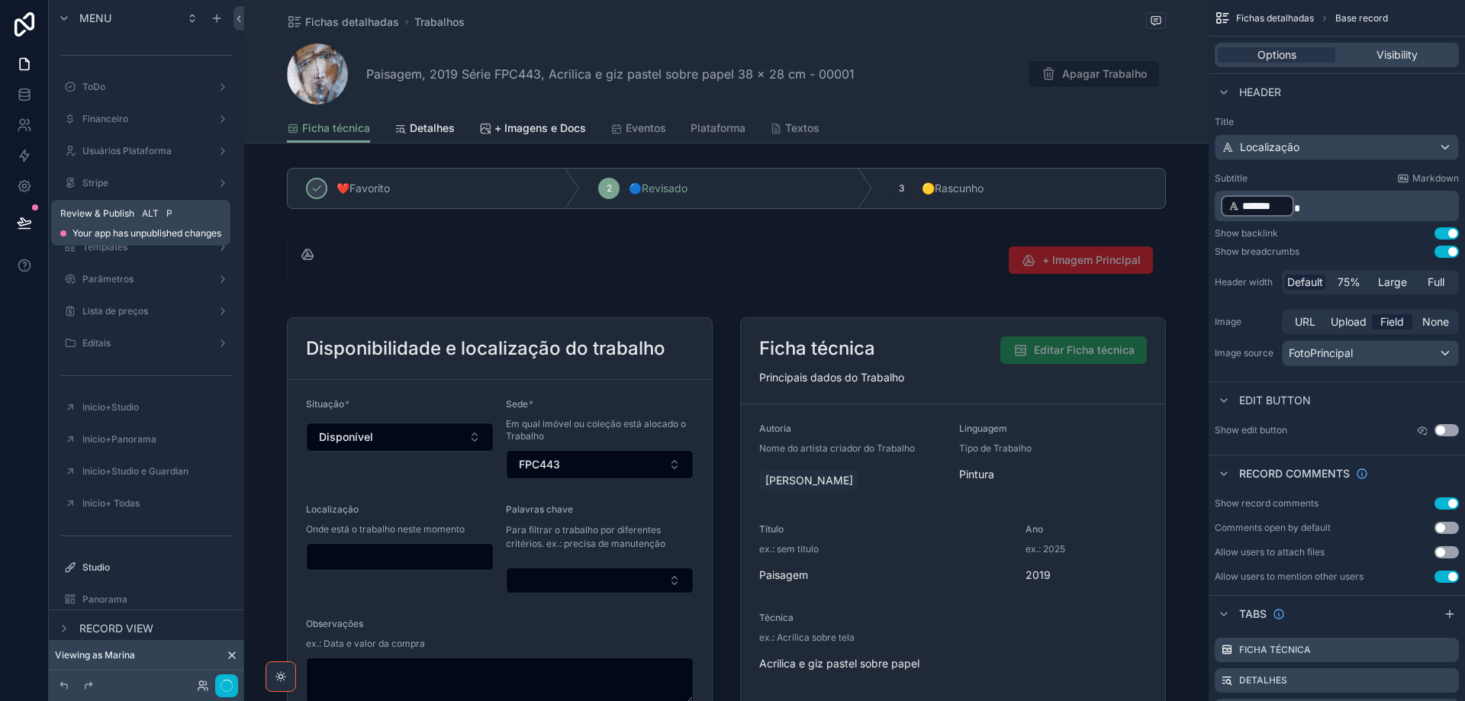
click at [25, 224] on icon at bounding box center [24, 222] width 15 height 15
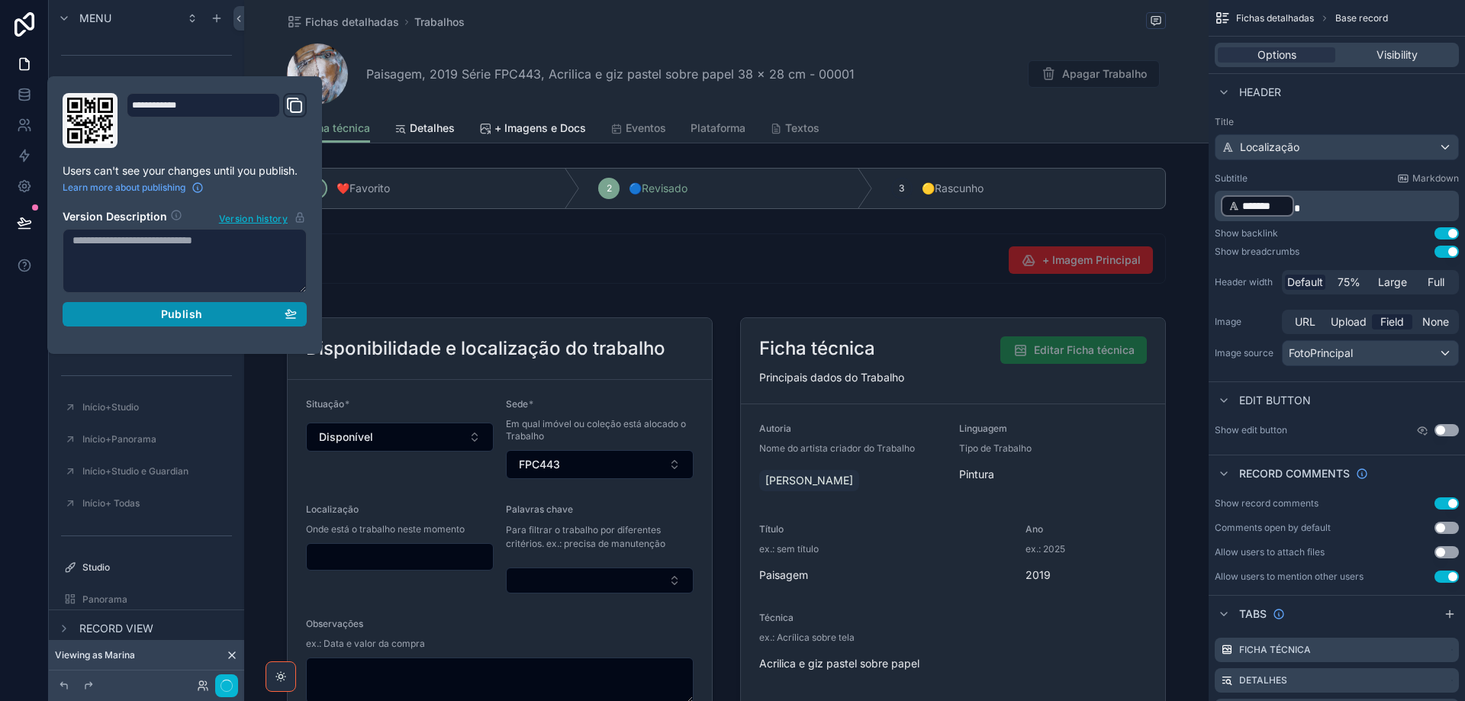
click at [302, 318] on button "Publish" at bounding box center [185, 314] width 244 height 24
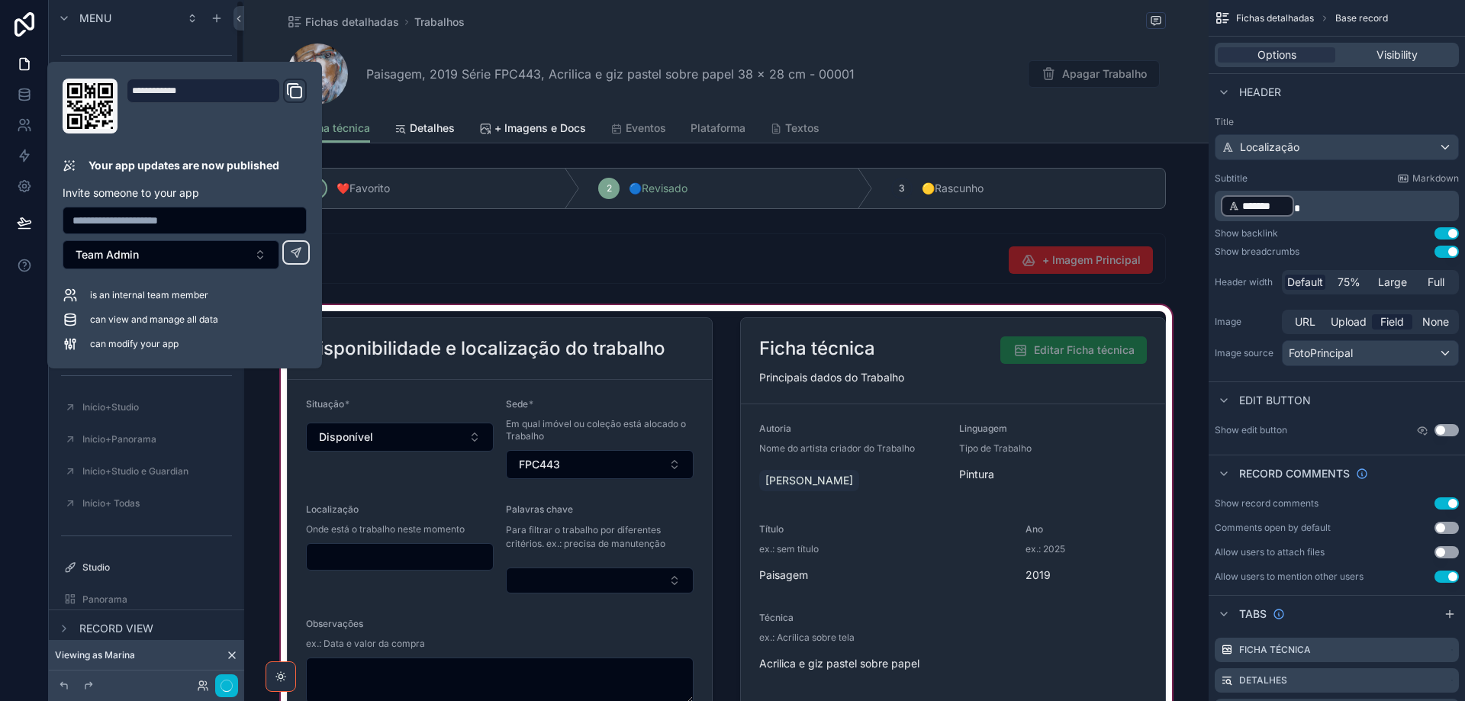
click at [1083, 443] on div "scrollable content" at bounding box center [726, 589] width 964 height 575
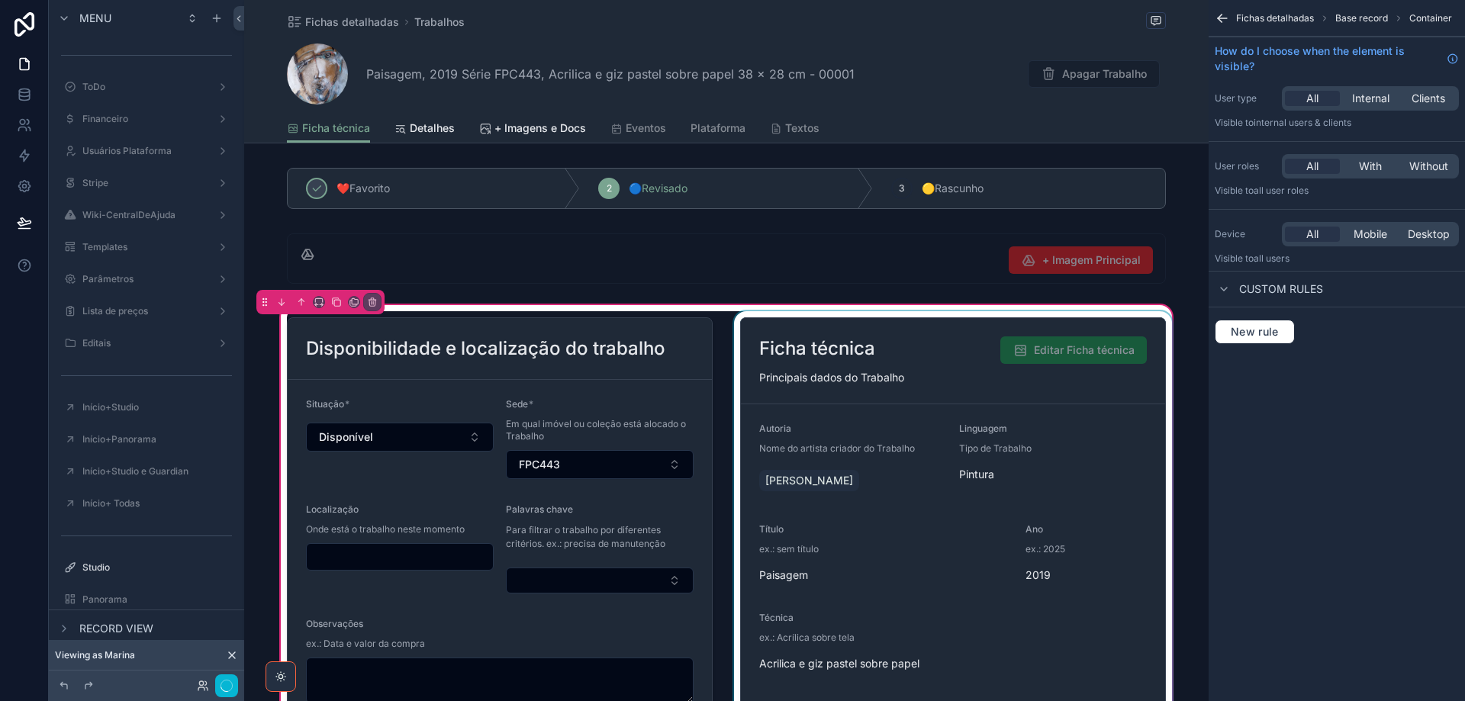
click at [930, 366] on div "scrollable content" at bounding box center [953, 589] width 444 height 557
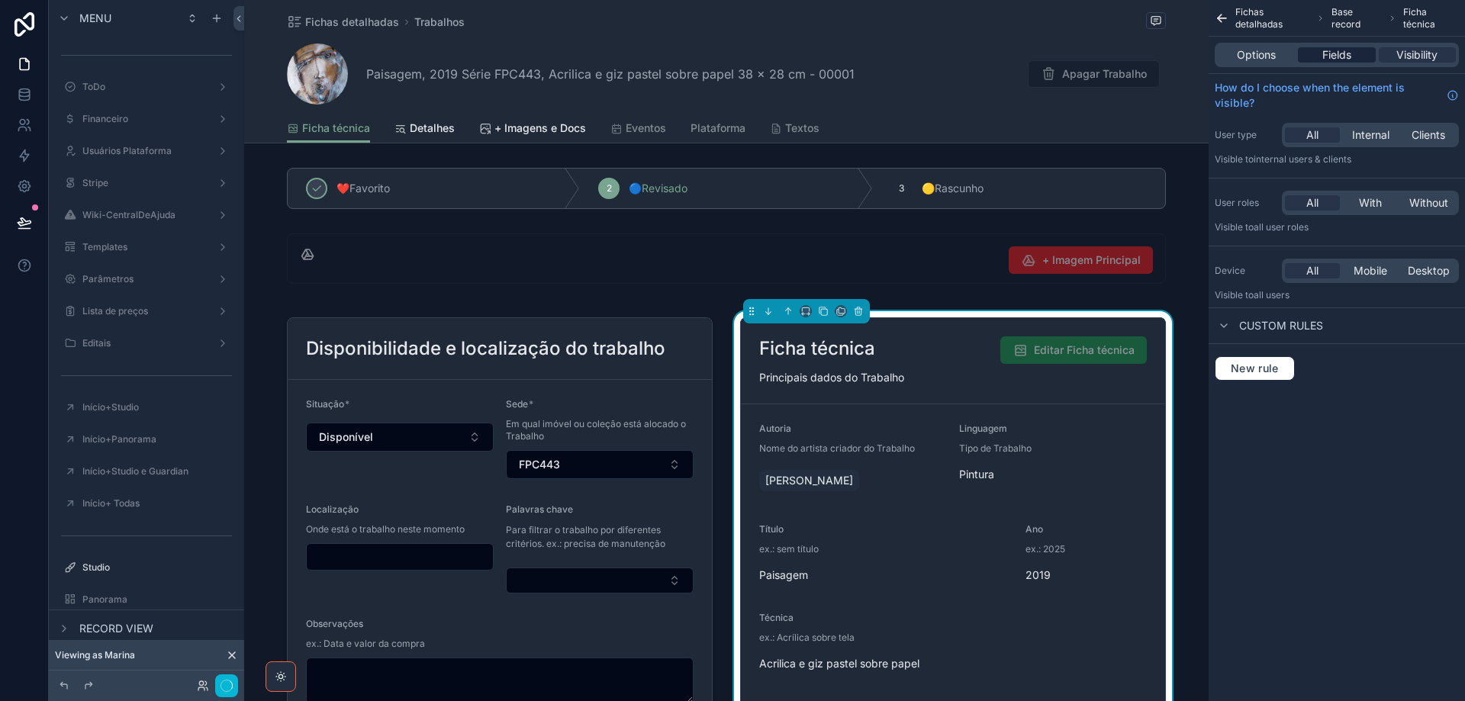
click at [1338, 56] on span "Fields" at bounding box center [1336, 54] width 29 height 15
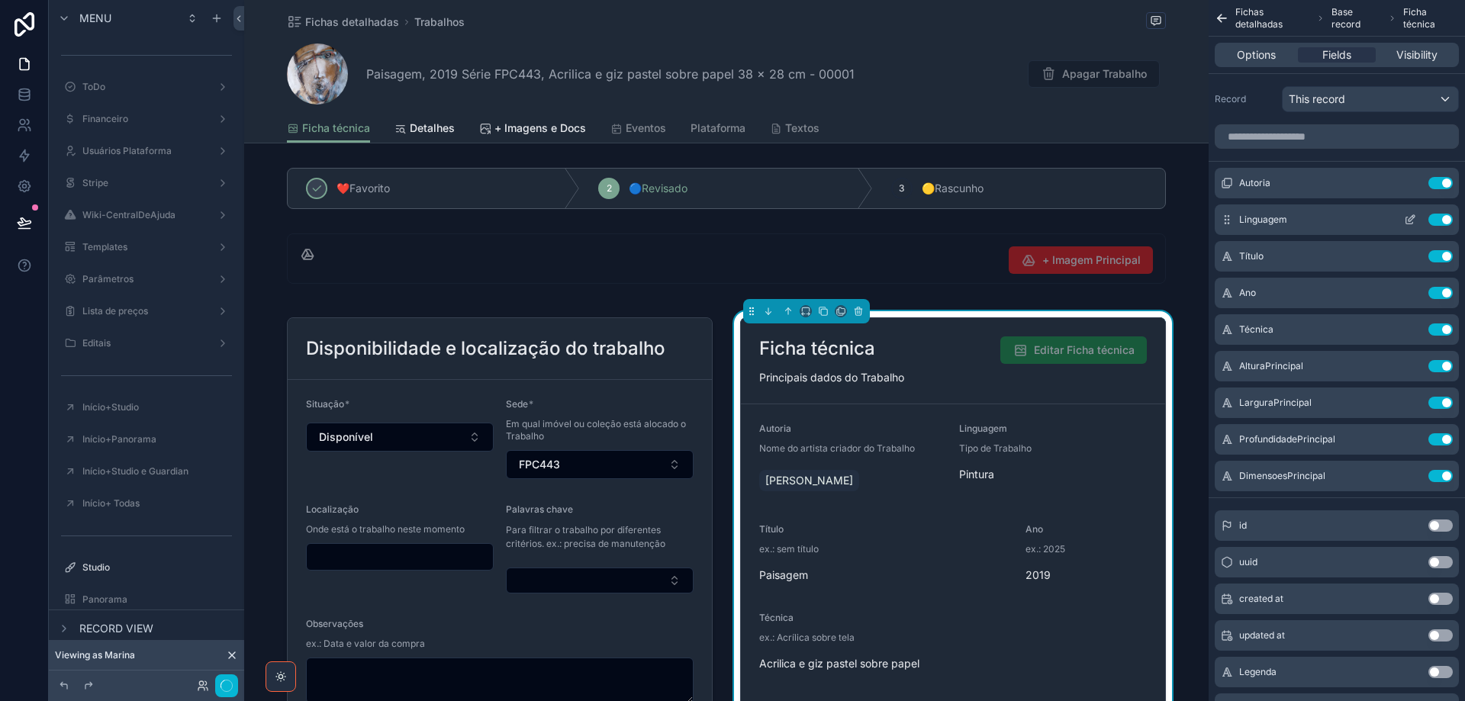
click at [1411, 221] on icon "scrollable content" at bounding box center [1410, 220] width 12 height 12
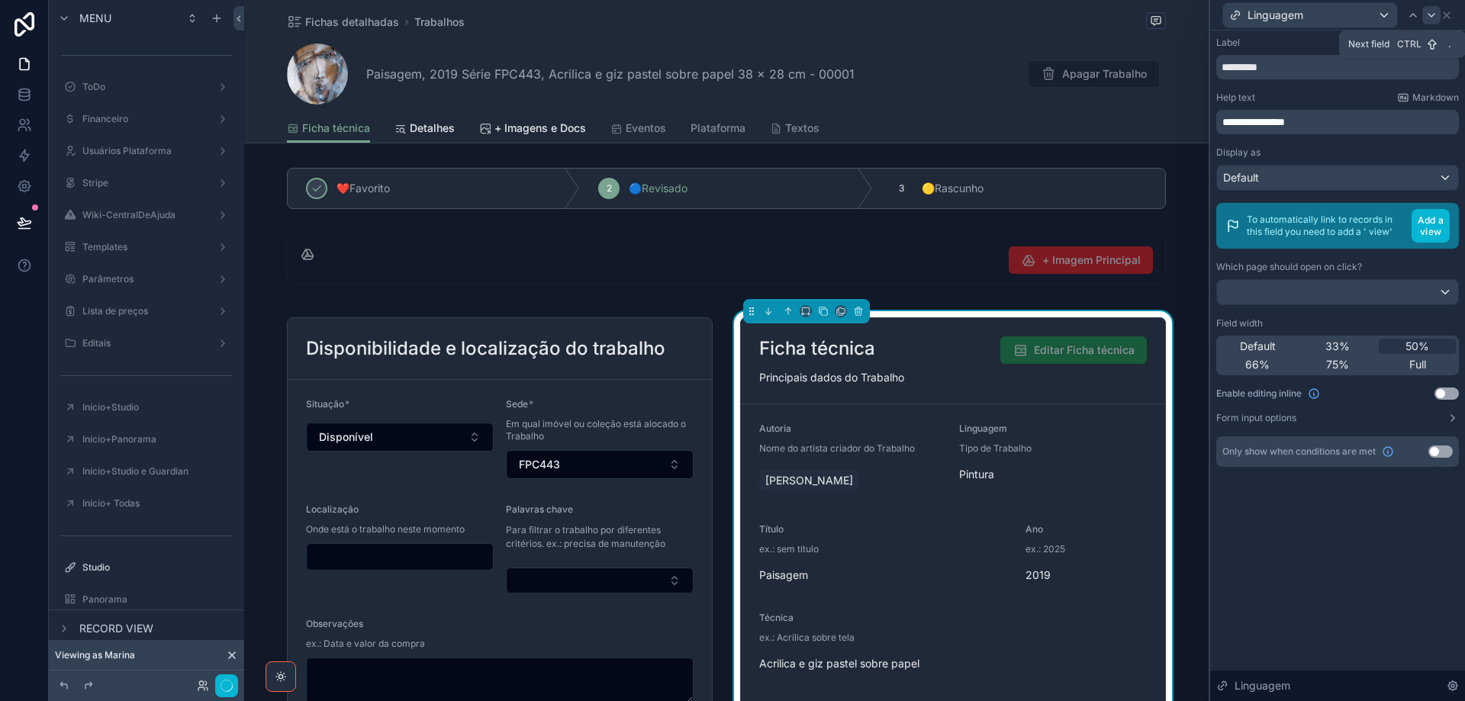
click at [1429, 14] on icon at bounding box center [1431, 15] width 6 height 3
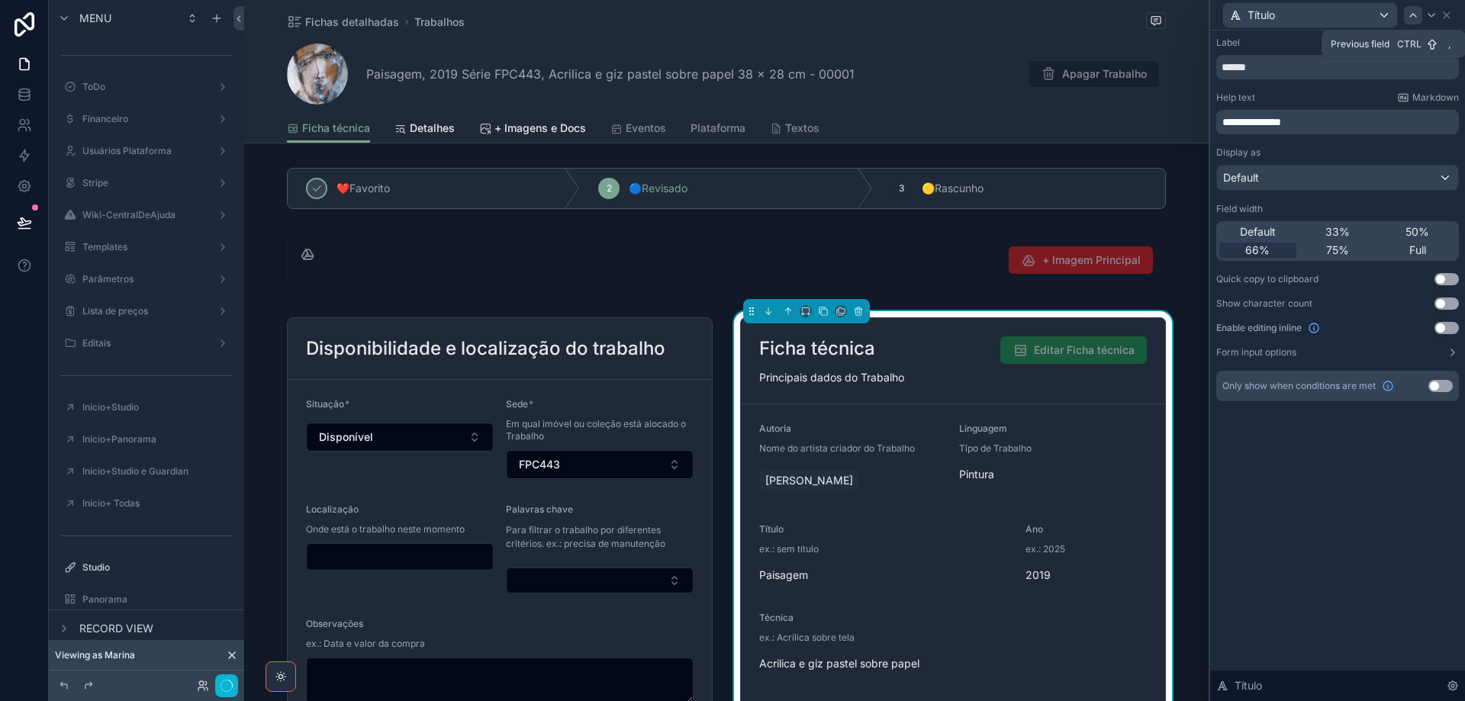
click at [1417, 14] on icon at bounding box center [1413, 15] width 12 height 12
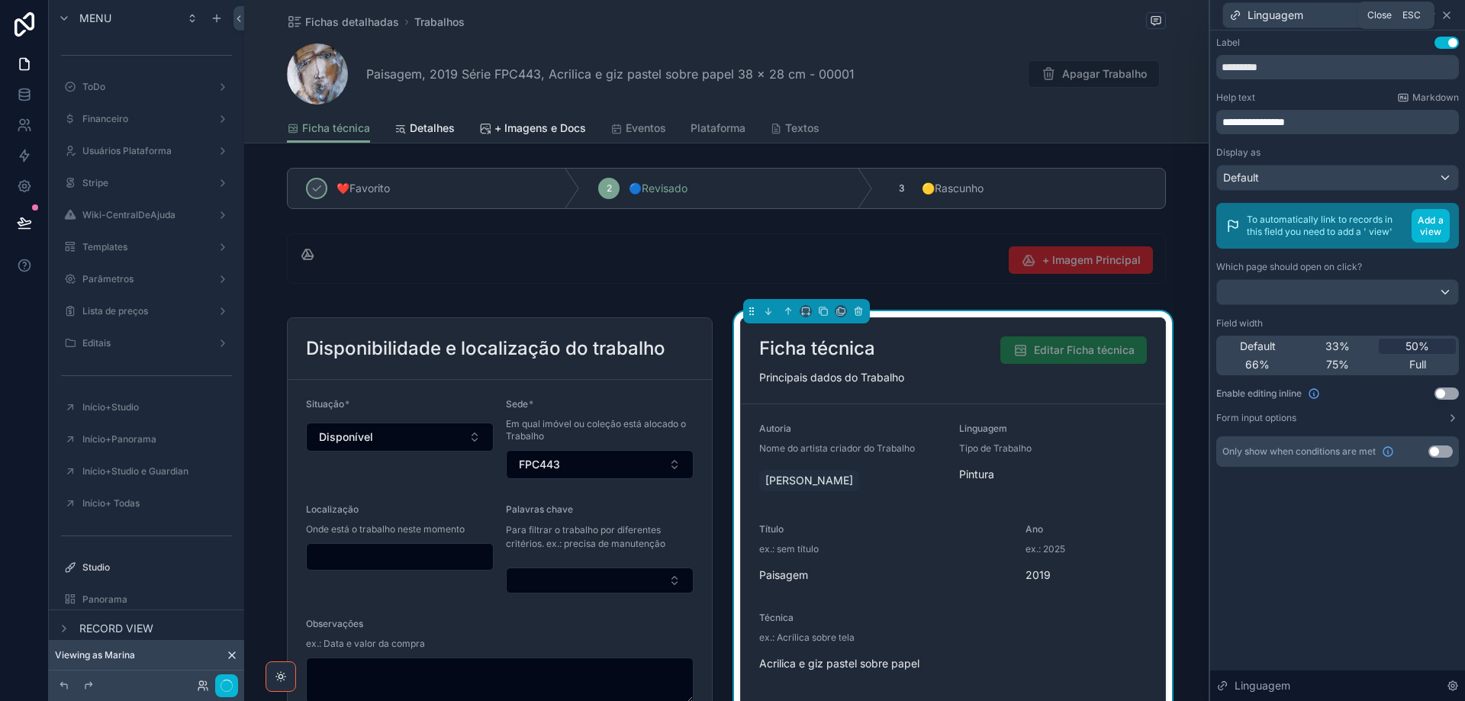
click at [1449, 14] on icon at bounding box center [1446, 15] width 12 height 12
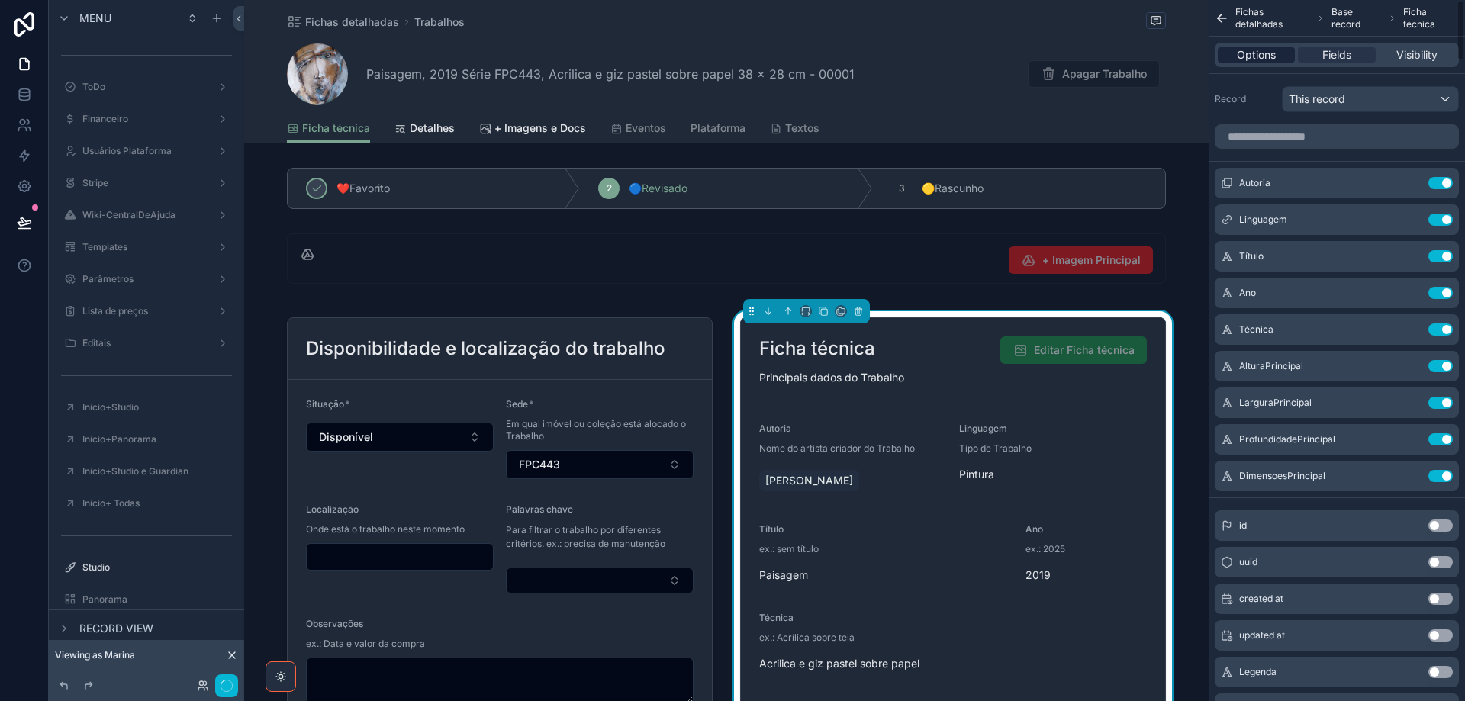
click at [1261, 59] on span "Options" at bounding box center [1256, 54] width 39 height 15
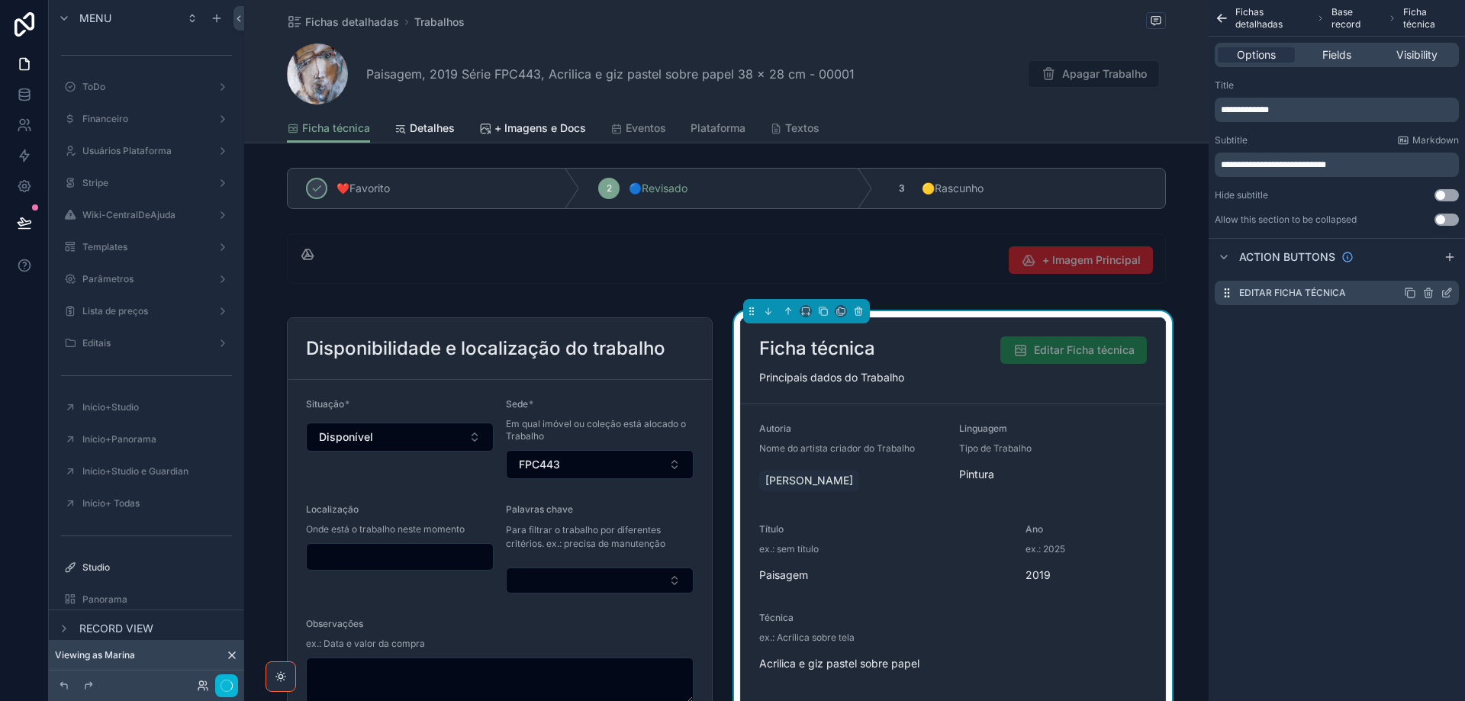
click at [1443, 294] on icon "scrollable content" at bounding box center [1446, 293] width 12 height 12
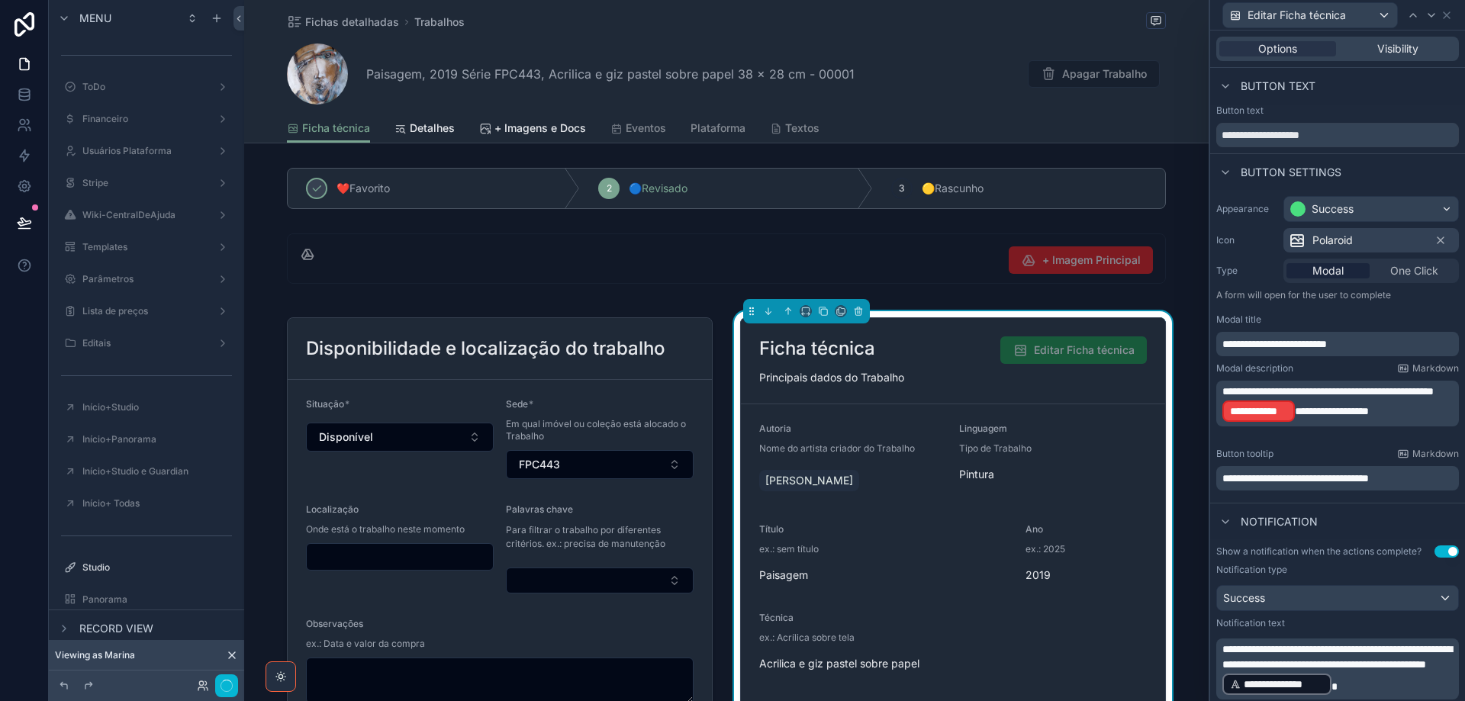
click at [1365, 410] on span "**********" at bounding box center [1332, 411] width 74 height 11
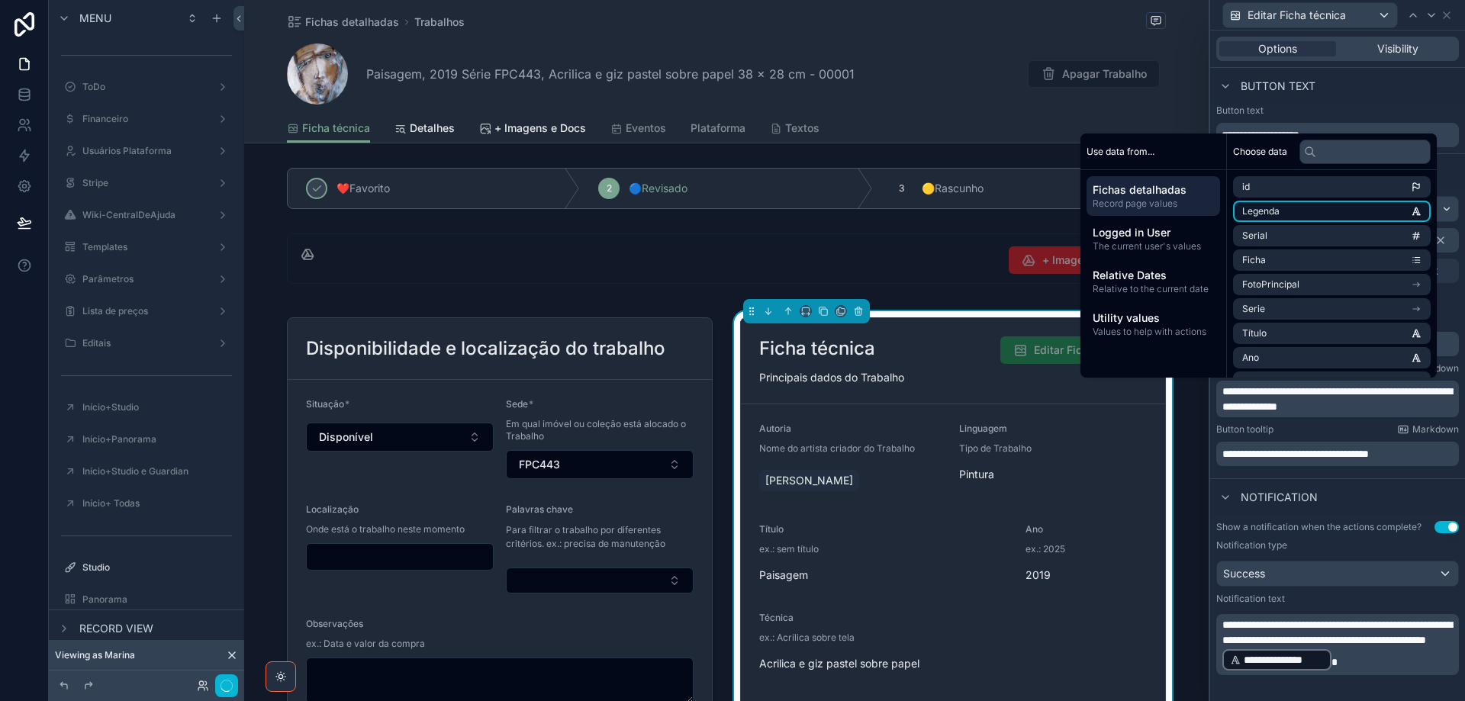
click at [1311, 214] on li "Legenda" at bounding box center [1332, 211] width 198 height 21
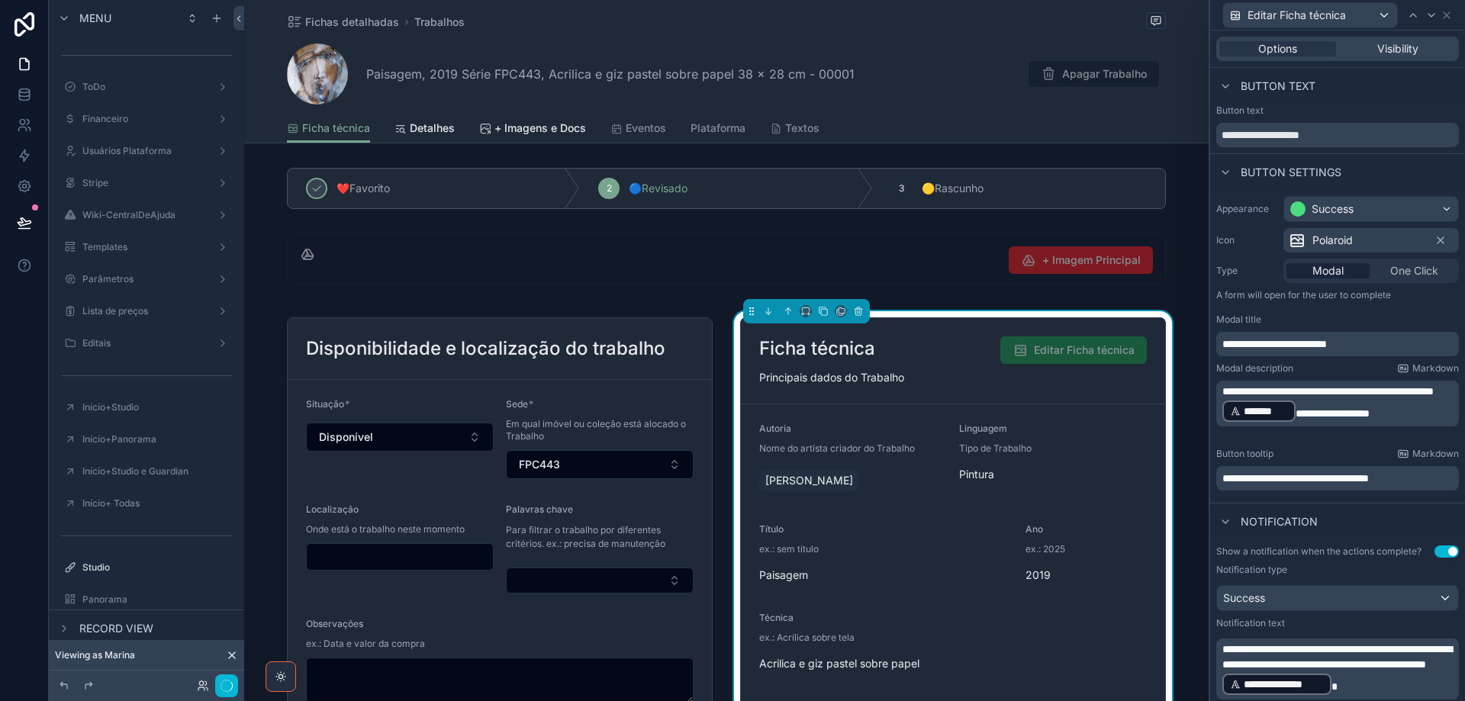
click at [1286, 397] on span "**********" at bounding box center [1327, 391] width 211 height 11
click at [1399, 95] on div "Button text" at bounding box center [1337, 86] width 255 height 37
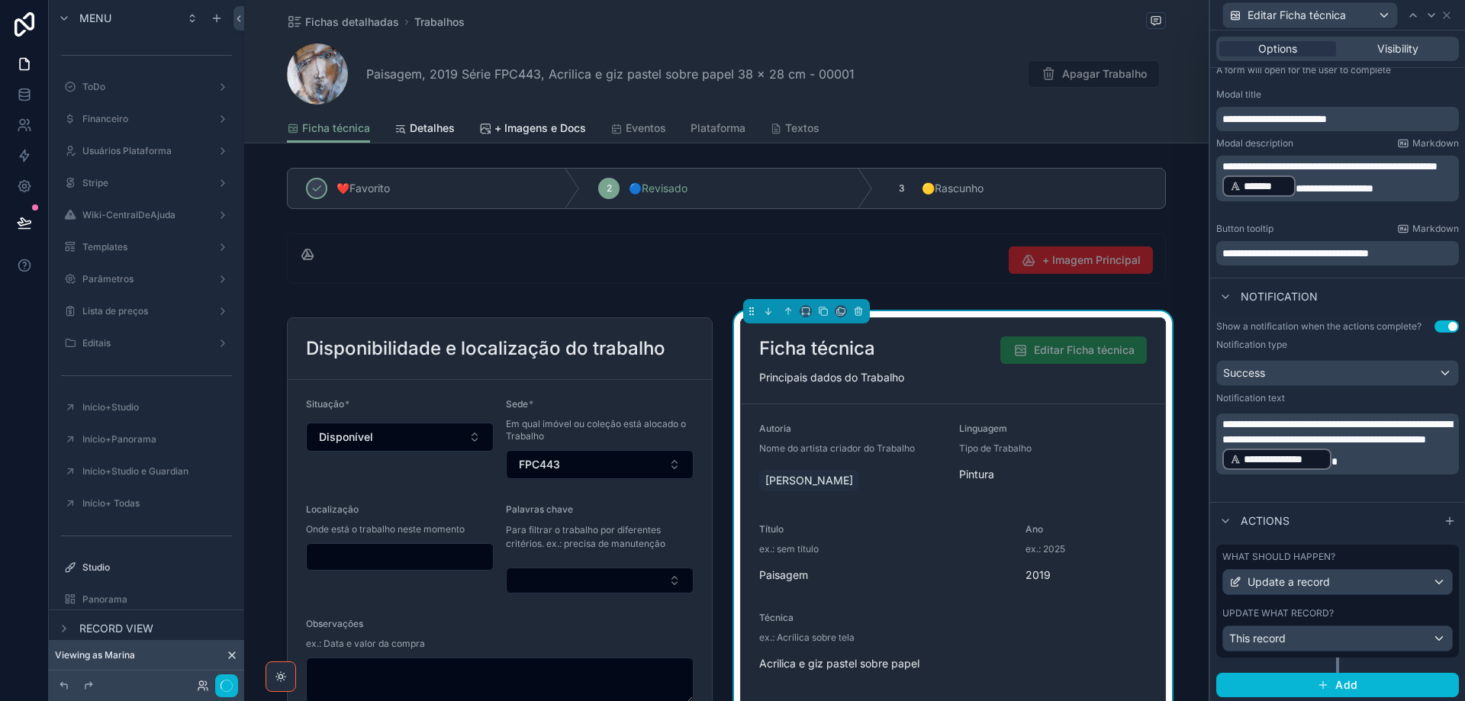
scroll to position [227, 0]
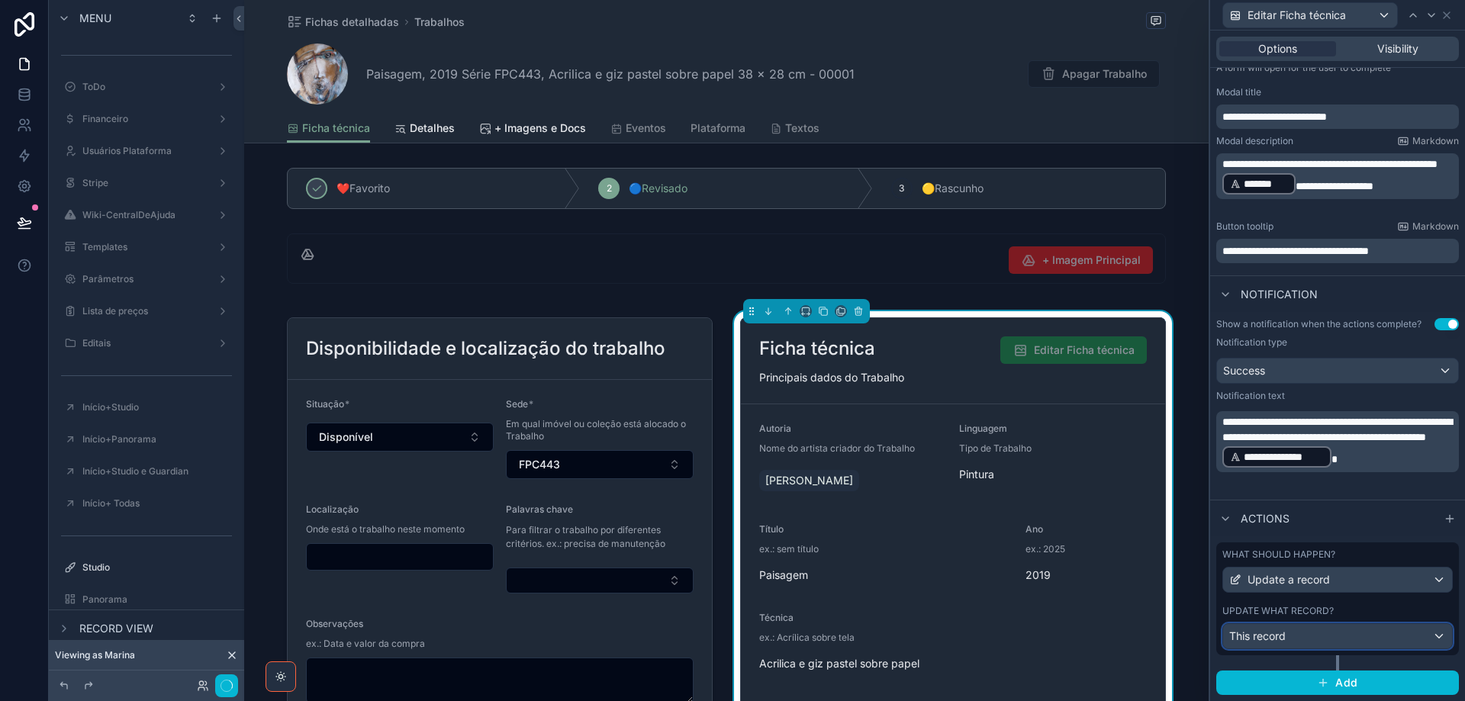
click at [1381, 639] on div "This record" at bounding box center [1337, 636] width 229 height 24
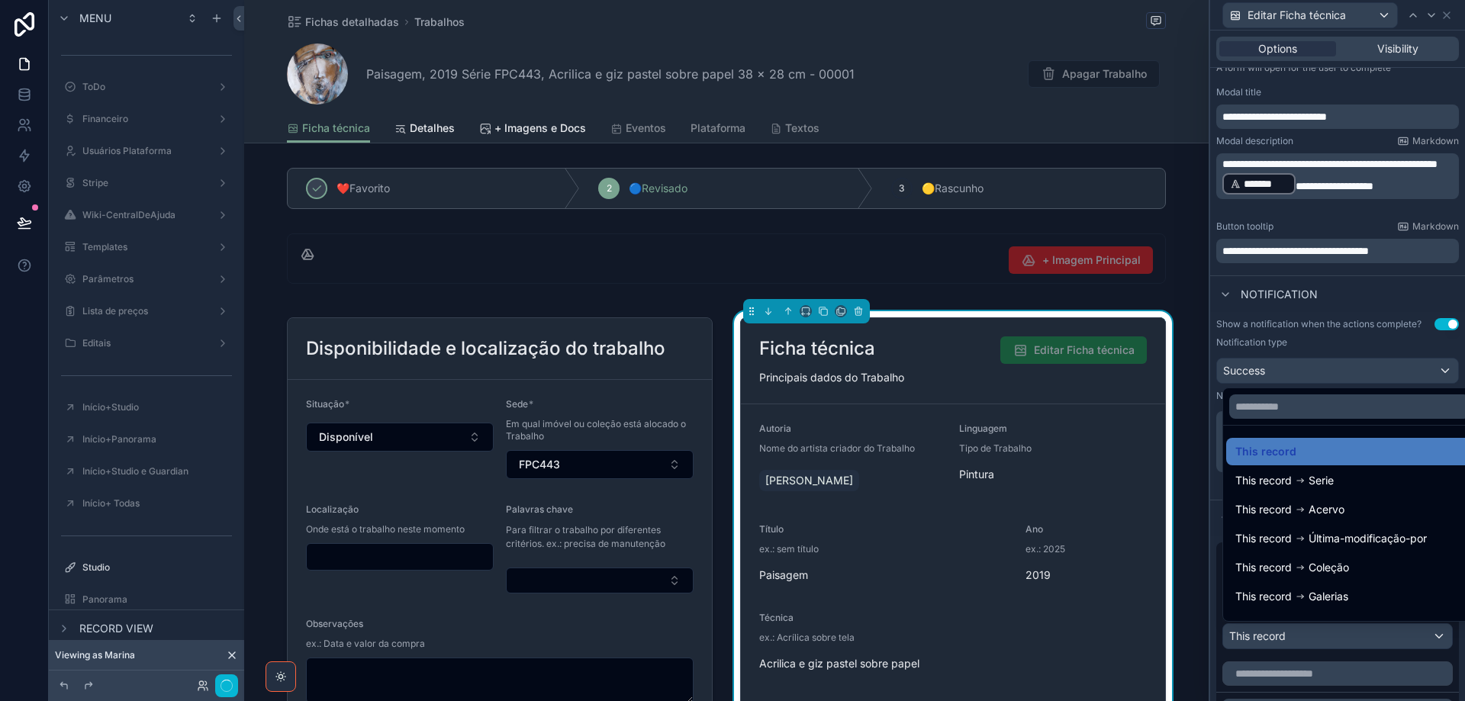
click at [1382, 639] on div at bounding box center [1337, 350] width 255 height 701
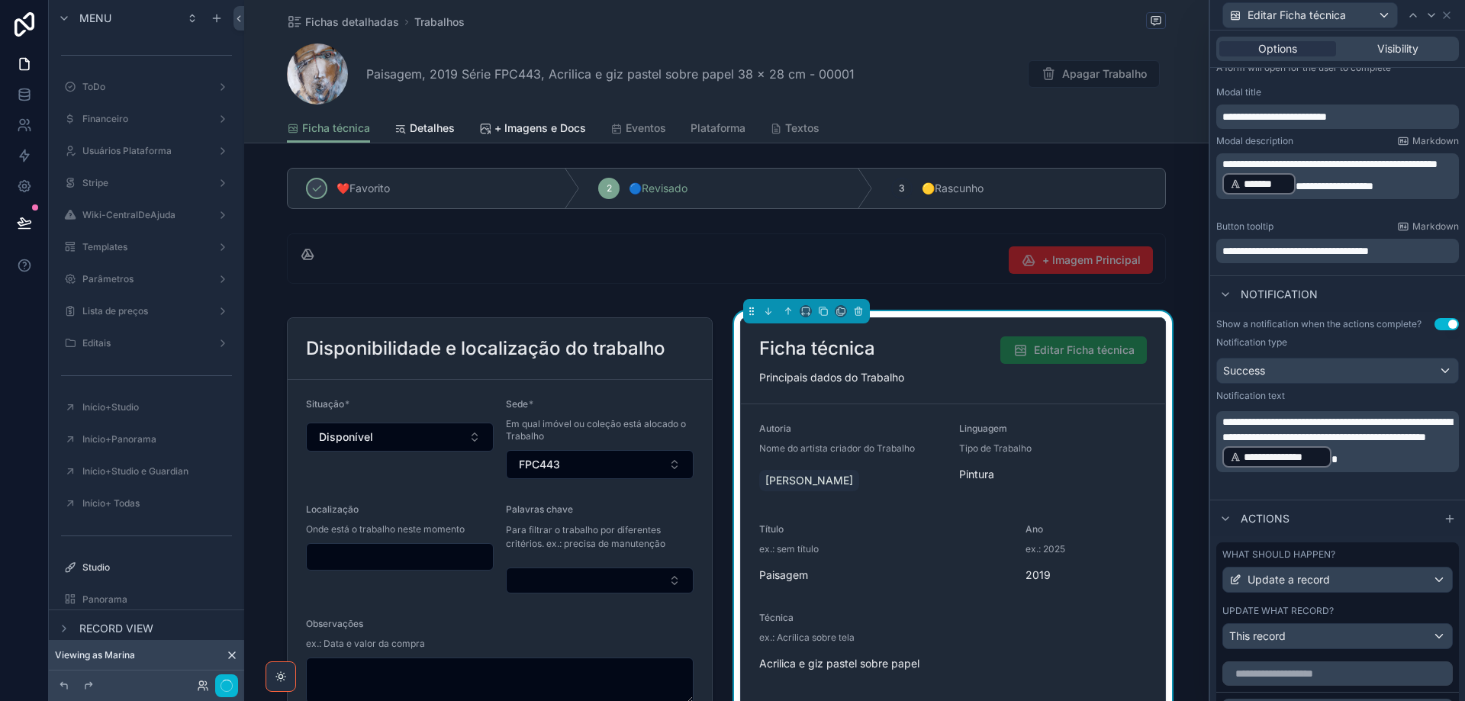
scroll to position [456, 0]
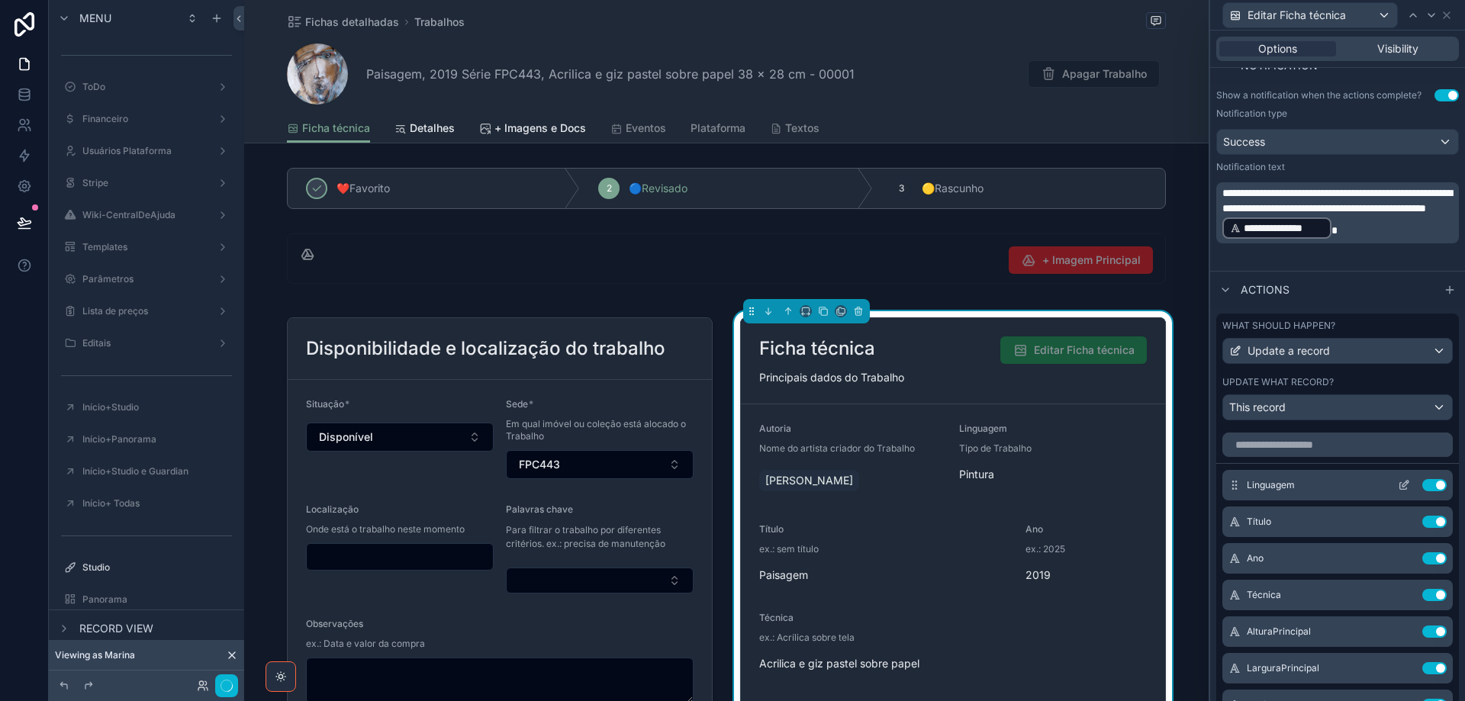
click at [1398, 487] on icon at bounding box center [1404, 485] width 12 height 12
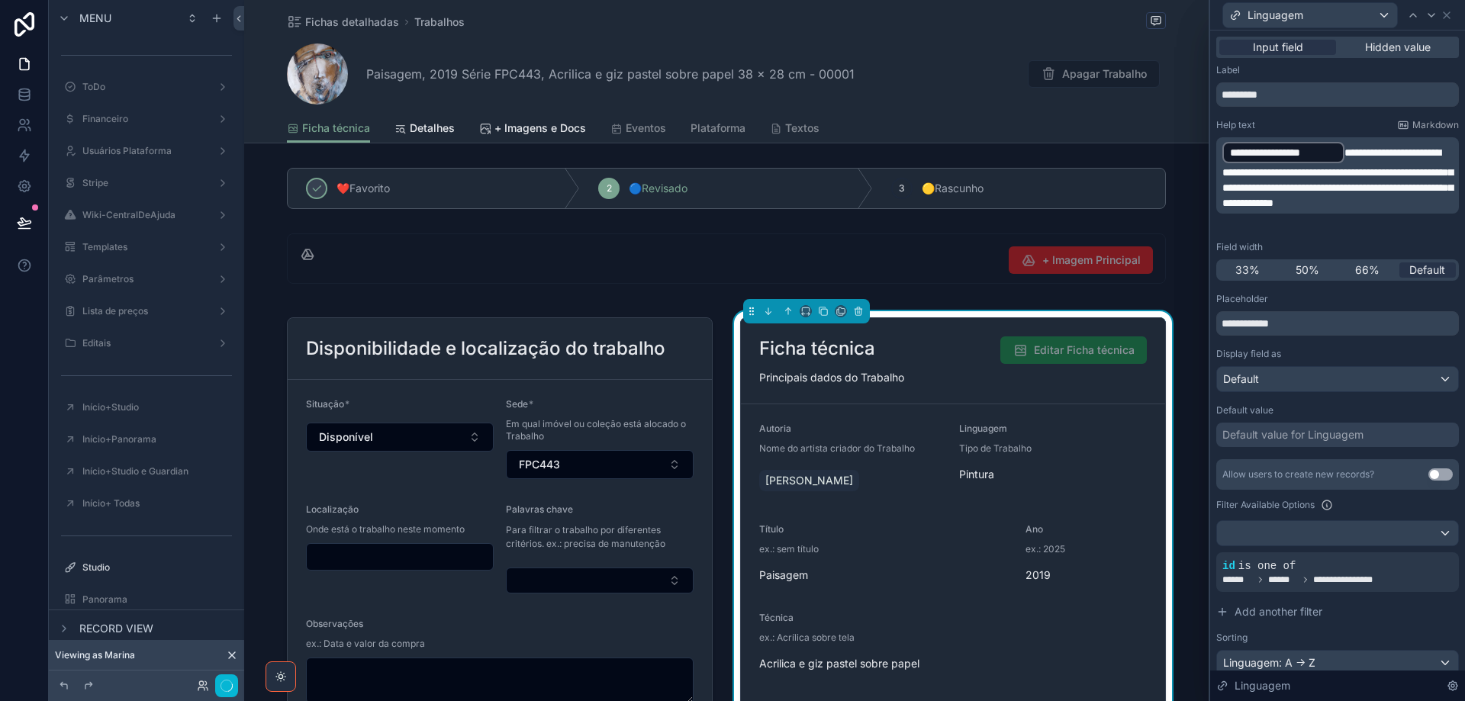
click at [1385, 156] on span "**********" at bounding box center [1337, 177] width 230 height 61
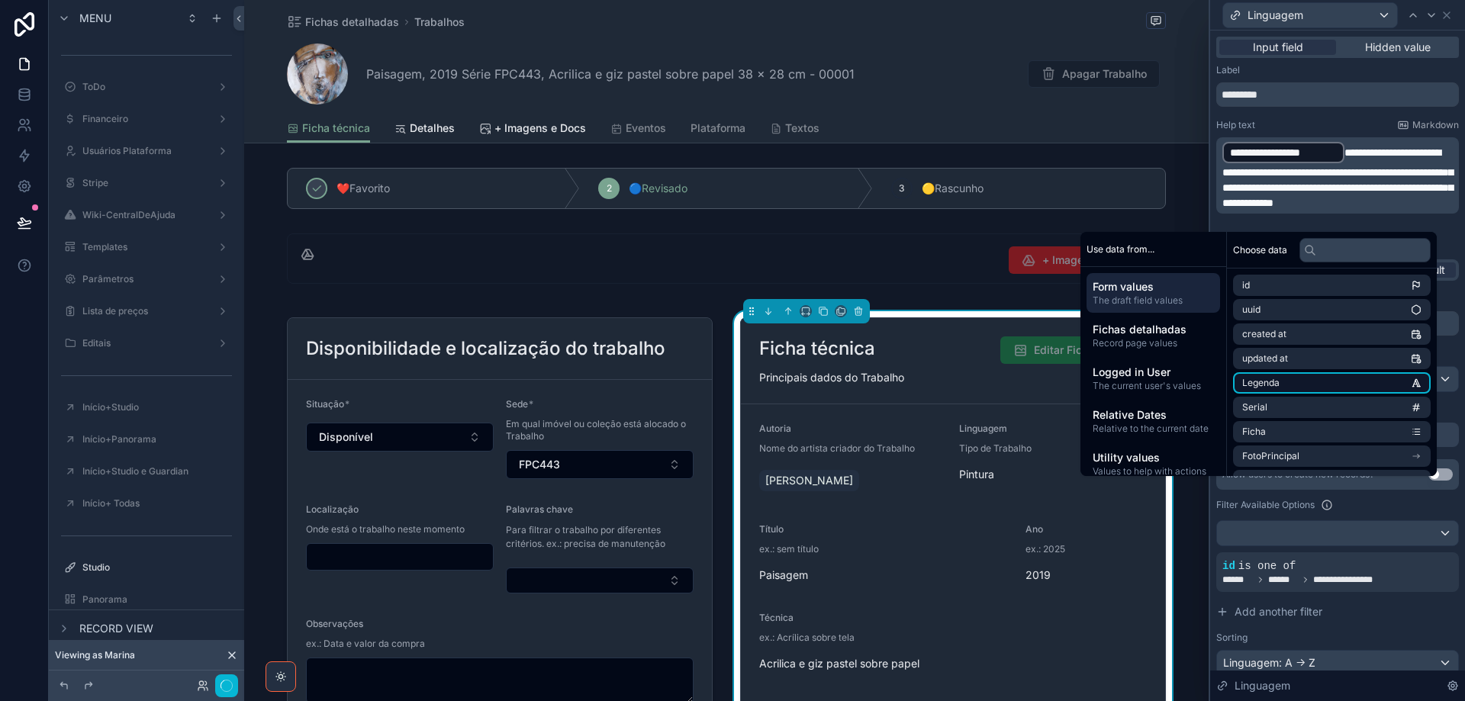
scroll to position [153, 0]
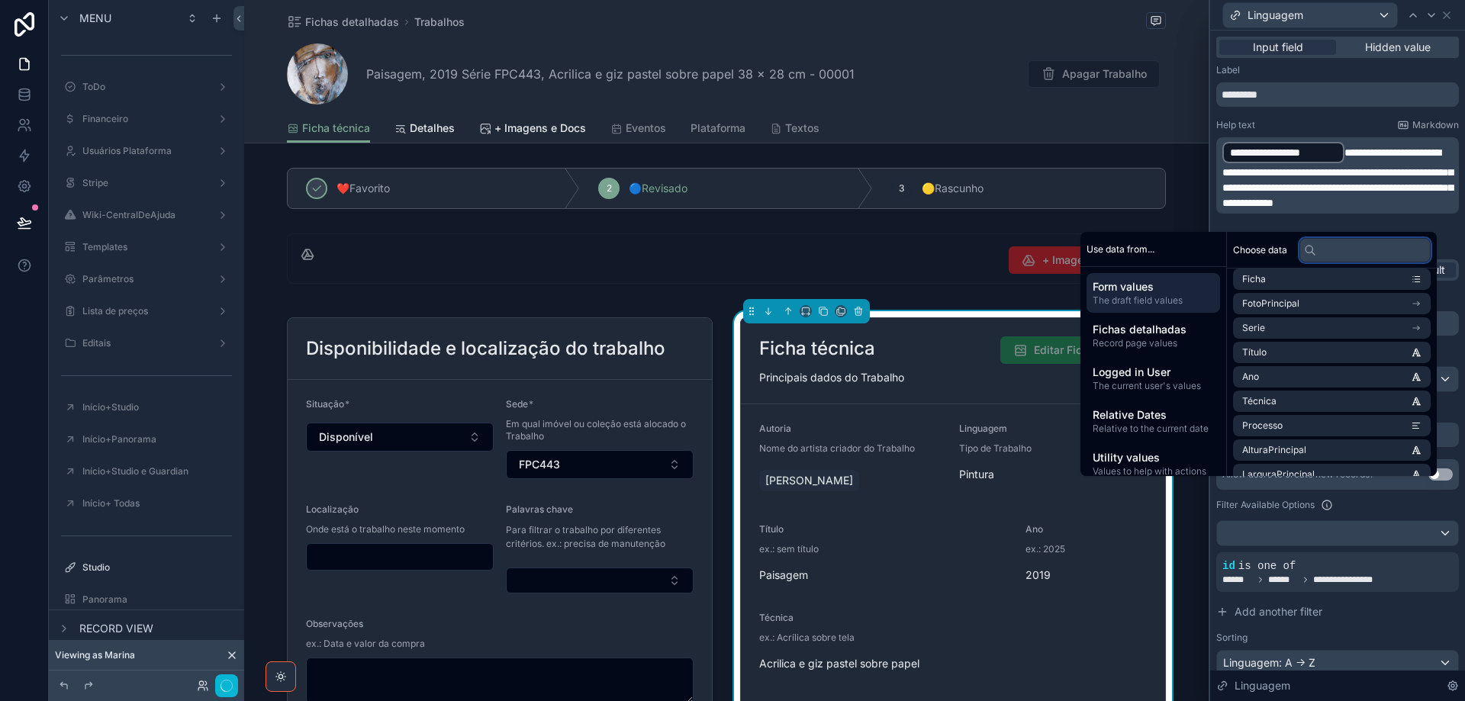
click at [1344, 248] on input "text" at bounding box center [1364, 250] width 131 height 24
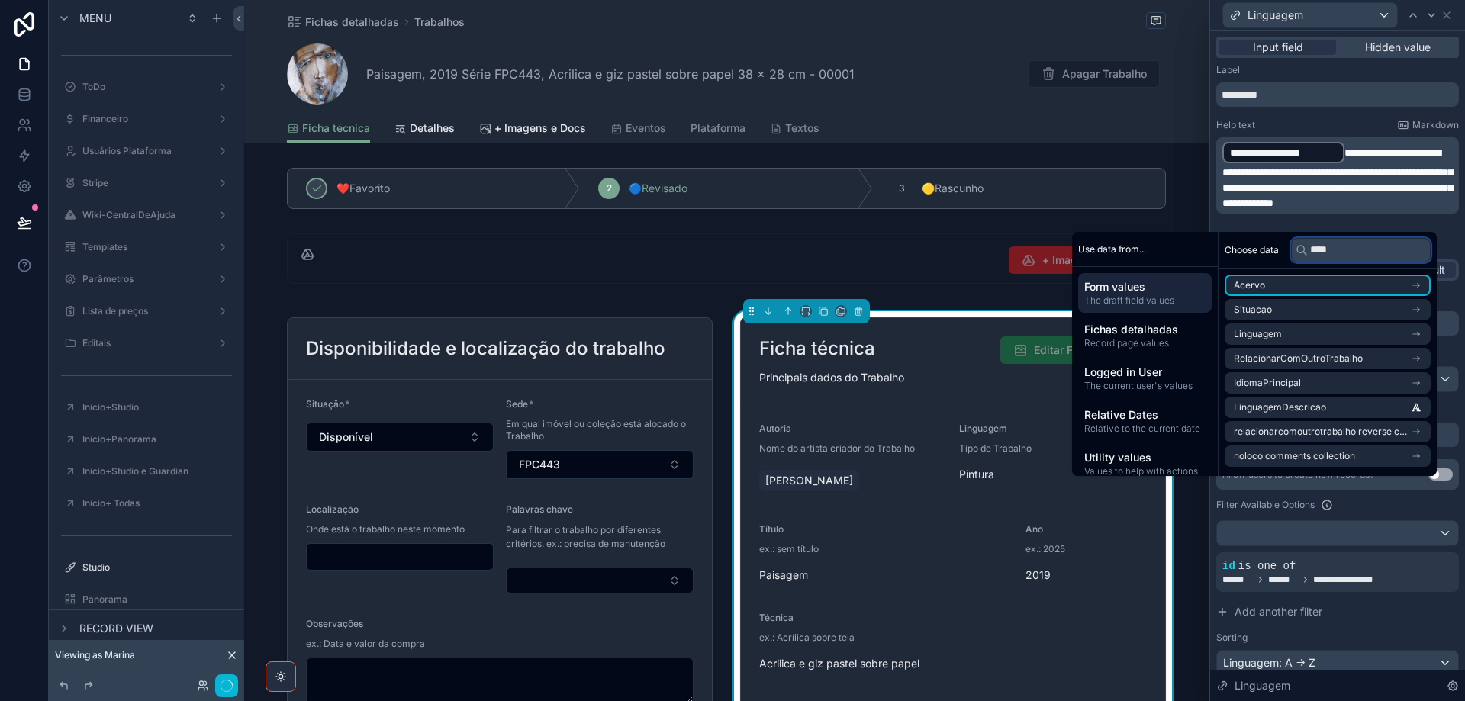
scroll to position [0, 0]
type input "****"
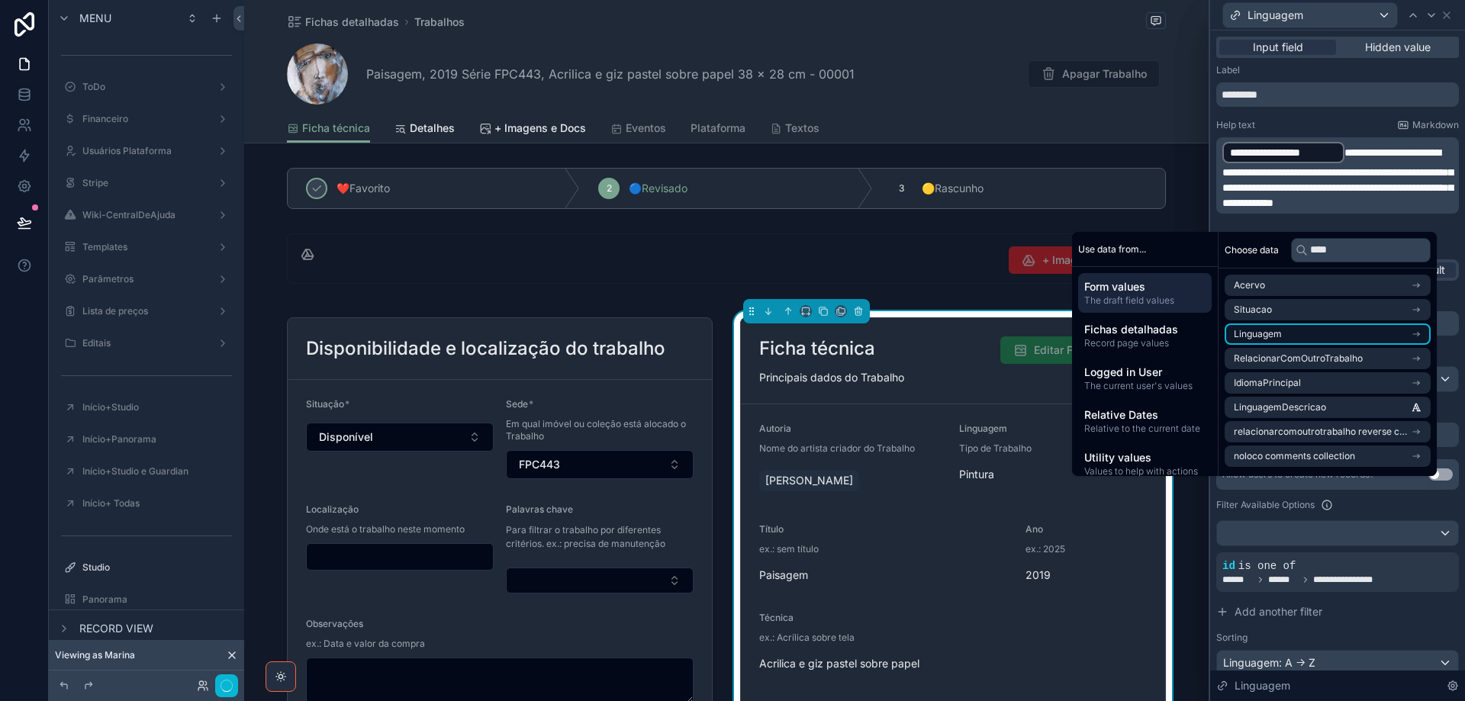
click at [1407, 338] on li "Linguagem" at bounding box center [1327, 333] width 206 height 21
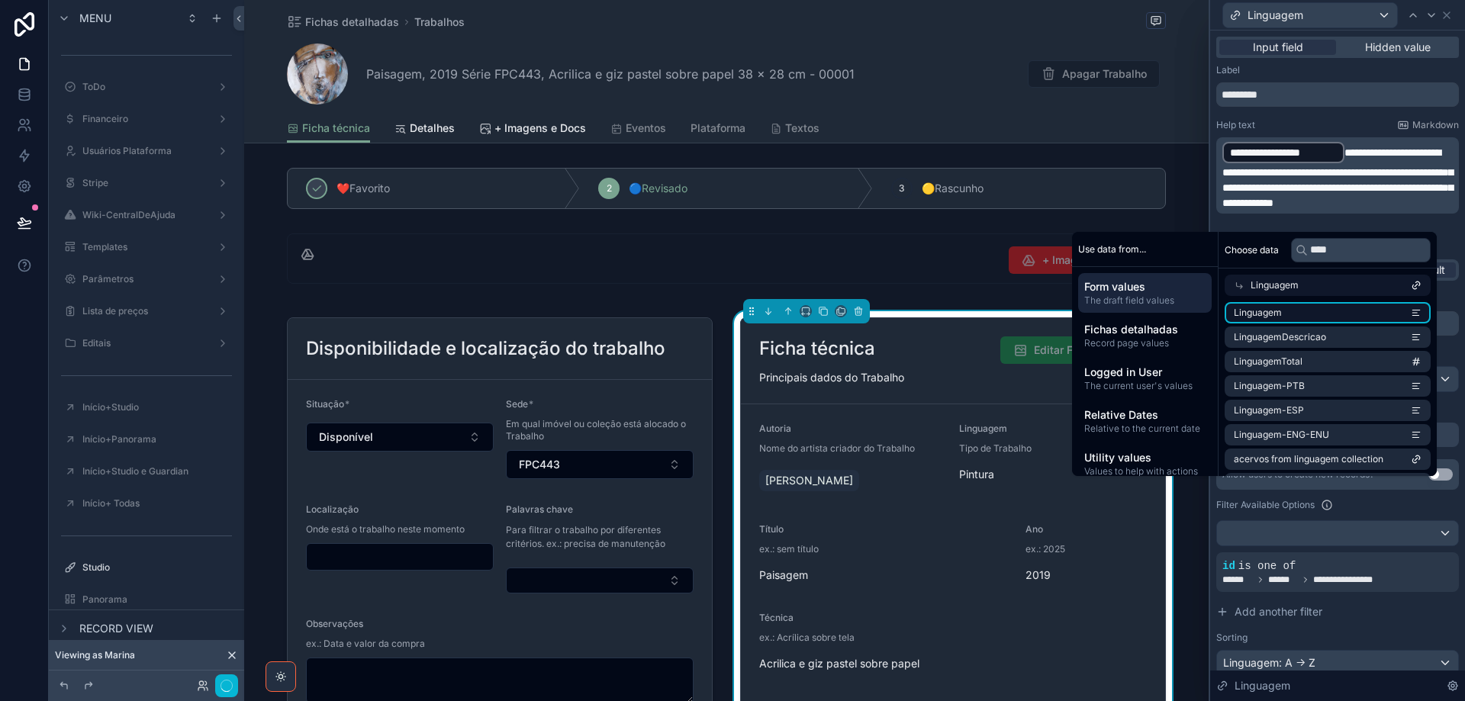
click at [1365, 315] on li "Linguagem" at bounding box center [1327, 312] width 206 height 21
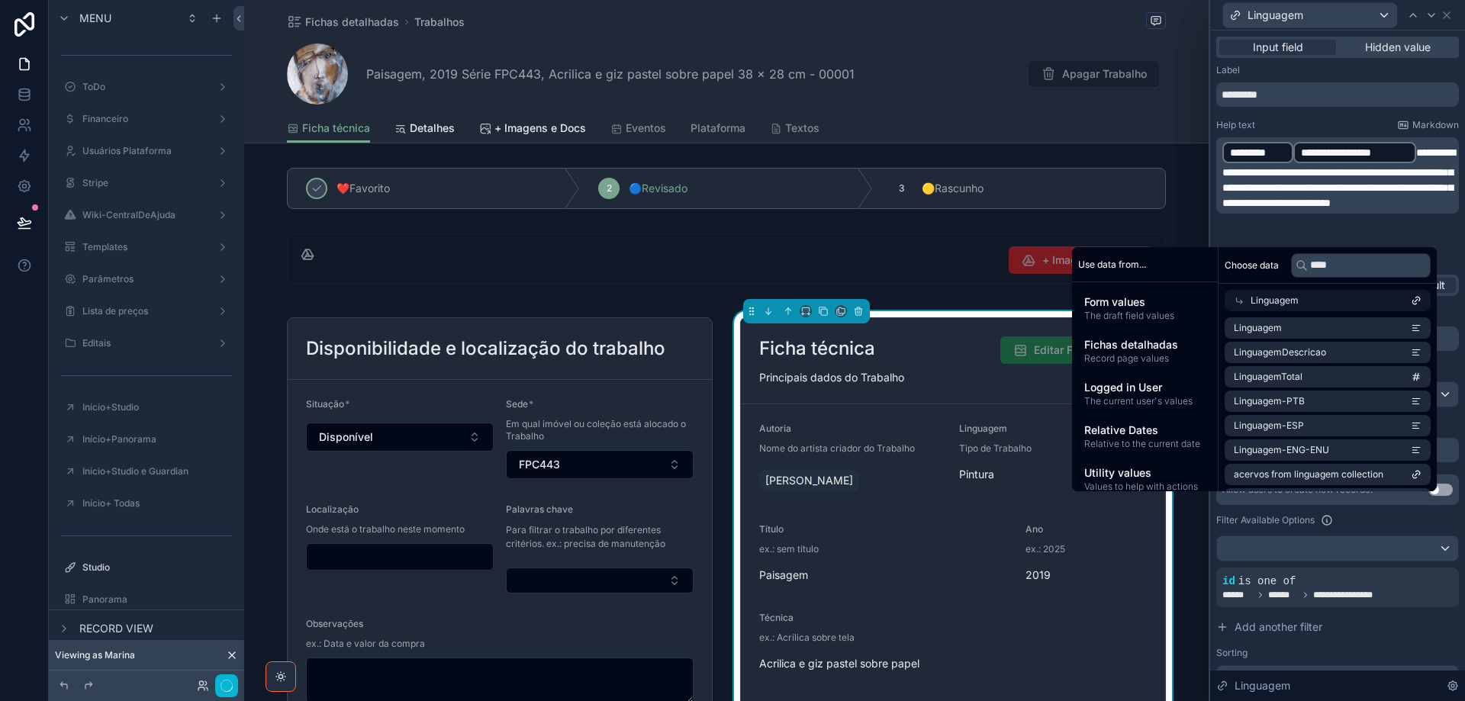
click at [1431, 157] on p "**********" at bounding box center [1338, 175] width 233 height 70
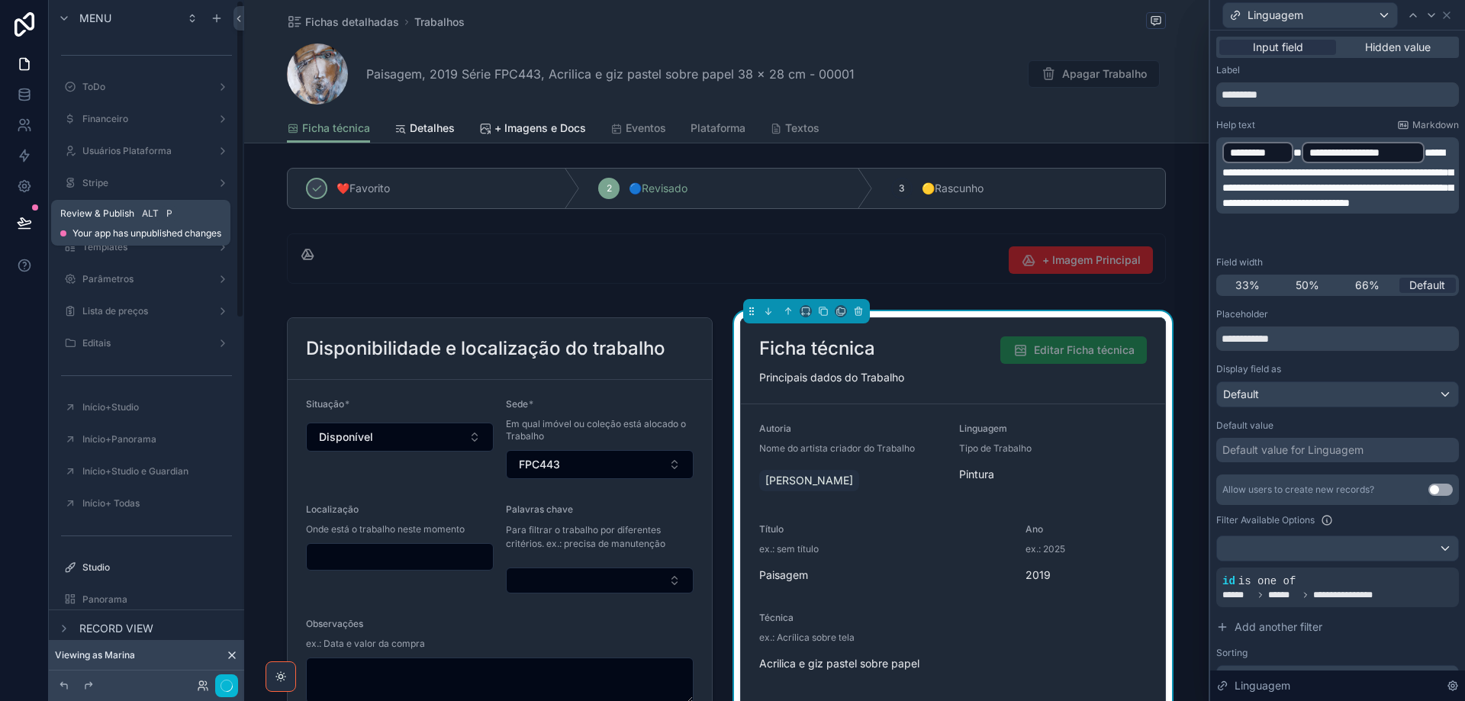
click at [21, 222] on icon at bounding box center [24, 222] width 15 height 15
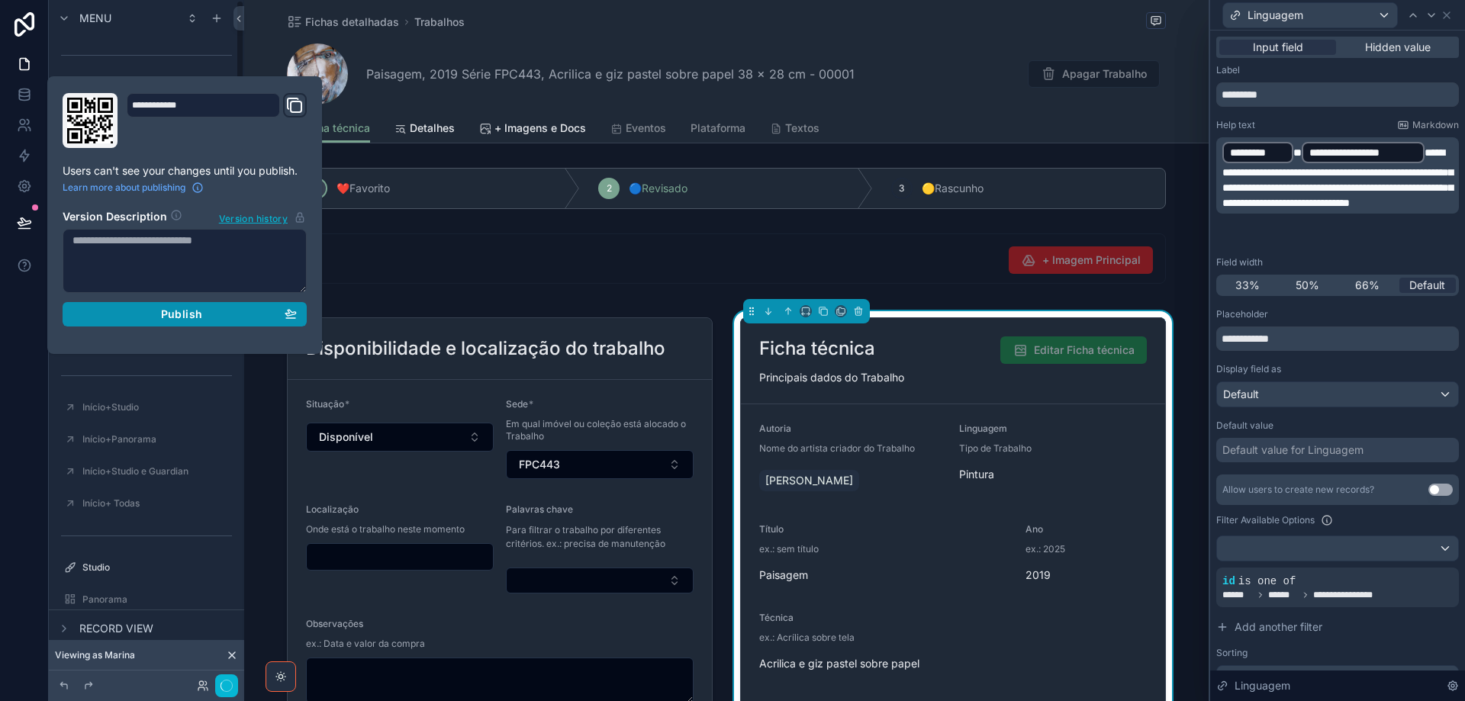
click at [225, 310] on div "Publish" at bounding box center [184, 314] width 224 height 14
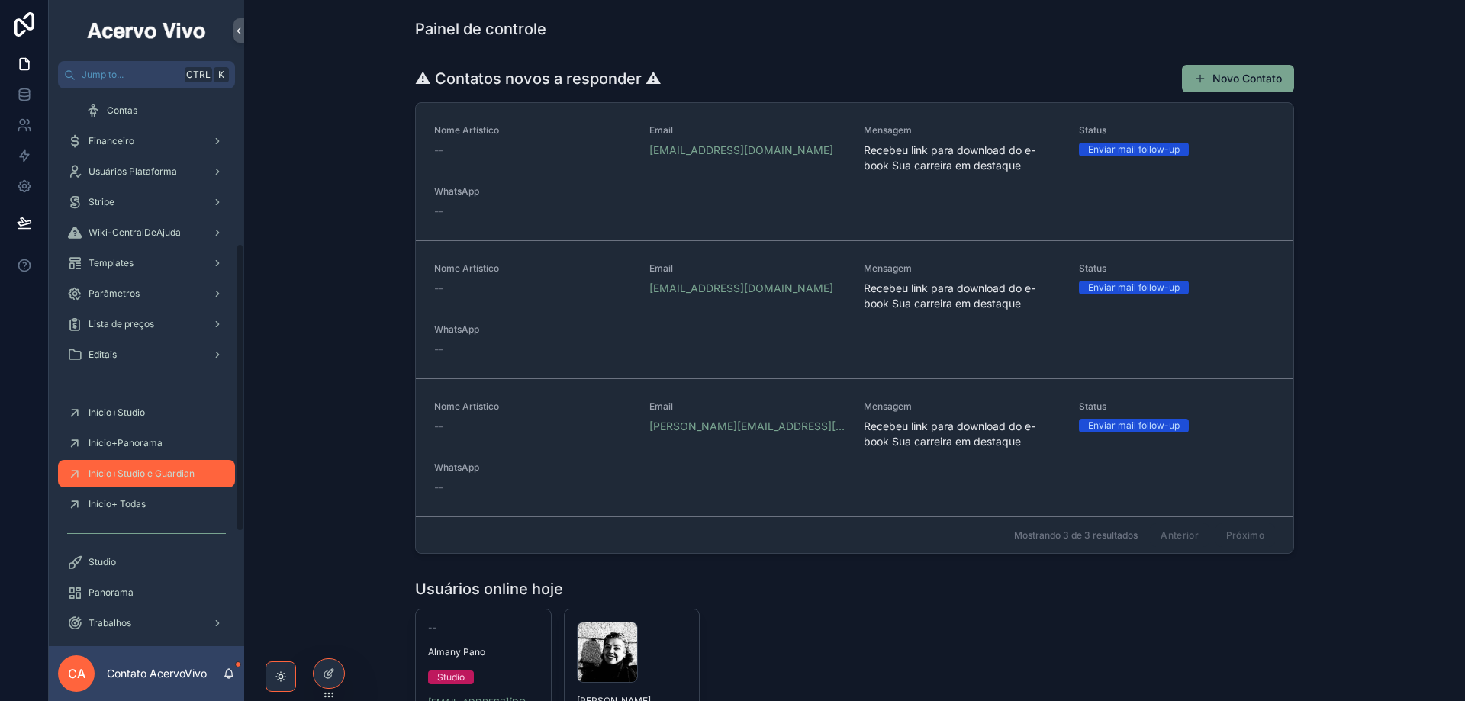
scroll to position [305, 0]
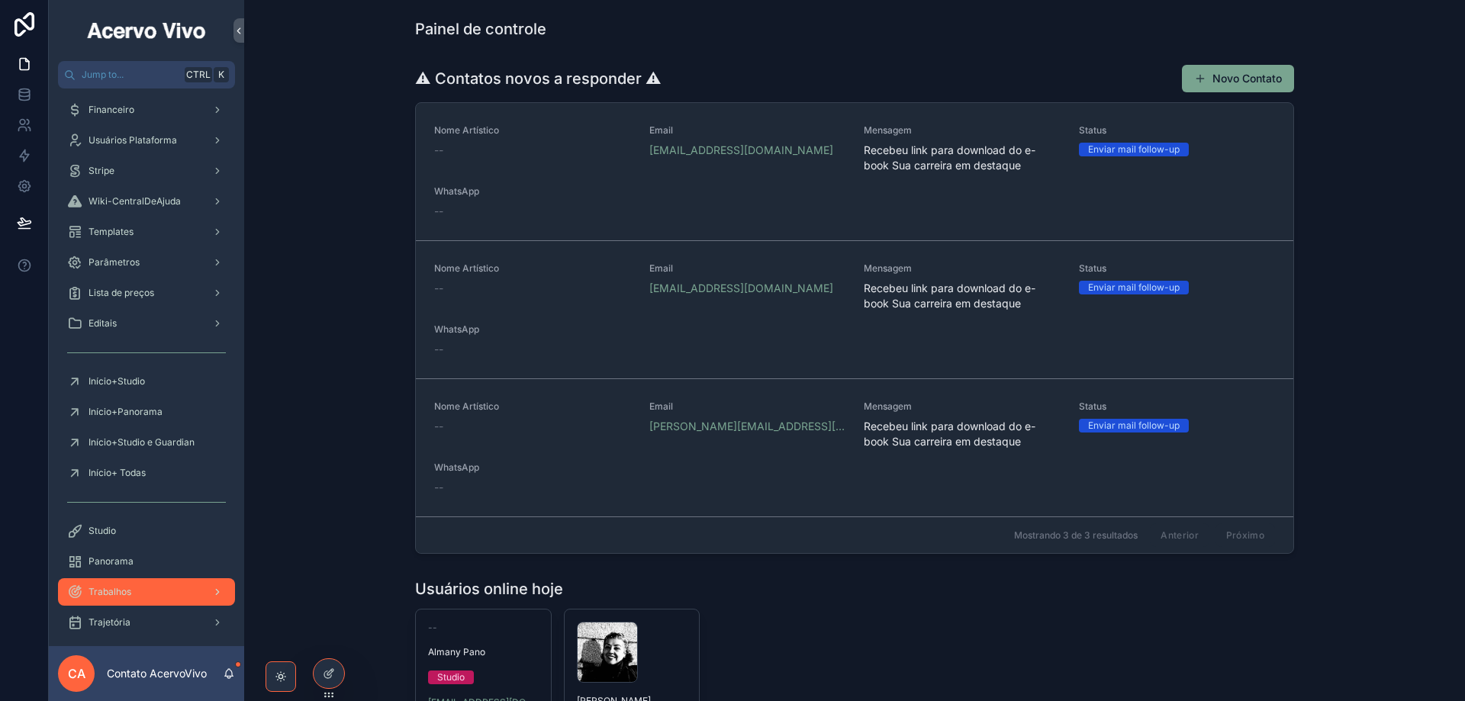
click at [146, 589] on div "Trabalhos" at bounding box center [146, 592] width 159 height 24
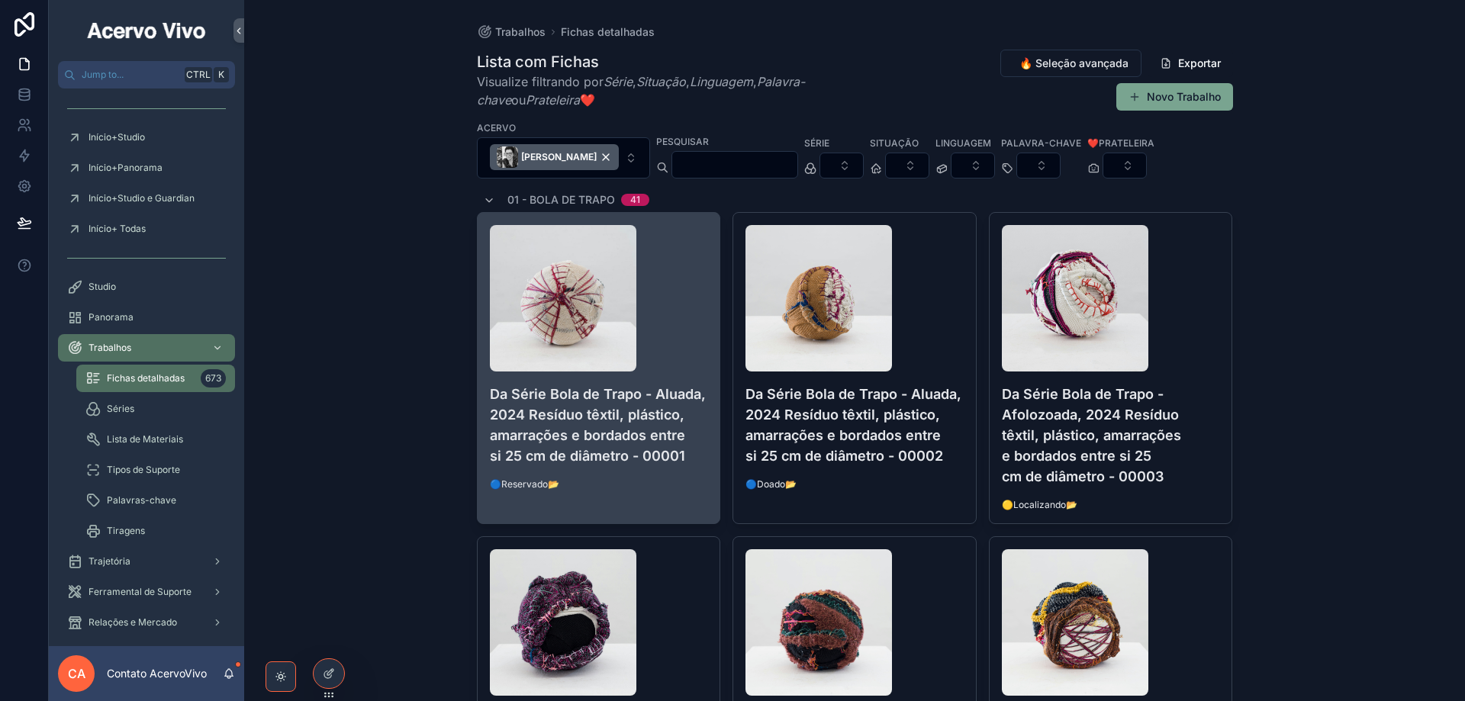
click at [619, 411] on h4 "Da Série Bola de Trapo - Aluada, 2024 Resíduo têxtil, plástico, amarrações e bo…" at bounding box center [599, 425] width 218 height 82
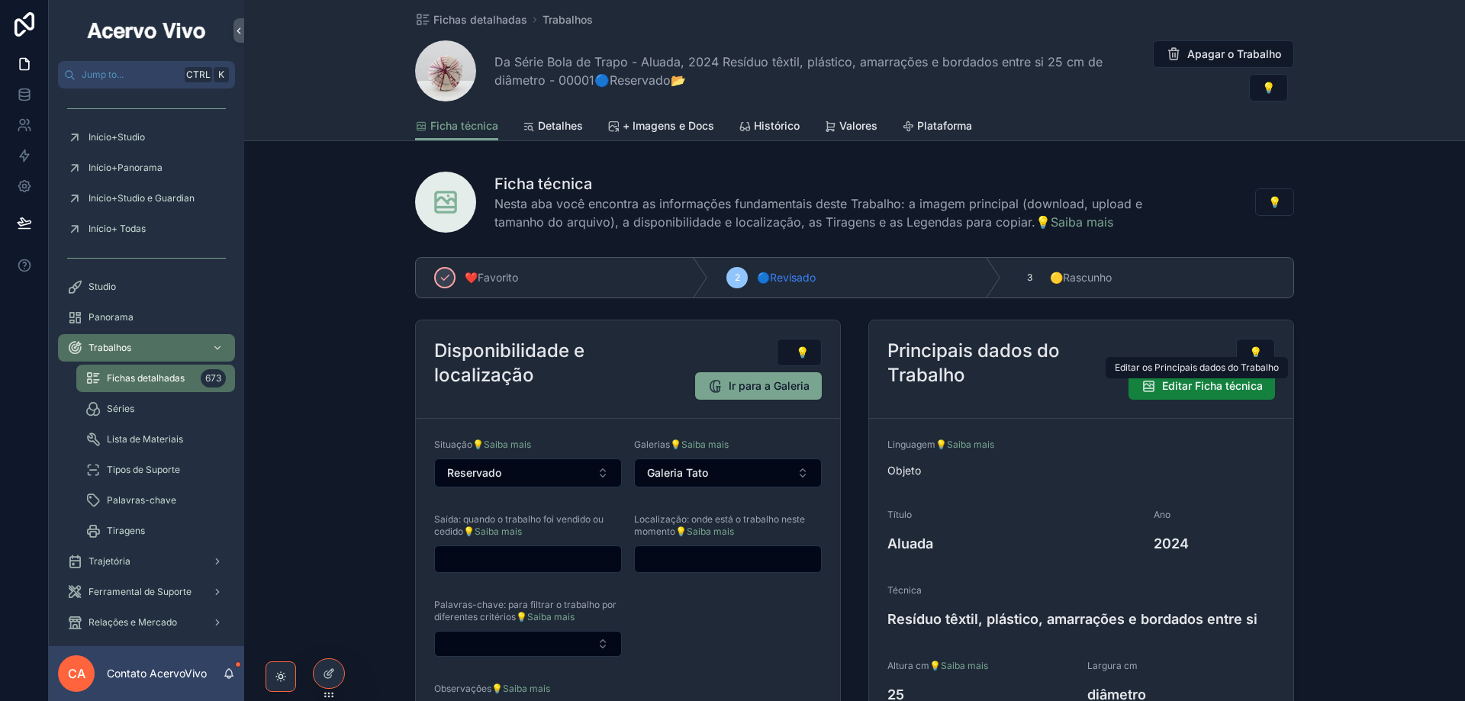
click at [1181, 387] on span "Editar Ficha técnica" at bounding box center [1212, 385] width 101 height 15
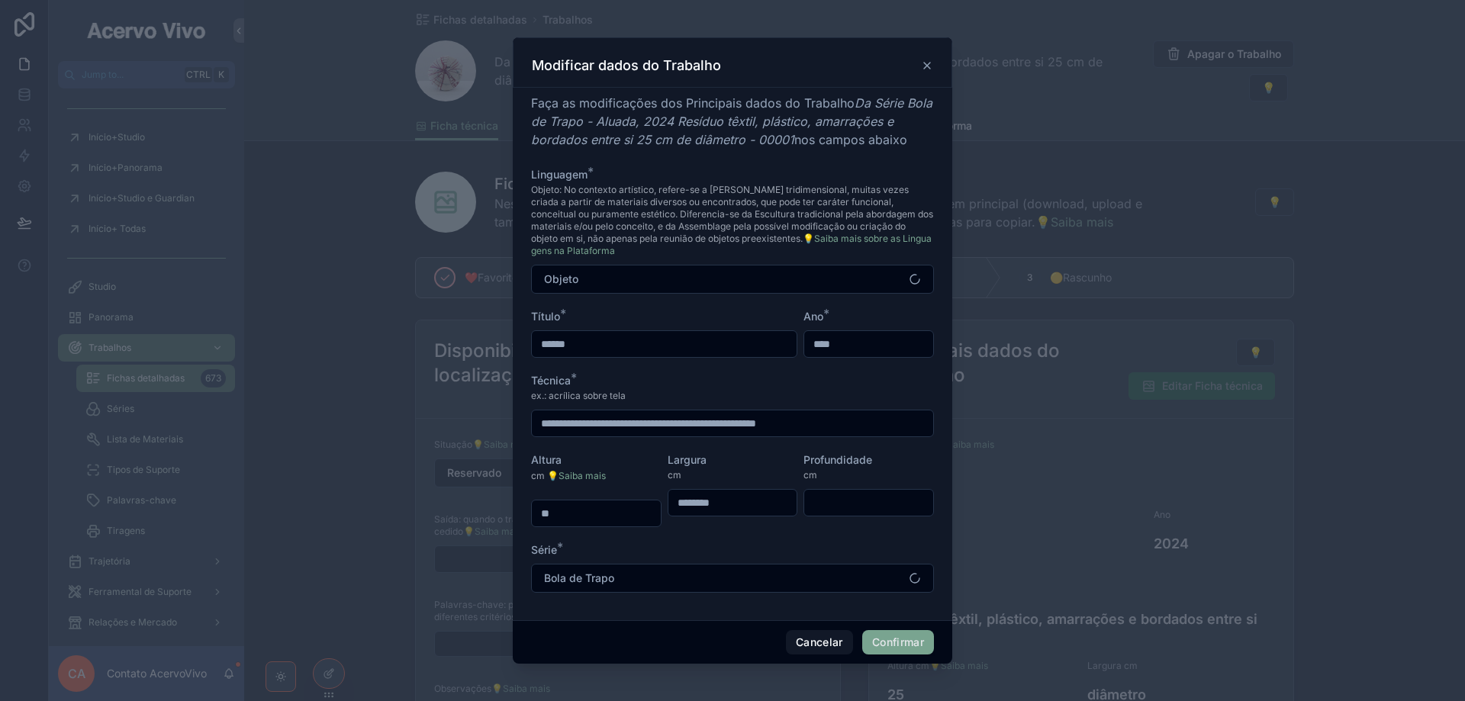
click at [331, 676] on div at bounding box center [732, 350] width 1465 height 701
click at [812, 643] on button "Cancelar" at bounding box center [819, 642] width 67 height 24
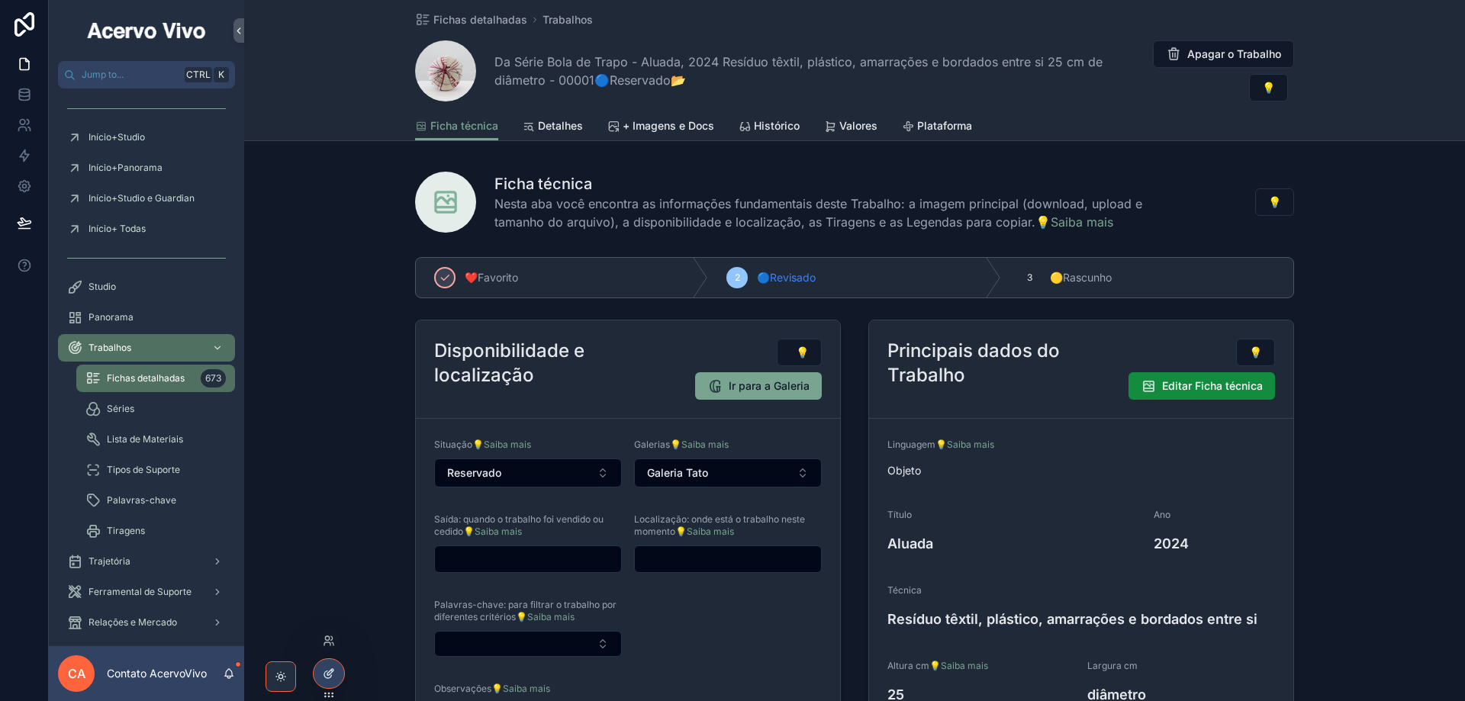
click at [326, 677] on icon at bounding box center [327, 674] width 7 height 7
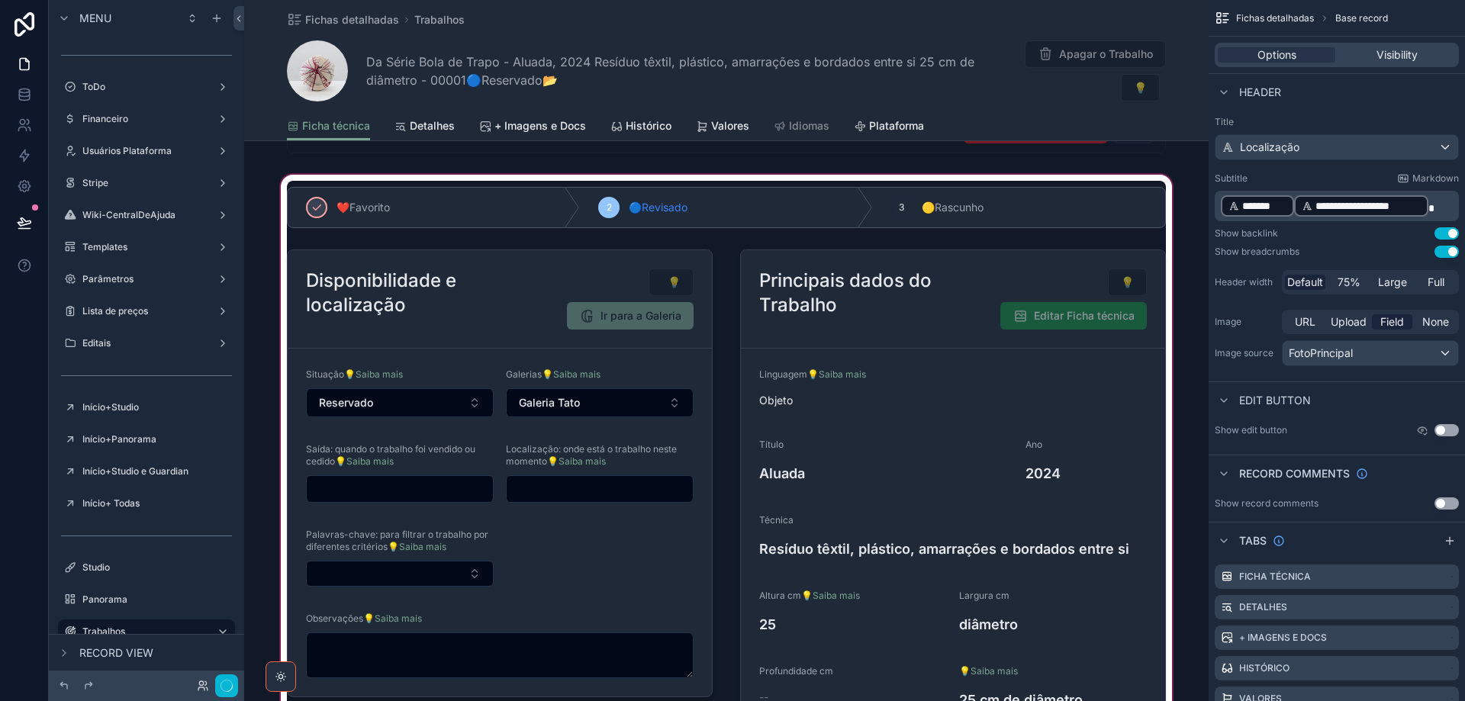
scroll to position [305, 0]
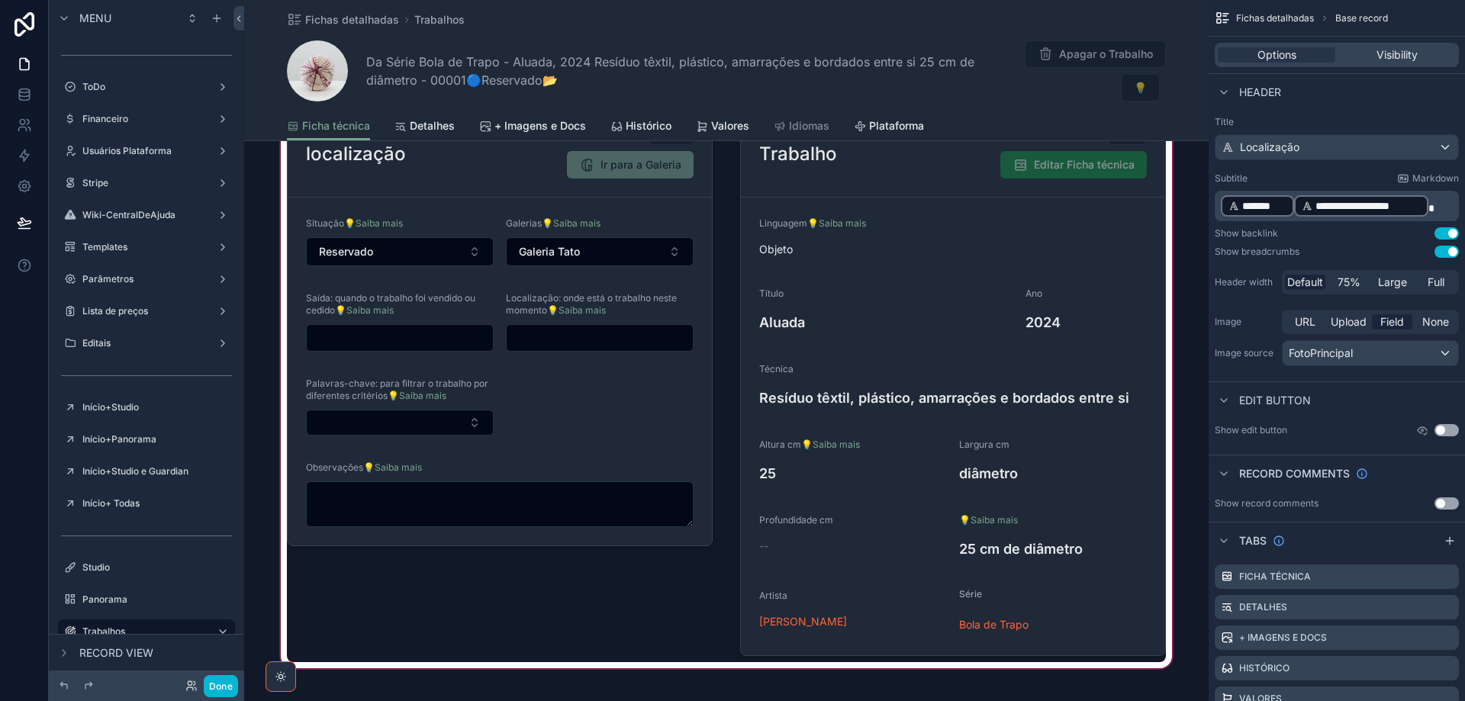
click at [1134, 224] on div "scrollable content" at bounding box center [726, 346] width 964 height 651
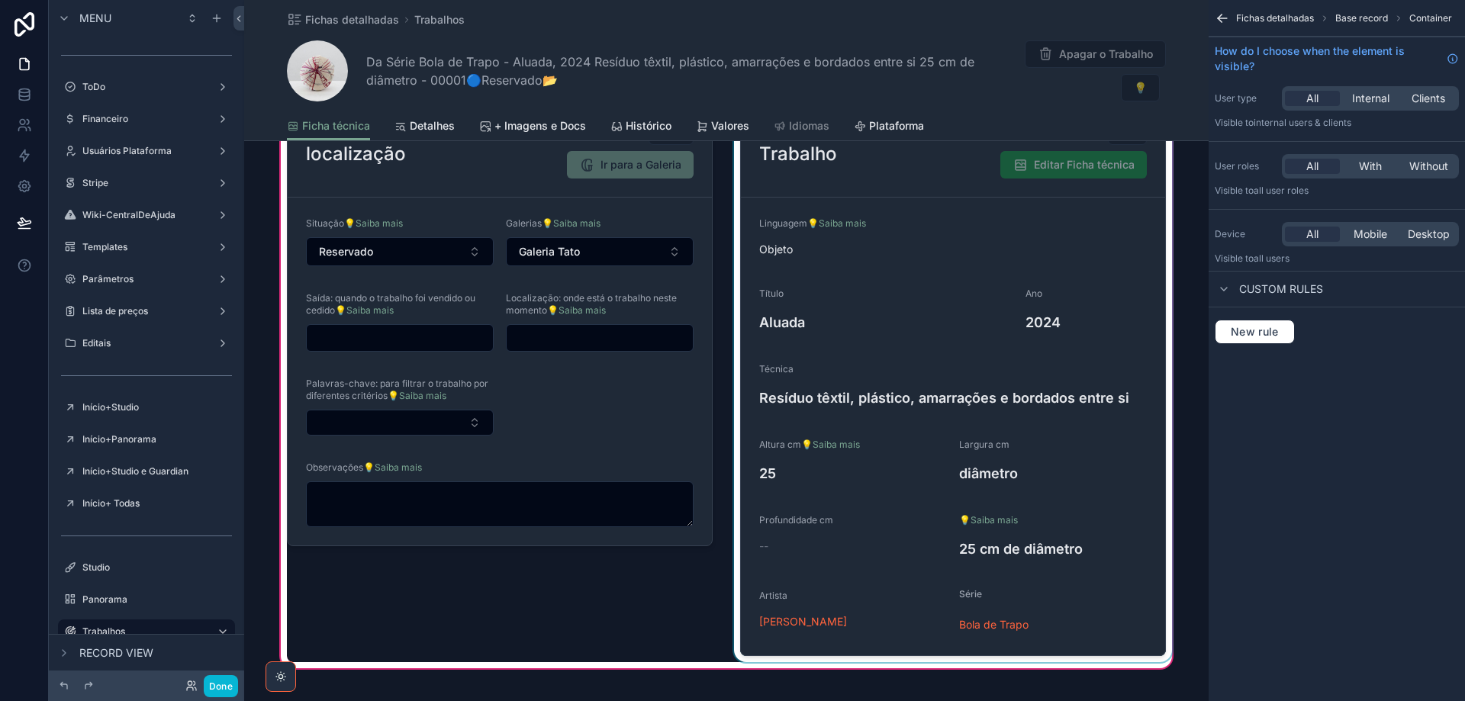
click at [1129, 227] on div "scrollable content" at bounding box center [953, 377] width 444 height 570
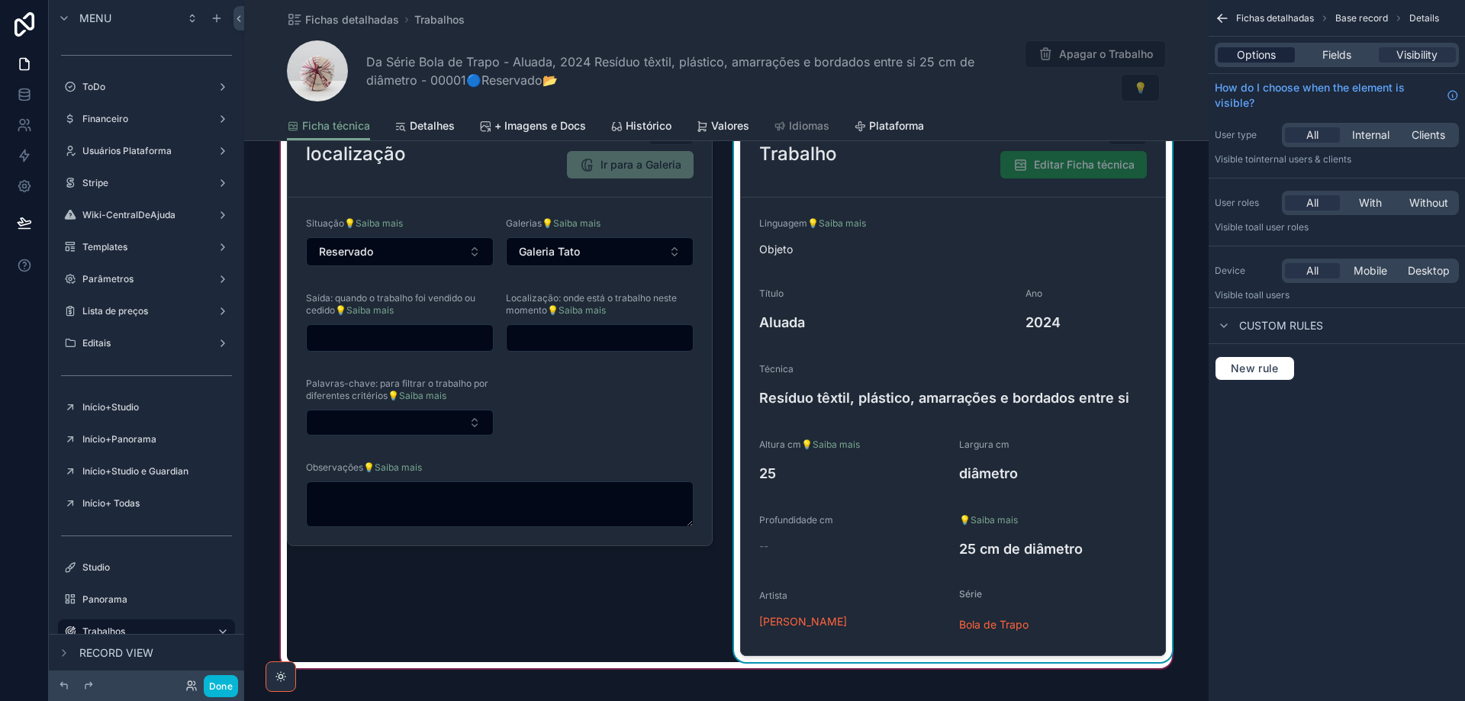
click at [1255, 52] on span "Options" at bounding box center [1256, 54] width 39 height 15
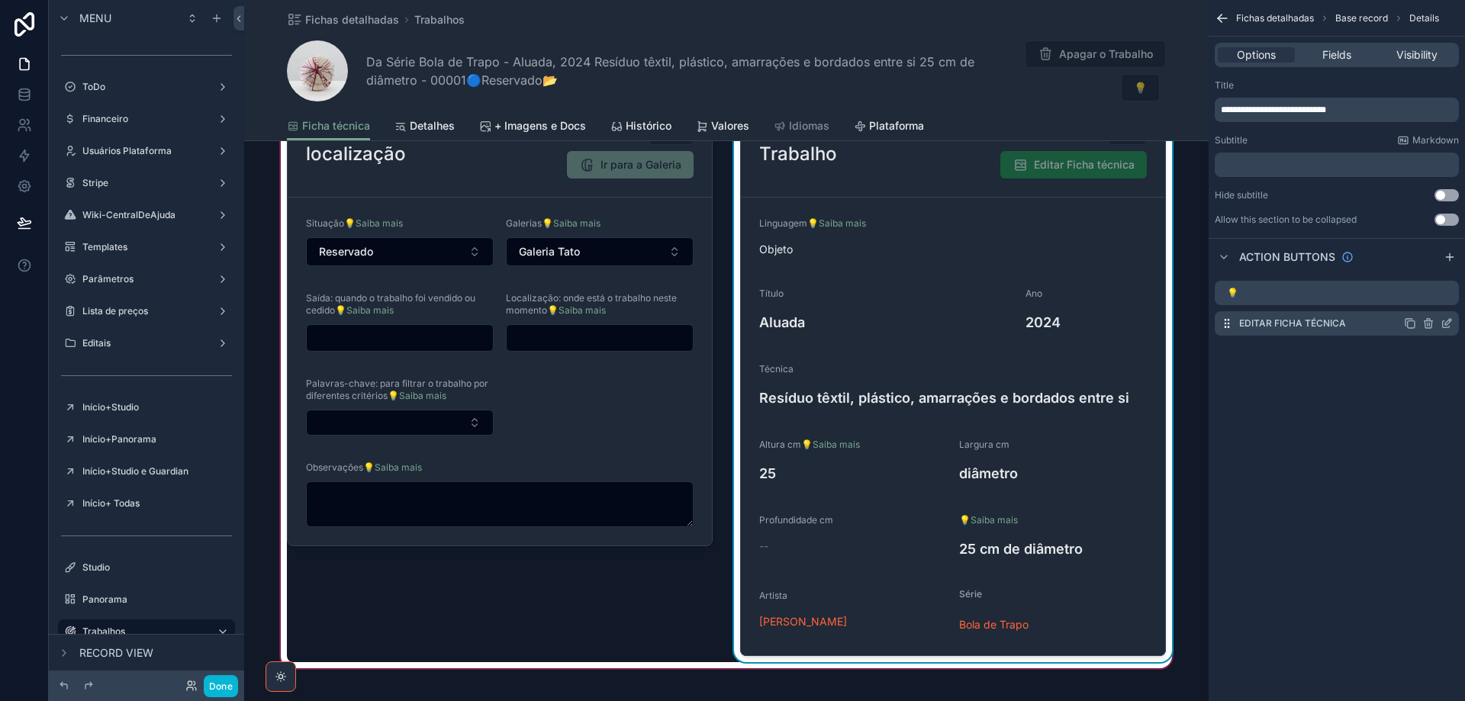
click at [1446, 323] on icon "scrollable content" at bounding box center [1446, 323] width 12 height 12
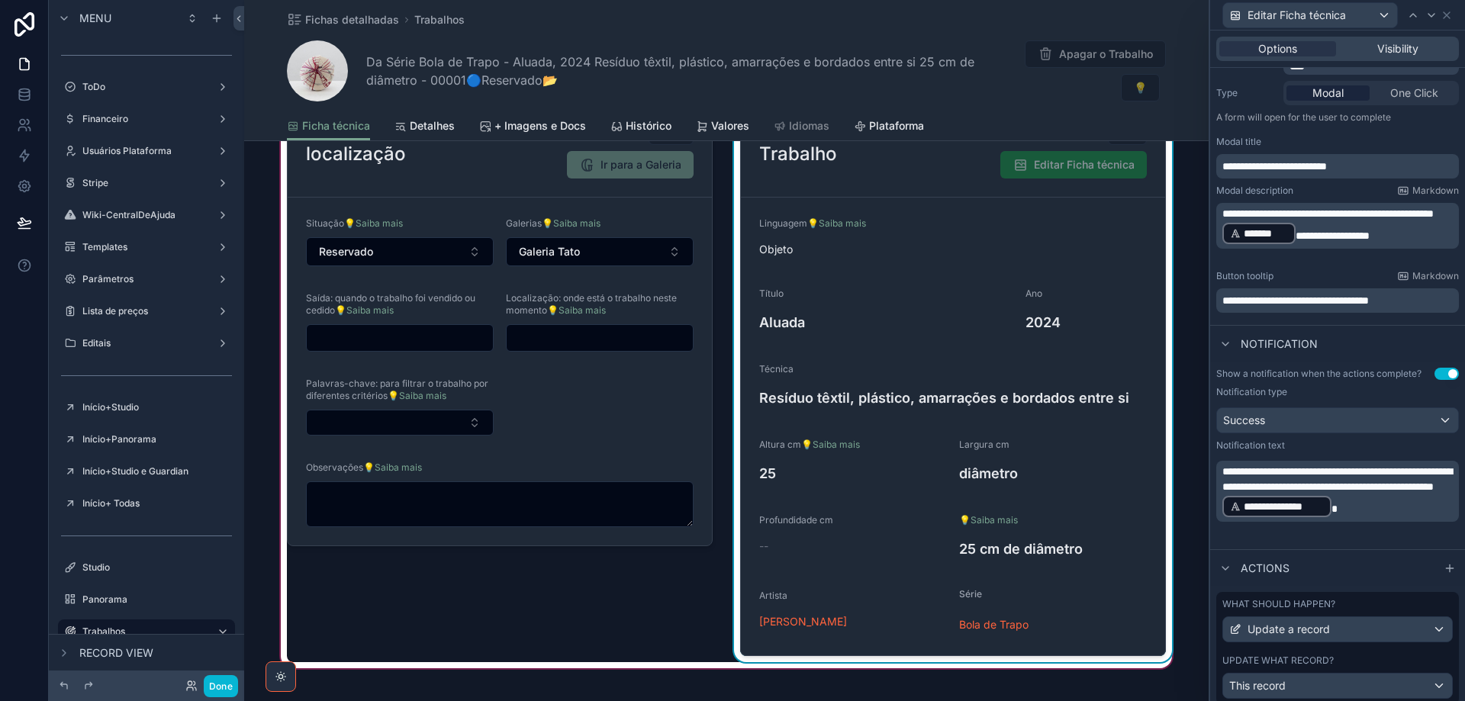
scroll to position [151, 0]
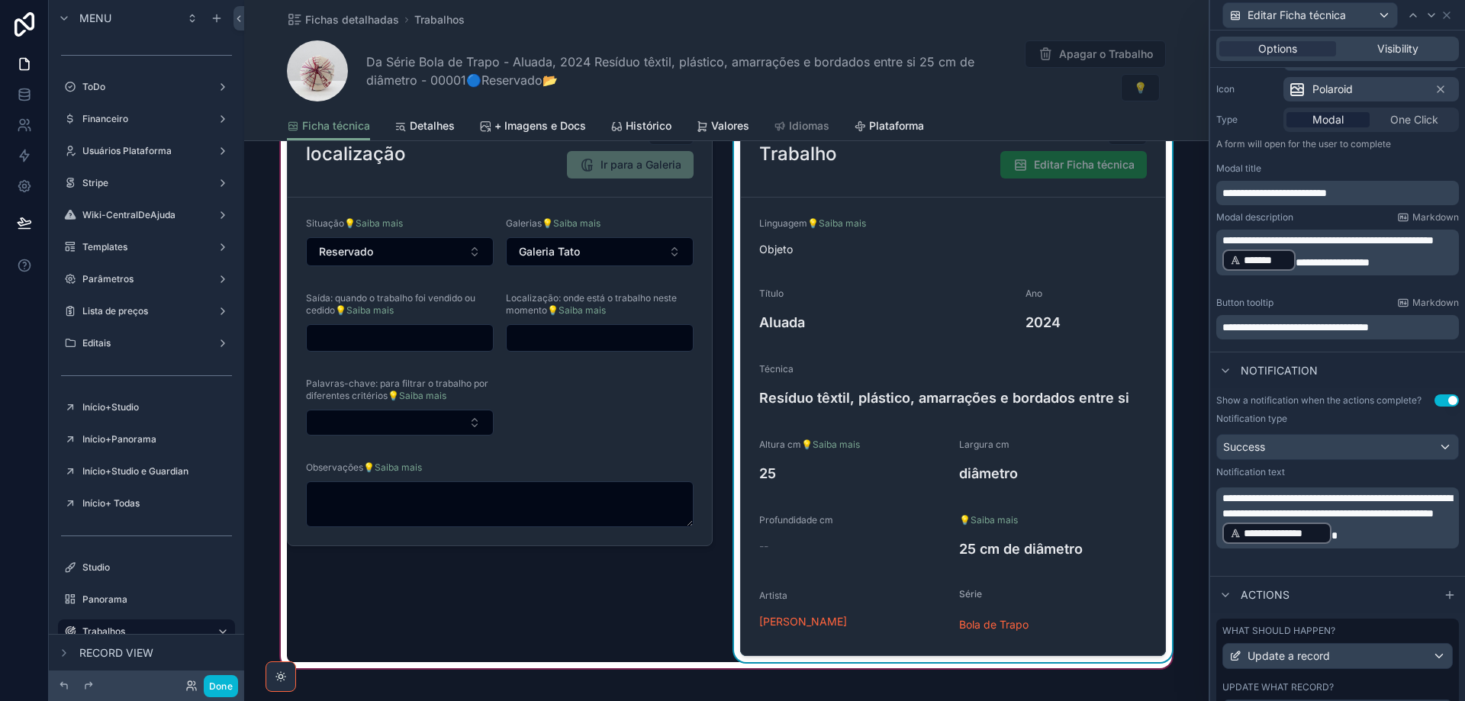
click at [1288, 246] on span "**********" at bounding box center [1327, 240] width 211 height 11
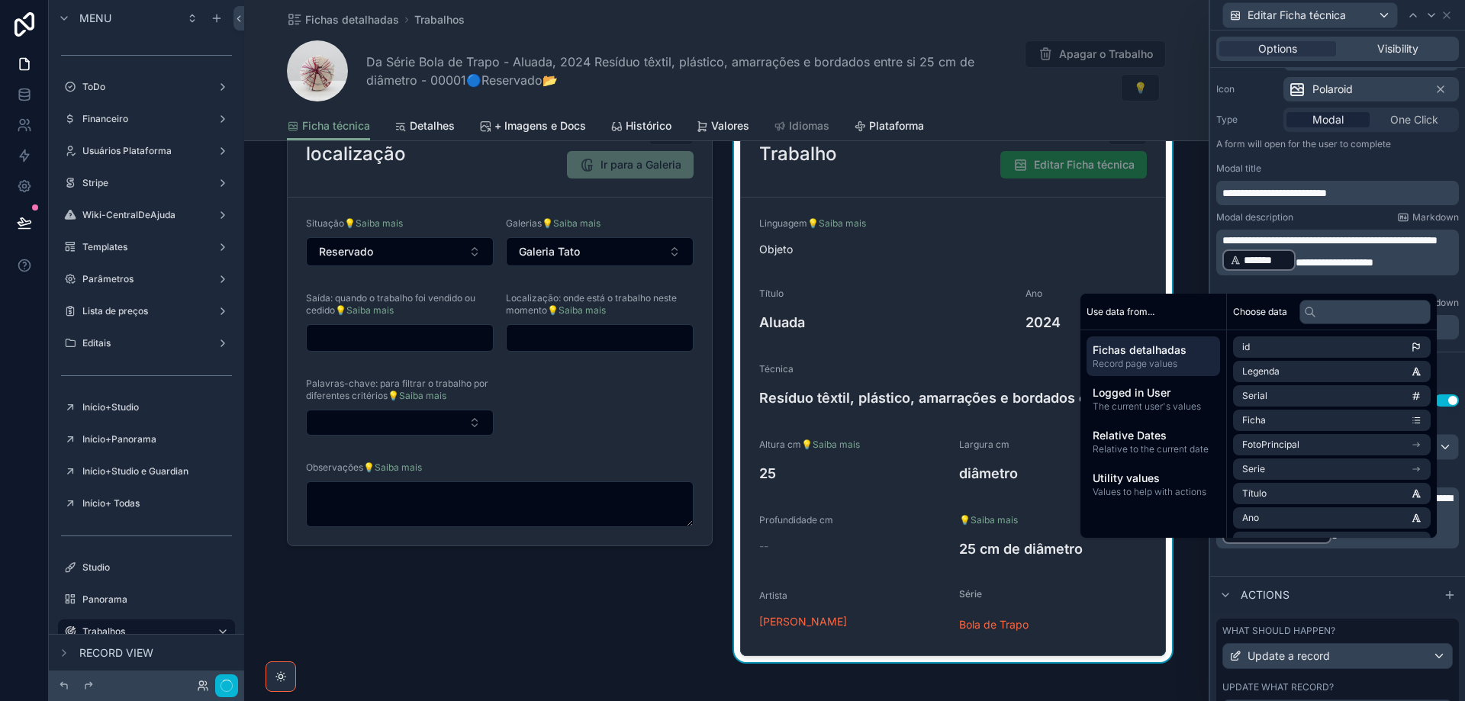
click at [1421, 156] on p "A form will open for the user to complete" at bounding box center [1337, 147] width 243 height 18
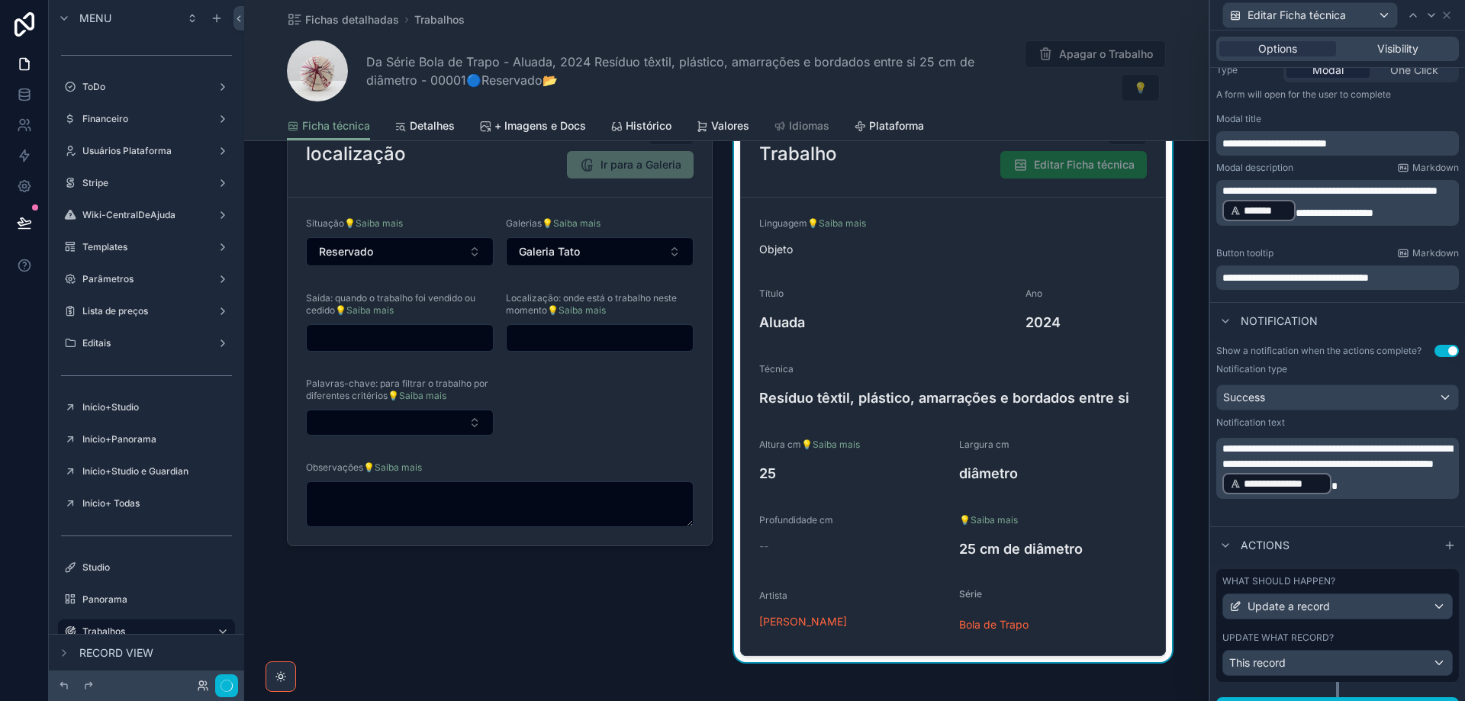
scroll to position [227, 0]
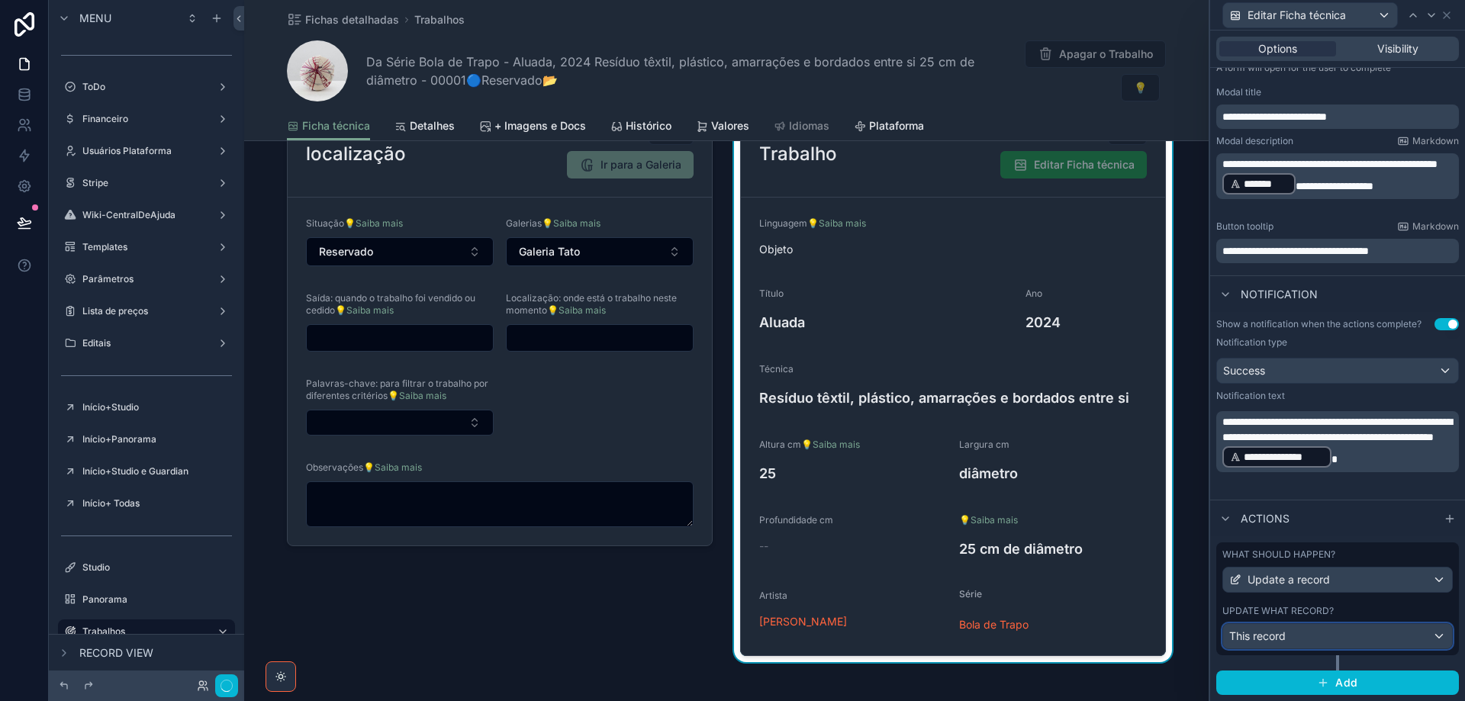
click at [1387, 632] on div "This record" at bounding box center [1337, 636] width 229 height 24
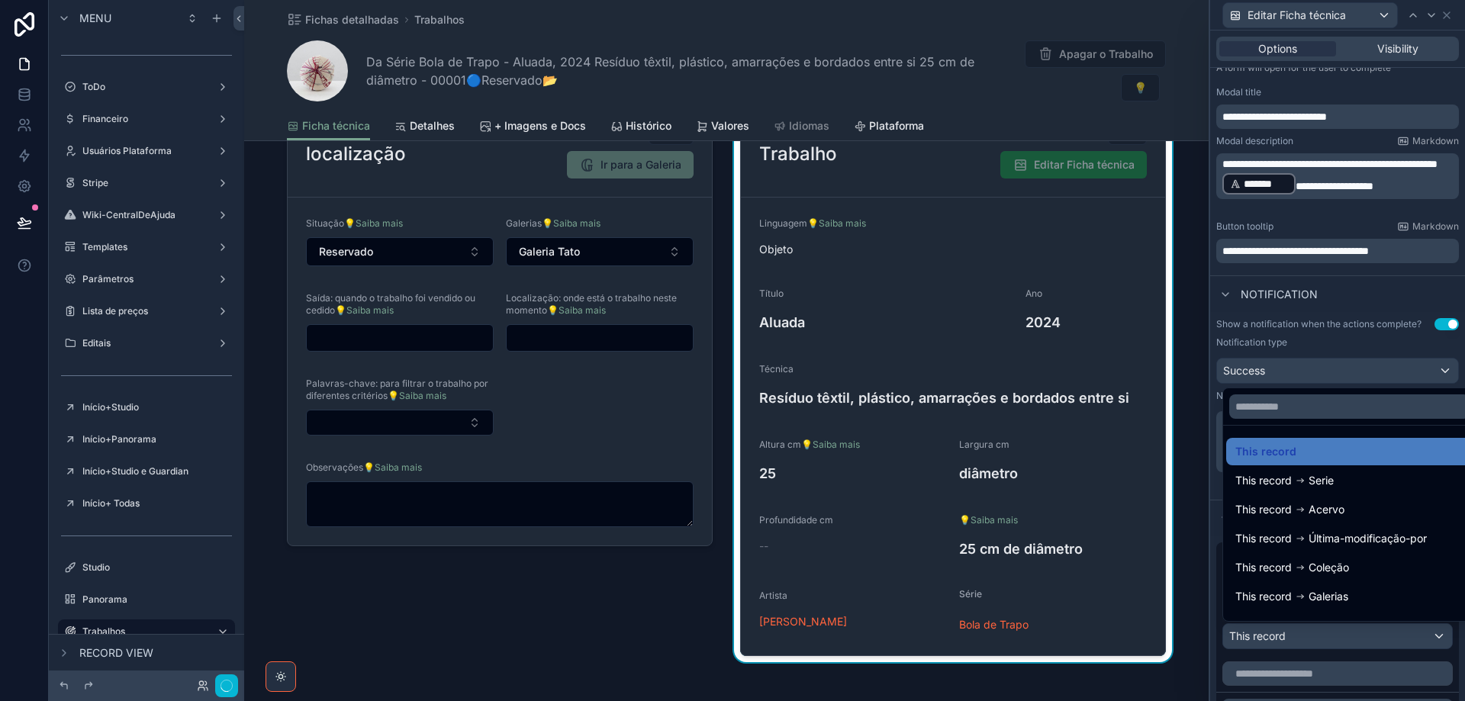
click at [1387, 632] on div at bounding box center [1337, 350] width 255 height 701
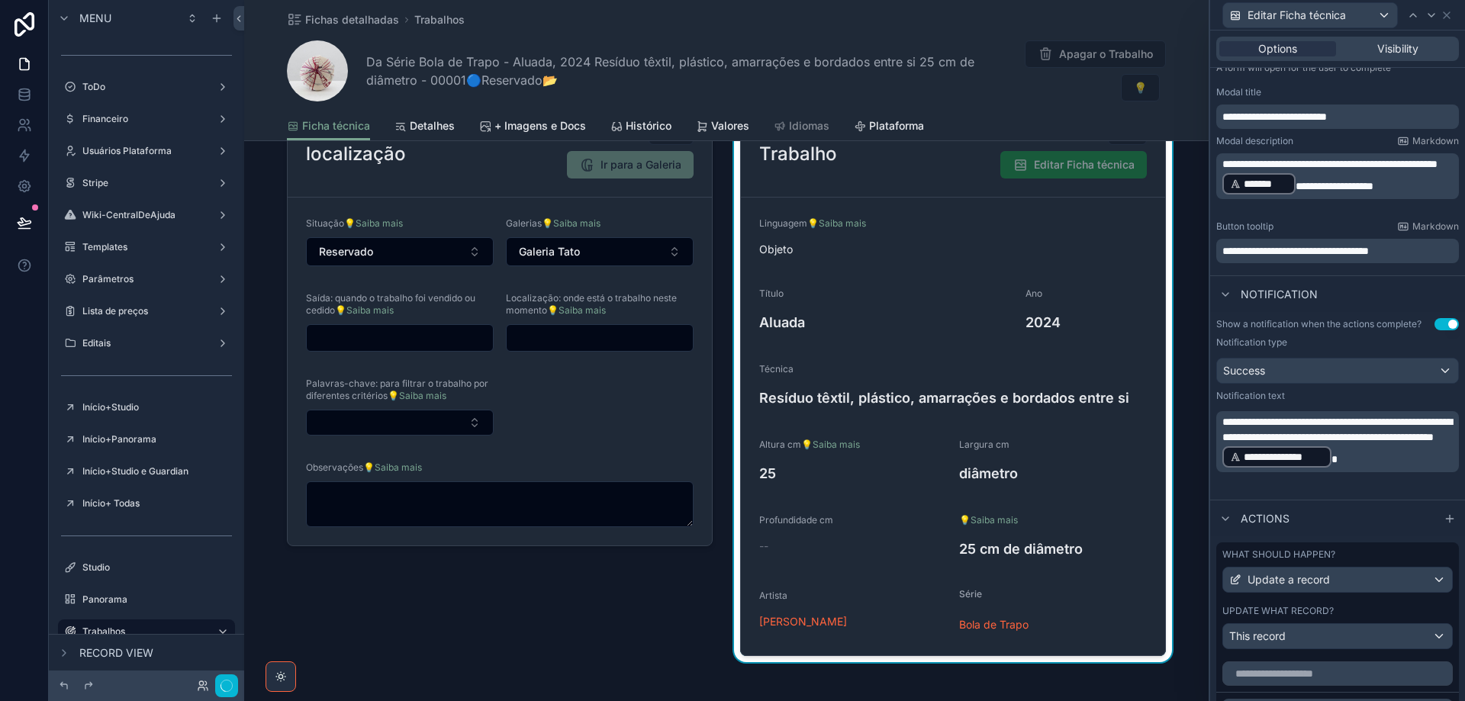
scroll to position [609, 0]
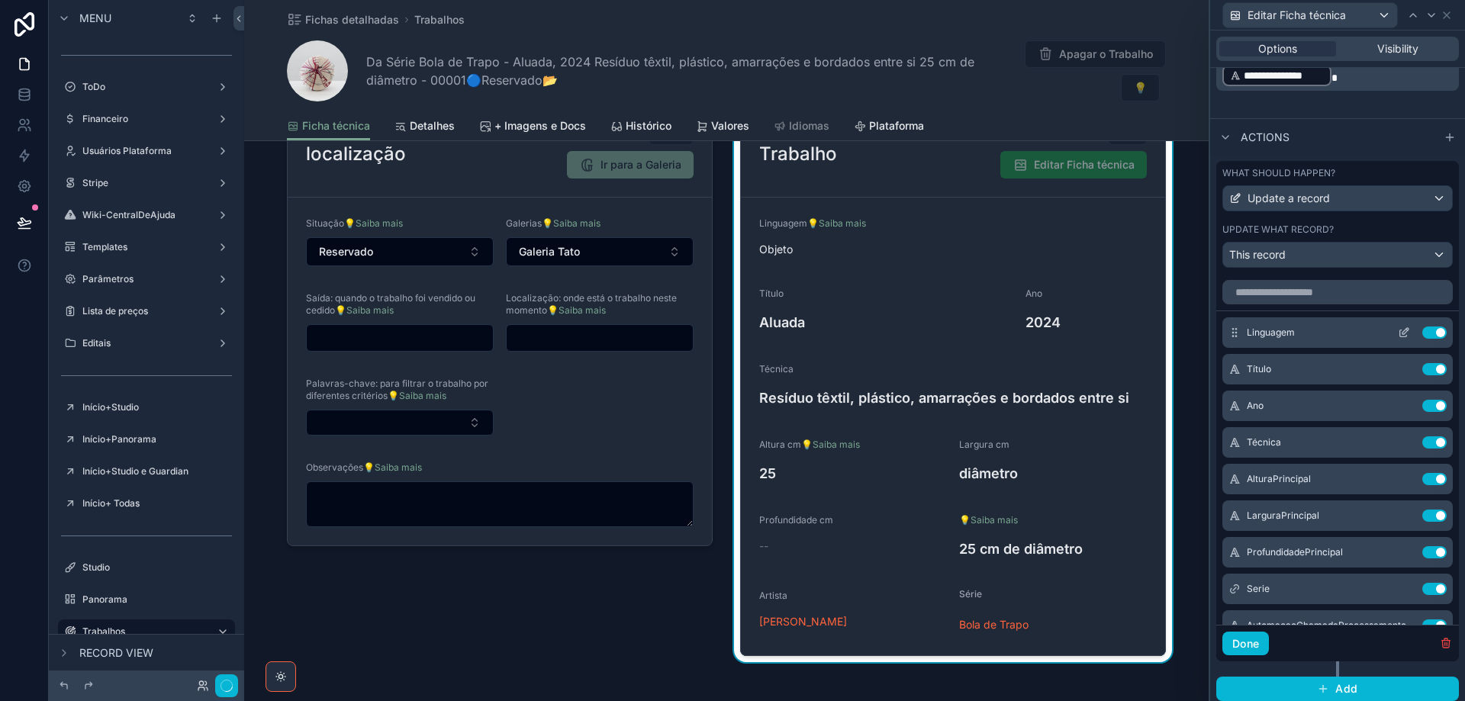
click at [1398, 333] on icon at bounding box center [1404, 332] width 12 height 12
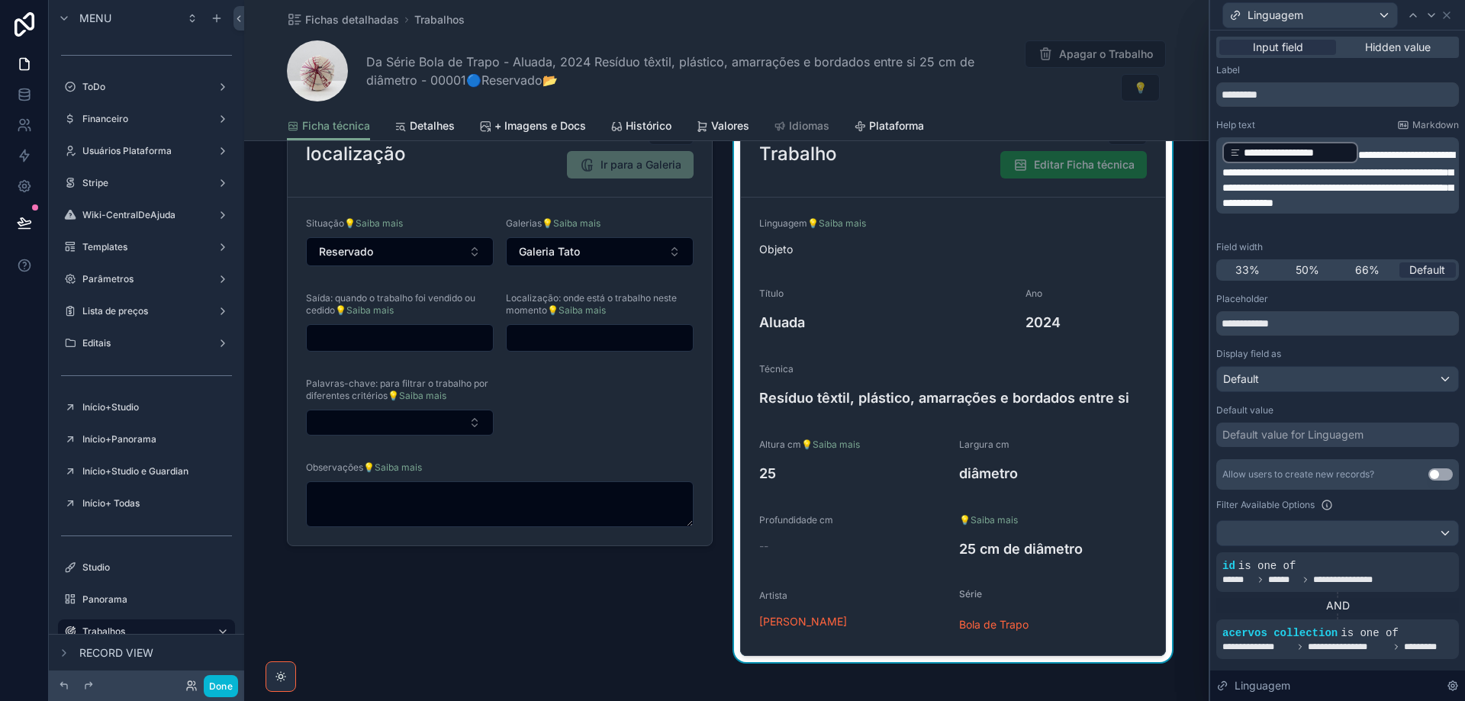
click at [1378, 156] on span "**********" at bounding box center [1338, 179] width 232 height 59
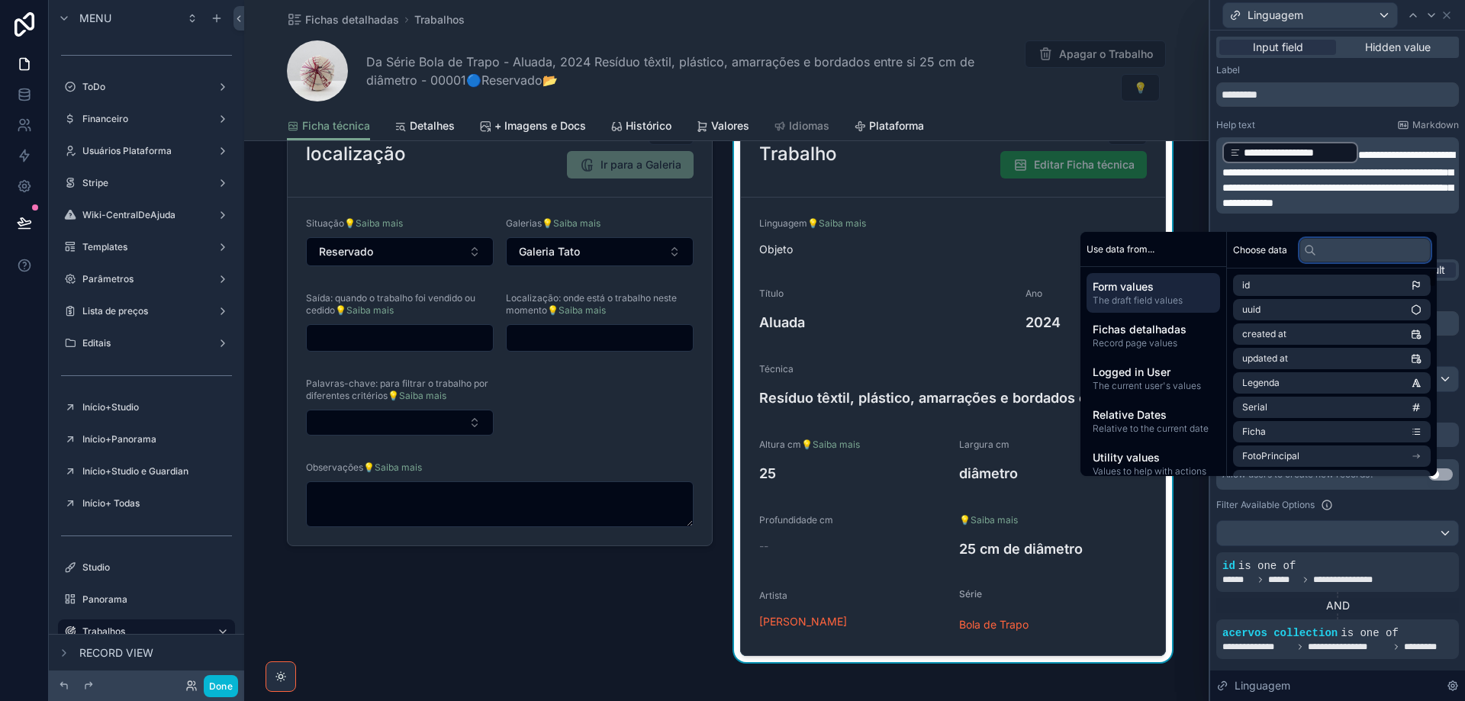
click at [1332, 257] on input "text" at bounding box center [1364, 250] width 131 height 24
type input "******"
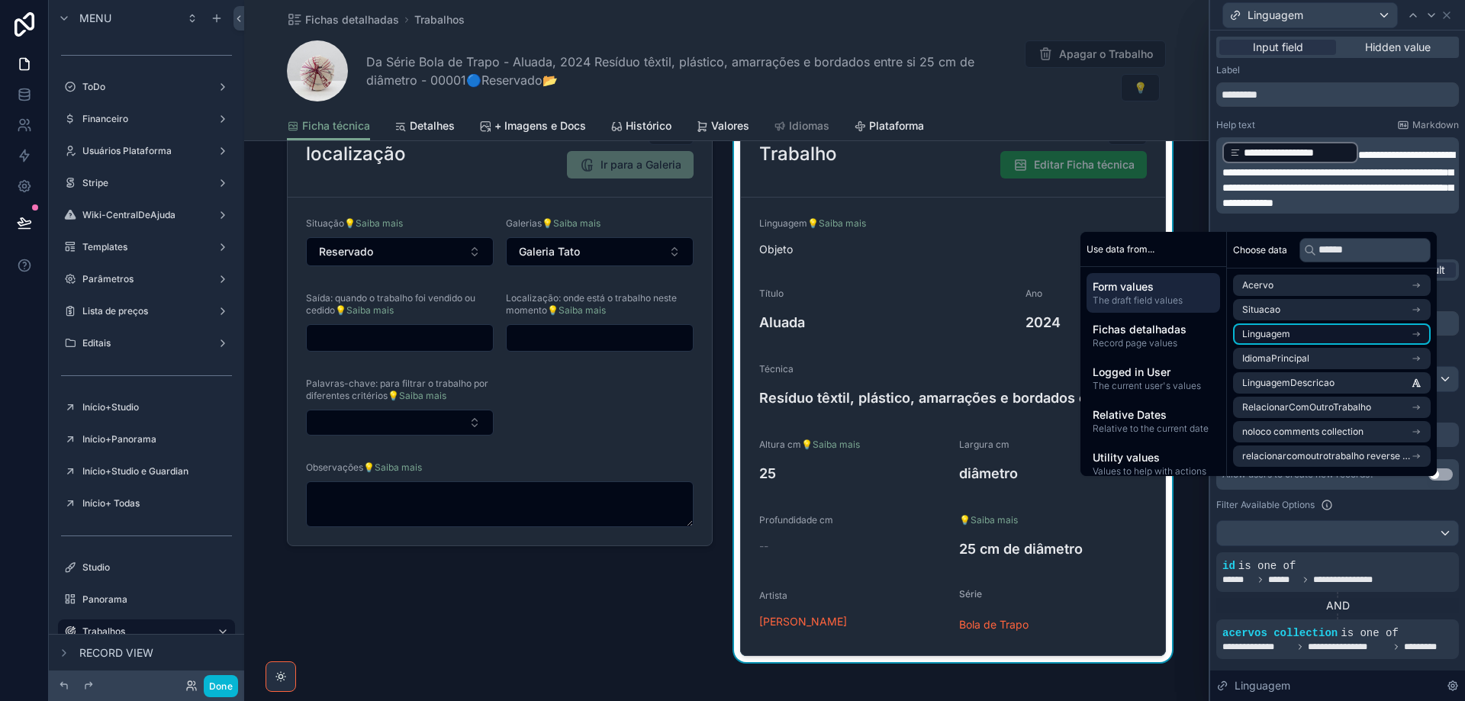
click at [1317, 336] on li "Linguagem" at bounding box center [1332, 333] width 198 height 21
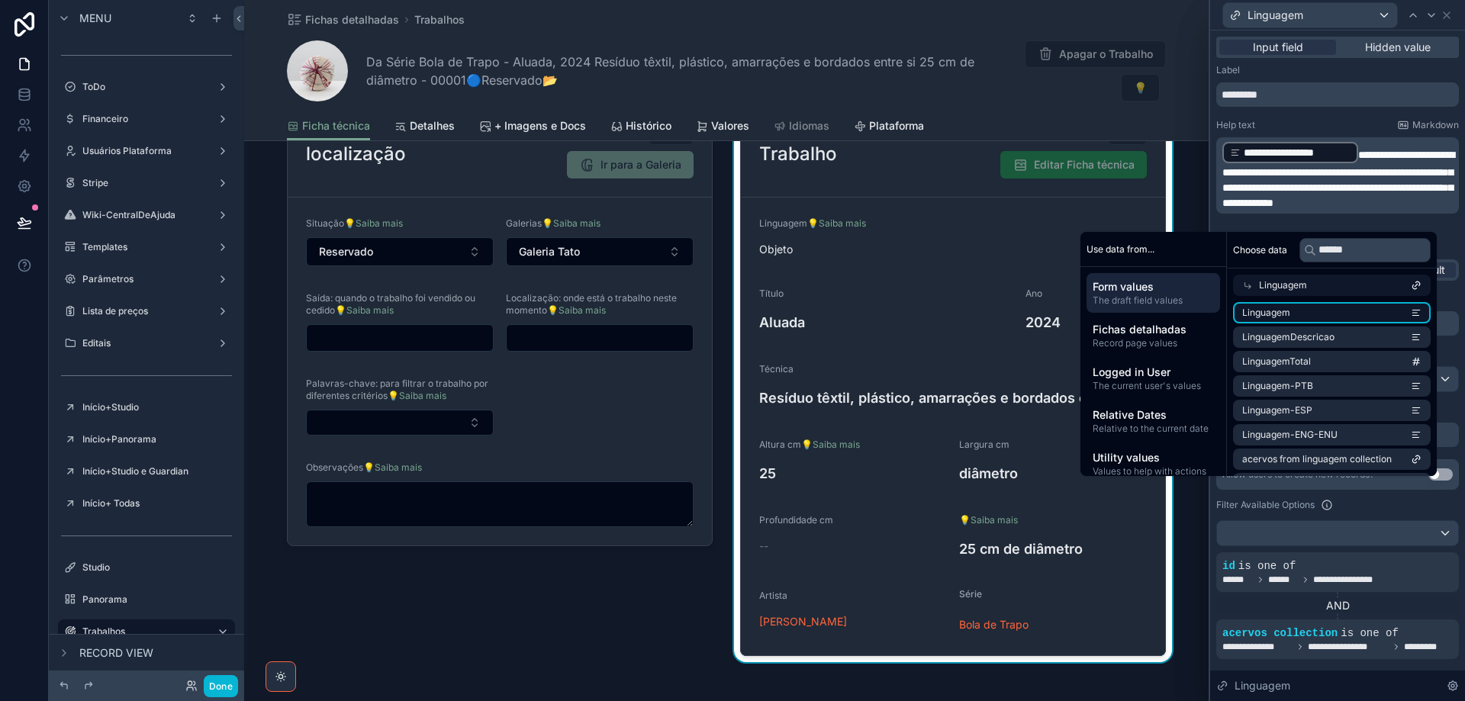
click at [1318, 313] on li "Linguagem" at bounding box center [1332, 312] width 198 height 21
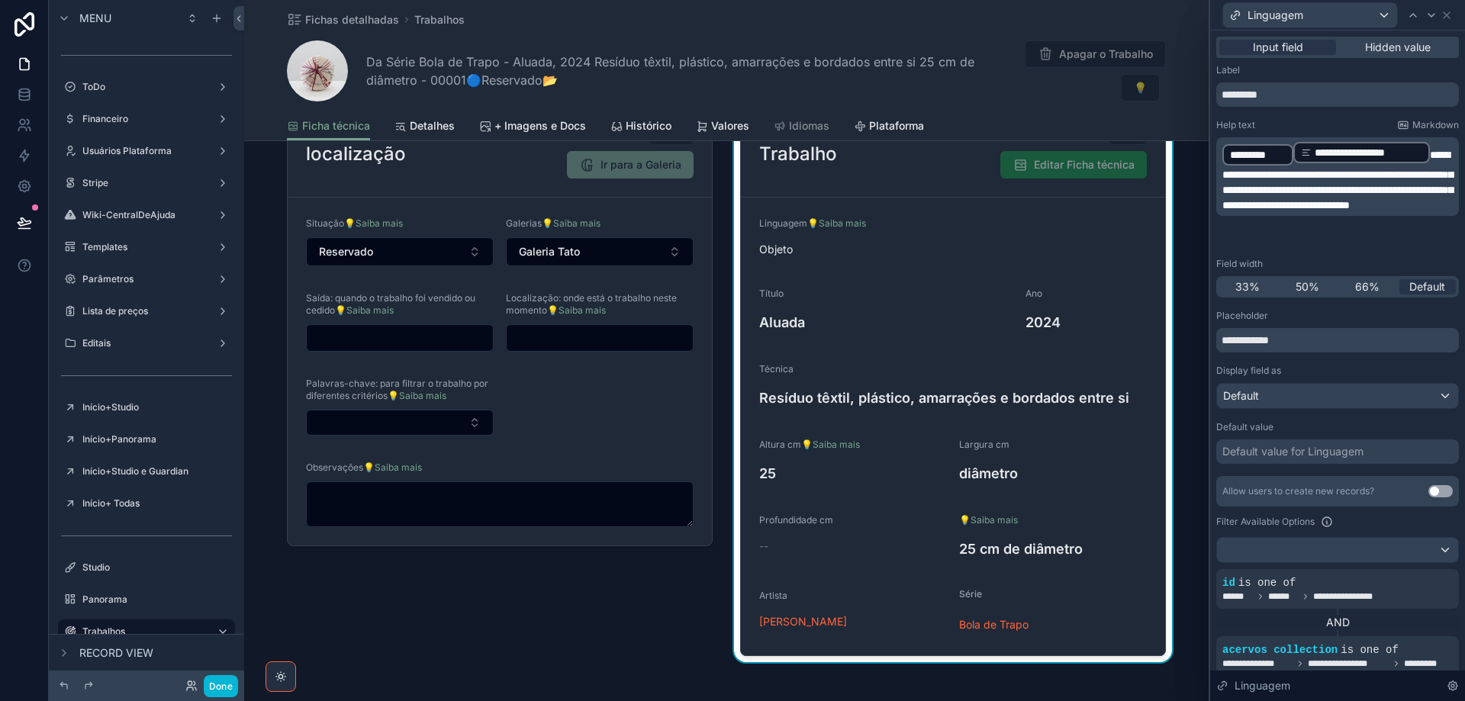
click at [1442, 150] on p "**********" at bounding box center [1338, 176] width 233 height 72
click at [1335, 118] on div "**********" at bounding box center [1337, 470] width 243 height 812
click at [1430, 14] on icon at bounding box center [1431, 15] width 12 height 12
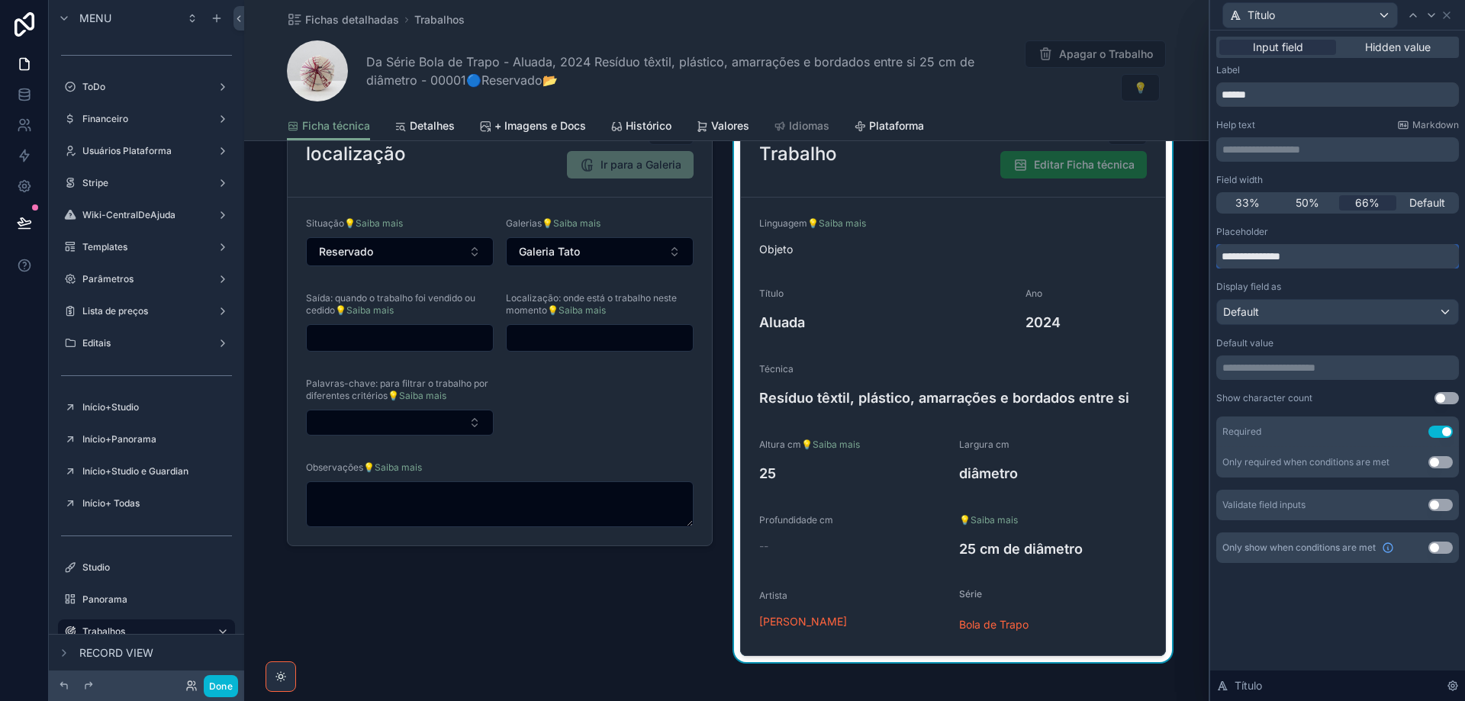
drag, startPoint x: 1297, startPoint y: 256, endPoint x: 1197, endPoint y: 256, distance: 99.9
click at [1197, 256] on div "**********" at bounding box center [732, 350] width 1465 height 701
click at [1292, 144] on p "**********" at bounding box center [1338, 149] width 233 height 15
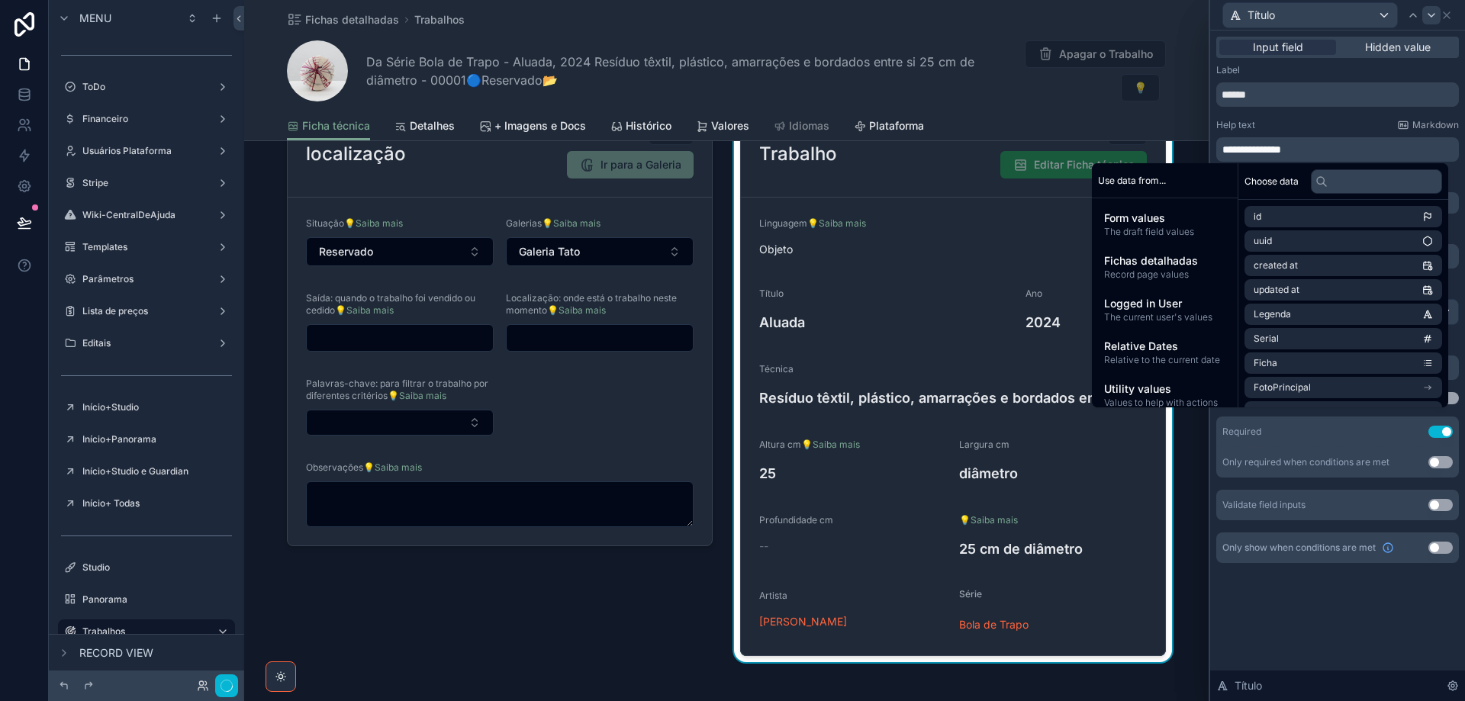
click at [1431, 16] on icon at bounding box center [1431, 15] width 6 height 3
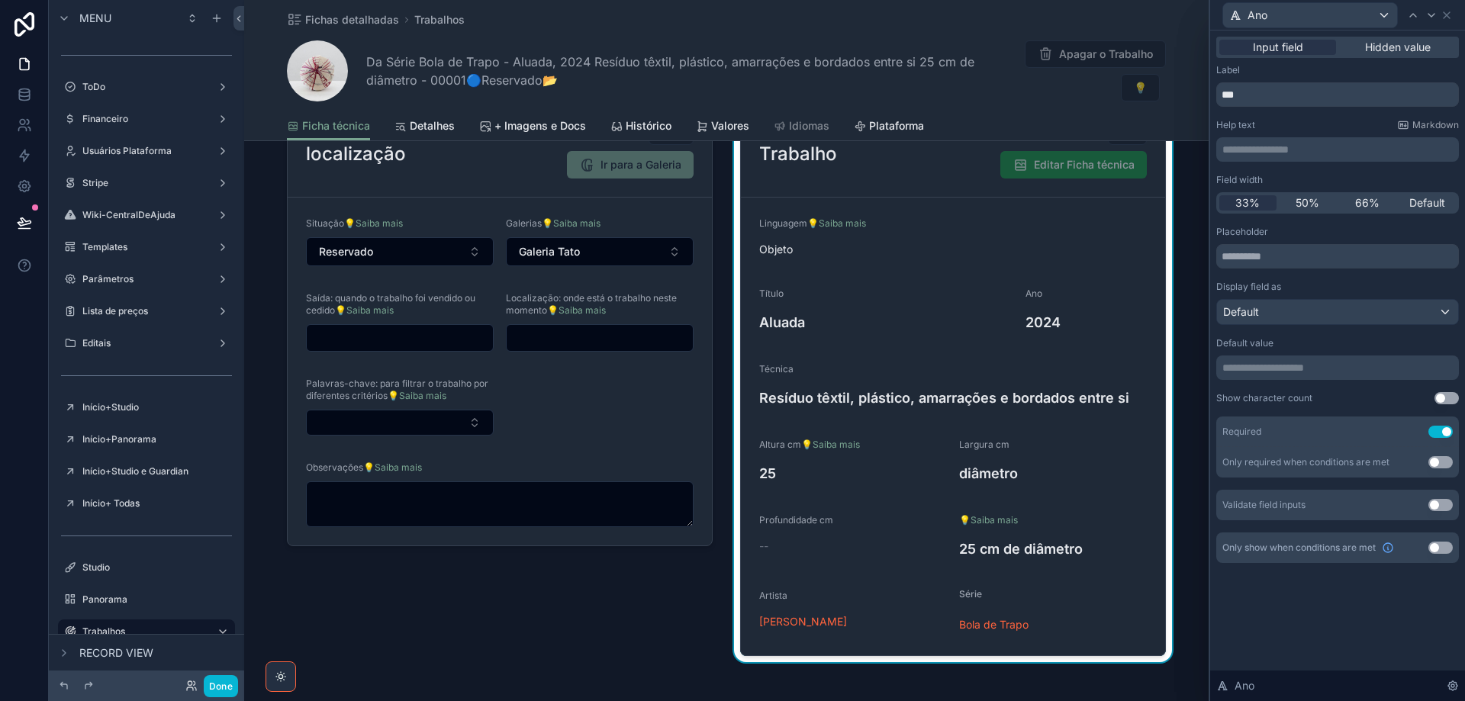
drag, startPoint x: 1298, startPoint y: 156, endPoint x: 1298, endPoint y: 146, distance: 9.2
click at [1298, 146] on p "**********" at bounding box center [1338, 149] width 233 height 15
click at [1430, 16] on icon at bounding box center [1431, 15] width 12 height 12
click at [1416, 14] on icon at bounding box center [1413, 15] width 12 height 12
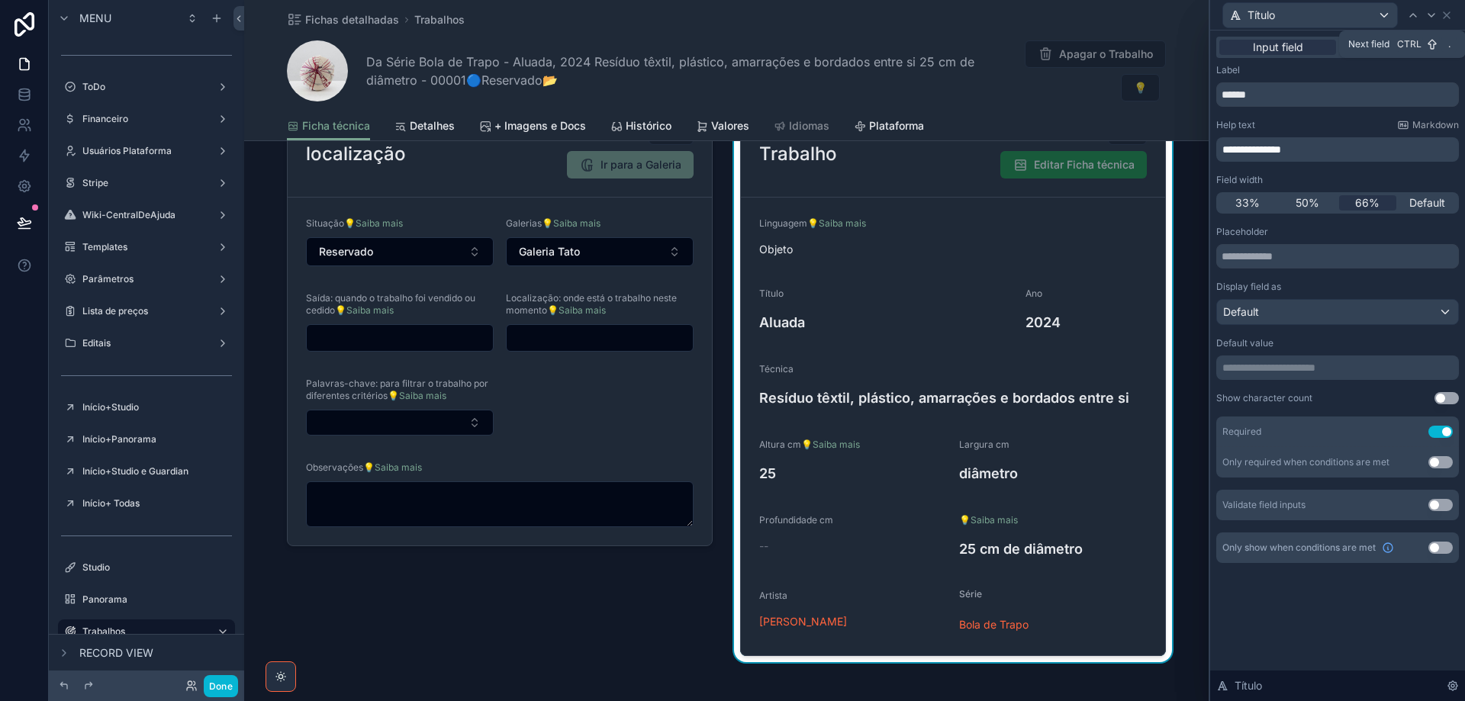
click at [1432, 15] on icon at bounding box center [1431, 15] width 12 height 12
click at [1339, 146] on p "*********" at bounding box center [1338, 149] width 233 height 15
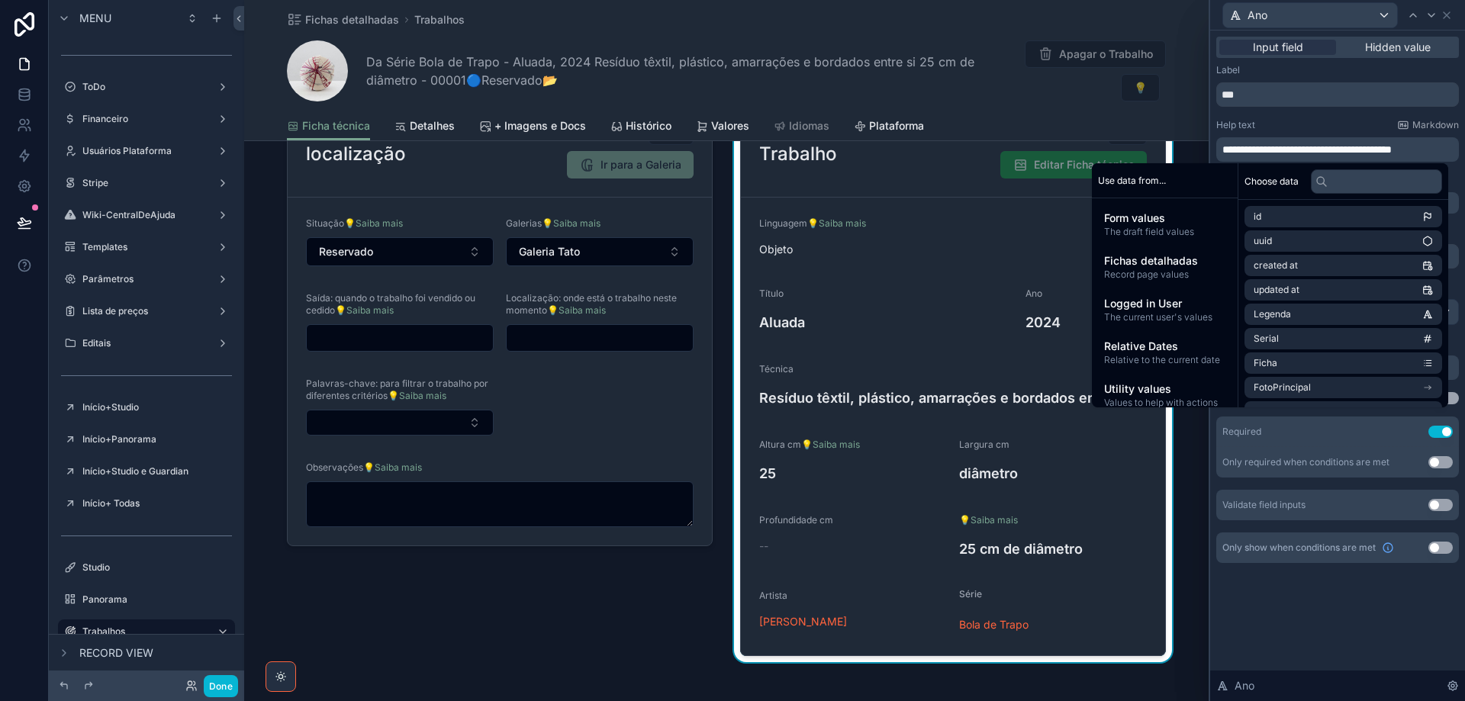
click at [1311, 121] on div "Help text Markdown" at bounding box center [1337, 125] width 243 height 12
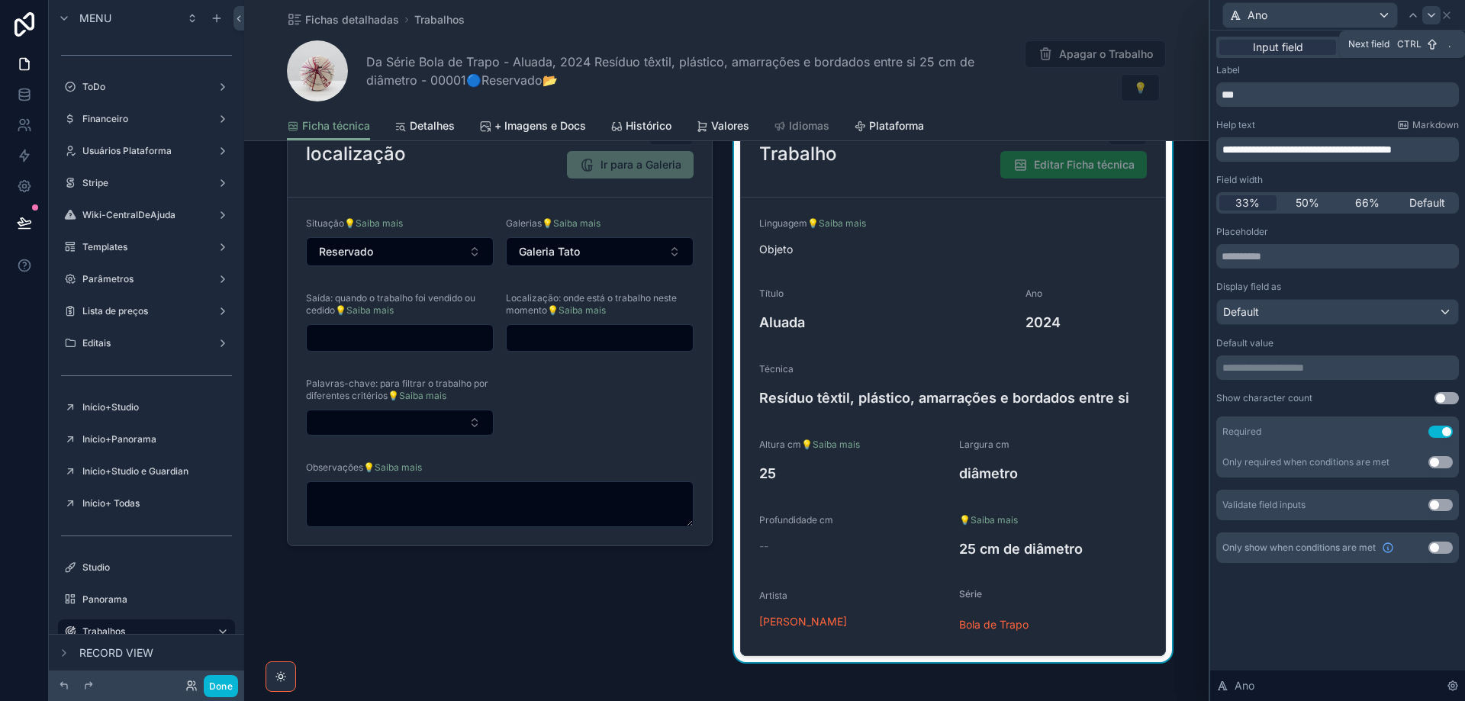
click at [1433, 9] on icon at bounding box center [1431, 15] width 12 height 12
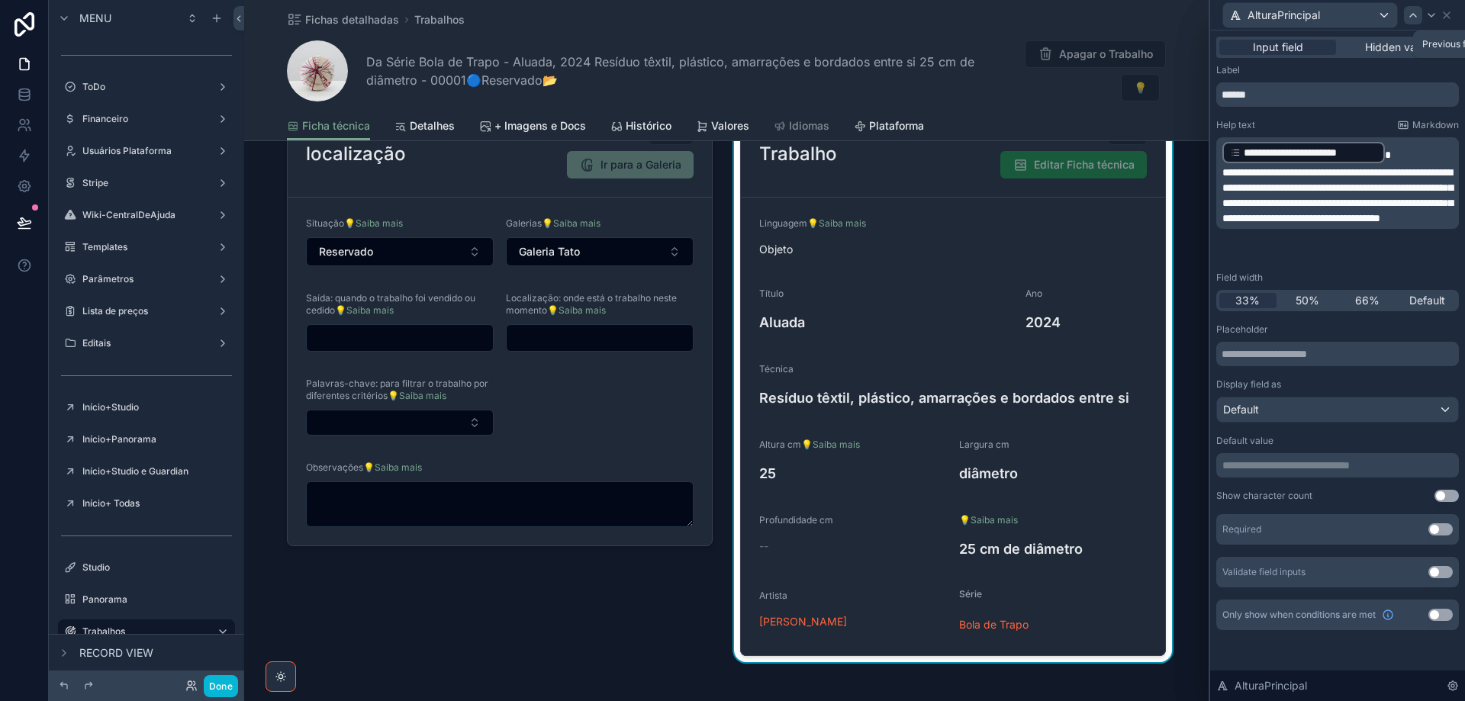
click at [1415, 7] on div at bounding box center [1413, 15] width 18 height 18
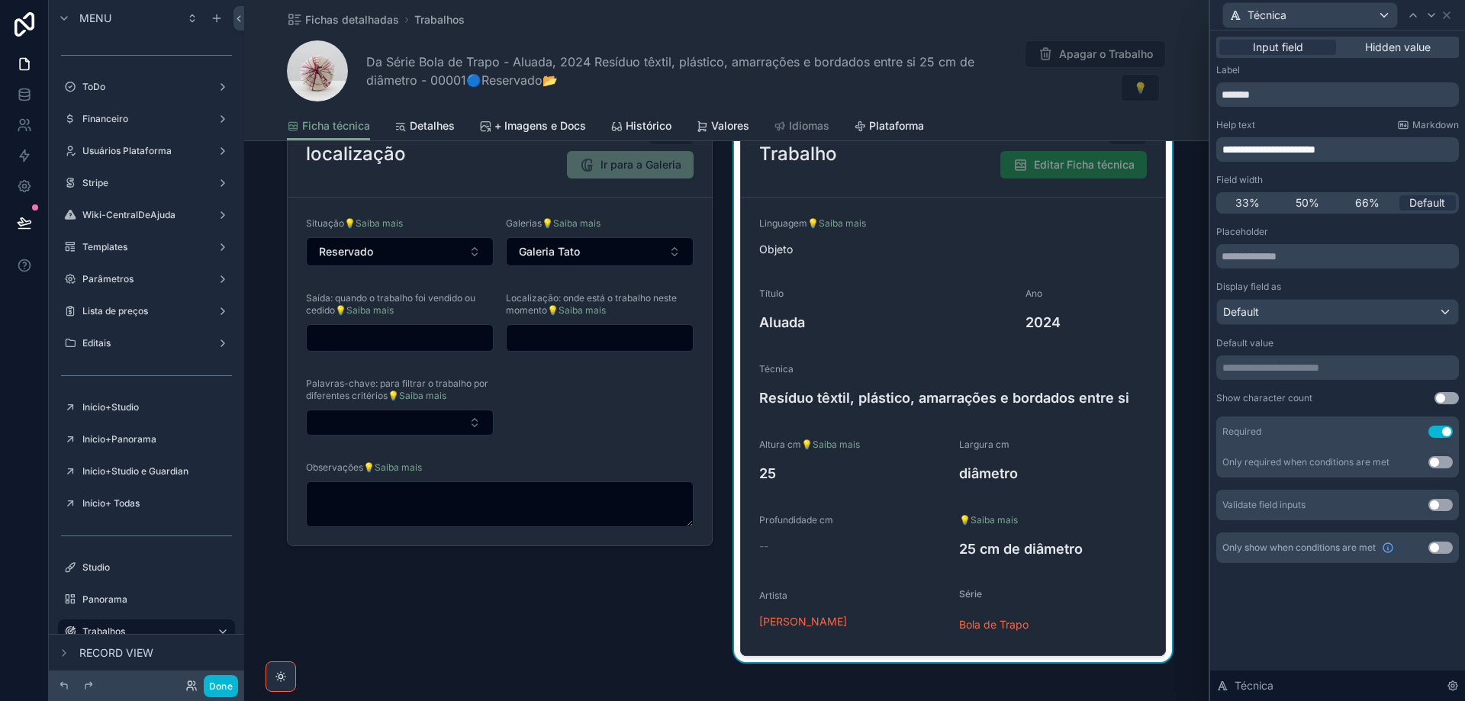
click at [1243, 149] on span "**********" at bounding box center [1268, 149] width 93 height 11
click at [1432, 11] on icon at bounding box center [1431, 15] width 12 height 12
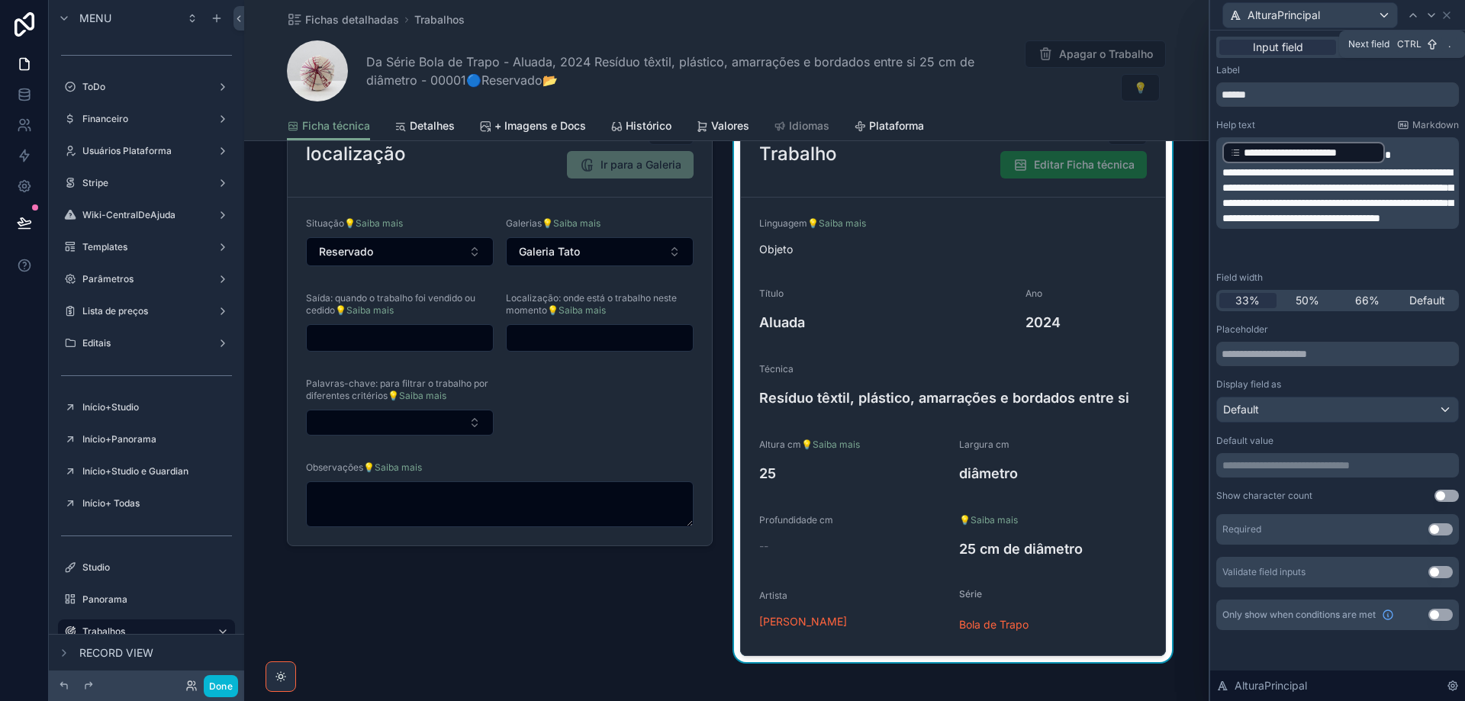
click at [1426, 12] on icon at bounding box center [1431, 15] width 12 height 12
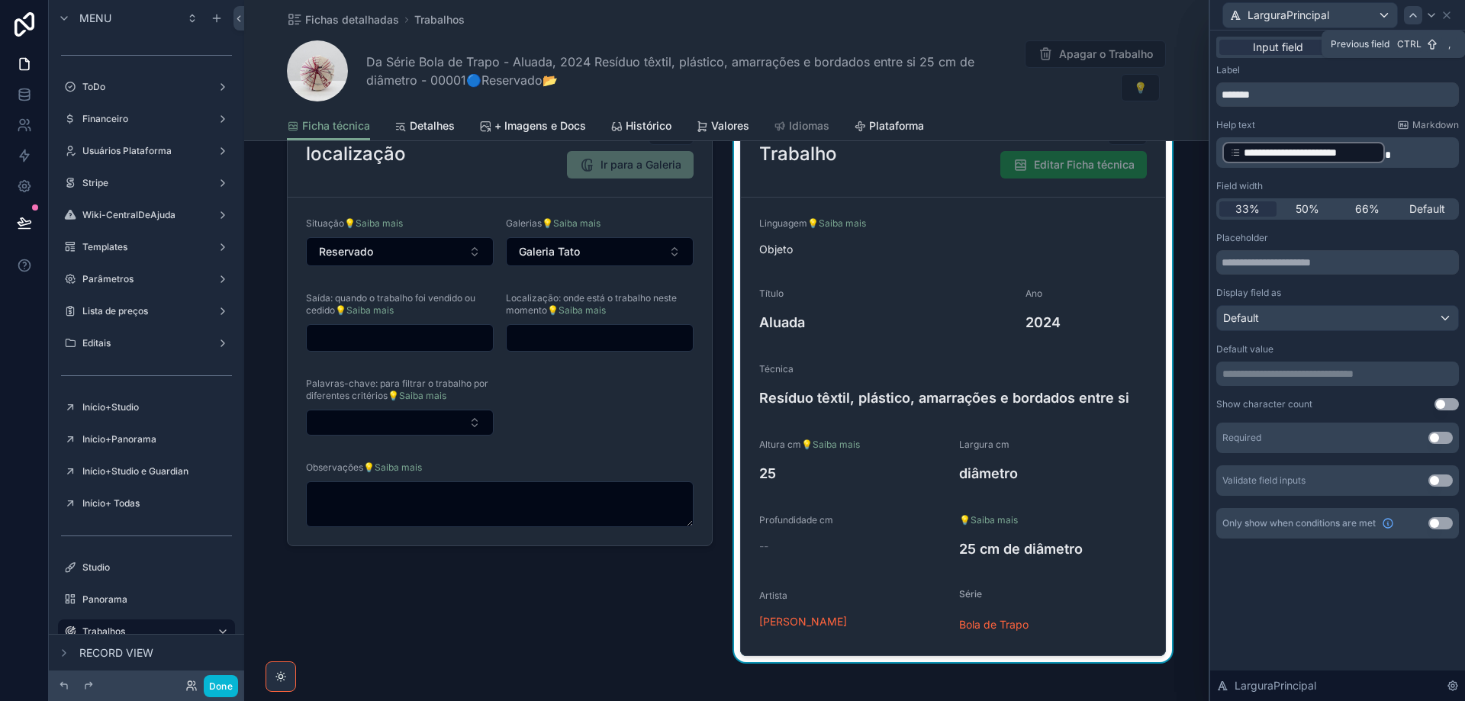
click at [1412, 14] on icon at bounding box center [1413, 15] width 6 height 3
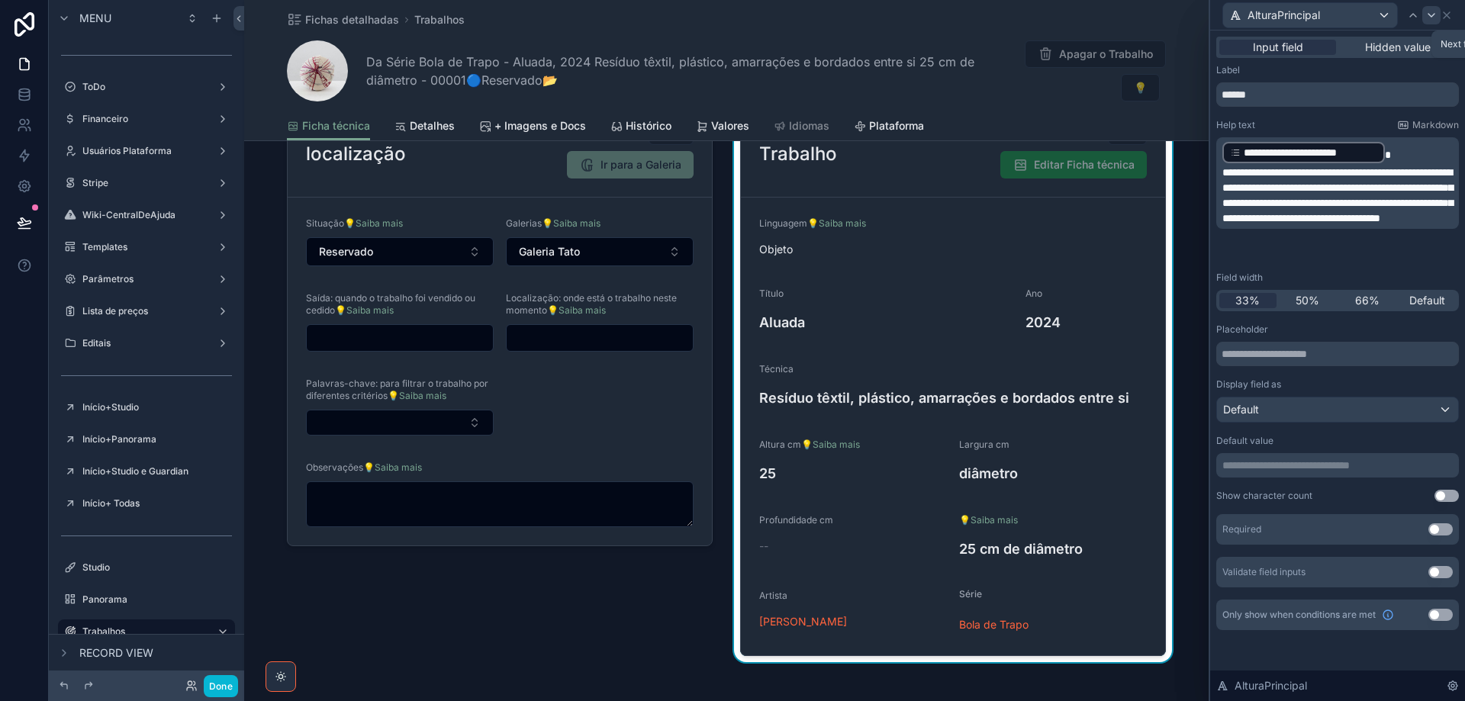
click at [1433, 14] on icon at bounding box center [1431, 15] width 12 height 12
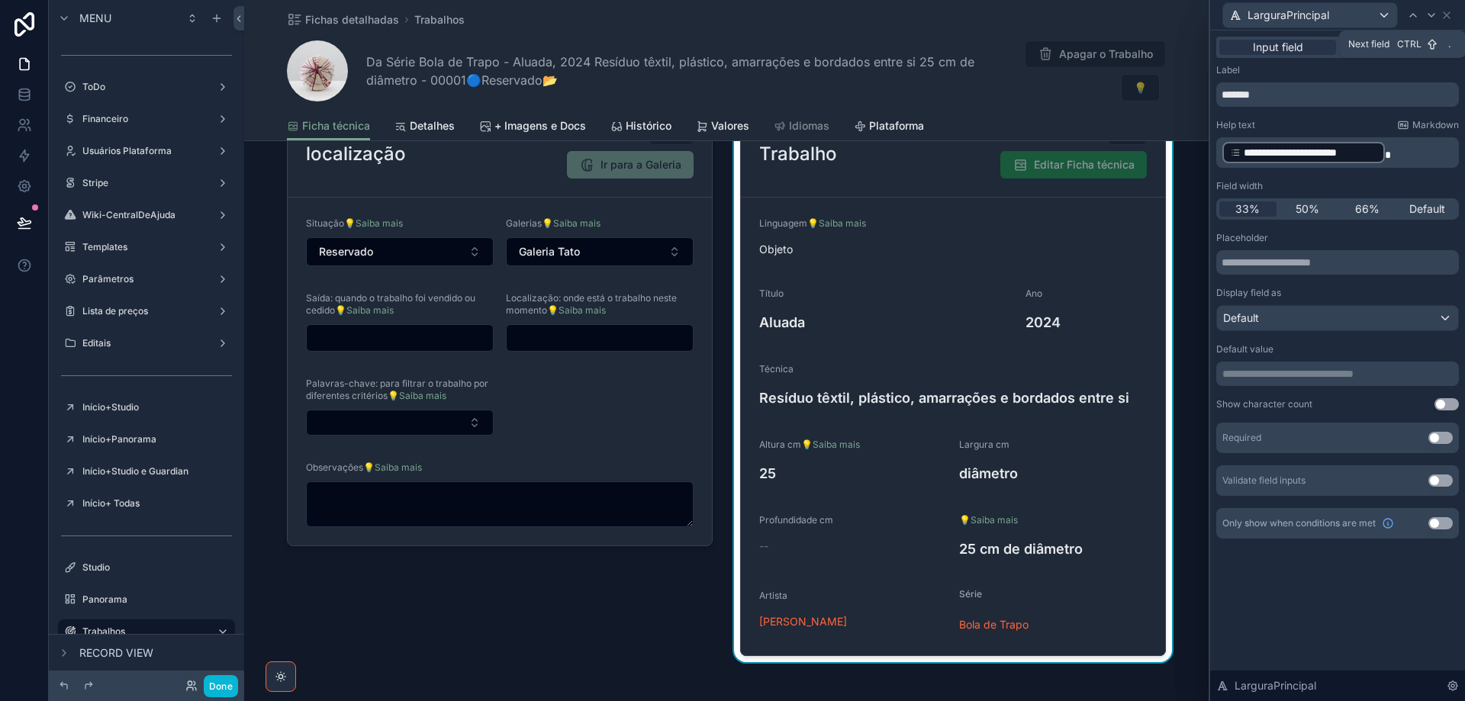
click at [1433, 14] on icon at bounding box center [1431, 15] width 12 height 12
click at [1417, 18] on icon at bounding box center [1413, 15] width 12 height 12
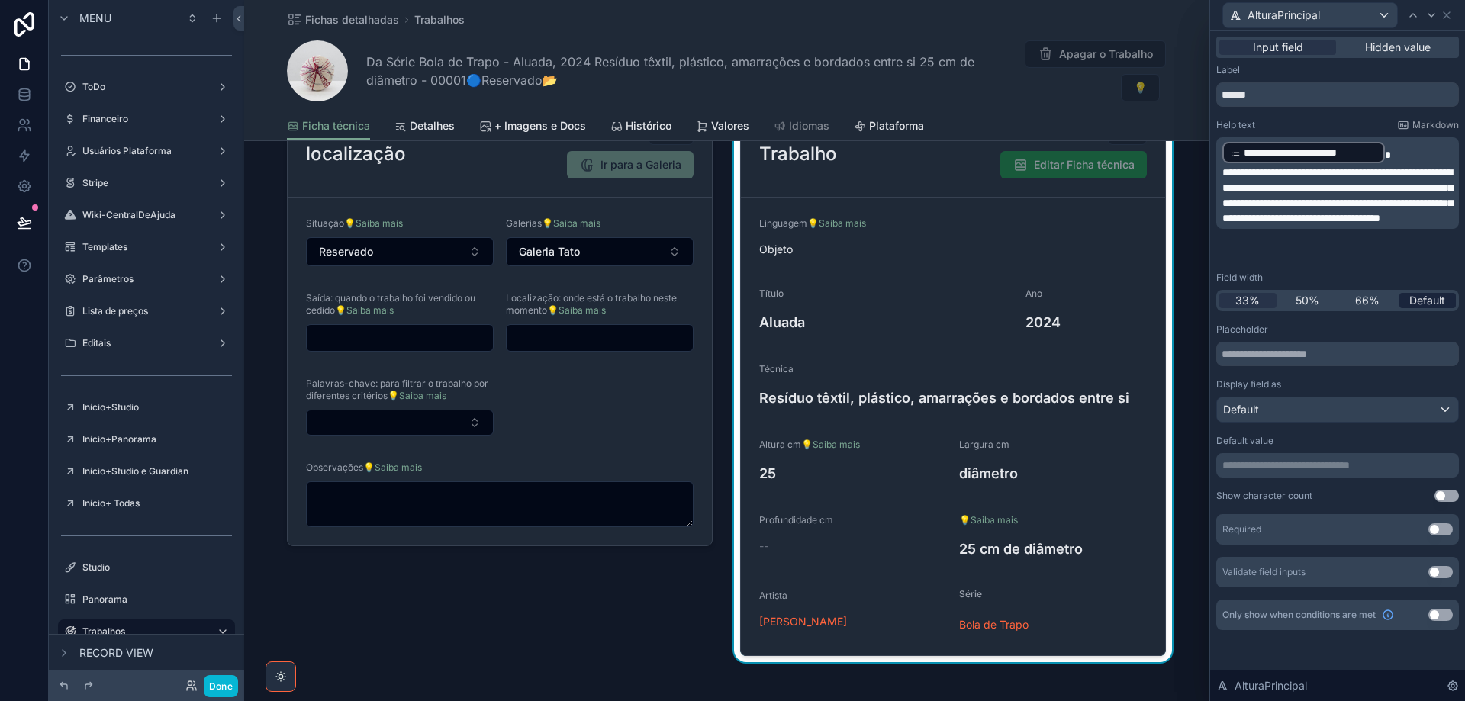
click at [1430, 298] on span "Default" at bounding box center [1427, 300] width 36 height 15
click at [1431, 16] on icon at bounding box center [1431, 15] width 6 height 3
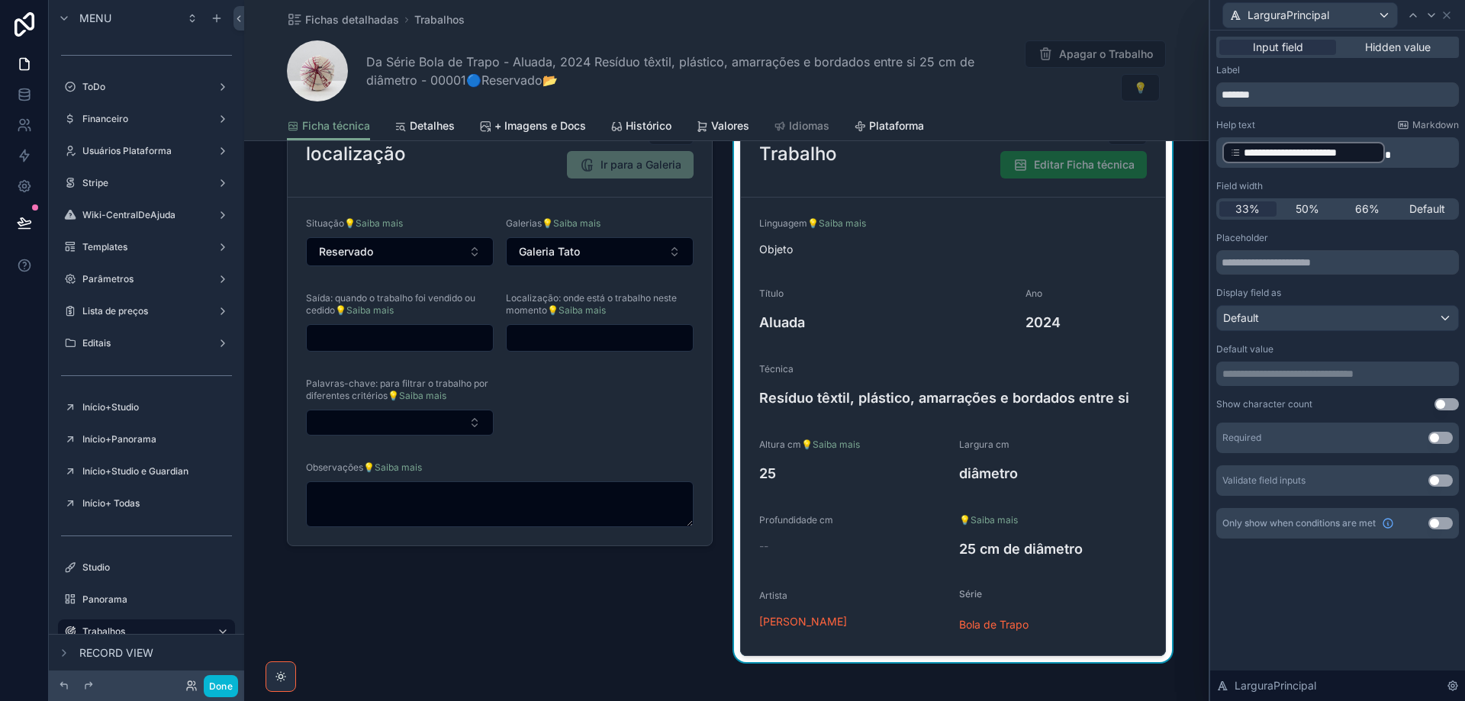
drag, startPoint x: 1430, startPoint y: 209, endPoint x: 1399, endPoint y: 57, distance: 154.8
click at [1427, 209] on span "Default" at bounding box center [1427, 208] width 36 height 15
click at [1429, 12] on icon at bounding box center [1431, 15] width 12 height 12
click at [1439, 207] on span "Default" at bounding box center [1427, 208] width 36 height 15
click at [1432, 13] on icon at bounding box center [1431, 15] width 12 height 12
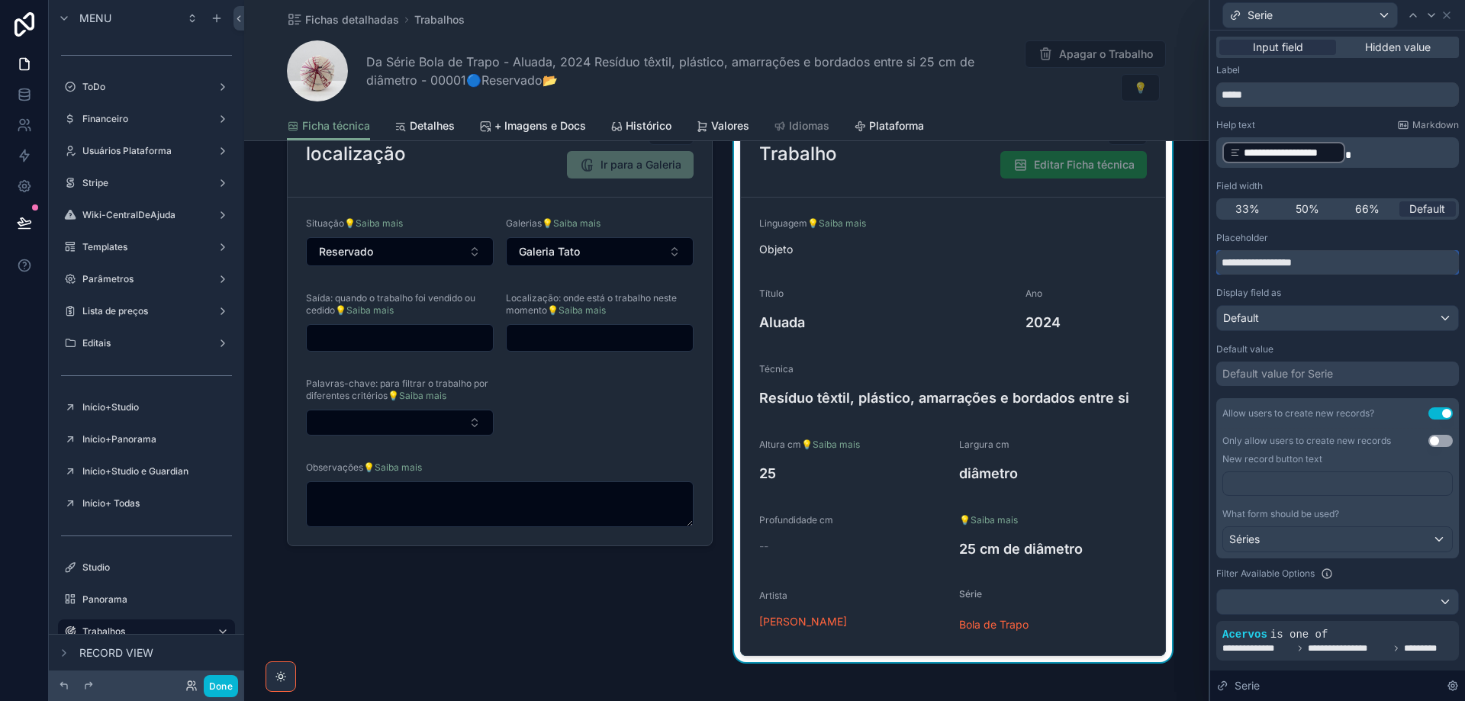
drag, startPoint x: 1333, startPoint y: 265, endPoint x: 1214, endPoint y: 269, distance: 119.1
click at [1214, 269] on div "**********" at bounding box center [1337, 464] width 255 height 867
click at [1430, 19] on icon at bounding box center [1431, 15] width 12 height 12
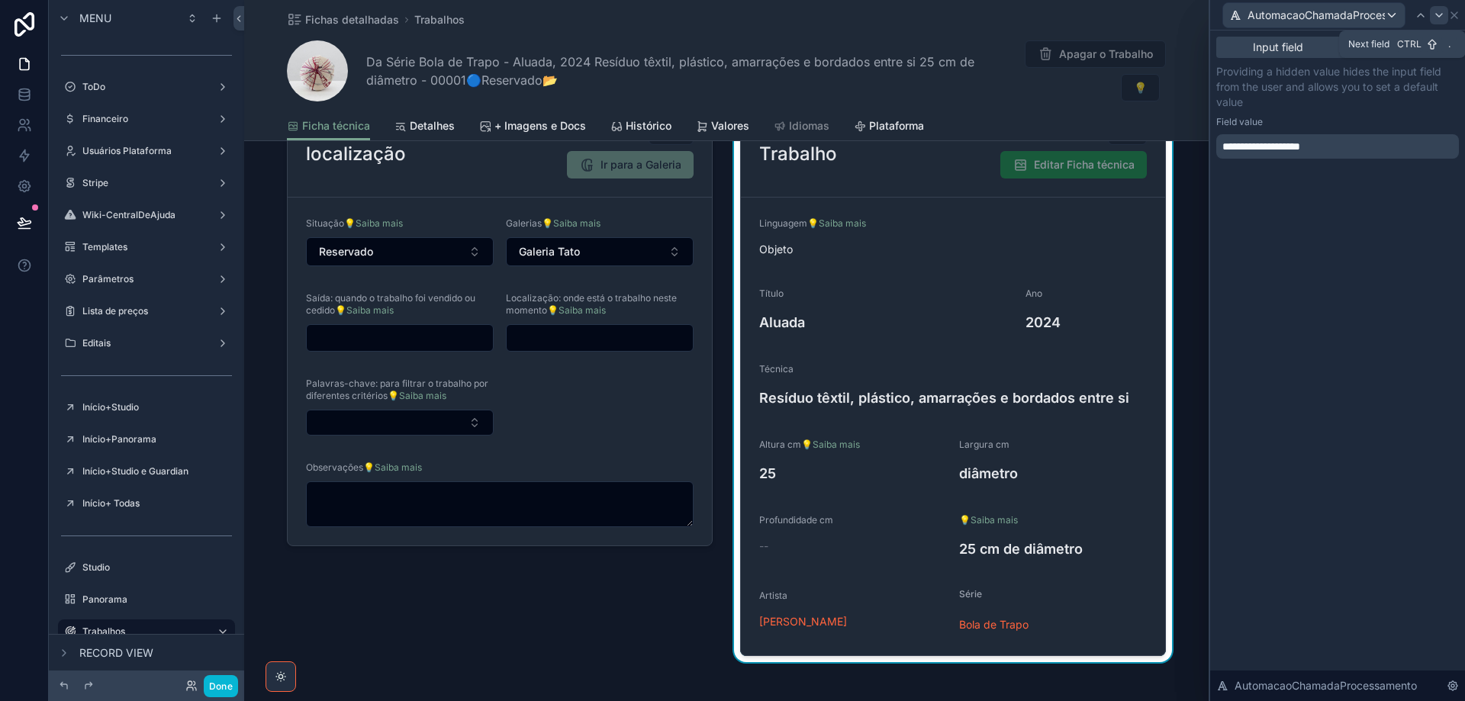
click at [1433, 18] on icon at bounding box center [1439, 15] width 12 height 12
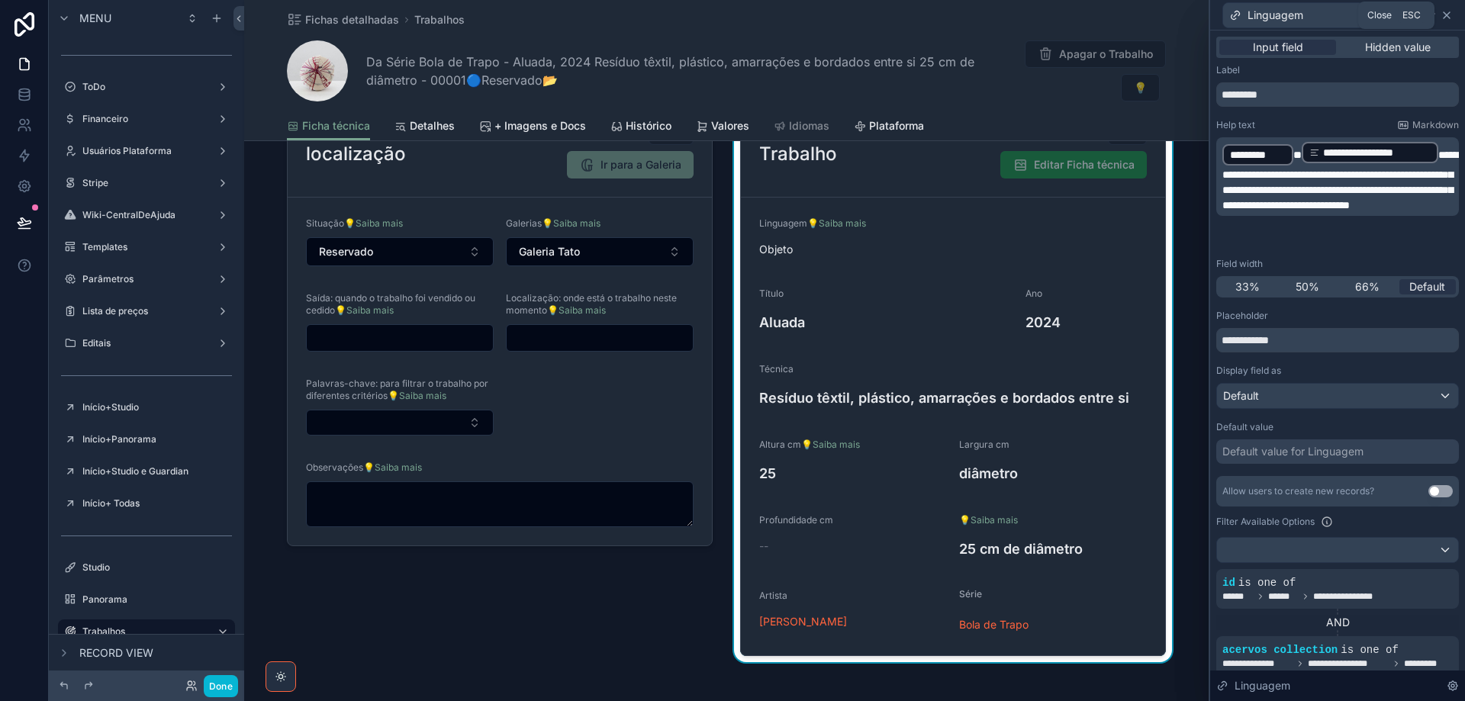
click at [1451, 17] on icon at bounding box center [1446, 15] width 12 height 12
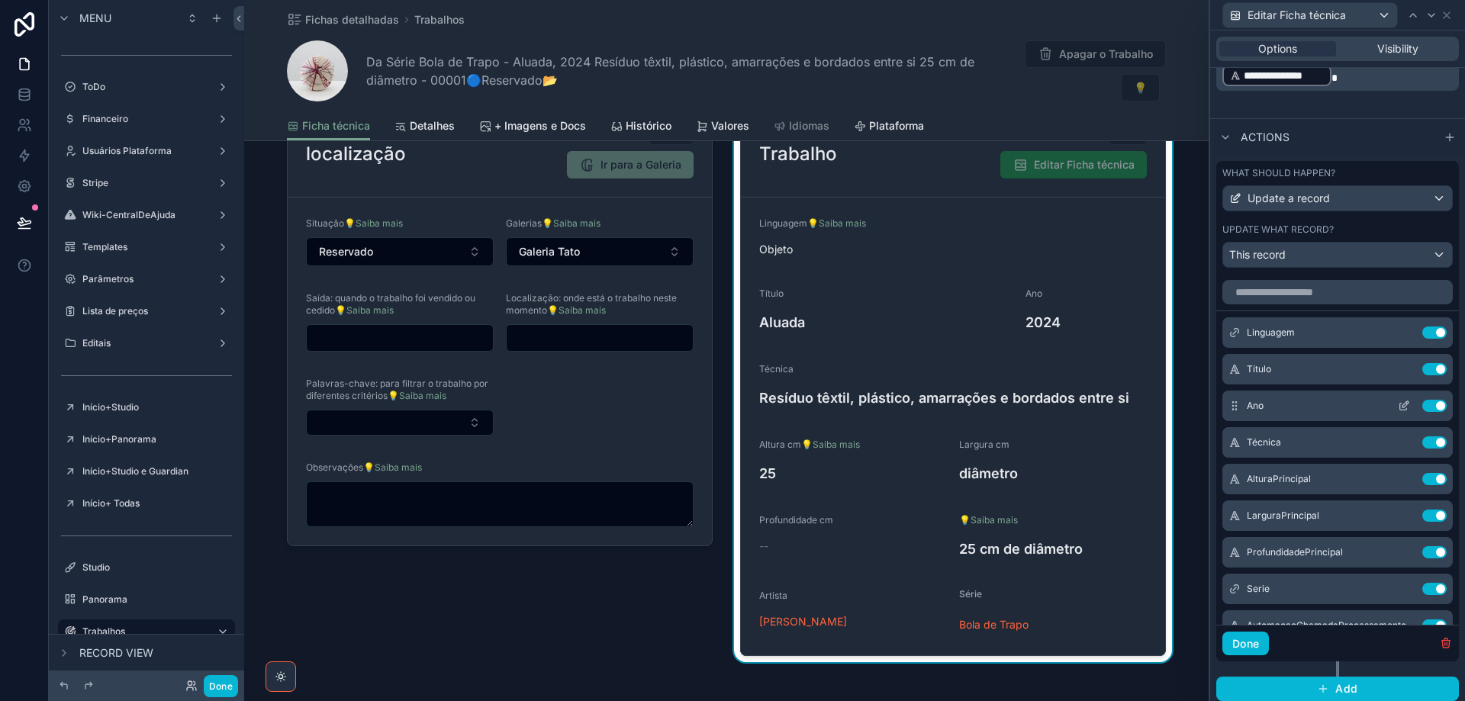
click at [1398, 406] on icon at bounding box center [1404, 406] width 12 height 12
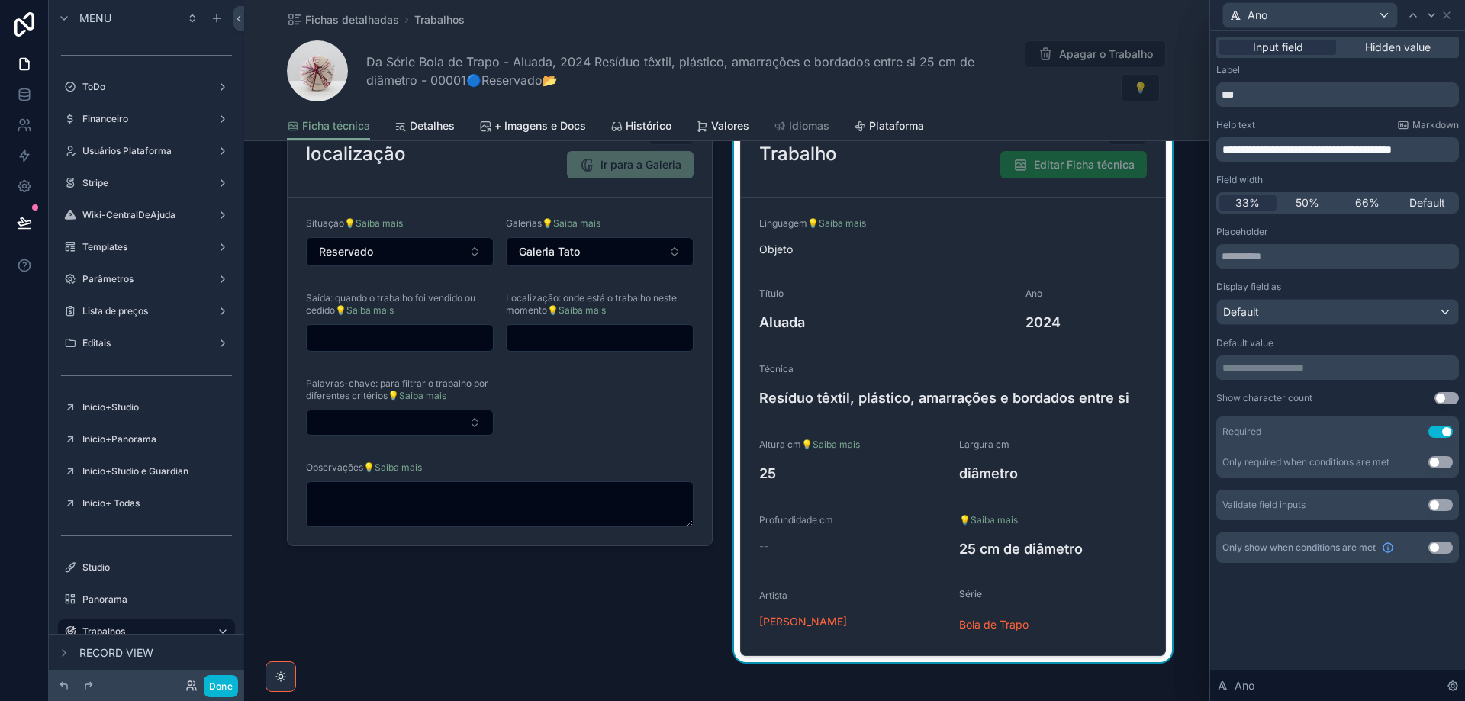
click at [1328, 148] on span "**********" at bounding box center [1306, 149] width 169 height 11
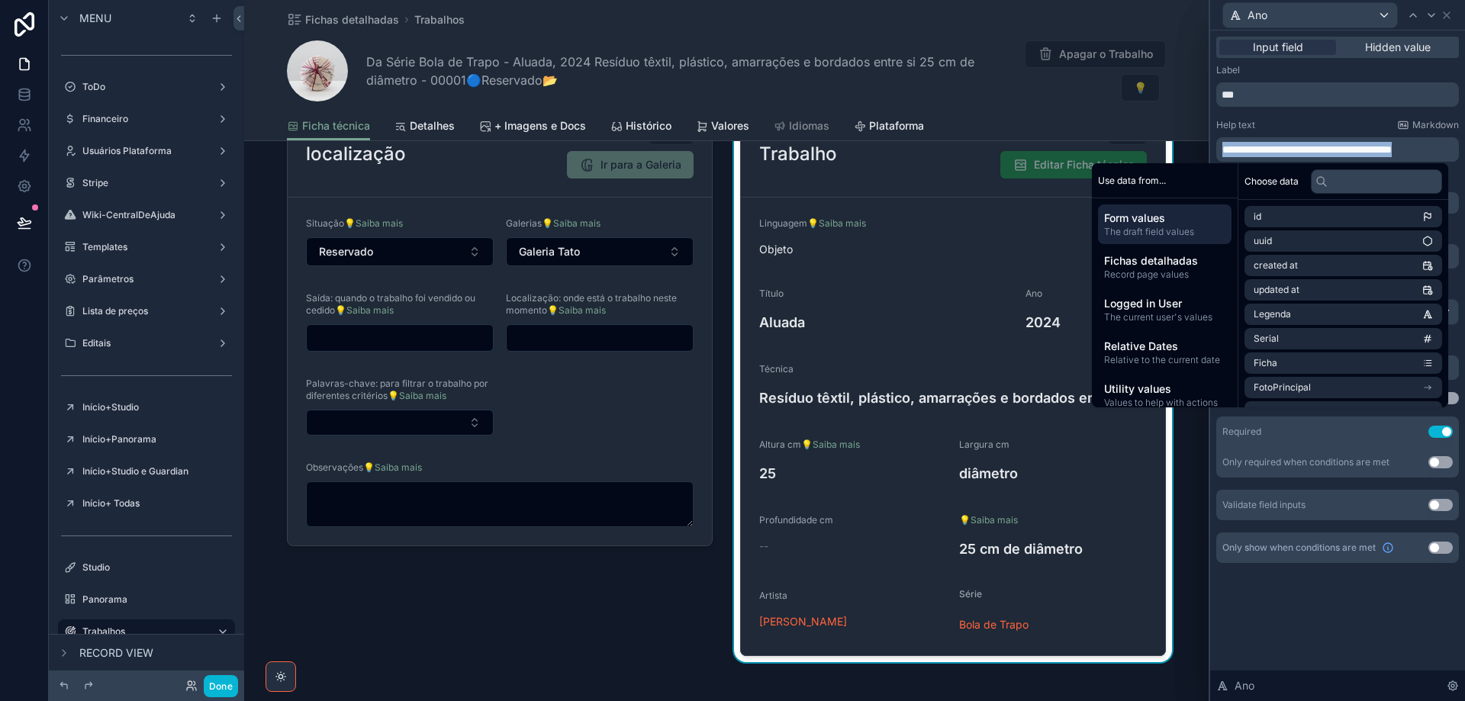
copy span "**********"
click at [1448, 15] on icon at bounding box center [1446, 15] width 12 height 12
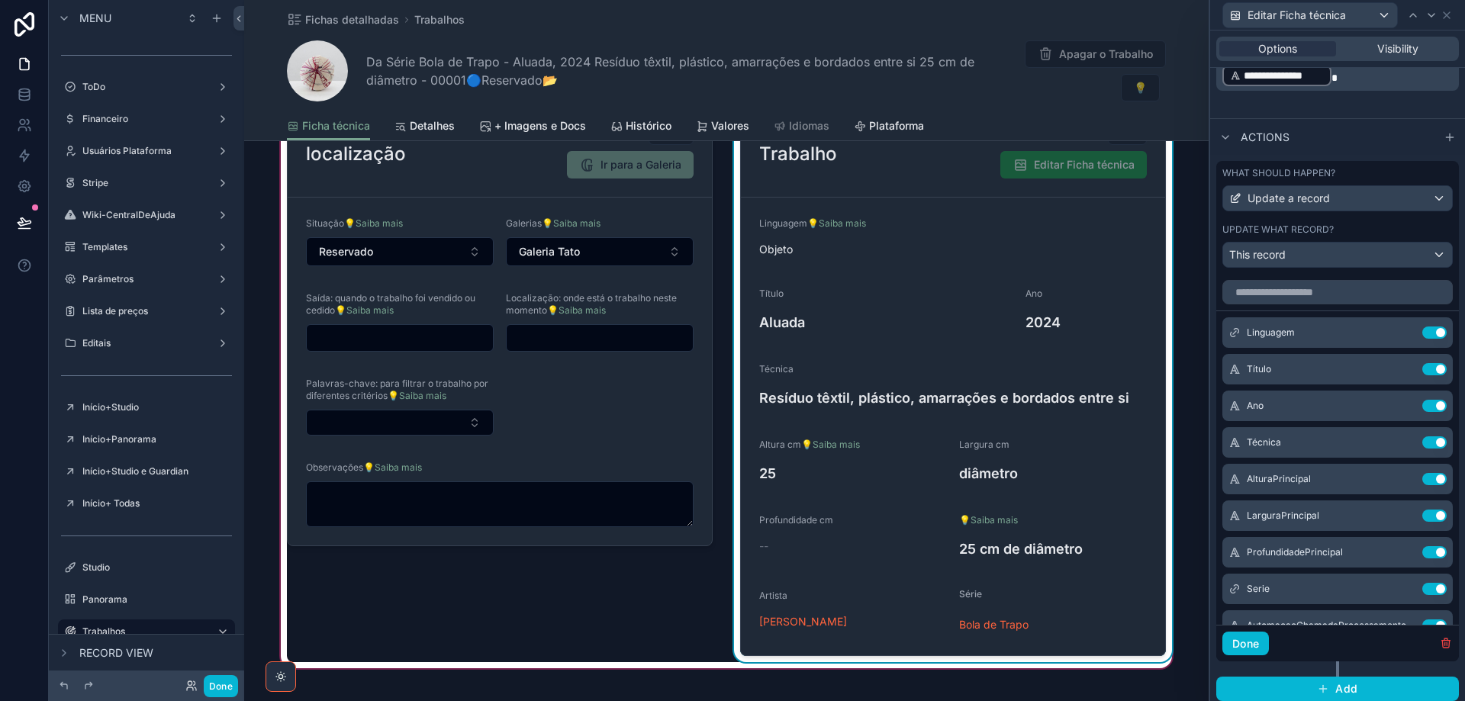
click at [1083, 513] on div "💡 Saiba mais" at bounding box center [1053, 520] width 188 height 15
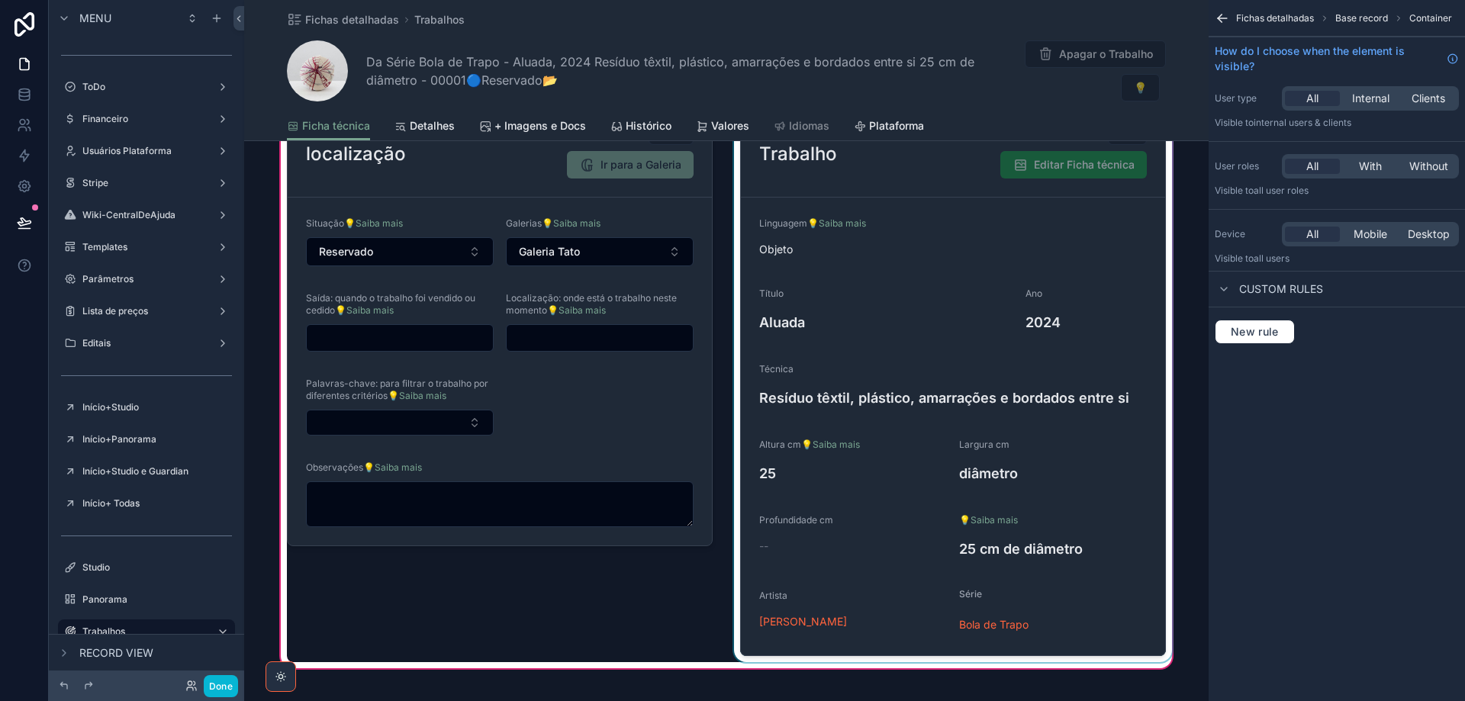
click at [1083, 499] on div "scrollable content" at bounding box center [953, 377] width 444 height 570
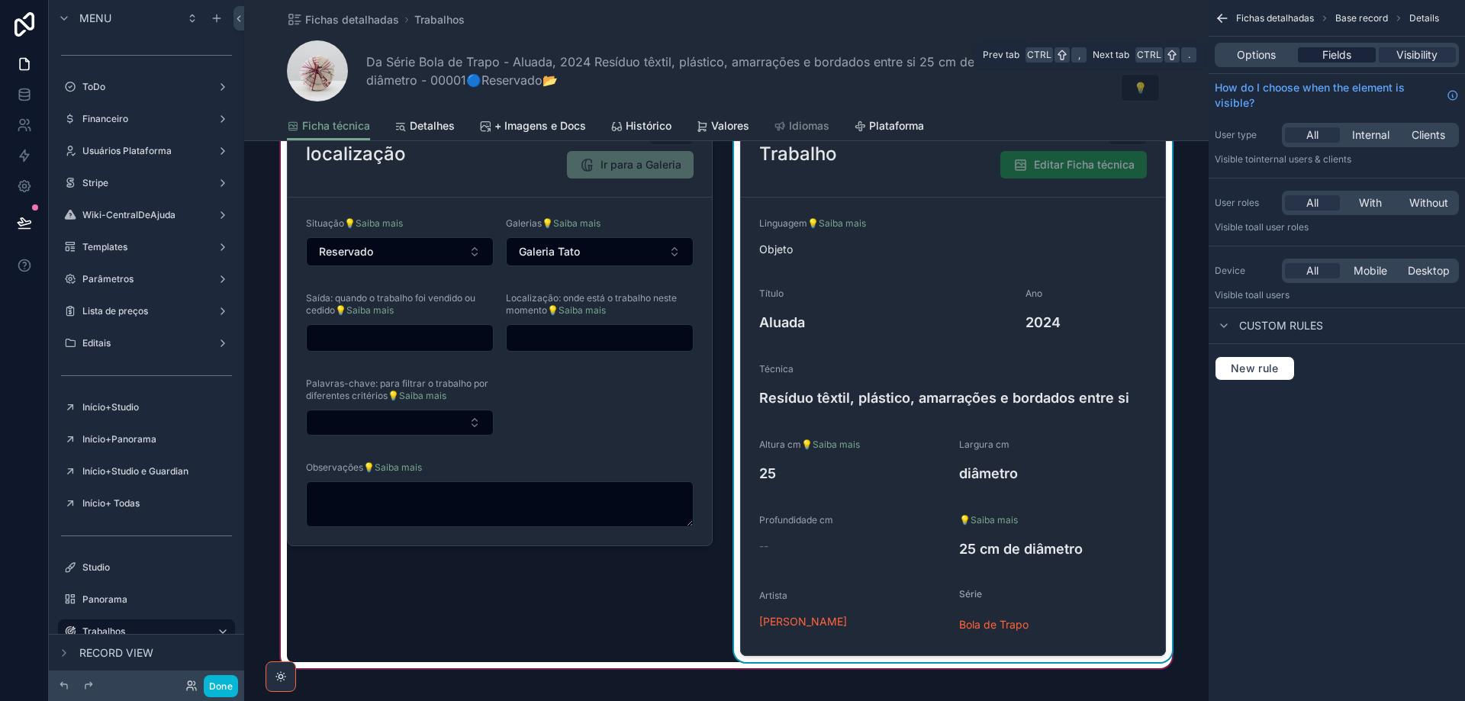
click at [1337, 50] on span "Fields" at bounding box center [1336, 54] width 29 height 15
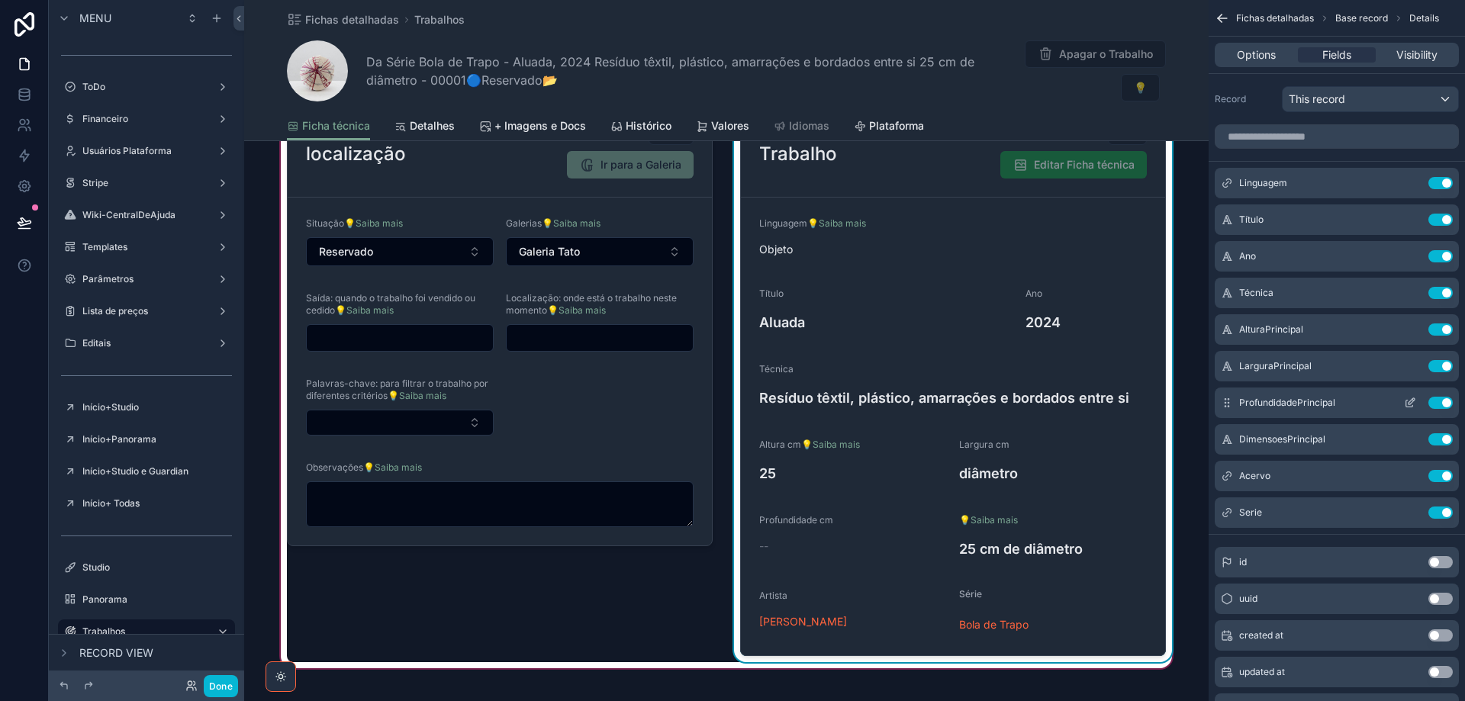
click at [1405, 400] on icon "scrollable content" at bounding box center [1410, 403] width 12 height 12
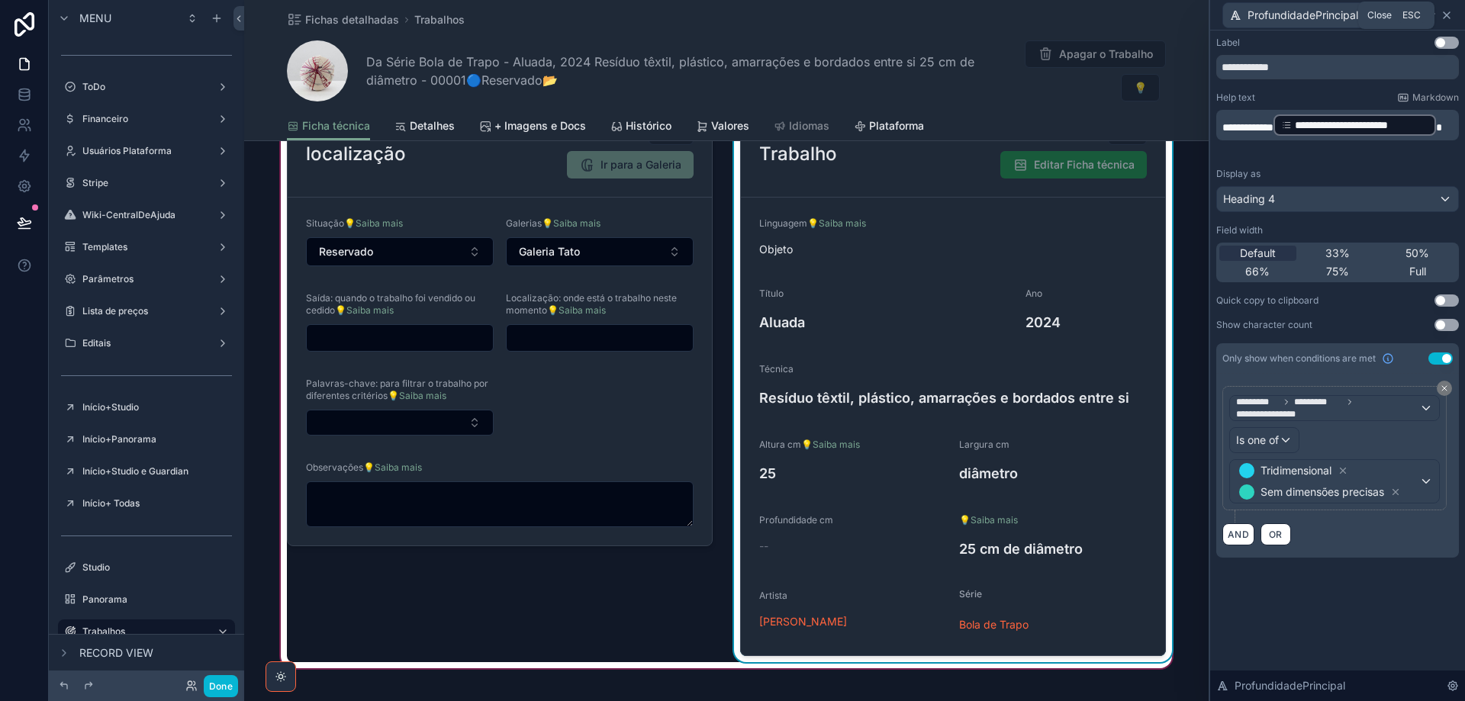
click at [1446, 13] on icon at bounding box center [1446, 15] width 12 height 12
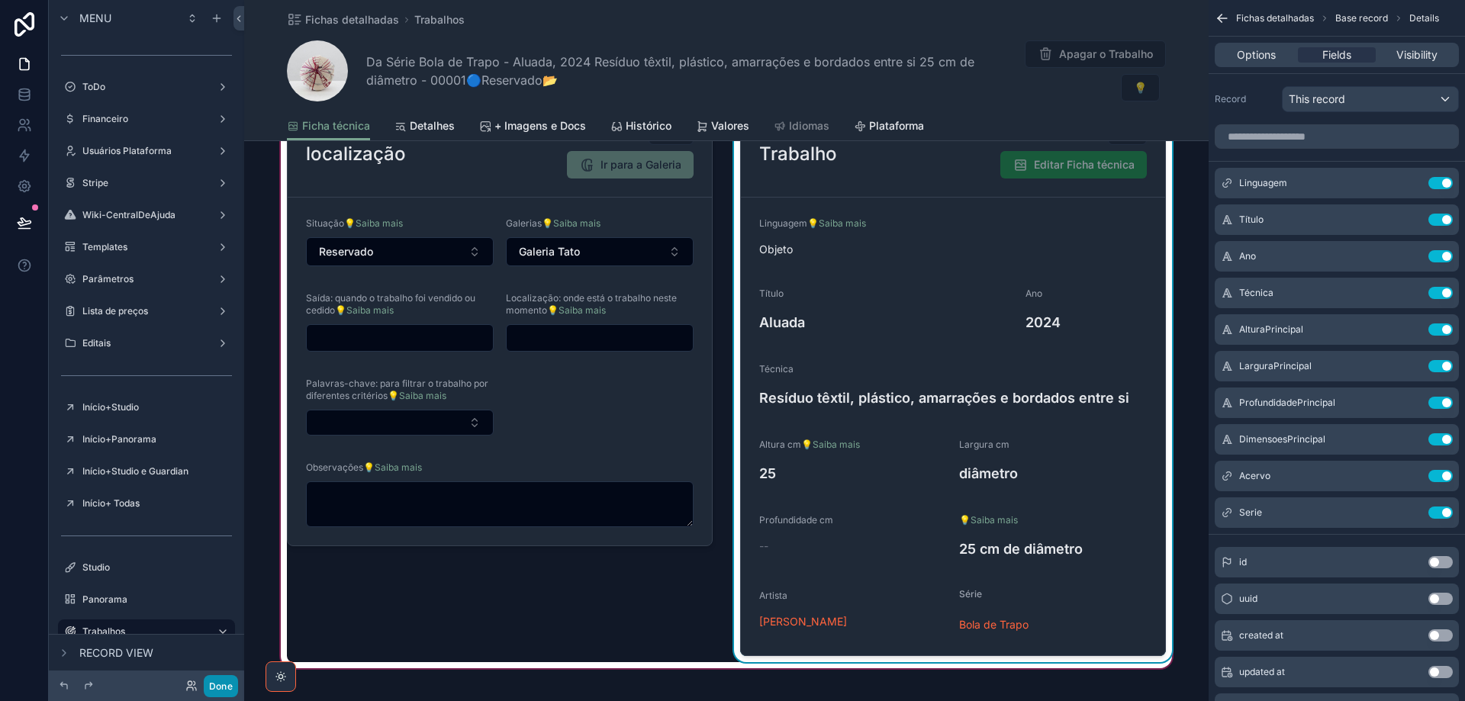
click at [218, 684] on button "Done" at bounding box center [221, 686] width 34 height 22
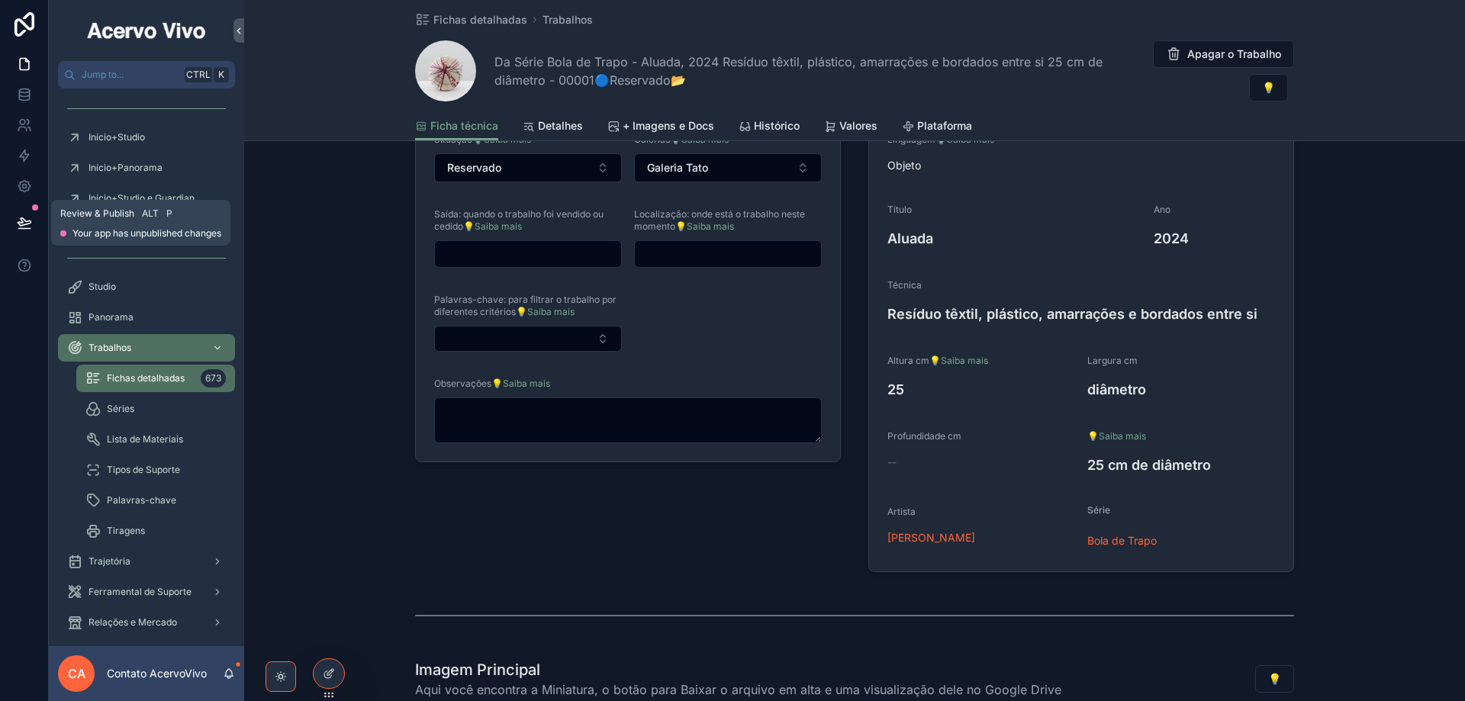
click at [22, 225] on icon at bounding box center [24, 222] width 13 height 8
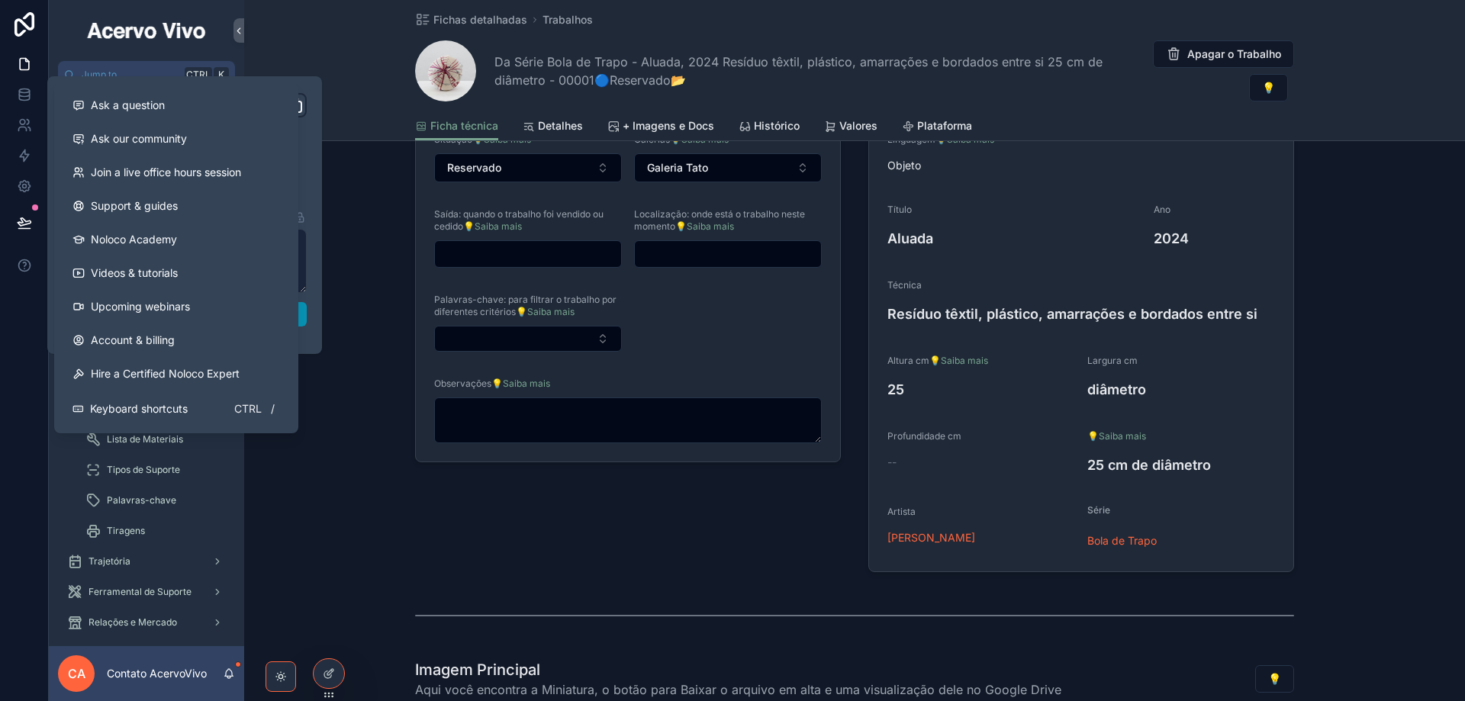
click at [304, 313] on button "Publish" at bounding box center [185, 314] width 244 height 24
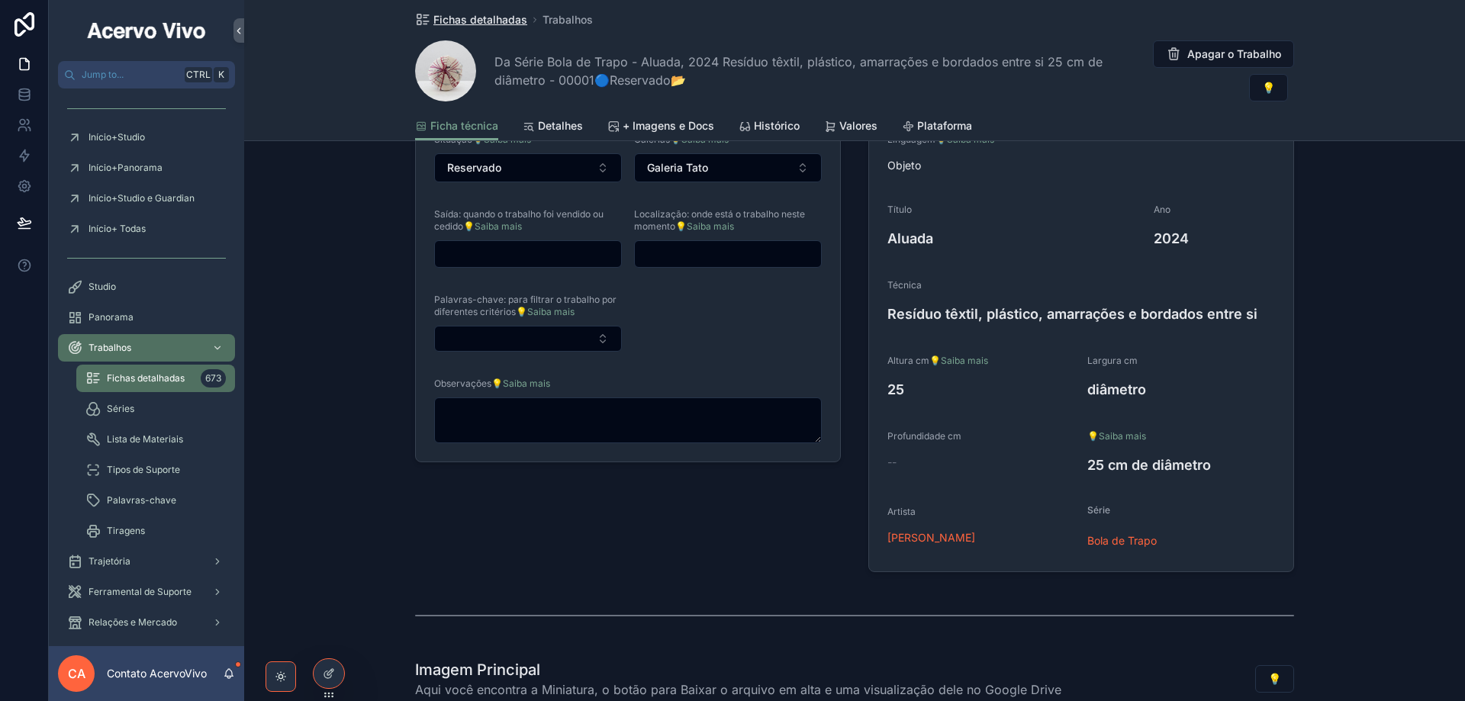
click at [495, 21] on span "Fichas detalhadas" at bounding box center [480, 19] width 94 height 15
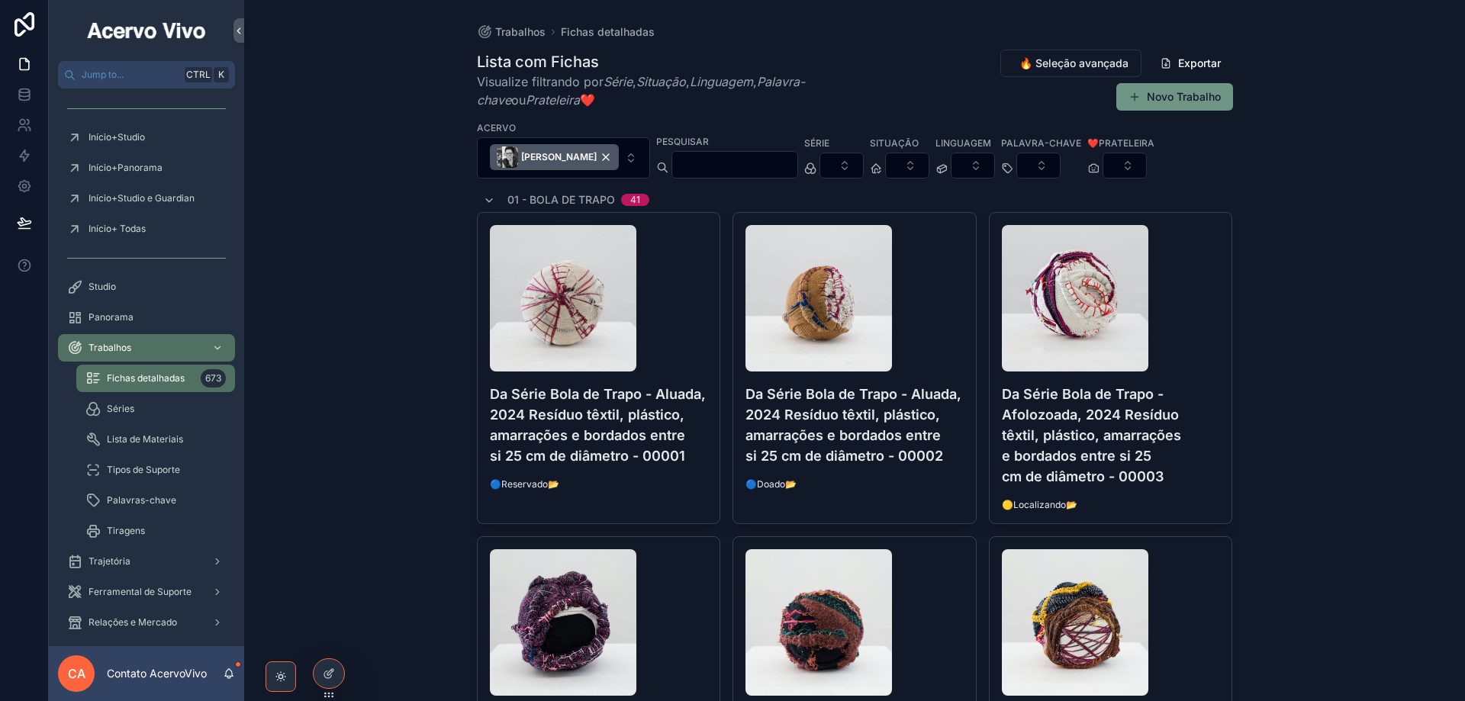
click at [1182, 95] on button "Novo Trabalho" at bounding box center [1174, 96] width 117 height 27
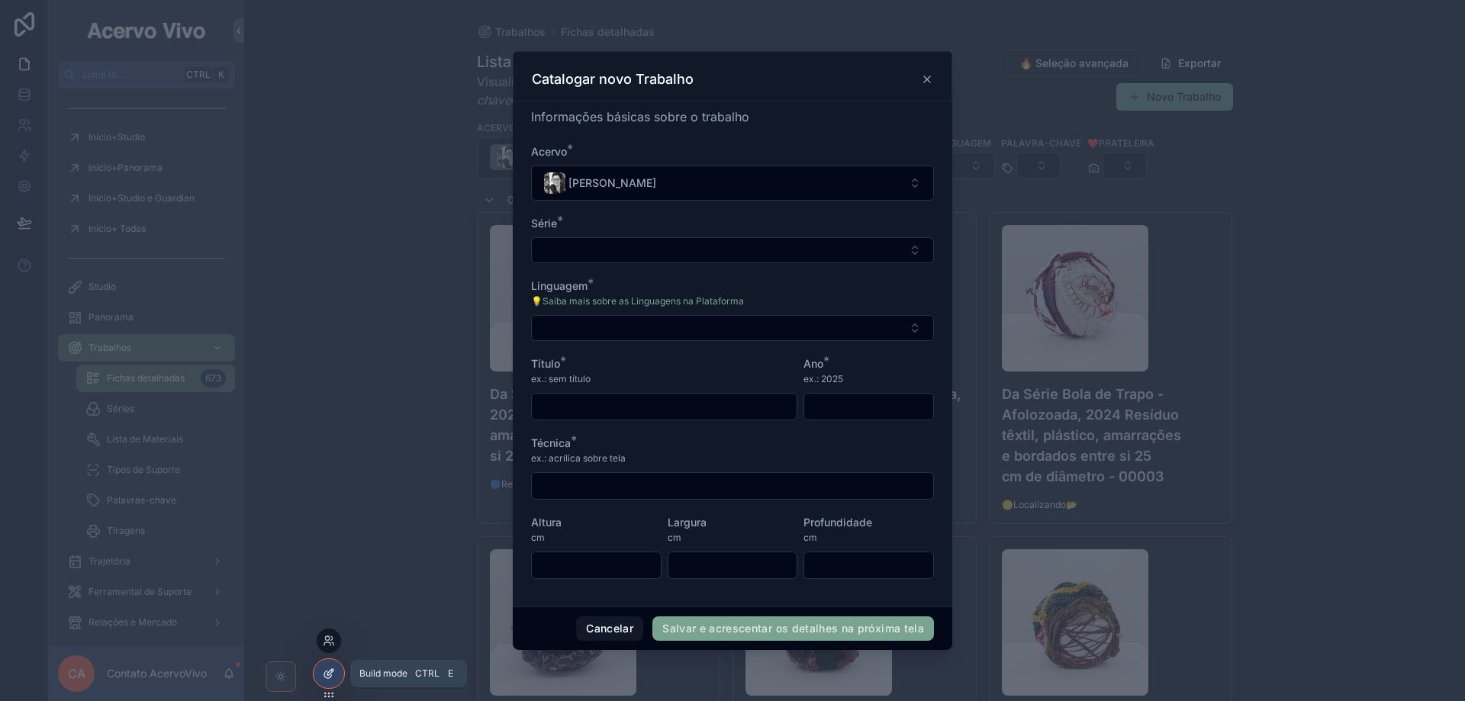
click at [329, 680] on div at bounding box center [329, 673] width 31 height 29
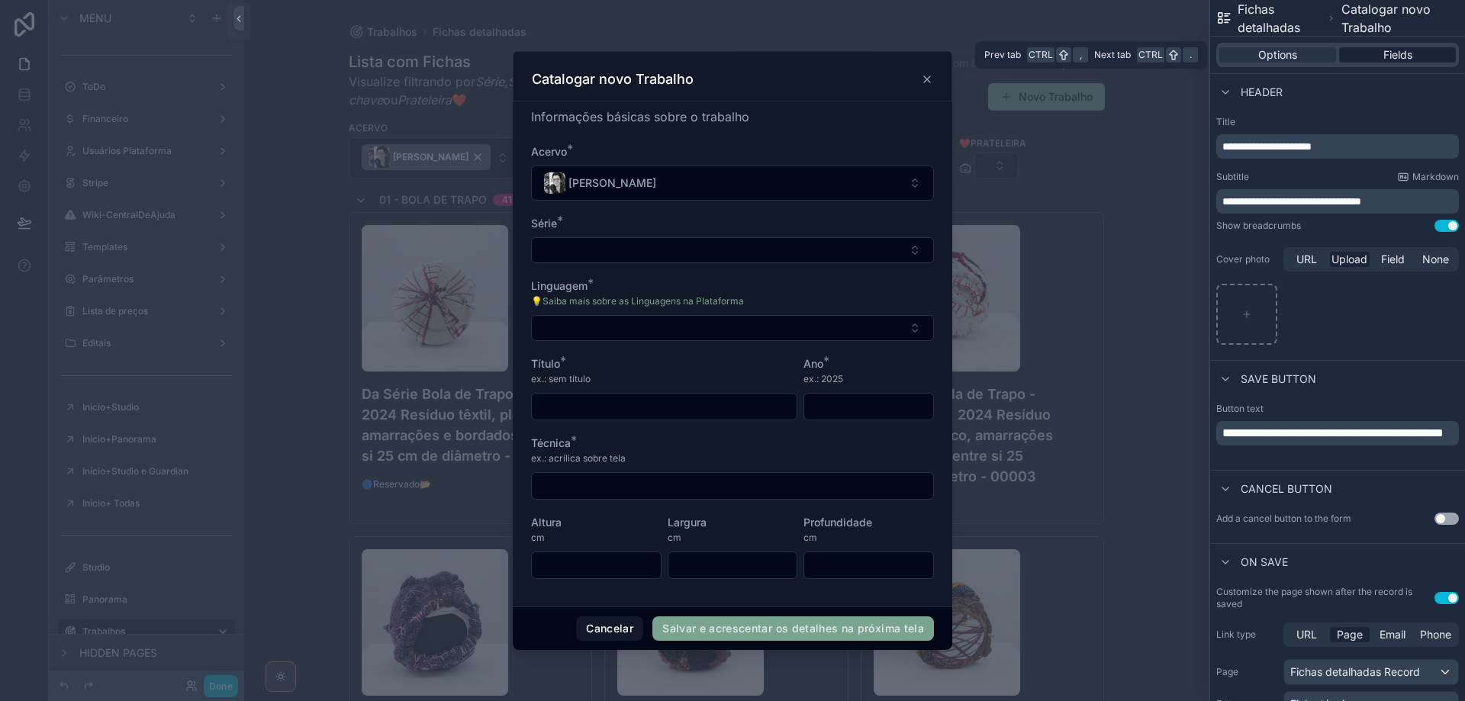
click at [1405, 56] on div "Fields" at bounding box center [1397, 54] width 117 height 15
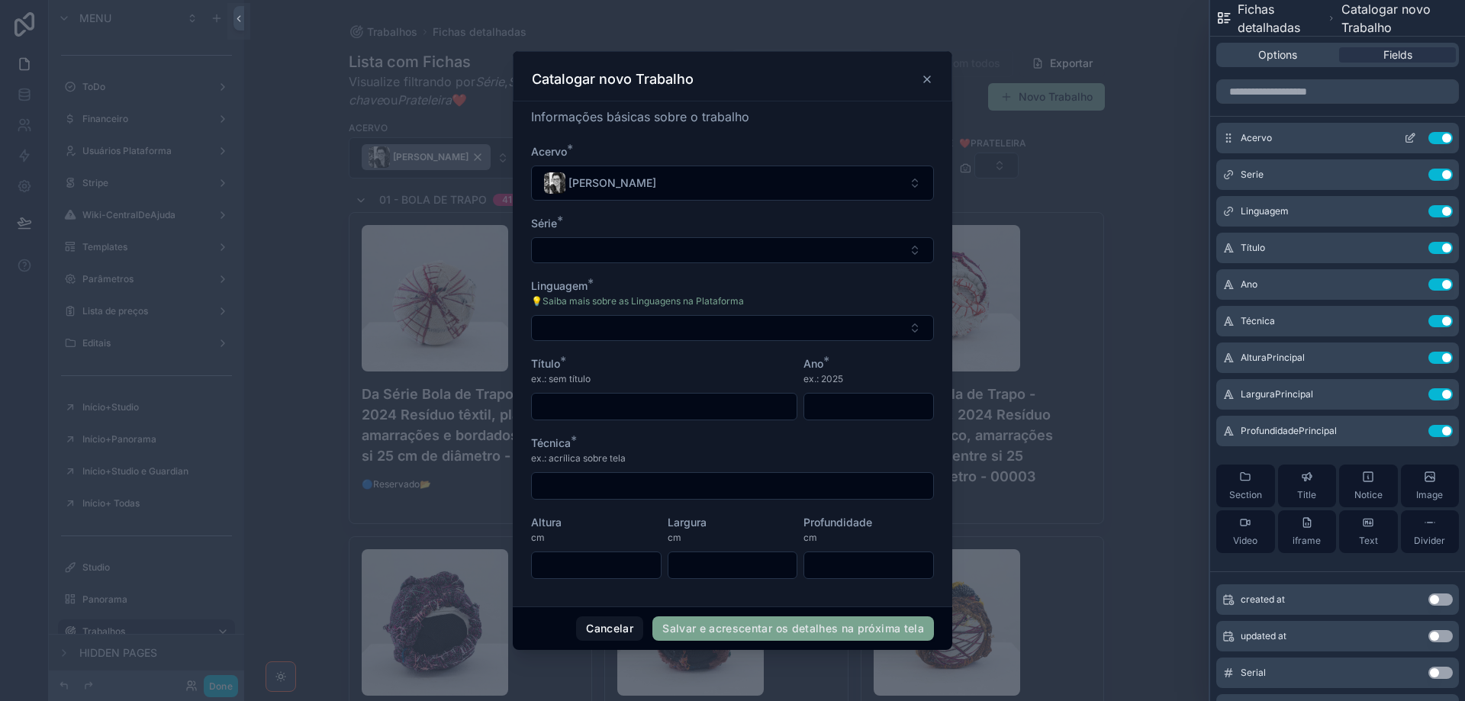
click at [1404, 141] on icon at bounding box center [1410, 138] width 12 height 12
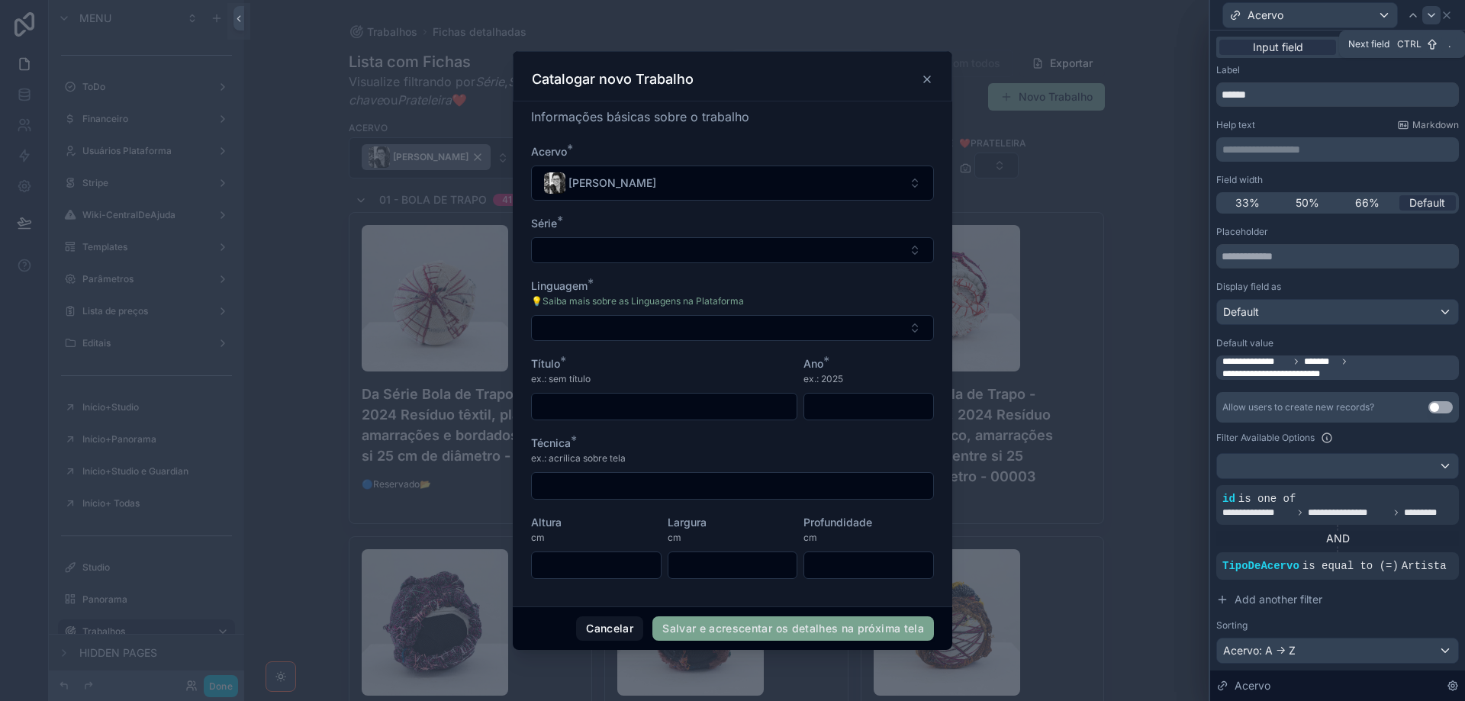
click at [1433, 14] on icon at bounding box center [1431, 15] width 6 height 3
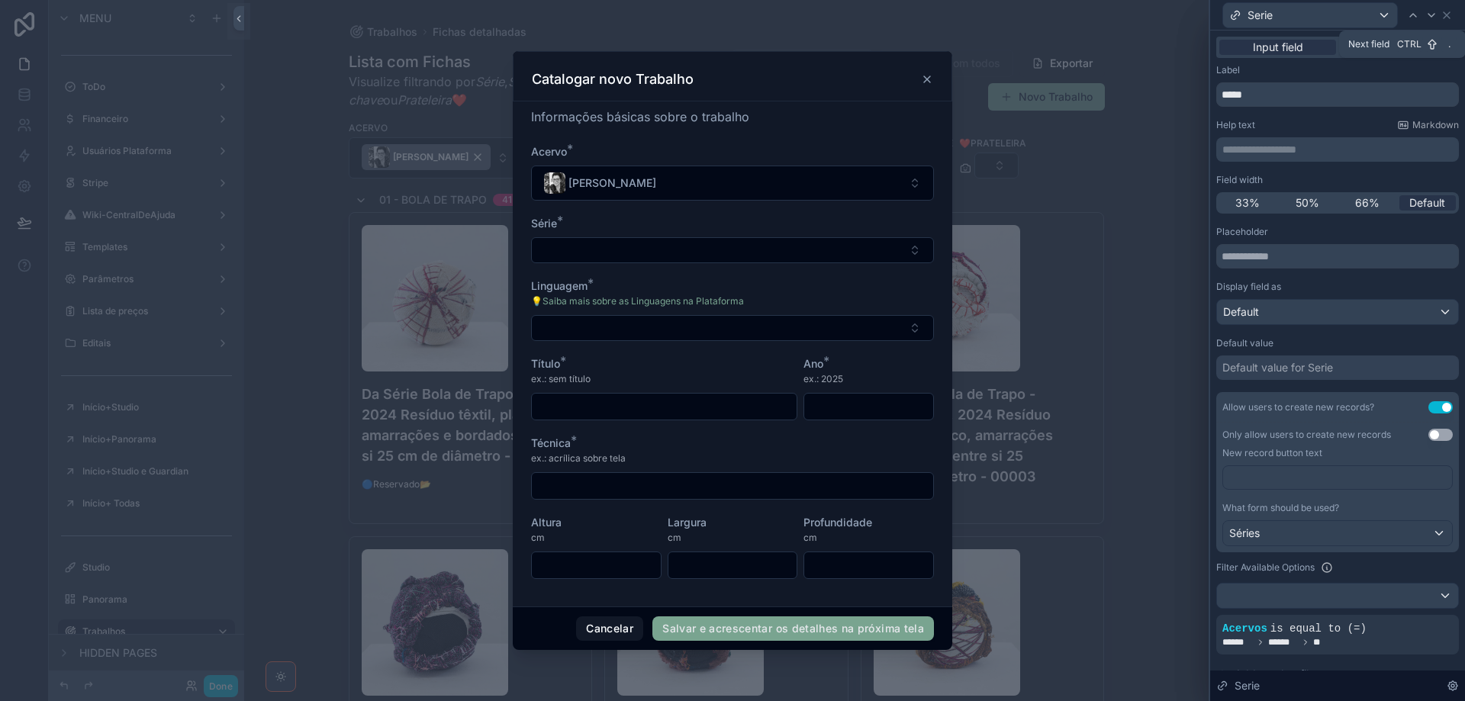
click at [1433, 14] on icon at bounding box center [1431, 15] width 6 height 3
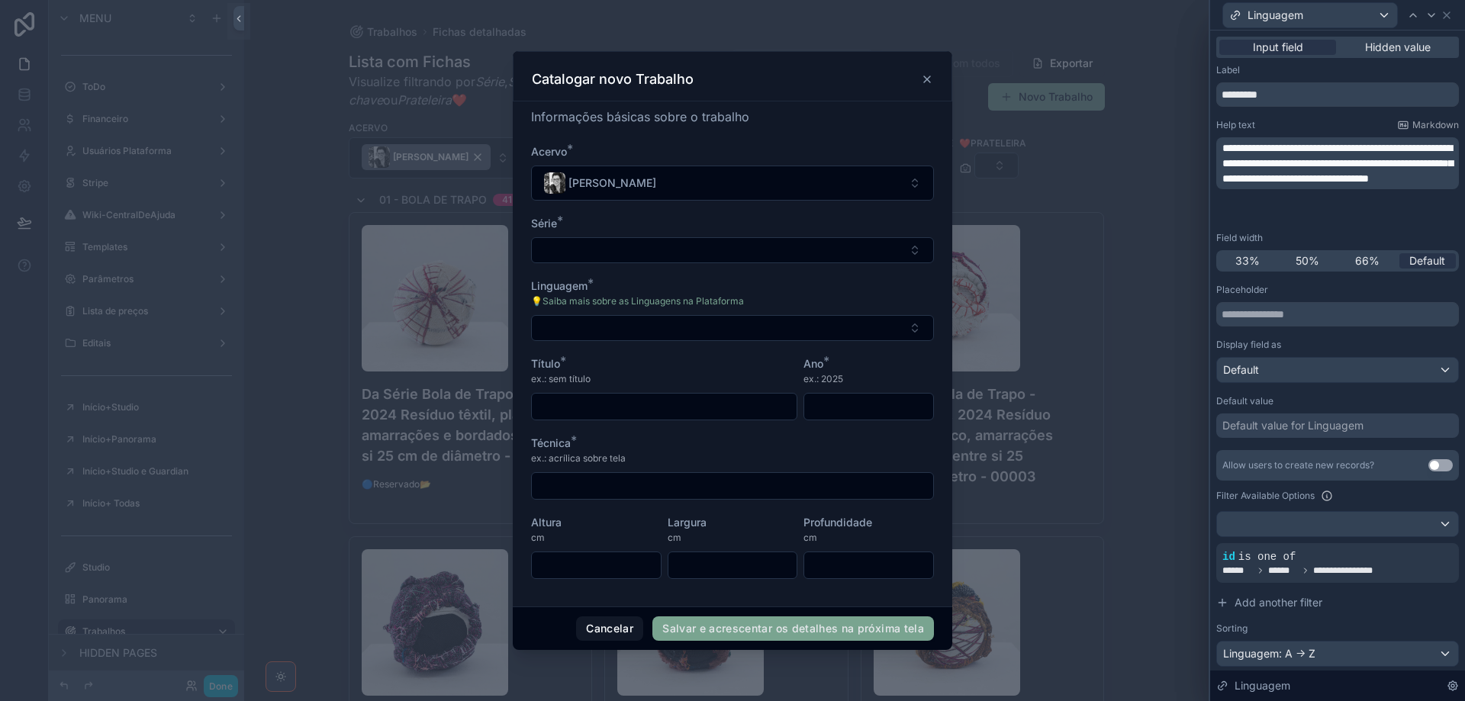
click at [1223, 144] on span "**********" at bounding box center [1337, 163] width 230 height 41
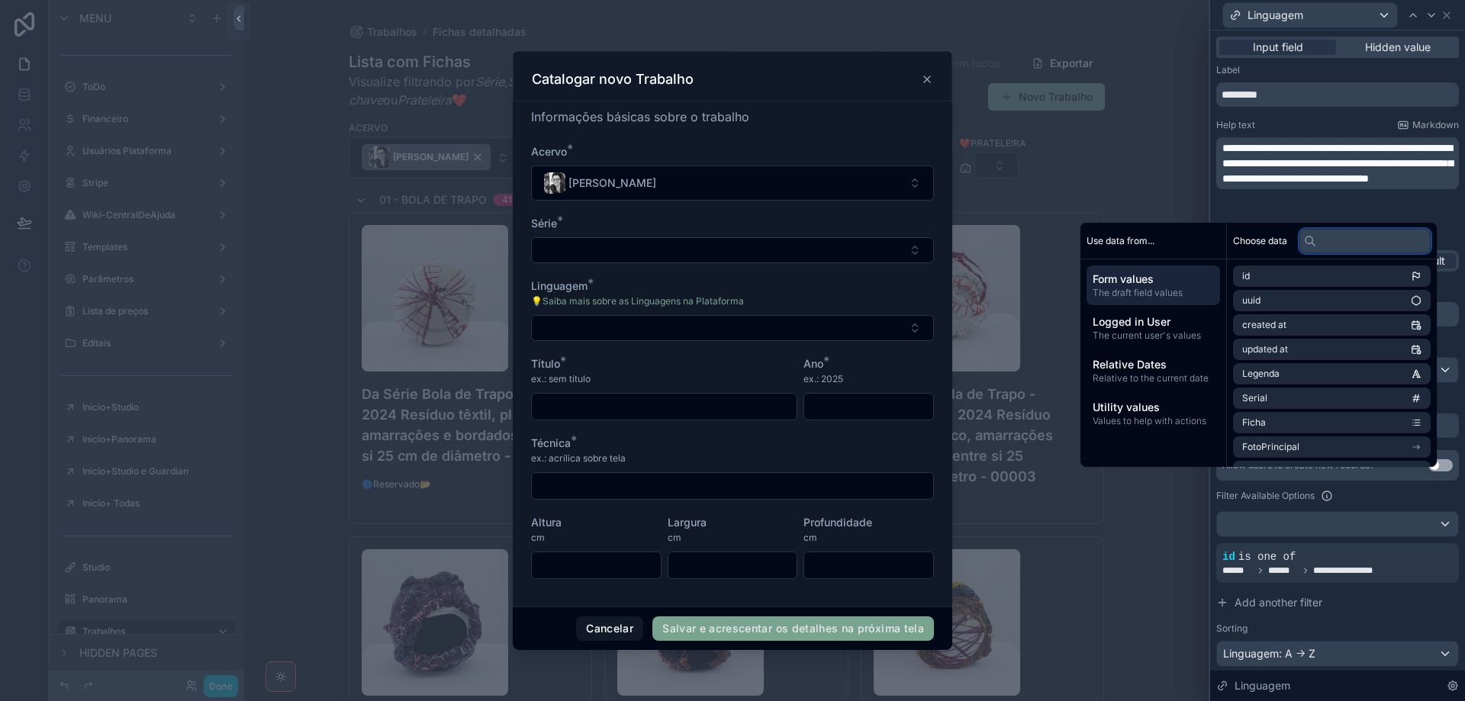
click at [1330, 242] on input "text" at bounding box center [1364, 241] width 131 height 24
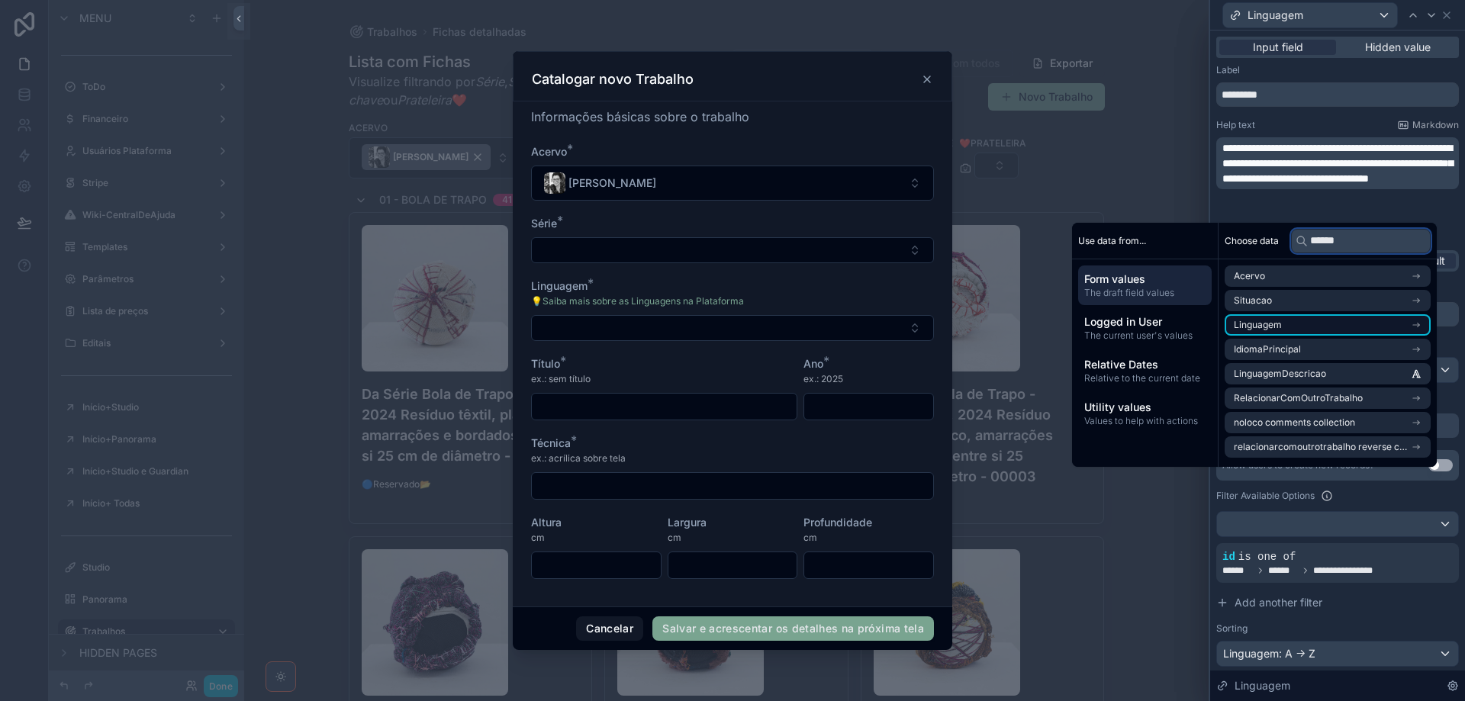
type input "******"
click at [1328, 315] on li "Linguagem" at bounding box center [1327, 324] width 206 height 21
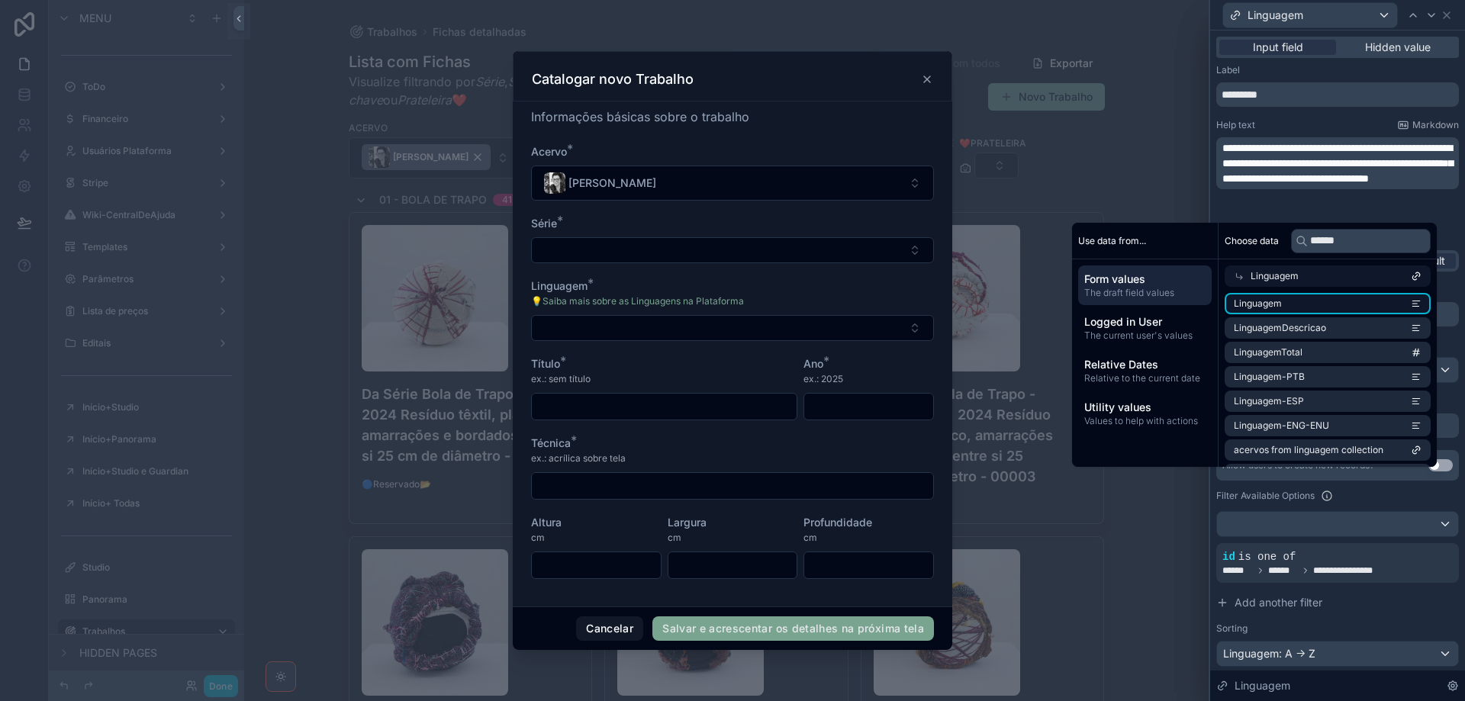
click at [1334, 302] on li "Linguagem" at bounding box center [1327, 303] width 206 height 21
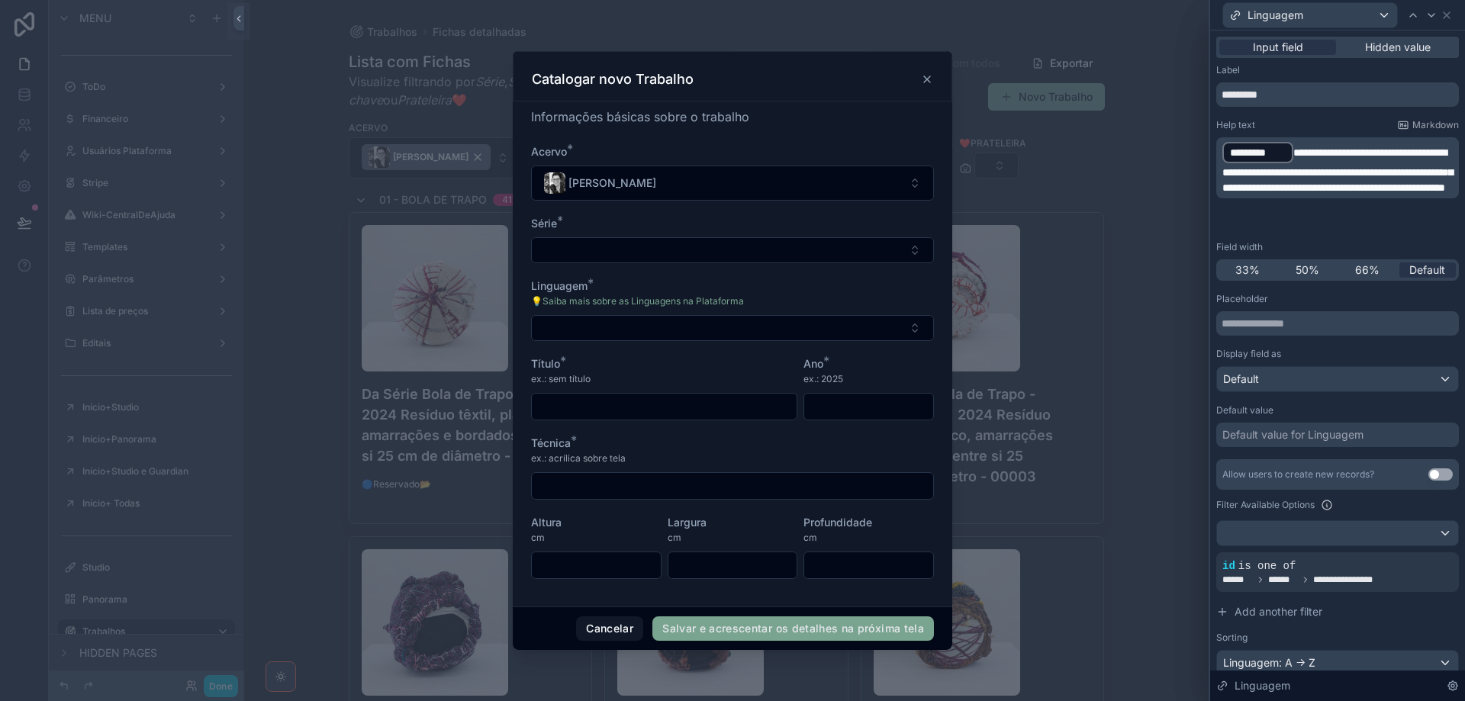
click at [1295, 150] on span "**********" at bounding box center [1337, 170] width 230 height 46
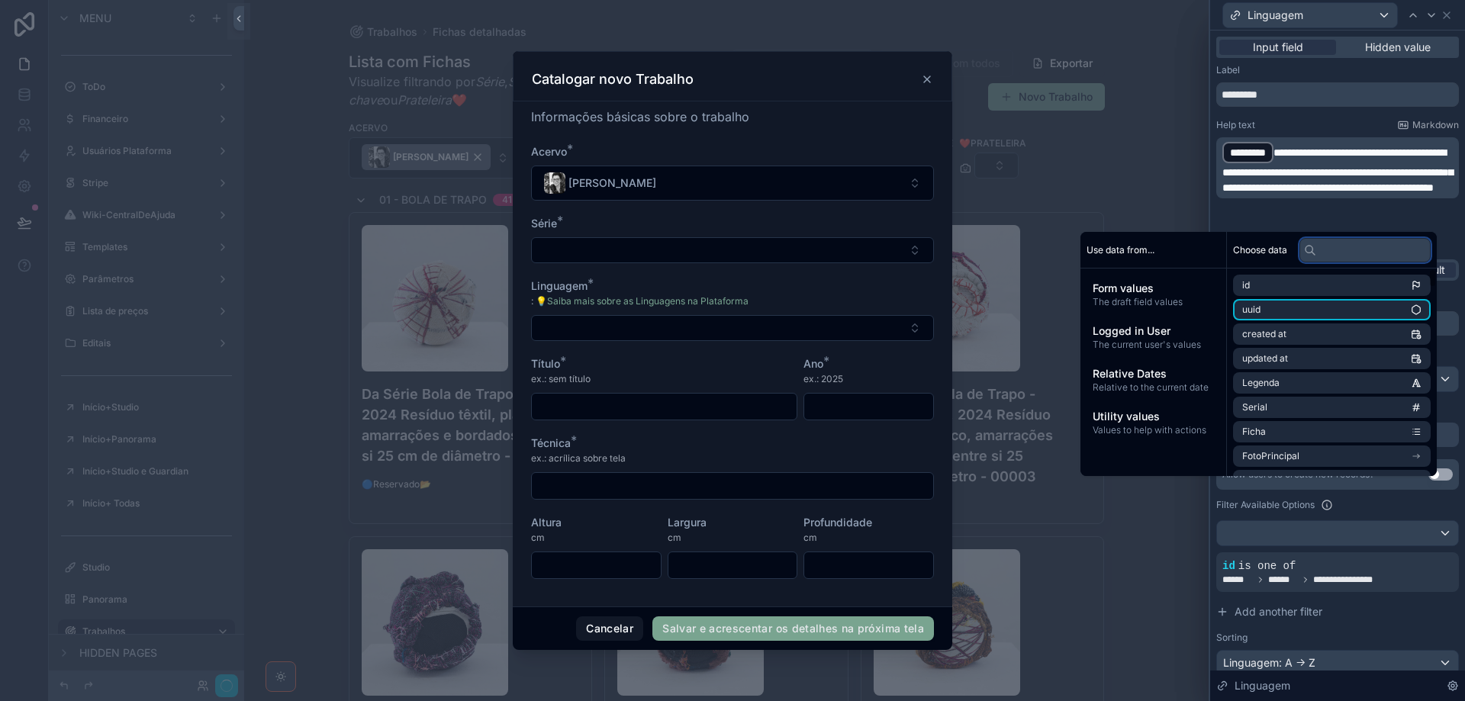
click at [1343, 252] on input "text" at bounding box center [1364, 250] width 131 height 24
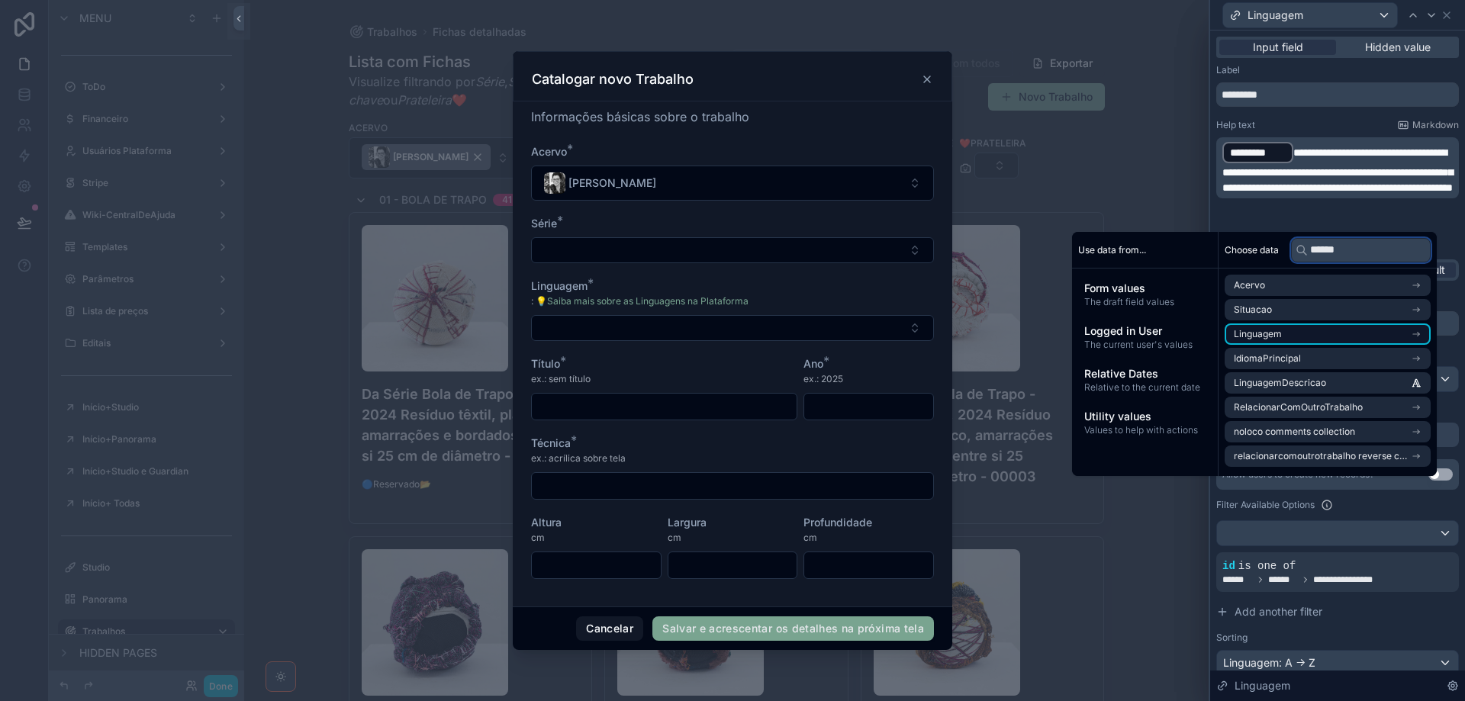
type input "******"
click at [1378, 336] on li "Linguagem" at bounding box center [1327, 333] width 206 height 21
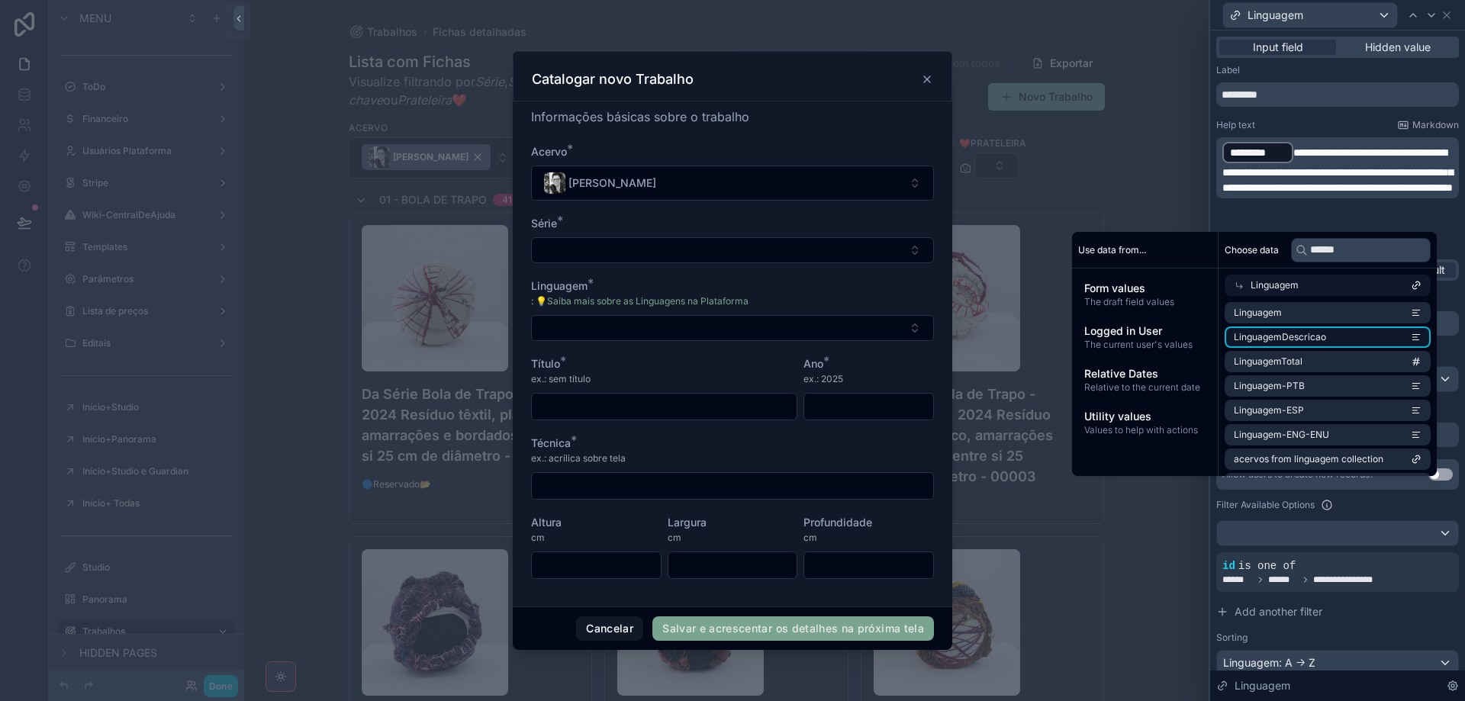
click at [1376, 336] on li "LinguagemDescricao" at bounding box center [1327, 336] width 206 height 21
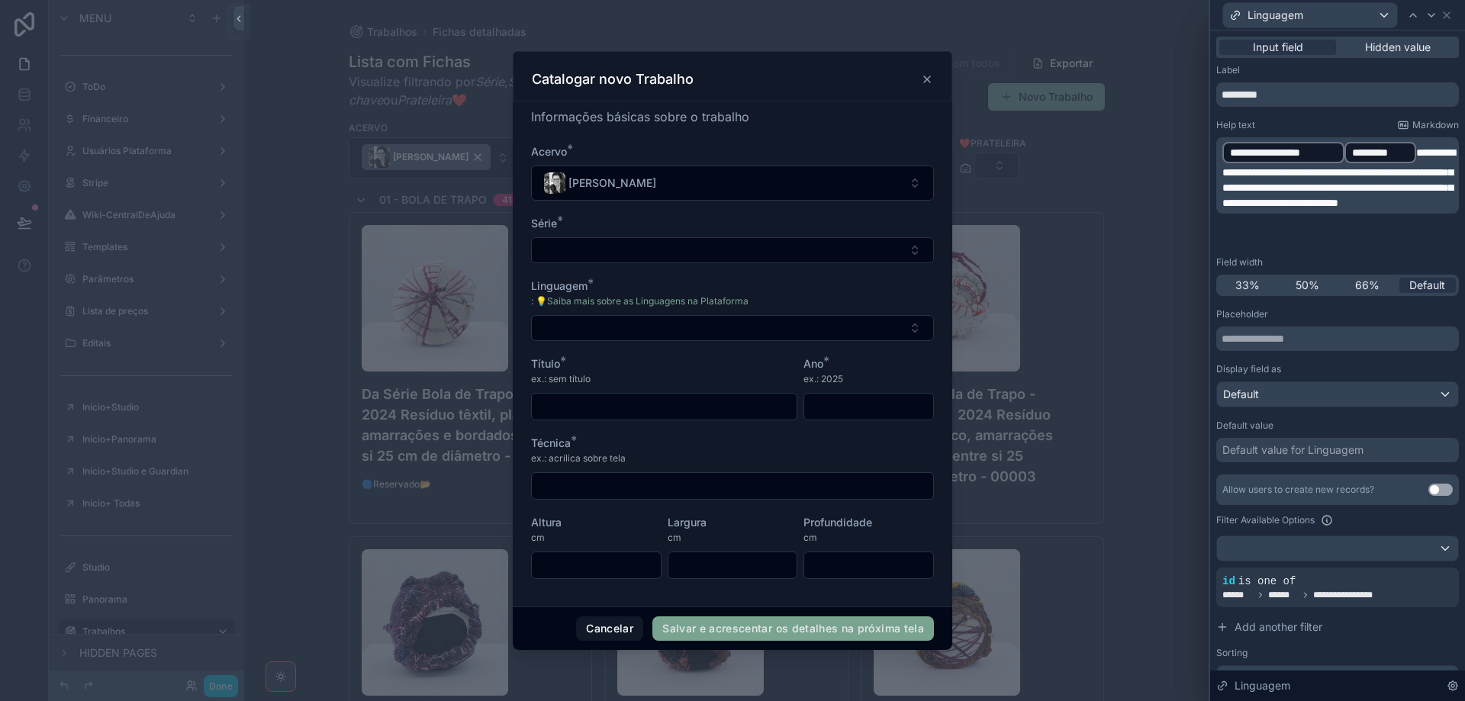
drag, startPoint x: 1275, startPoint y: 152, endPoint x: 1395, endPoint y: 155, distance: 120.6
click at [1417, 150] on p "**********" at bounding box center [1338, 175] width 233 height 70
drag, startPoint x: 1332, startPoint y: 150, endPoint x: 1404, endPoint y: 153, distance: 72.5
click at [1417, 150] on p "**********" at bounding box center [1338, 175] width 233 height 70
click at [1420, 149] on span "**********" at bounding box center [1338, 177] width 233 height 61
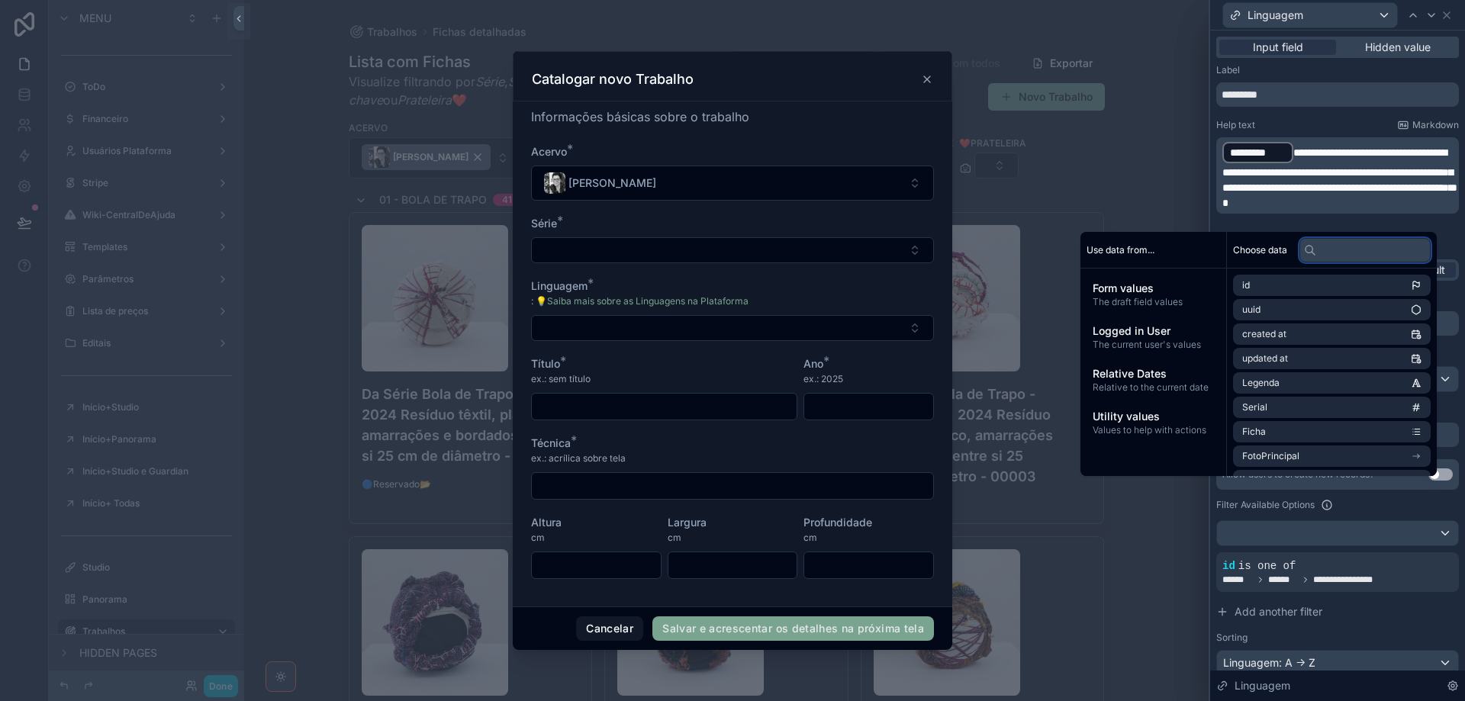
click at [1362, 249] on input "text" at bounding box center [1364, 250] width 131 height 24
type input "******"
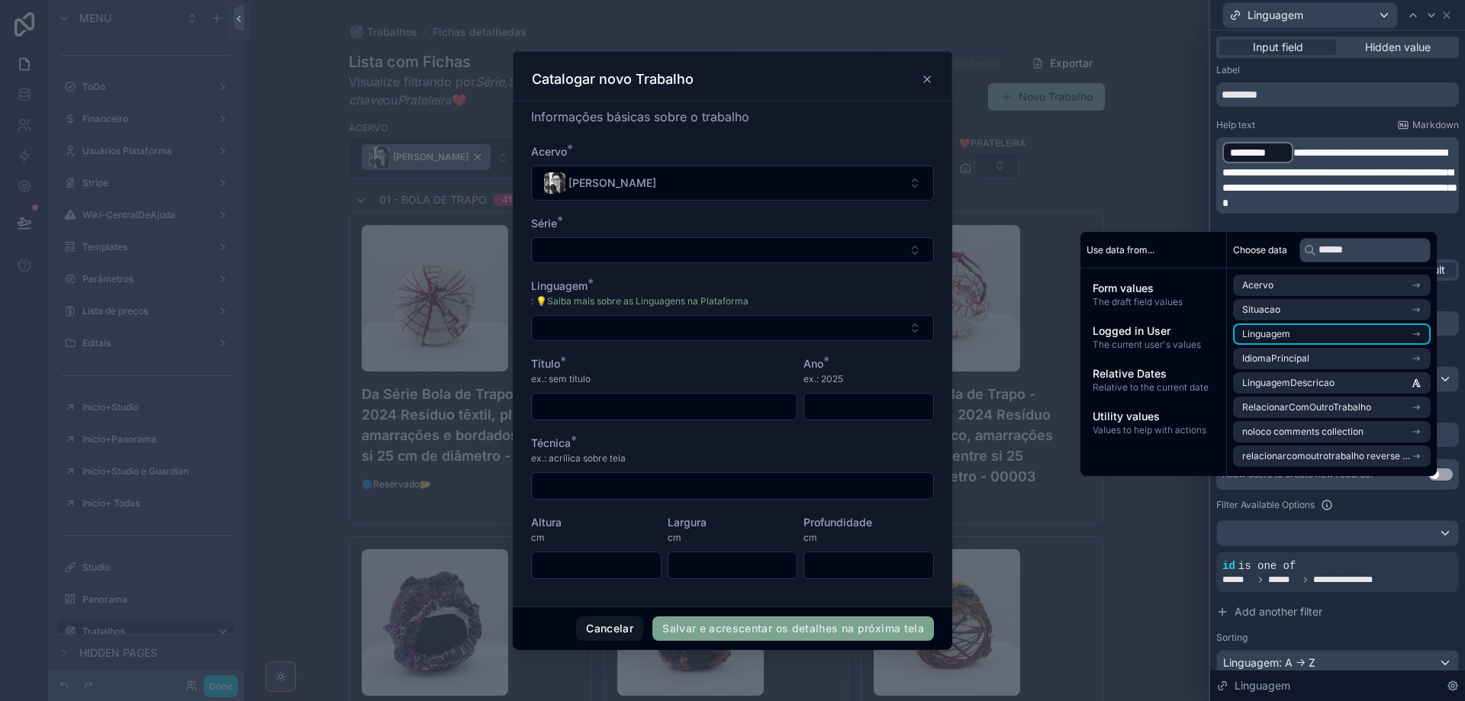
click at [1372, 334] on li "Linguagem" at bounding box center [1332, 333] width 198 height 21
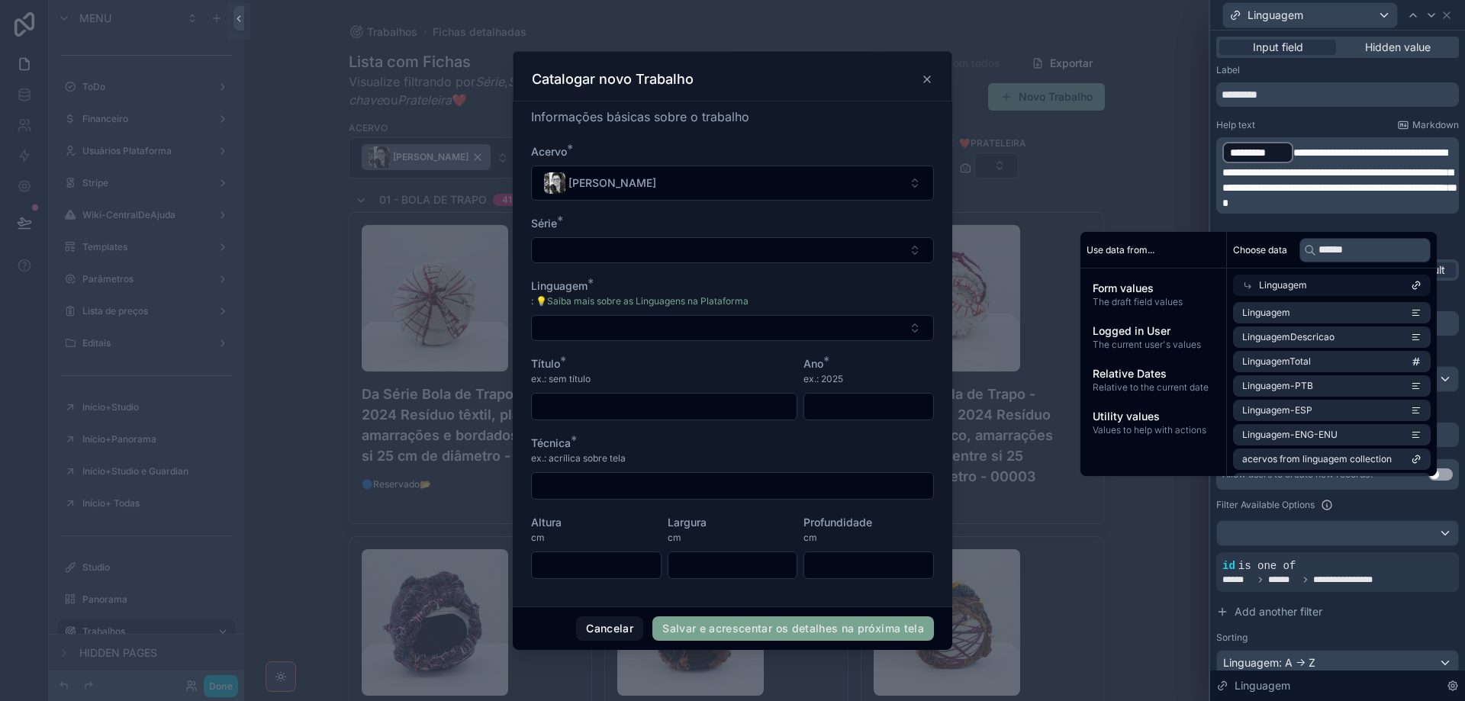
click at [1302, 153] on span "**********" at bounding box center [1339, 177] width 235 height 61
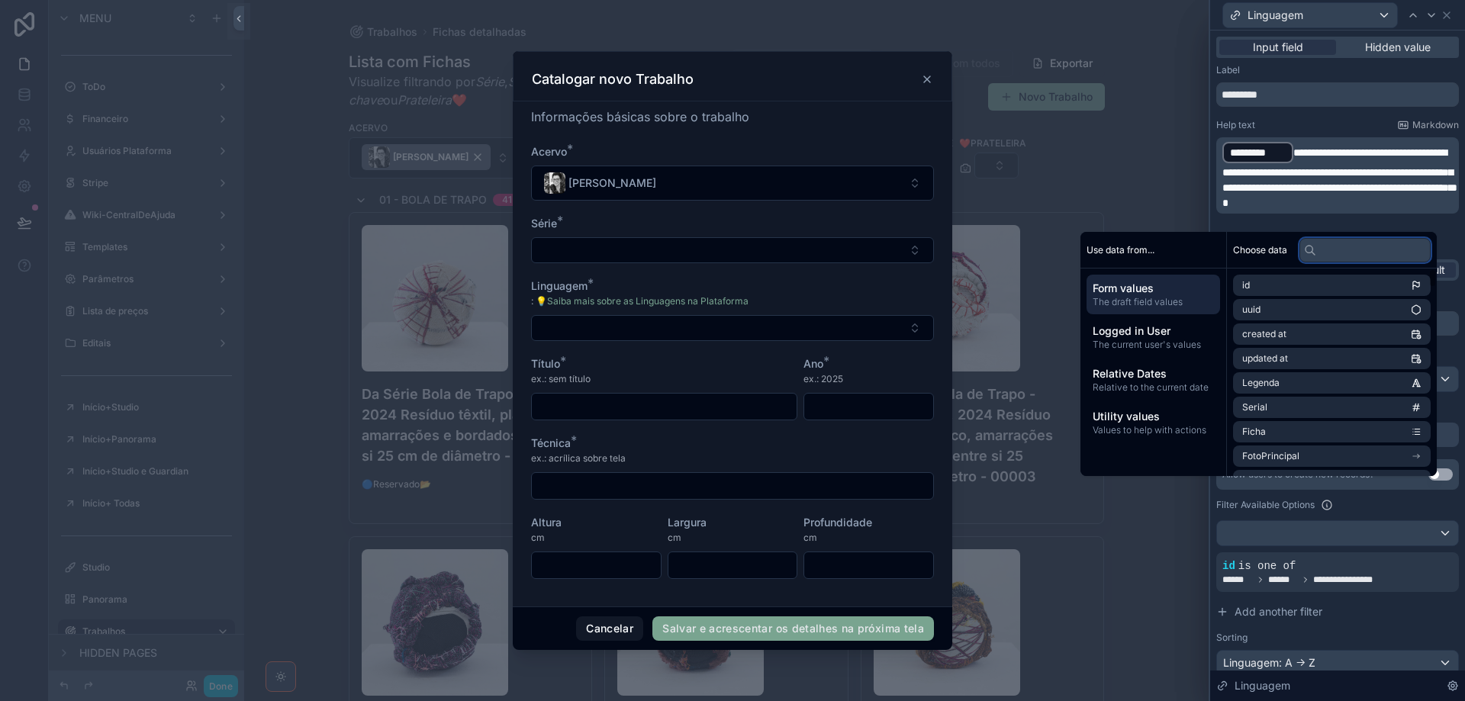
click at [1368, 251] on input "text" at bounding box center [1364, 250] width 131 height 24
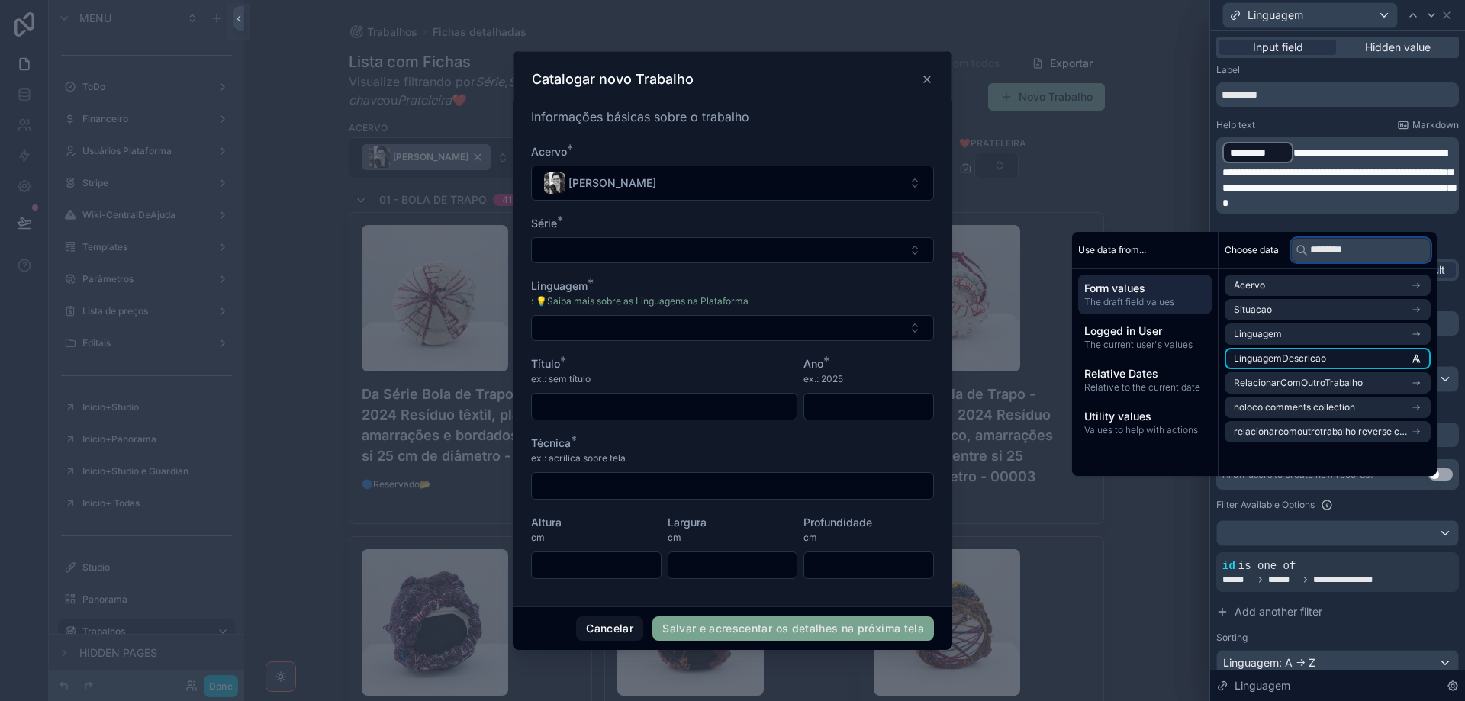
type input "********"
click at [1382, 359] on li "LinguagemDescricao" at bounding box center [1327, 358] width 206 height 21
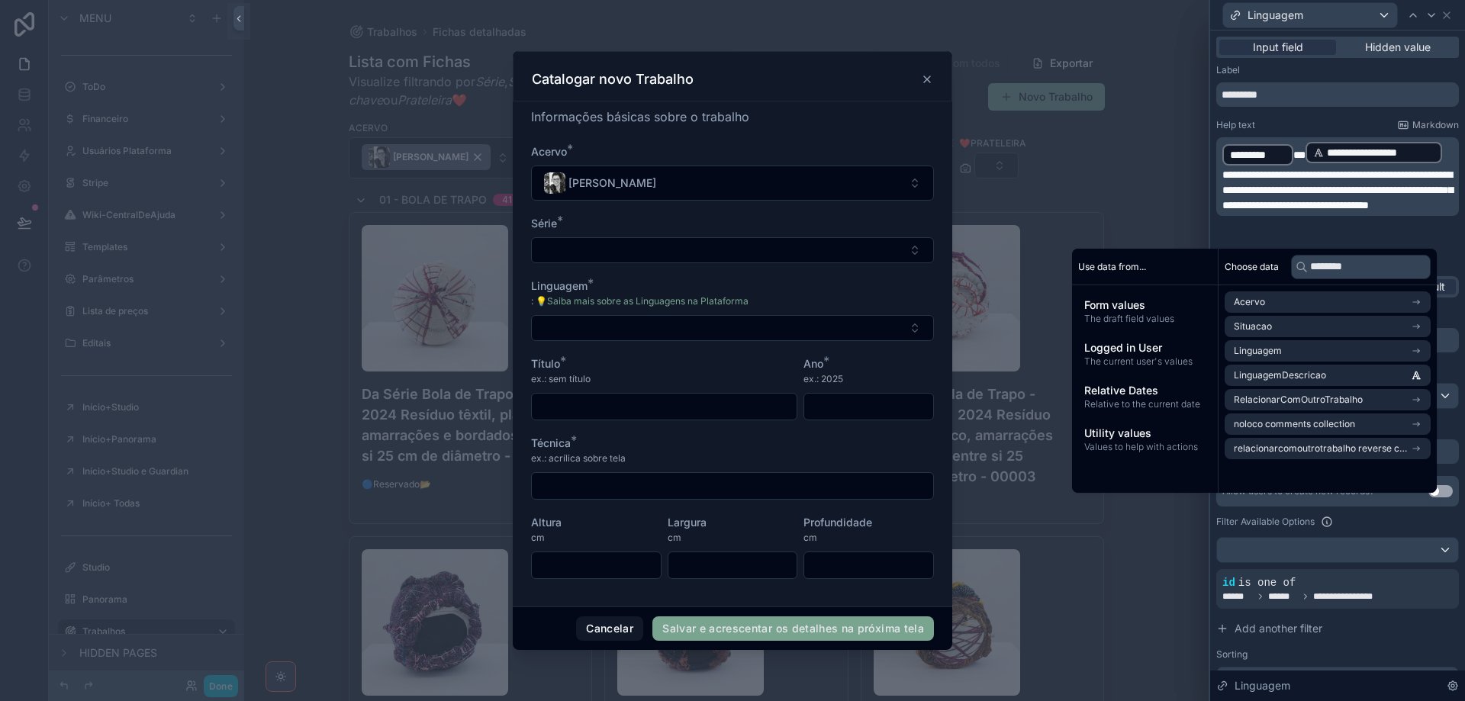
click at [1418, 66] on div "Label" at bounding box center [1337, 70] width 243 height 12
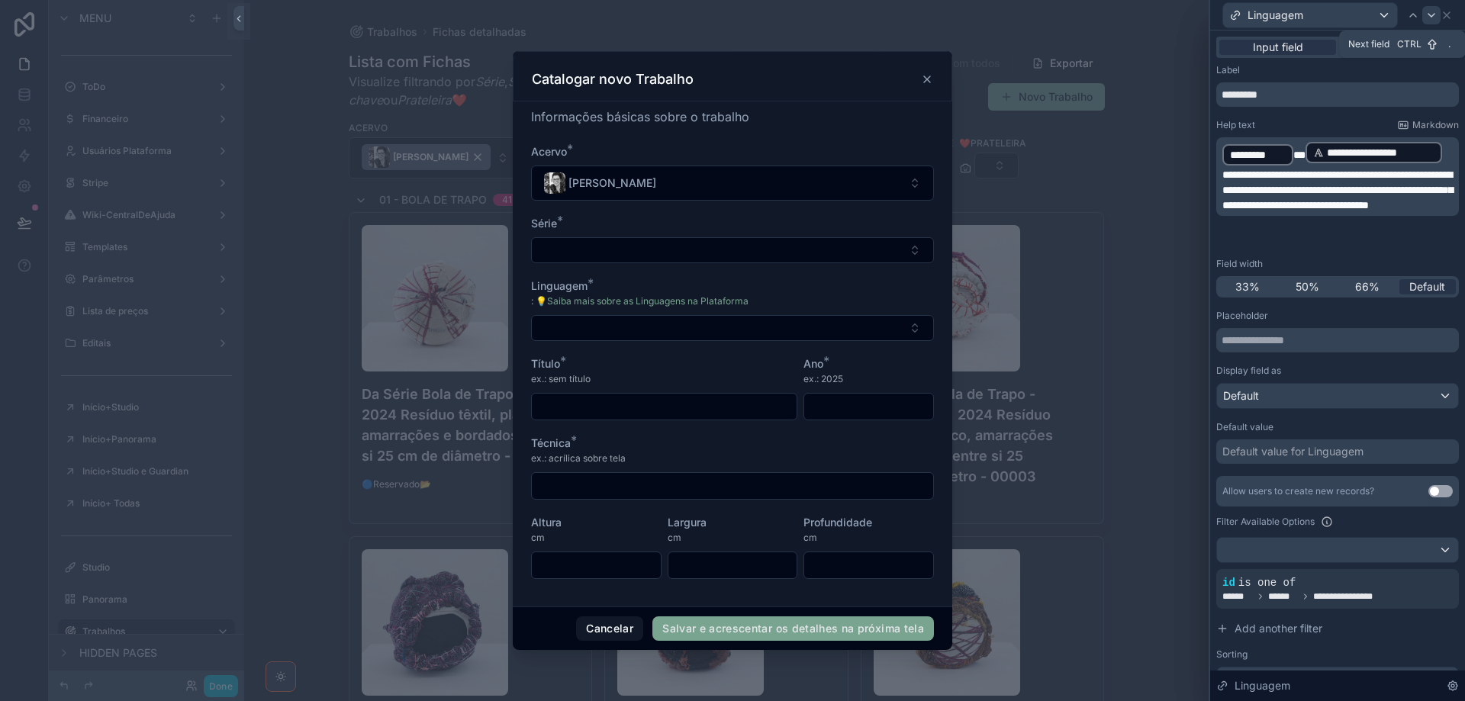
click at [1430, 18] on icon at bounding box center [1431, 15] width 12 height 12
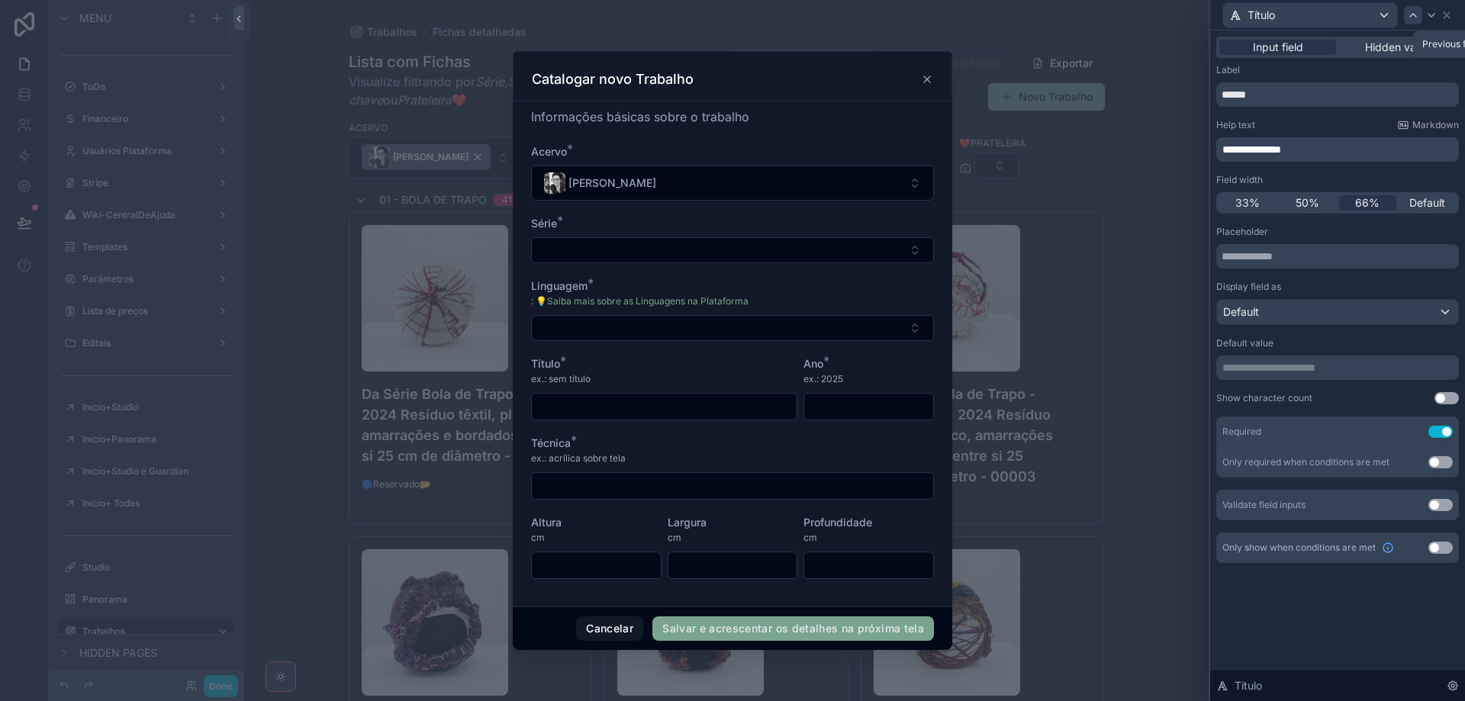
click at [1414, 18] on icon at bounding box center [1413, 15] width 12 height 12
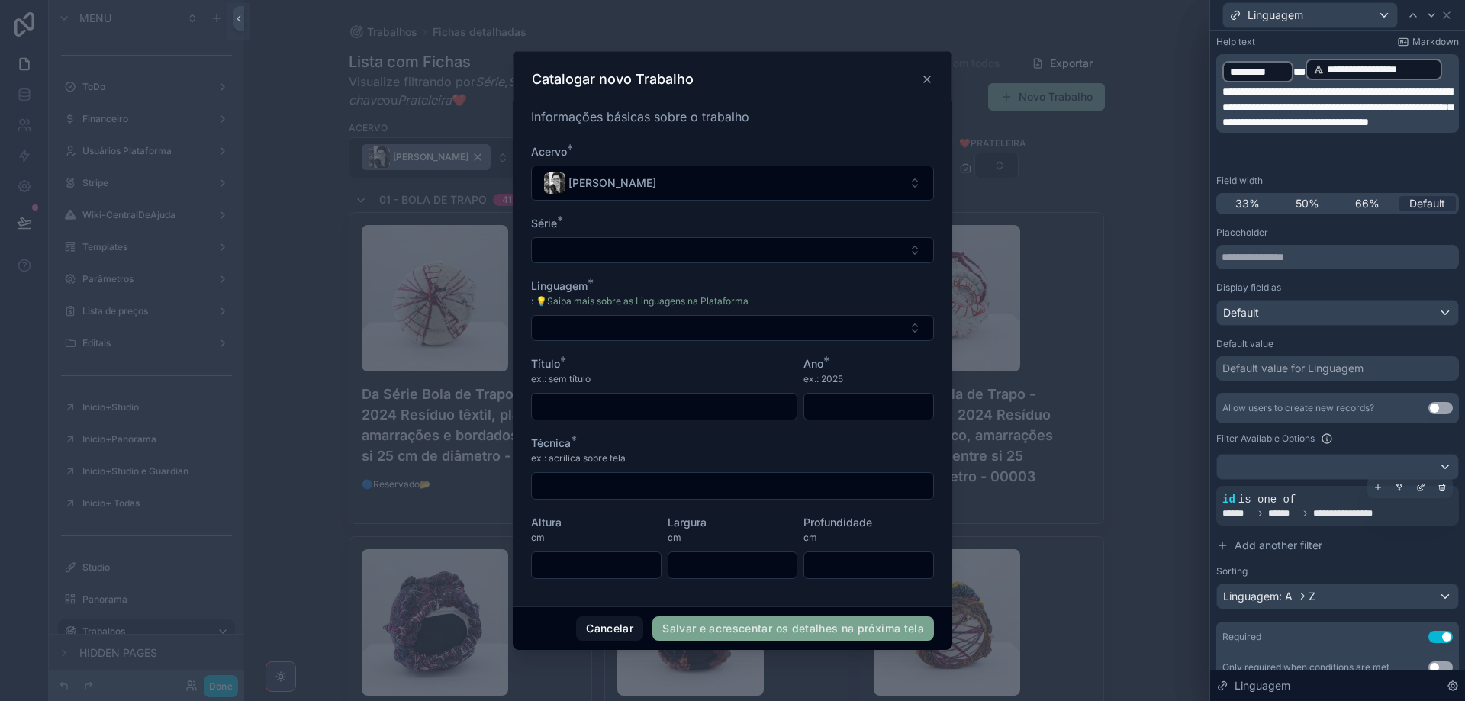
scroll to position [144, 0]
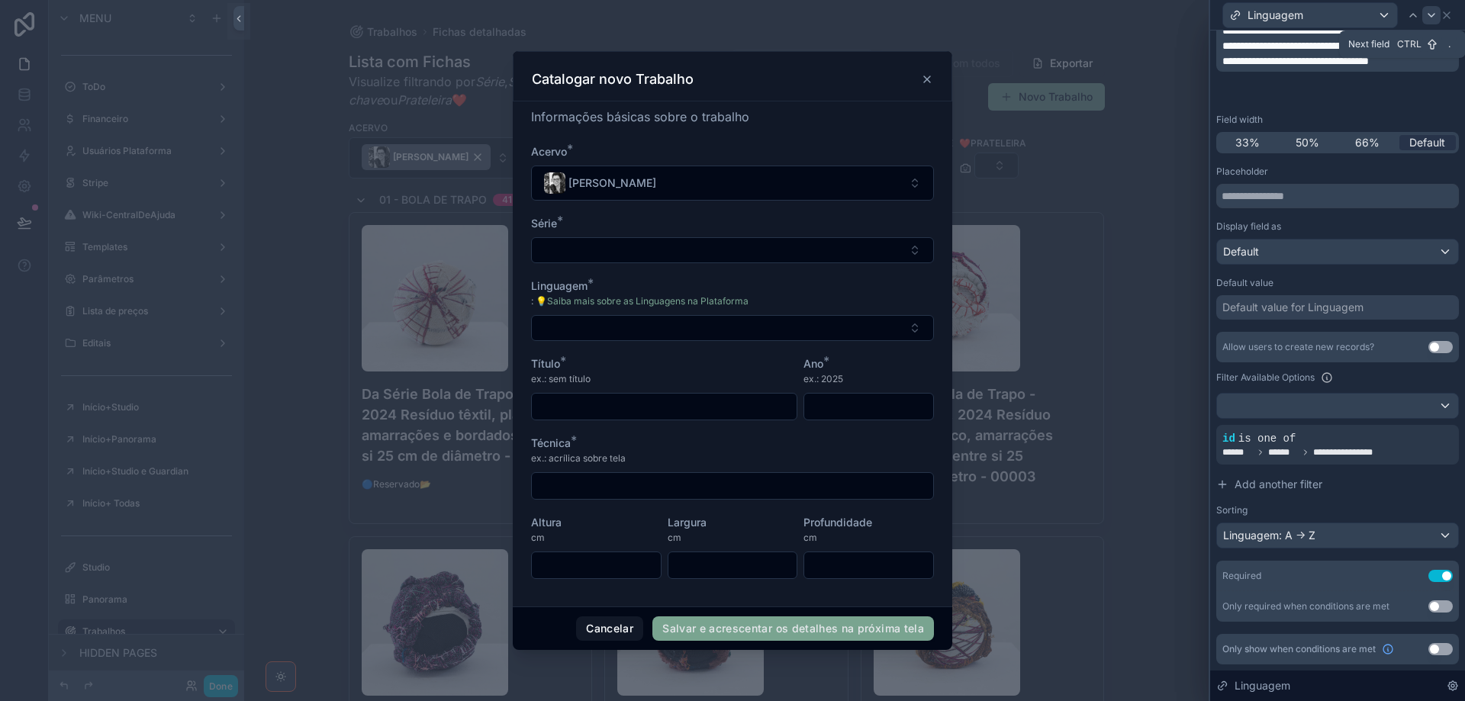
click at [1433, 13] on icon at bounding box center [1431, 15] width 12 height 12
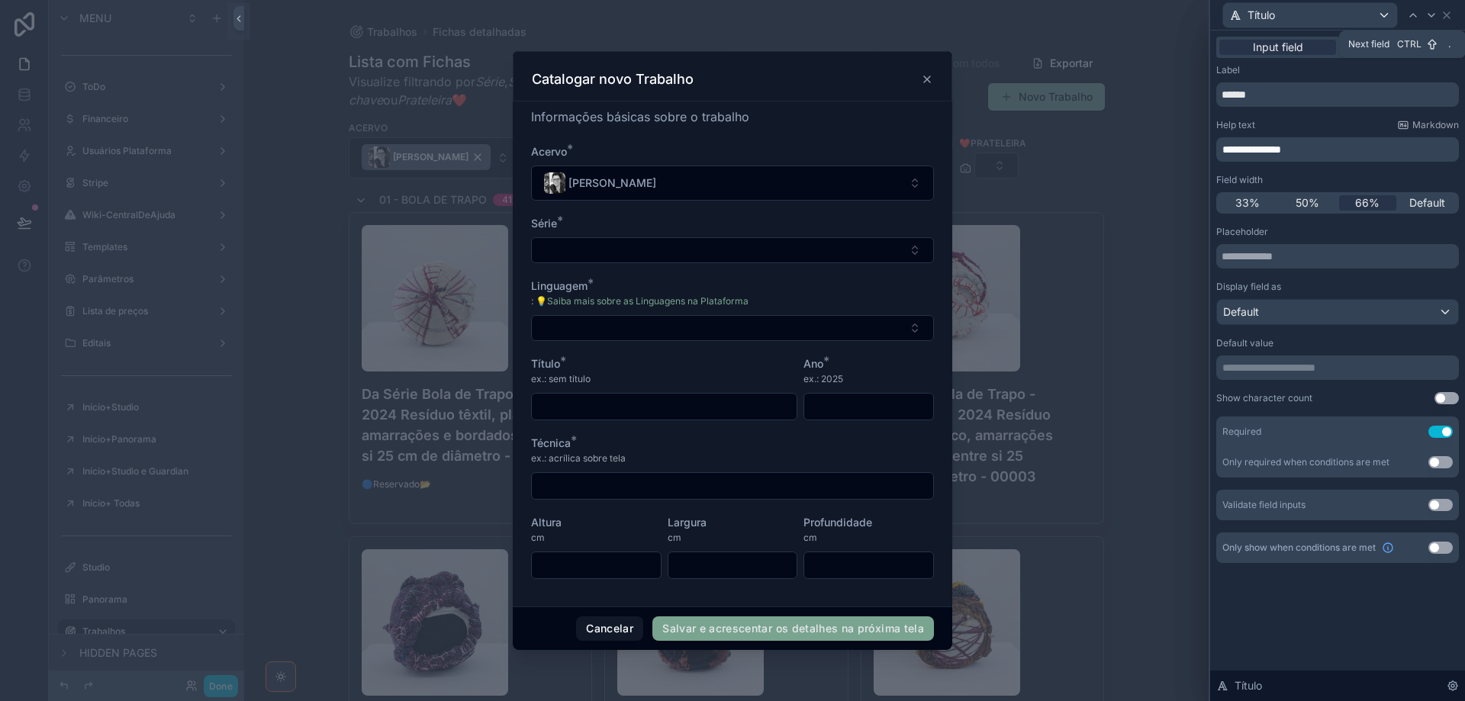
click at [1433, 13] on icon at bounding box center [1431, 15] width 12 height 12
drag, startPoint x: 1324, startPoint y: 149, endPoint x: 1206, endPoint y: 150, distance: 117.5
click at [1206, 150] on div "Fichas detalhadas Catalogar novo Trabalho Options Fields Acervo Use setting Ser…" at bounding box center [732, 350] width 1465 height 701
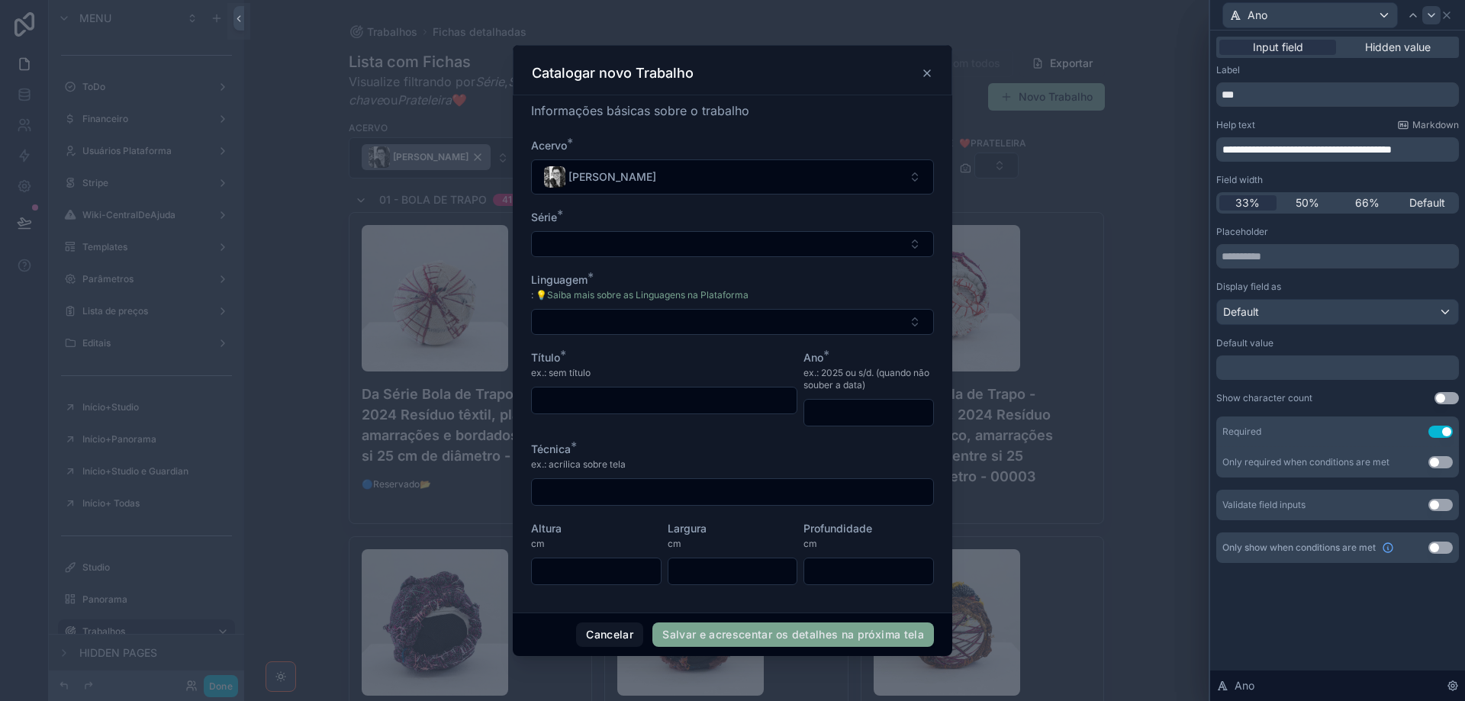
click at [1429, 16] on icon at bounding box center [1431, 15] width 12 height 12
click at [1245, 145] on span "**********" at bounding box center [1268, 149] width 93 height 11
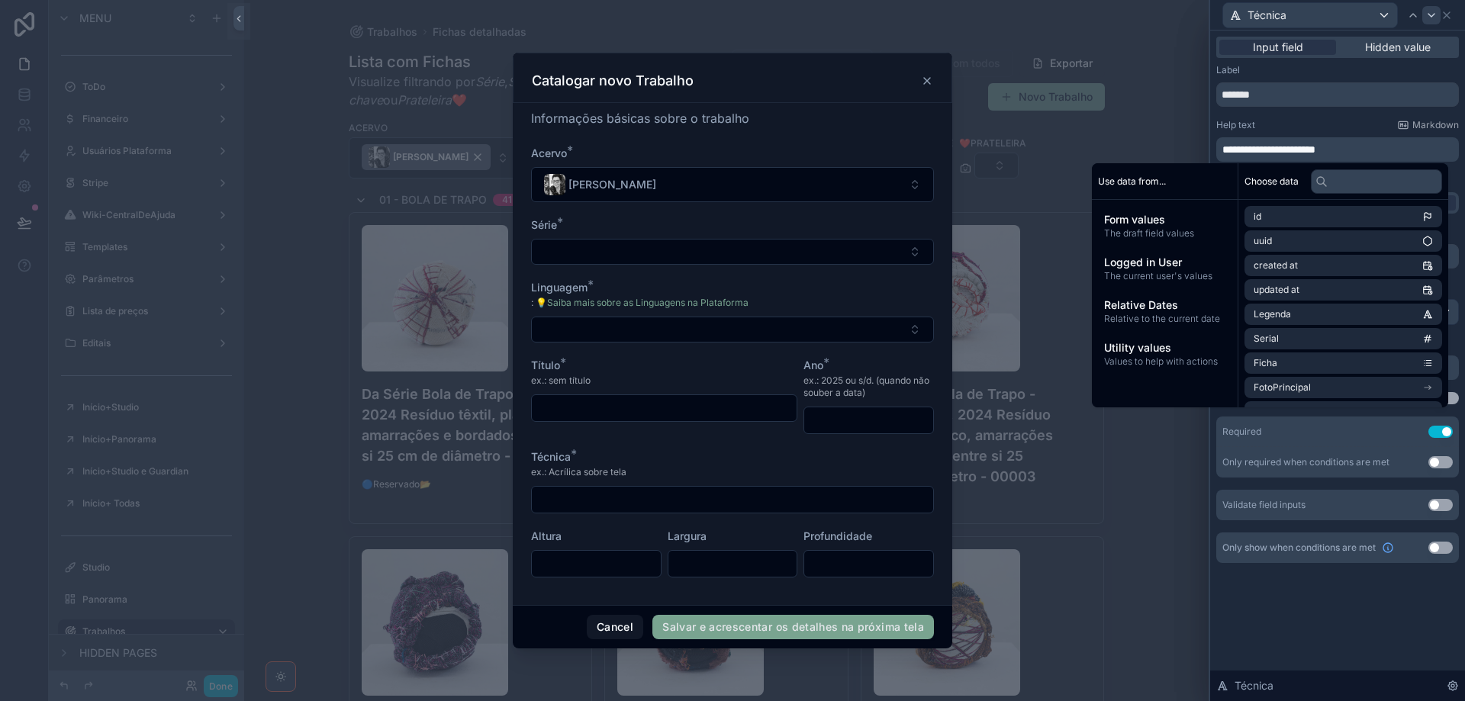
click at [1429, 16] on icon at bounding box center [1431, 15] width 12 height 12
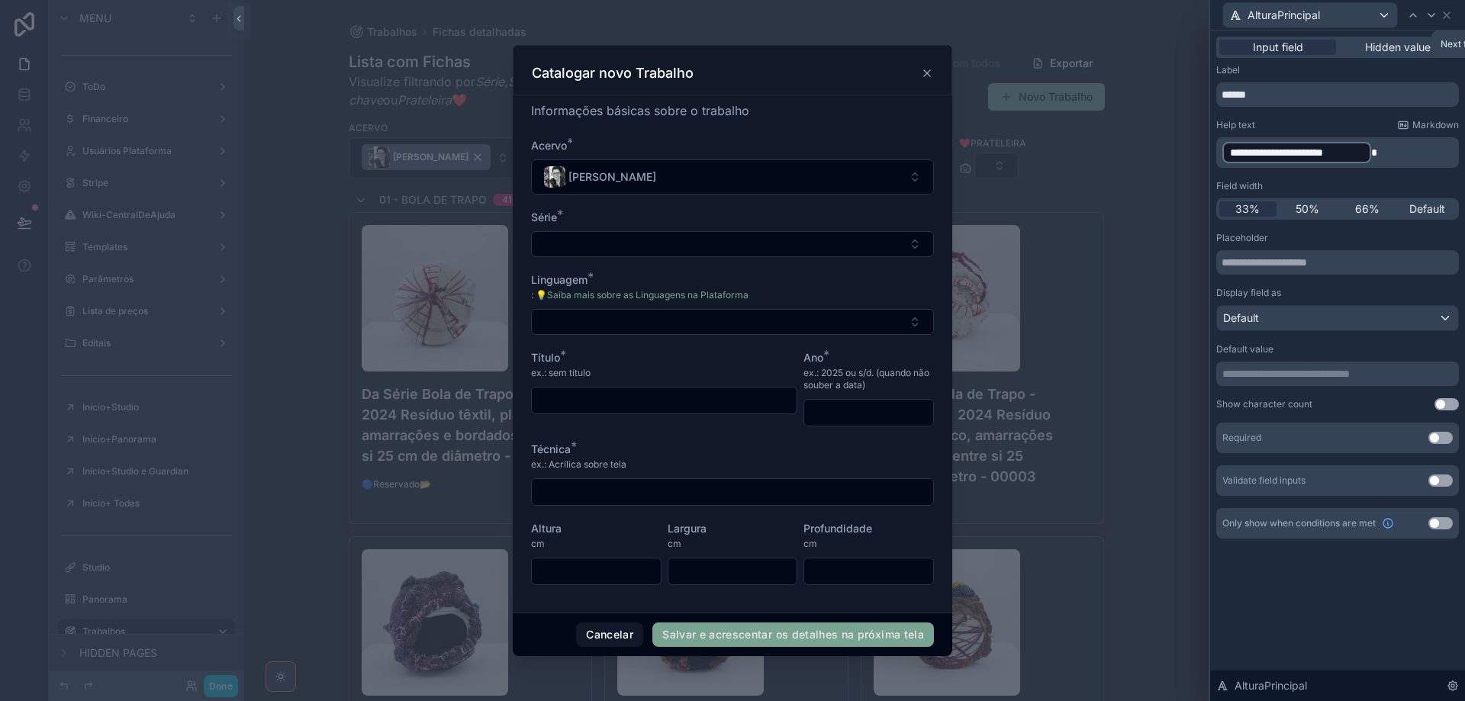
click at [1429, 16] on icon at bounding box center [1431, 15] width 12 height 12
click at [1448, 18] on icon at bounding box center [1446, 15] width 12 height 12
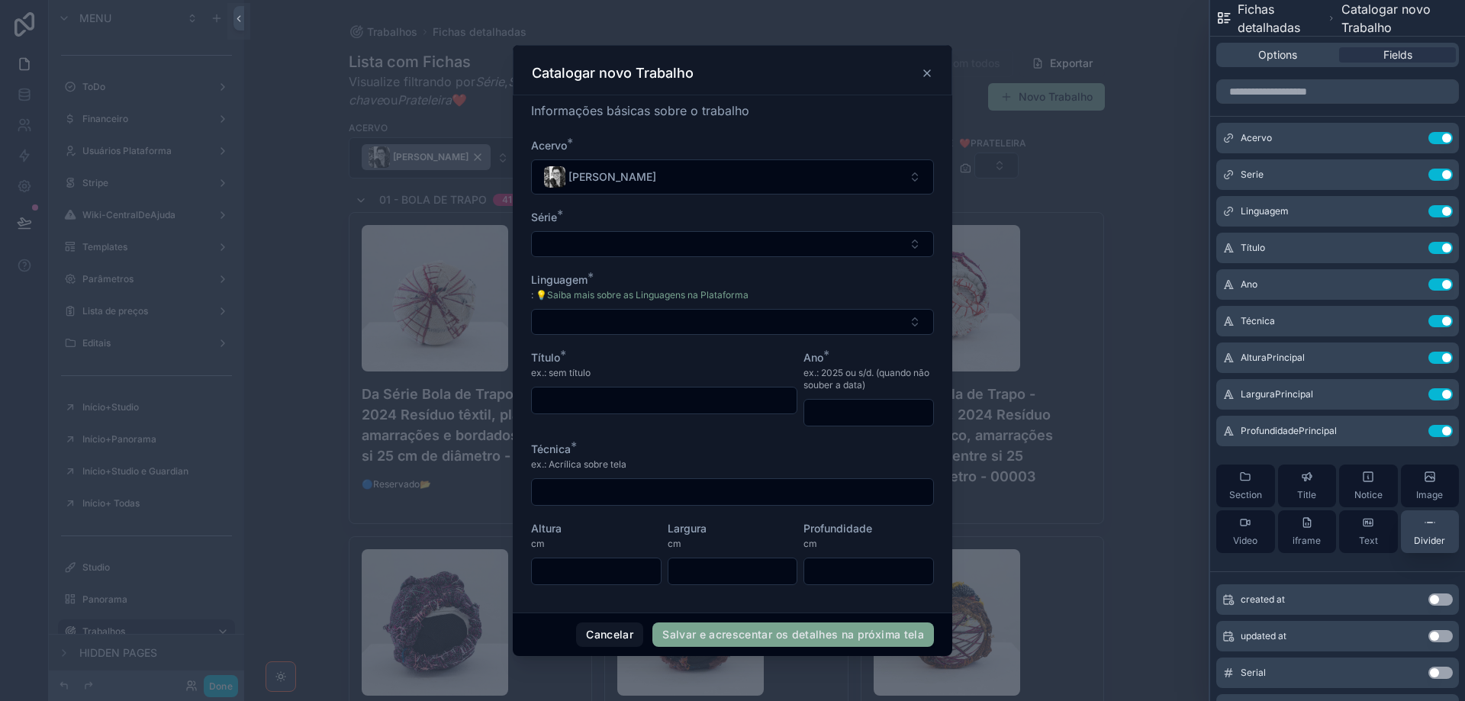
click at [1426, 529] on div "Divider" at bounding box center [1429, 531] width 31 height 31
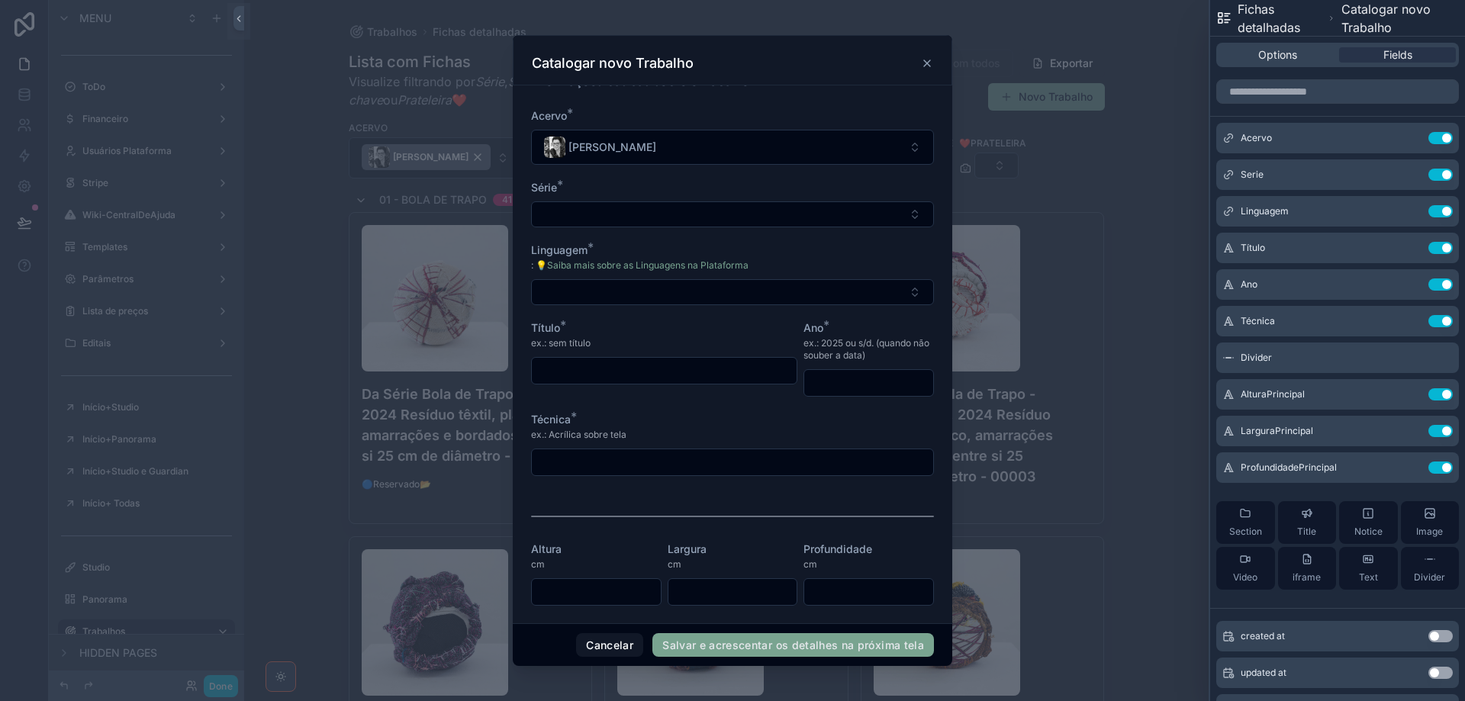
scroll to position [30, 0]
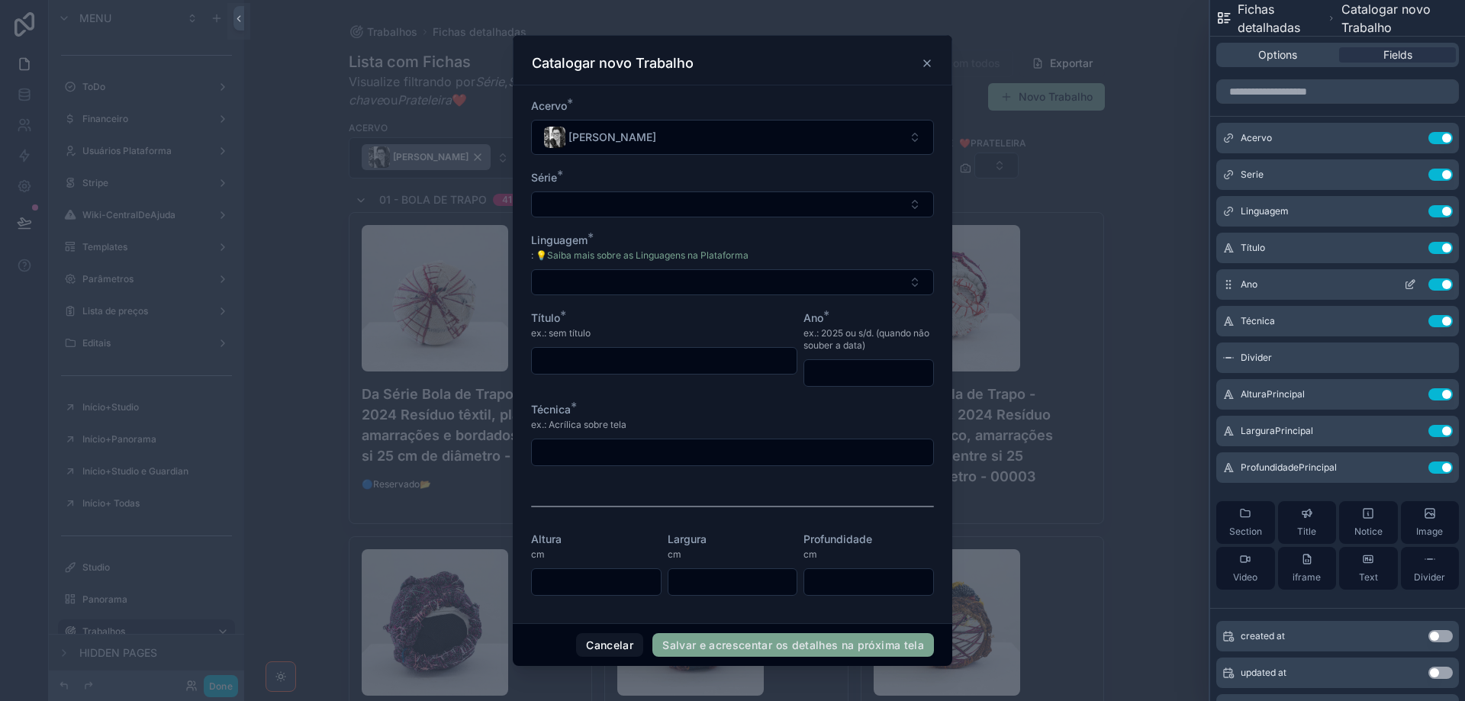
click at [1404, 283] on icon at bounding box center [1410, 284] width 12 height 12
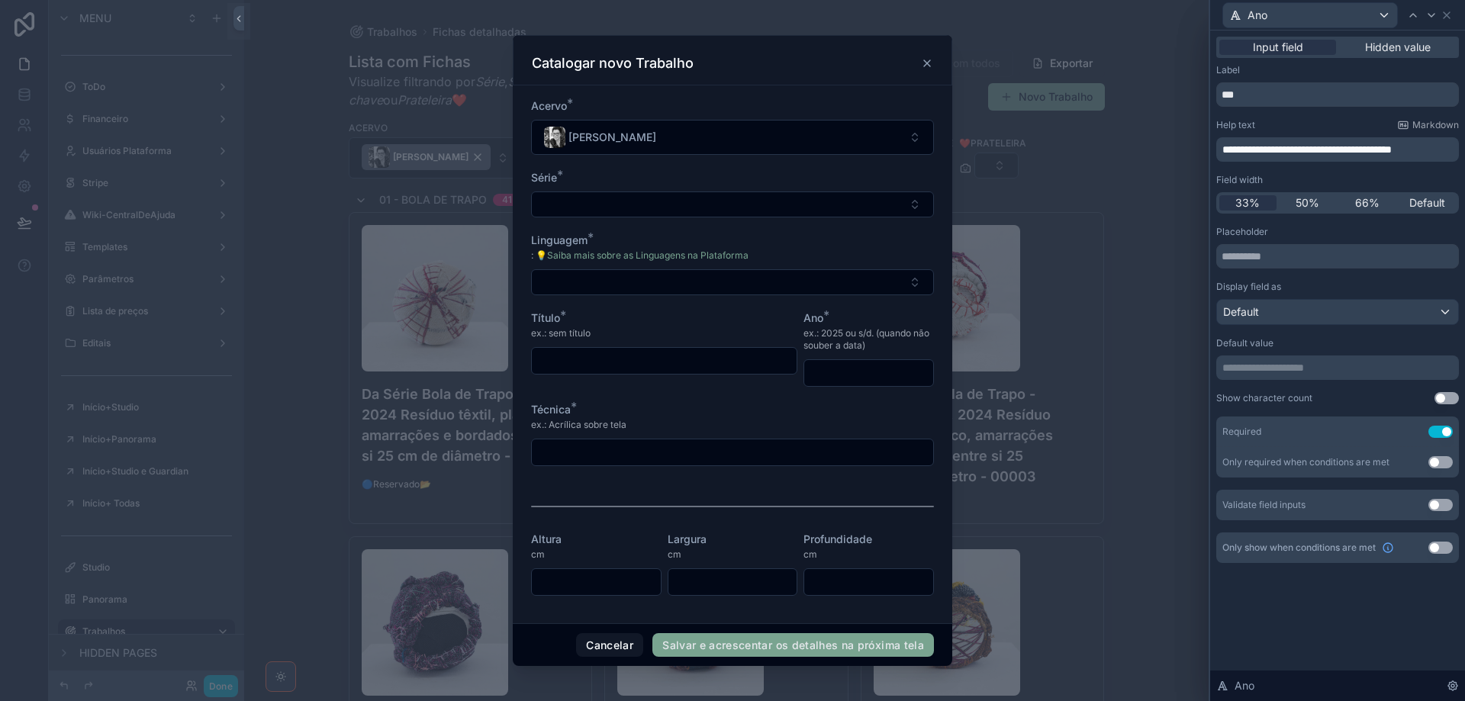
click at [1288, 146] on span "**********" at bounding box center [1306, 149] width 169 height 11
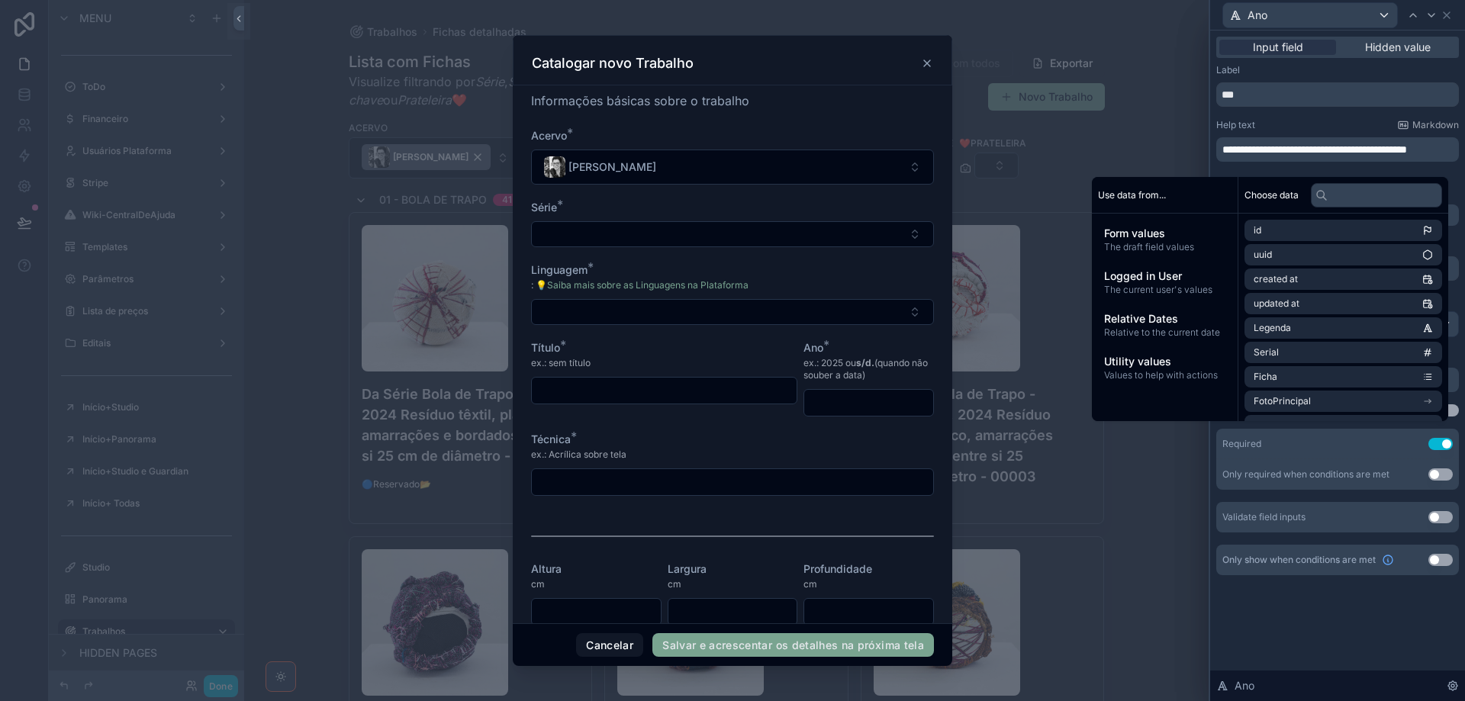
click at [1324, 118] on div "**********" at bounding box center [1337, 319] width 243 height 511
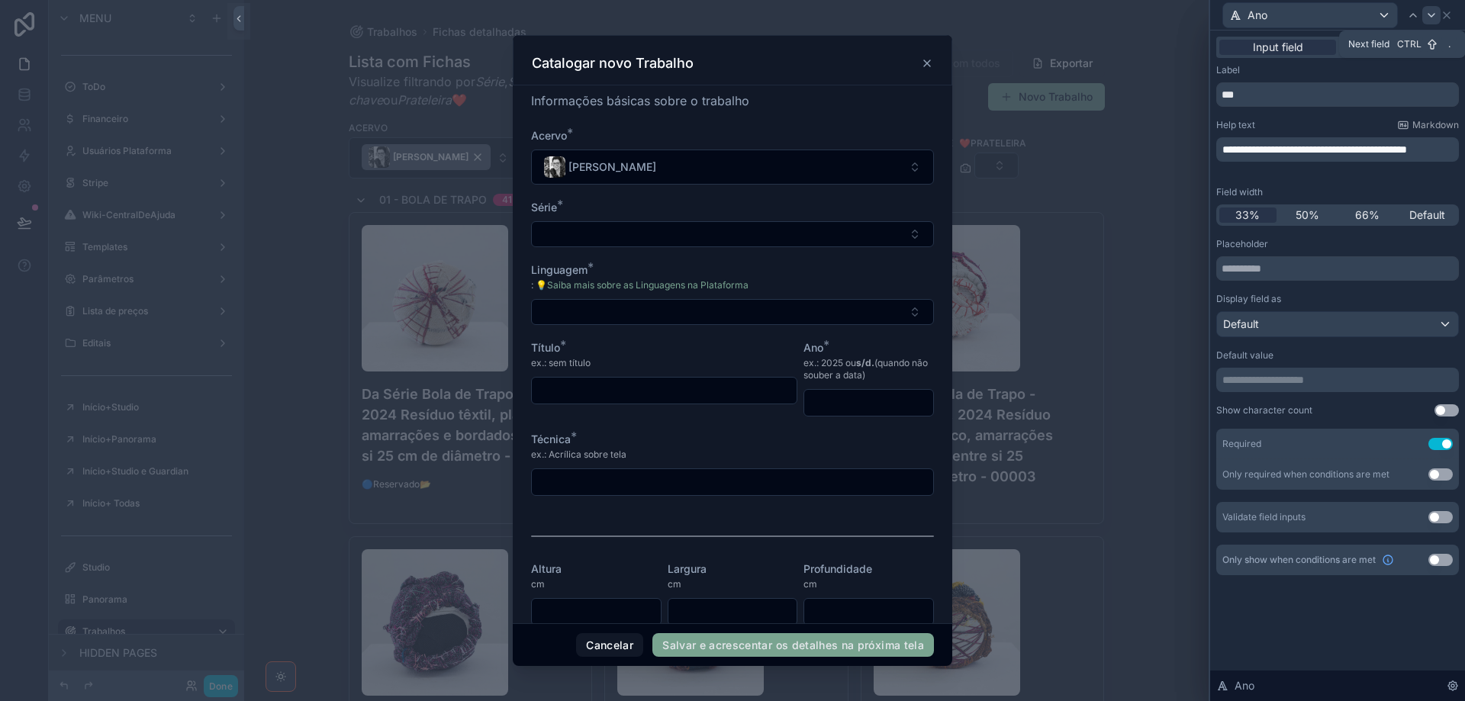
click at [1433, 19] on icon at bounding box center [1431, 15] width 12 height 12
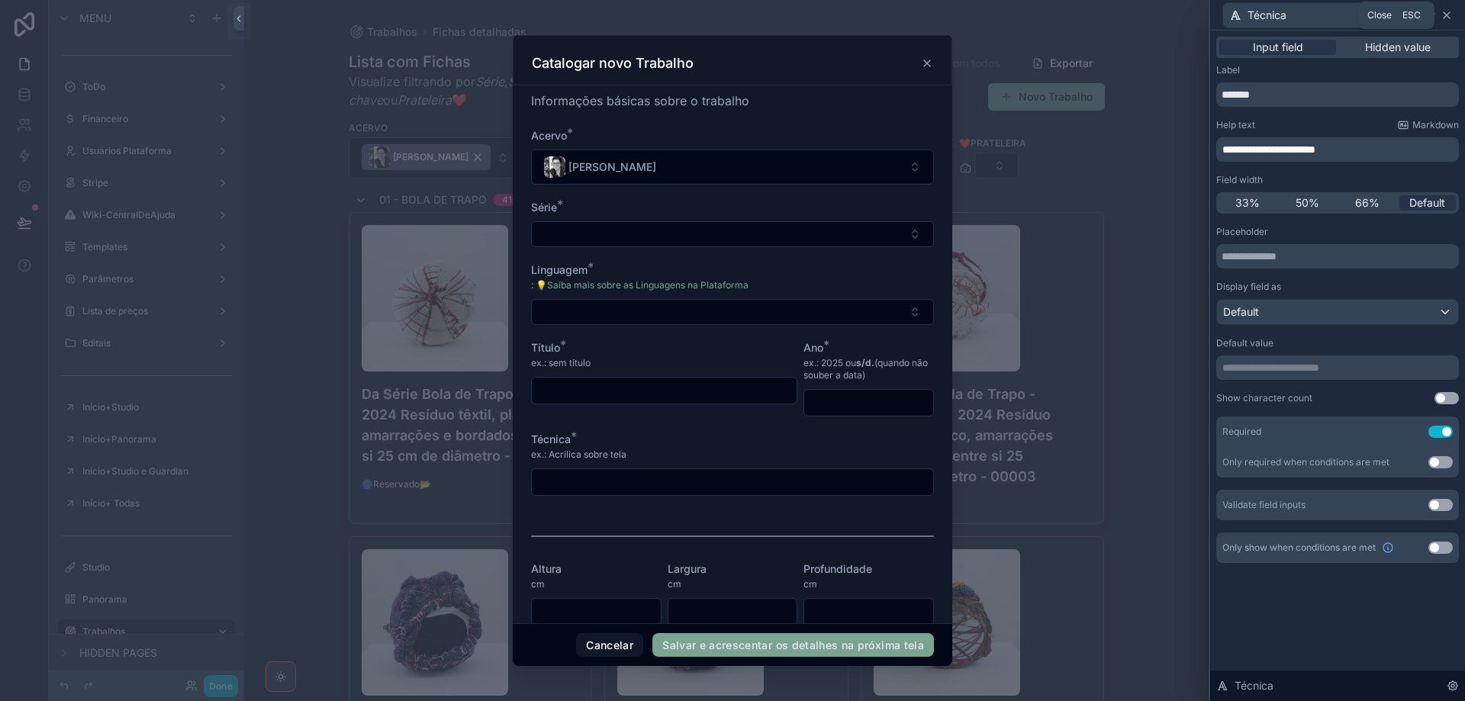
click at [1449, 16] on icon at bounding box center [1446, 15] width 12 height 12
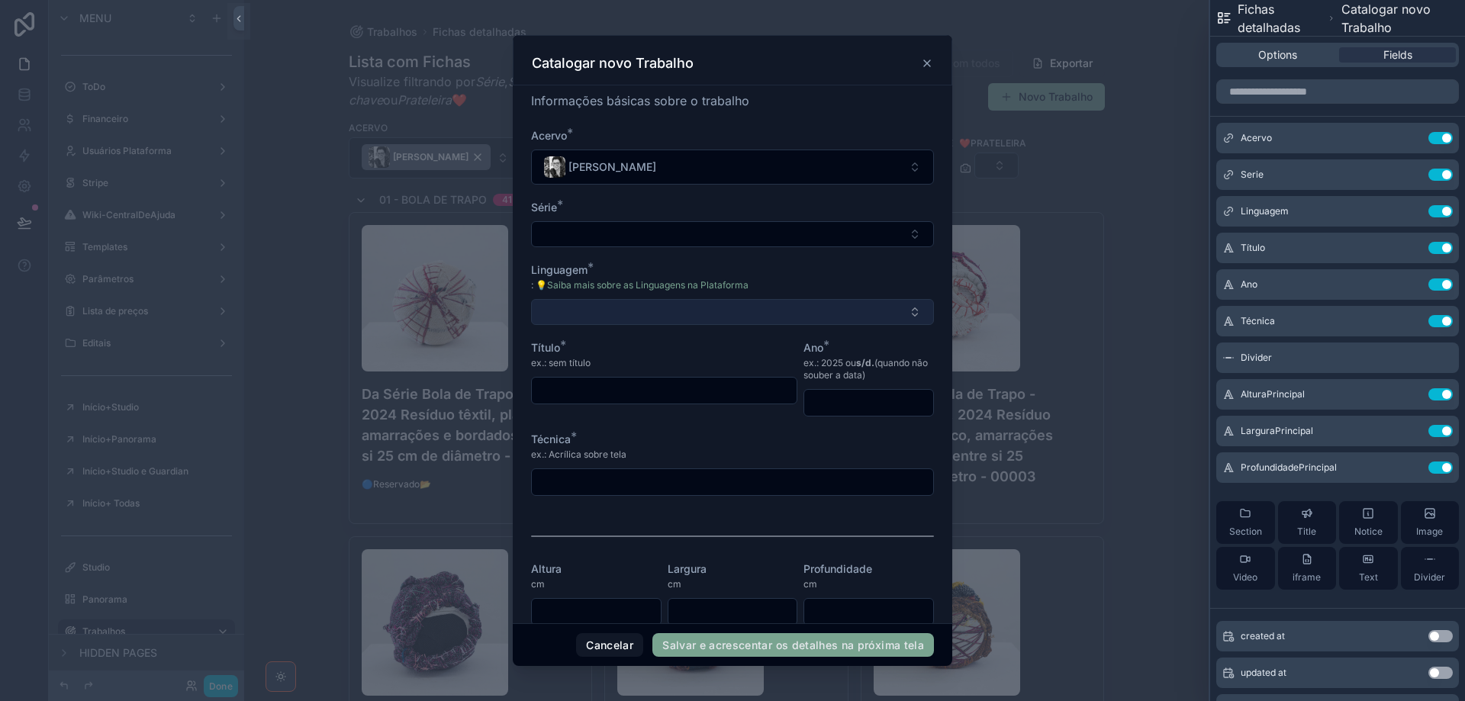
click at [729, 306] on button "Select Button" at bounding box center [732, 312] width 403 height 26
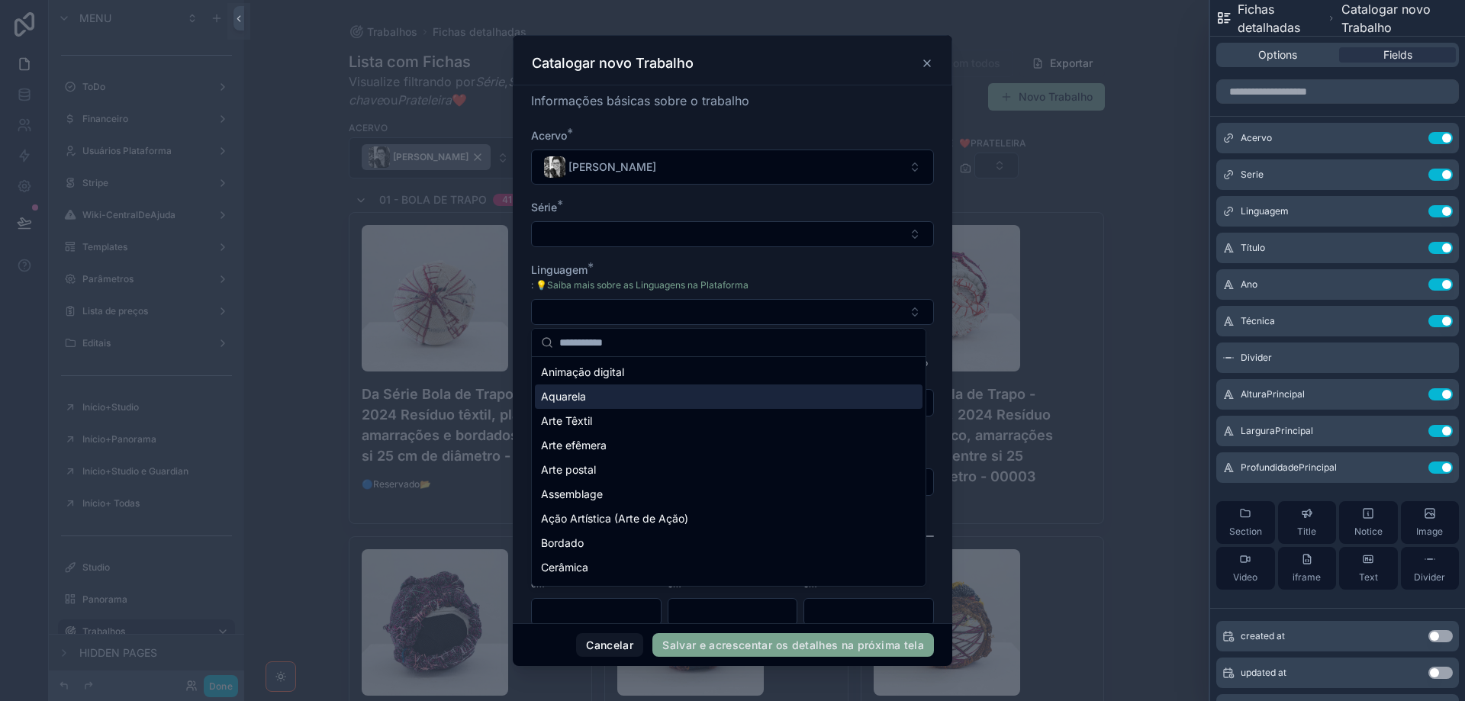
click at [653, 401] on div "Aquarela" at bounding box center [729, 396] width 388 height 24
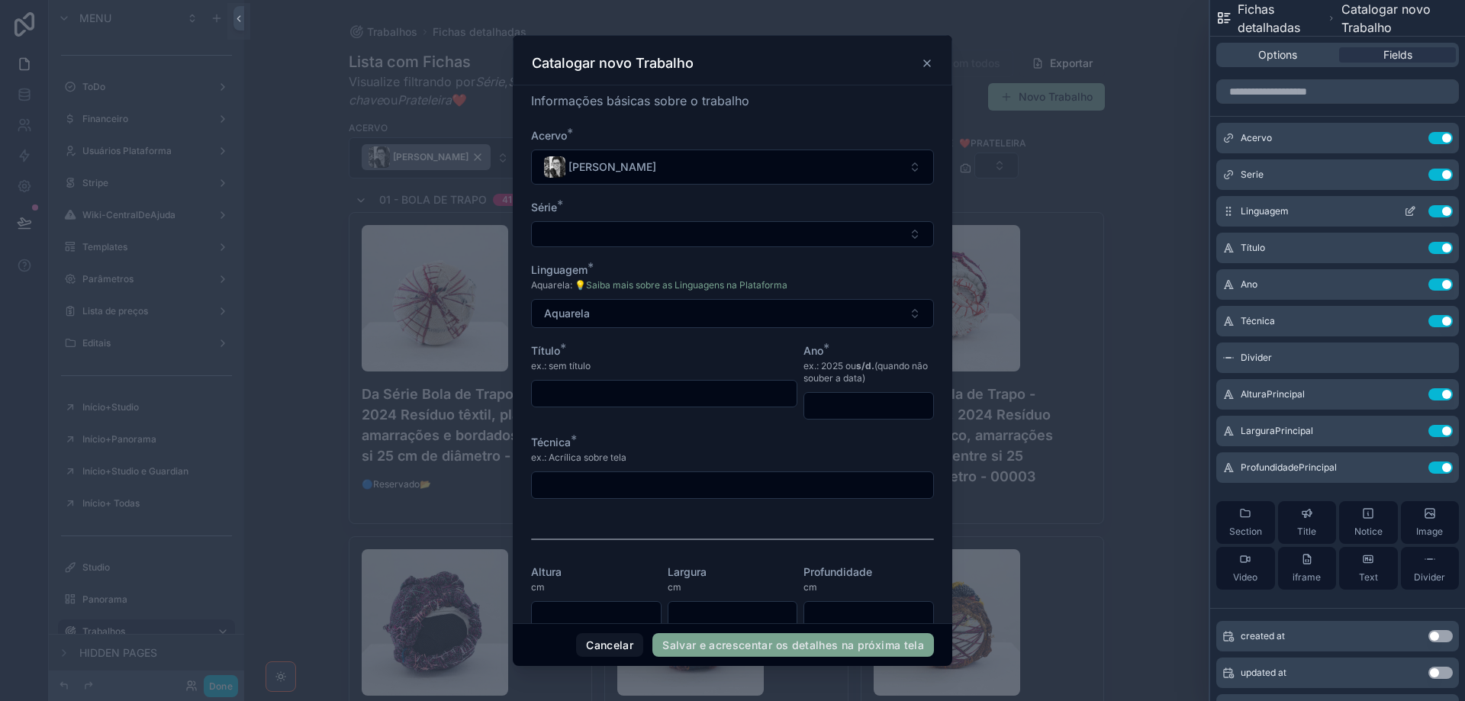
click at [1404, 208] on icon at bounding box center [1410, 211] width 12 height 12
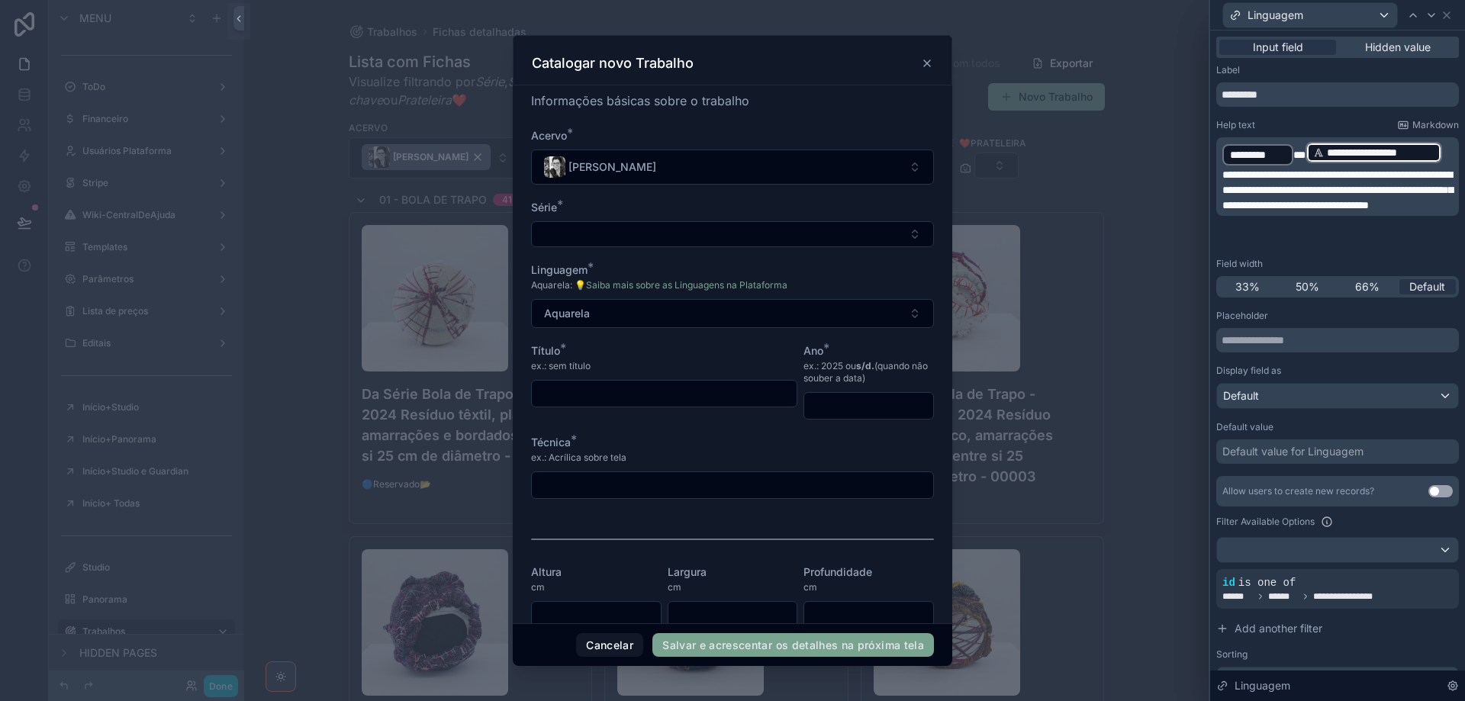
click at [1441, 154] on p "**********" at bounding box center [1338, 176] width 233 height 72
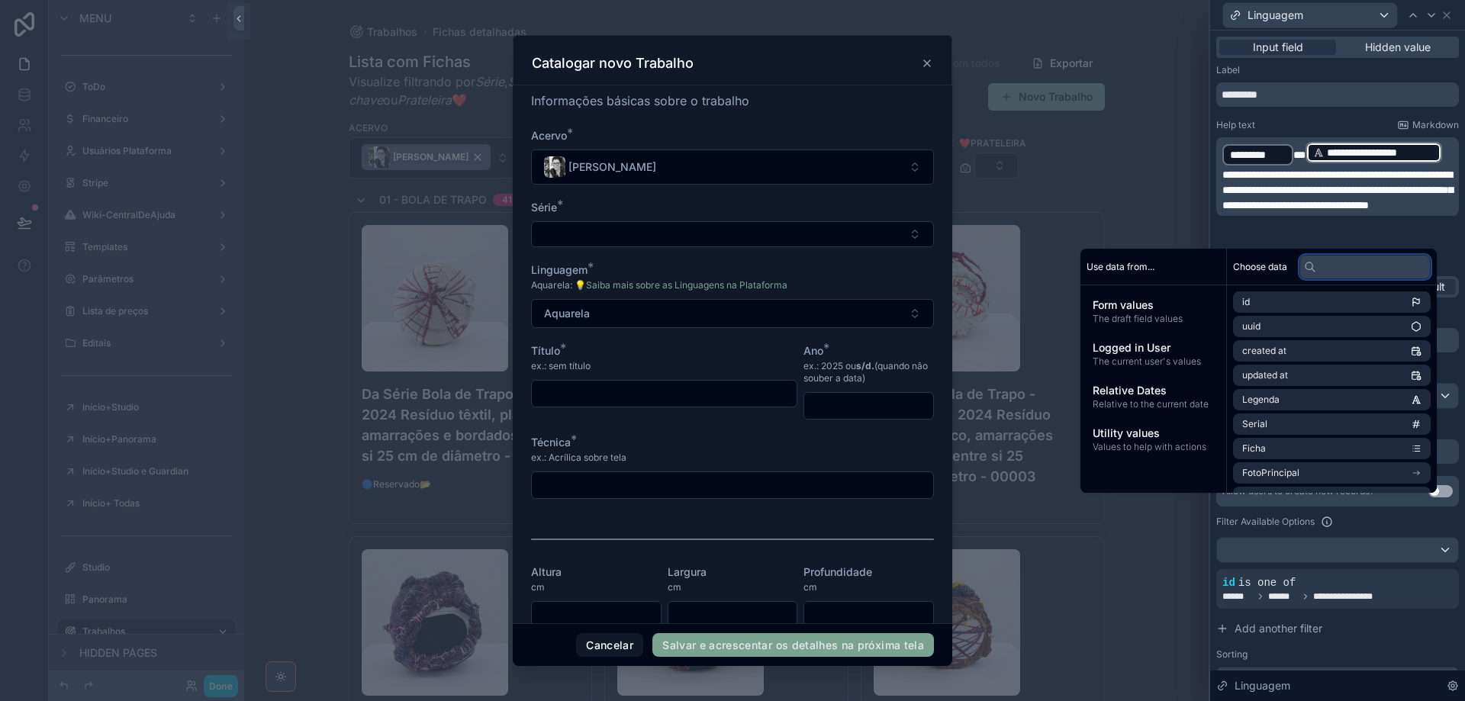
click at [1353, 269] on input "text" at bounding box center [1364, 267] width 131 height 24
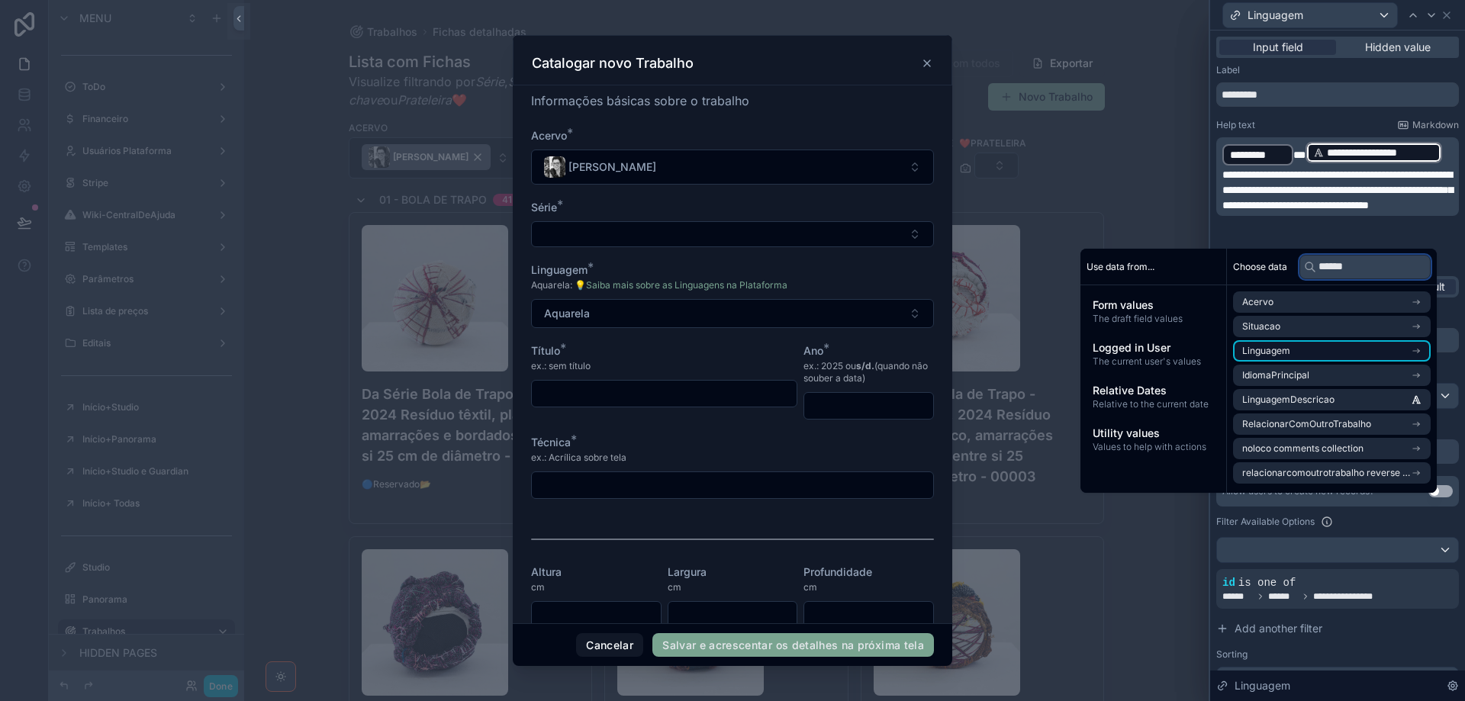
type input "******"
click at [1359, 353] on li "Linguagem" at bounding box center [1332, 350] width 198 height 21
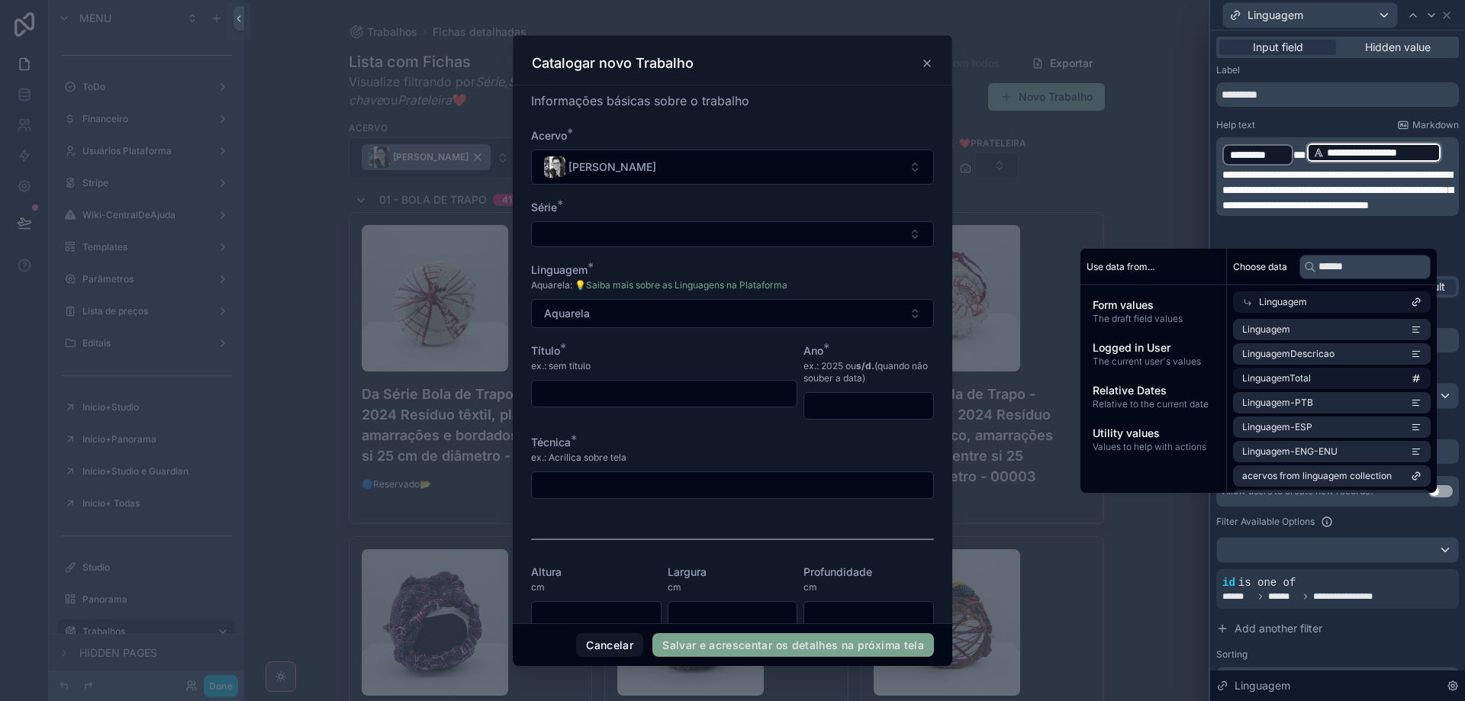
click at [1359, 353] on li "LinguagemDescricao" at bounding box center [1332, 353] width 198 height 21
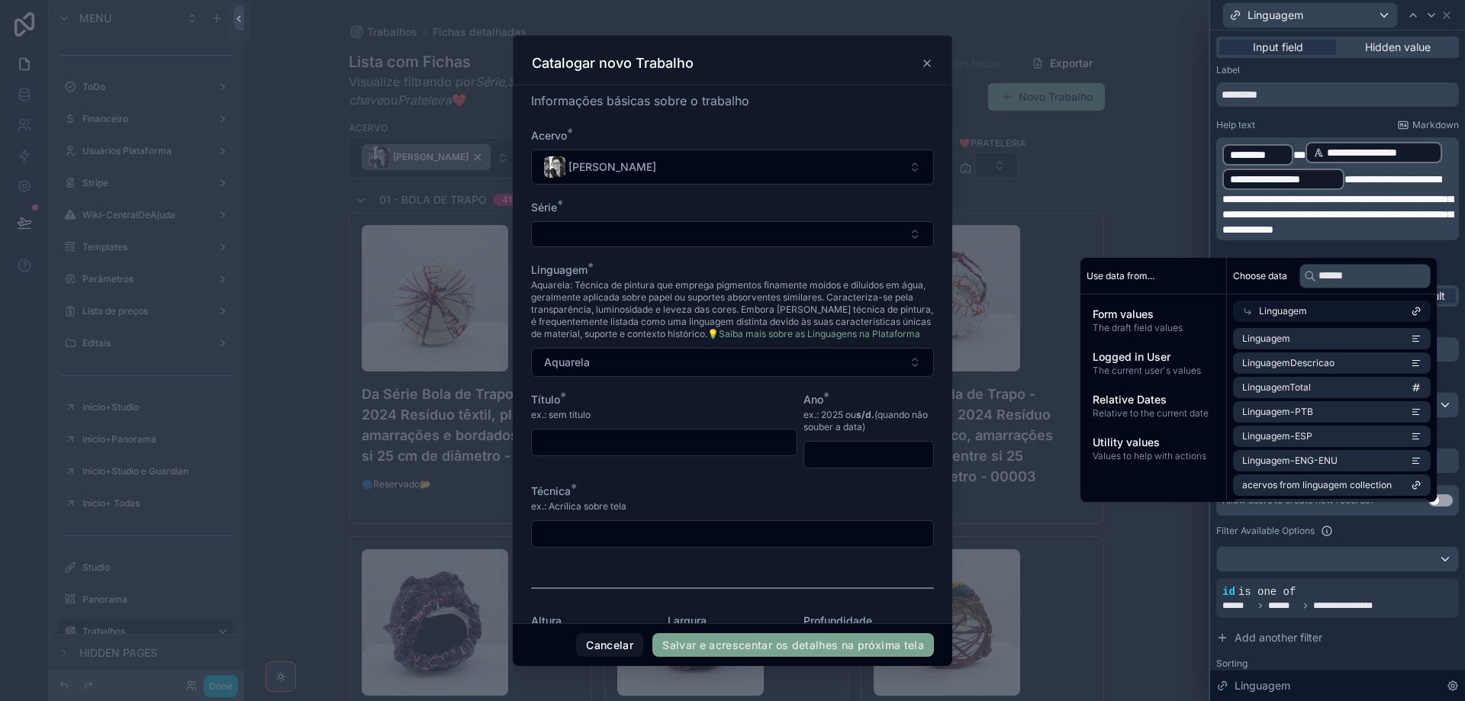
click at [1440, 151] on p "**********" at bounding box center [1338, 188] width 233 height 97
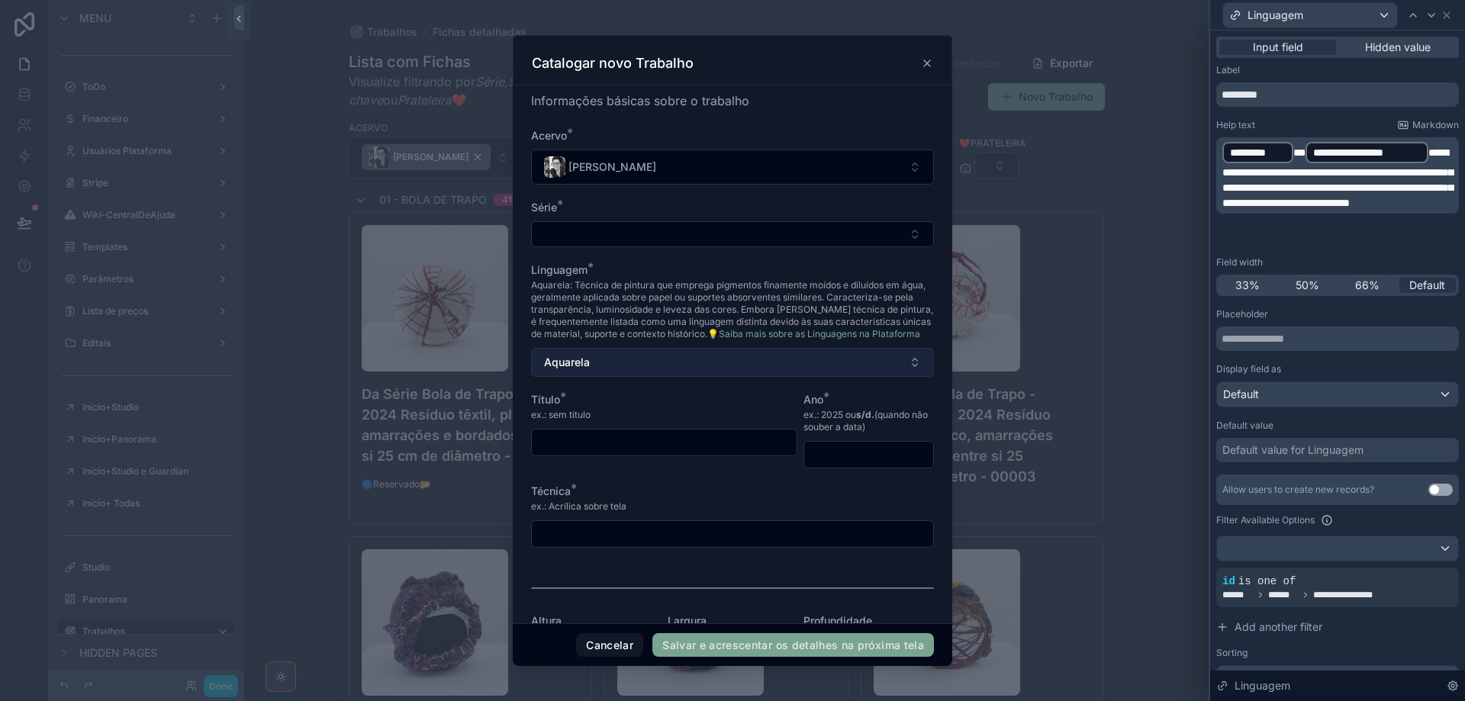
click at [851, 369] on button "Aquarela" at bounding box center [732, 362] width 403 height 29
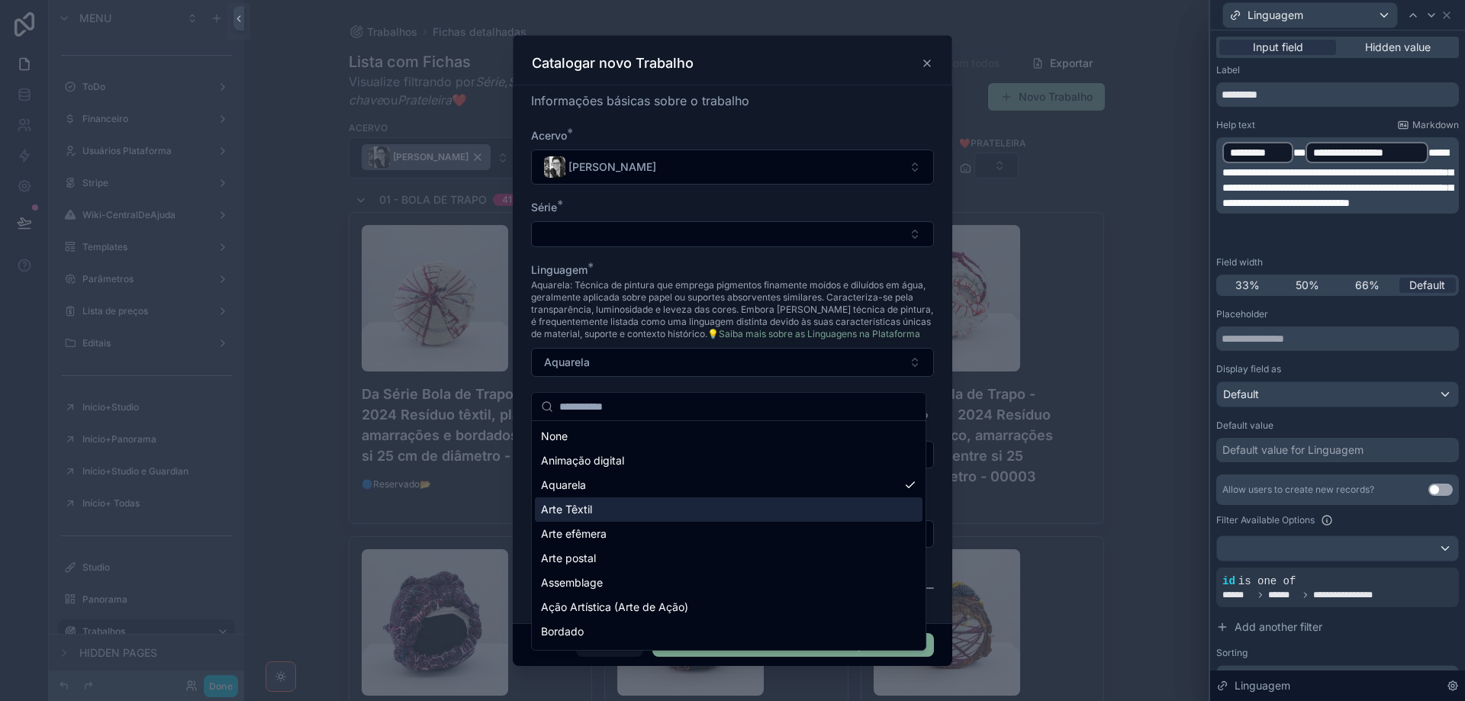
click at [751, 499] on div "Arte Têxtil" at bounding box center [729, 509] width 388 height 24
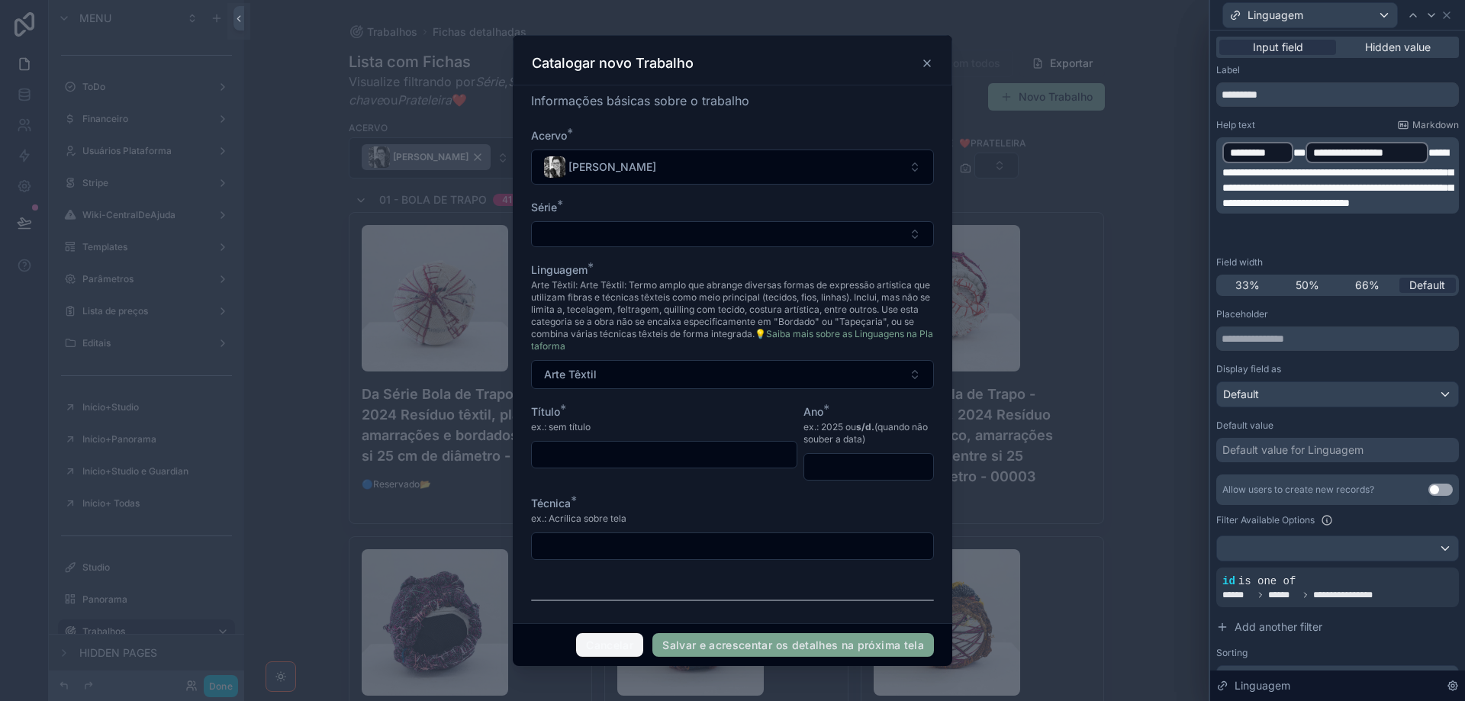
drag, startPoint x: 604, startPoint y: 651, endPoint x: 249, endPoint y: 405, distance: 432.1
click at [604, 651] on button "Cancelar" at bounding box center [609, 645] width 67 height 24
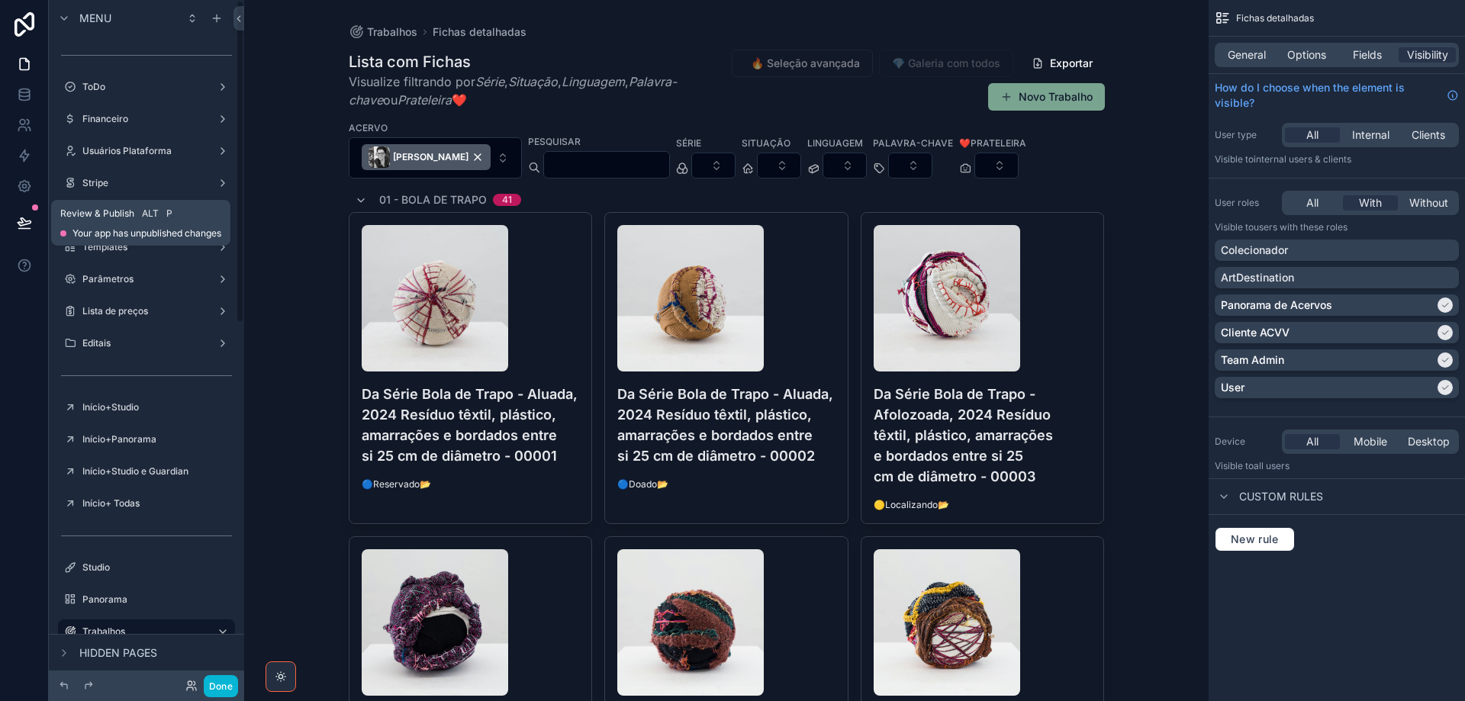
click at [30, 217] on icon at bounding box center [24, 222] width 15 height 15
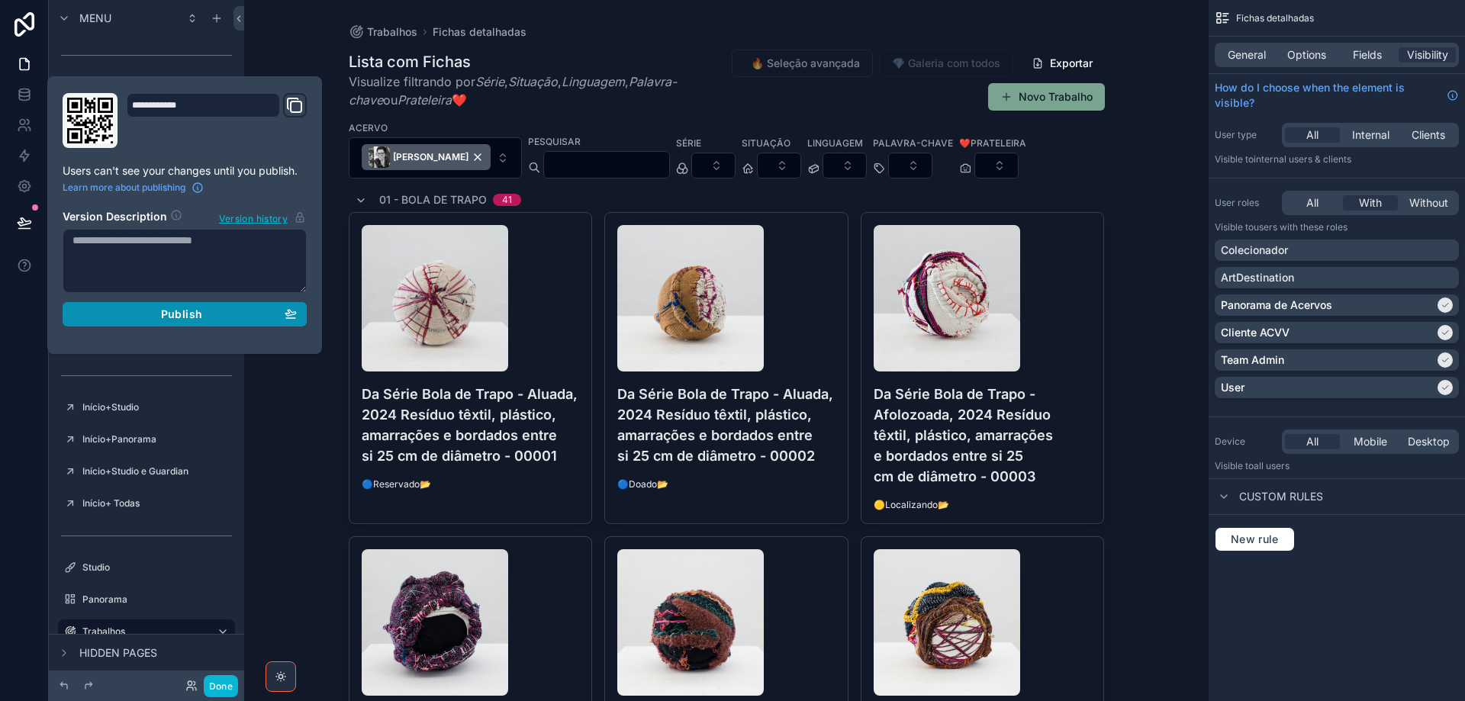
click at [175, 320] on span "Publish" at bounding box center [181, 314] width 41 height 14
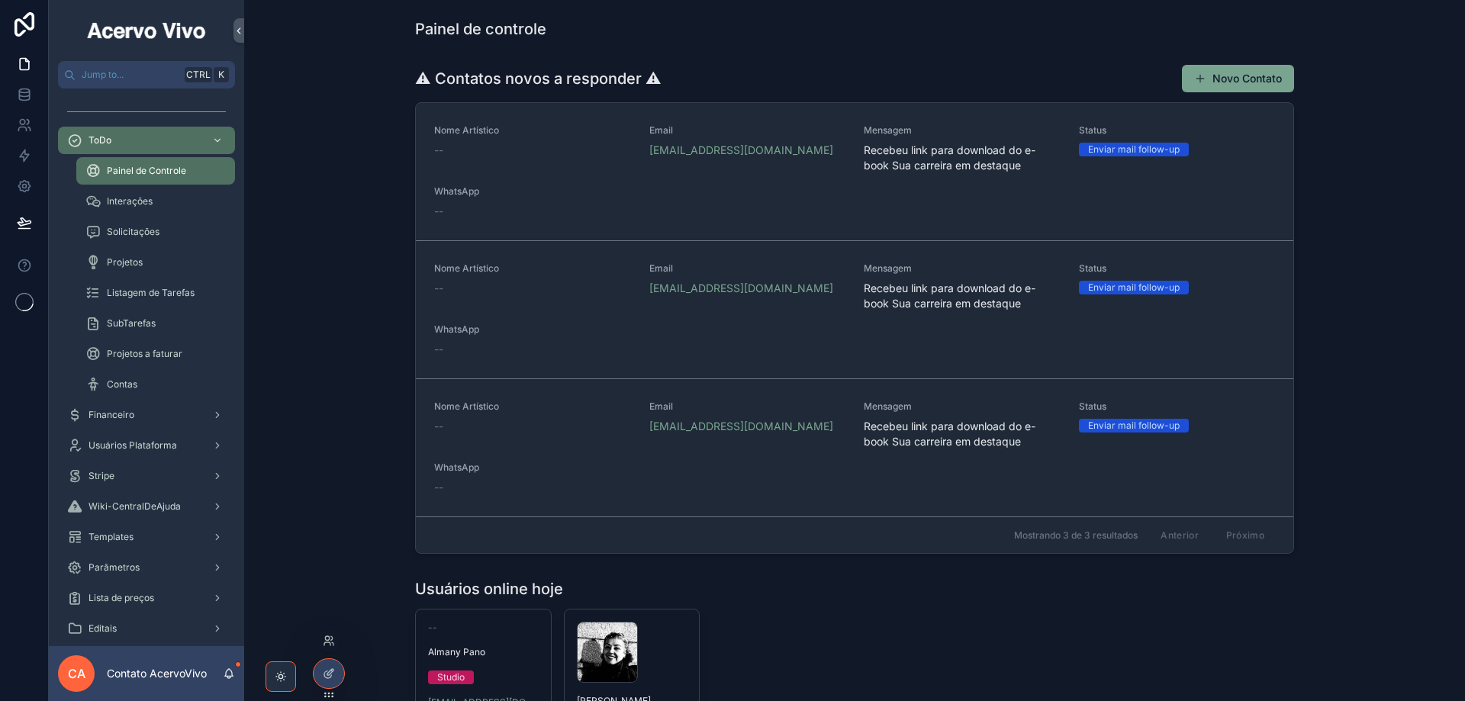
click at [334, 651] on div at bounding box center [329, 641] width 24 height 24
click at [325, 637] on icon at bounding box center [327, 638] width 4 height 4
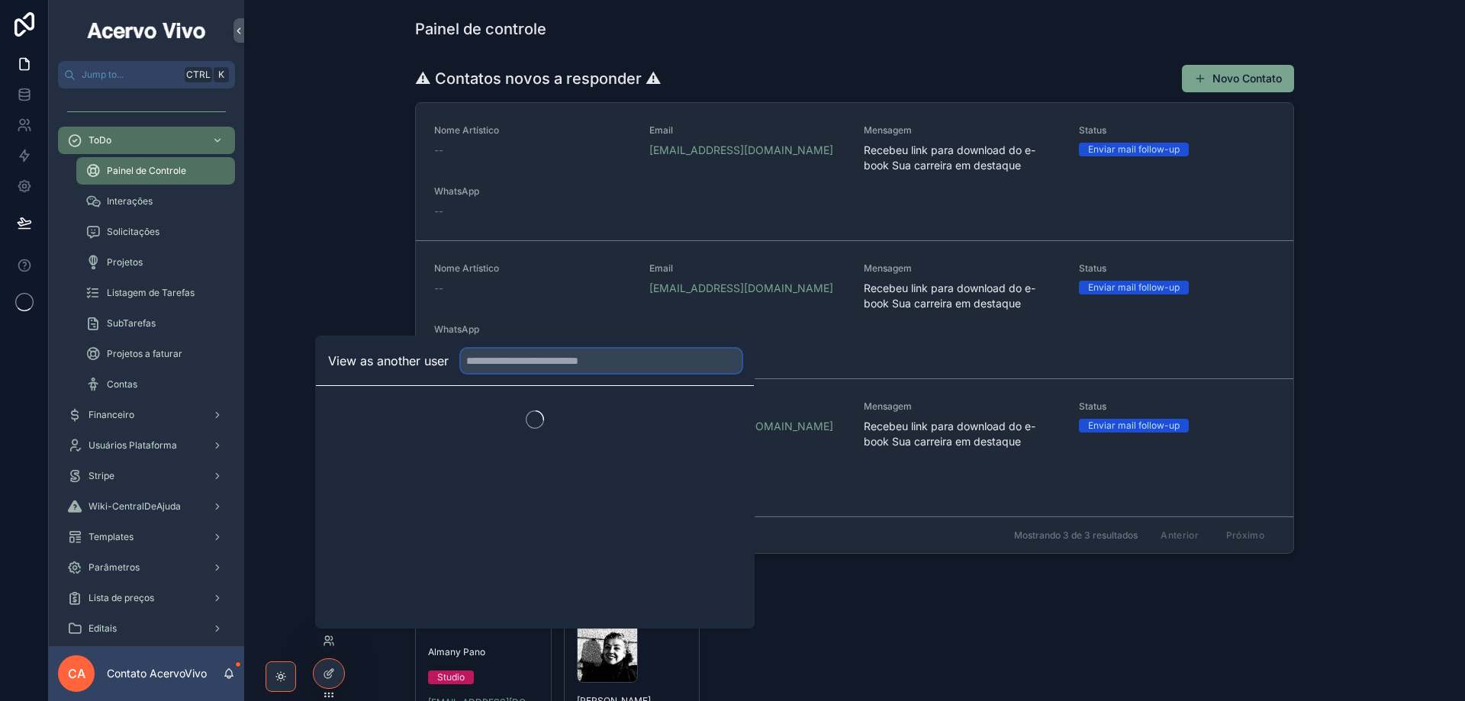
click at [498, 366] on input "text" at bounding box center [601, 361] width 281 height 24
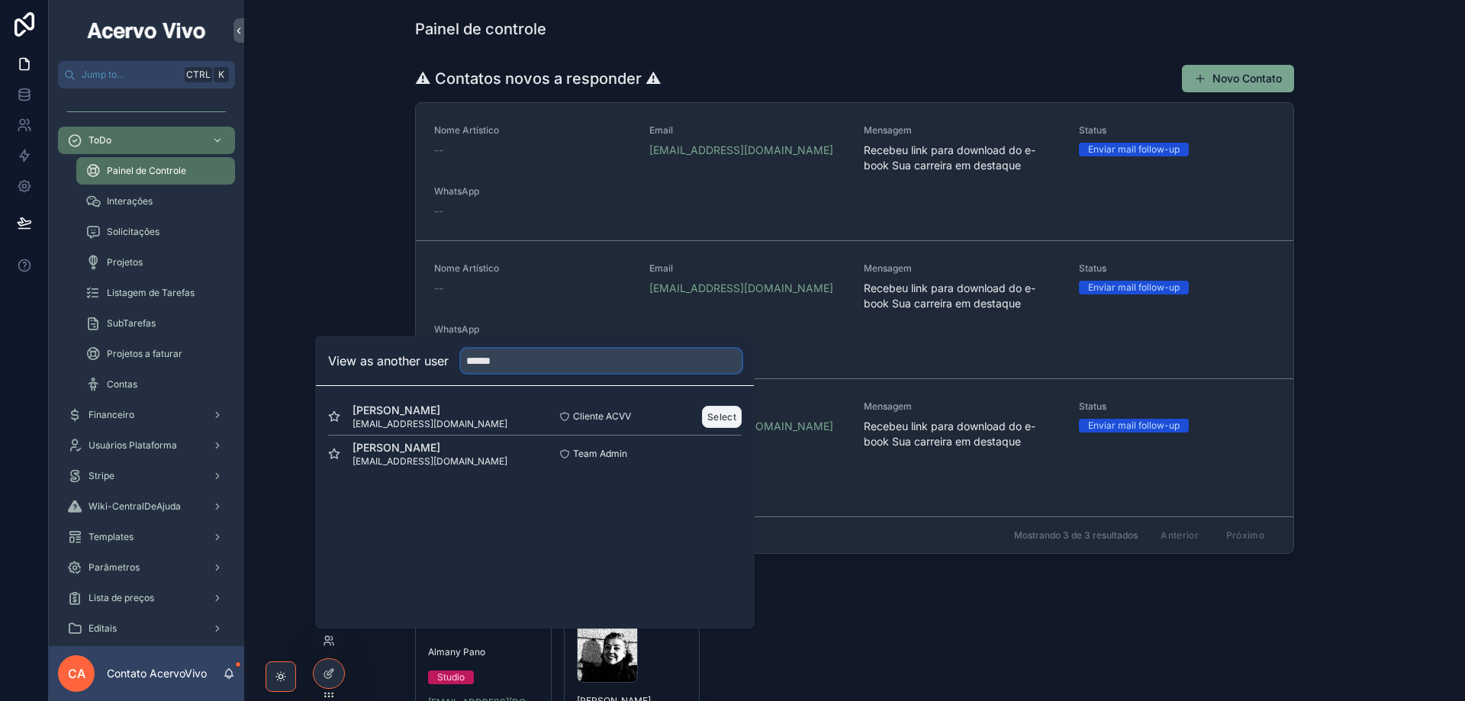
type input "******"
click at [712, 414] on button "Select" at bounding box center [722, 417] width 40 height 22
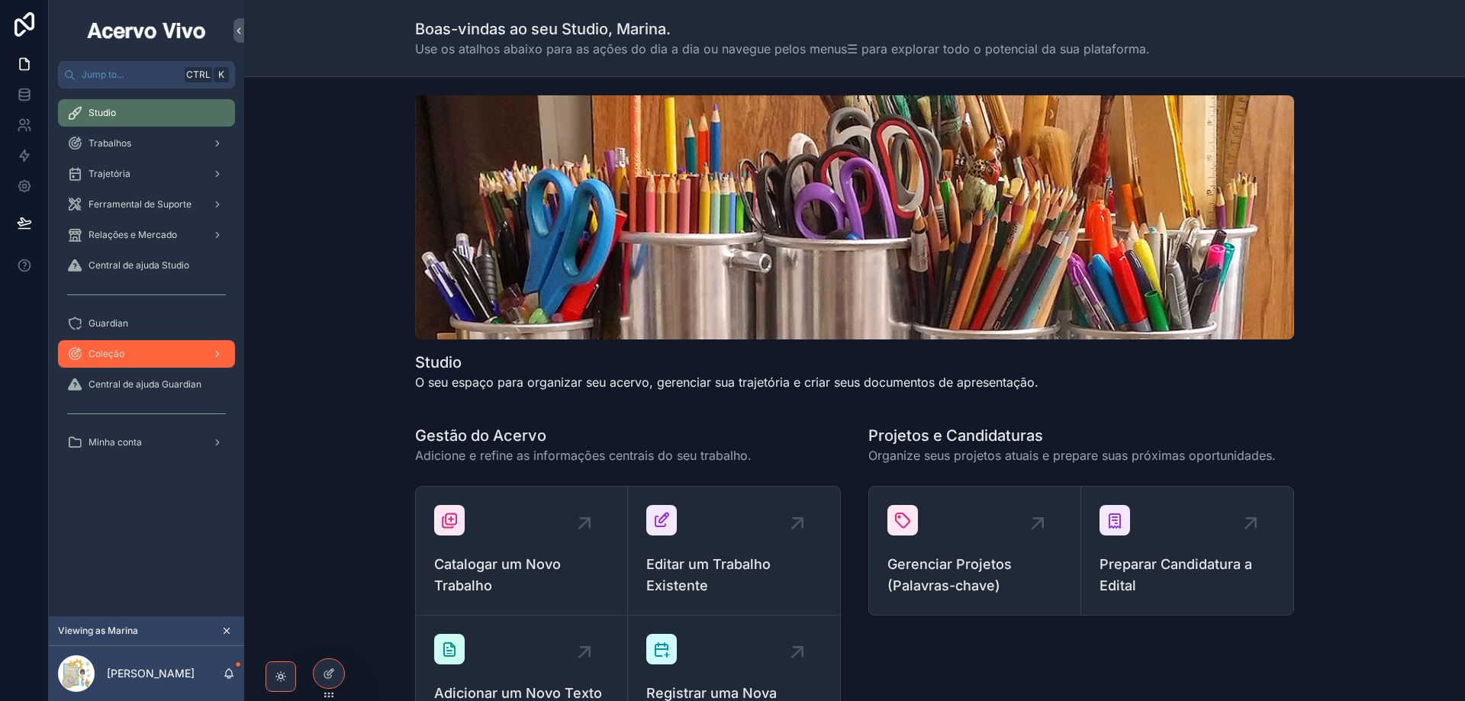
click at [143, 360] on div "Coleção" at bounding box center [146, 354] width 159 height 24
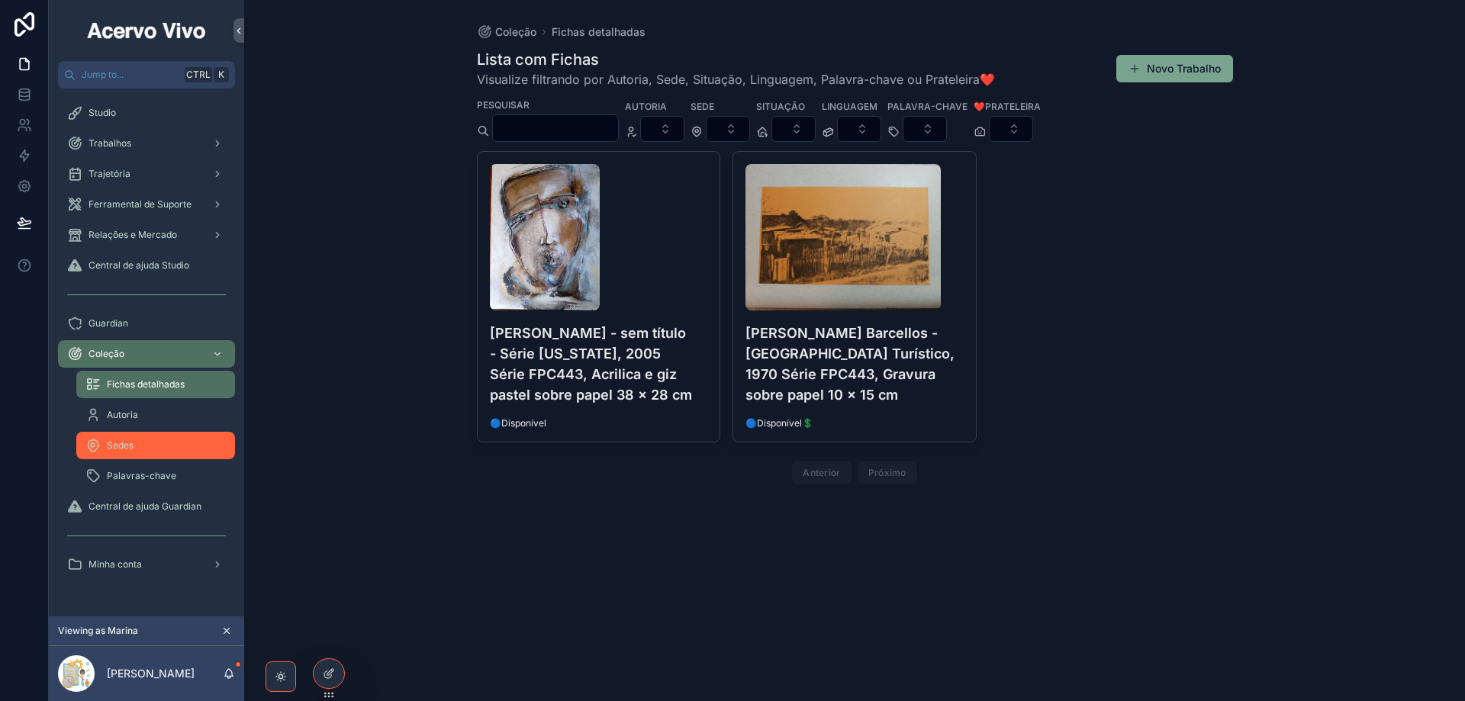
click at [167, 439] on div "Sedes" at bounding box center [155, 445] width 140 height 24
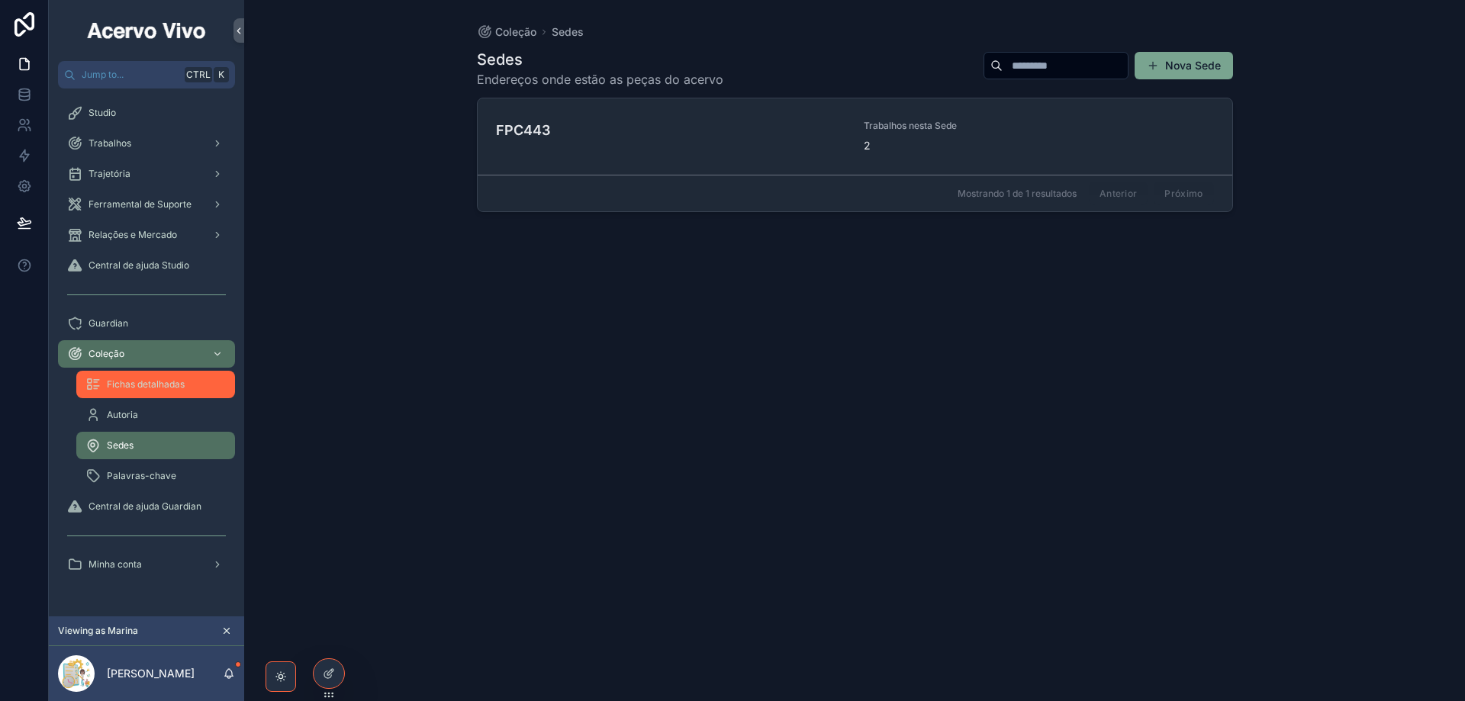
click at [140, 378] on span "Fichas detalhadas" at bounding box center [146, 384] width 78 height 12
